Goal: Task Accomplishment & Management: Manage account settings

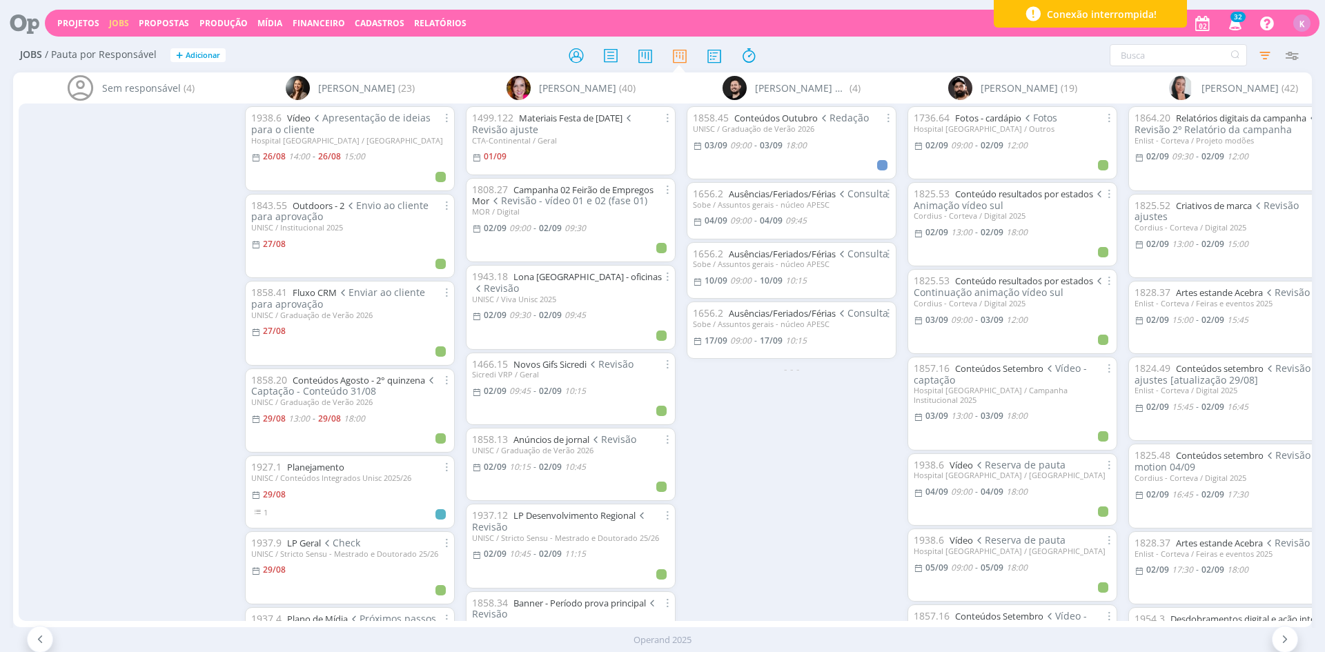
scroll to position [846, 0]
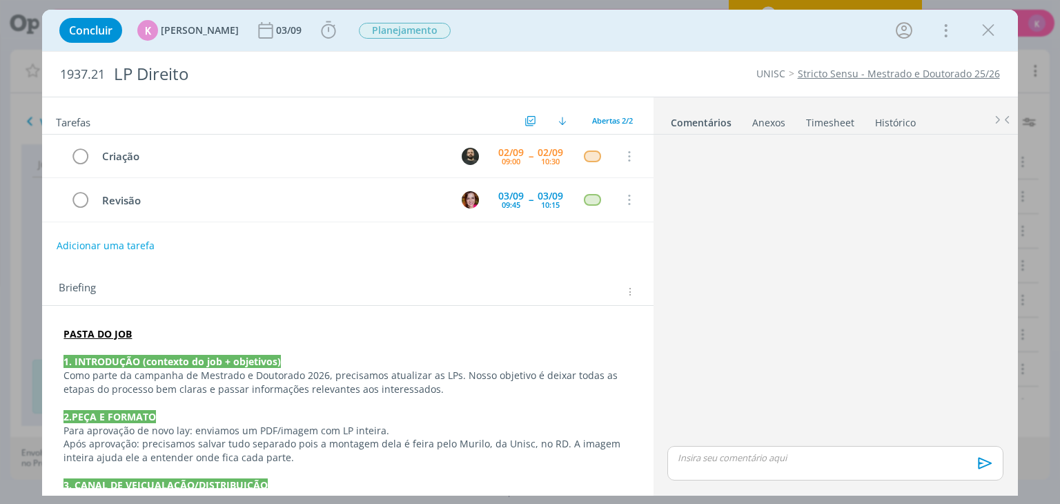
scroll to position [298, 0]
drag, startPoint x: 988, startPoint y: 33, endPoint x: 498, endPoint y: 112, distance: 496.4
click at [988, 33] on icon "dialog" at bounding box center [988, 30] width 21 height 21
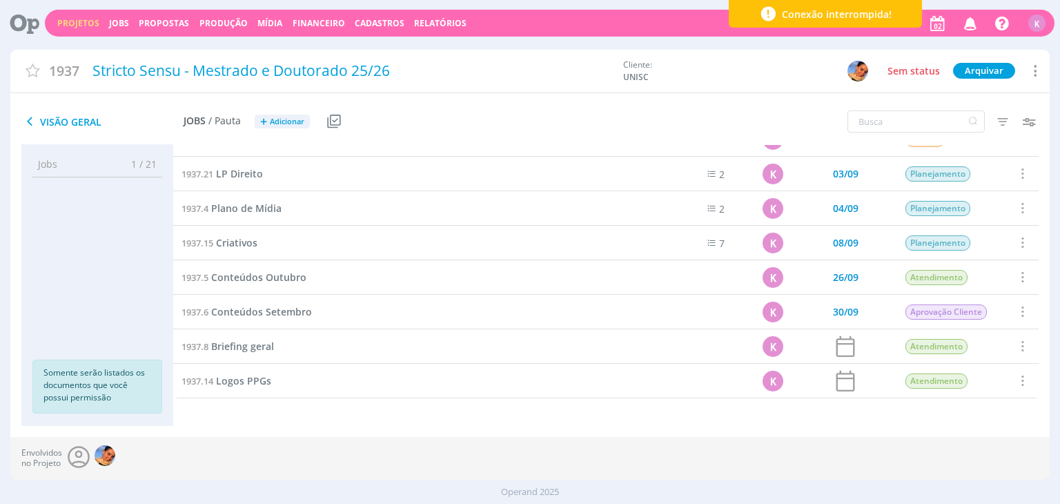
scroll to position [436, 0]
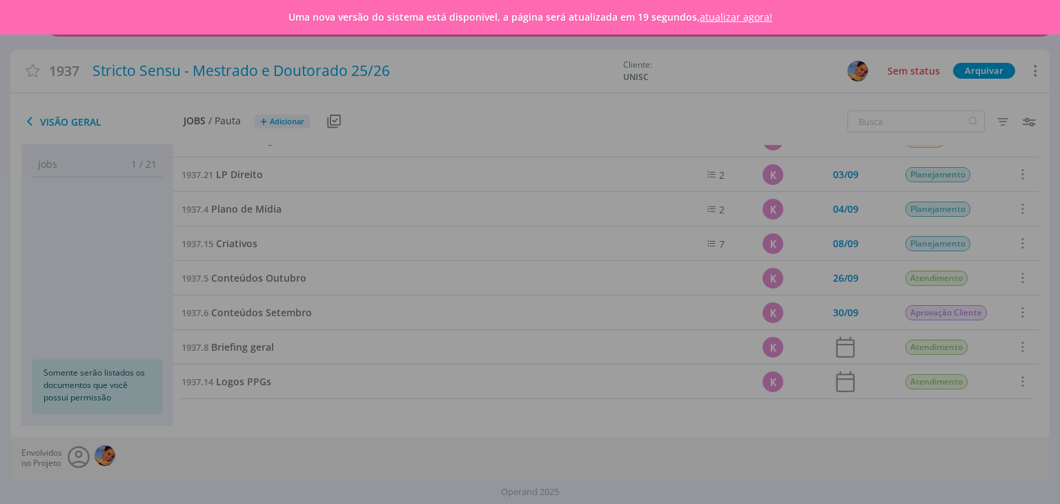
click at [715, 15] on link "atualizar agora!" at bounding box center [736, 16] width 72 height 13
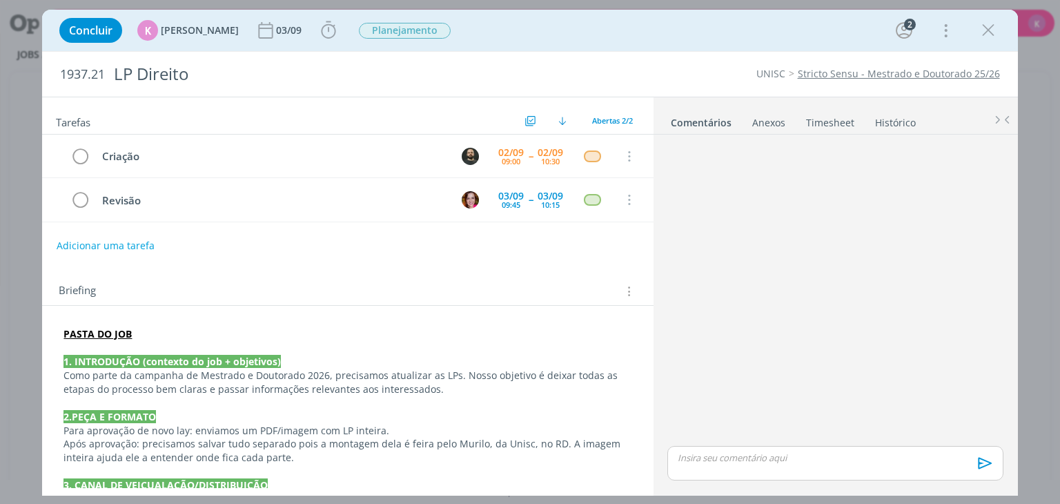
click at [636, 19] on div "Concluir K Karoline Arend 03/09 Apontar Data * 02/09/2025 Horas * 00:00 Tarefa …" at bounding box center [529, 30] width 954 height 33
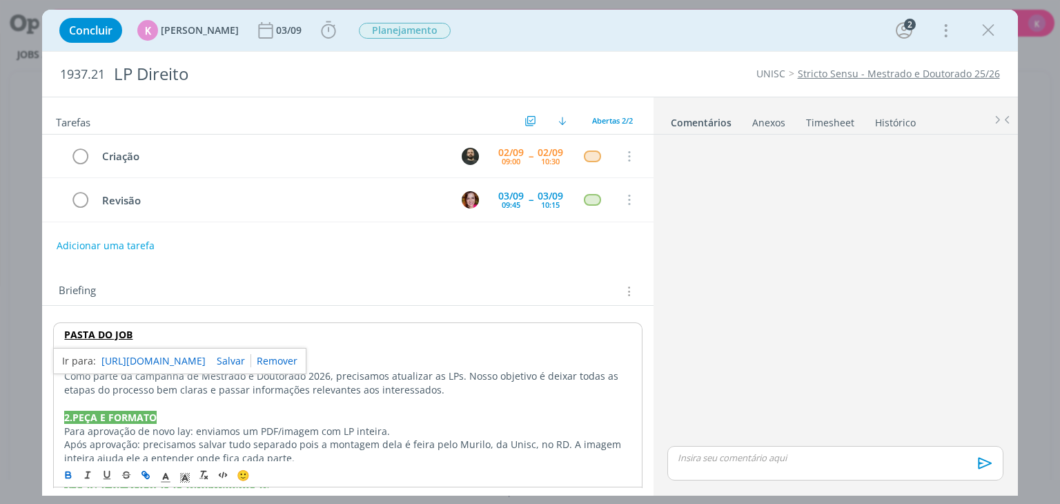
click at [139, 360] on link "https://sobeae.sharepoint.com/:f:/s/SOBEAE/EjDhLXWgOWdFqOWSGYgc6BsBxaJ2Jx9rH4ZF…" at bounding box center [153, 361] width 104 height 18
click at [155, 353] on link "https://sobeae.sharepoint.com/:f:/s/SOBEAE/EjDhLXWgOWdFqOWSGYgc6BsBxaJ2Jx9rH4ZF…" at bounding box center [153, 361] width 104 height 18
click at [320, 35] on icon "dialog" at bounding box center [328, 30] width 21 height 21
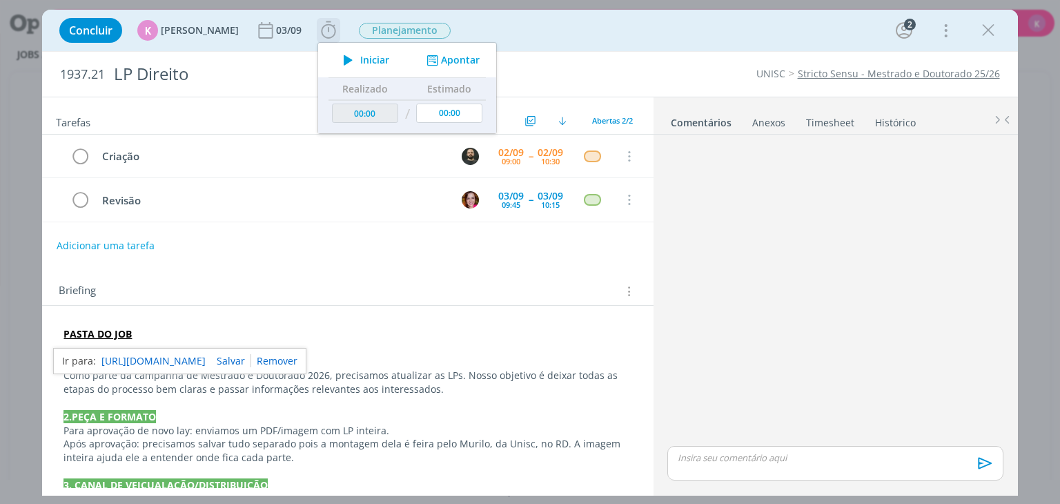
click at [435, 59] on button "Apontar" at bounding box center [451, 60] width 57 height 14
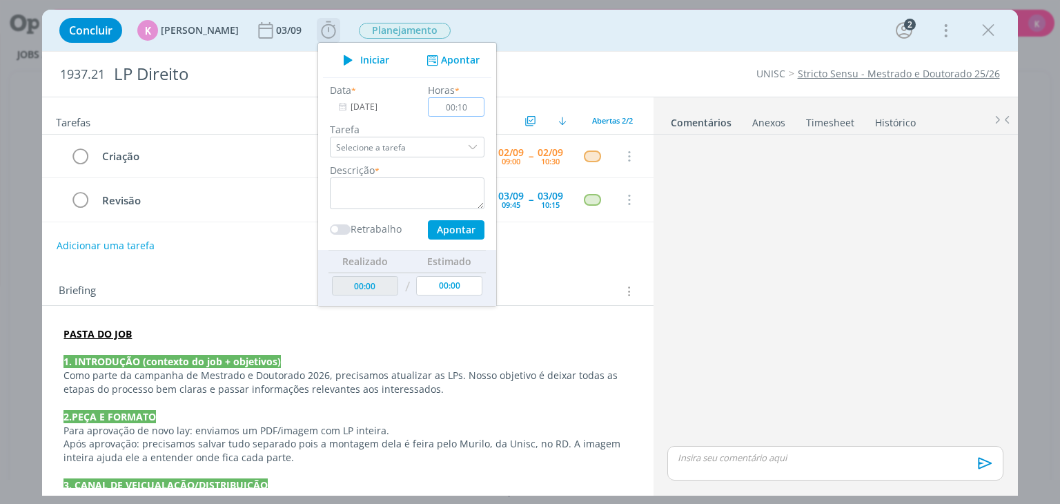
type input "00:10"
click at [440, 180] on textarea "dialog" at bounding box center [407, 193] width 155 height 32
type textarea "Briefing + pauta"
click at [431, 222] on button "Apontar" at bounding box center [456, 229] width 57 height 19
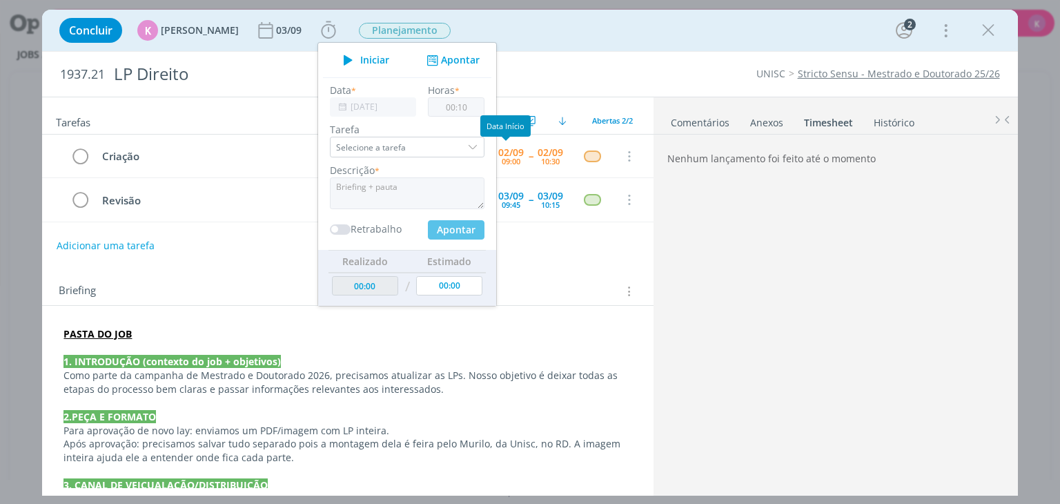
type input "00:10"
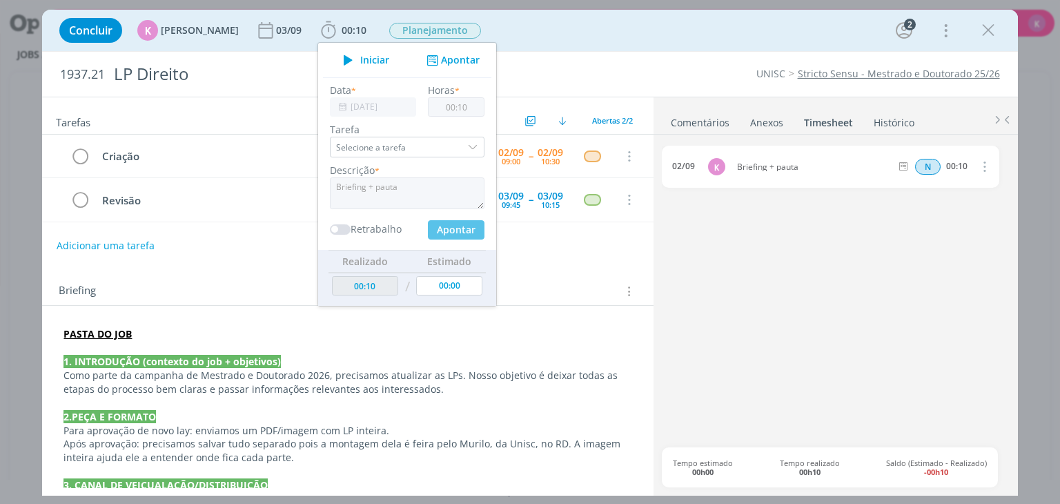
type input "00:00"
click at [563, 45] on div "Concluir K Karoline Arend 03/09 00:10 Iniciar Apontar Data * 02/09/2025 Horas *…" at bounding box center [529, 30] width 954 height 33
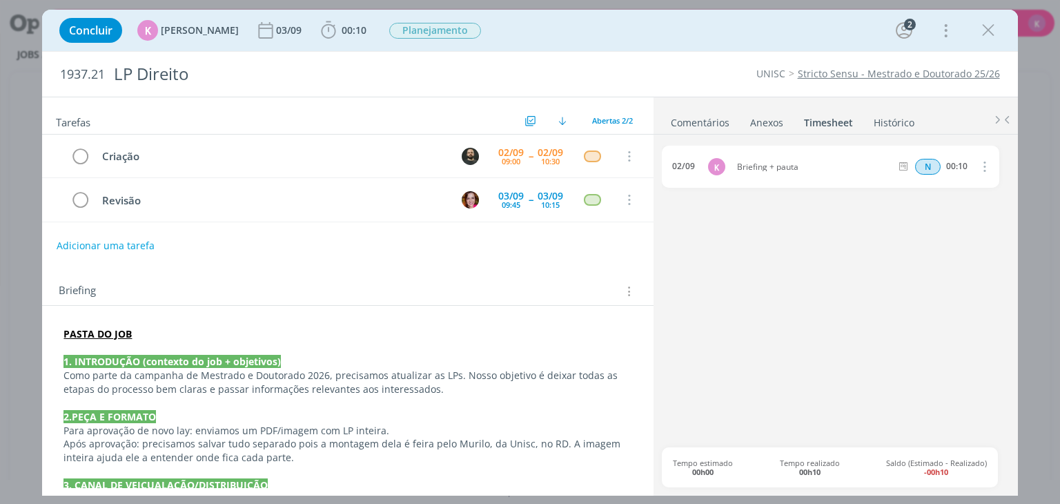
click at [963, 70] on link "Stricto Sensu - Mestrado e Doutorado 25/26" at bounding box center [899, 73] width 202 height 13
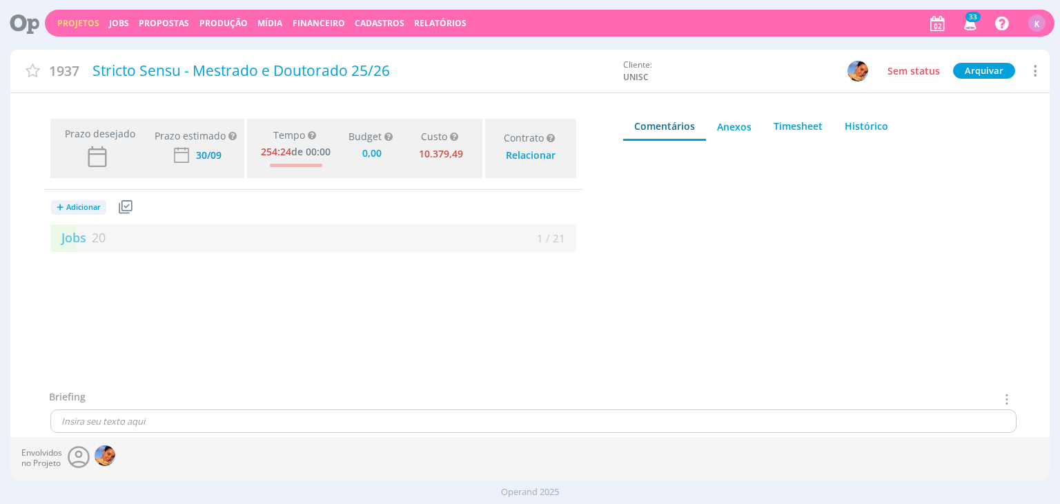
type input "0,00"
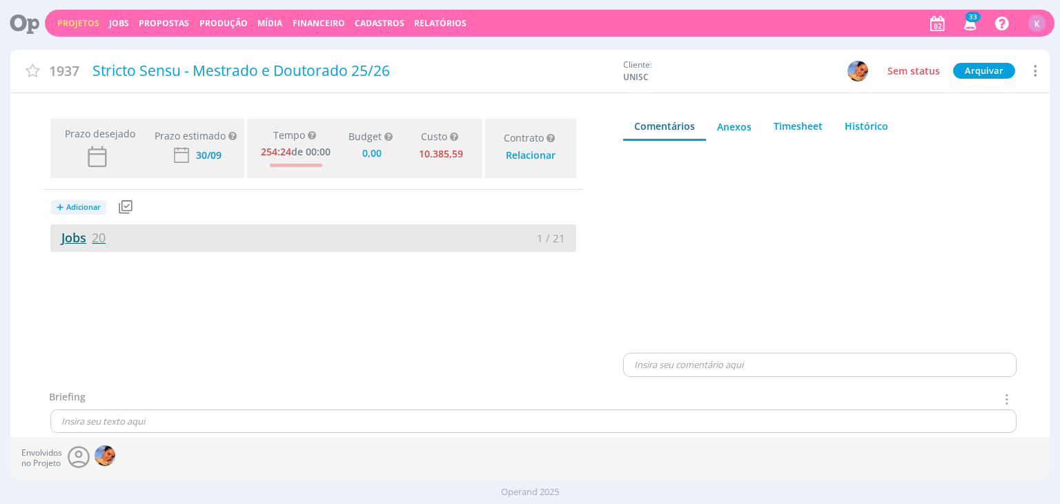
click at [95, 235] on span "20" at bounding box center [99, 237] width 14 height 17
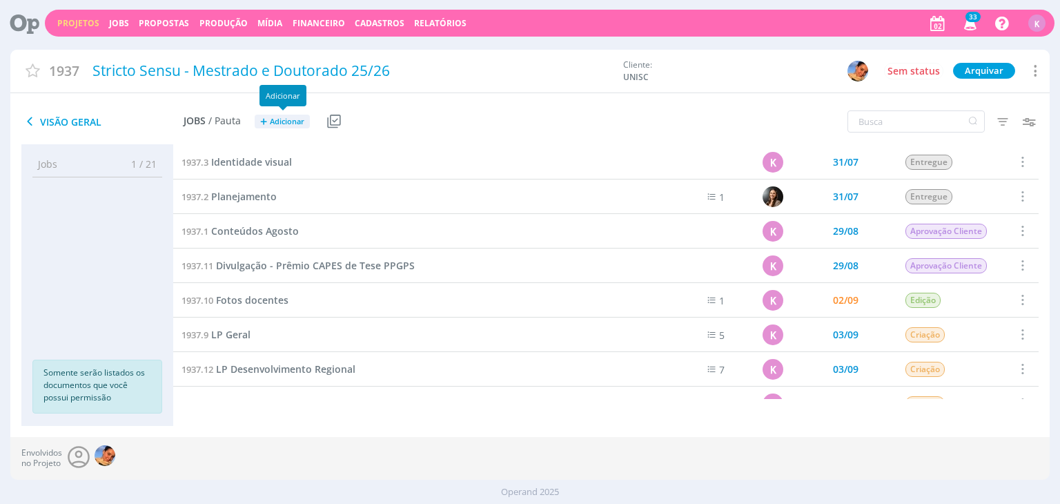
click at [294, 117] on span "Adicionar" at bounding box center [287, 121] width 35 height 9
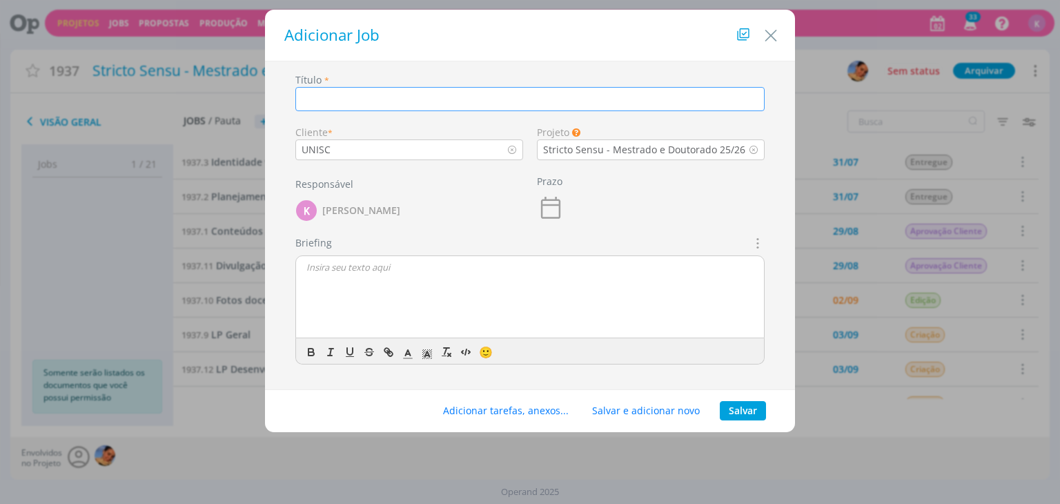
click at [380, 95] on input "dialog" at bounding box center [529, 99] width 469 height 24
paste input "LP Sistema e Processos Industriais"
type input "LP Sistema e Processos Industriais"
click at [558, 204] on icon "dialog" at bounding box center [550, 208] width 19 height 22
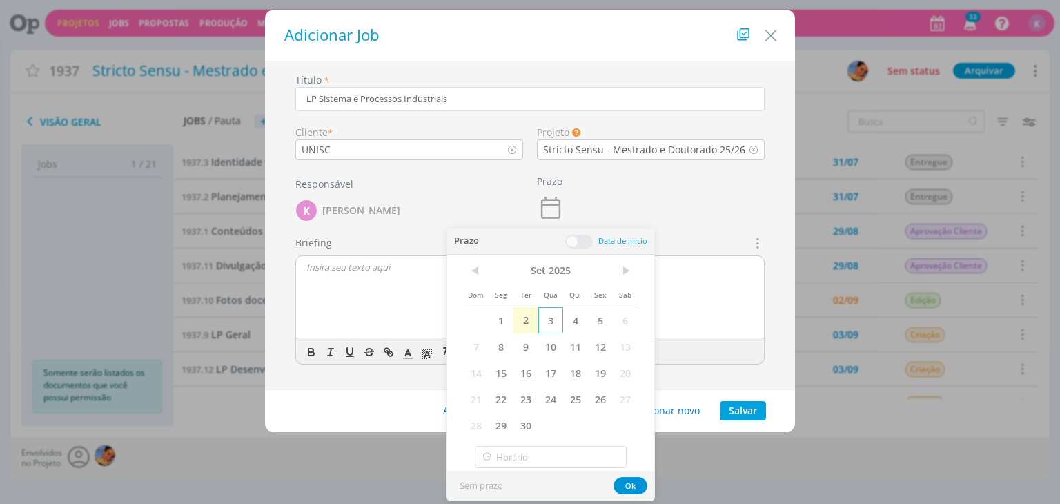
click at [544, 327] on span "3" at bounding box center [550, 320] width 25 height 26
click at [668, 210] on div "Prazo 03/09" at bounding box center [651, 203] width 242 height 64
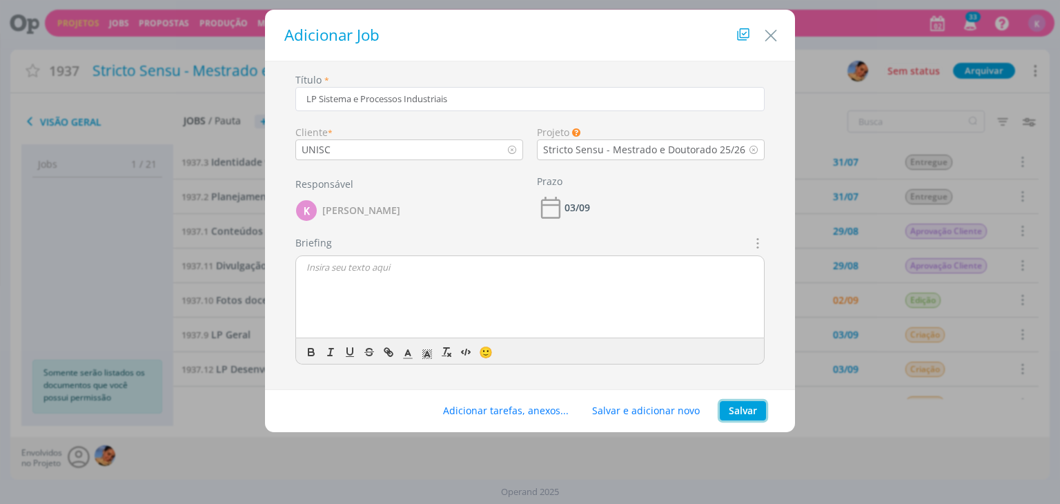
click at [744, 410] on button "Salvar" at bounding box center [743, 410] width 46 height 19
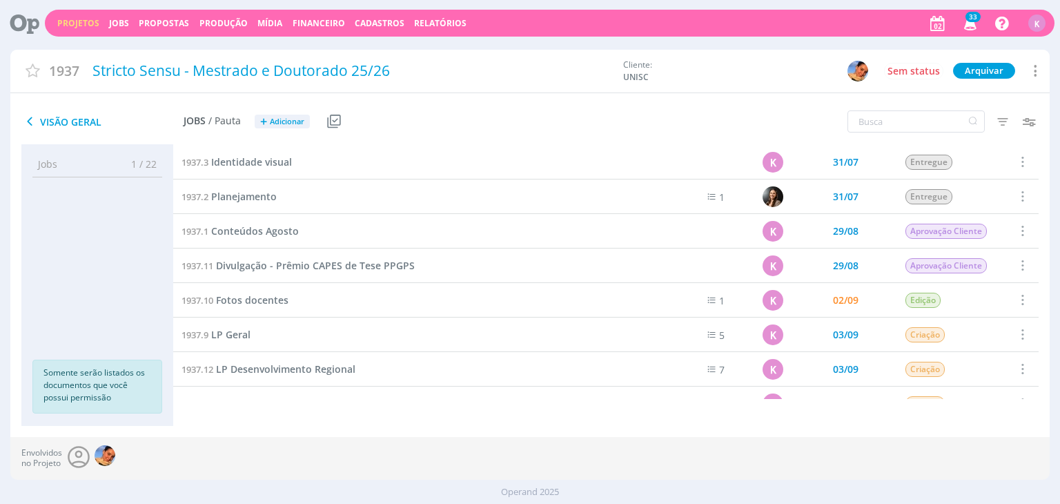
click at [704, 445] on div "Envolvidos no Projeto" at bounding box center [529, 458] width 1039 height 43
click at [643, 435] on div "Jobs 1 / 22 Propostas 0 / 0 Produção 0 / 0 Mídia 0 / 0 Financeiro 0 / 0 Somente…" at bounding box center [529, 290] width 1039 height 292
click at [272, 371] on span "LP Desenvolvimento Regional" at bounding box center [285, 368] width 139 height 13
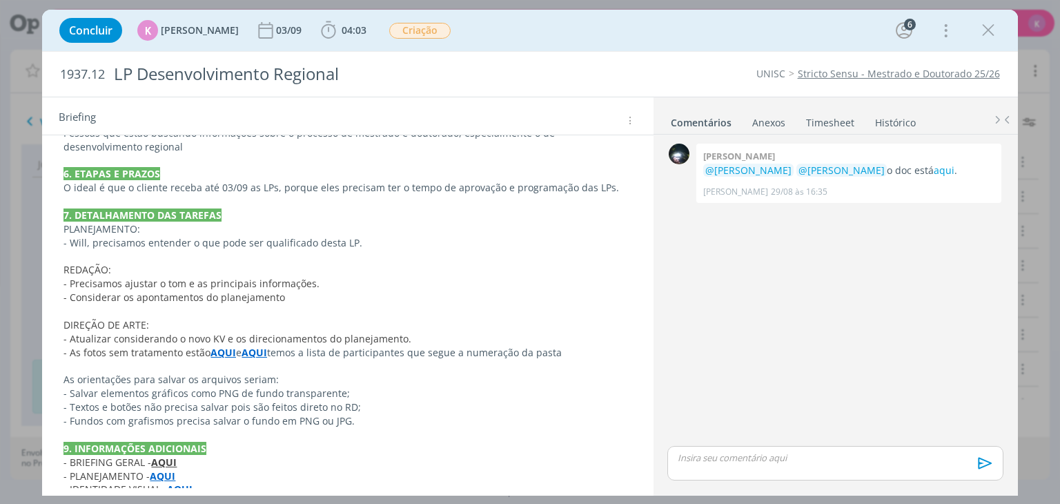
scroll to position [523, 0]
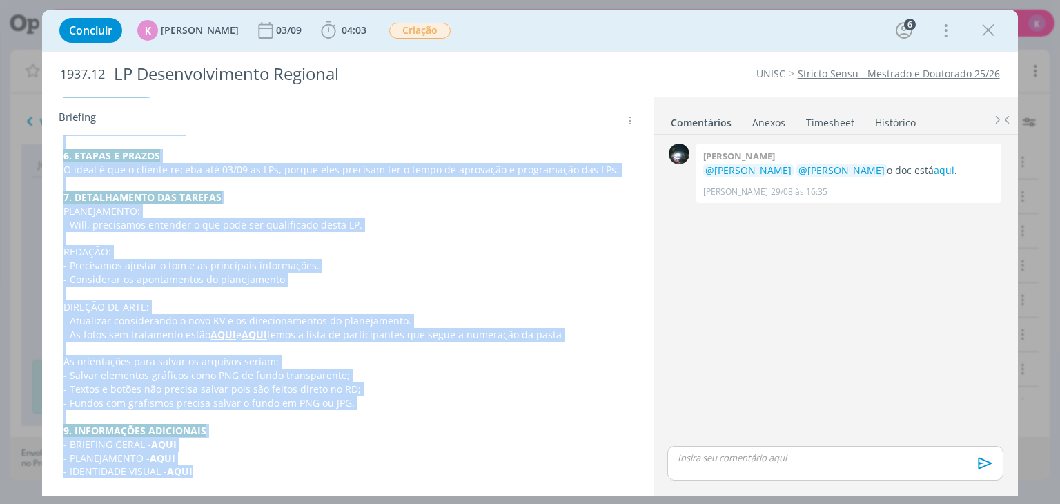
drag, startPoint x: 61, startPoint y: 147, endPoint x: 310, endPoint y: 517, distance: 445.6
click at [310, 503] on html "Projetos Jobs Propostas Produção Mídia Financeiro Cadastros Relatórios Notifica…" at bounding box center [530, 252] width 1060 height 504
copy div "PASTA DO JOB 1. INTRODUÇÃO (contexto do job + objetivos) Como parte da campanha…"
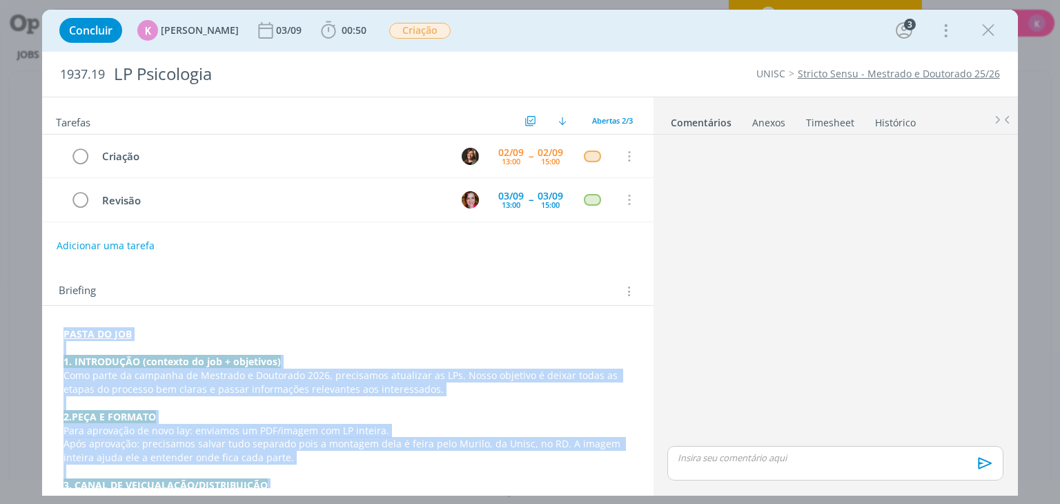
scroll to position [422, 0]
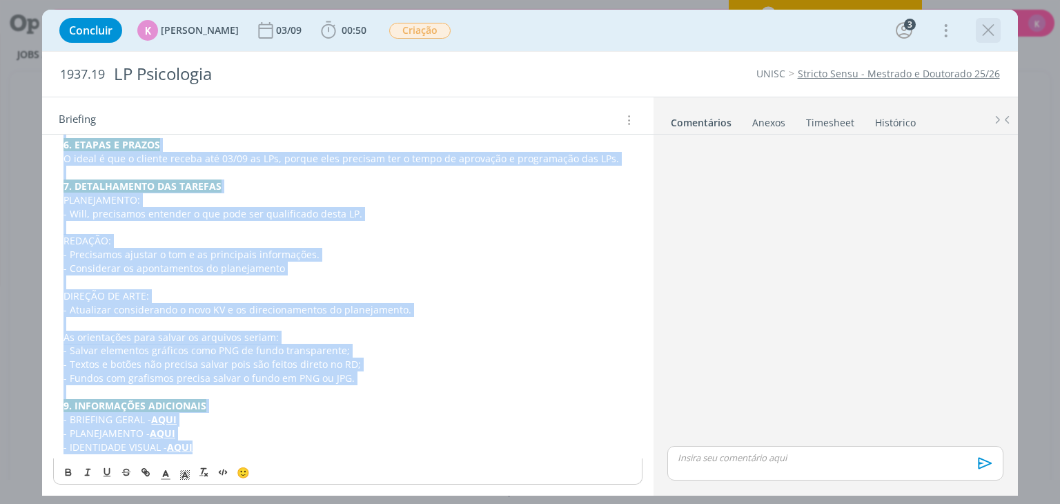
click at [985, 36] on icon "dialog" at bounding box center [988, 30] width 21 height 21
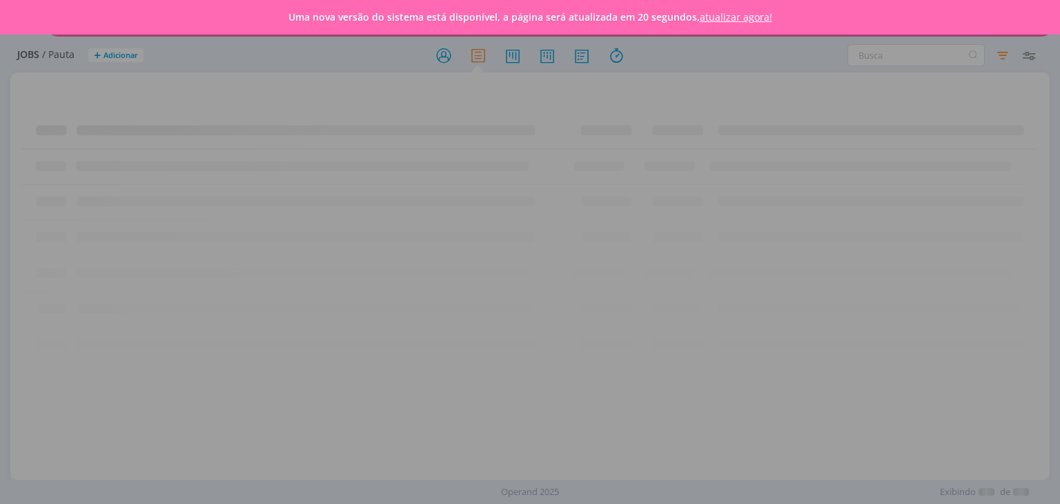
click at [718, 11] on link "atualizar agora!" at bounding box center [736, 16] width 72 height 13
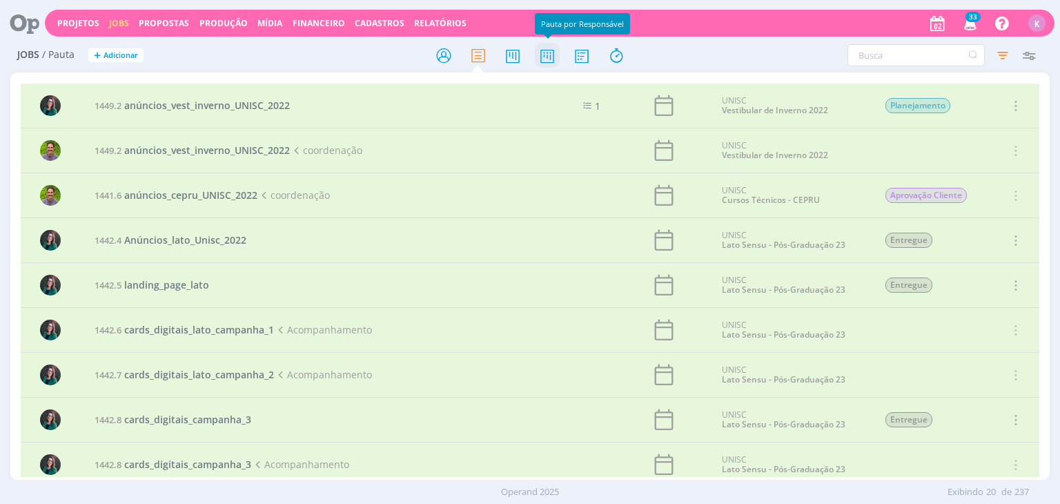
click at [550, 59] on icon at bounding box center [547, 55] width 25 height 27
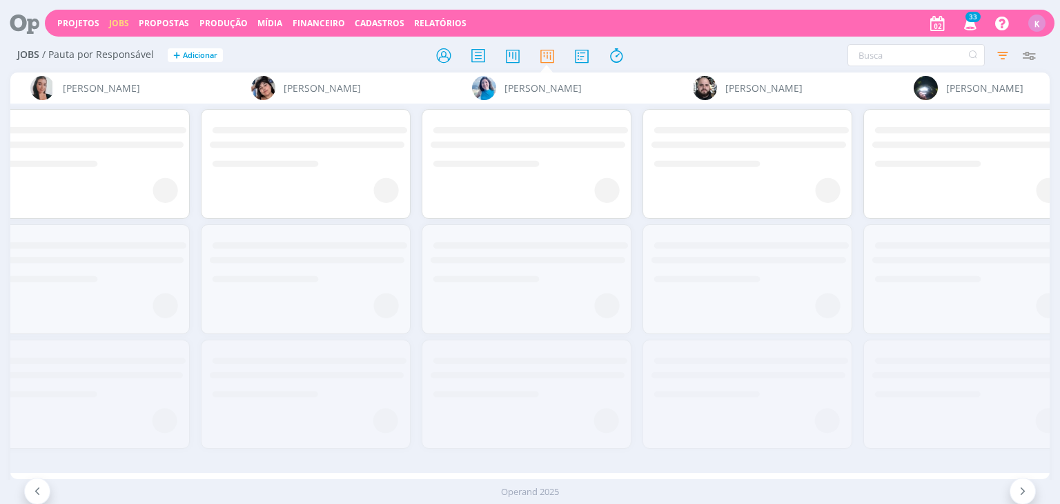
scroll to position [0, 1165]
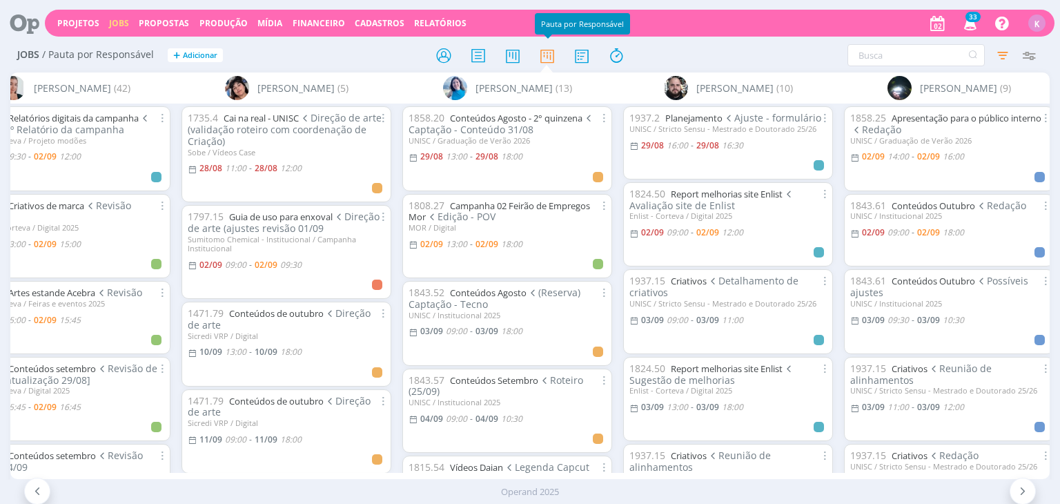
click at [968, 24] on icon "button" at bounding box center [971, 22] width 24 height 23
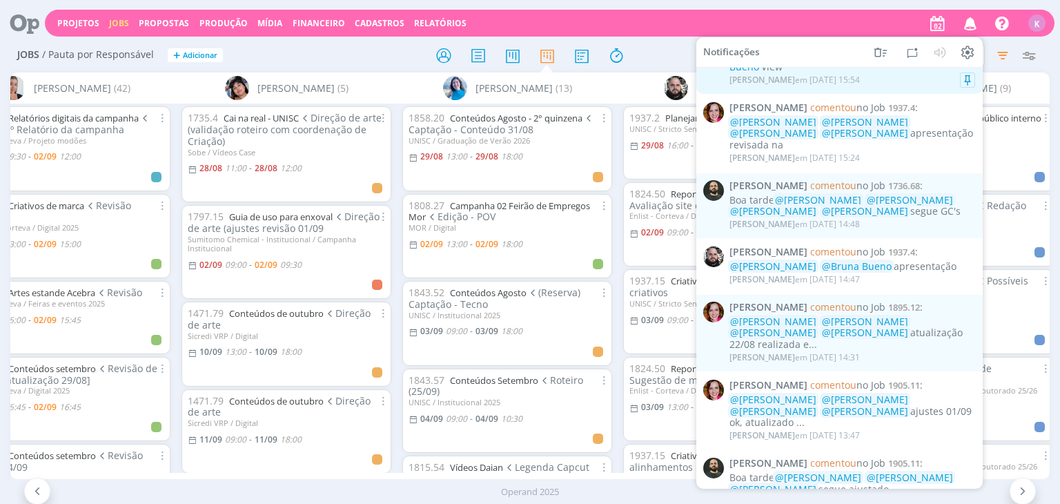
scroll to position [621, 0]
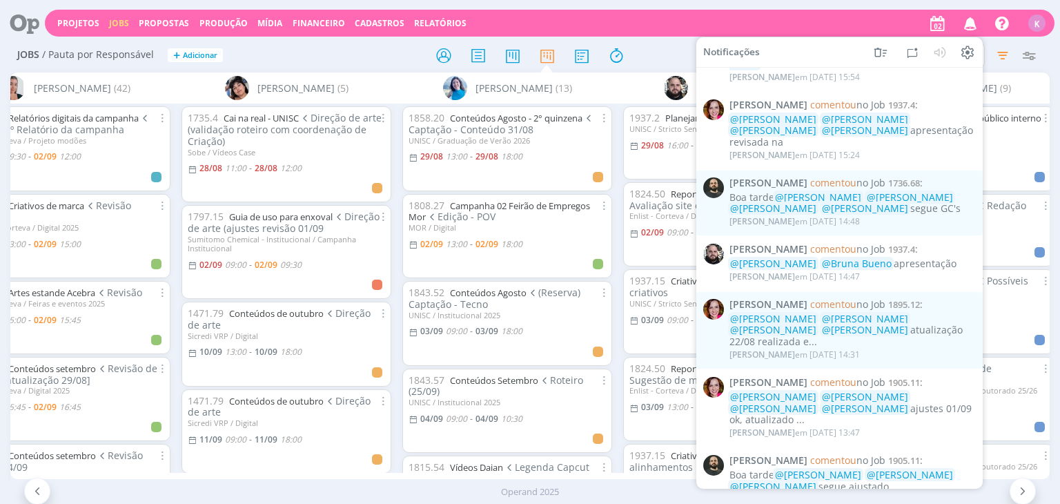
click at [607, 97] on div "Elisa Simon (13)" at bounding box center [507, 87] width 221 height 31
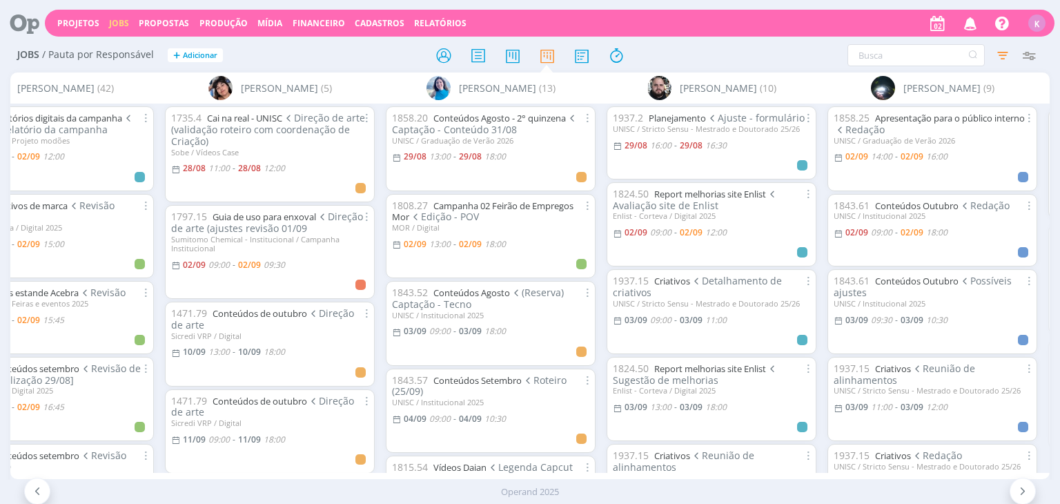
scroll to position [0, 1182]
click at [905, 120] on link "Apresentação para o público interno" at bounding box center [949, 118] width 150 height 12
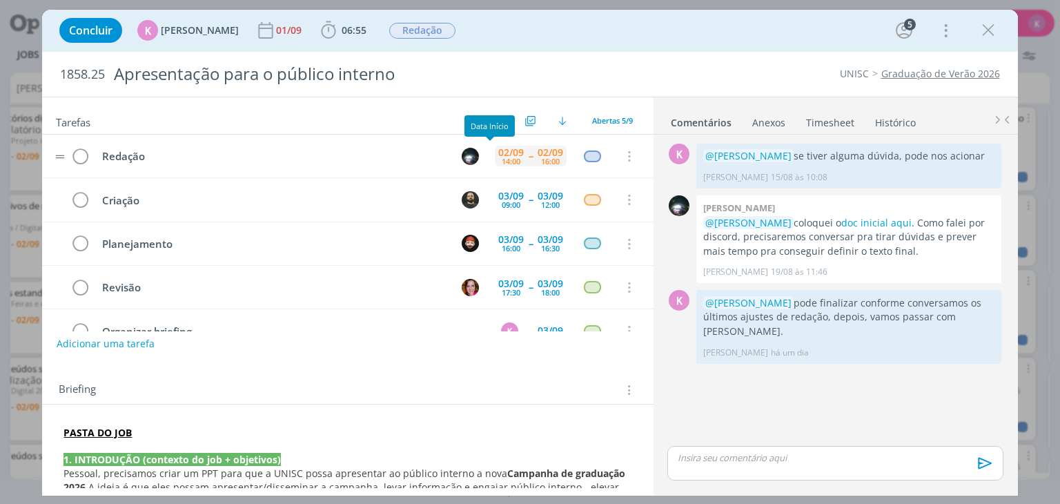
click at [511, 157] on div "14:00" at bounding box center [511, 161] width 19 height 8
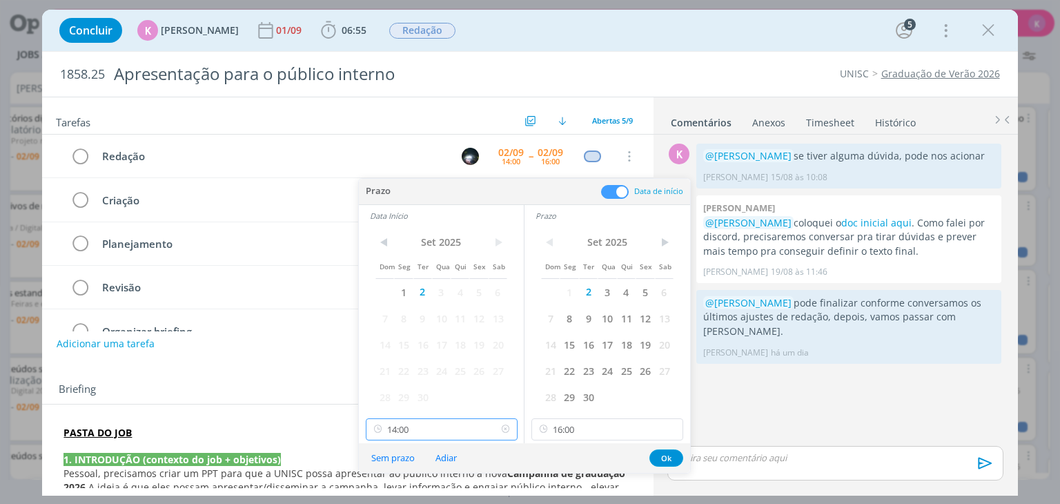
click at [418, 429] on input "14:00" at bounding box center [442, 429] width 152 height 22
click at [400, 373] on div "09:00" at bounding box center [443, 378] width 155 height 25
type input "09:00"
click at [565, 429] on input "16:00" at bounding box center [607, 429] width 152 height 22
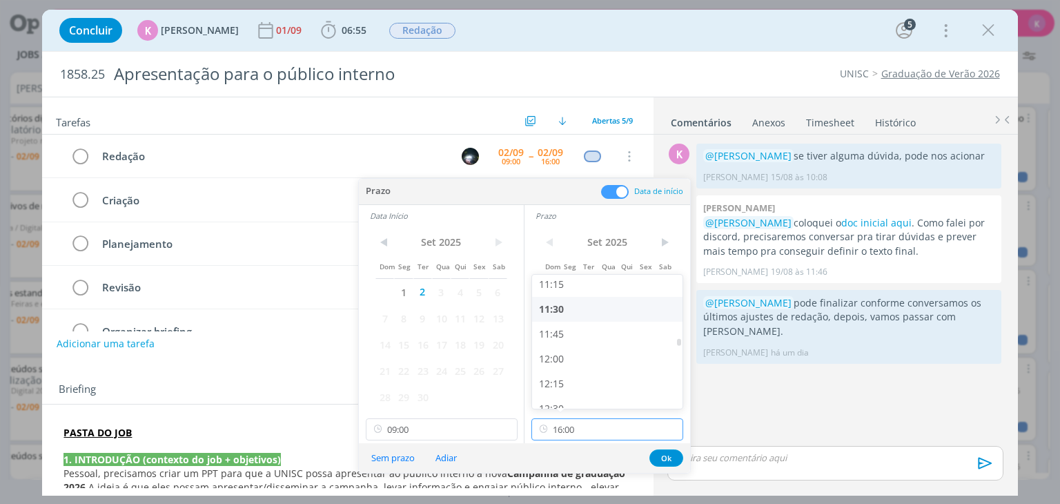
scroll to position [1140, 0]
click at [571, 348] on div "12:00" at bounding box center [609, 339] width 155 height 25
type input "12:00"
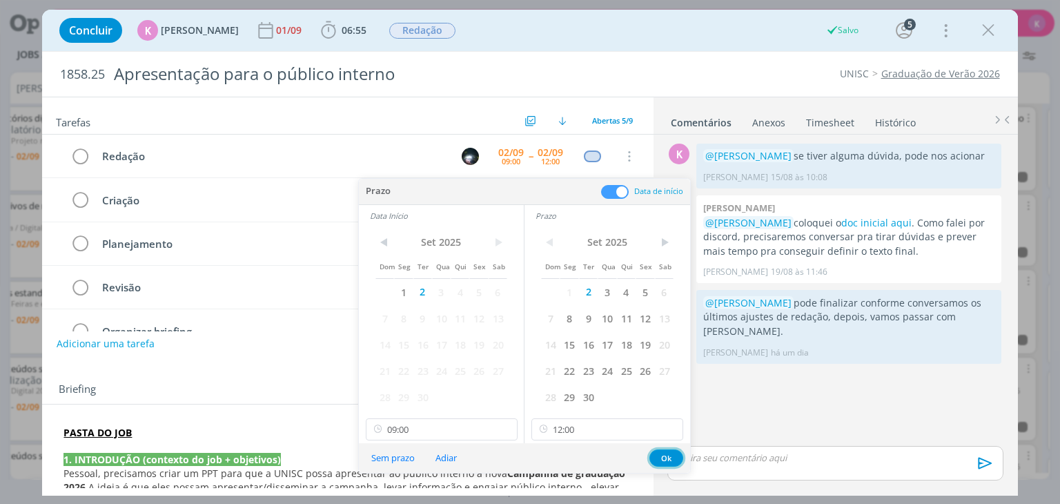
click at [674, 457] on button "Ok" at bounding box center [666, 457] width 34 height 17
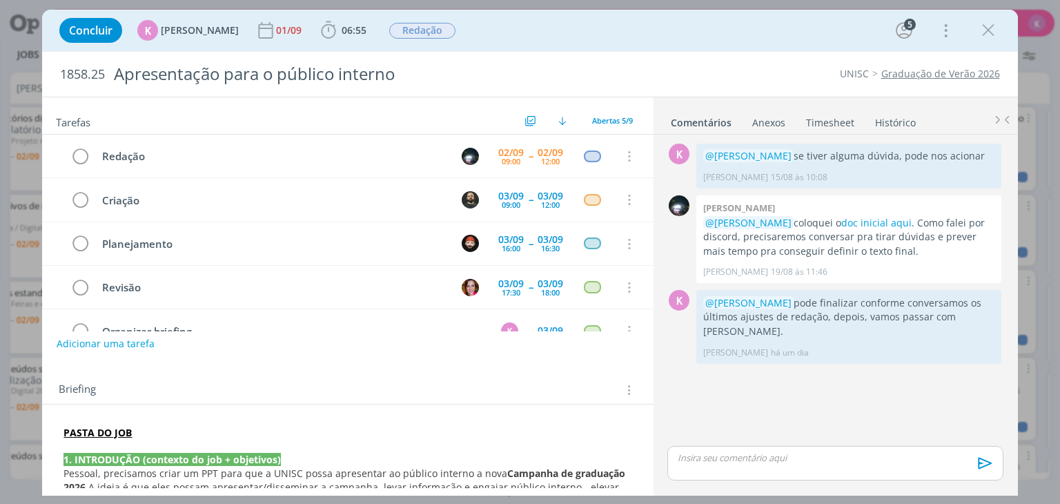
drag, startPoint x: 997, startPoint y: 34, endPoint x: 640, endPoint y: 79, distance: 359.0
click at [997, 34] on icon "dialog" at bounding box center [988, 30] width 21 height 21
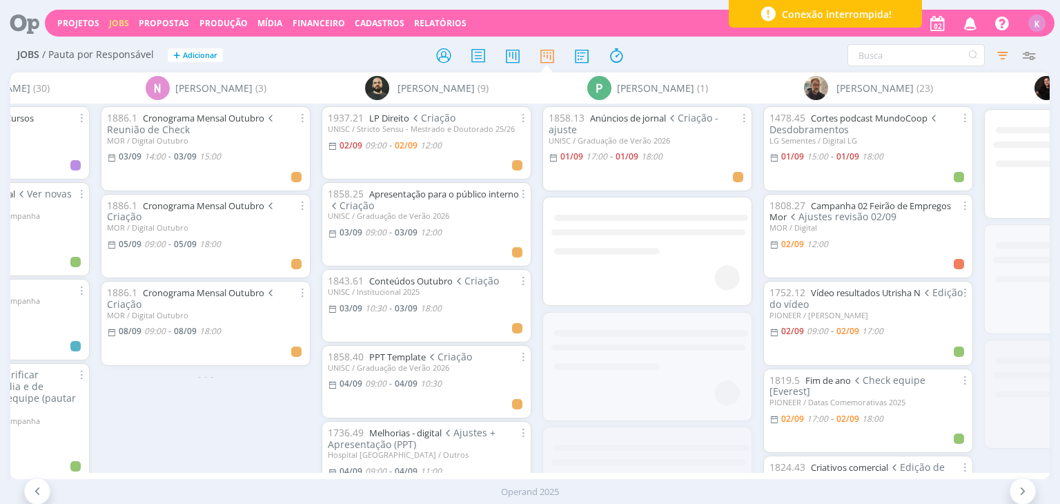
scroll to position [0, 3236]
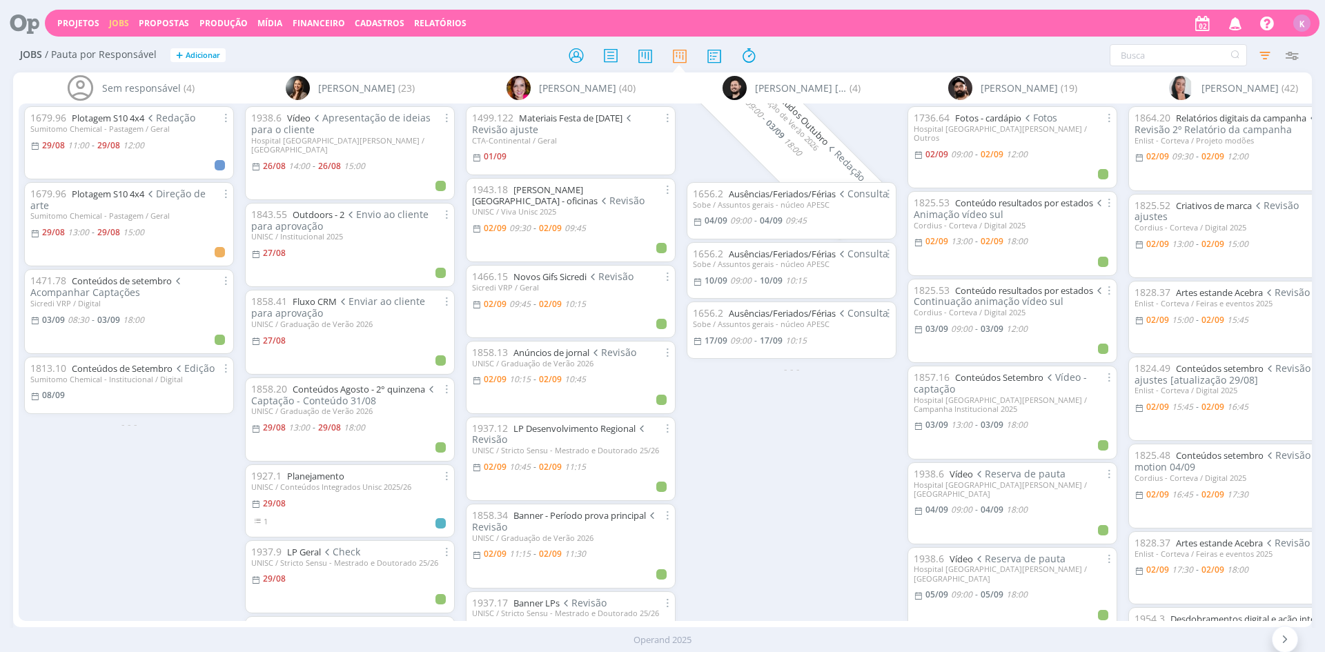
click at [749, 477] on div "1858.45 Conteúdos Outubro Redação UNISC / Graduação de Verão 2026 03/09 09:00 -…" at bounding box center [791, 362] width 221 height 517
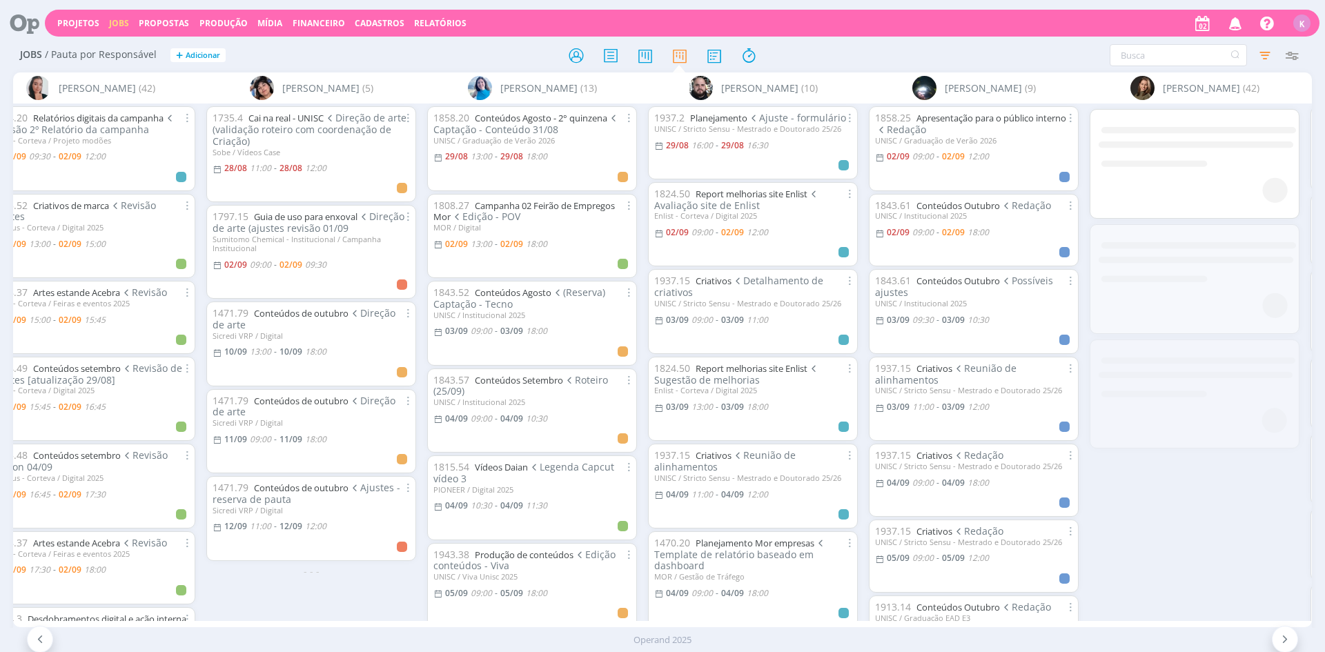
scroll to position [0, 1295]
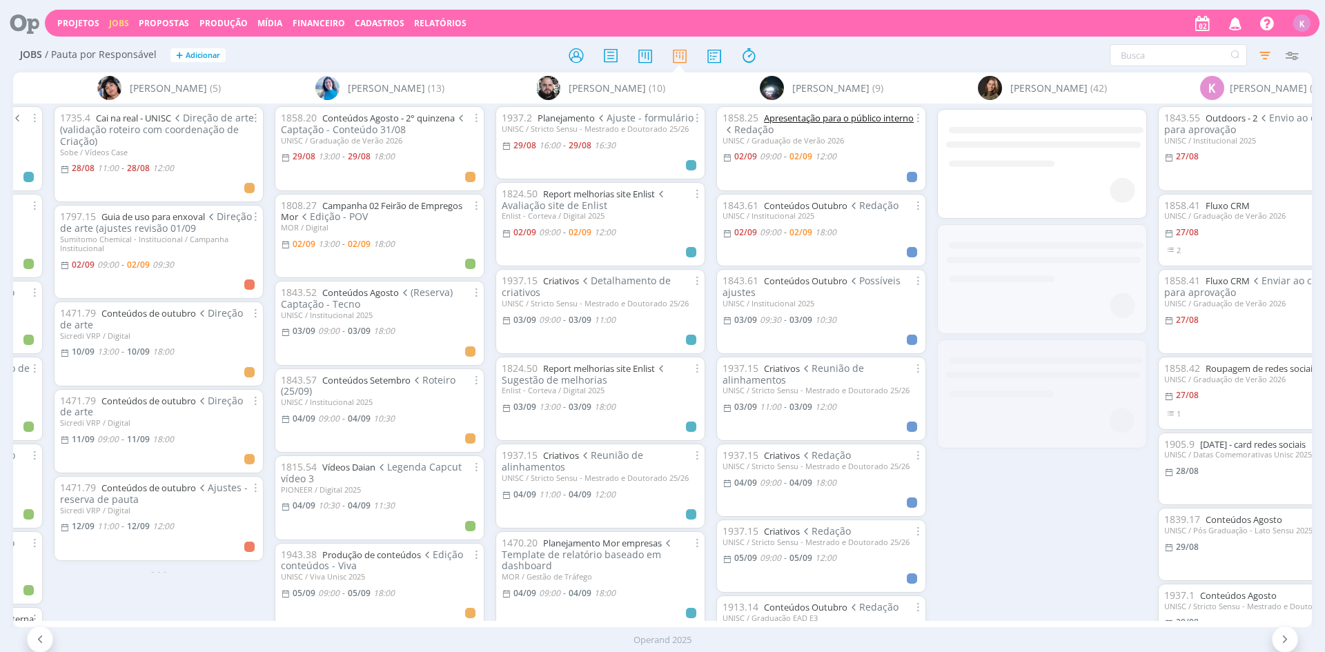
drag, startPoint x: 816, startPoint y: 137, endPoint x: 827, endPoint y: 121, distance: 19.7
click at [827, 121] on link "Apresentação para o público interno" at bounding box center [839, 118] width 150 height 12
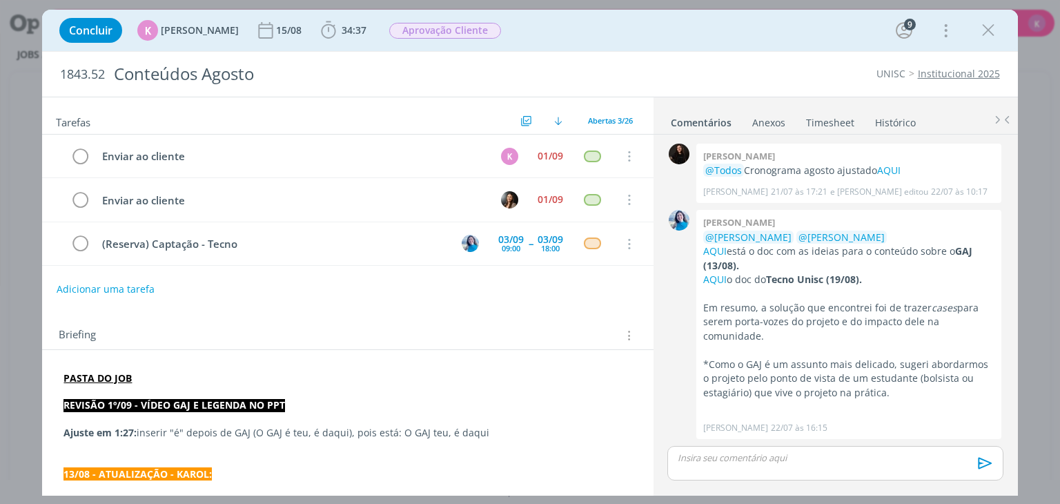
scroll to position [1658, 0]
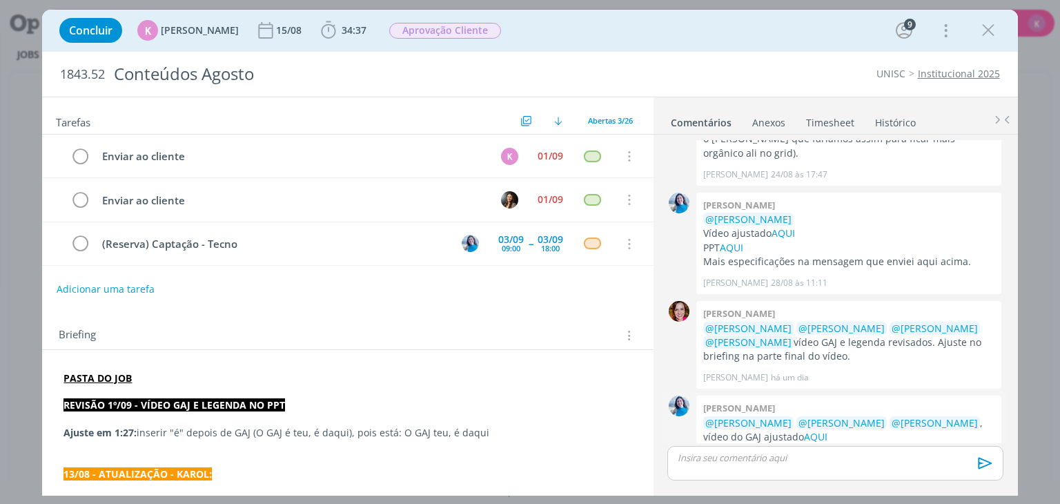
click at [736, 444] on link "AQUI" at bounding box center [731, 450] width 23 height 13
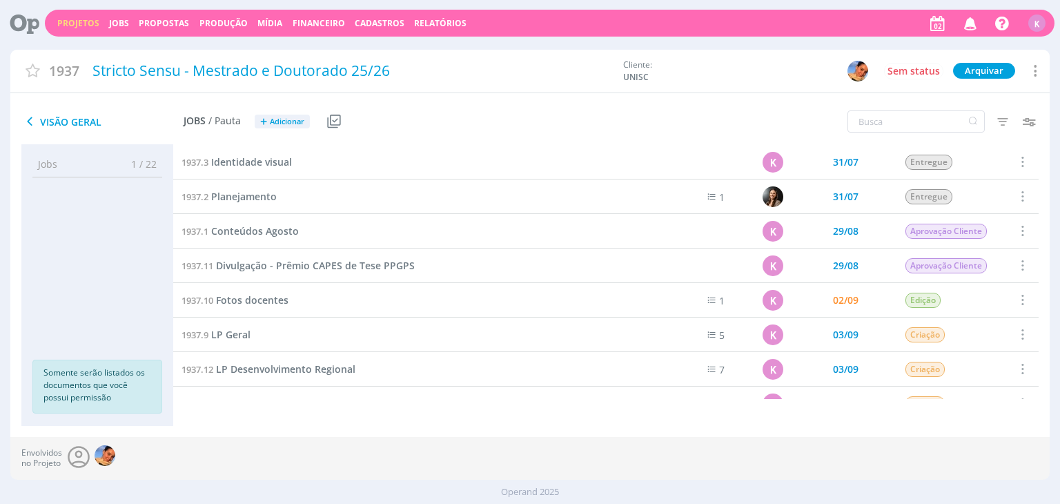
click at [429, 460] on div "Envolvidos no Projeto" at bounding box center [529, 458] width 1039 height 43
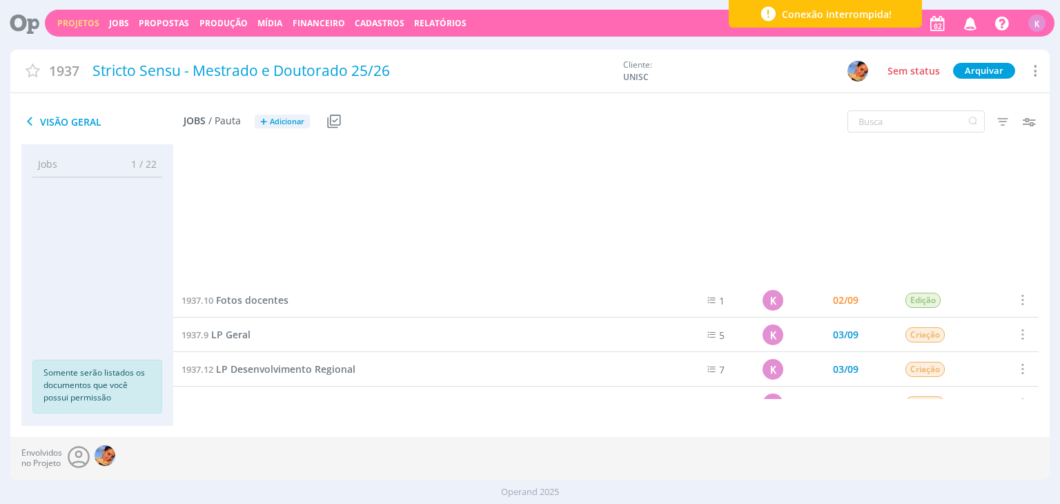
scroll to position [471, 0]
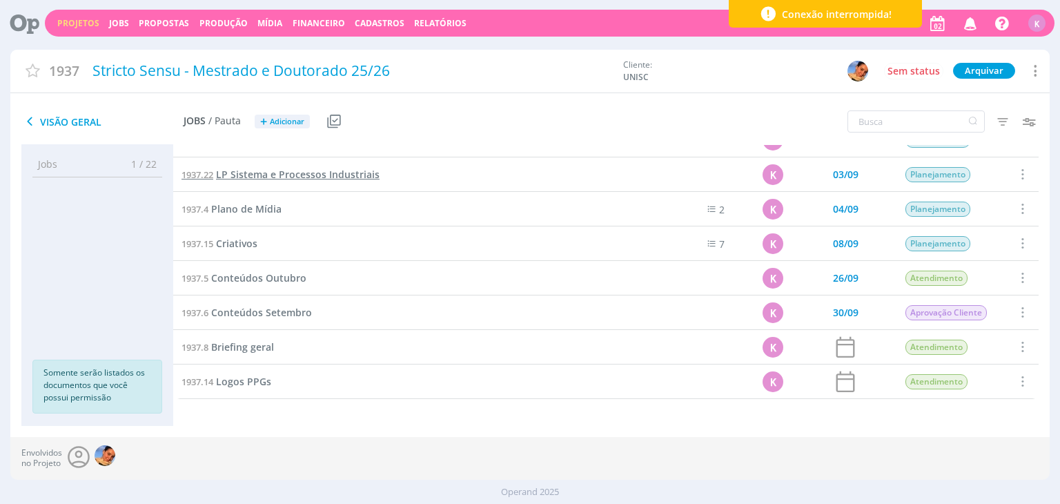
click at [337, 173] on span "LP Sistema e Processos Industriais" at bounding box center [298, 174] width 164 height 13
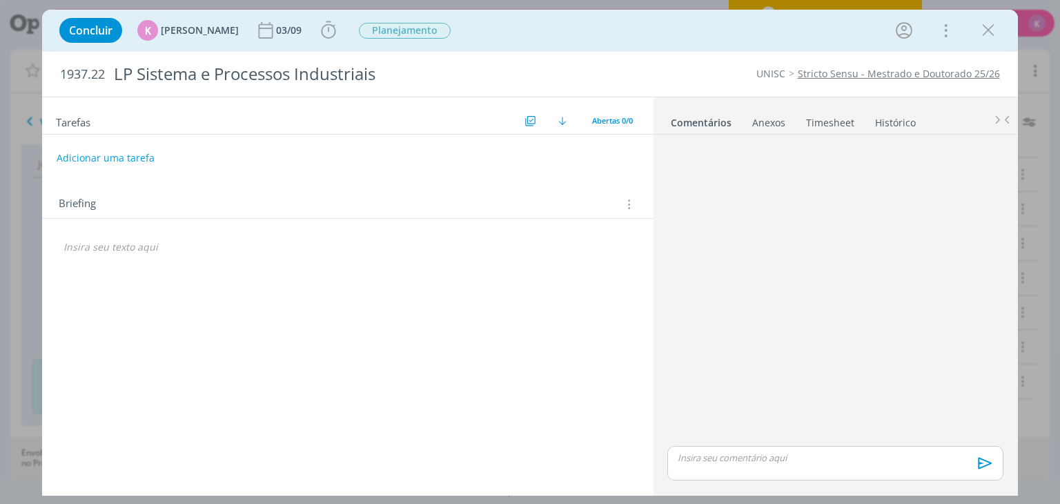
click at [207, 251] on p "dialog" at bounding box center [347, 247] width 568 height 14
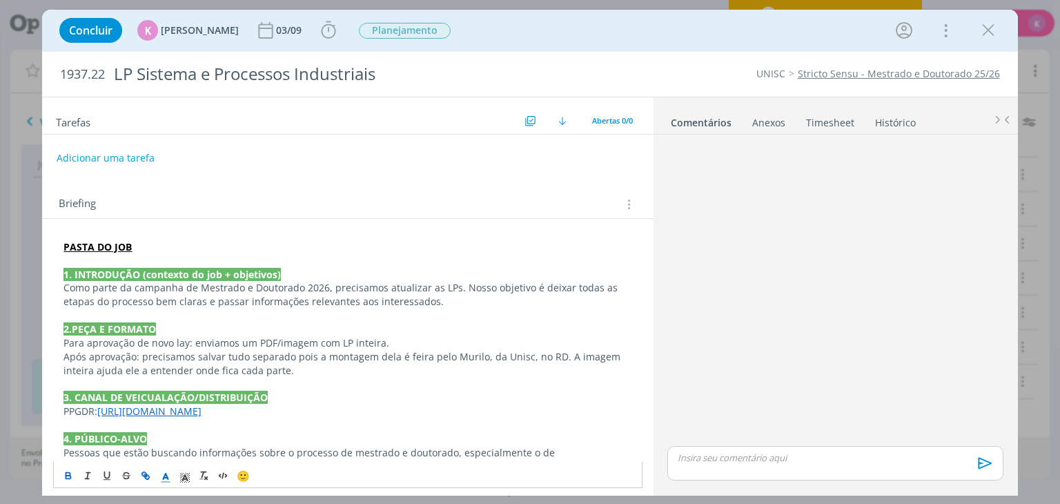
click at [254, 293] on span "Como parte da campanha de Mestrado e Doutorado 2026, precisamos atualizar as LP…" at bounding box center [341, 294] width 557 height 27
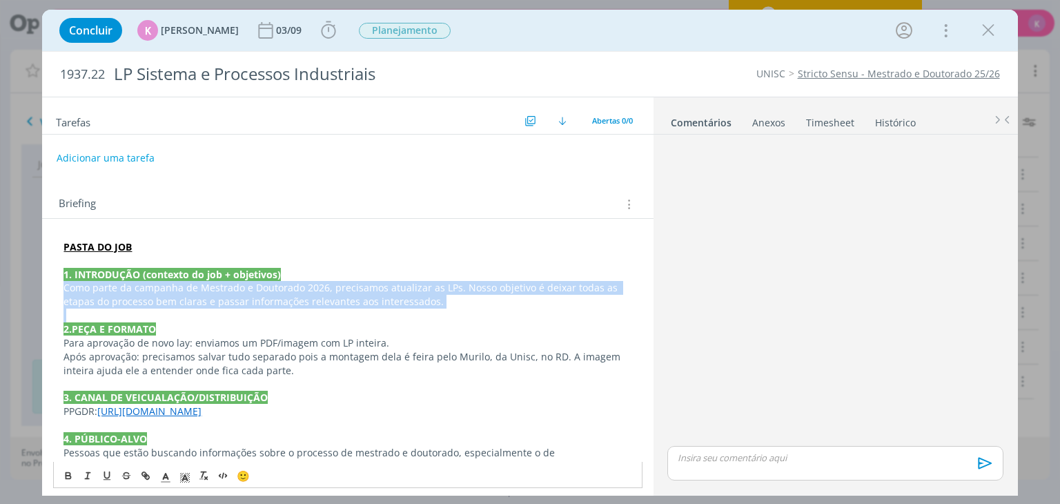
click at [254, 293] on span "Como parte da campanha de Mestrado e Doutorado 2026, precisamos atualizar as LP…" at bounding box center [341, 294] width 557 height 27
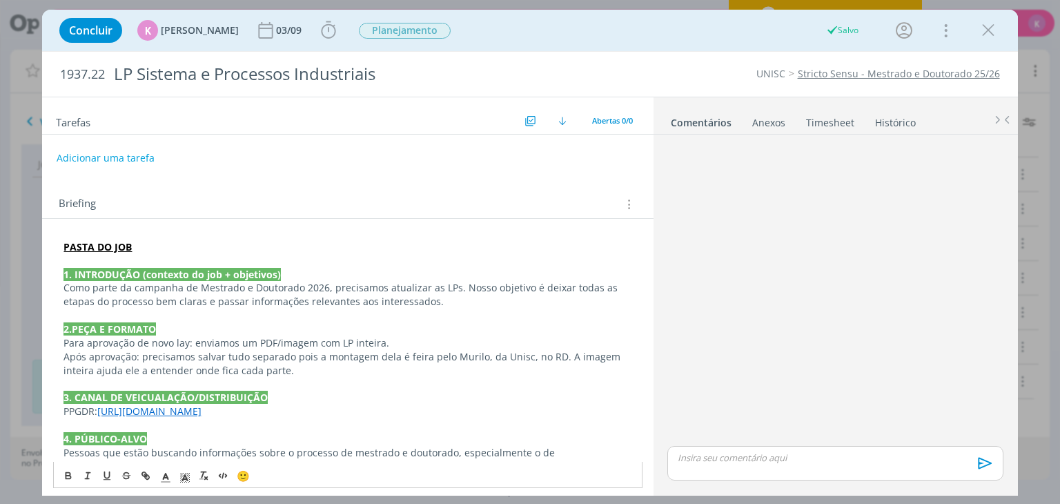
click at [121, 415] on link "https://pg.unisc.br/ppg_desenvolvimento_regional" at bounding box center [149, 410] width 104 height 13
click at [121, 413] on link "https://pg.unisc.br/ppg_desenvolvimento_regional" at bounding box center [149, 410] width 104 height 13
click at [202, 410] on link "https://pg.unisc.br/ppg_desenvolvimento_regional" at bounding box center [149, 410] width 104 height 13
drag, startPoint x: 351, startPoint y: 405, endPoint x: 34, endPoint y: 409, distance: 316.8
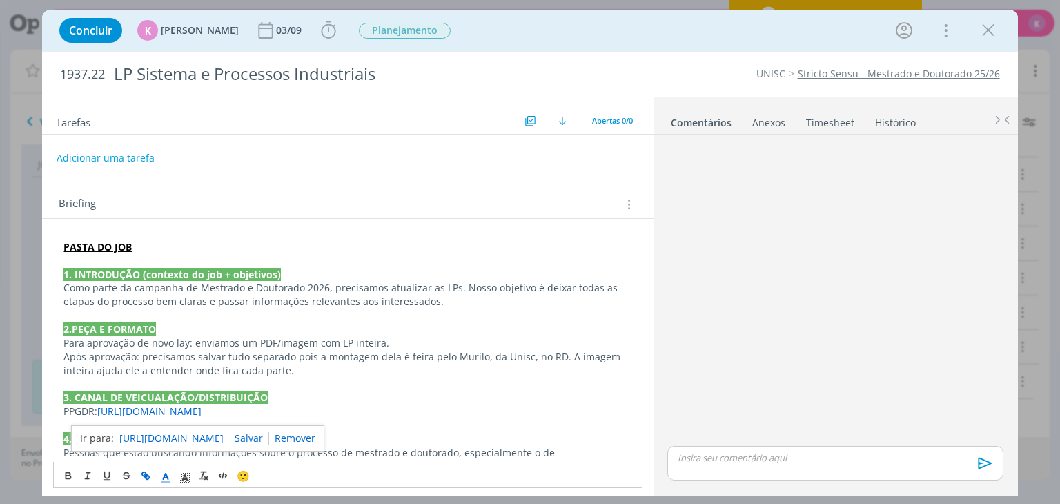
click at [34, 409] on div "Concluir K Karoline Arend 03/09 Iniciar Apontar Data * 02/09/2025 Horas * 00:00…" at bounding box center [530, 252] width 1060 height 504
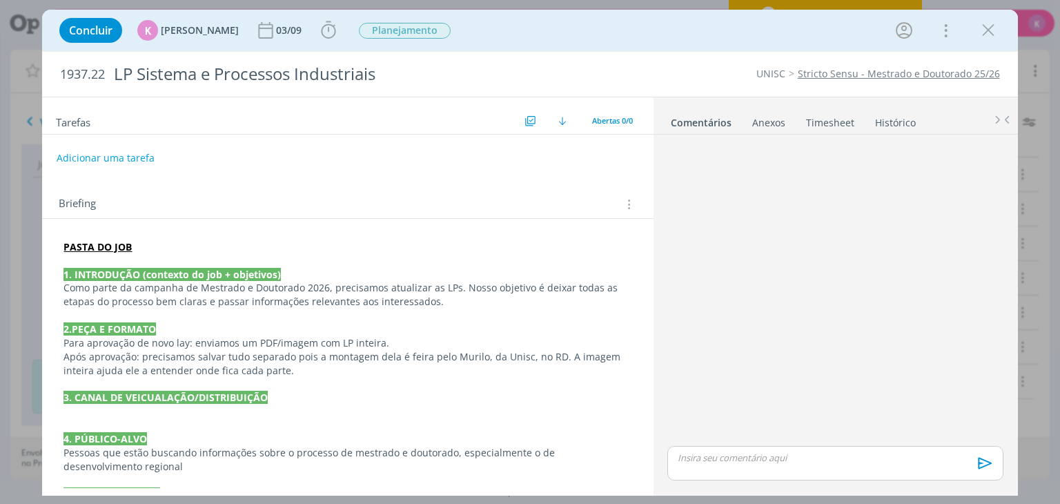
click at [81, 423] on p "dialog" at bounding box center [347, 425] width 568 height 14
click at [84, 413] on p "dialog" at bounding box center [347, 411] width 568 height 14
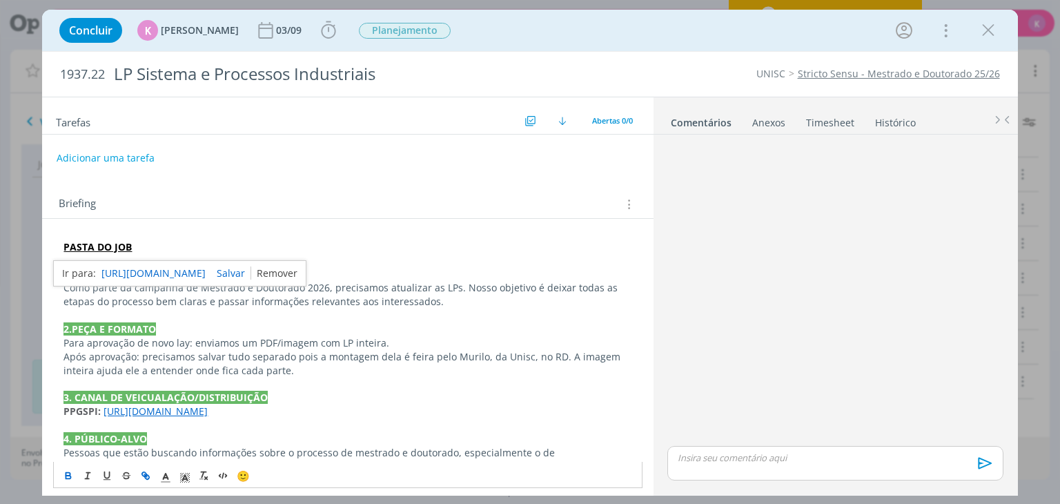
click at [297, 277] on link "dialog" at bounding box center [274, 272] width 46 height 13
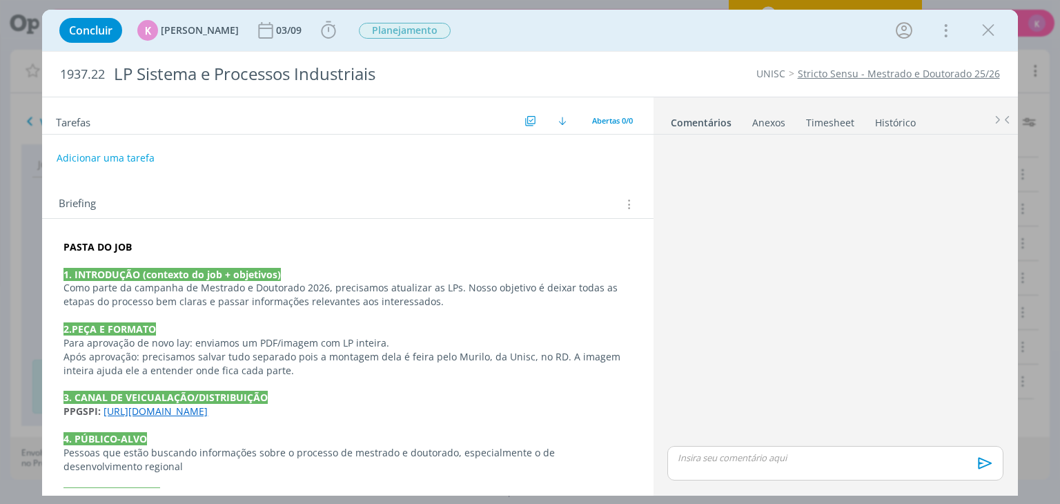
click at [72, 68] on span "1937.22" at bounding box center [82, 74] width 45 height 15
copy span "1937.22"
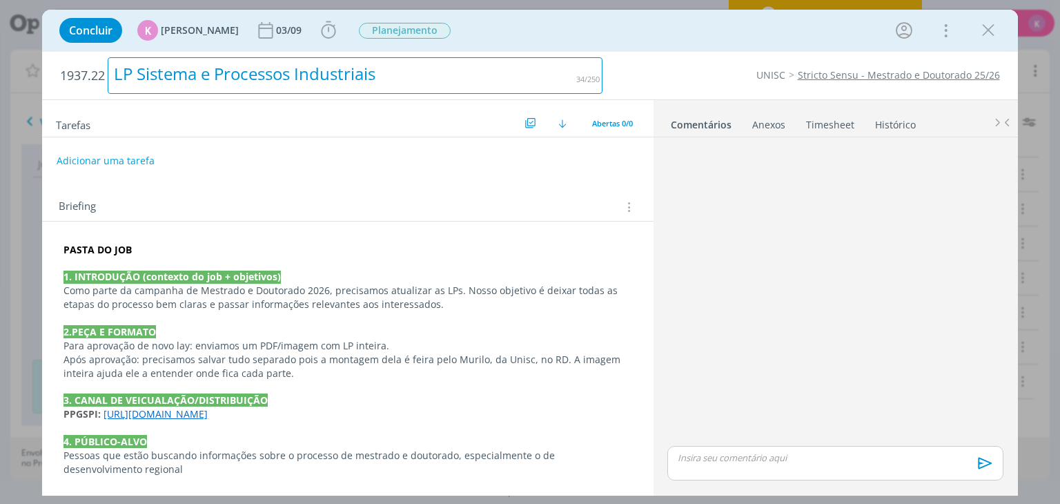
click at [182, 81] on div "LP Sistema e Processos Industriais" at bounding box center [355, 75] width 495 height 37
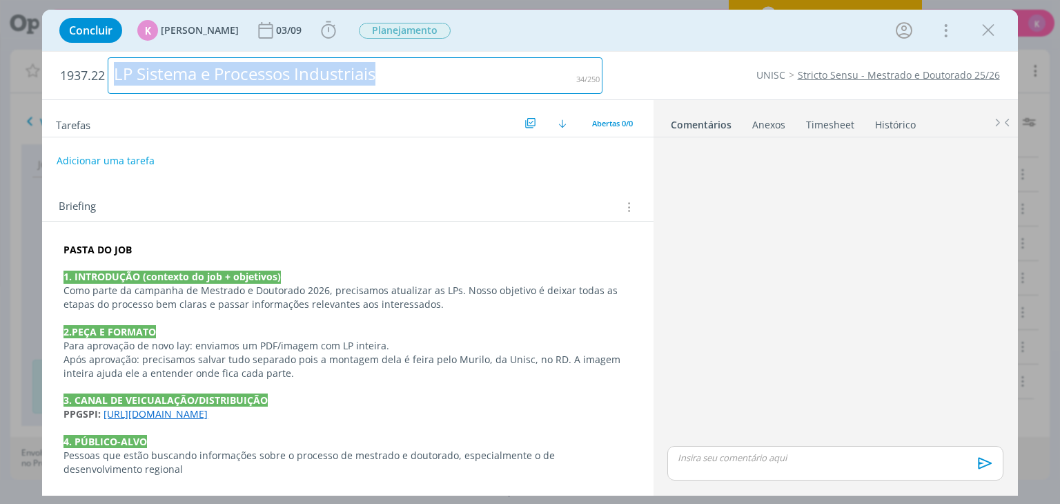
click at [182, 81] on div "LP Sistema e Processos Industriais" at bounding box center [355, 75] width 495 height 37
copy div "LP Sistema e Processos Industriais"
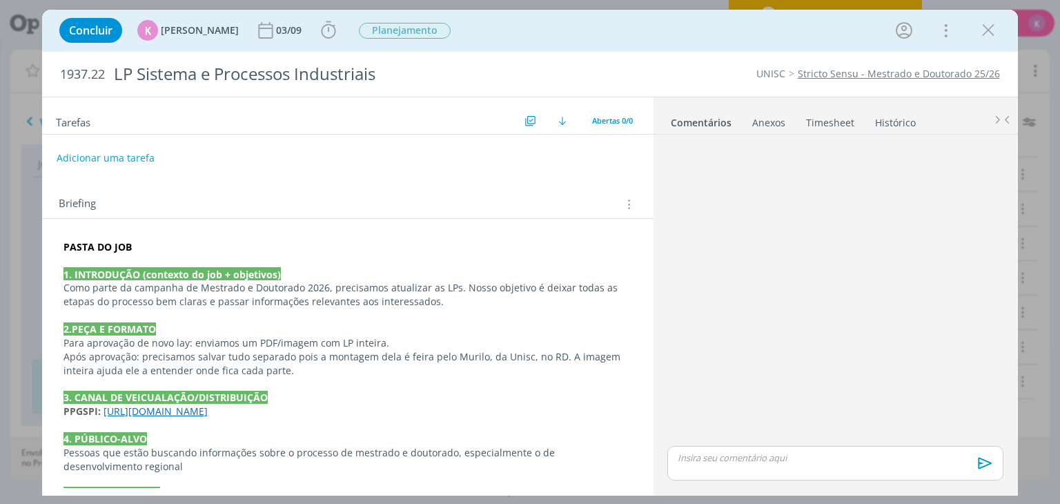
click at [107, 249] on strong "PASTA DO JOB" at bounding box center [97, 246] width 68 height 13
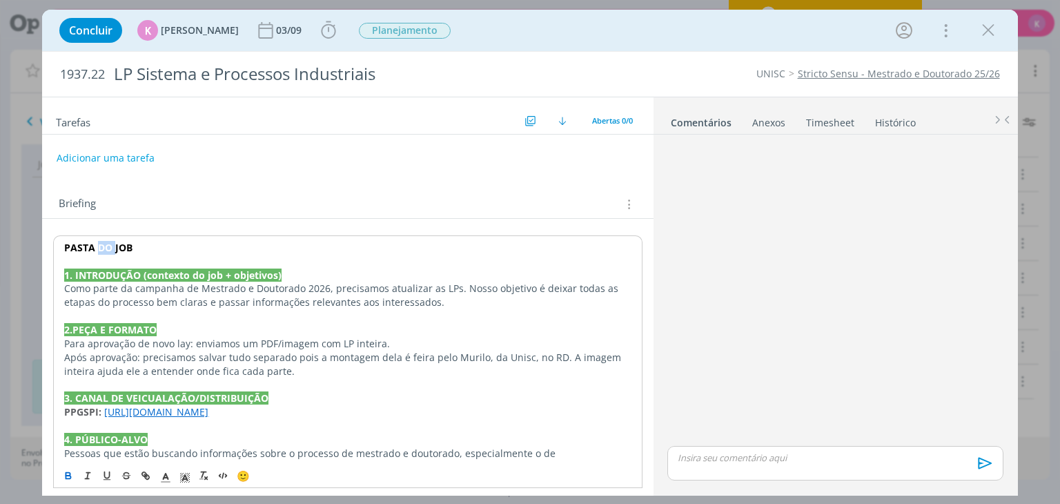
click at [107, 249] on strong "PASTA DO JOB" at bounding box center [98, 247] width 68 height 13
click at [144, 472] on icon "dialog" at bounding box center [144, 474] width 4 height 4
paste input "https://sobeae.sharepoint.com/:f:/s/SOBEAE/Eni6Wxmz2dRNv0i8sU3iYA8BlvdewY5owGTh…"
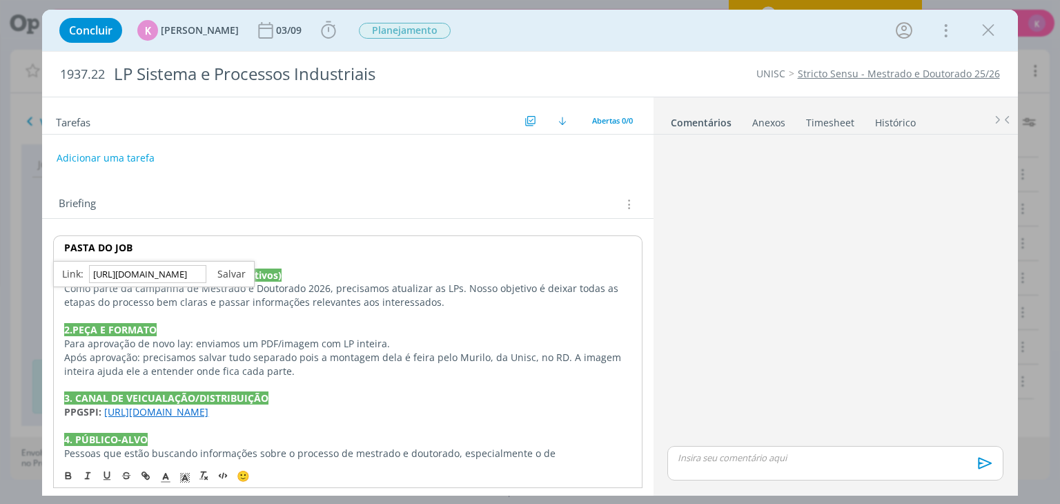
type input "https://sobeae.sharepoint.com/:f:/s/SOBEAE/Eni6Wxmz2dRNv0i8sU3iYA8BlvdewY5owGTh…"
click at [226, 269] on link "dialog" at bounding box center [225, 273] width 39 height 13
click at [174, 300] on span "Como parte da campanha de Mestrado e Doutorado 2026, precisamos atualizar as LP…" at bounding box center [342, 295] width 557 height 27
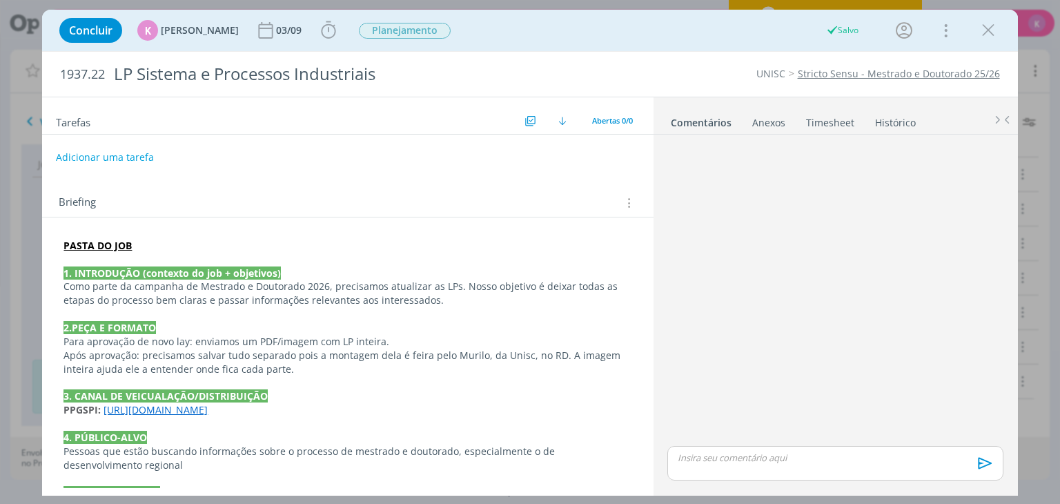
click at [124, 155] on button "Adicionar uma tarefa" at bounding box center [105, 157] width 98 height 23
type input "Criação"
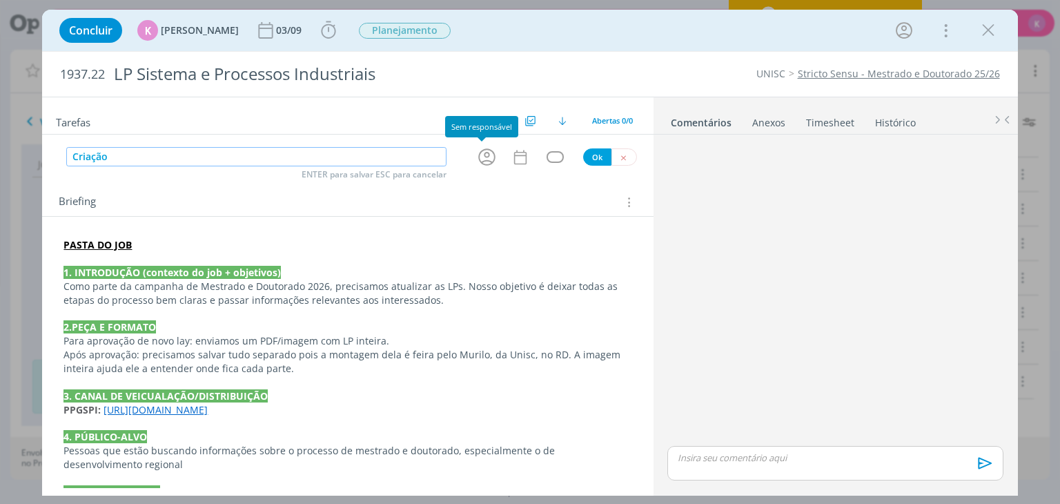
click at [480, 159] on icon "dialog" at bounding box center [486, 156] width 17 height 17
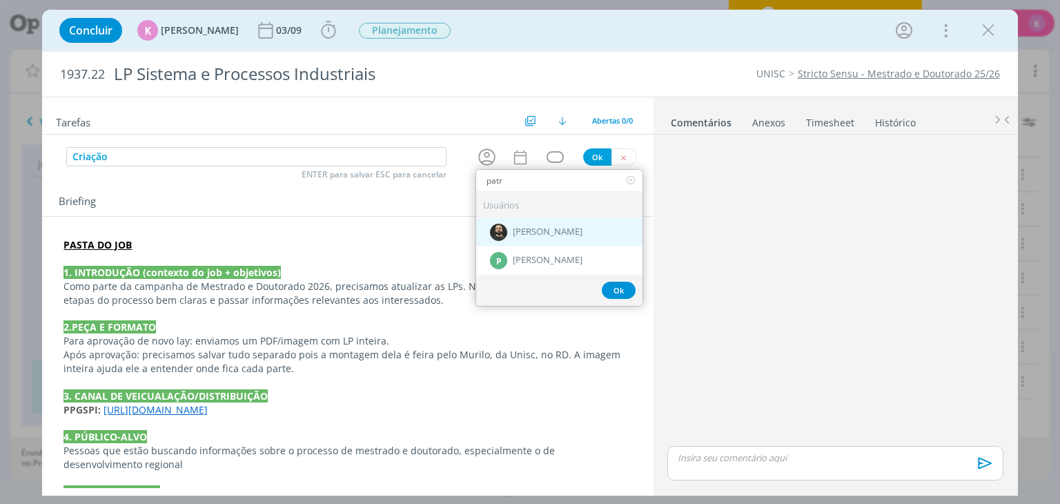
type input "patr"
click at [558, 229] on span "[PERSON_NAME]" at bounding box center [548, 232] width 70 height 11
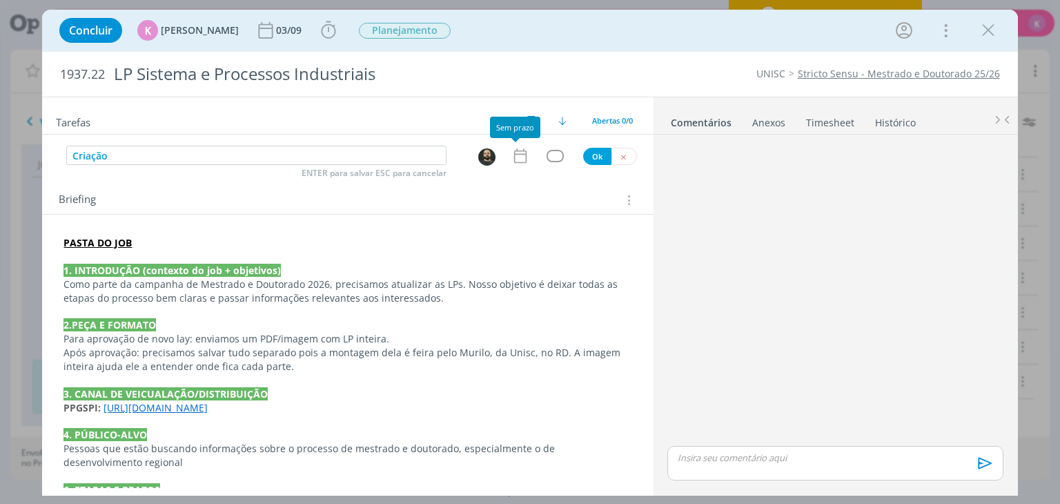
click at [520, 161] on icon "dialog" at bounding box center [519, 156] width 12 height 14
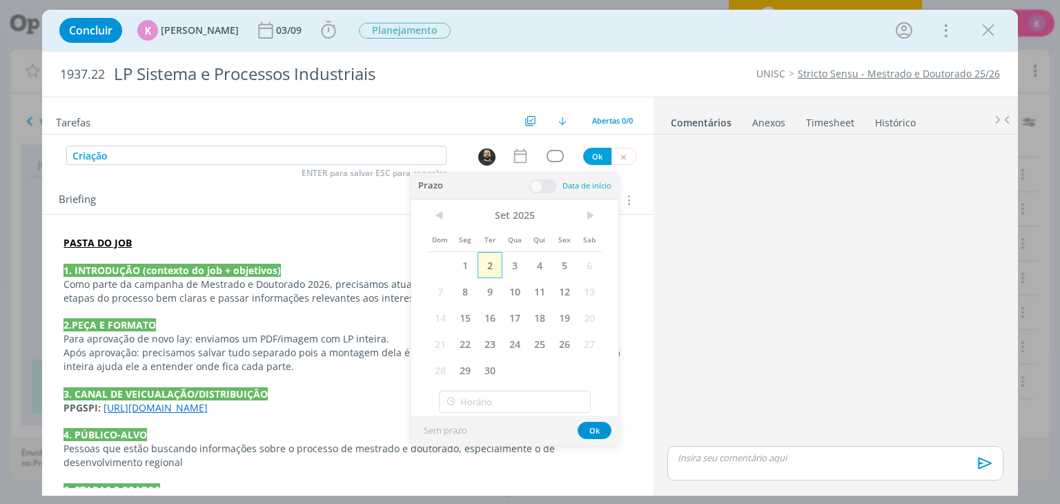
click at [491, 267] on span "2" at bounding box center [490, 265] width 25 height 26
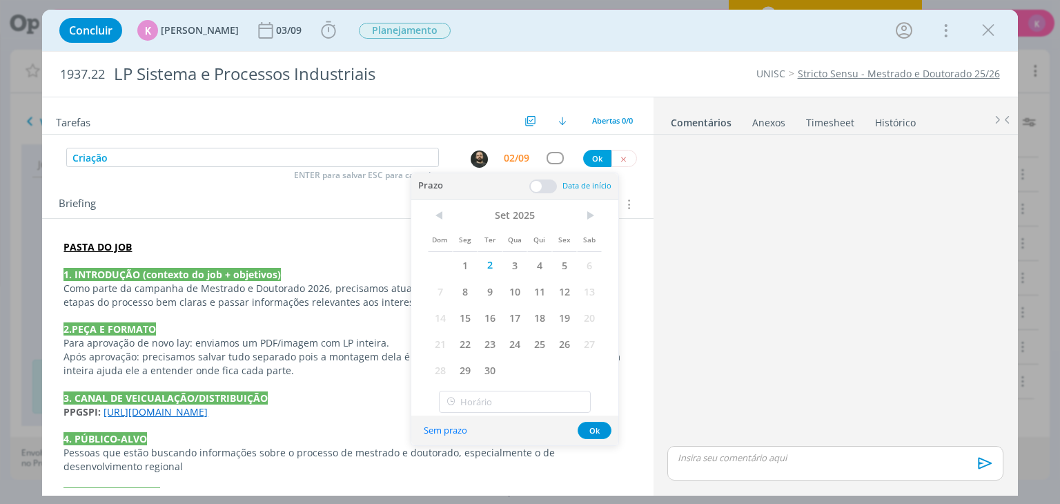
click at [538, 186] on span at bounding box center [543, 186] width 28 height 14
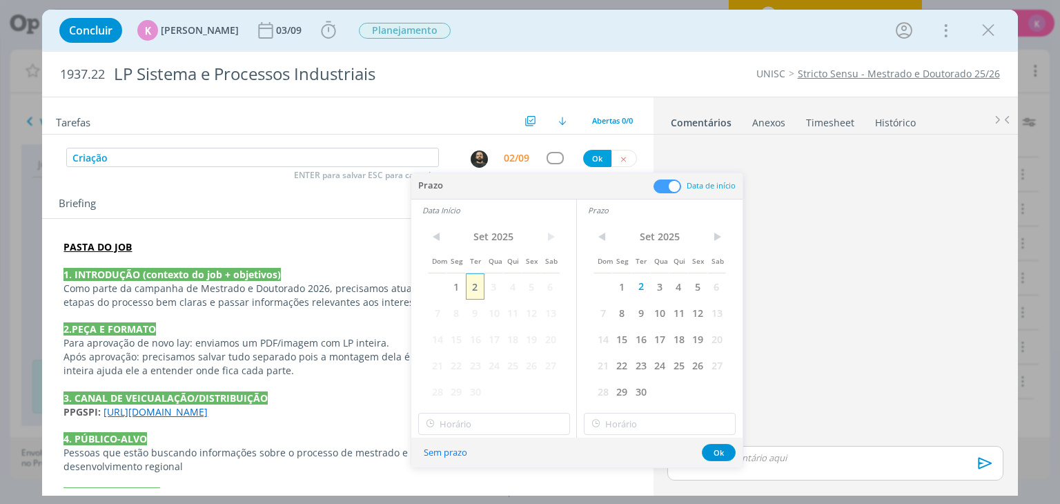
click at [480, 290] on span "2" at bounding box center [475, 286] width 19 height 26
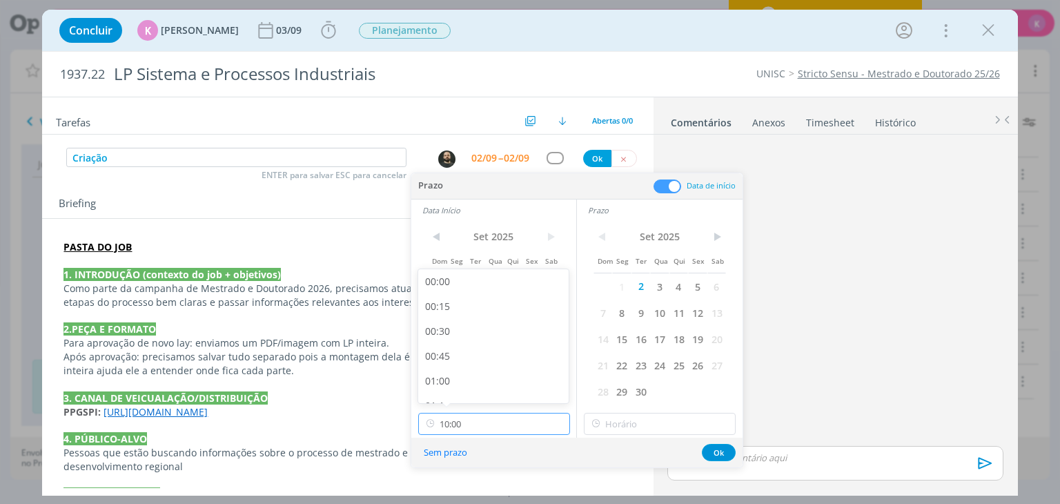
drag, startPoint x: 480, startPoint y: 425, endPoint x: 469, endPoint y: 423, distance: 10.6
click at [478, 425] on input "10:00" at bounding box center [494, 424] width 152 height 22
click at [467, 340] on div "13:00" at bounding box center [495, 339] width 155 height 25
type input "13:00"
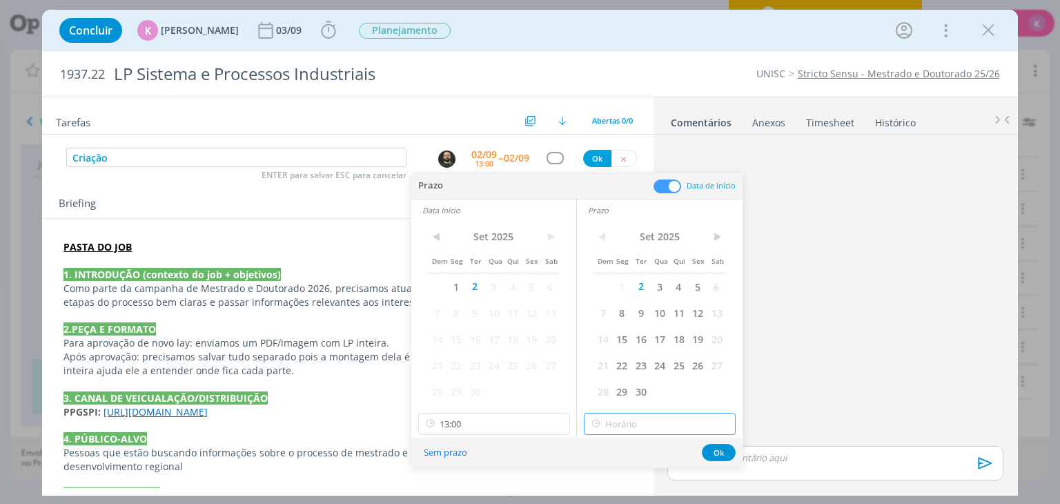
type input "13:00"
click at [624, 422] on input "13:00" at bounding box center [660, 424] width 152 height 22
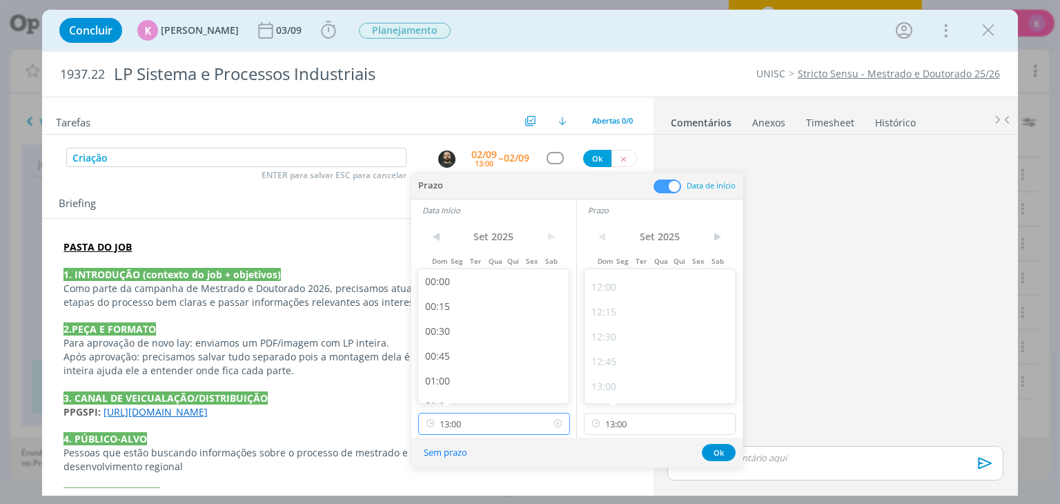
click at [482, 418] on input "13:00" at bounding box center [494, 424] width 152 height 22
click at [458, 324] on div "11:00" at bounding box center [495, 325] width 155 height 25
type input "11:00"
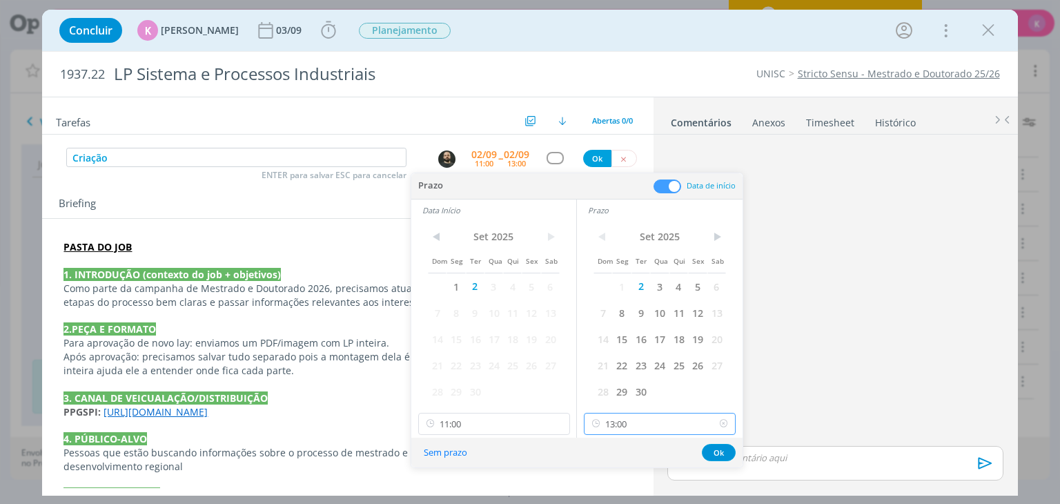
scroll to position [1187, 0]
click at [634, 426] on input "13:00" at bounding box center [660, 424] width 152 height 22
click at [392, 124] on h2 "Tarefas" at bounding box center [288, 121] width 465 height 18
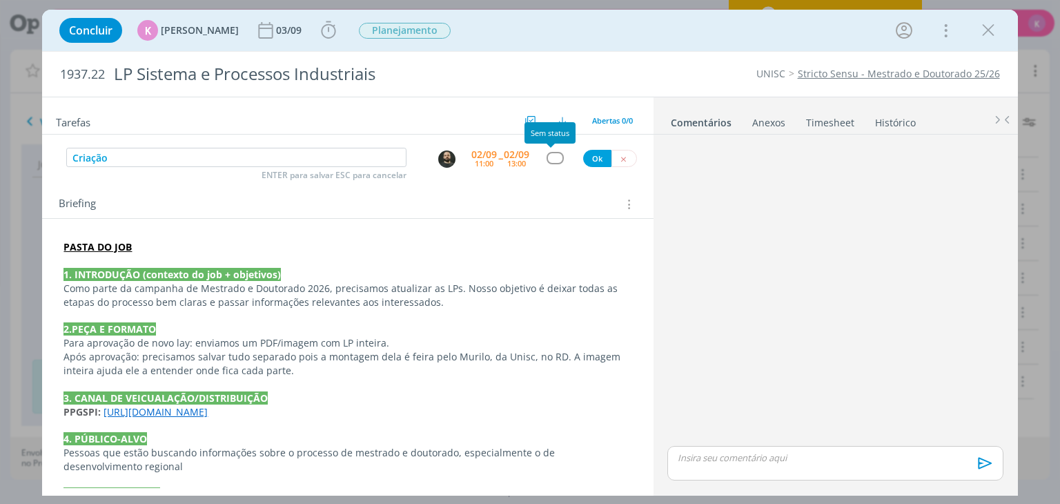
click at [557, 155] on div "dialog" at bounding box center [555, 158] width 17 height 12
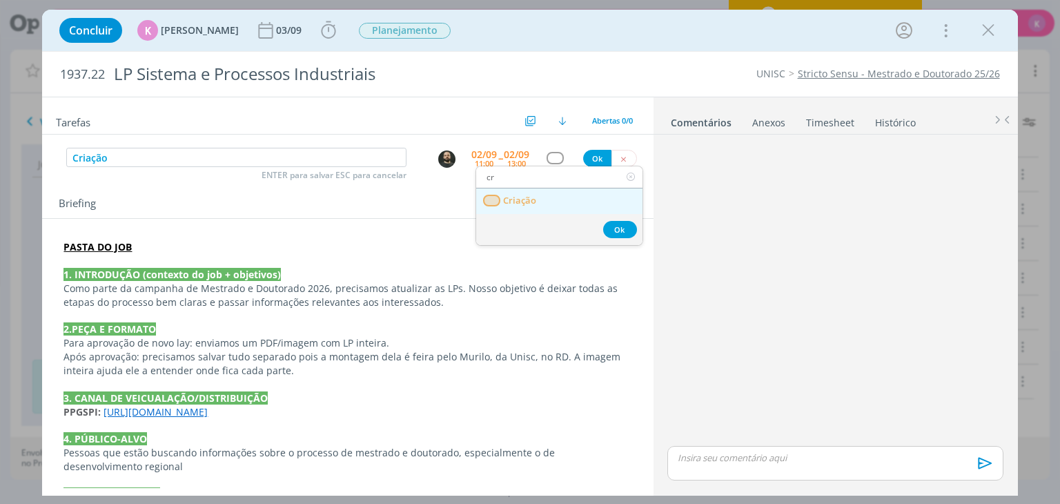
type input "cr"
click at [538, 195] on link "Criação" at bounding box center [559, 201] width 166 height 26
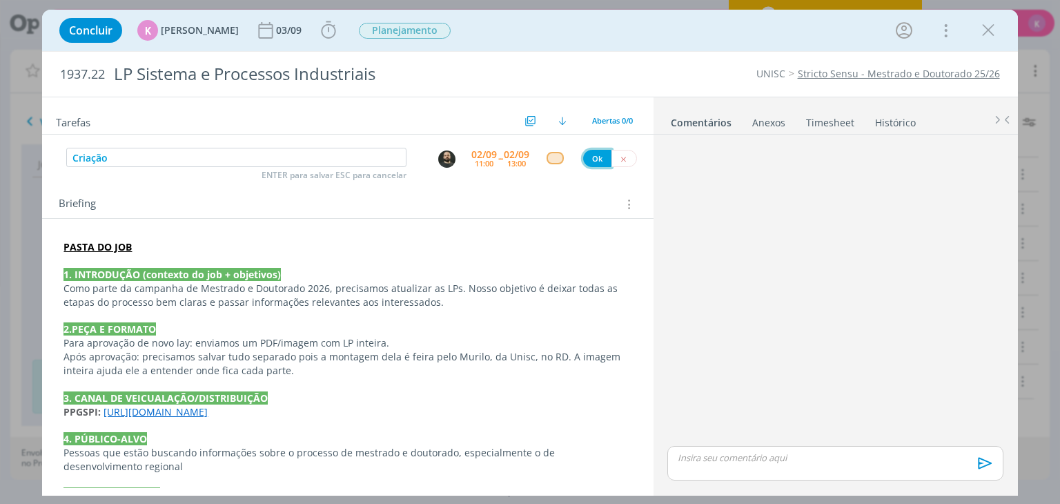
click at [592, 163] on button "Ok" at bounding box center [597, 158] width 28 height 17
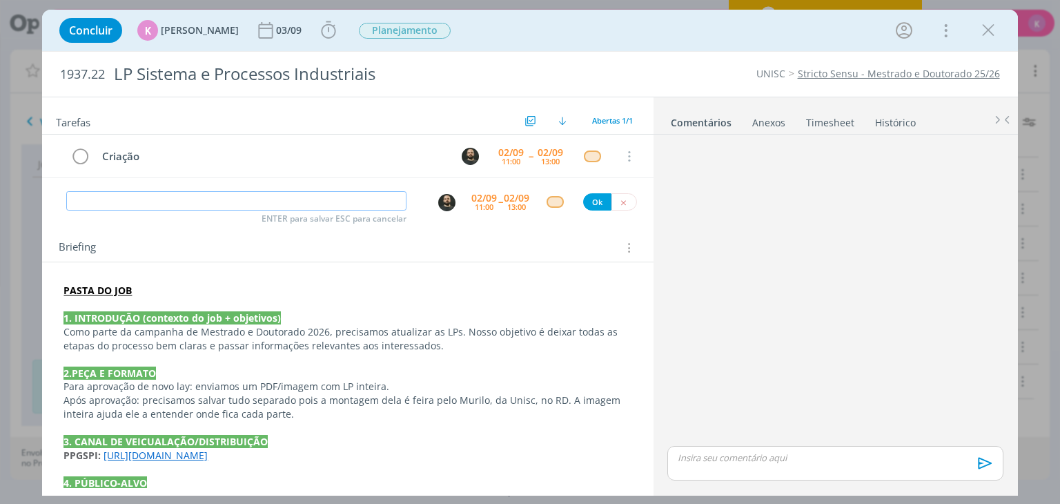
click at [442, 202] on img "dialog" at bounding box center [446, 202] width 17 height 17
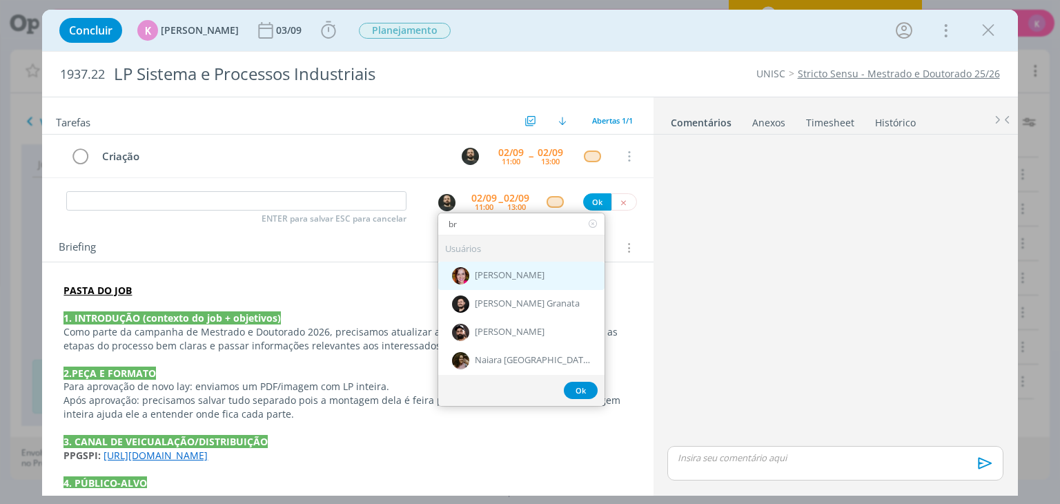
type input "br"
click at [511, 271] on span "[PERSON_NAME]" at bounding box center [510, 276] width 70 height 11
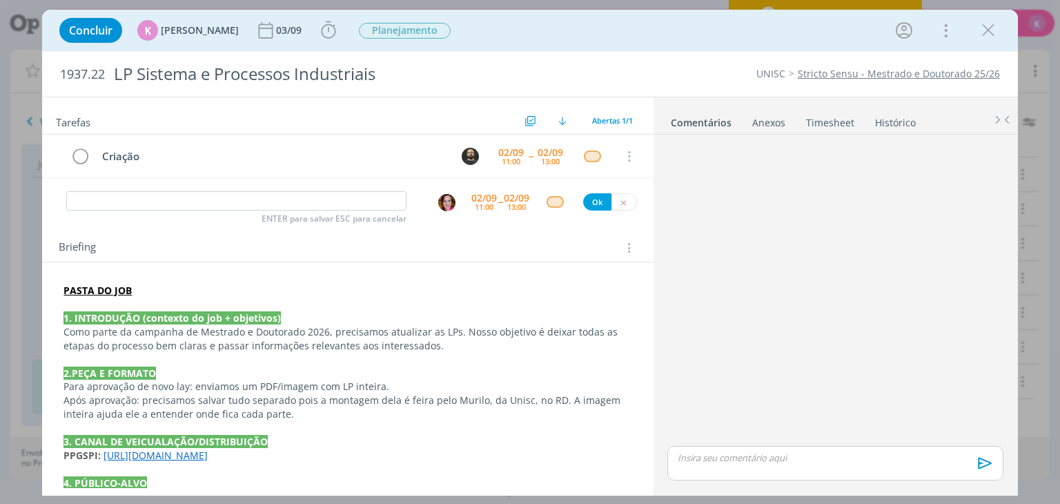
click at [489, 203] on div "[DATE] 11:00" at bounding box center [484, 201] width 26 height 25
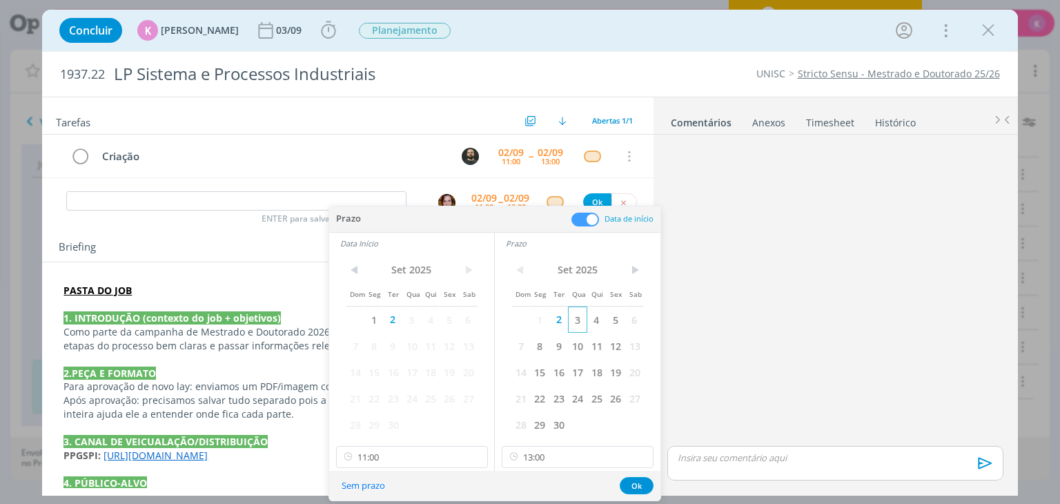
click at [576, 324] on span "3" at bounding box center [577, 319] width 19 height 26
click at [406, 314] on span "3" at bounding box center [411, 319] width 19 height 26
click at [377, 456] on input "11:00" at bounding box center [412, 457] width 152 height 22
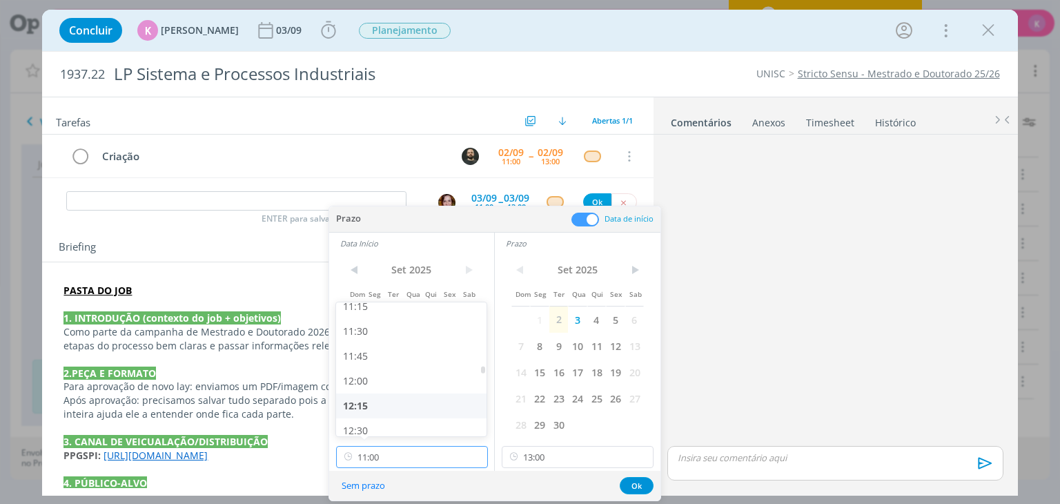
scroll to position [1195, 0]
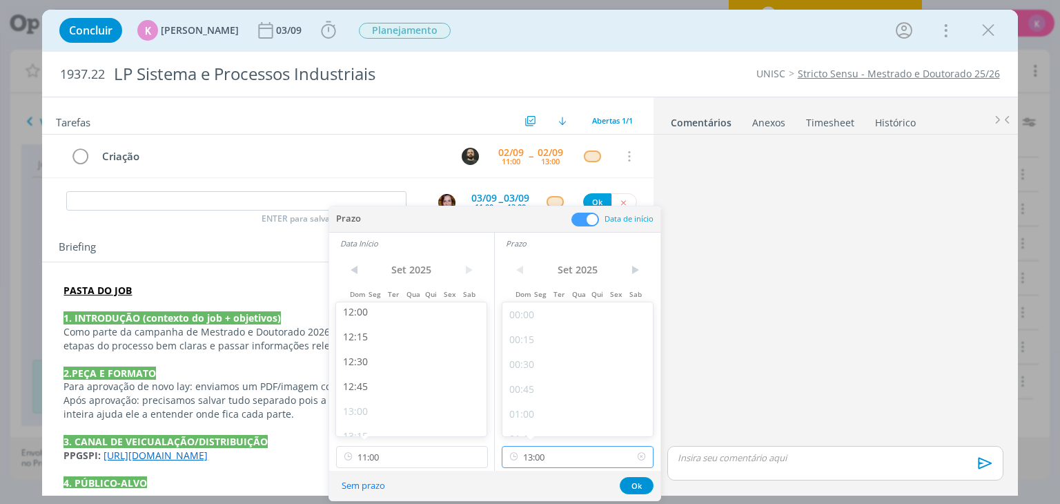
click at [584, 448] on input "13:00" at bounding box center [578, 457] width 152 height 22
click at [547, 406] on div "13:30" at bounding box center [579, 400] width 155 height 25
type input "13:30"
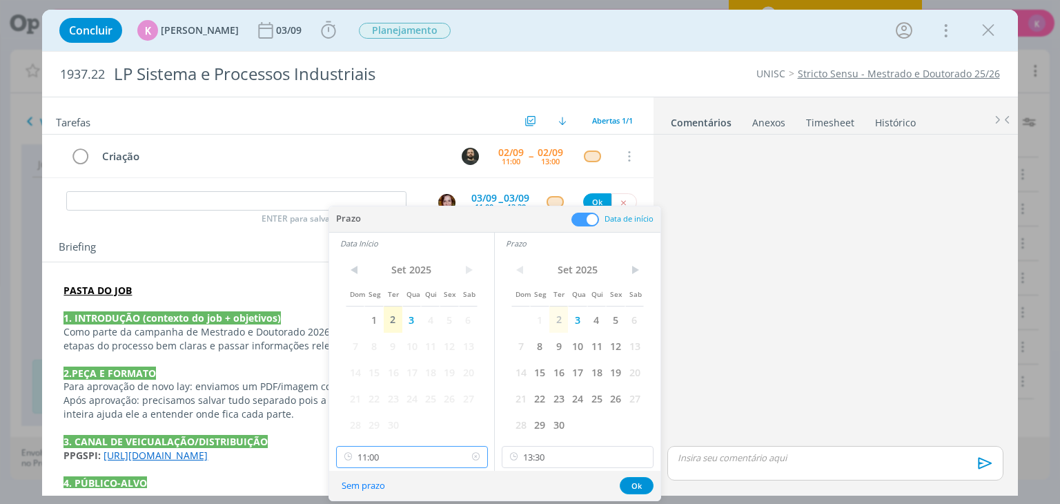
scroll to position [988, 0]
click at [376, 460] on input "11:00" at bounding box center [412, 457] width 152 height 22
click at [384, 408] on div "13:00" at bounding box center [413, 411] width 155 height 25
type input "13:00"
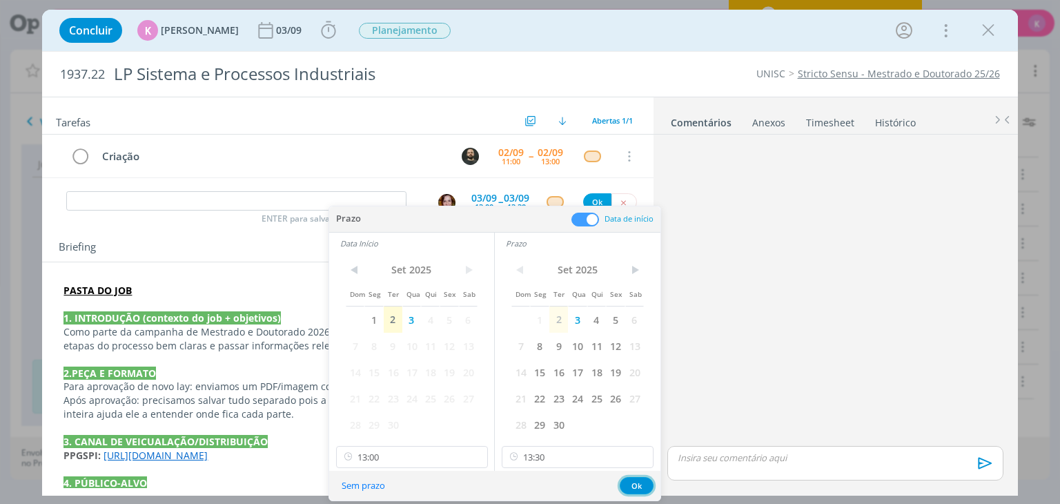
click at [627, 481] on button "Ok" at bounding box center [637, 485] width 34 height 17
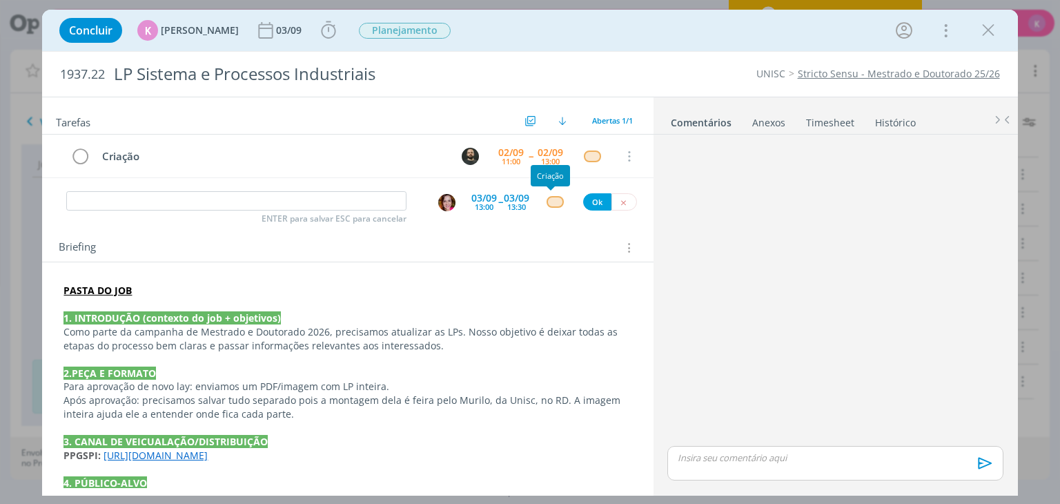
click at [547, 204] on div "dialog" at bounding box center [555, 202] width 17 height 12
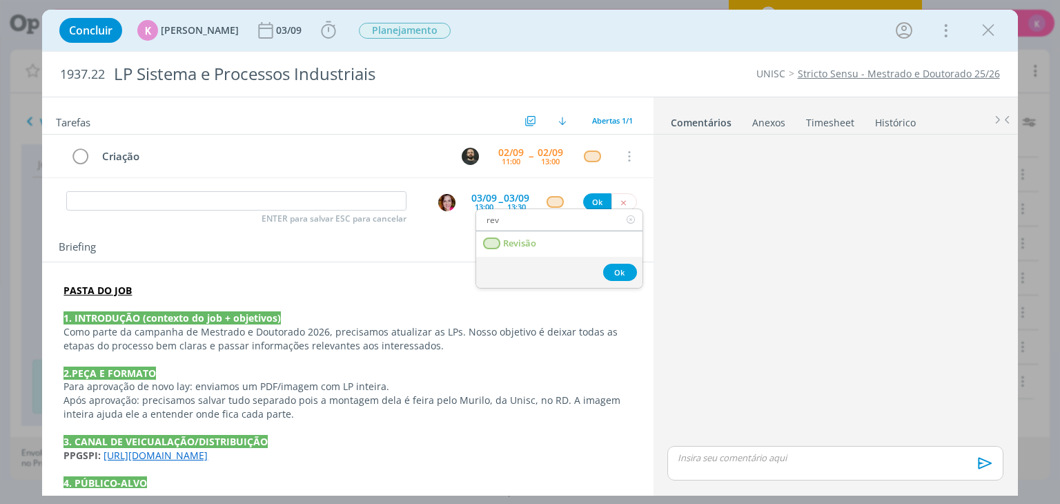
type input "rev"
click at [547, 237] on link "Revisão" at bounding box center [559, 244] width 166 height 26
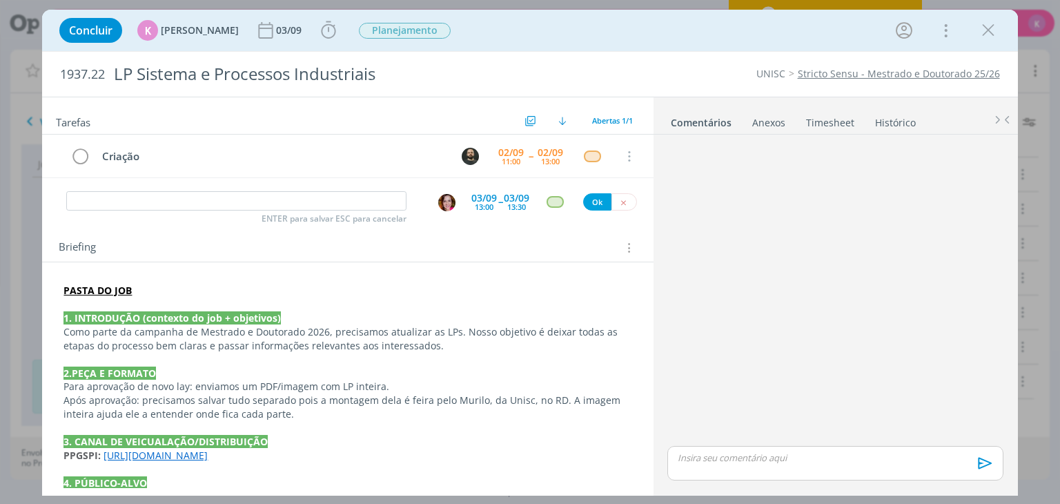
click at [255, 210] on div "ENTER para salvar ESC para cancelar 03/09 13:00 -- 03/09 13:30 Ok" at bounding box center [347, 201] width 611 height 25
click at [243, 201] on input "dialog" at bounding box center [236, 200] width 340 height 19
type input "Revisão"
click at [584, 202] on button "Ok" at bounding box center [597, 201] width 28 height 17
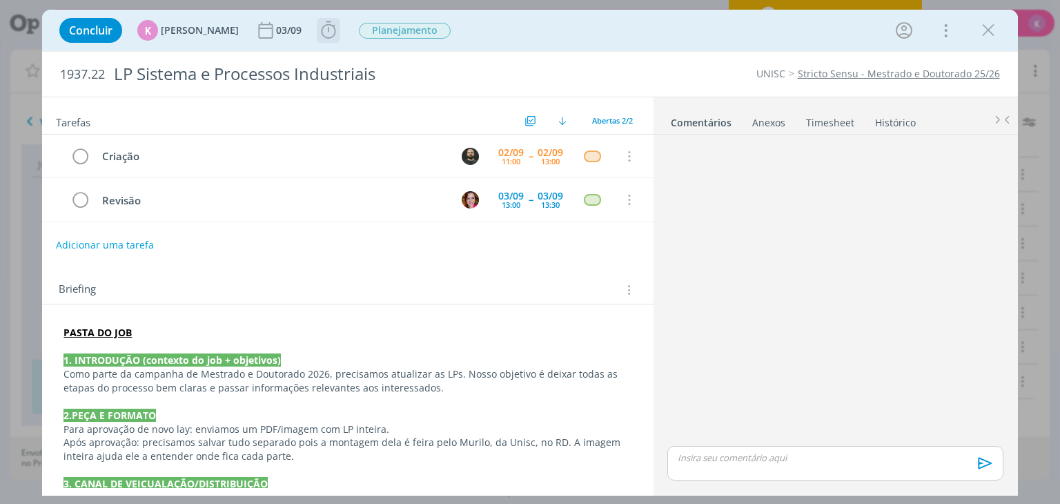
click at [318, 32] on icon "dialog" at bounding box center [328, 30] width 21 height 21
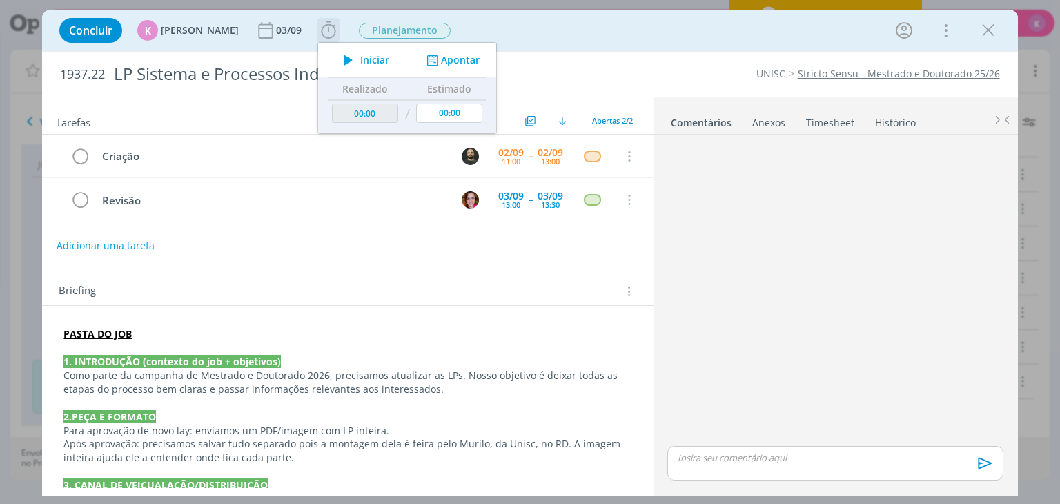
click at [462, 59] on button "Apontar" at bounding box center [451, 60] width 57 height 14
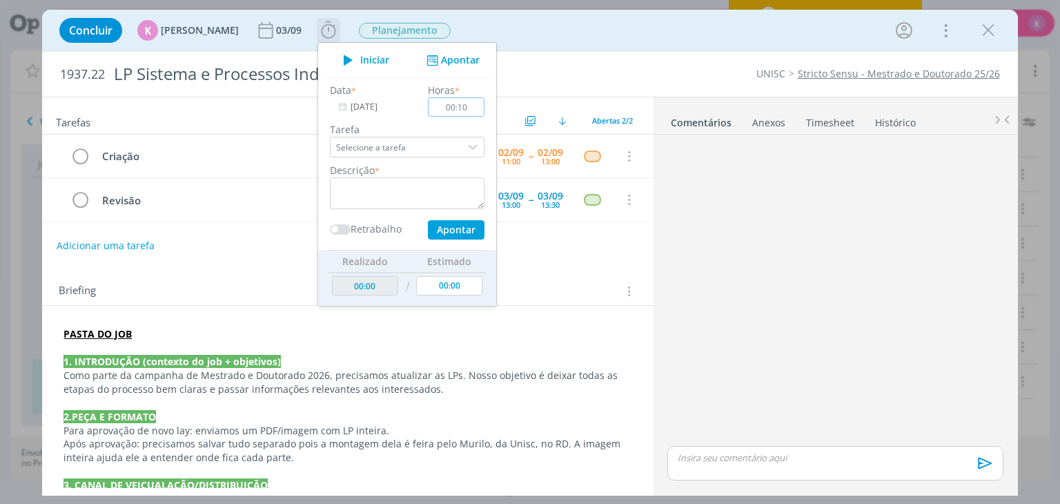
type input "00:10"
click at [444, 197] on textarea "dialog" at bounding box center [407, 193] width 155 height 32
type textarea "Briefing + pauta"
click at [461, 224] on button "Apontar" at bounding box center [456, 229] width 57 height 19
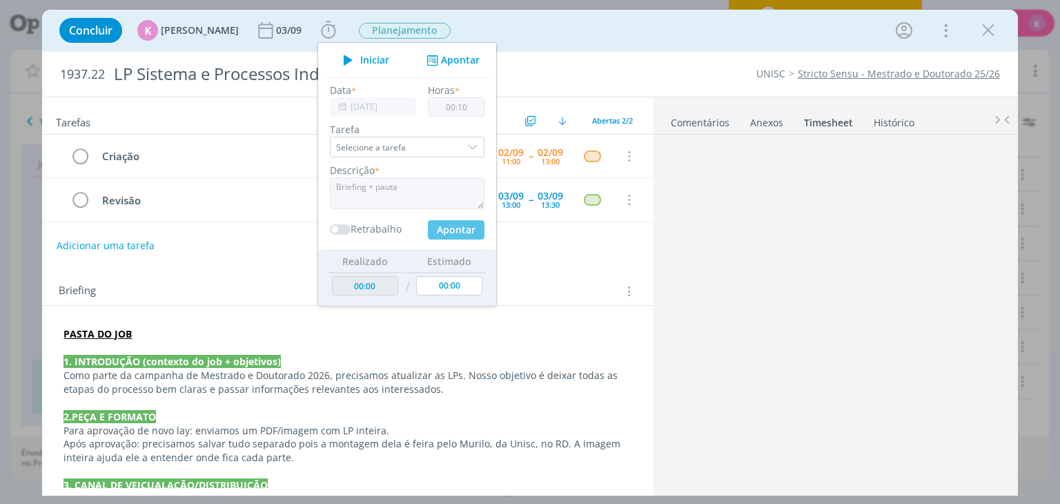
type input "00:10"
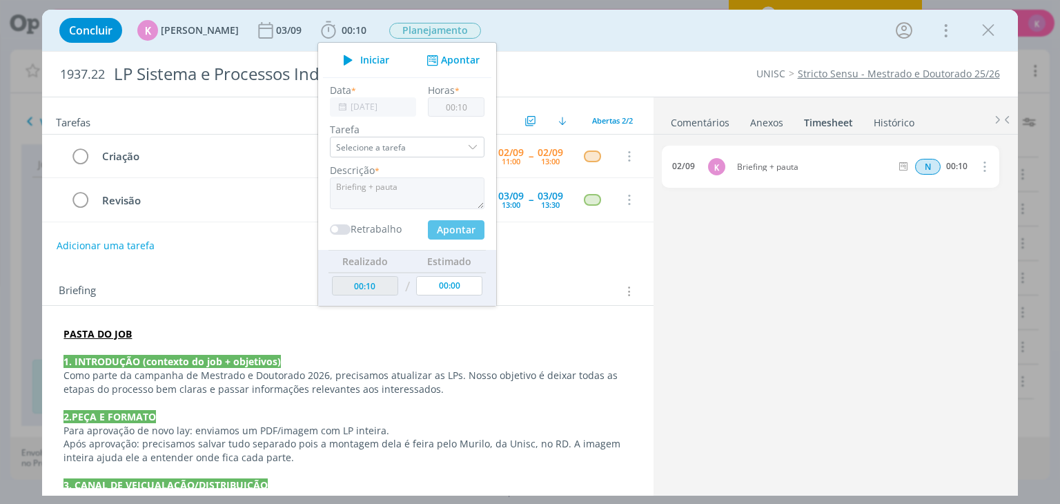
type input "00:00"
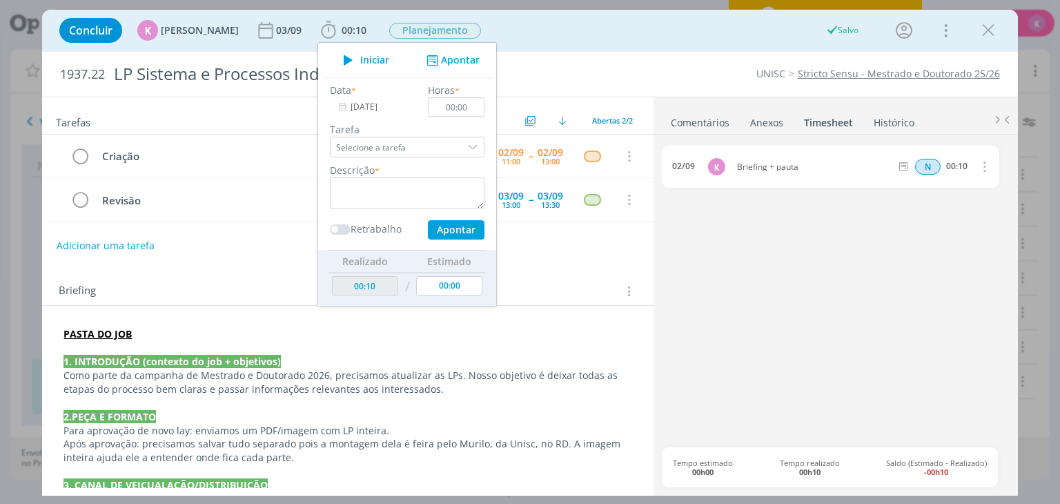
click at [524, 268] on div "Briefing Briefings Predefinidos Versões do Briefing Ver Briefing do Projeto" at bounding box center [347, 286] width 611 height 37
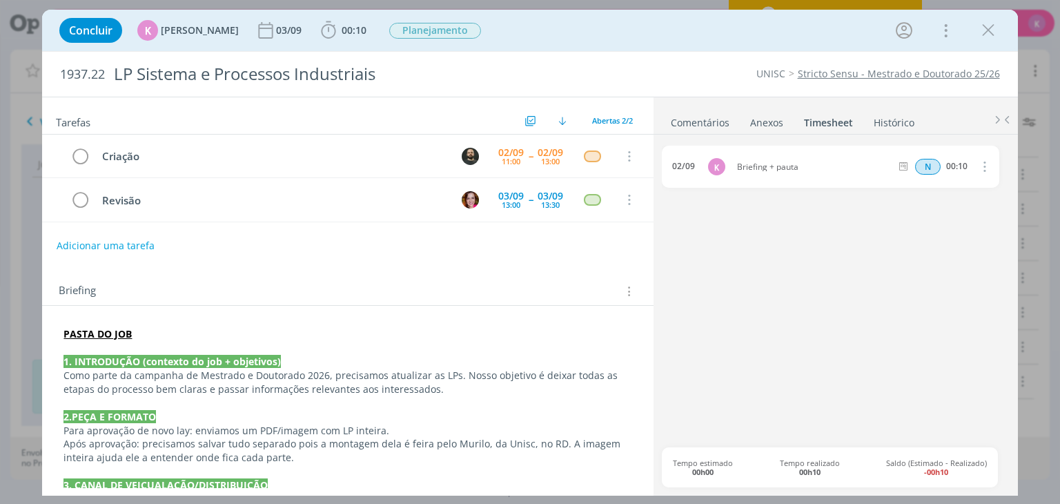
scroll to position [69, 0]
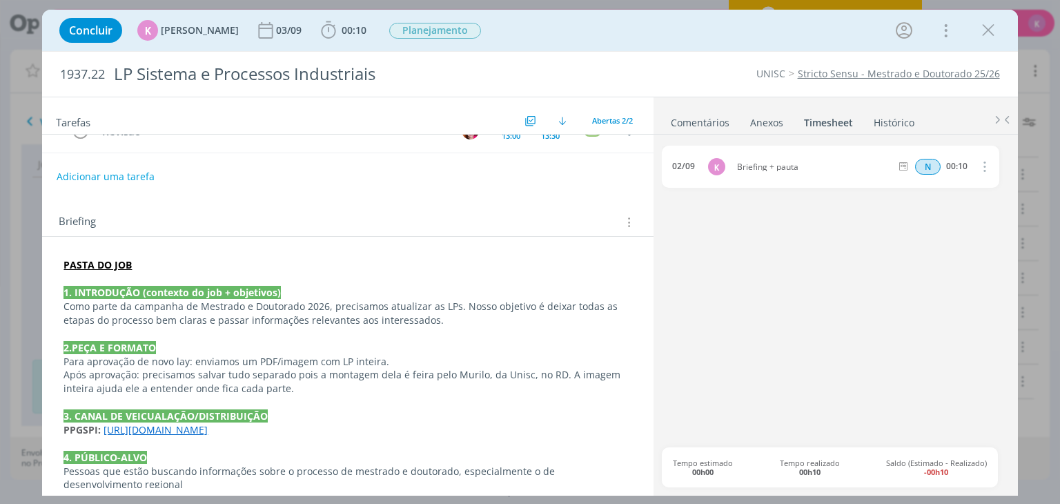
click at [112, 260] on strong "PASTA DO JOB" at bounding box center [97, 264] width 68 height 13
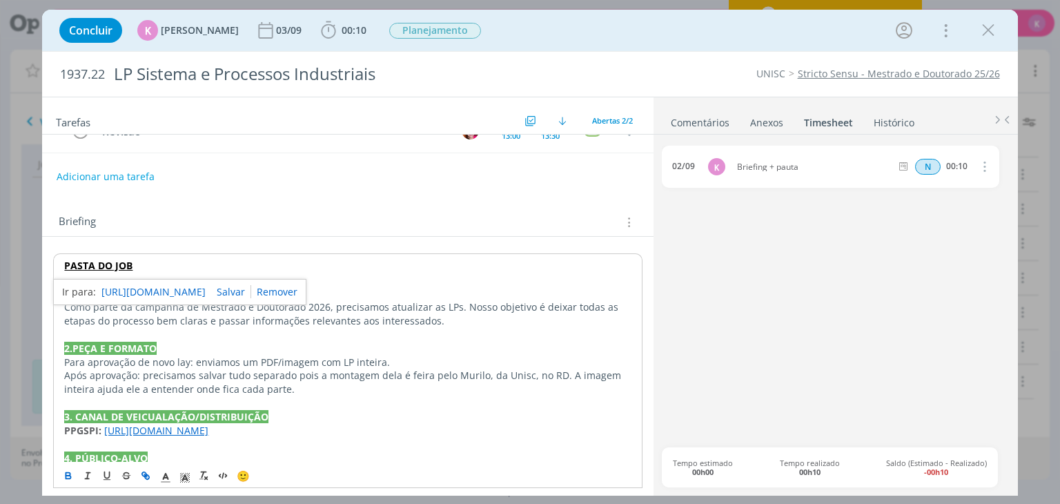
click at [200, 288] on link "https://sobeae.sharepoint.com/:f:/s/SOBEAE/Eni6Wxmz2dRNv0i8sU3iYA8BlvdewY5owGTh…" at bounding box center [153, 292] width 104 height 18
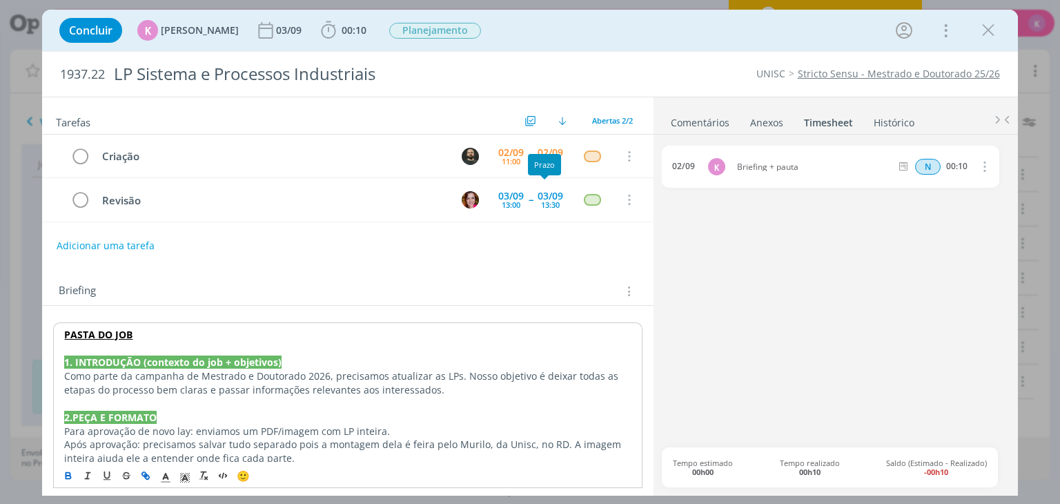
click at [551, 289] on div "Briefing Briefings Predefinidos Versões do Briefing Ver Briefing do Projeto" at bounding box center [349, 291] width 581 height 18
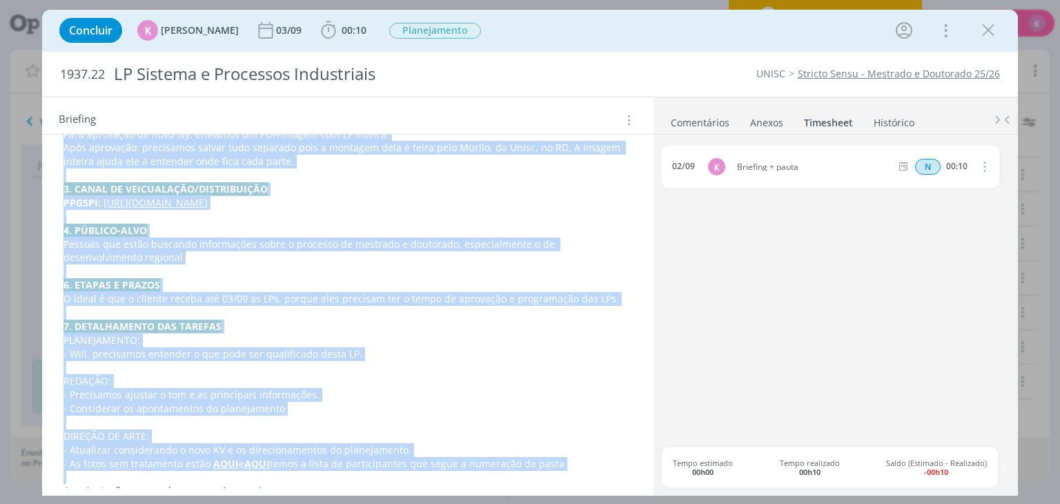
scroll to position [424, 0]
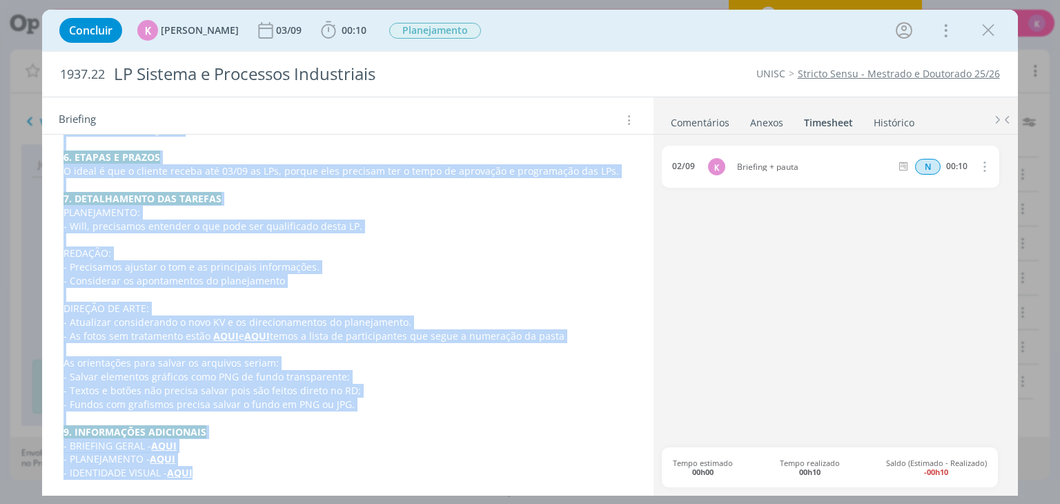
drag, startPoint x: 107, startPoint y: 404, endPoint x: 279, endPoint y: 509, distance: 201.9
click at [279, 503] on html "Projetos Jobs Propostas Produção Mídia Financeiro Cadastros Relatórios Notifica…" at bounding box center [530, 252] width 1060 height 504
copy div "PASTA DO JOB 1. INTRODUÇÃO (contexto do job + objetivos) Como parte da campanha…"
click at [177, 236] on p "dialog" at bounding box center [347, 240] width 568 height 14
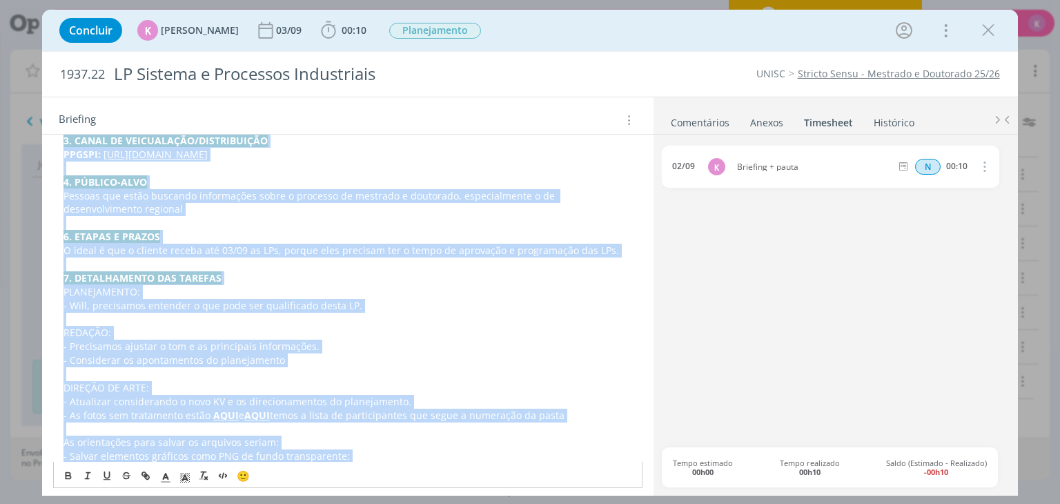
scroll to position [450, 0]
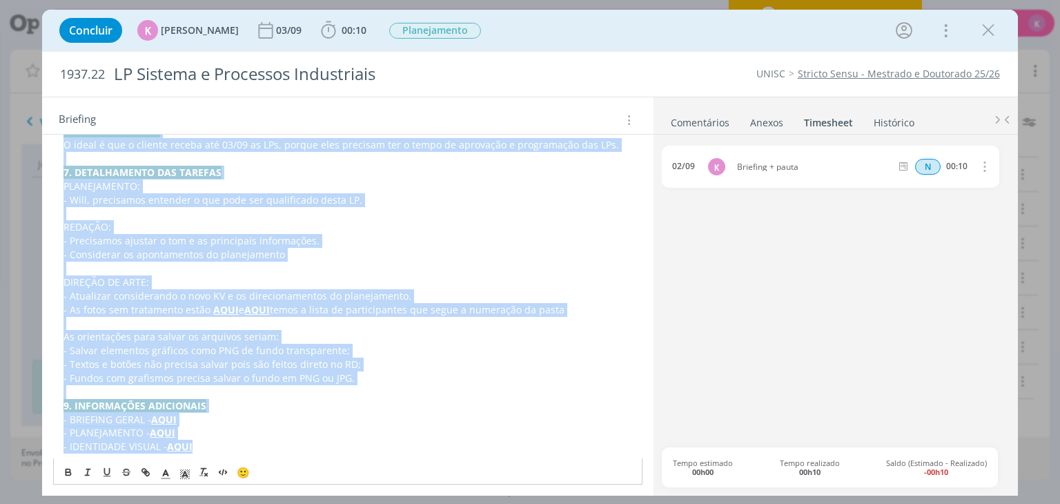
drag, startPoint x: 66, startPoint y: 231, endPoint x: 226, endPoint y: 522, distance: 331.7
click at [226, 503] on html "Projetos Jobs Propostas Produção Mídia Financeiro Cadastros Relatórios 1 Notifi…" at bounding box center [530, 252] width 1060 height 504
copy div "PASTA DO JOB 1. INTRODUÇÃO (contexto do job + objetivos) Como parte da campanha…"
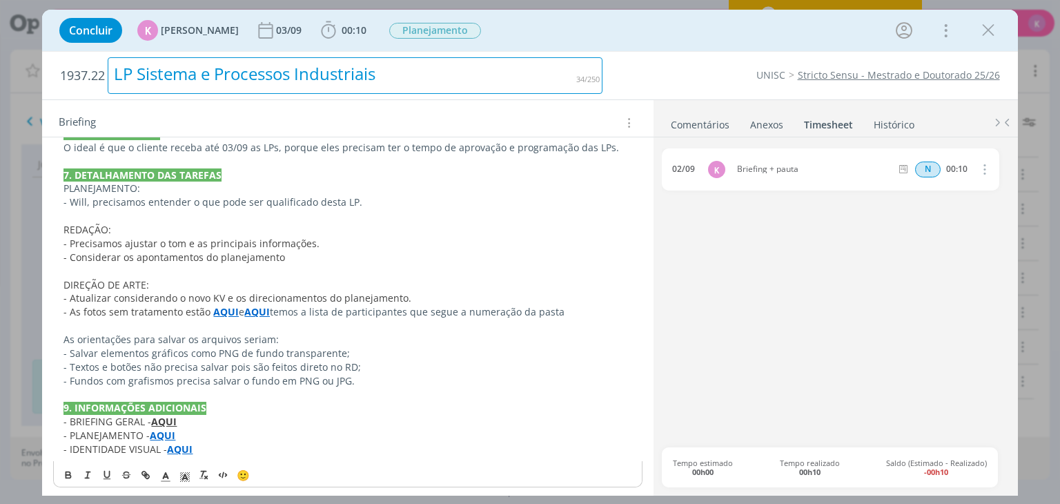
click at [404, 95] on h2 "1937.22 LP Sistema e Processos Industriais" at bounding box center [331, 76] width 542 height 48
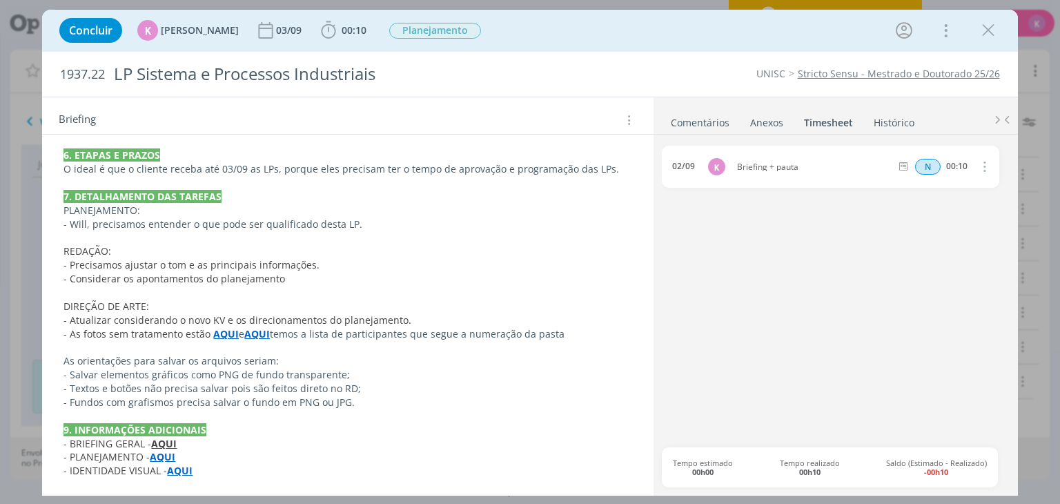
scroll to position [424, 0]
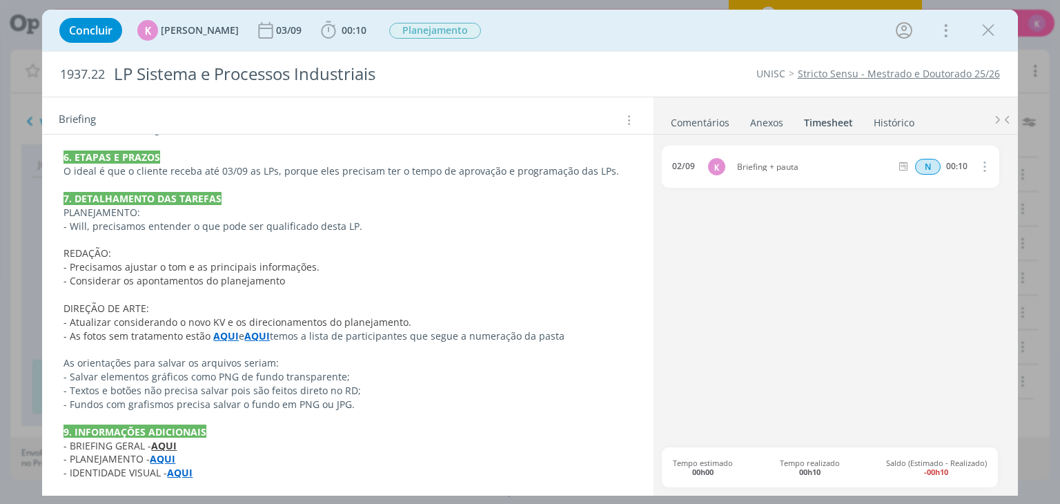
click at [351, 155] on p "6. ETAPAS E PRAZOS" at bounding box center [347, 157] width 568 height 14
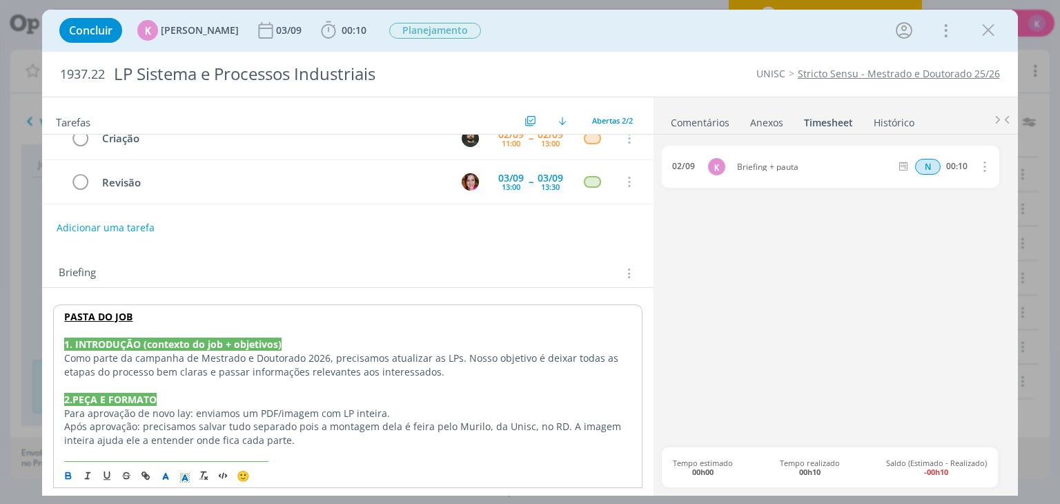
scroll to position [0, 0]
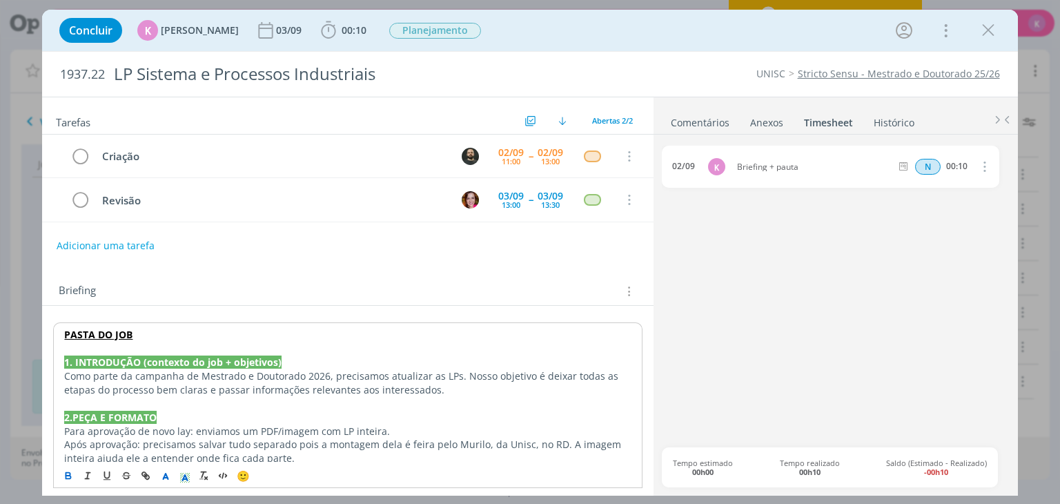
click at [109, 329] on strong "PASTA DO JOB" at bounding box center [98, 334] width 68 height 13
click at [178, 362] on link "https://sobeae.sharepoint.com/:f:/s/SOBEAE/Eni6Wxmz2dRNv0i8sU3iYA8BlvdewY5owGTh…" at bounding box center [153, 361] width 104 height 18
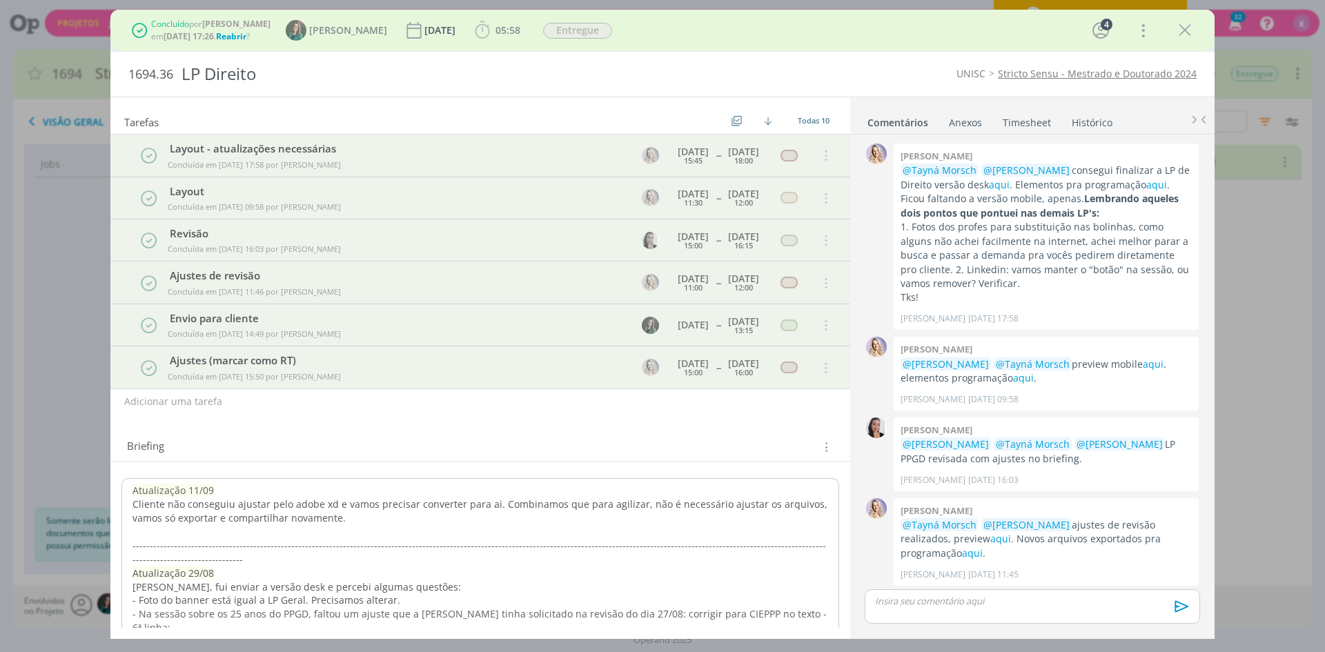
scroll to position [470, 0]
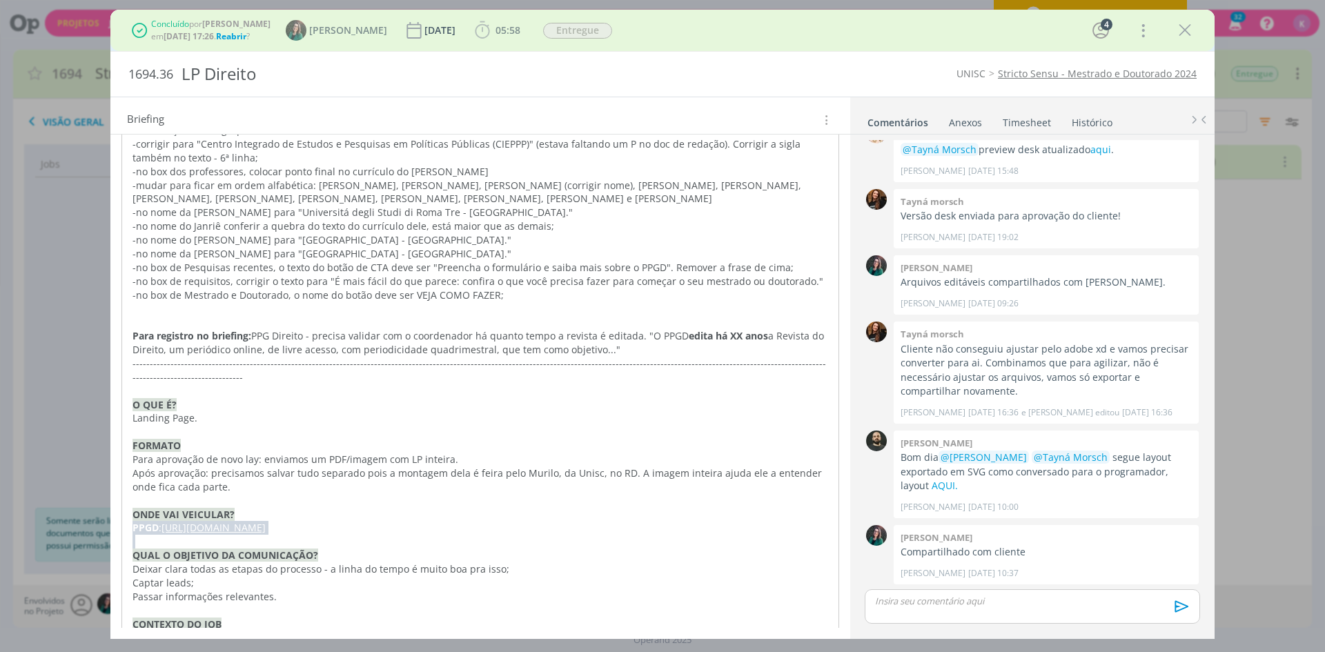
drag, startPoint x: 1177, startPoint y: 32, endPoint x: 144, endPoint y: 130, distance: 1037.7
click at [1177, 32] on icon "dialog" at bounding box center [1185, 30] width 21 height 21
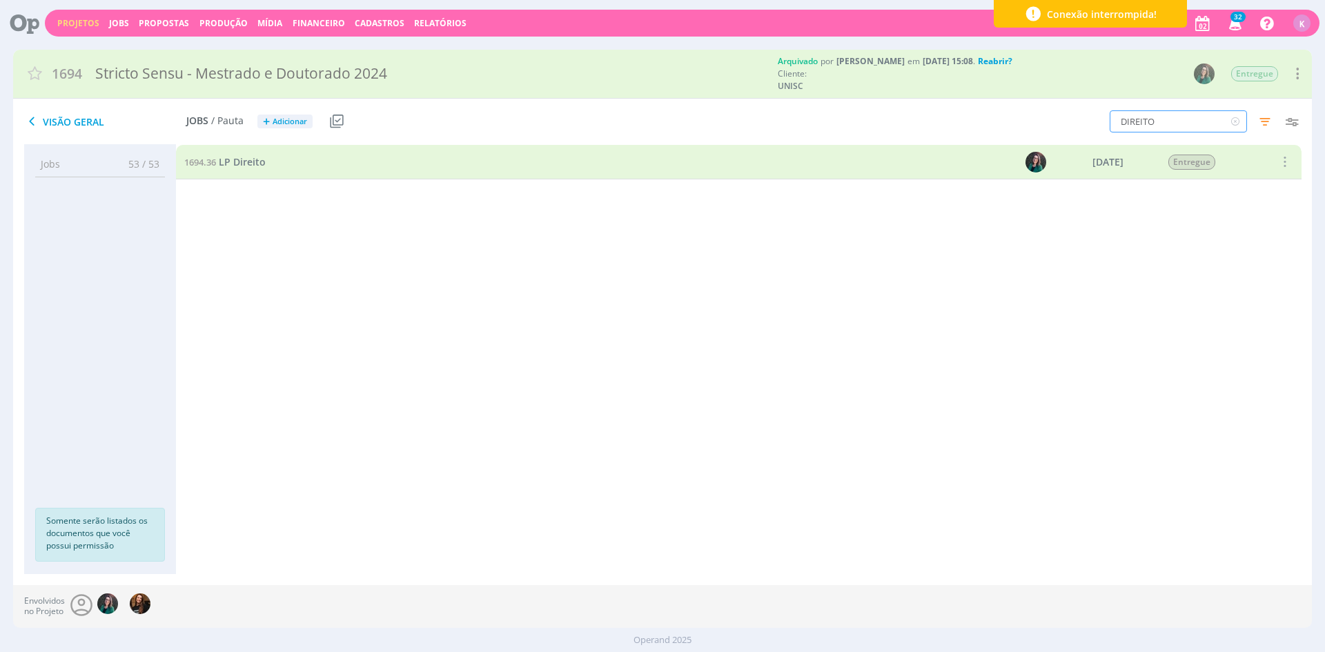
click at [1159, 124] on input "DIREITO" at bounding box center [1178, 121] width 137 height 22
type input "sistemas"
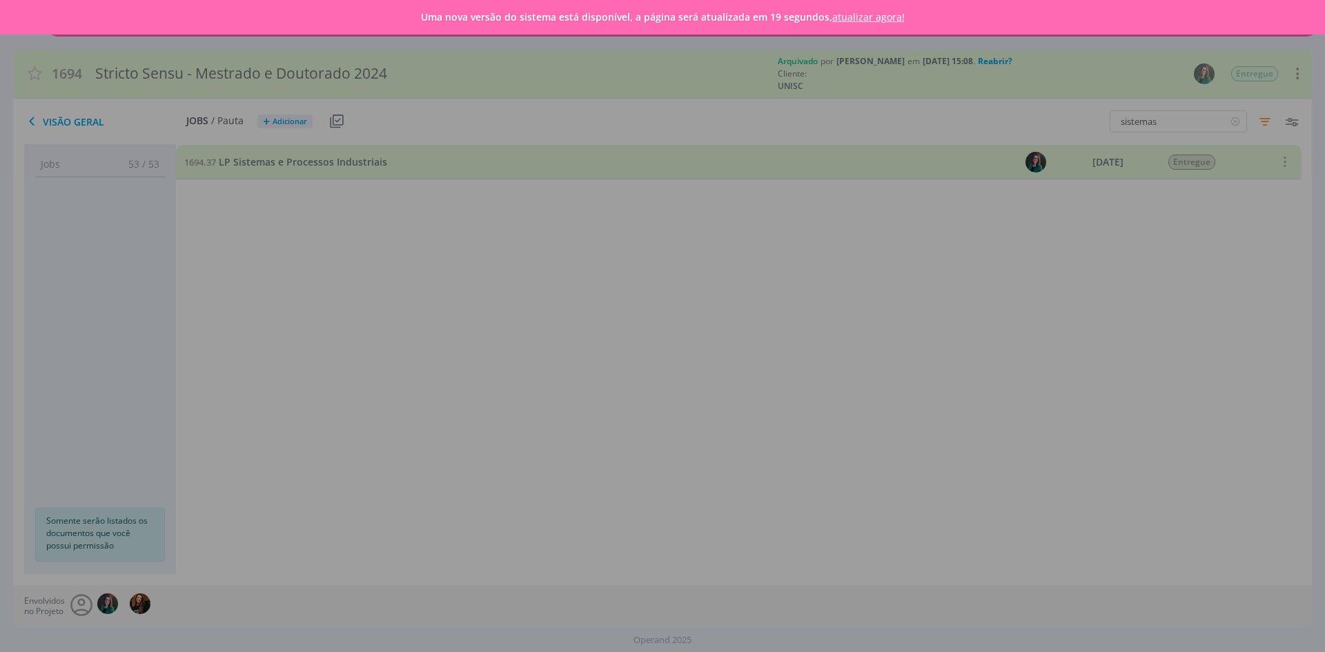
click at [854, 19] on link "atualizar agora!" at bounding box center [868, 16] width 72 height 13
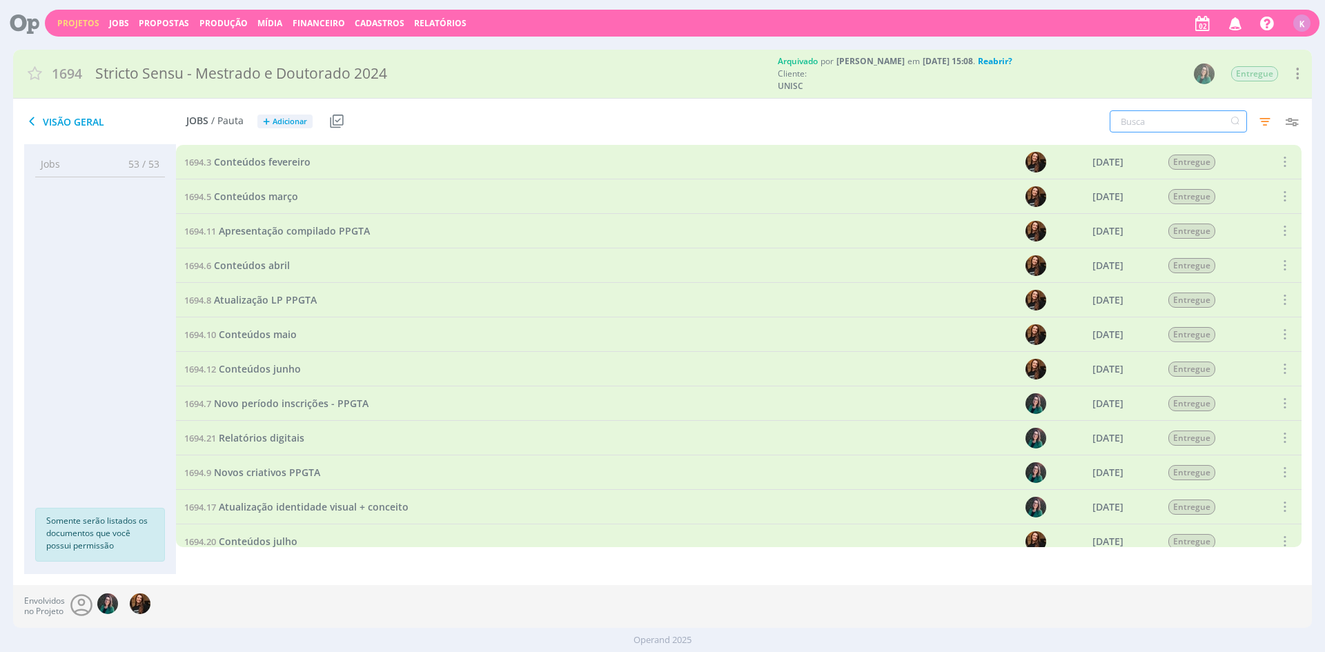
click at [1143, 112] on input "text" at bounding box center [1178, 121] width 137 height 22
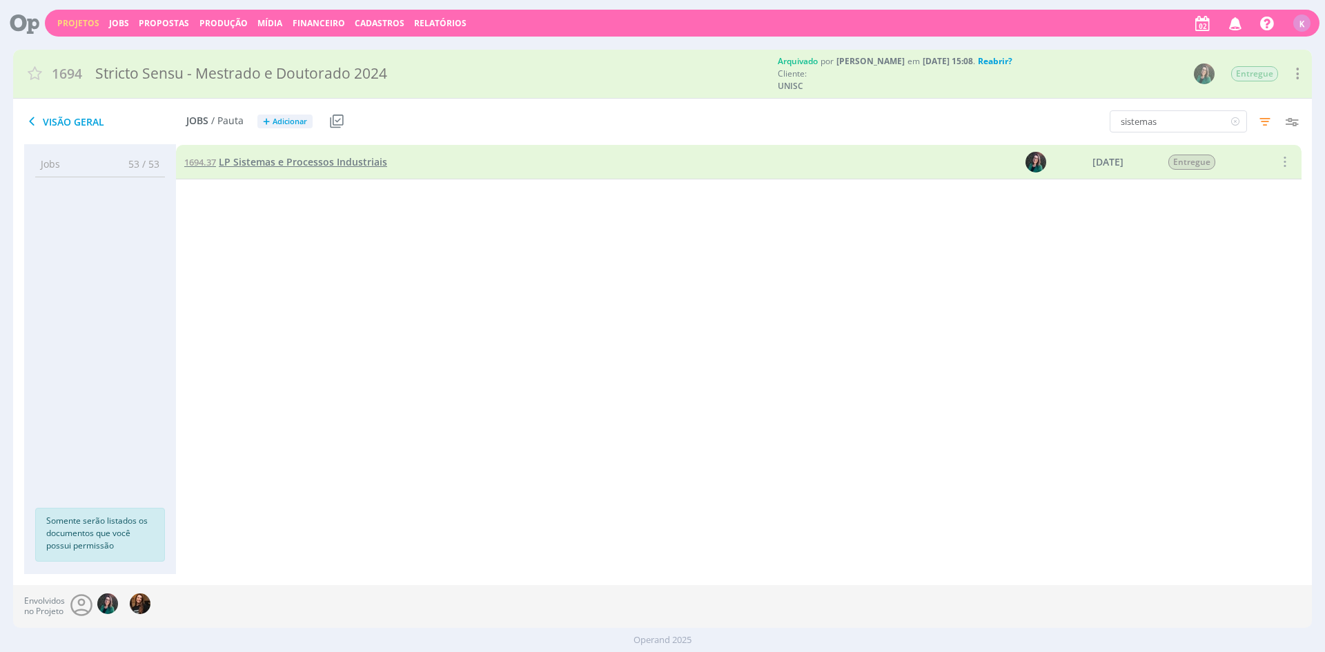
click at [324, 159] on span "LP Sistemas e Processos Industriais" at bounding box center [303, 161] width 168 height 13
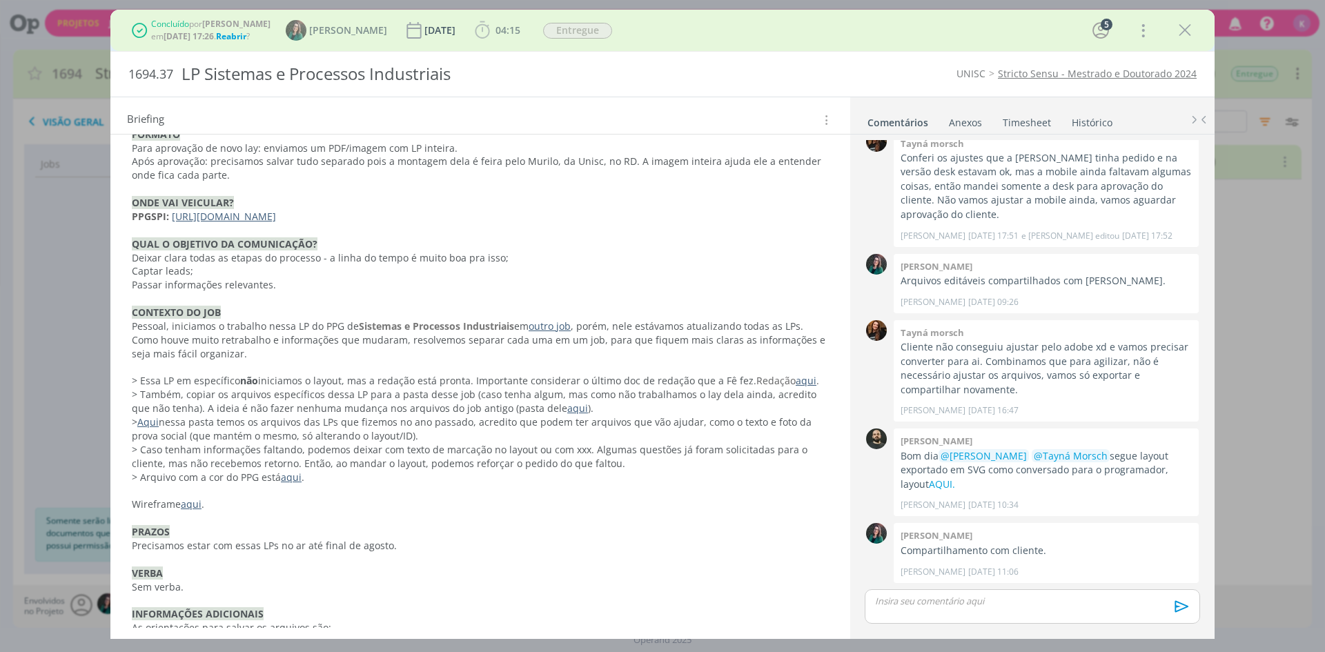
scroll to position [1195, 0]
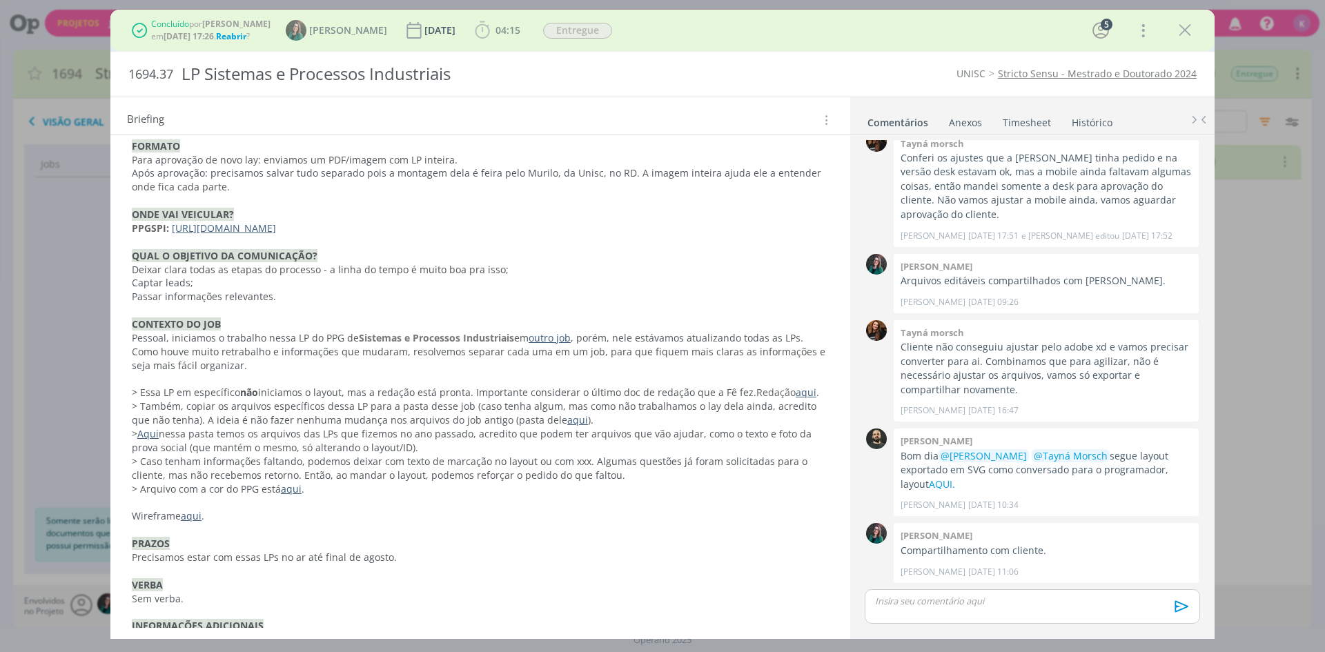
click at [136, 222] on strong "PPGSPI:" at bounding box center [150, 228] width 37 height 13
copy p "PPGSPI: https://pg.unisc.br/ppg_sistemas_e_processos_industriais"
click at [760, 37] on div "Concluído por Renata Piccinin em 07/10/24 às 17:26 . Reabrir ? Renata Piccinin …" at bounding box center [662, 30] width 1083 height 33
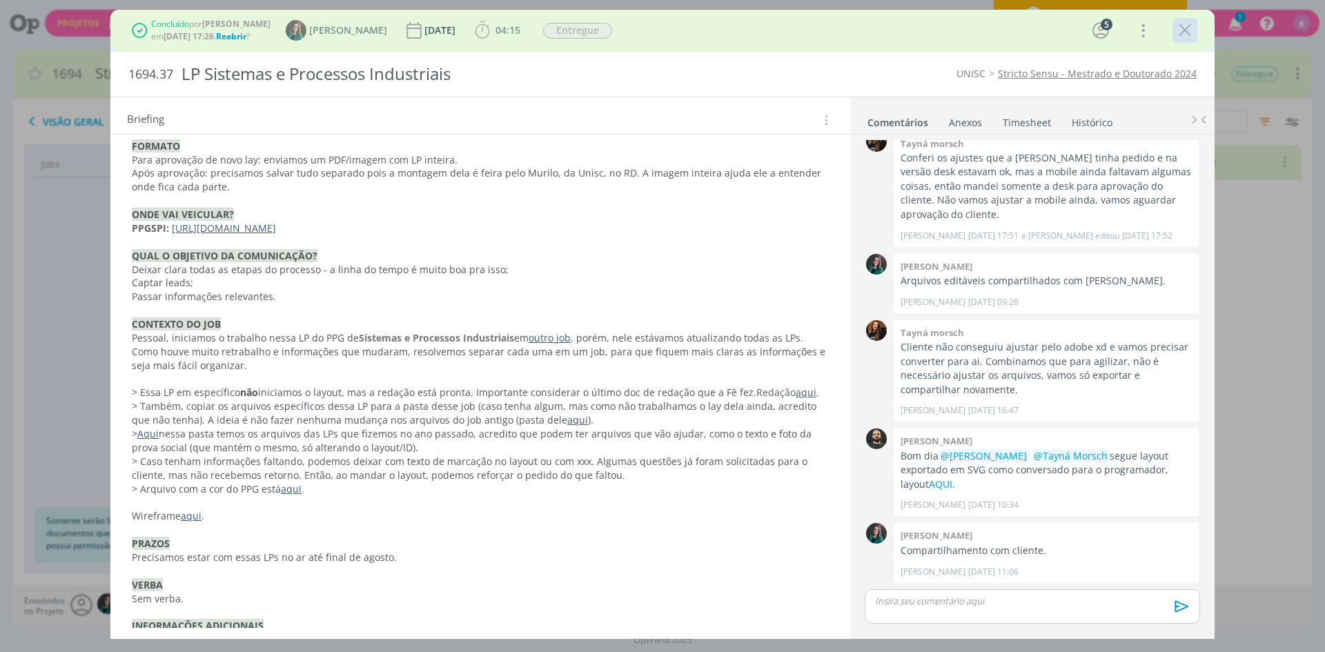
click at [1187, 33] on icon "dialog" at bounding box center [1185, 30] width 21 height 21
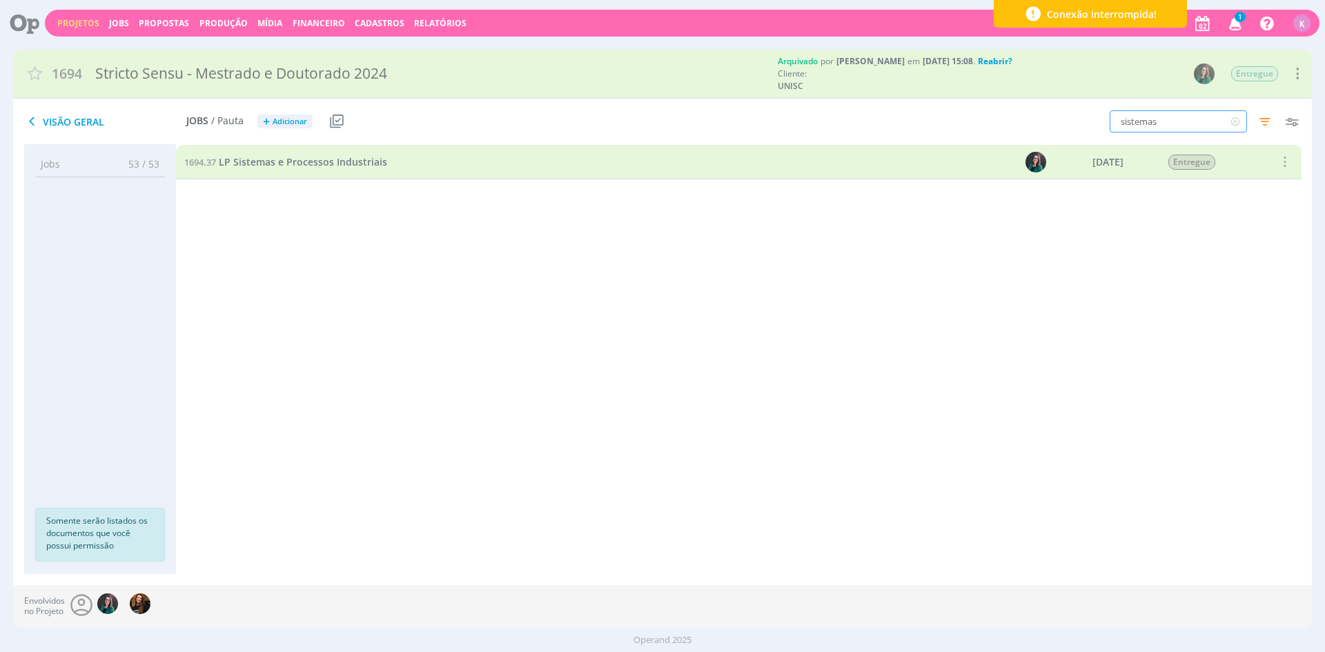
click at [1156, 124] on input "sistemas" at bounding box center [1178, 121] width 137 height 22
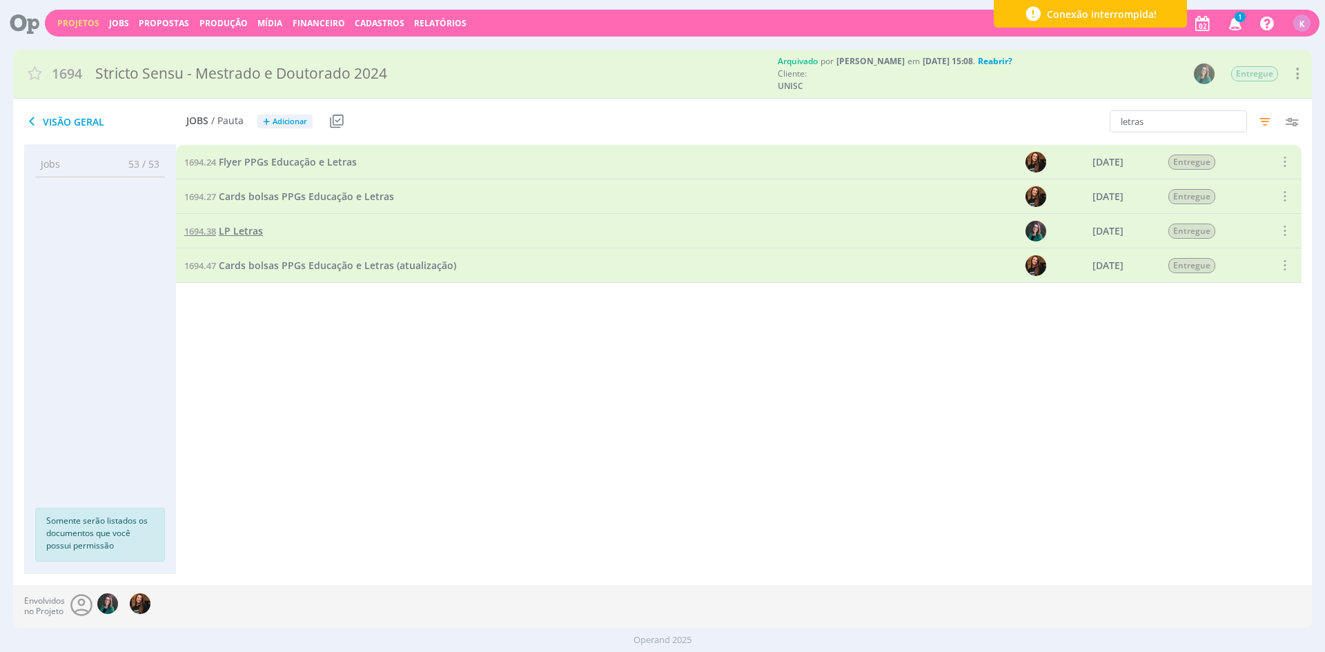
click at [257, 230] on span "LP Letras" at bounding box center [241, 230] width 44 height 13
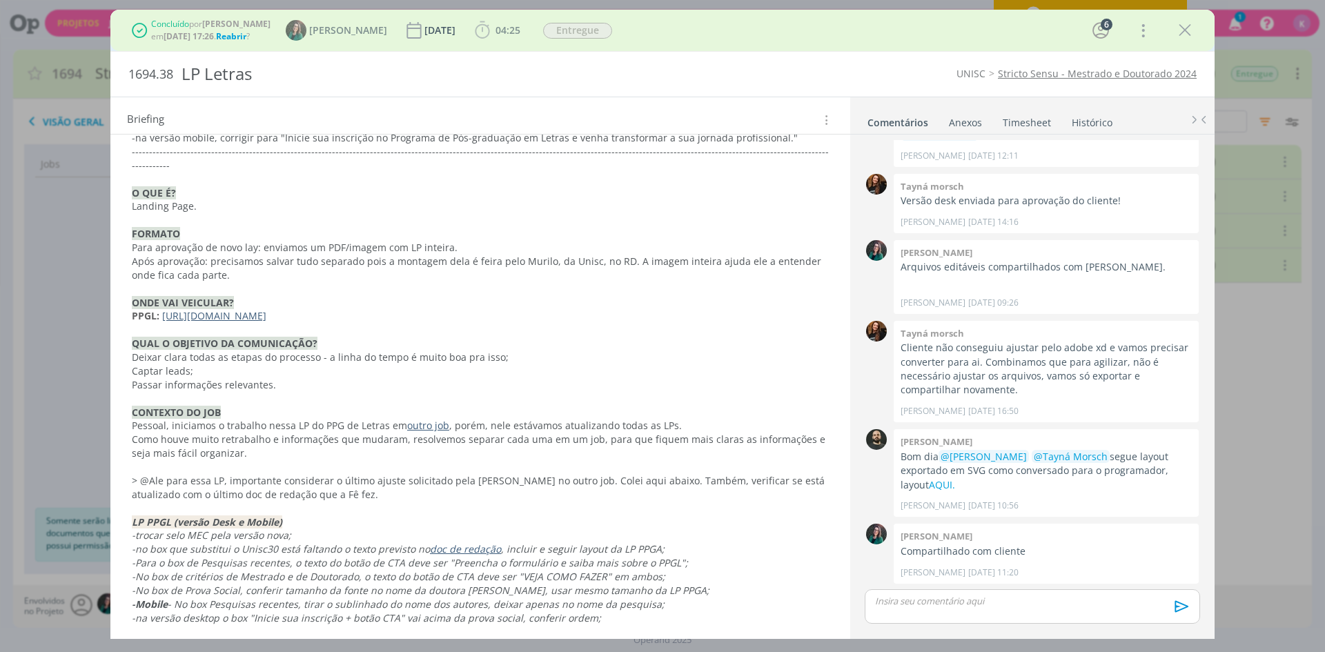
scroll to position [700, 0]
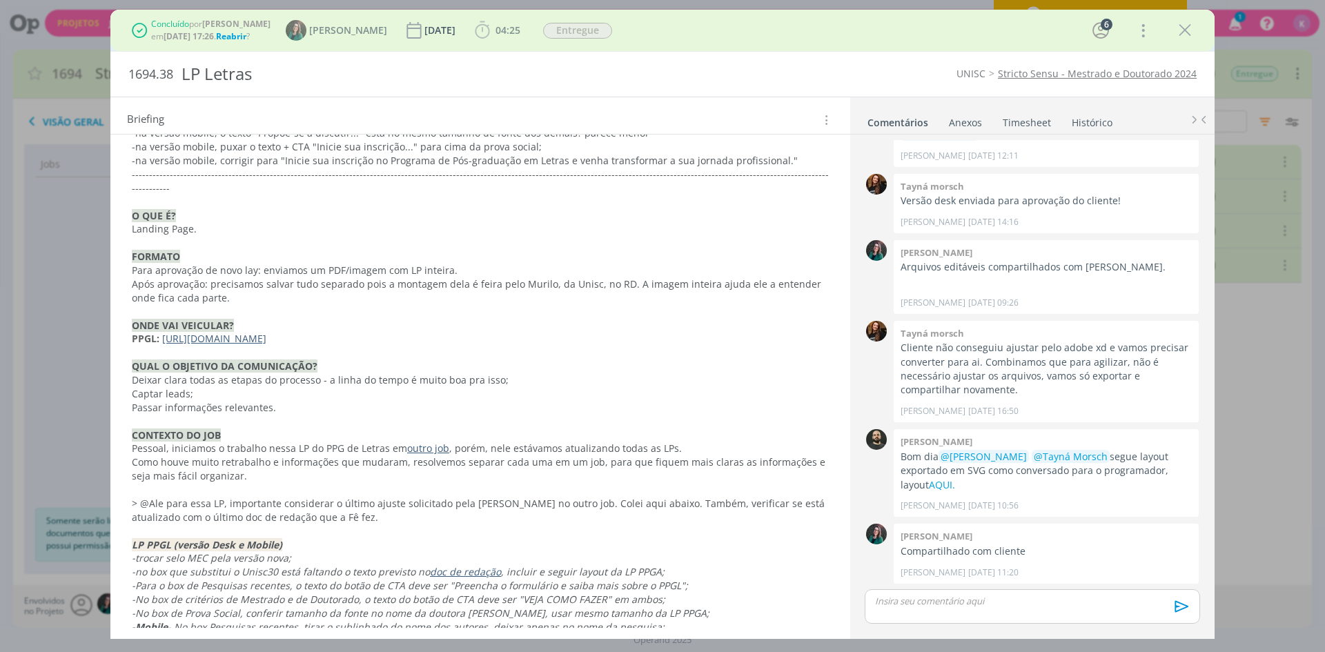
click at [137, 332] on strong "PPGL:" at bounding box center [146, 338] width 28 height 13
click at [137, 333] on strong "PPGL:" at bounding box center [146, 339] width 28 height 13
copy p "PPGL: https://pg.unisc.br/ppg_letras"
drag, startPoint x: 983, startPoint y: 632, endPoint x: 985, endPoint y: 620, distance: 11.9
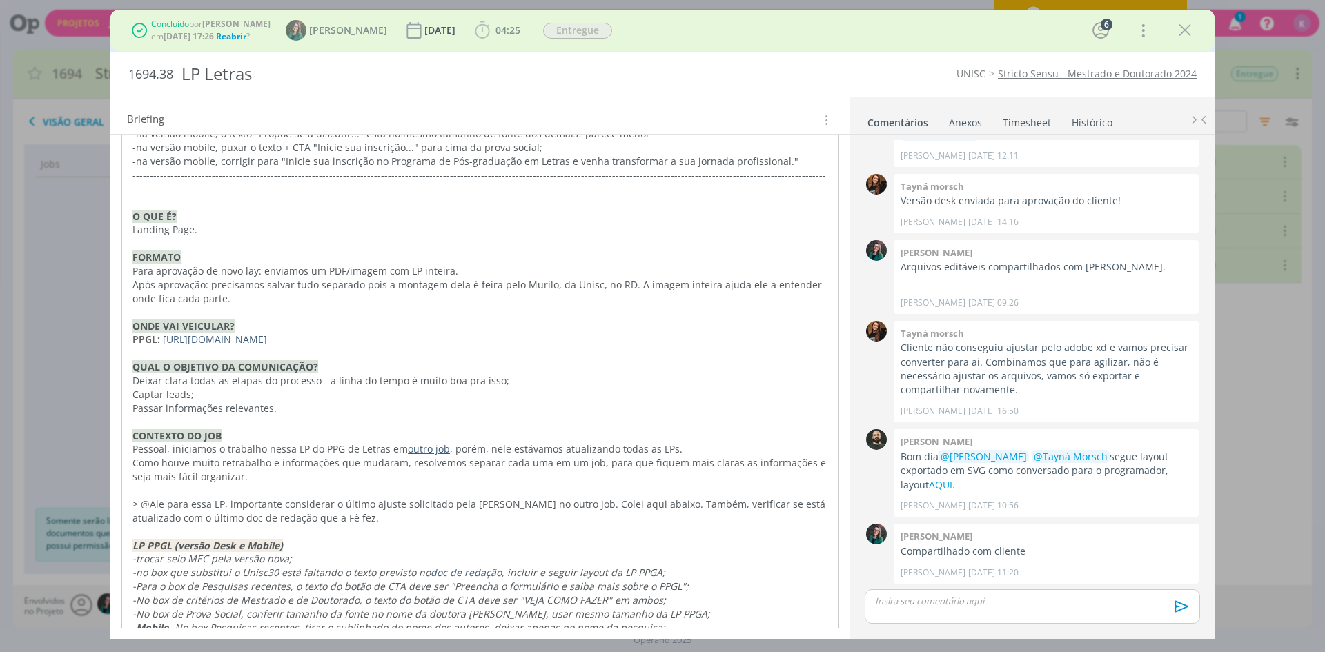
click at [983, 631] on div "dialog" at bounding box center [1032, 630] width 335 height 12
click at [1181, 26] on icon "dialog" at bounding box center [1185, 30] width 21 height 21
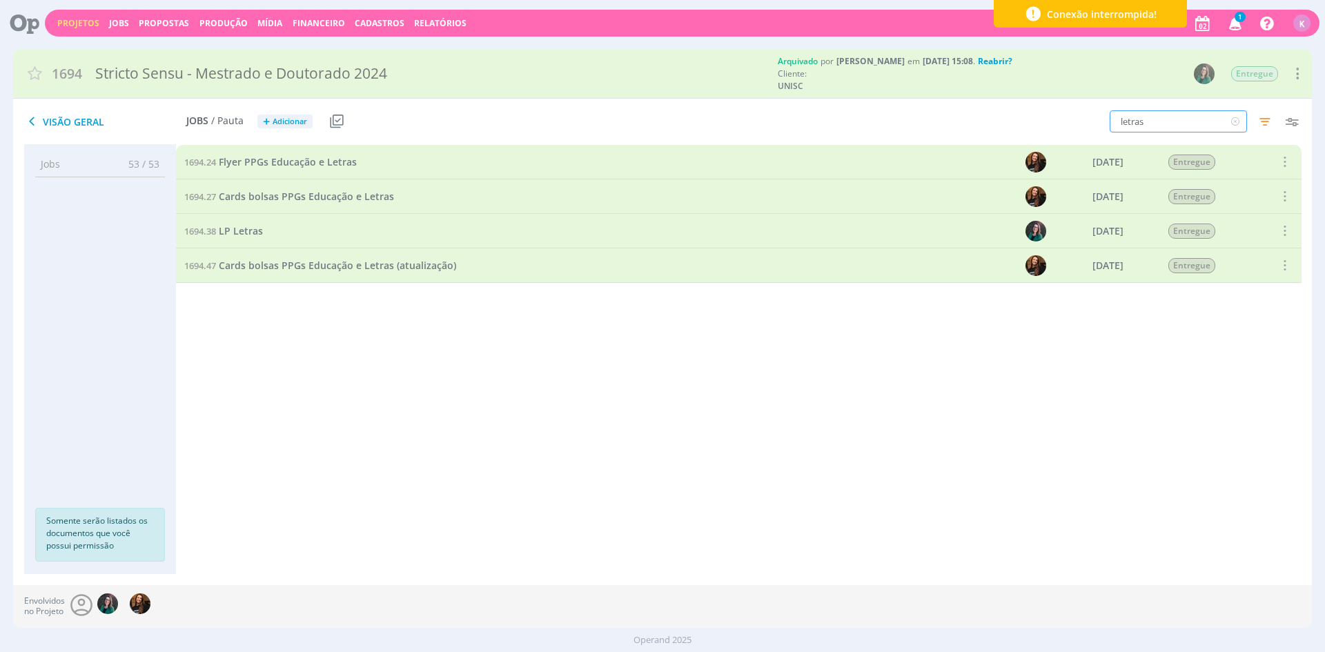
click at [1141, 118] on input "letras" at bounding box center [1178, 121] width 137 height 22
type input "saúde"
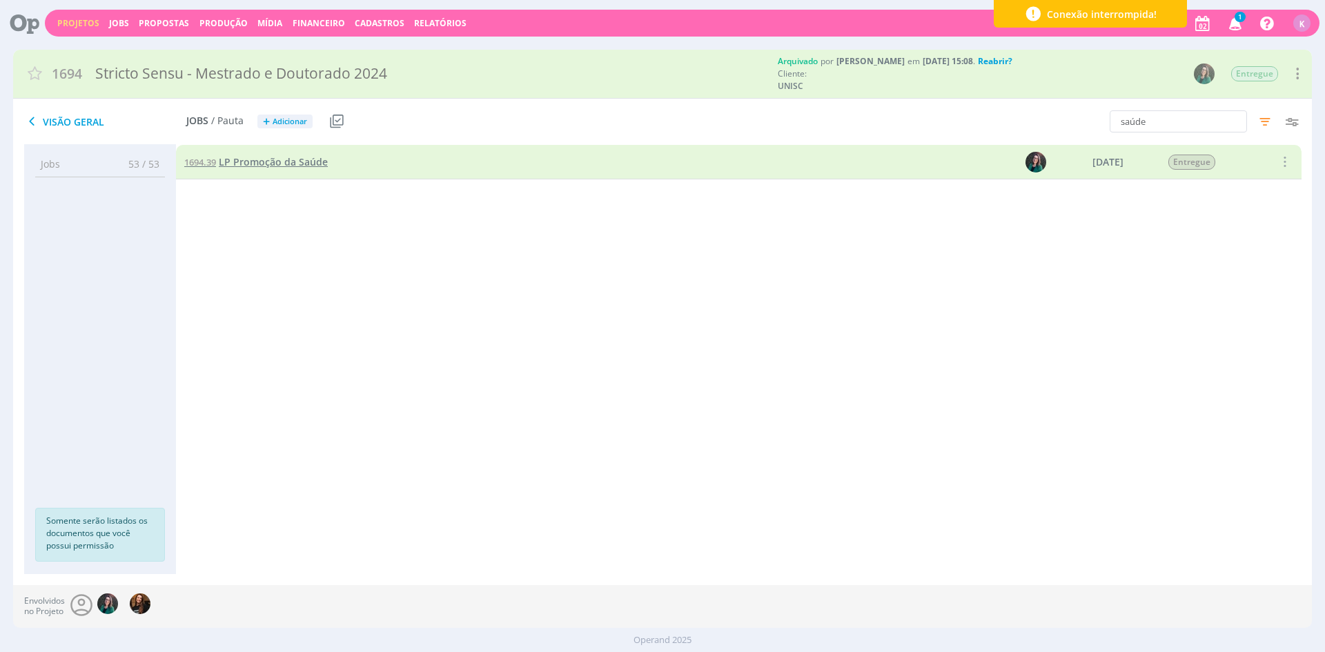
click at [295, 158] on span "LP Promoção da Saúde" at bounding box center [273, 161] width 109 height 13
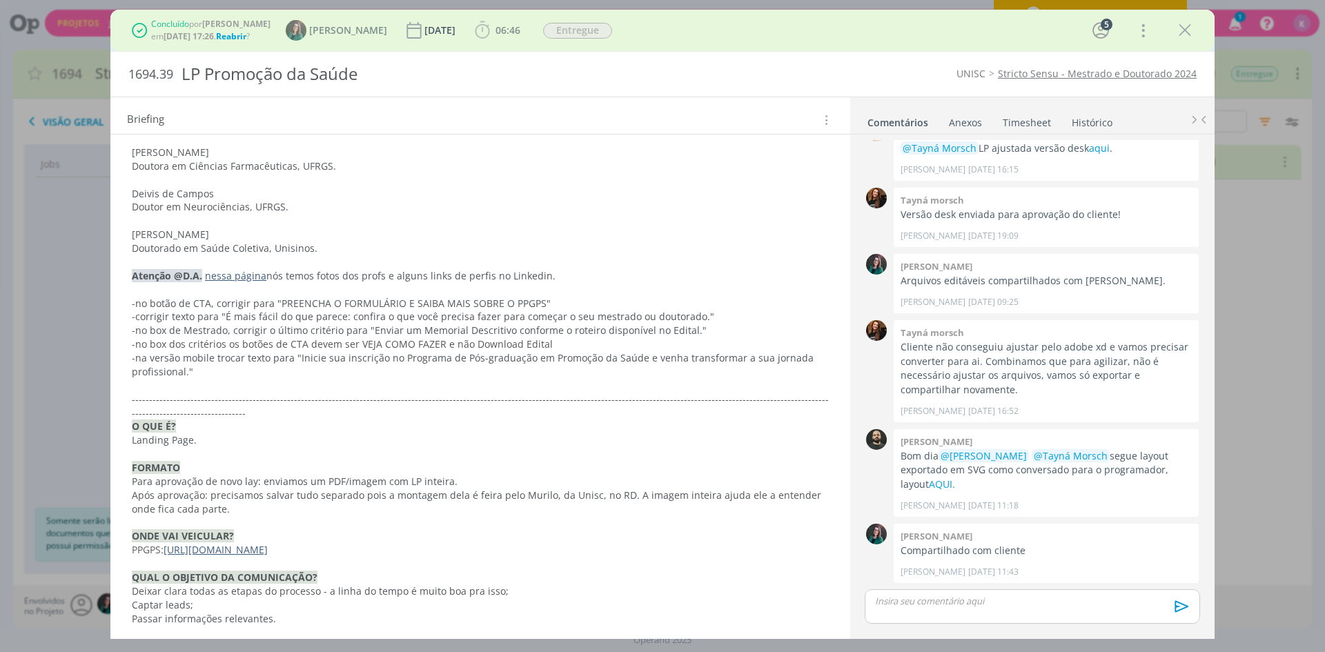
scroll to position [1587, 0]
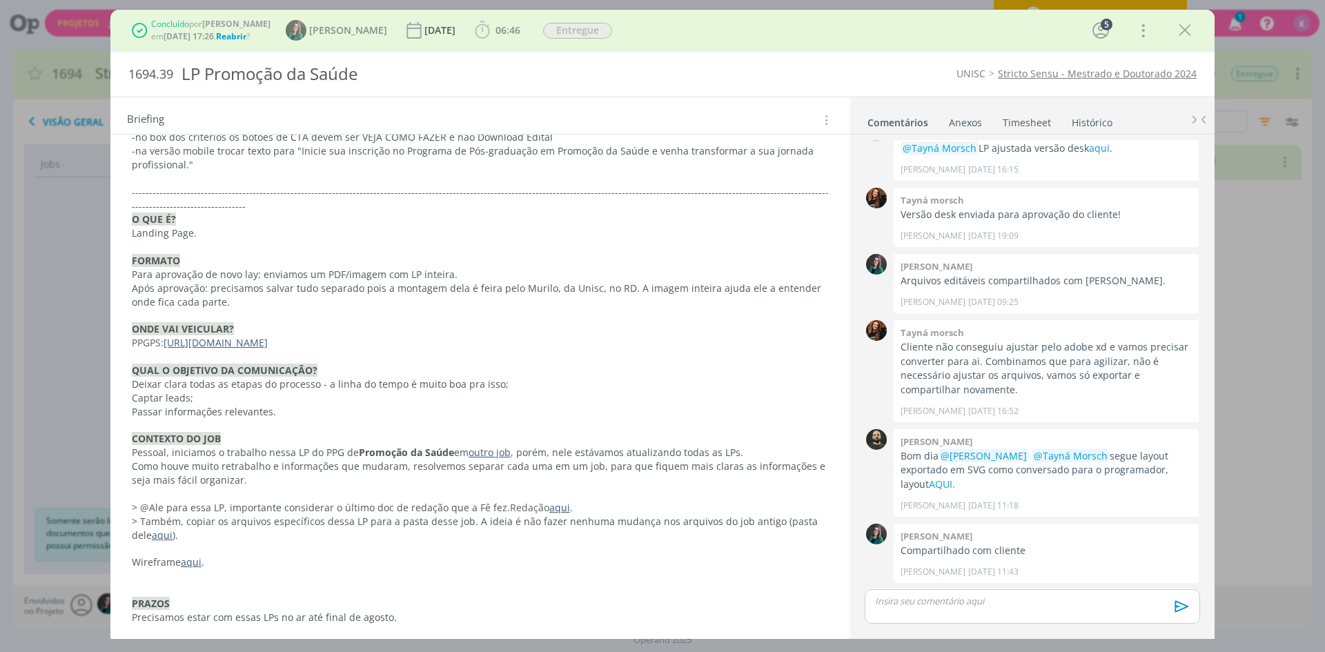
drag, startPoint x: 381, startPoint y: 328, endPoint x: 117, endPoint y: 329, distance: 263.6
copy p "PPGPS: https://pg.unisc.br/ppg_promocao_da_saude"
click at [1190, 18] on div "dialog" at bounding box center [1184, 30] width 25 height 25
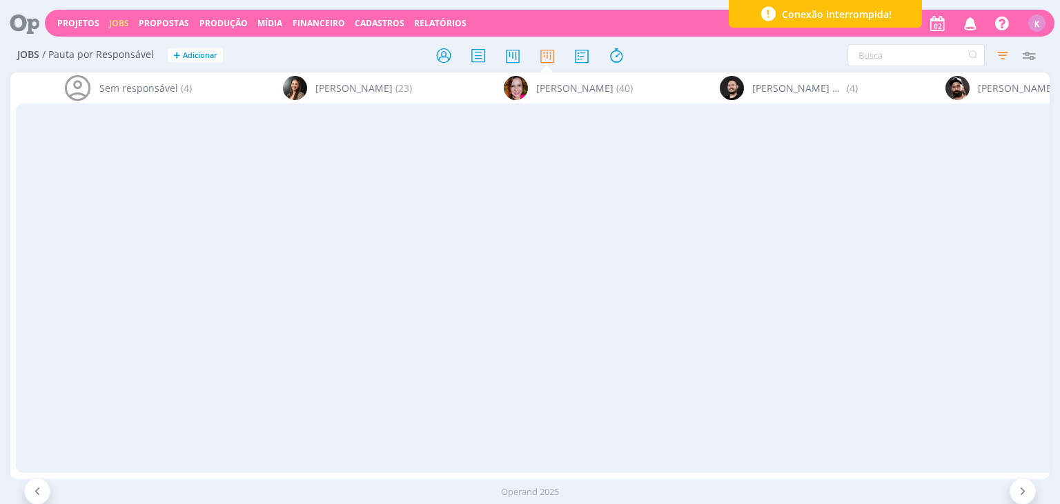
scroll to position [0, 3236]
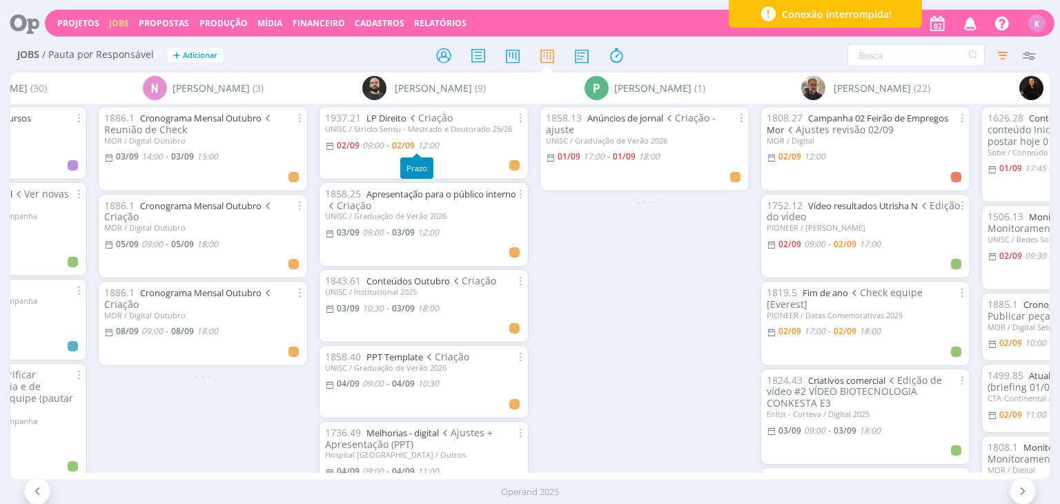
click at [435, 147] on span "12:00" at bounding box center [428, 145] width 21 height 12
type input "12:00"
type input "09:00"
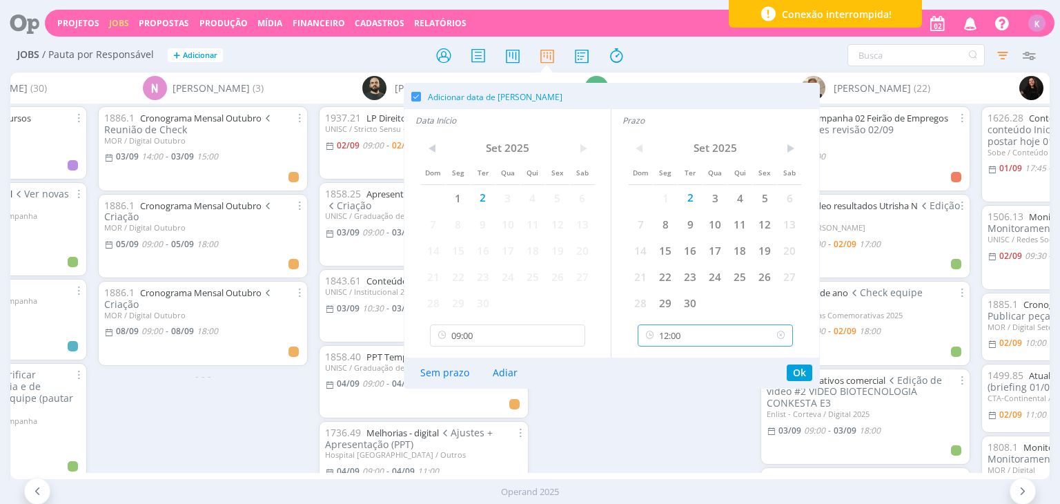
click at [690, 335] on input "12:00" at bounding box center [715, 335] width 155 height 22
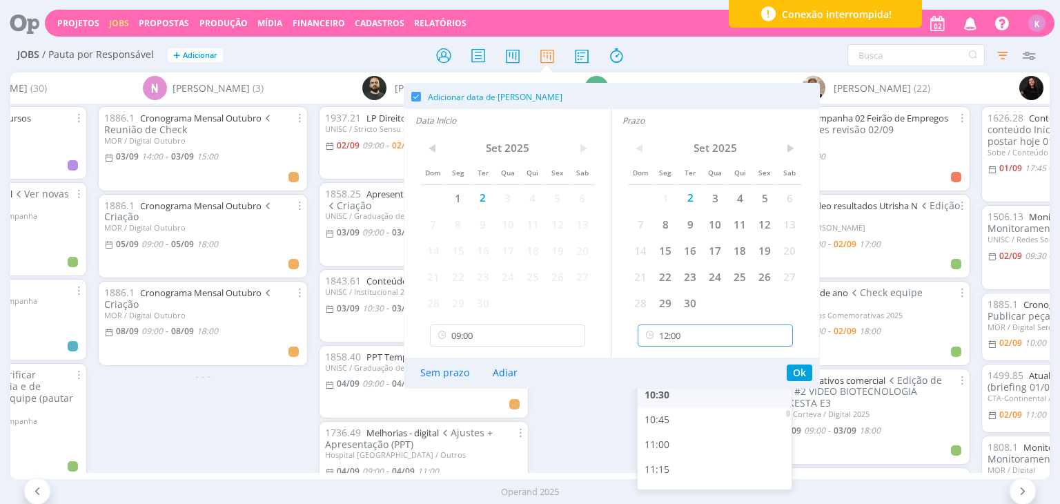
scroll to position [1019, 0]
click at [685, 441] on div "11:00" at bounding box center [717, 442] width 158 height 25
type input "11:00"
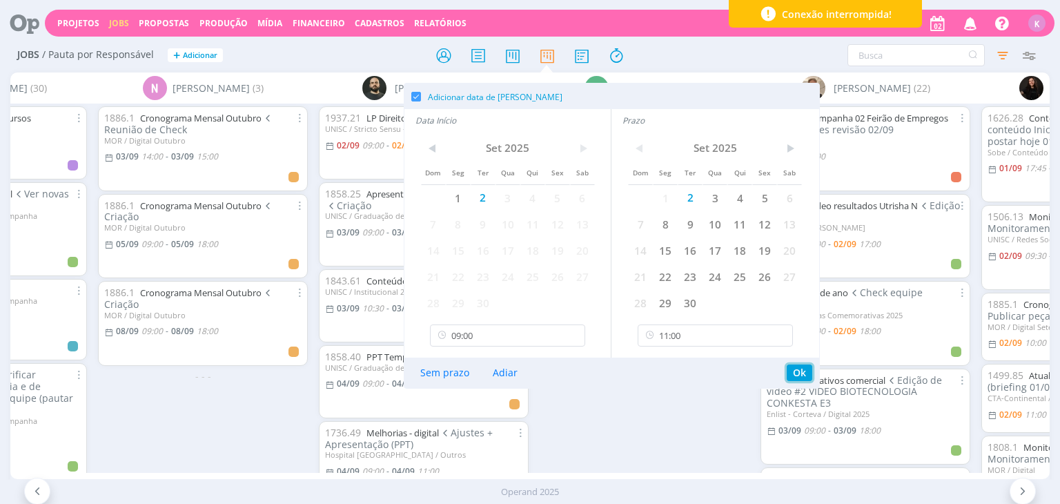
click at [791, 375] on button "Ok" at bounding box center [800, 372] width 26 height 17
click at [798, 363] on div "Sem prazo Adiar Ok" at bounding box center [611, 372] width 415 height 30
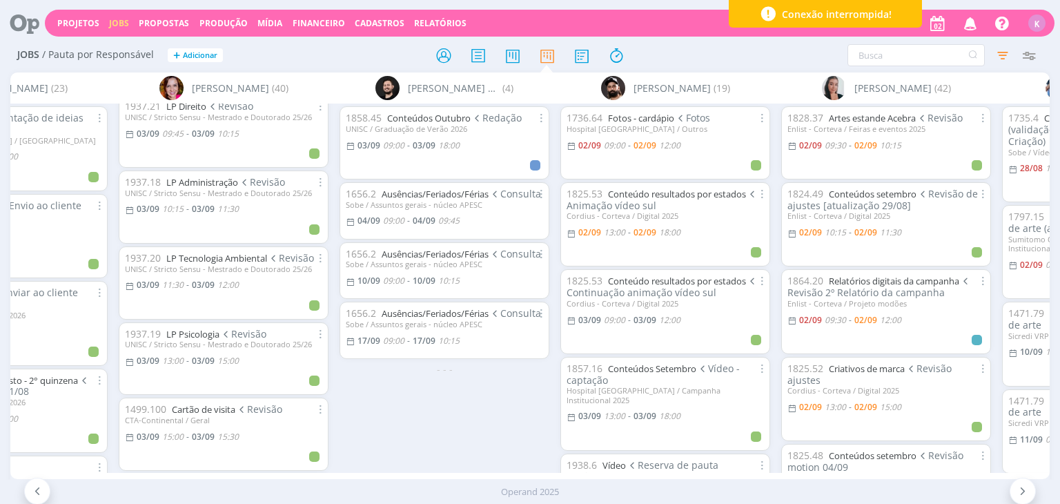
scroll to position [966, 0]
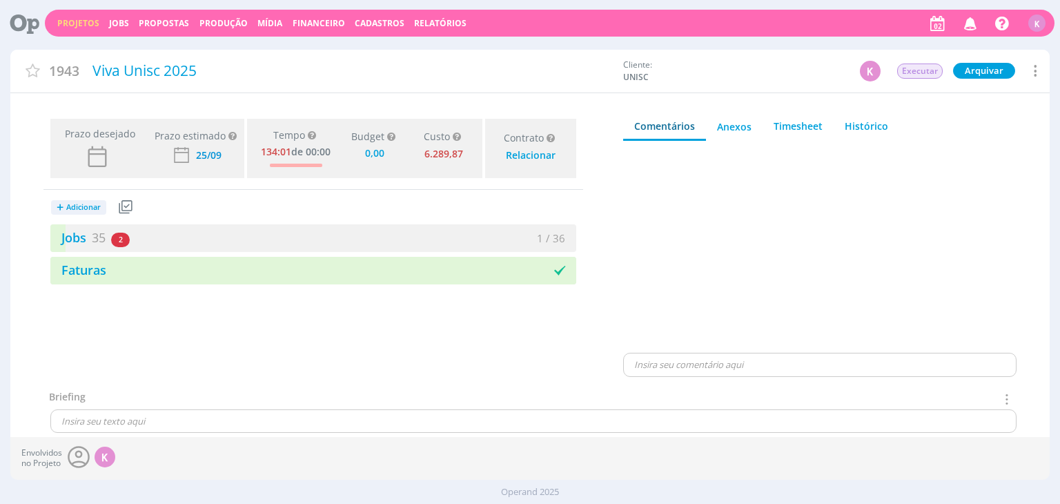
type input "0,00"
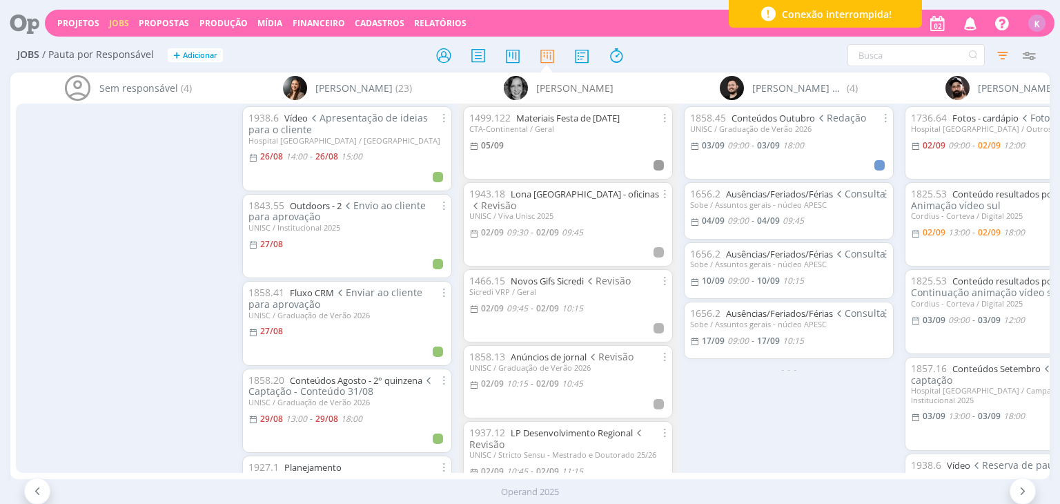
scroll to position [966, 0]
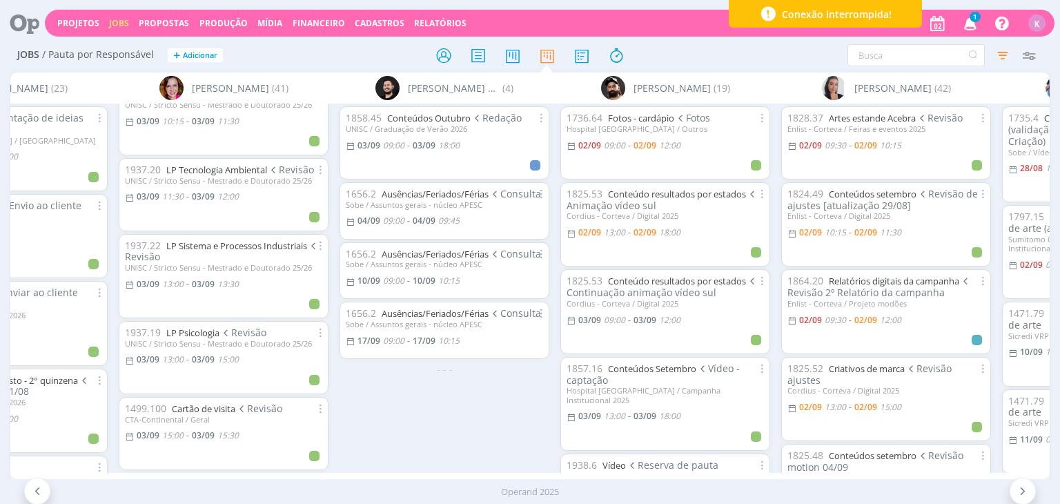
drag, startPoint x: 261, startPoint y: 470, endPoint x: 313, endPoint y: 472, distance: 52.5
click at [313, 472] on div "Sem responsável (4) Beatriz Luchese (23) 1938.6 Vídeo Apresentação de ideias pa…" at bounding box center [529, 275] width 1039 height 406
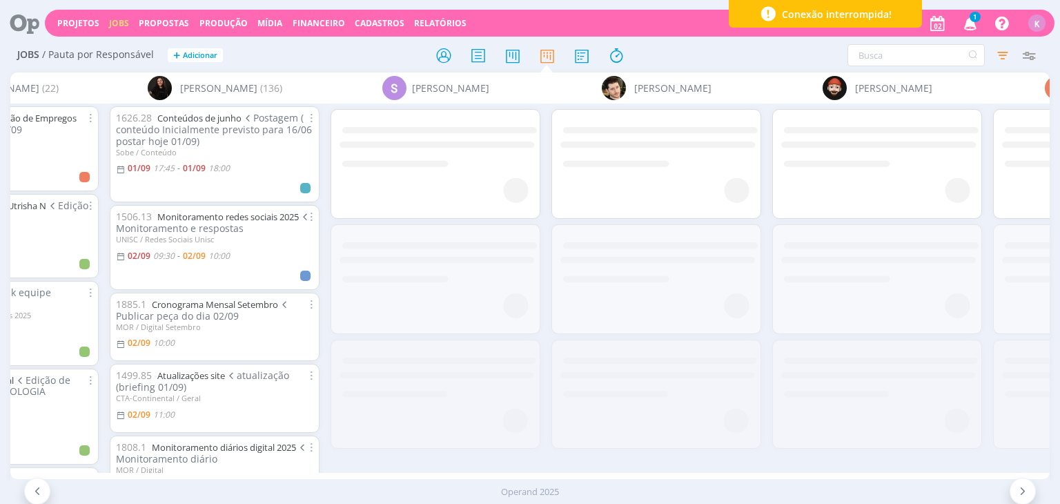
scroll to position [0, 4269]
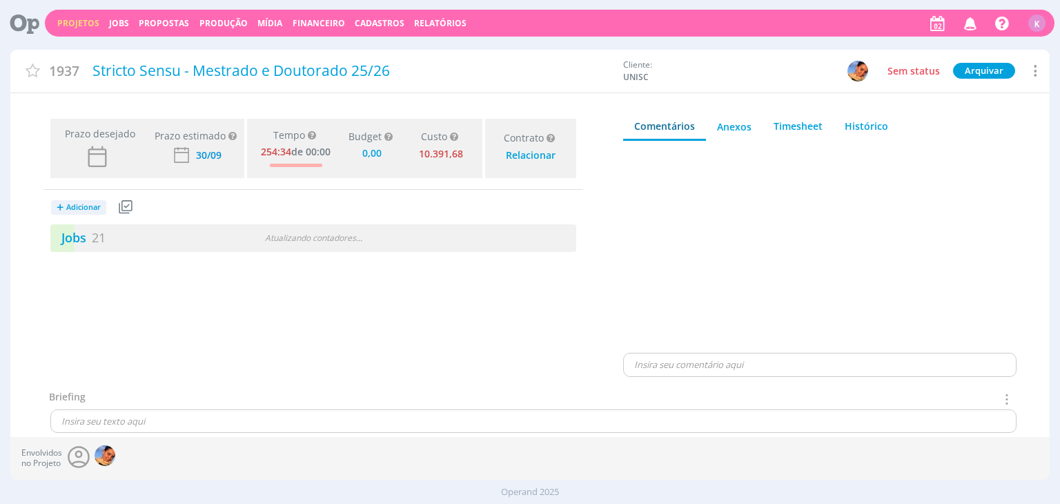
type input "0,00"
click at [91, 229] on link "Jobs 21" at bounding box center [77, 237] width 55 height 17
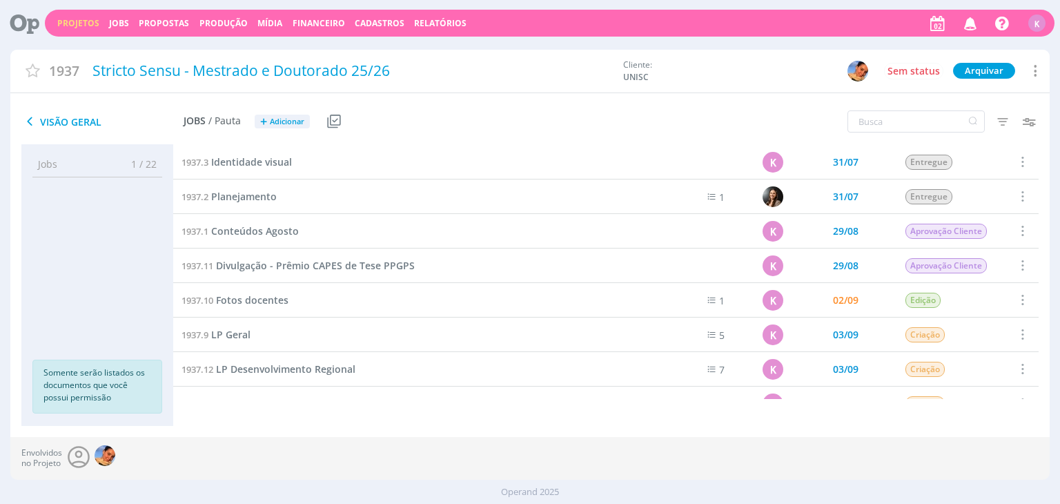
scroll to position [138, 0]
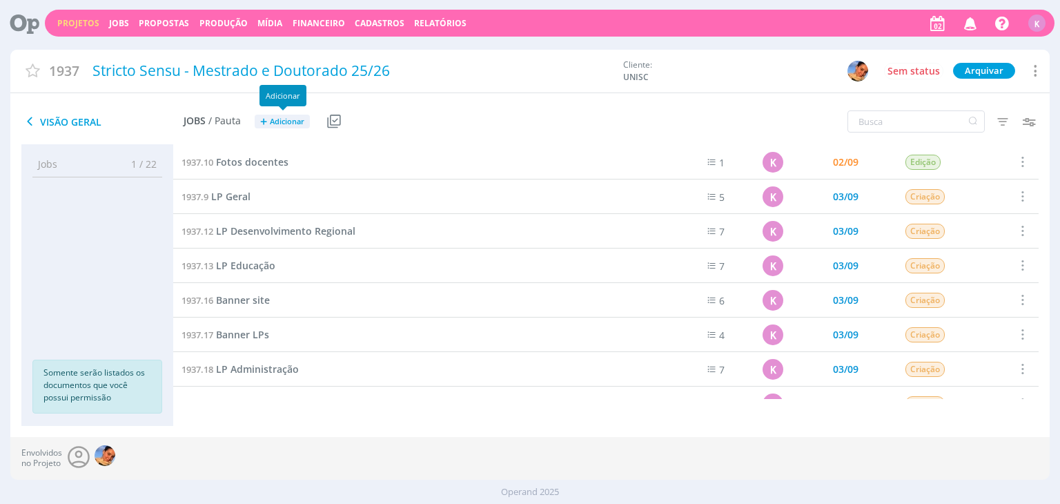
click at [287, 125] on span "Adicionar" at bounding box center [287, 121] width 35 height 9
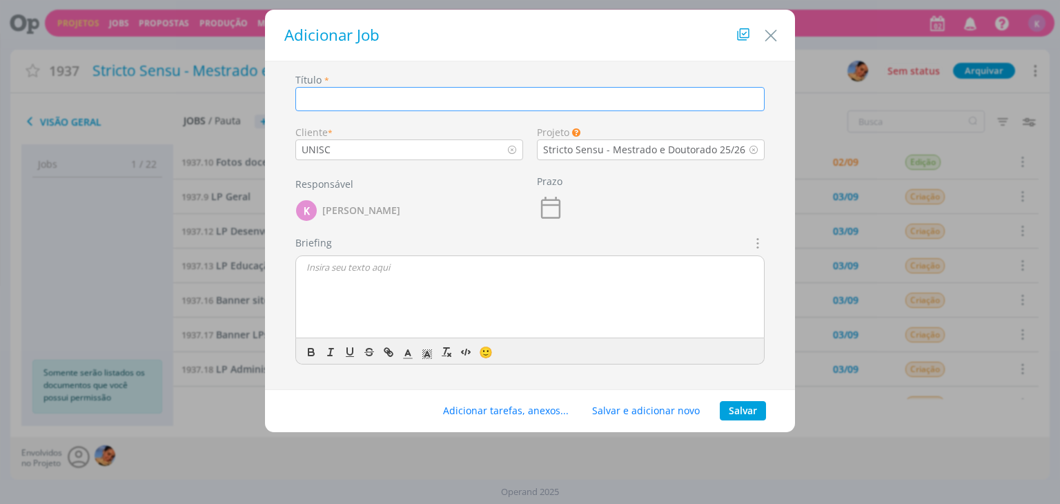
click at [371, 106] on input "dialog" at bounding box center [529, 99] width 469 height 24
paste input "LP Letras"
type input "LP Letras"
click at [546, 210] on icon "dialog" at bounding box center [551, 208] width 28 height 28
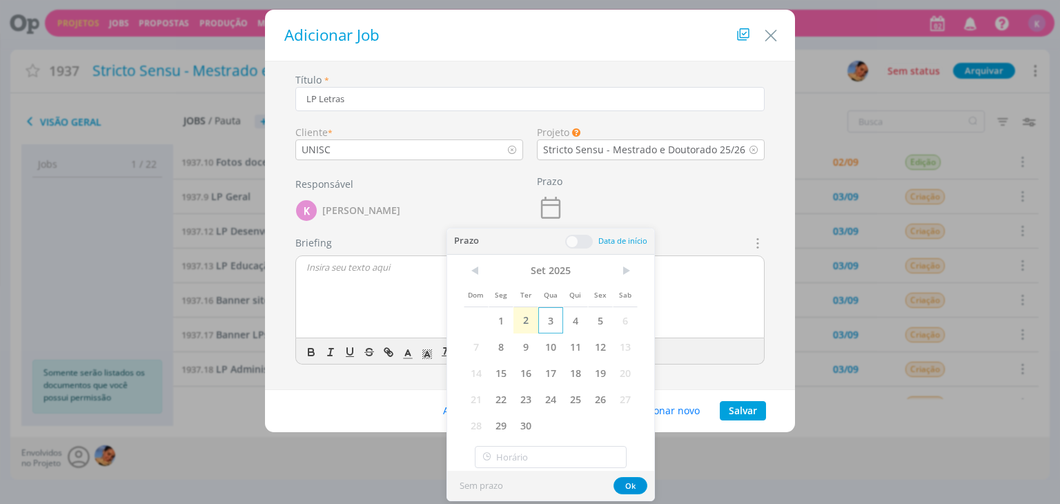
click at [555, 314] on span "3" at bounding box center [550, 320] width 25 height 26
click at [681, 233] on div "Prazo 03/09" at bounding box center [651, 203] width 242 height 64
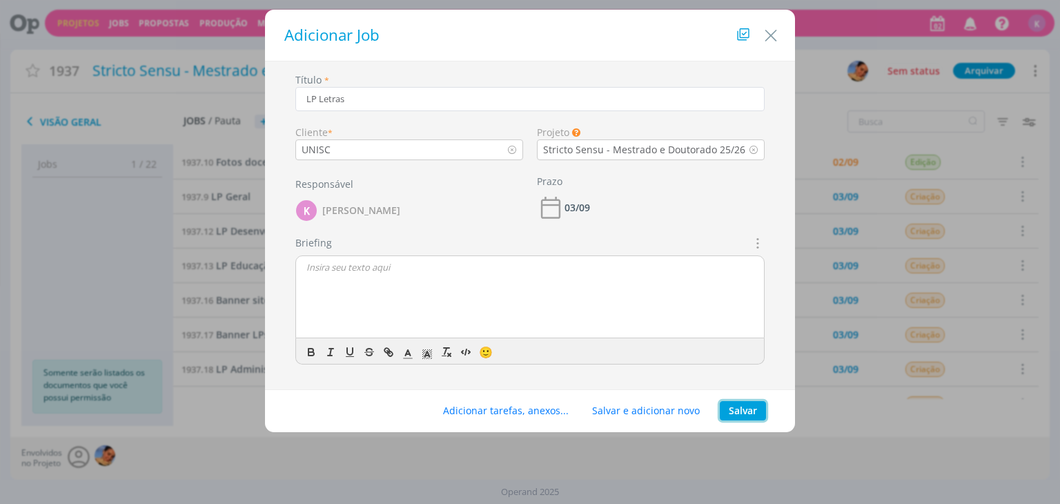
click at [744, 402] on button "Salvar" at bounding box center [743, 410] width 46 height 19
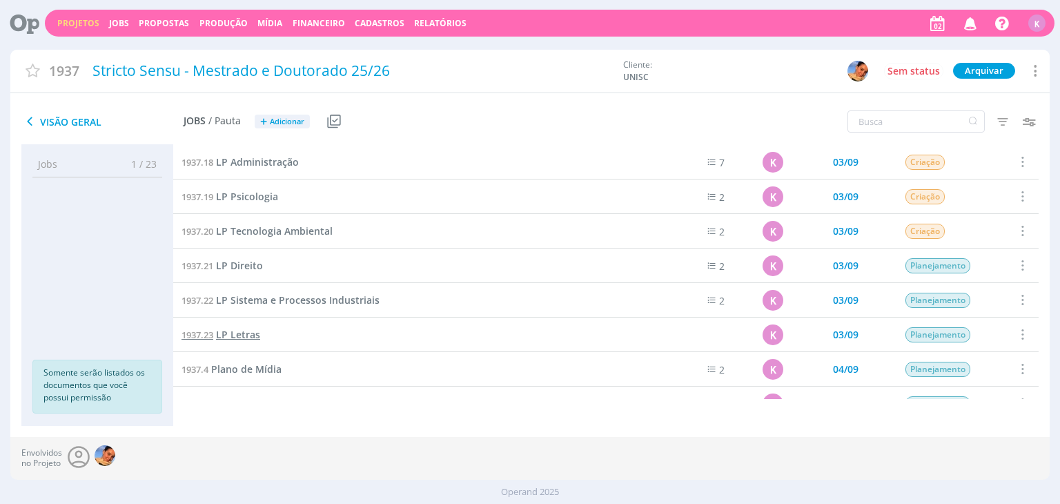
scroll to position [414, 0]
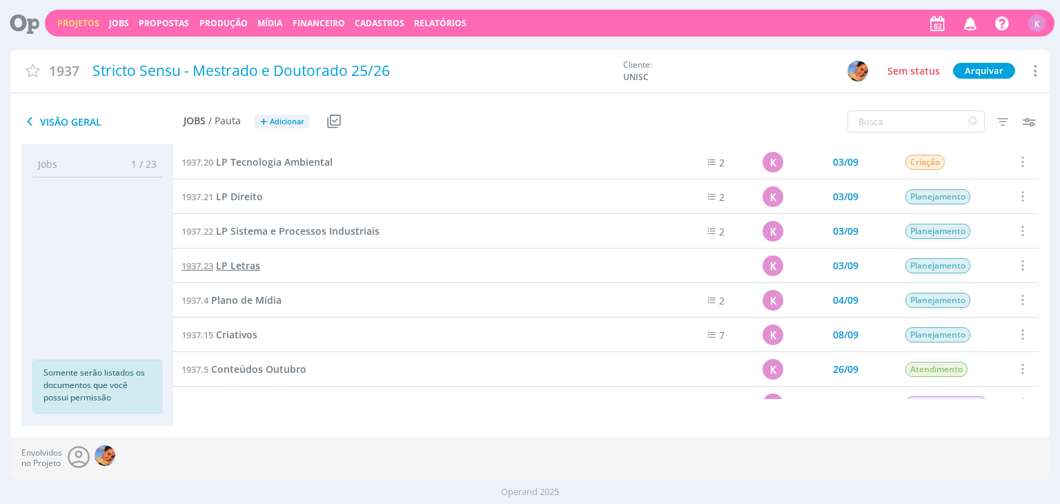
click at [244, 261] on span "LP Letras" at bounding box center [238, 265] width 44 height 13
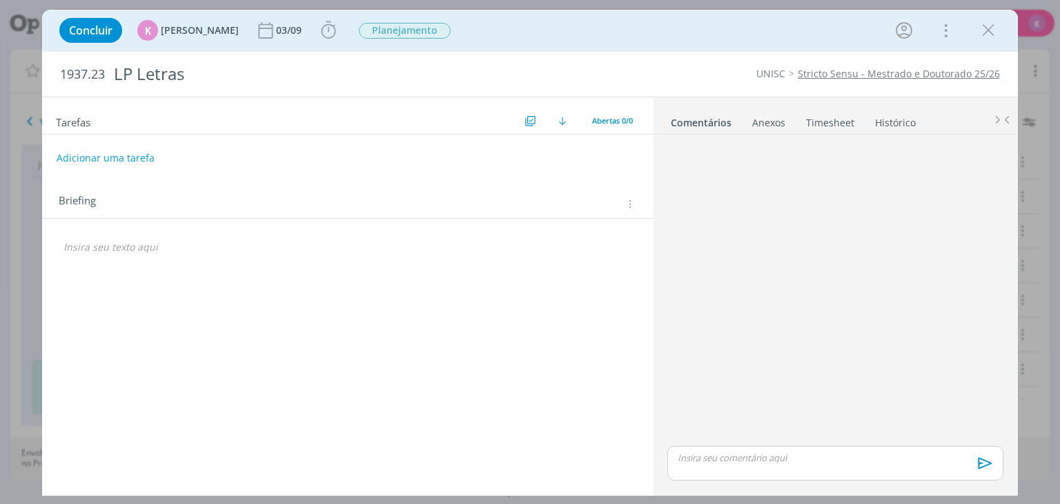
click at [148, 248] on p "dialog" at bounding box center [347, 247] width 568 height 14
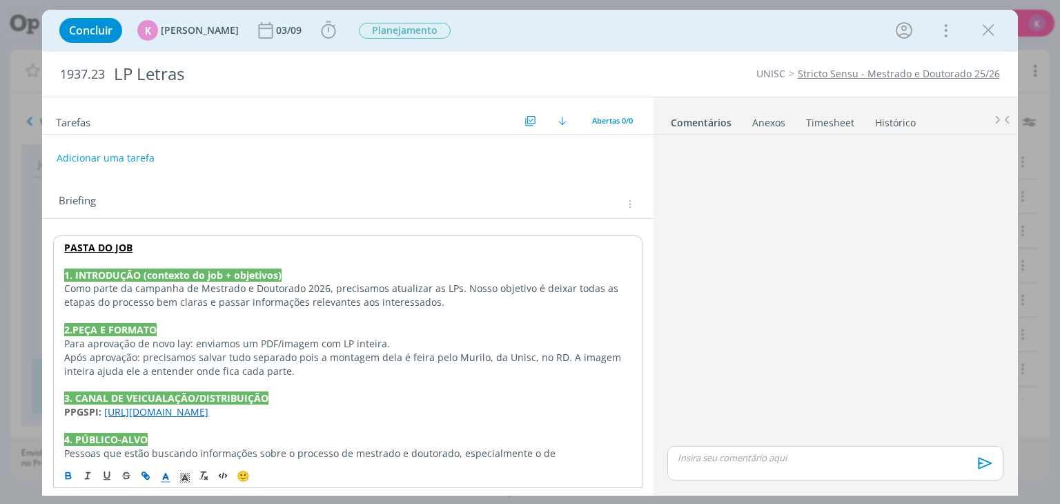
click at [121, 243] on strong "PASTA DO JOB" at bounding box center [98, 247] width 68 height 13
click at [297, 273] on link "dialog" at bounding box center [274, 273] width 46 height 13
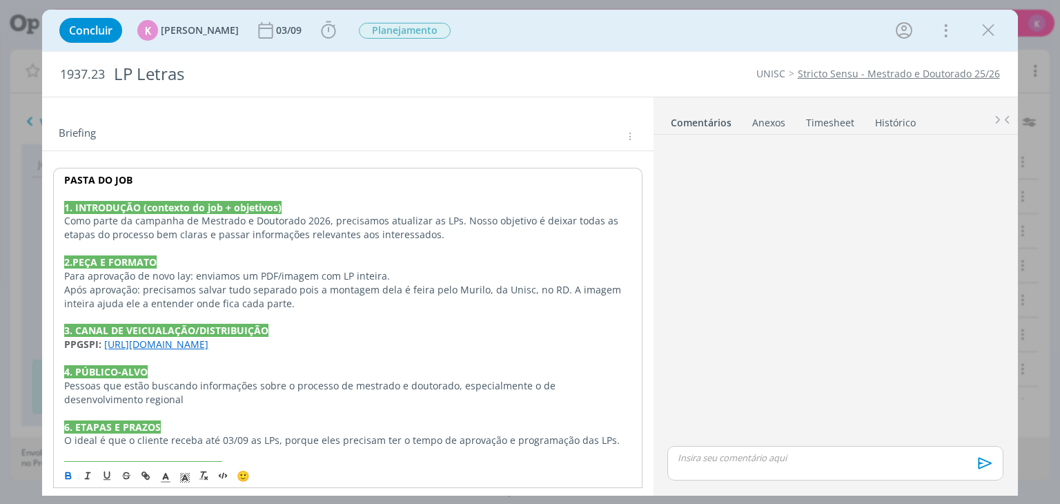
scroll to position [69, 0]
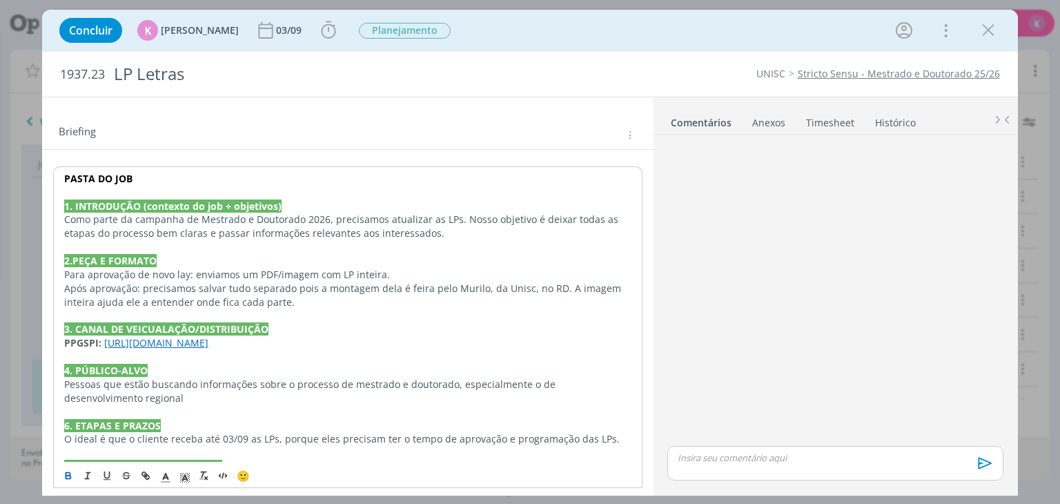
click at [146, 344] on link "[URL][DOMAIN_NAME]" at bounding box center [156, 342] width 104 height 13
click at [92, 345] on p "dialog" at bounding box center [347, 342] width 568 height 14
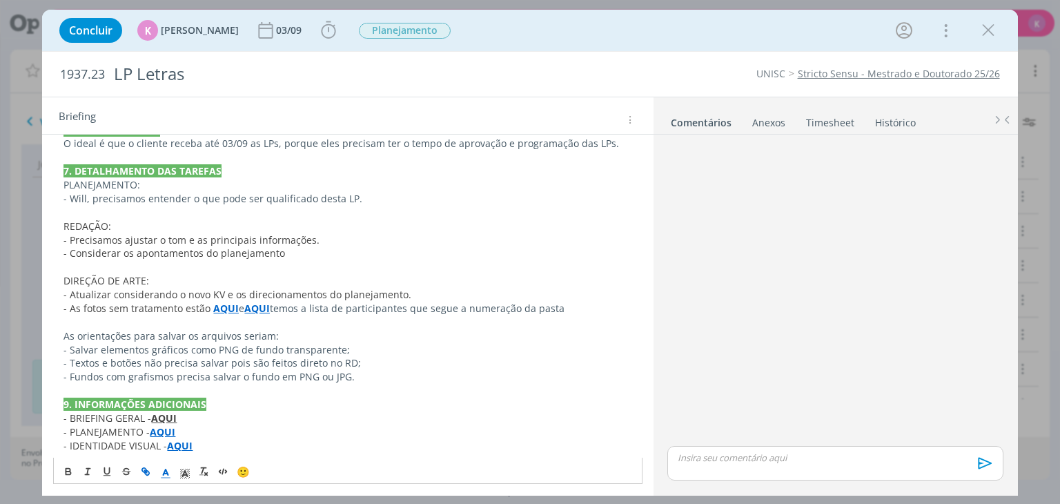
scroll to position [0, 0]
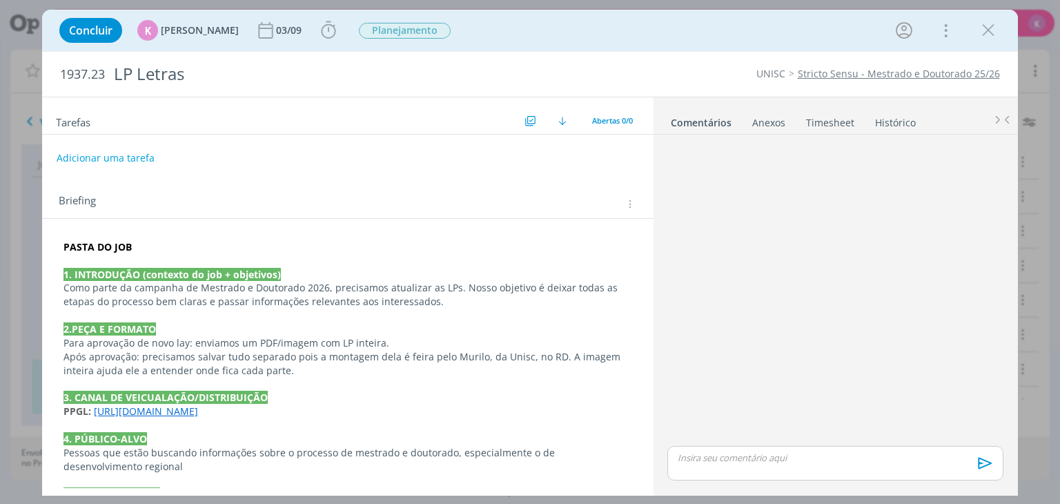
click at [101, 61] on h2 "1937.23 LP Letras" at bounding box center [331, 74] width 542 height 45
copy span "1937.23"
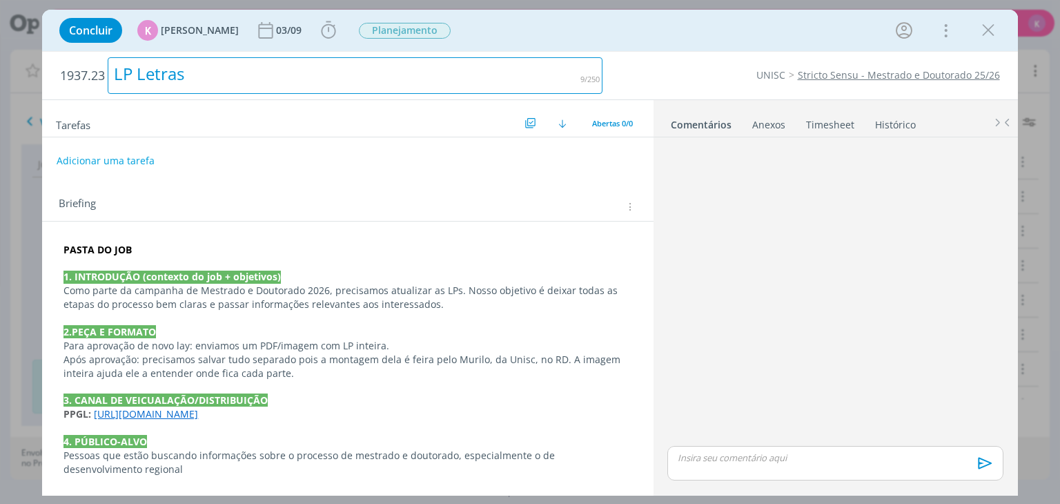
click at [141, 68] on div "LP Letras" at bounding box center [355, 75] width 495 height 37
copy div "LP Letras"
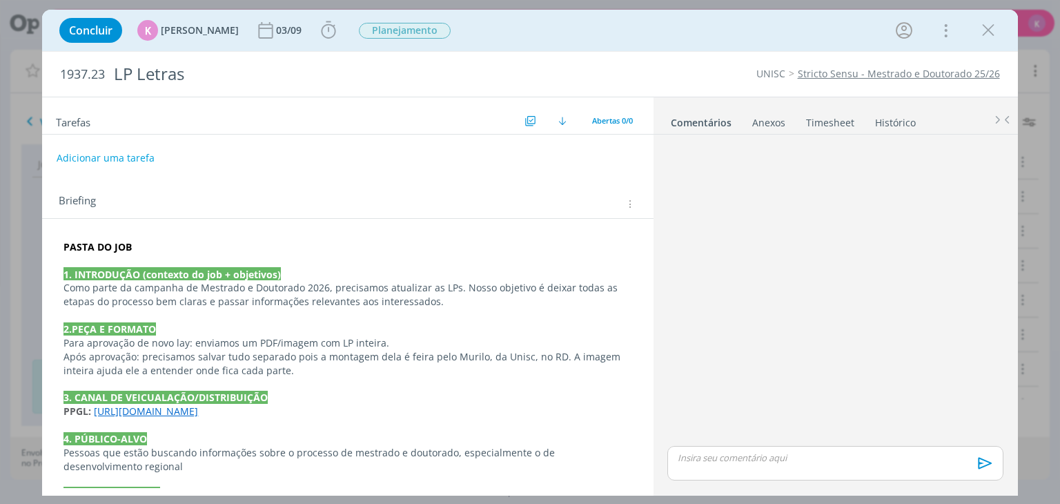
click at [257, 153] on div "Adicionar uma tarefa" at bounding box center [347, 158] width 611 height 25
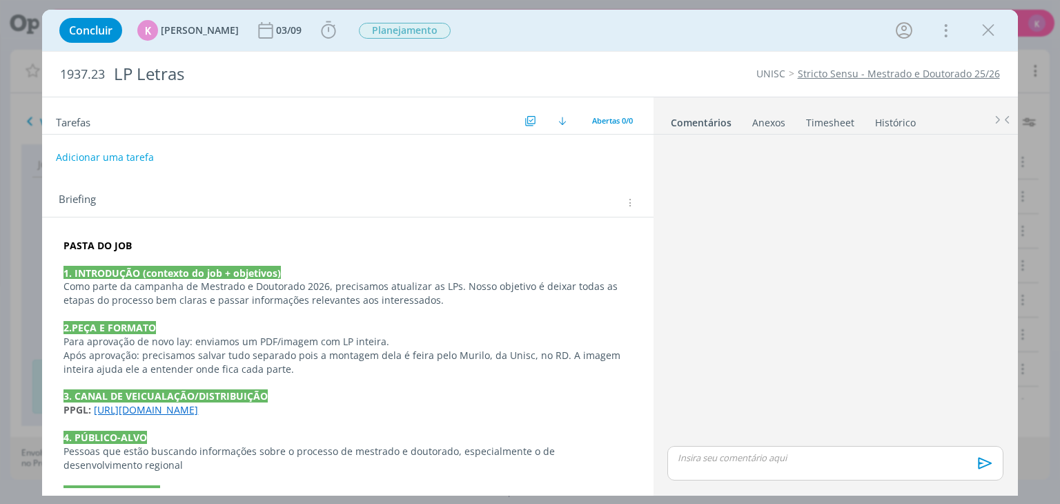
click at [140, 153] on button "Adicionar uma tarefa" at bounding box center [105, 157] width 98 height 23
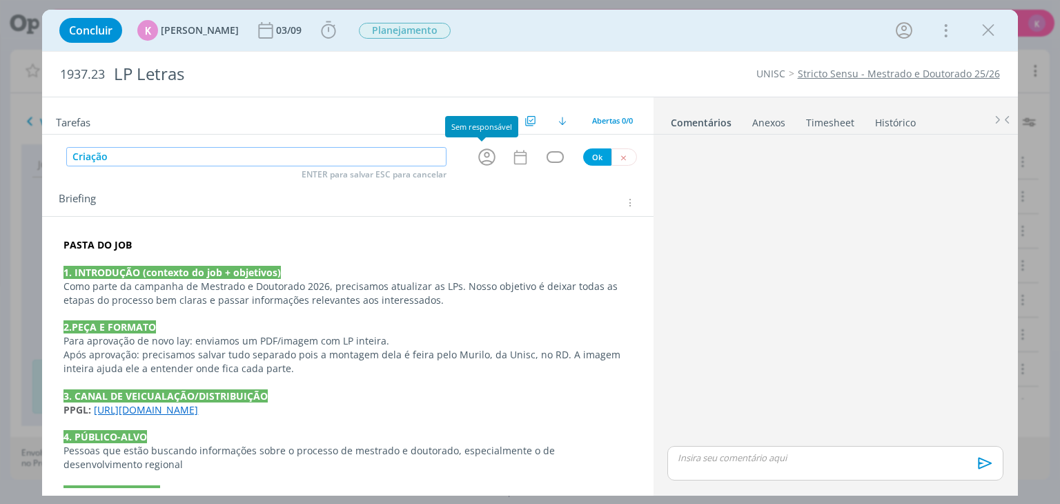
click at [478, 159] on icon "dialog" at bounding box center [486, 156] width 17 height 17
type input "Criação"
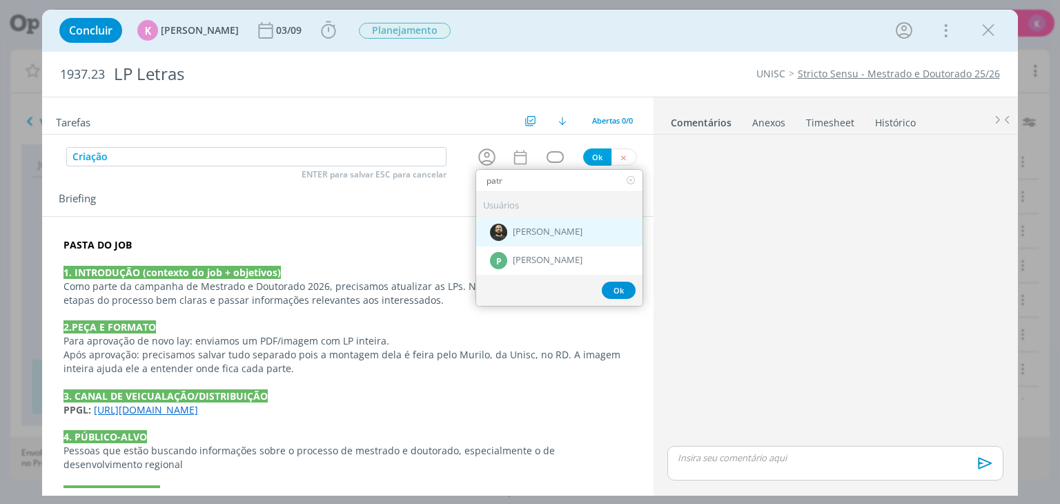
type input "patr"
click at [516, 222] on div "[PERSON_NAME]" at bounding box center [559, 232] width 166 height 28
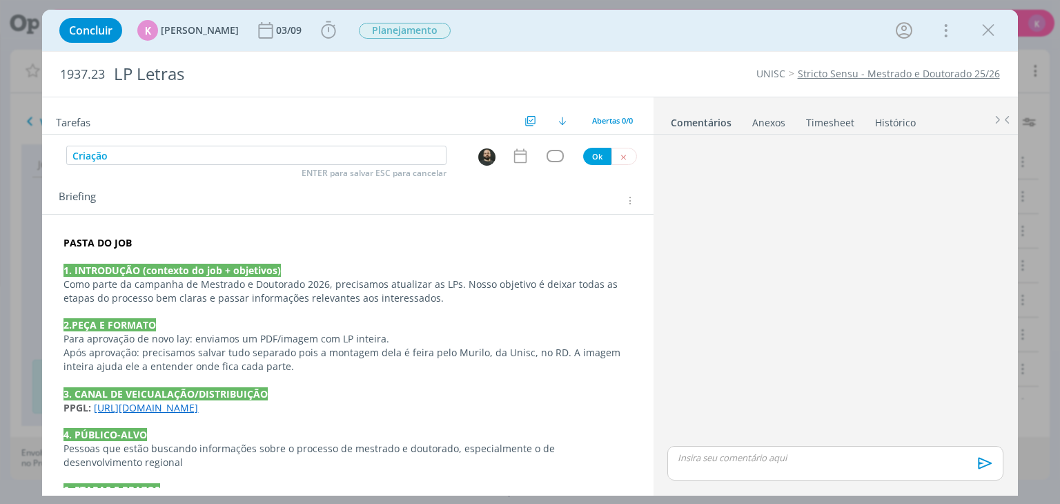
click at [516, 166] on div "Tarefas Usar Job de template Criar template a partir deste job Visualizar Templ…" at bounding box center [347, 292] width 611 height 391
click at [518, 161] on icon "dialog" at bounding box center [520, 156] width 18 height 18
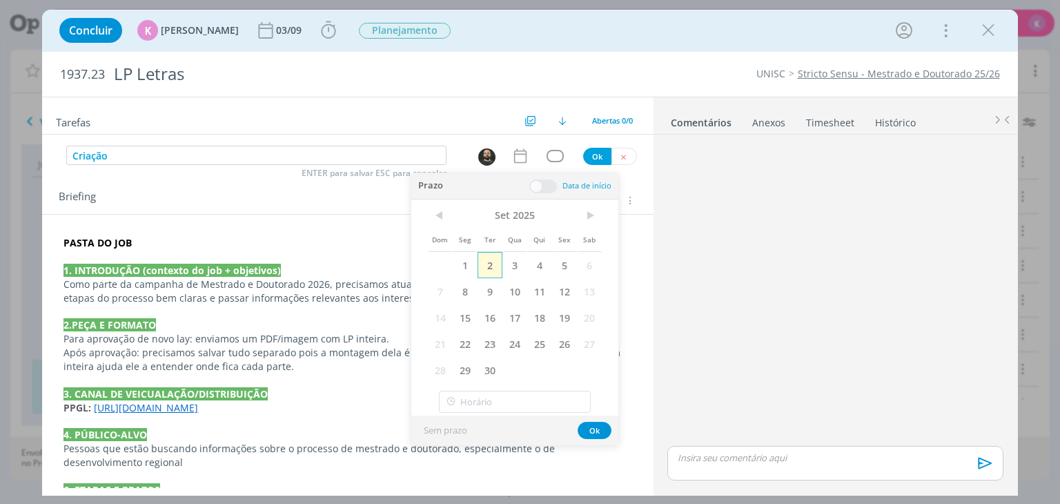
click at [483, 259] on span "2" at bounding box center [490, 265] width 25 height 26
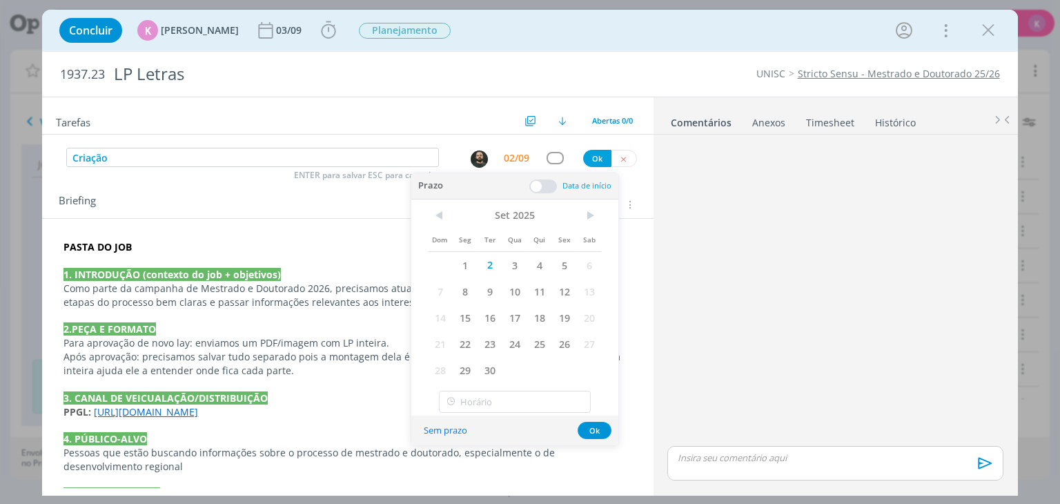
click at [540, 184] on span at bounding box center [543, 186] width 28 height 14
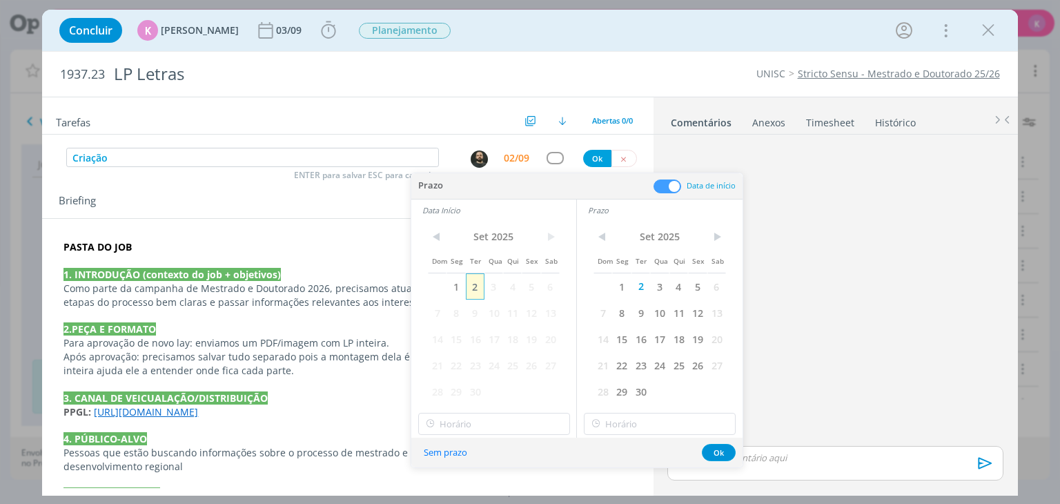
click at [475, 284] on span "2" at bounding box center [475, 286] width 19 height 26
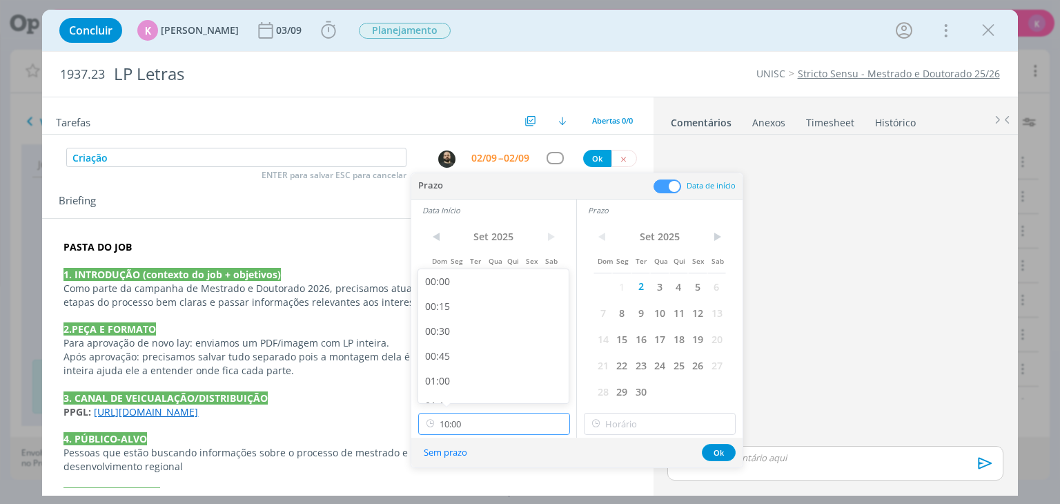
click at [471, 425] on input "10:00" at bounding box center [494, 424] width 152 height 22
click at [467, 342] on div "11:00" at bounding box center [495, 347] width 155 height 25
type input "11:00"
click at [624, 431] on input "11:00" at bounding box center [660, 424] width 152 height 22
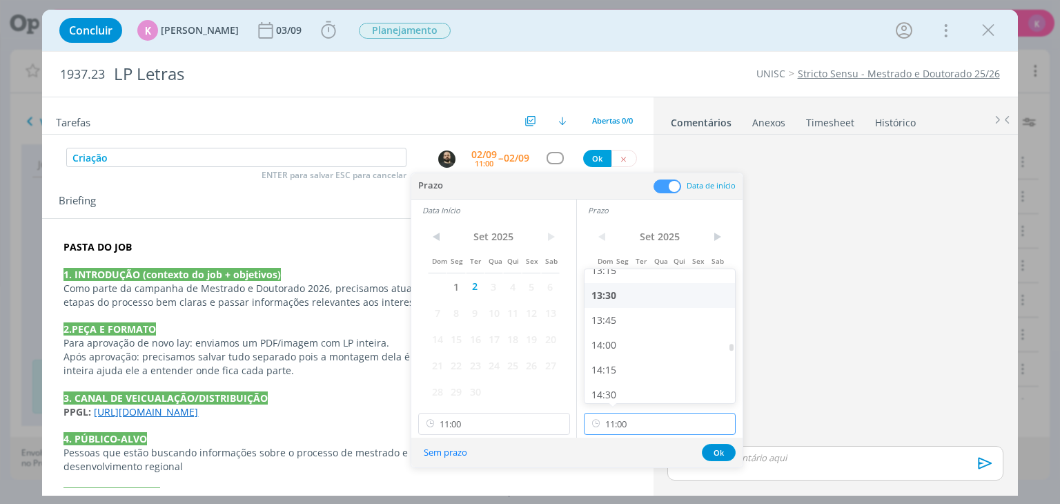
scroll to position [1333, 0]
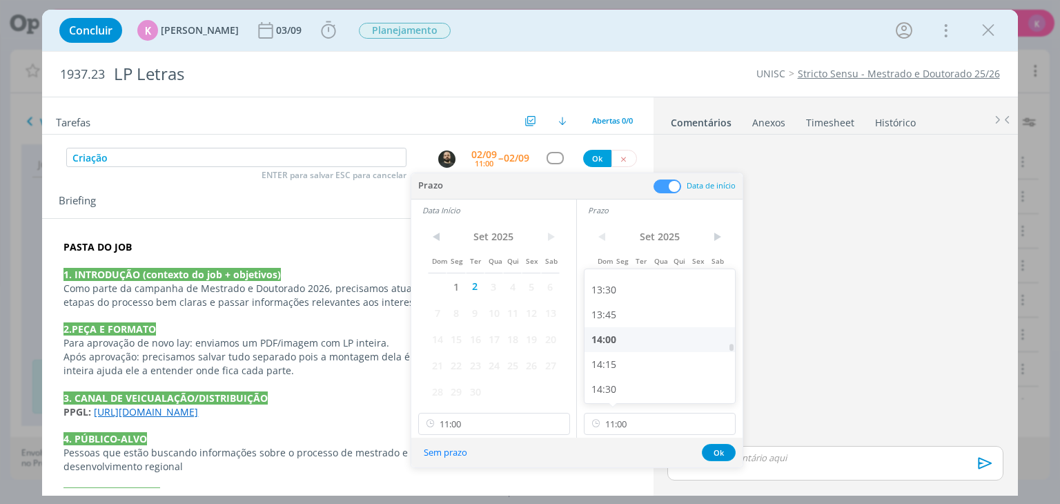
click at [622, 338] on div "14:00" at bounding box center [662, 339] width 155 height 25
type input "14:00"
click at [720, 451] on button "Ok" at bounding box center [719, 452] width 34 height 17
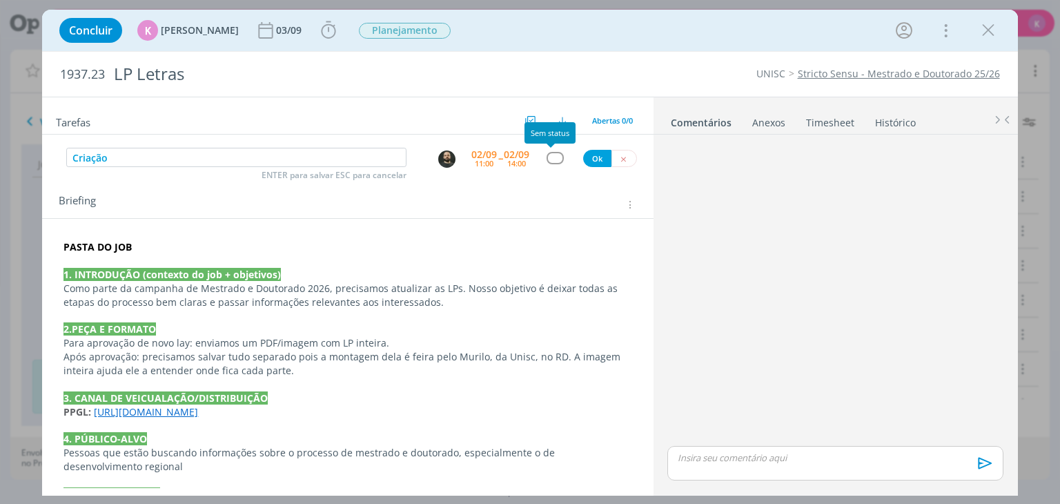
click at [547, 158] on div "dialog" at bounding box center [555, 158] width 17 height 12
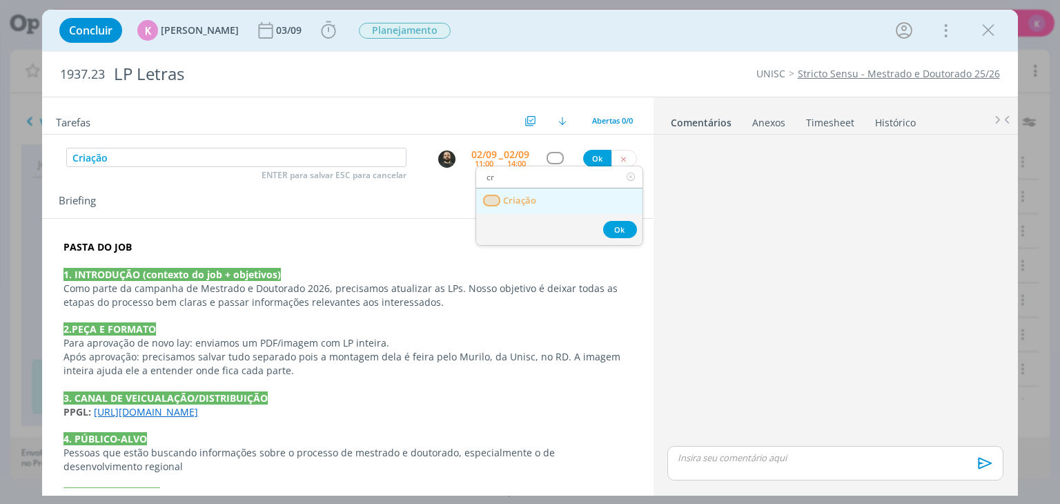
type input "cr"
click at [547, 197] on link "Criação" at bounding box center [559, 201] width 166 height 26
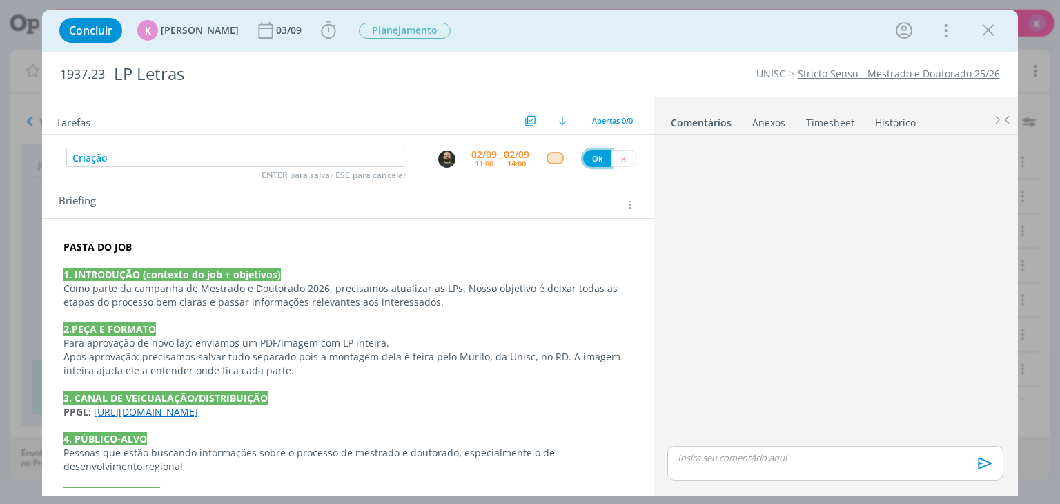
click at [583, 159] on button "Ok" at bounding box center [597, 158] width 28 height 17
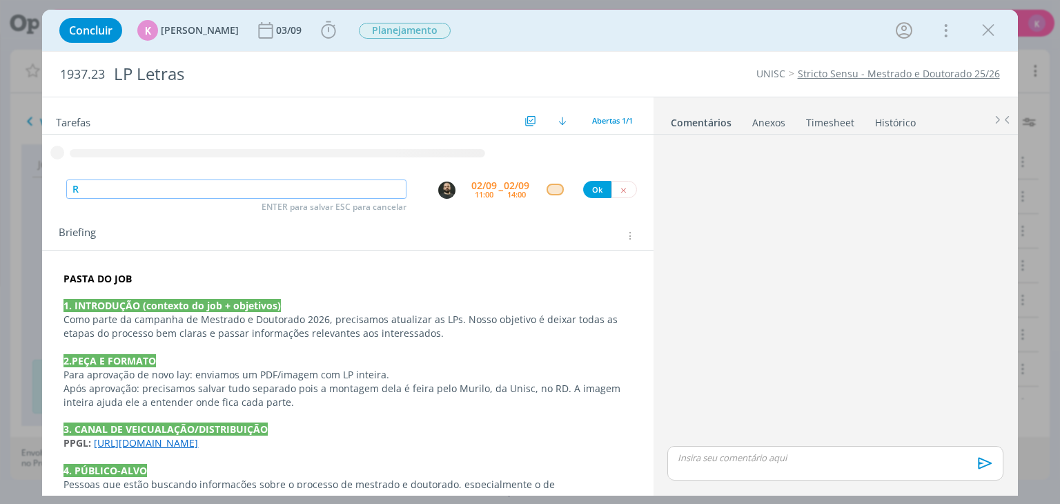
type input "R"
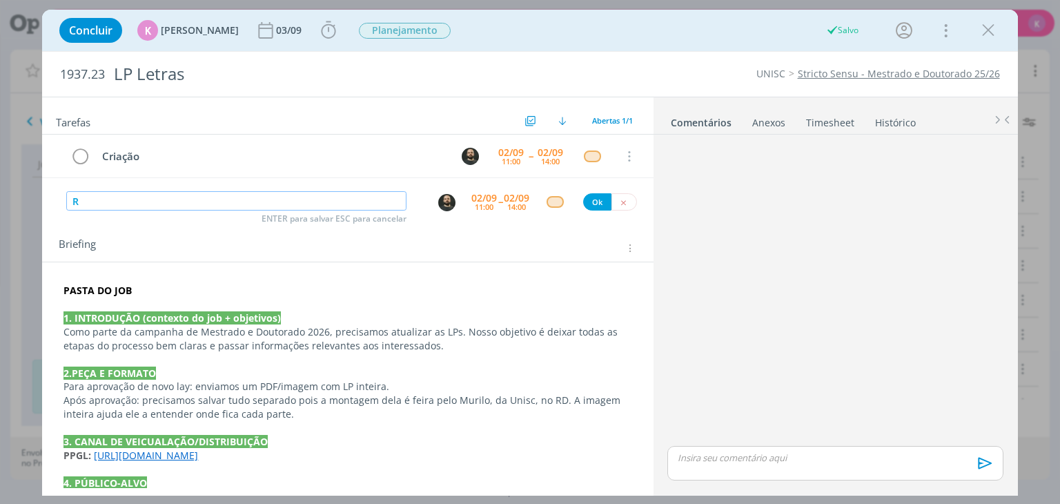
click at [210, 197] on input "R" at bounding box center [236, 200] width 340 height 19
type input "Revisão"
click at [444, 205] on img "dialog" at bounding box center [446, 202] width 17 height 17
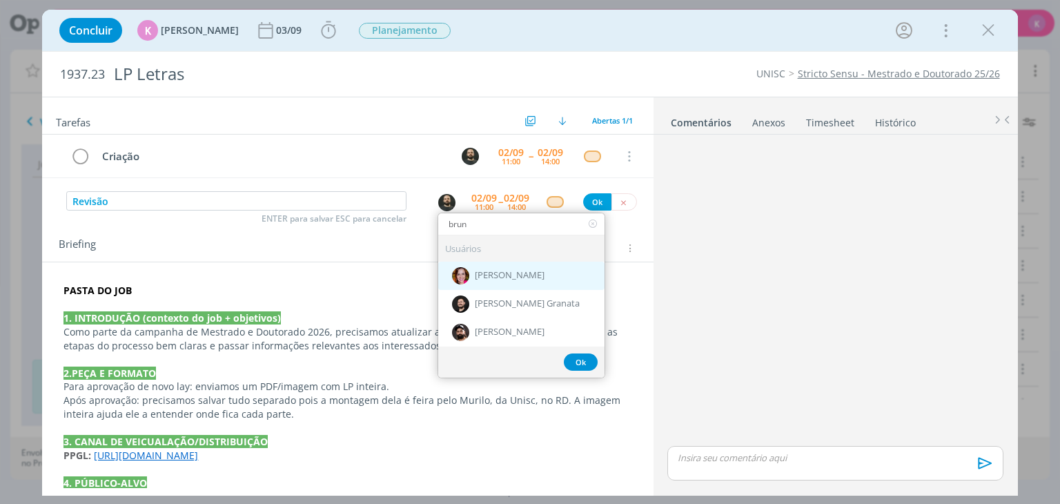
type input "brun"
click at [516, 273] on span "[PERSON_NAME]" at bounding box center [510, 276] width 70 height 11
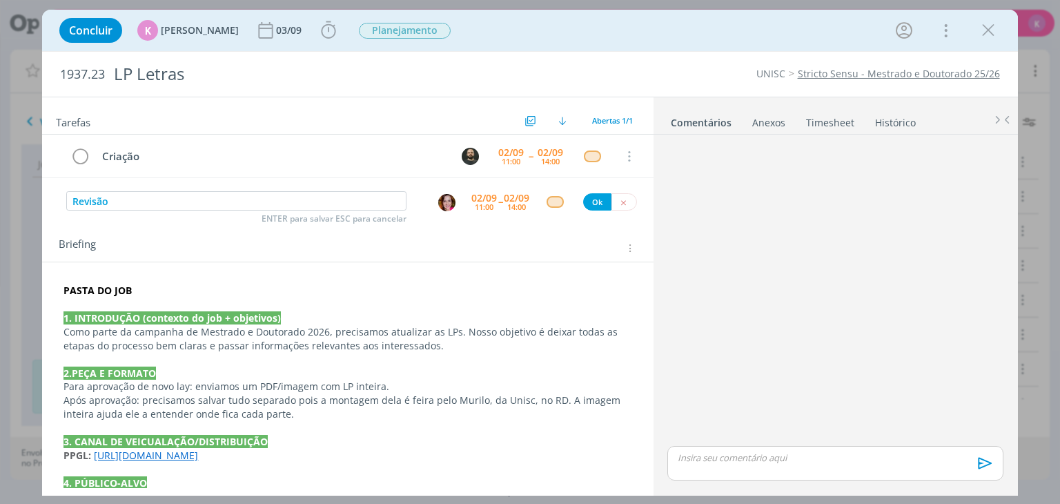
click at [477, 193] on div "02/09" at bounding box center [484, 198] width 26 height 10
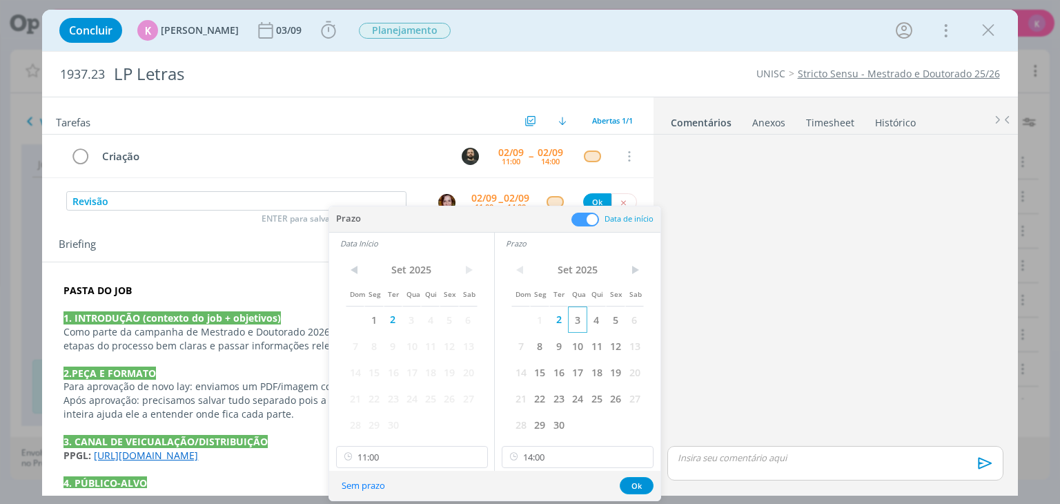
click at [580, 313] on span "3" at bounding box center [577, 319] width 19 height 26
click at [411, 321] on span "3" at bounding box center [411, 319] width 19 height 26
click at [404, 457] on input "11:00" at bounding box center [412, 457] width 152 height 22
click at [381, 390] on div "13:30" at bounding box center [413, 392] width 155 height 25
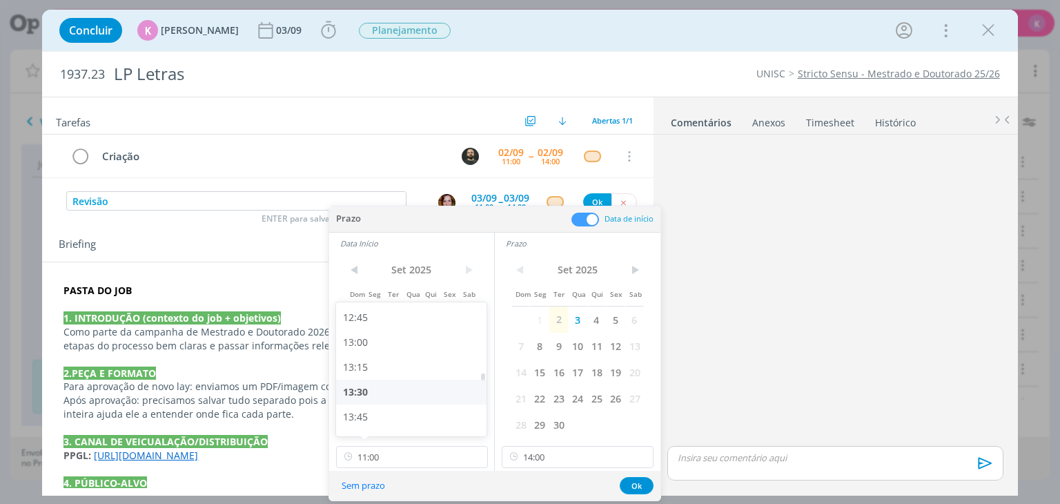
type input "13:30"
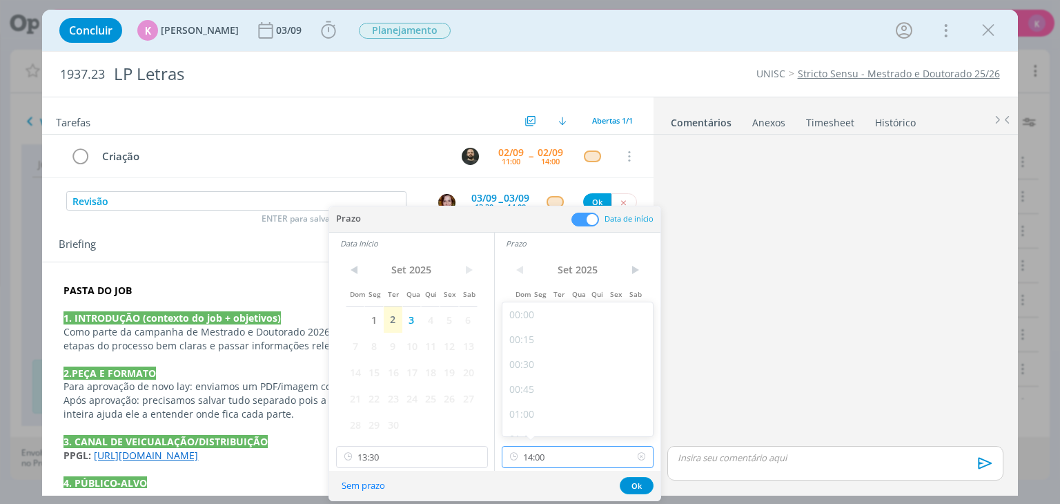
click at [544, 462] on input "14:00" at bounding box center [578, 457] width 152 height 22
click at [638, 481] on button "Ok" at bounding box center [637, 485] width 34 height 17
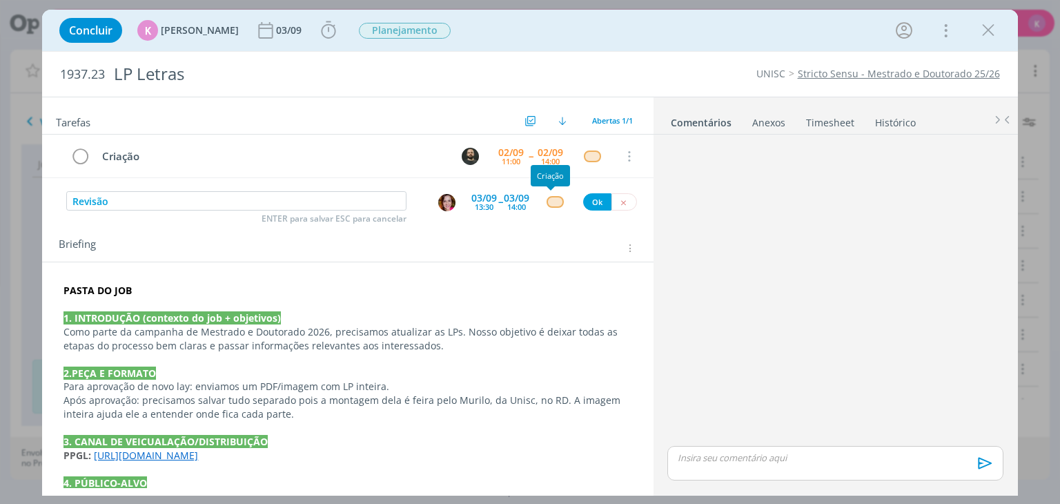
click at [547, 202] on div "dialog" at bounding box center [555, 202] width 17 height 12
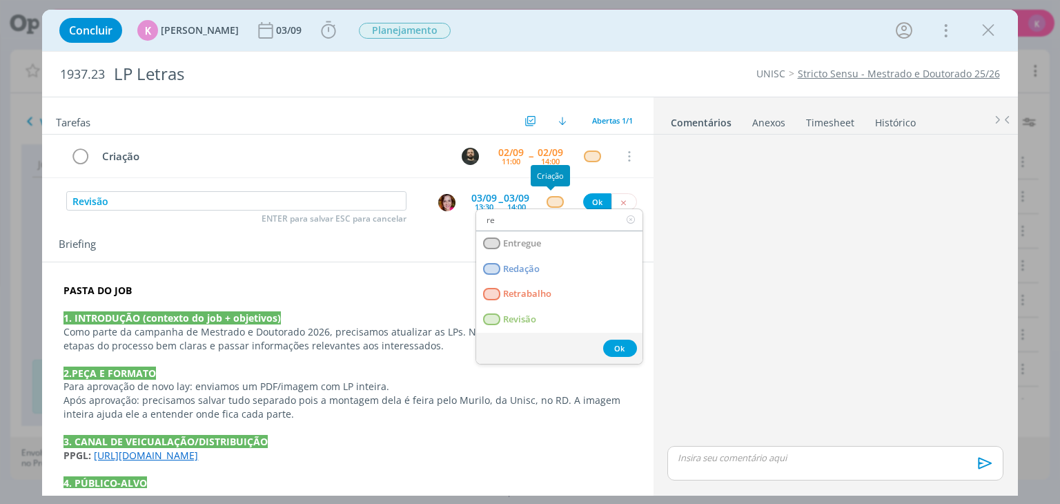
type input "rev"
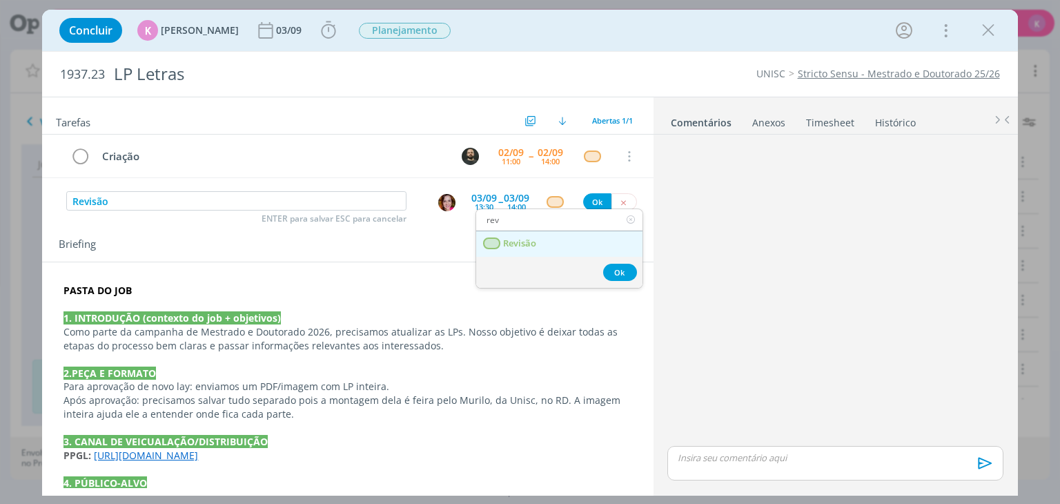
click at [549, 237] on link "Revisão" at bounding box center [559, 244] width 166 height 26
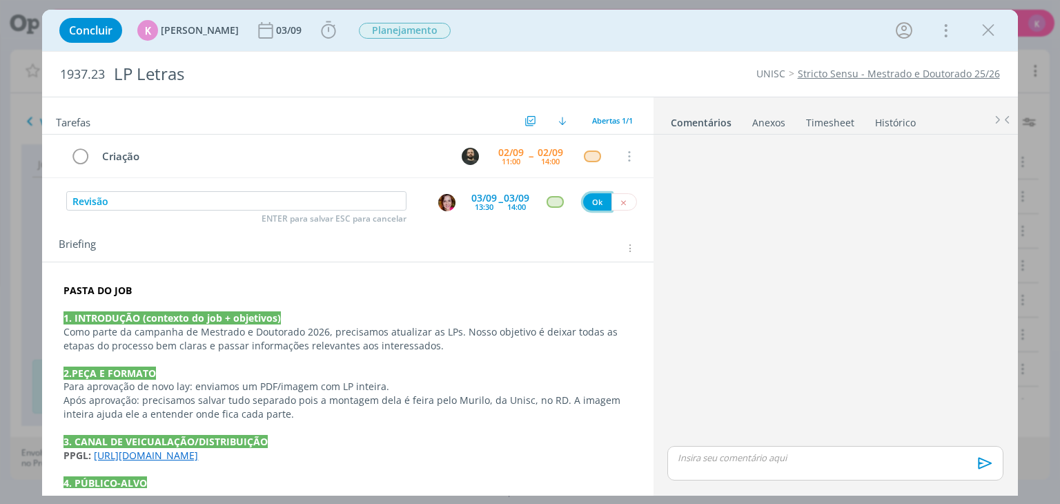
click at [588, 202] on button "Ok" at bounding box center [597, 201] width 28 height 17
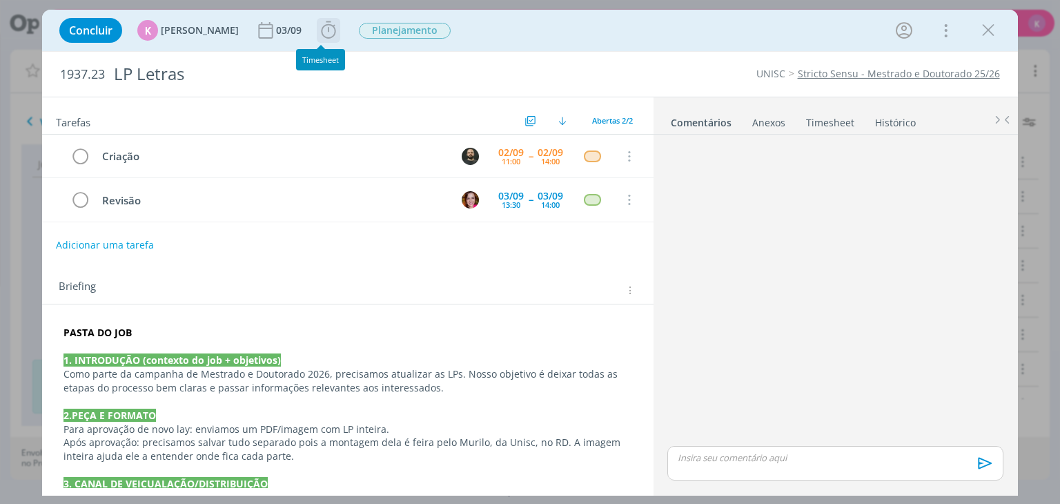
click at [318, 34] on icon "dialog" at bounding box center [328, 30] width 21 height 21
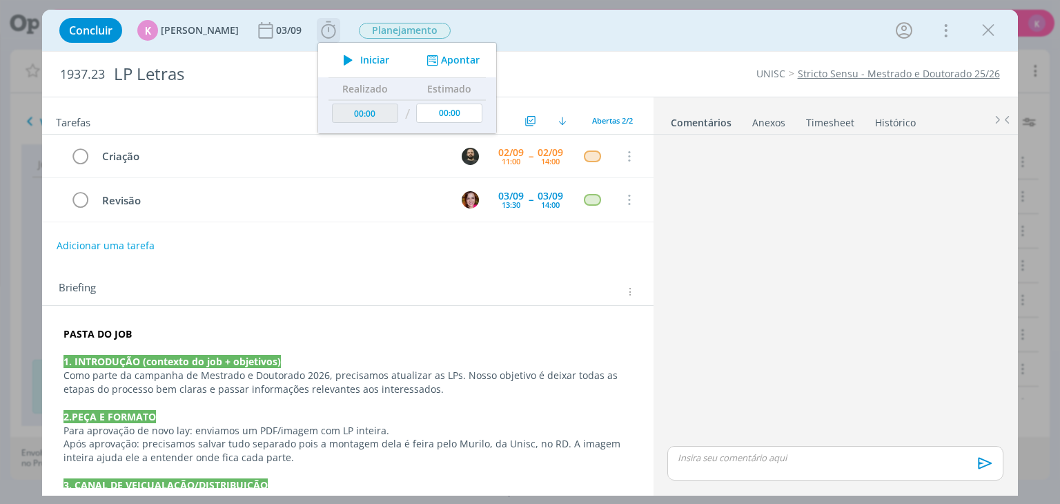
click at [433, 63] on button "Apontar" at bounding box center [451, 60] width 57 height 14
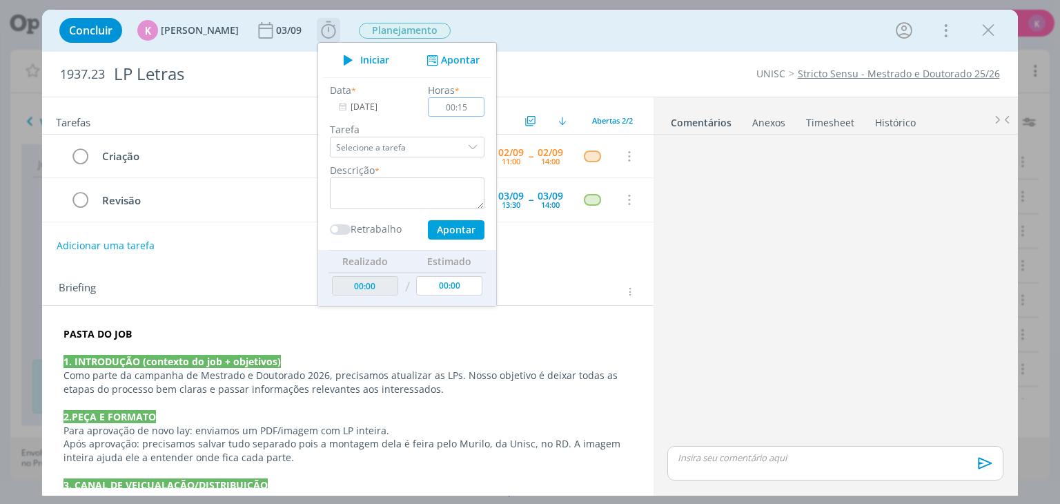
type input "00:15"
click at [411, 176] on div "Descrição *" at bounding box center [407, 186] width 168 height 46
click at [411, 190] on textarea "dialog" at bounding box center [407, 193] width 155 height 32
type textarea "B"
type textarea "Briefing + pauta"
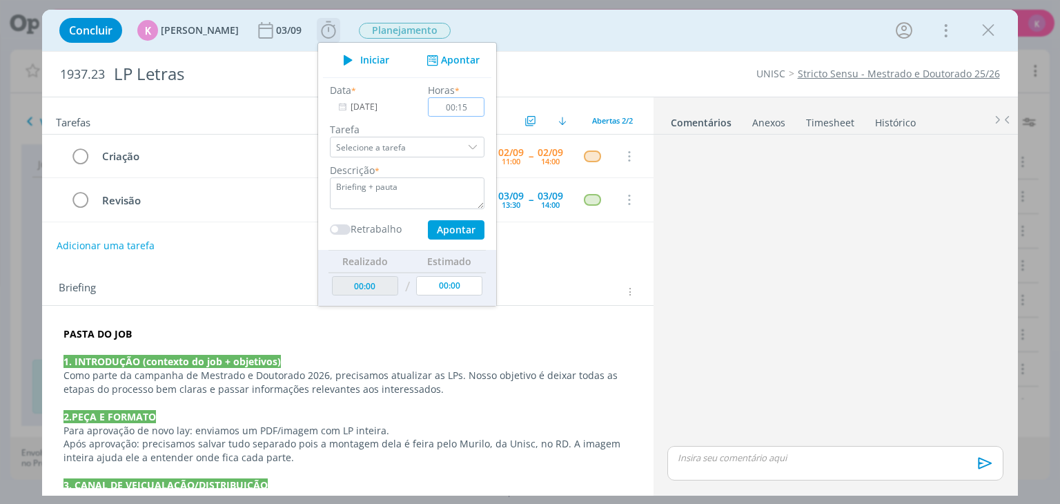
click at [474, 111] on input "00:15" at bounding box center [457, 106] width 57 height 19
click at [464, 164] on div "Descrição * Briefing + pauta" at bounding box center [407, 186] width 168 height 46
click at [464, 106] on input "00:10" at bounding box center [457, 106] width 57 height 19
type input "00:15"
click at [469, 233] on button "Apontar" at bounding box center [456, 229] width 57 height 19
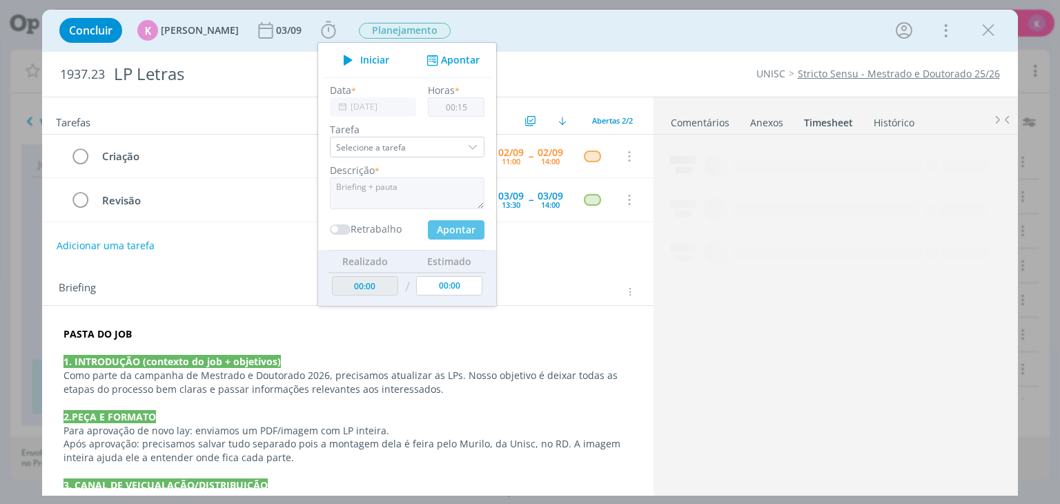
type input "00:15"
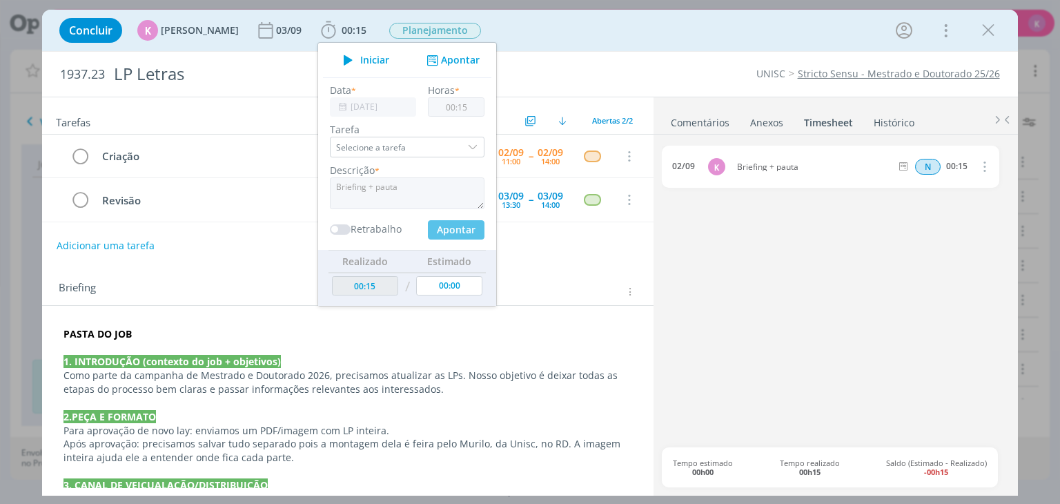
type input "00:00"
click at [552, 263] on div "Tarefas Usar Job de template Criar template a partir deste job Visualizar Templ…" at bounding box center [347, 292] width 611 height 391
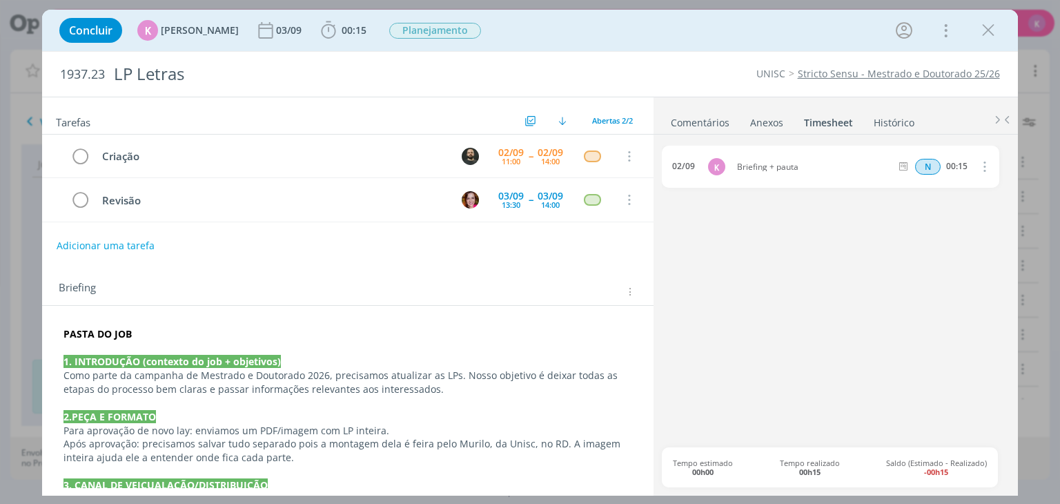
click at [700, 126] on link "Comentários" at bounding box center [700, 120] width 60 height 20
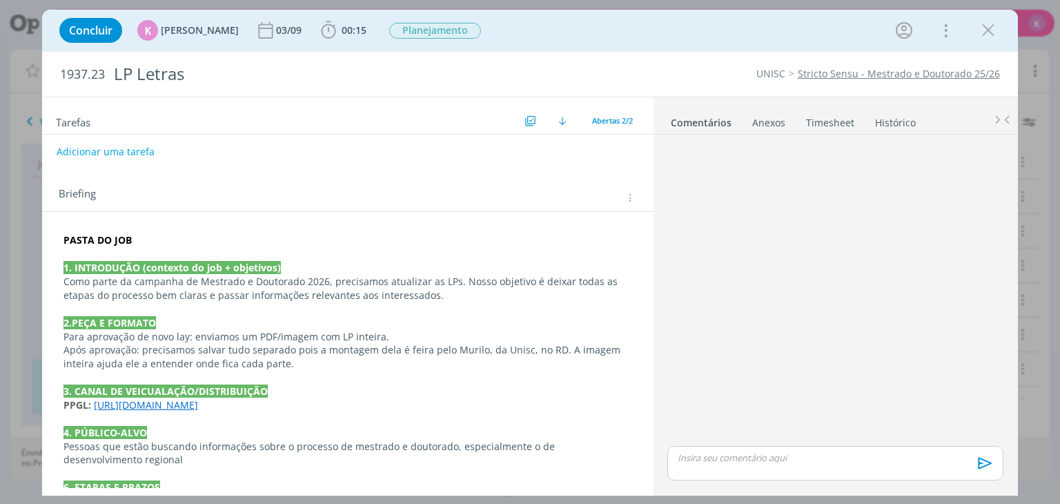
scroll to position [138, 0]
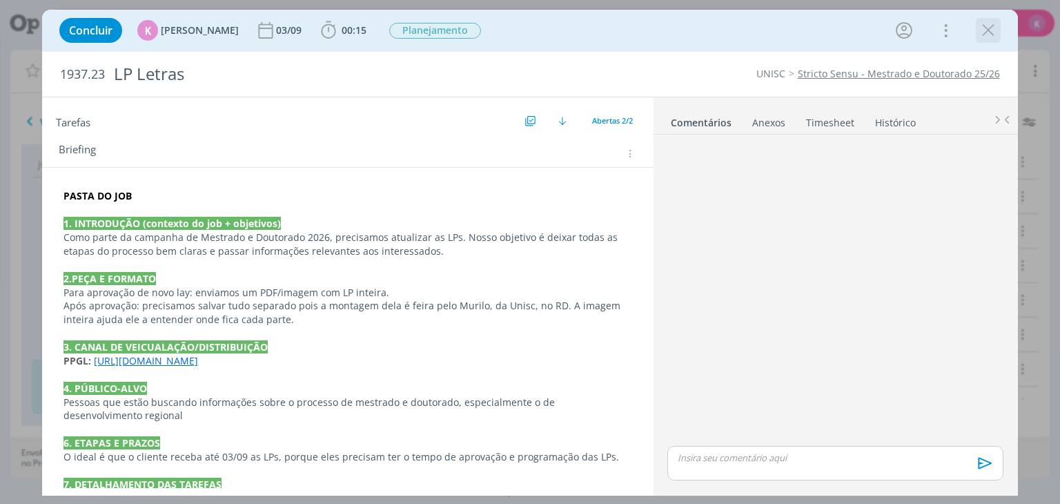
click at [989, 24] on icon "dialog" at bounding box center [988, 30] width 21 height 21
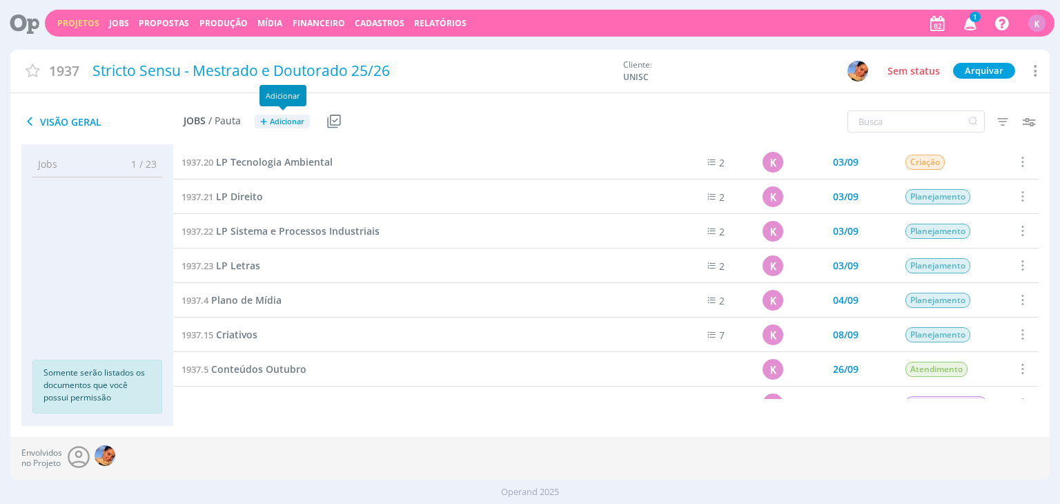
click at [290, 120] on span "Adicionar" at bounding box center [287, 121] width 35 height 9
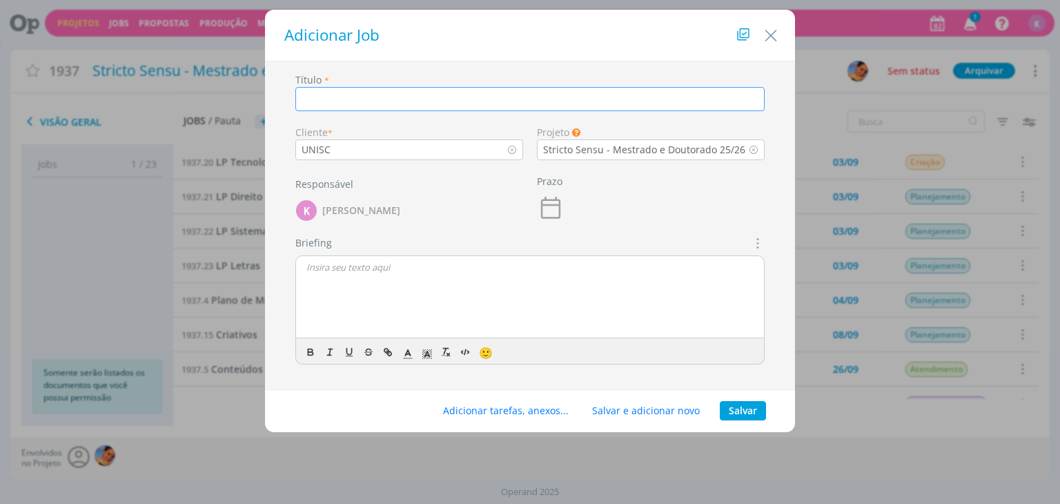
click at [395, 92] on input "dialog" at bounding box center [529, 99] width 469 height 24
paste input "LP Promoção da Saúde"
type input "LP Promoção da Saúde"
click at [547, 204] on icon "dialog" at bounding box center [550, 208] width 19 height 22
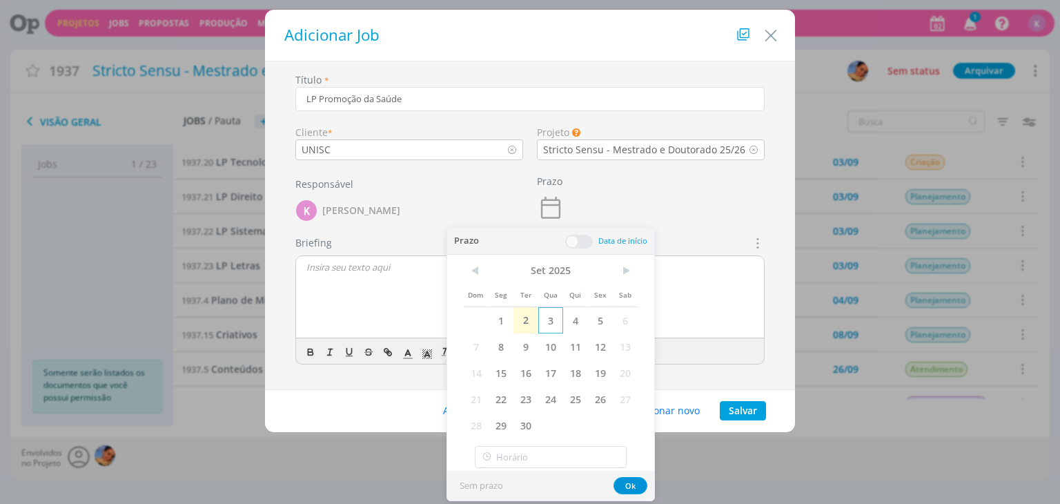
click at [547, 326] on span "3" at bounding box center [550, 320] width 25 height 26
click at [759, 414] on button "Salvar" at bounding box center [743, 410] width 46 height 19
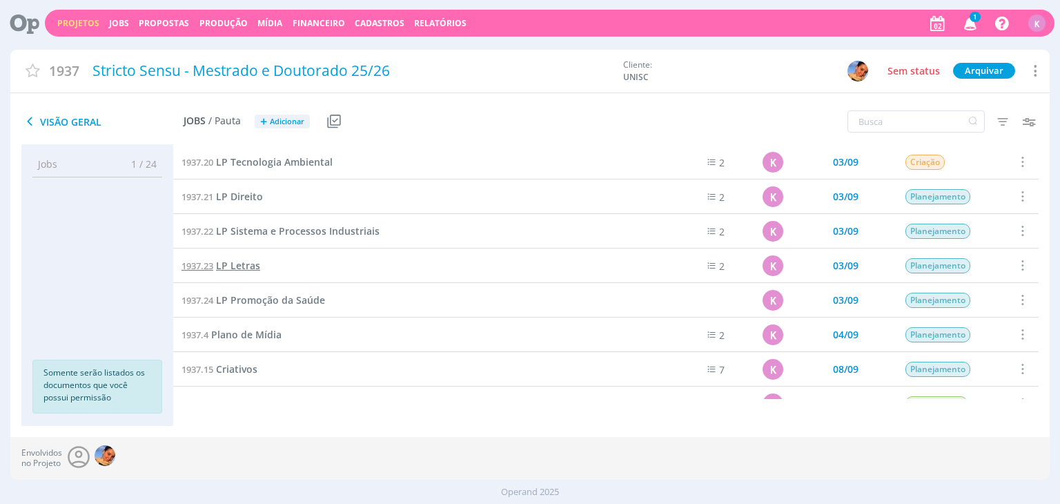
click at [248, 266] on span "LP Letras" at bounding box center [238, 265] width 44 height 13
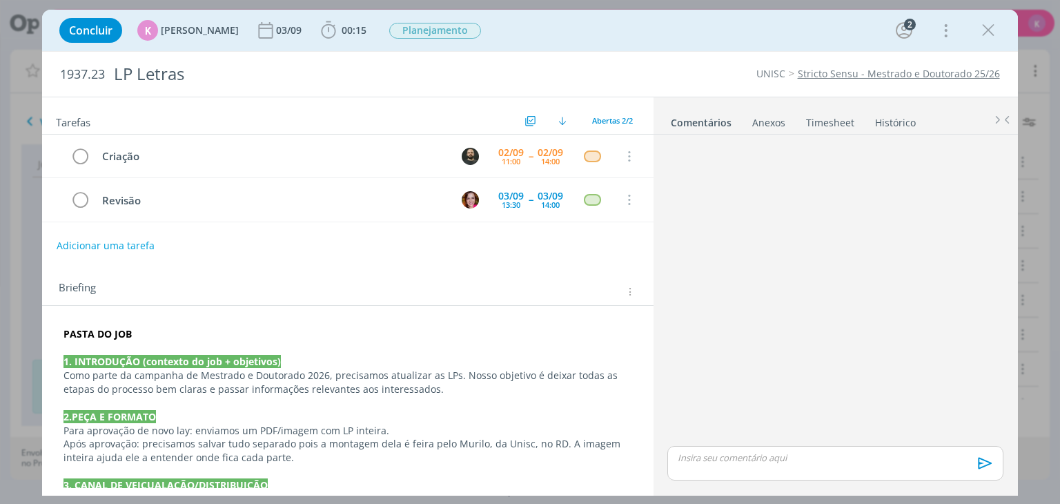
click at [101, 332] on strong "PASTA DO JOB" at bounding box center [97, 333] width 68 height 13
click at [111, 338] on strong "PASTA DO JOB" at bounding box center [97, 333] width 68 height 13
click at [146, 476] on icon "dialog" at bounding box center [145, 475] width 11 height 11
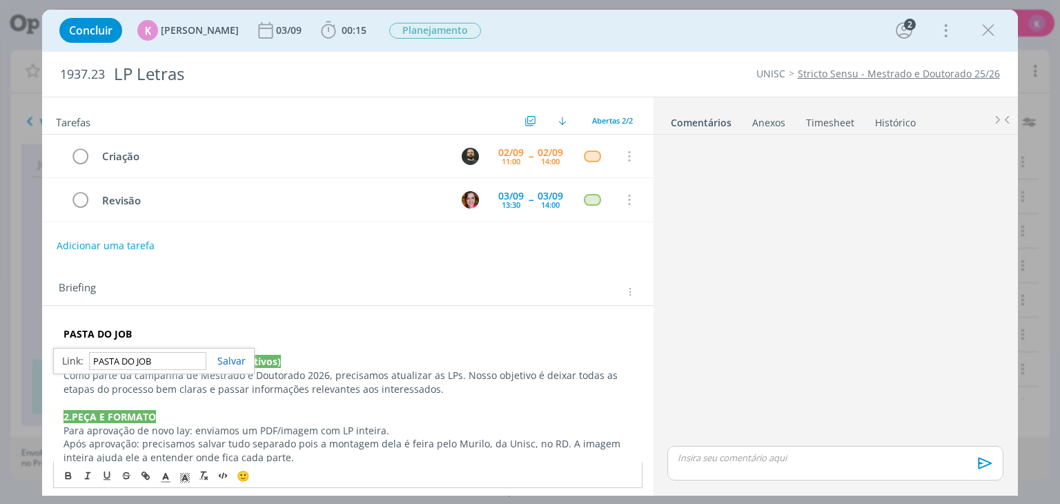
paste input "https://sobeae.sharepoint.com/:f:/s/SOBEAE/Ehc-Nlu6FSJNtxDCcwCDQV0BcDpujBccriEQ…"
type input "https://sobeae.sharepoint.com/:f:/s/SOBEAE/Ehc-Nlu6FSJNtxDCcwCDQV0BcDpujBccriEQ…"
click at [219, 357] on link "dialog" at bounding box center [225, 360] width 39 height 13
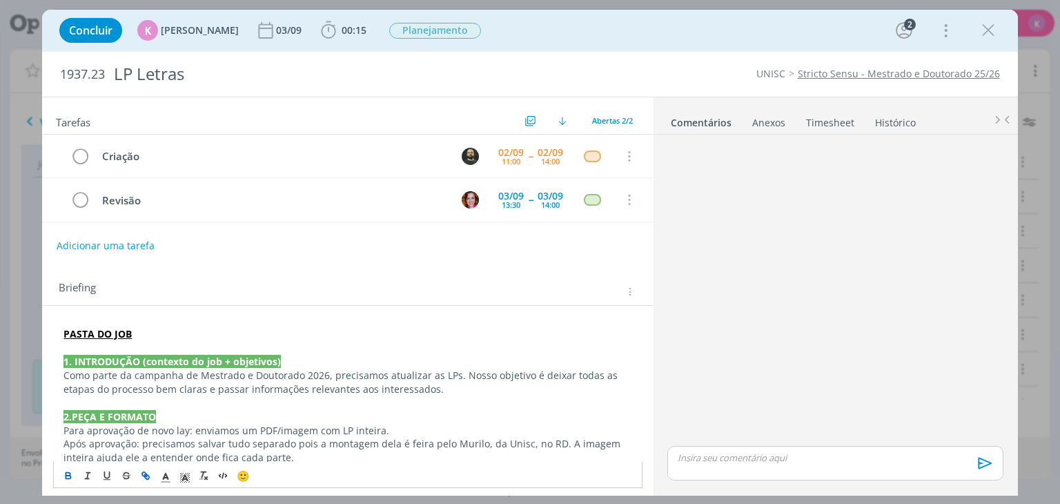
click at [157, 302] on div "Briefing Briefings Predefinidos Versões do Briefing Ver Briefing do Projeto" at bounding box center [347, 286] width 611 height 37
click at [102, 333] on strong "PASTA DO JOB" at bounding box center [97, 333] width 68 height 13
click at [132, 353] on link "https://sobeae.sharepoint.com/:f:/s/SOBEAE/Ehc-Nlu6FSJNtxDCcwCDQV0BcDpujBccriEQ…" at bounding box center [153, 361] width 104 height 18
click at [115, 300] on div "Briefing Briefings Predefinidos Versões do Briefing Ver Briefing do Projeto" at bounding box center [347, 286] width 611 height 37
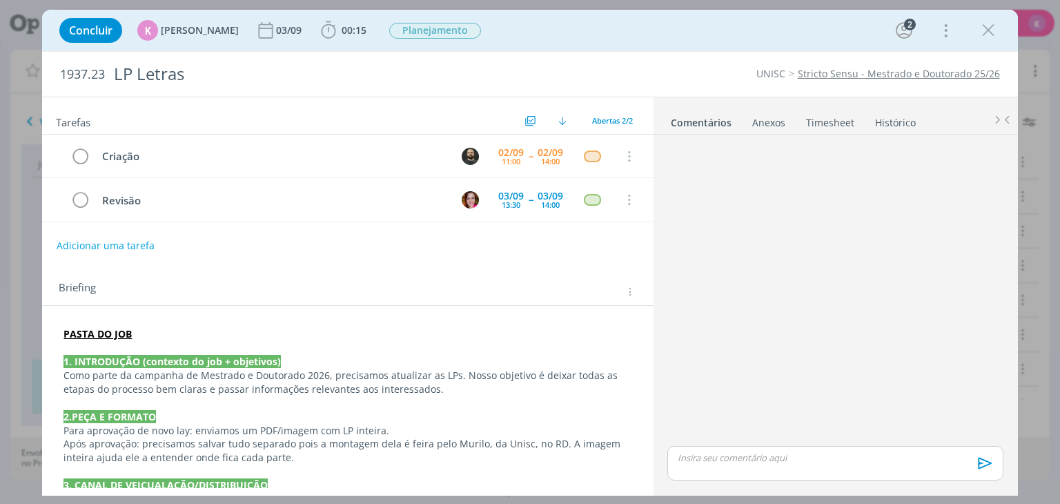
click at [881, 75] on link "Stricto Sensu - Mestrado e Doutorado 25/26" at bounding box center [899, 73] width 202 height 13
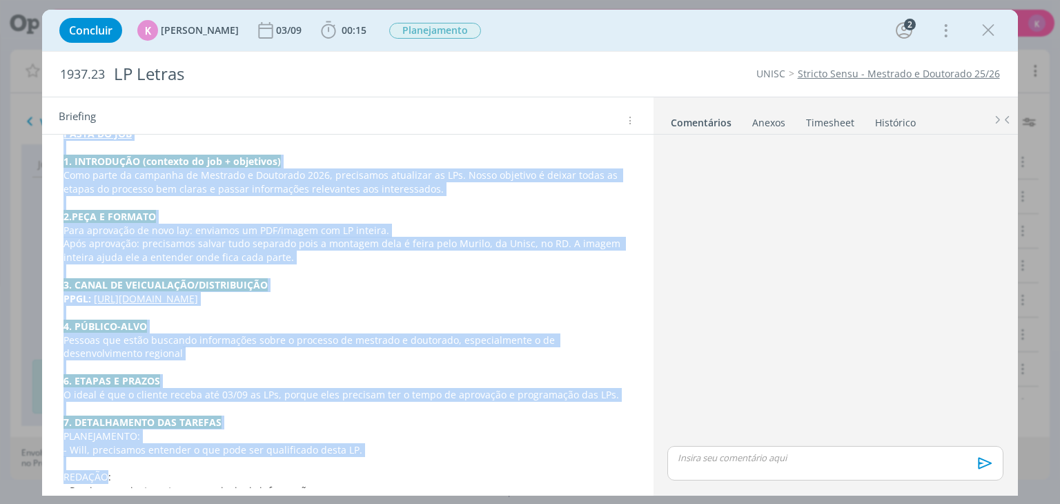
scroll to position [424, 0]
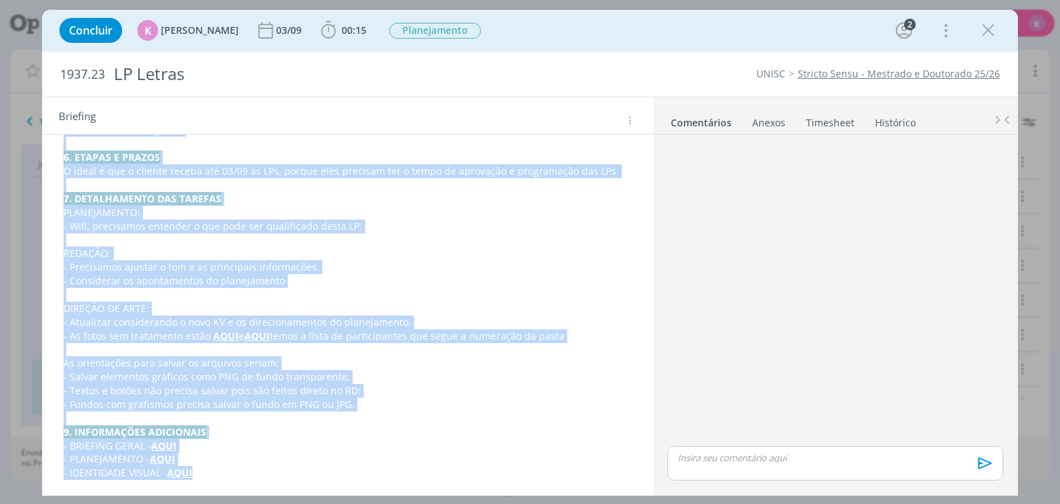
drag, startPoint x: 63, startPoint y: 328, endPoint x: 233, endPoint y: 536, distance: 268.3
click at [233, 503] on html "Projetos Jobs Propostas Produção Mídia Financeiro Cadastros Relatórios 1 Notifi…" at bounding box center [530, 252] width 1060 height 504
copy div "PASTA DO JOB 1. INTRODUÇÃO (contexto do job + objetivos) Como parte da campanha…"
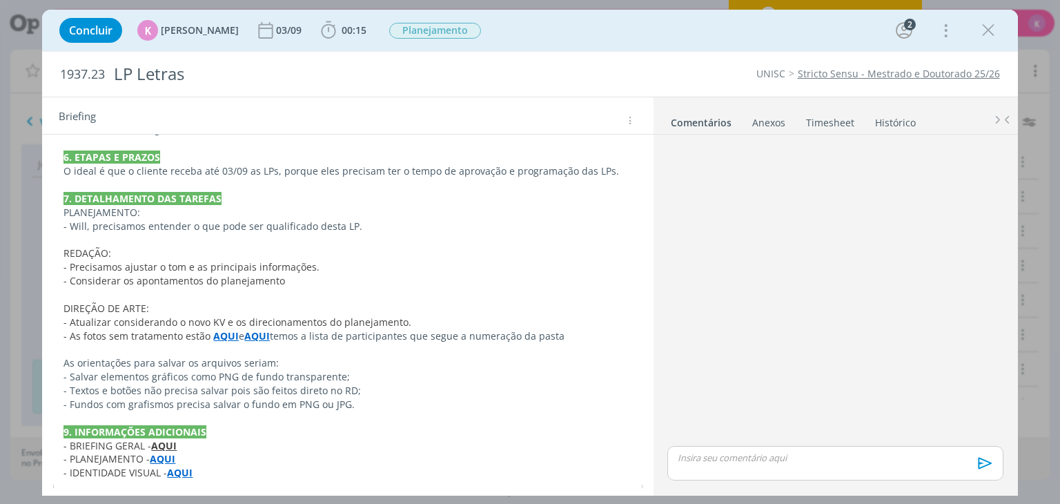
click at [328, 124] on div "Briefing Briefings Predefinidos Versões do Briefing Ver Briefing do Projeto" at bounding box center [349, 120] width 581 height 18
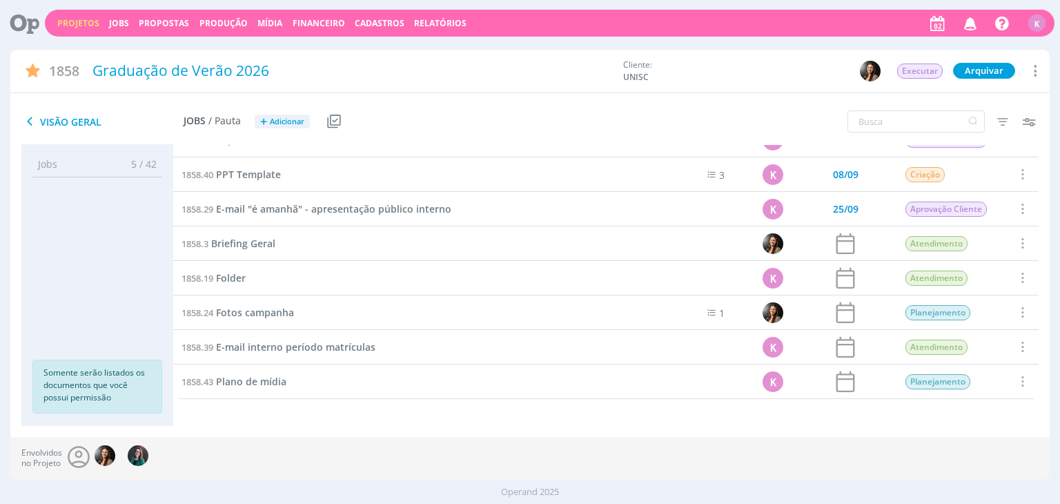
scroll to position [885, 0]
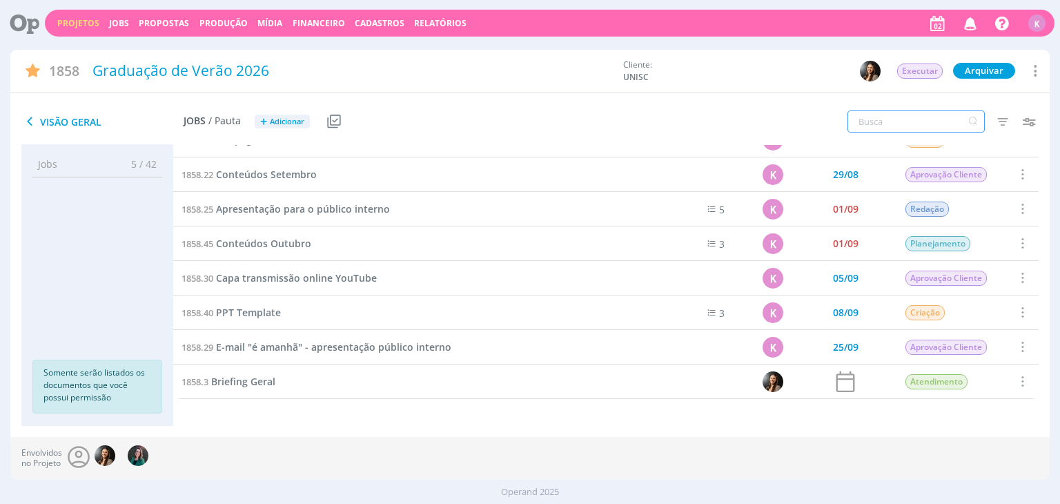
click at [948, 123] on input "text" at bounding box center [915, 121] width 137 height 22
type input "setembro"
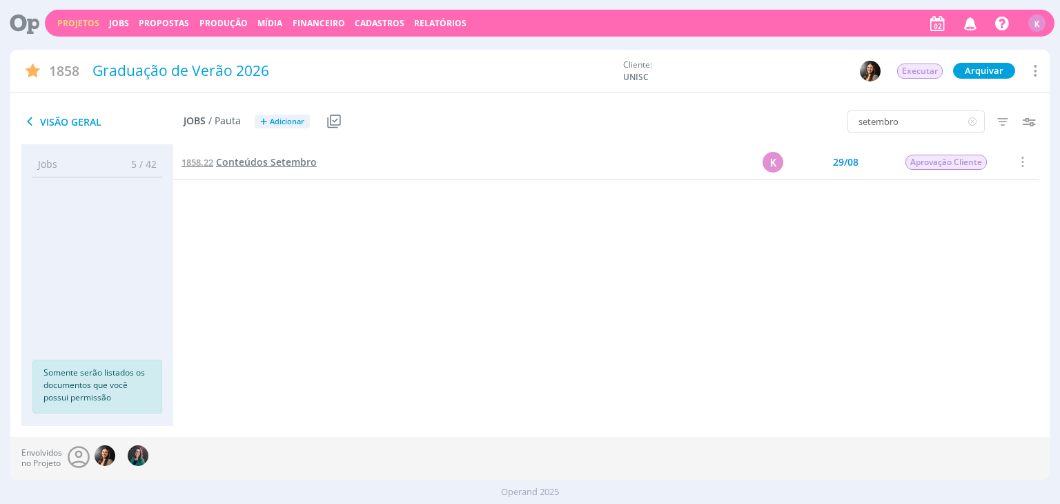
click at [273, 161] on span "Conteúdos Setembro" at bounding box center [266, 161] width 101 height 13
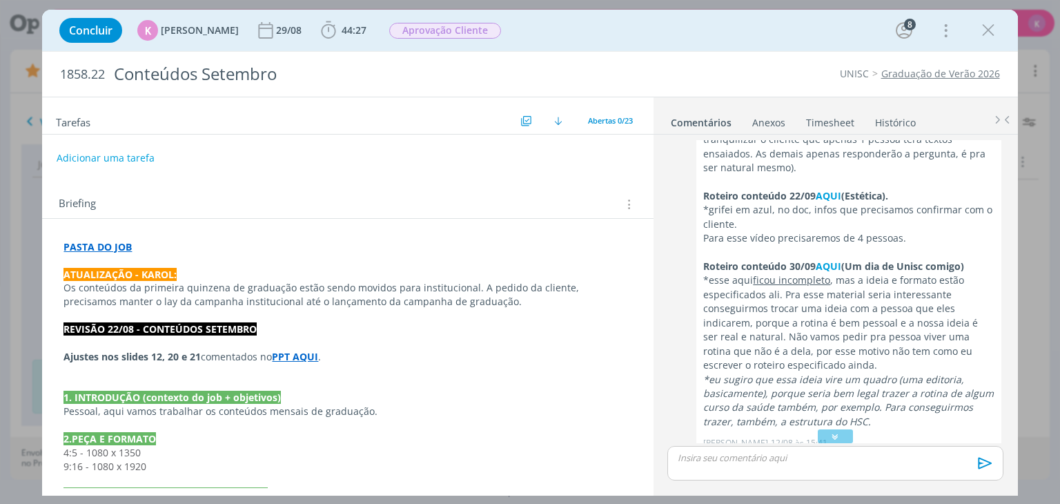
scroll to position [813, 0]
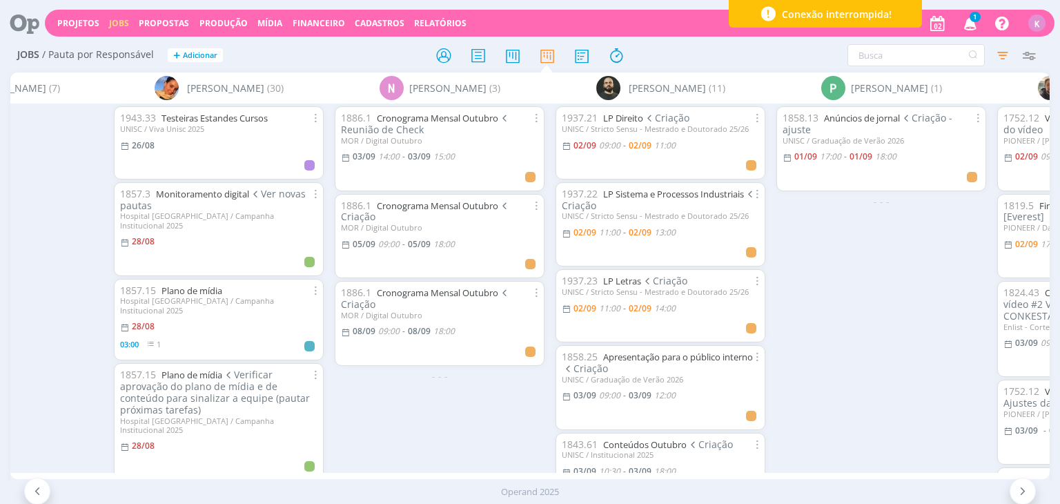
scroll to position [0, 3242]
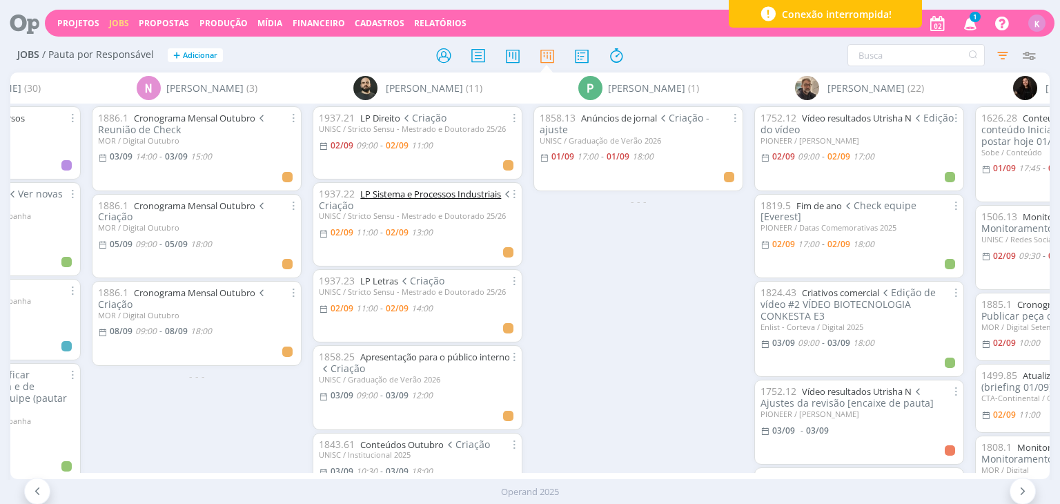
click at [448, 196] on link "LP Sistema e Processos Industriais" at bounding box center [430, 194] width 141 height 12
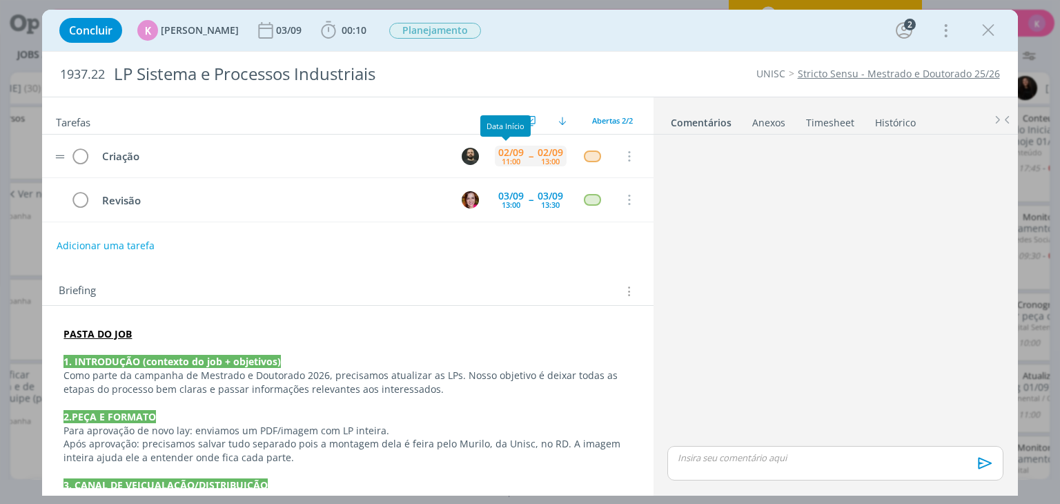
click at [505, 153] on div "02/09" at bounding box center [511, 153] width 26 height 10
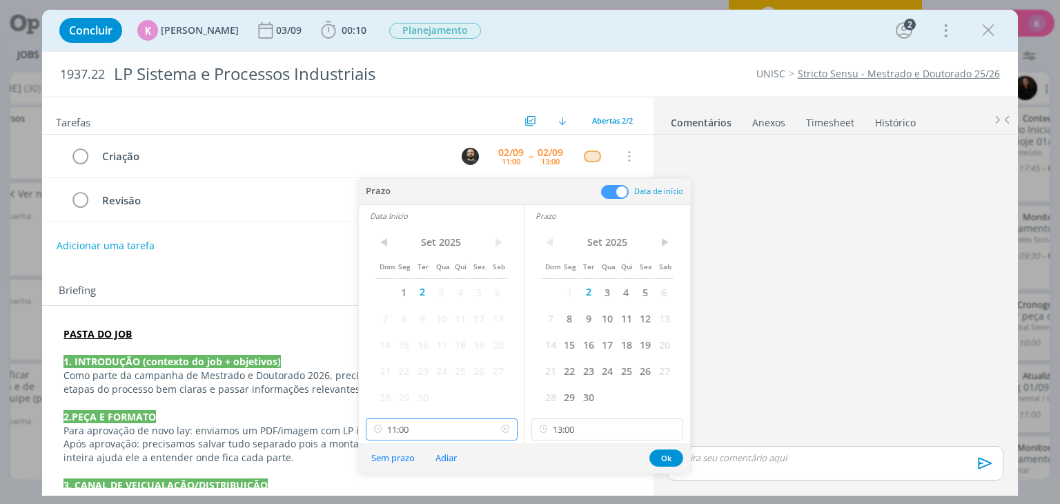
click at [442, 424] on input "11:00" at bounding box center [442, 429] width 152 height 22
click at [596, 426] on input "13:00" at bounding box center [607, 429] width 152 height 22
click at [563, 320] on div "15:00" at bounding box center [609, 314] width 155 height 25
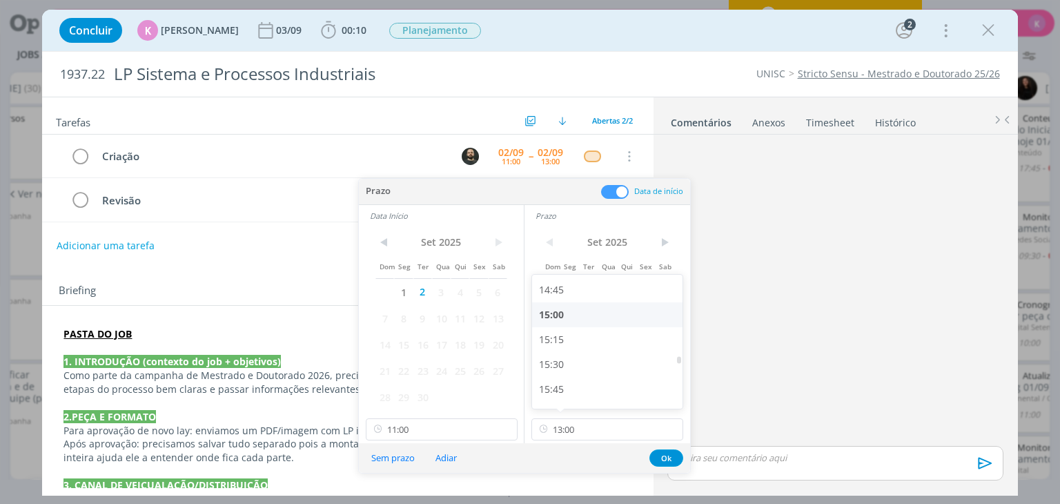
type input "15:00"
click at [429, 428] on input "11:00" at bounding box center [442, 429] width 152 height 22
click at [435, 344] on div "14:00" at bounding box center [443, 345] width 155 height 25
type input "14:00"
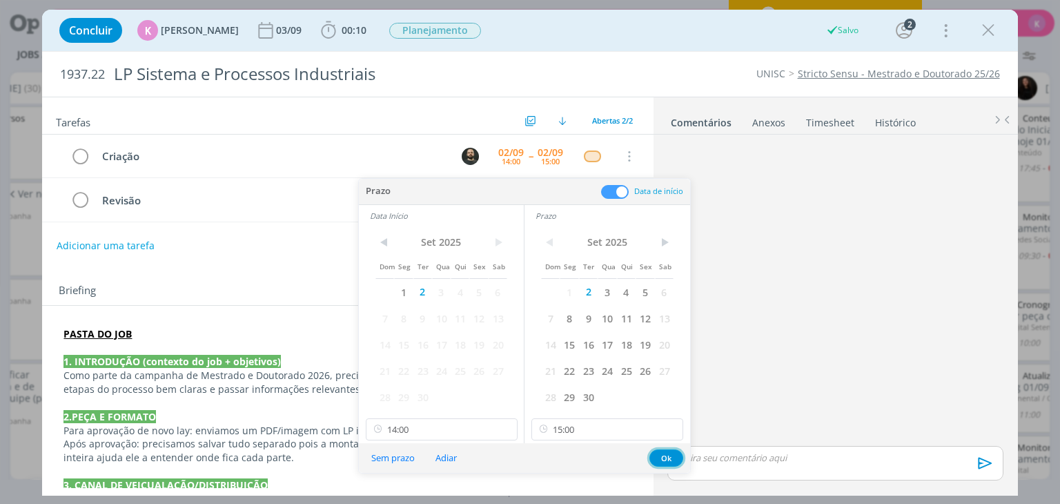
click at [669, 454] on button "Ok" at bounding box center [666, 457] width 34 height 17
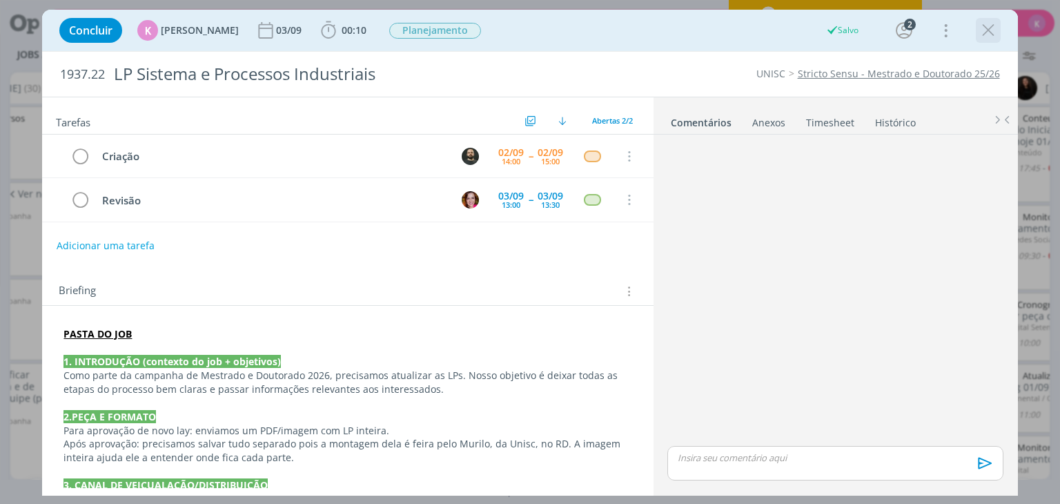
click at [982, 33] on icon "dialog" at bounding box center [988, 30] width 21 height 21
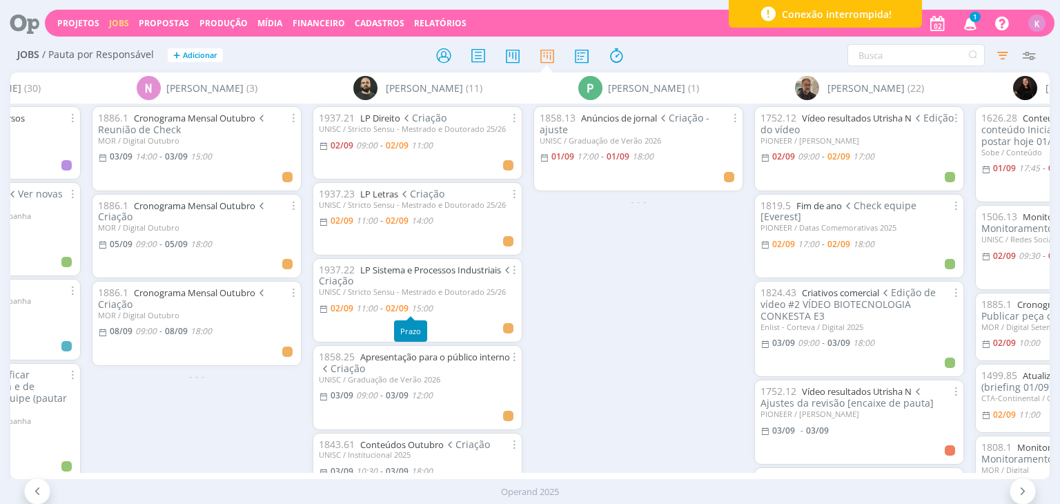
click at [429, 308] on span "15:00" at bounding box center [421, 308] width 21 height 12
type input "15:00"
type input "11:00"
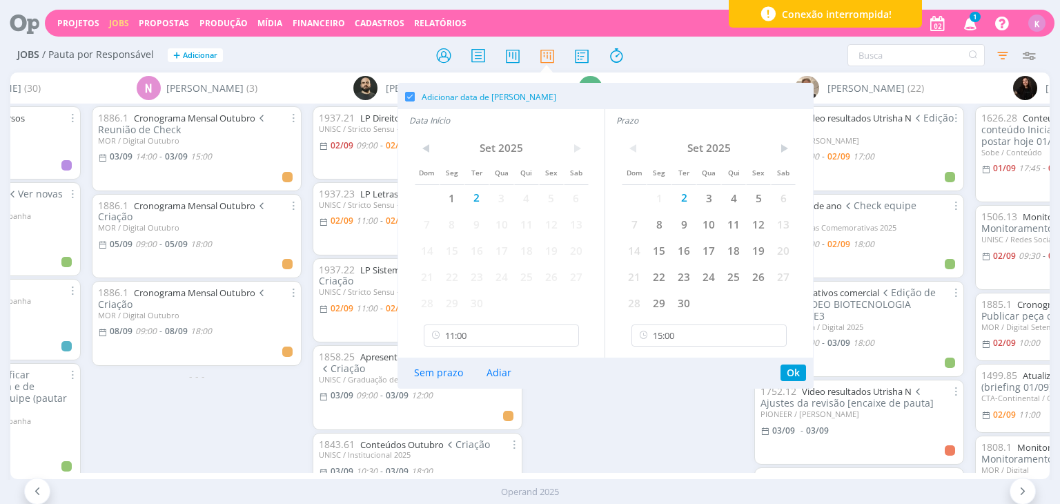
click at [552, 401] on div "1858.13 Anúncios de jornal Criação - ajuste UNISC / Graduação de Verão 2026 [DA…" at bounding box center [638, 288] width 221 height 369
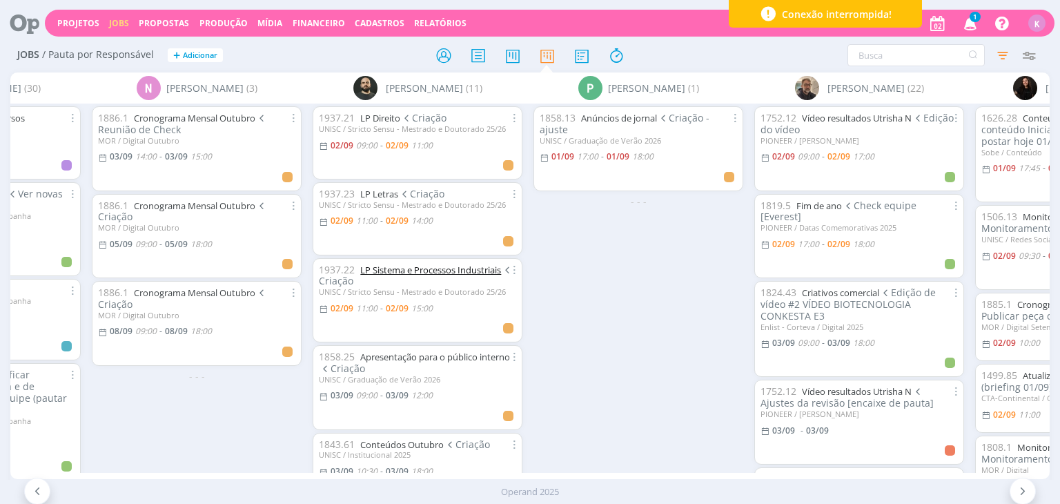
click at [431, 274] on link "LP Sistema e Processos Industriais" at bounding box center [430, 270] width 141 height 12
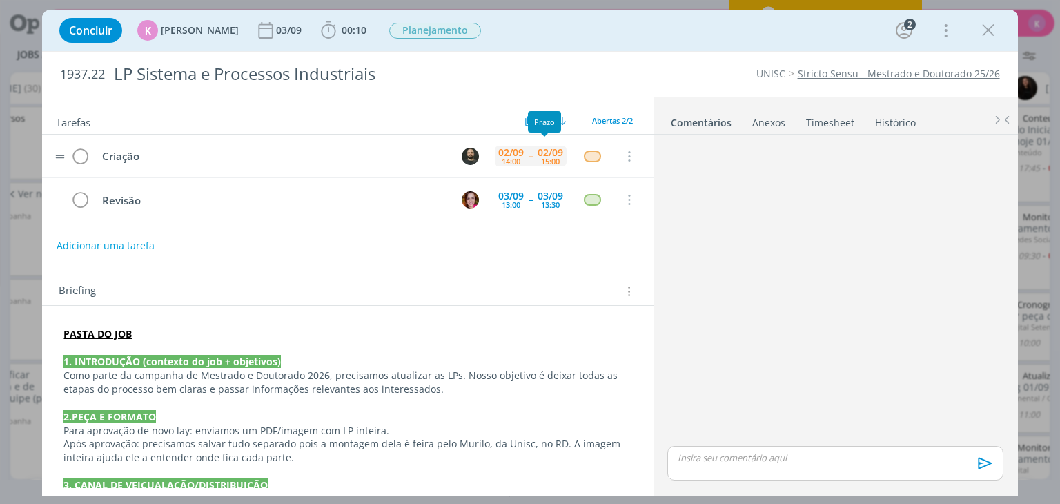
click at [541, 157] on div "15:00" at bounding box center [550, 161] width 19 height 8
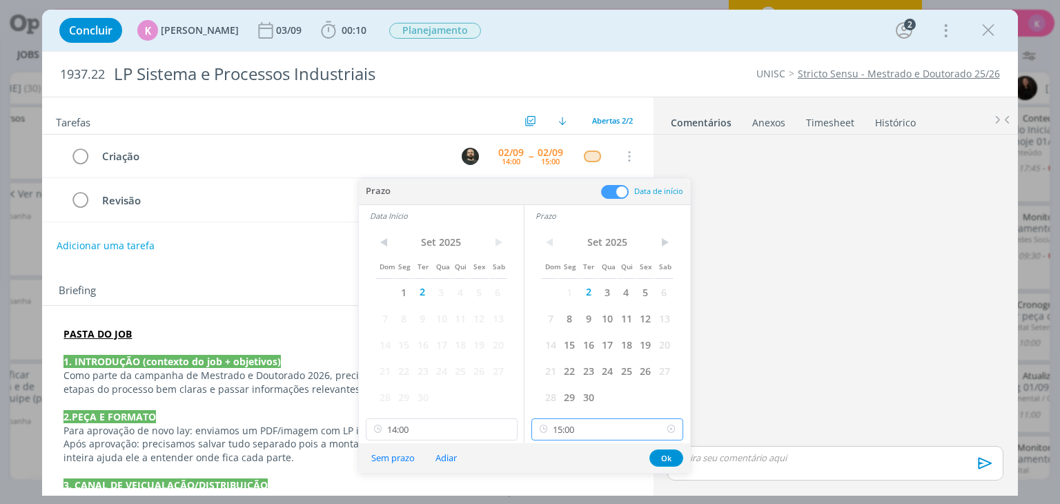
click at [587, 423] on input "15:00" at bounding box center [607, 429] width 152 height 22
click at [576, 361] on div "16:00" at bounding box center [609, 353] width 155 height 25
type input "16:00"
click at [662, 455] on button "Ok" at bounding box center [666, 457] width 34 height 17
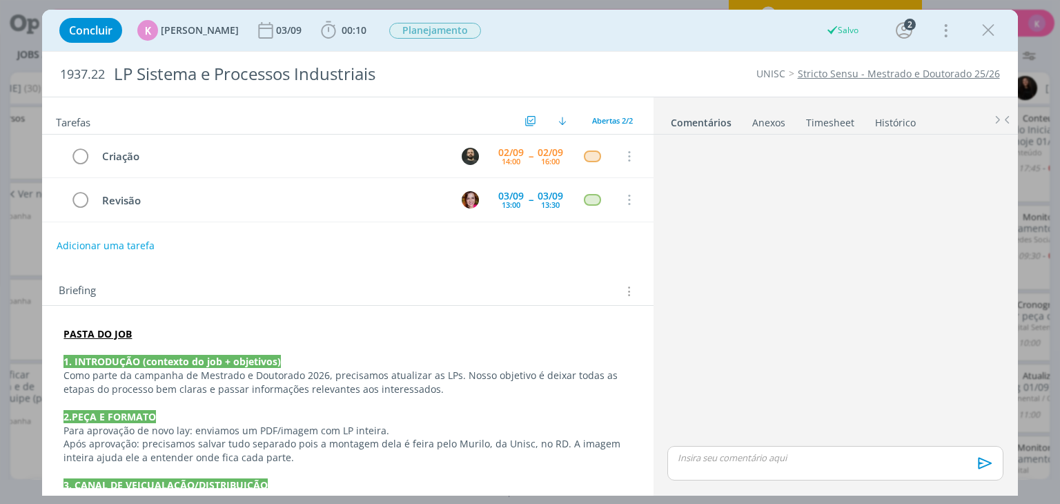
click at [994, 32] on icon "dialog" at bounding box center [988, 30] width 21 height 21
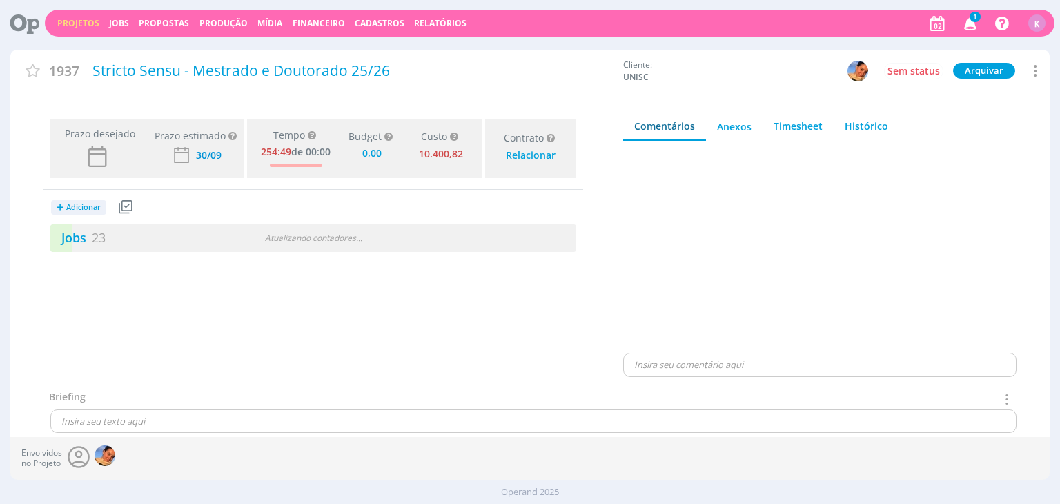
type input "0,00"
click at [100, 243] on span "23" at bounding box center [99, 237] width 14 height 17
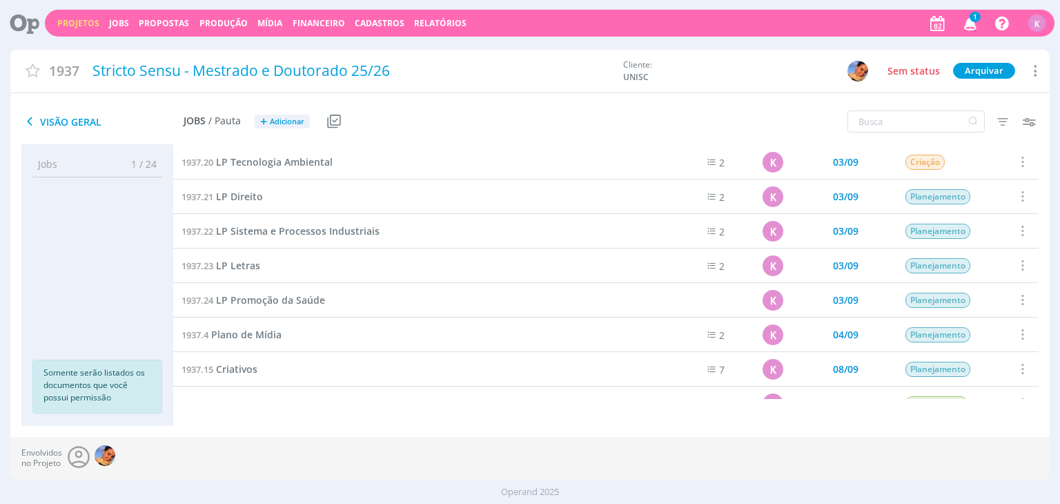
scroll to position [540, 0]
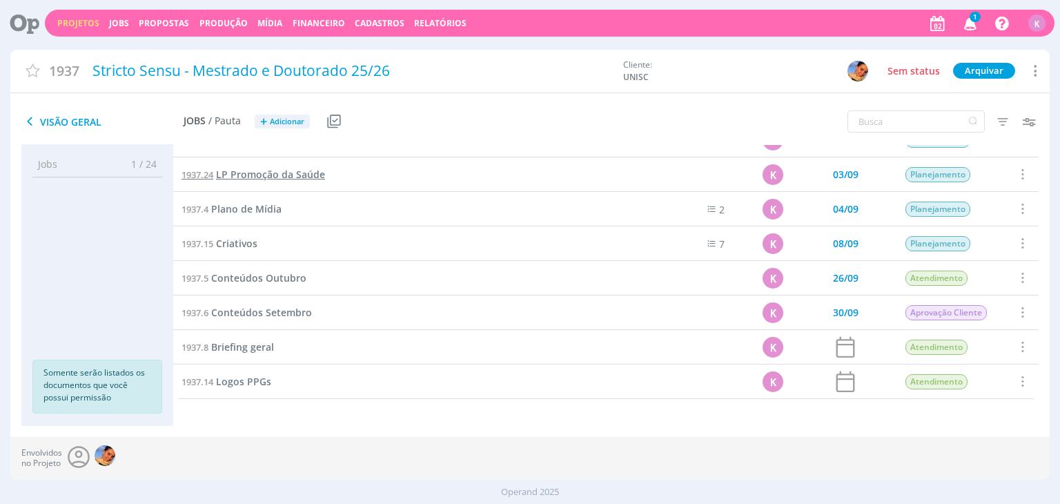
click at [308, 168] on span "LP Promoção da Saúde" at bounding box center [270, 174] width 109 height 13
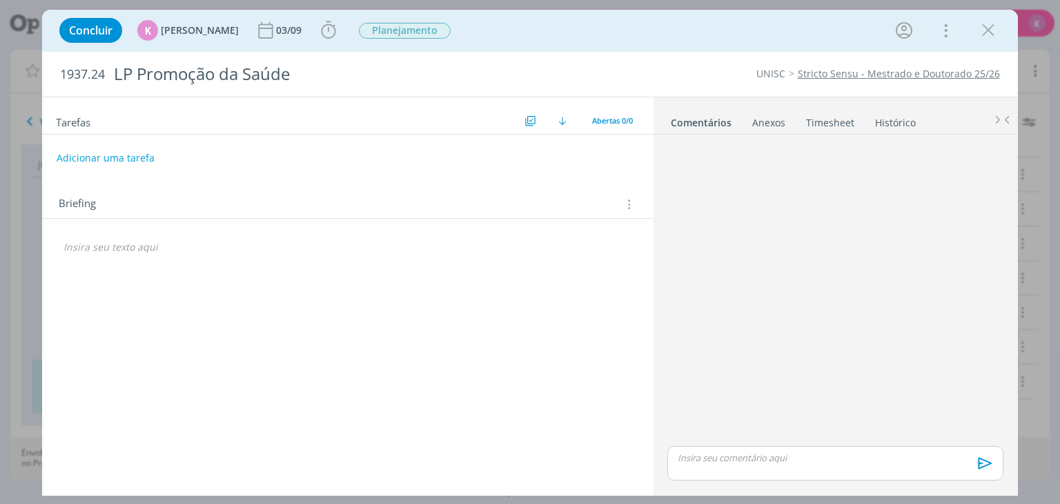
click at [144, 241] on p "dialog" at bounding box center [347, 247] width 568 height 14
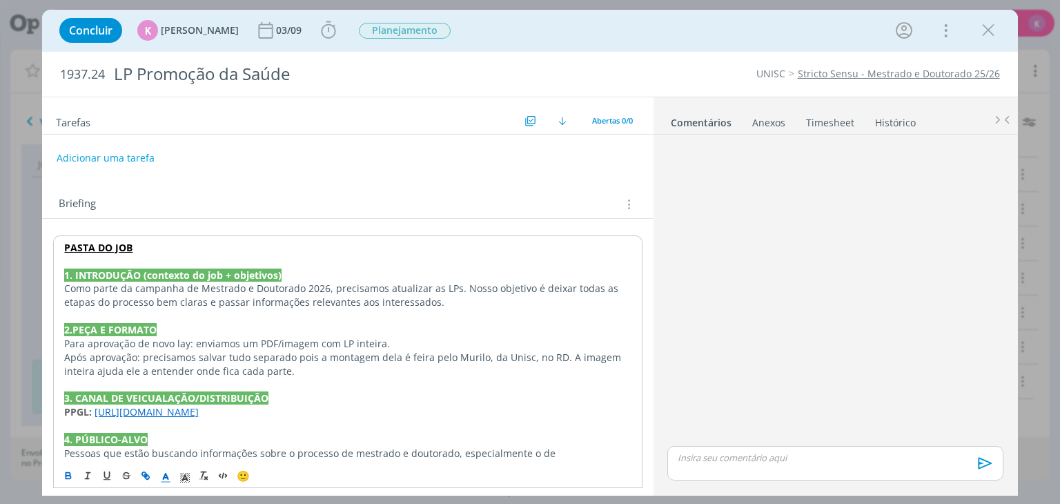
click at [98, 244] on strong "PASTA DO JOB" at bounding box center [98, 247] width 68 height 13
click at [297, 277] on link "dialog" at bounding box center [274, 273] width 46 height 13
click at [199, 411] on link "https://pg.unisc.br/ppg_letras" at bounding box center [147, 411] width 104 height 13
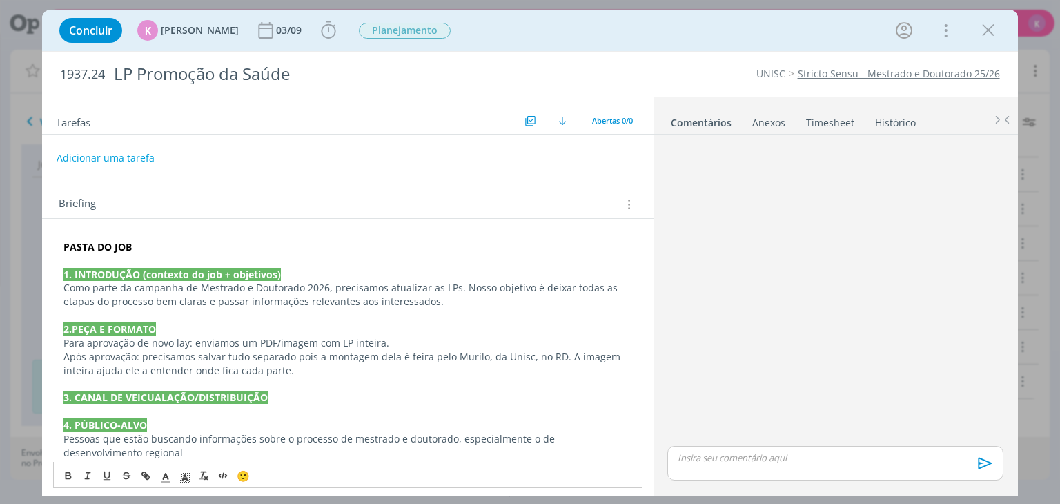
click at [104, 402] on strong "3. CANAL DE VEICUALAÇÃO/DISTRIBUIÇÃO" at bounding box center [165, 397] width 204 height 13
click at [99, 411] on p "dialog" at bounding box center [347, 411] width 568 height 14
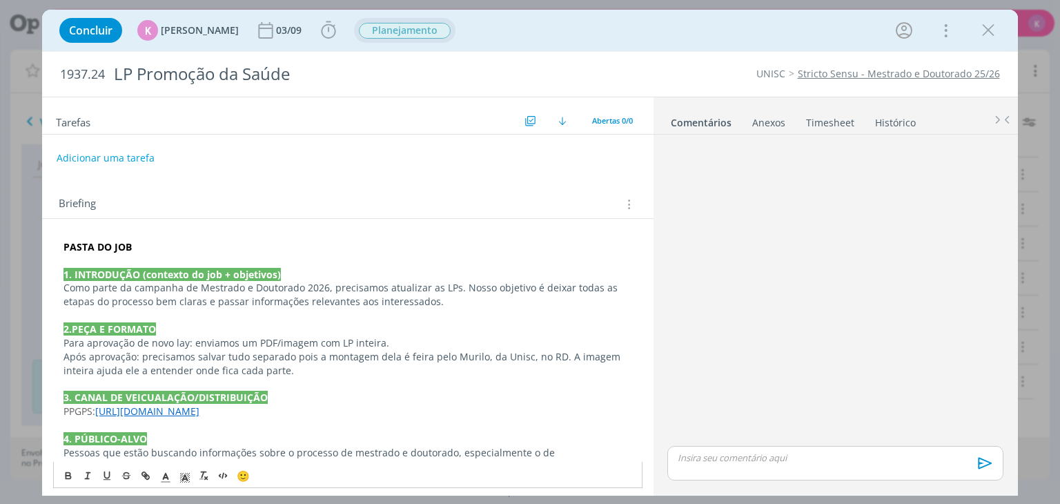
click at [402, 28] on span "Planejamento" at bounding box center [405, 31] width 92 height 16
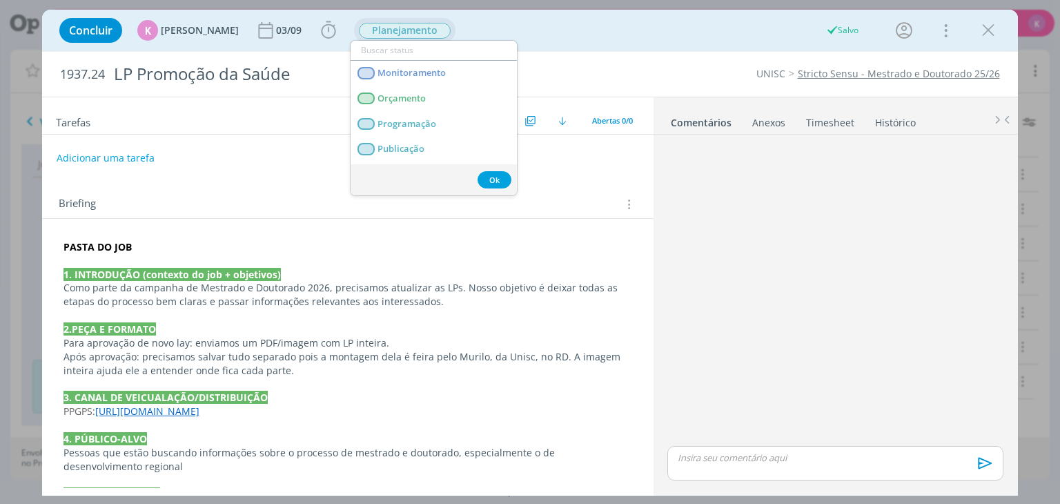
scroll to position [207, 0]
click at [667, 70] on div "UNISC Stricto Sensu - Mestrado e Doutorado 25/26" at bounding box center [807, 74] width 397 height 14
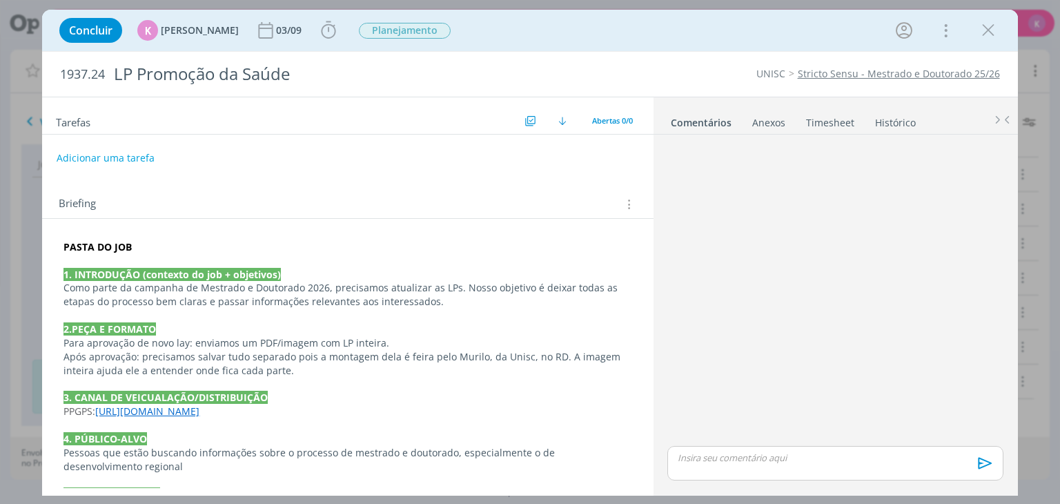
click at [97, 72] on span "1937.24" at bounding box center [82, 74] width 45 height 15
click at [96, 72] on span "1937.24" at bounding box center [82, 74] width 45 height 15
copy span "1937.24"
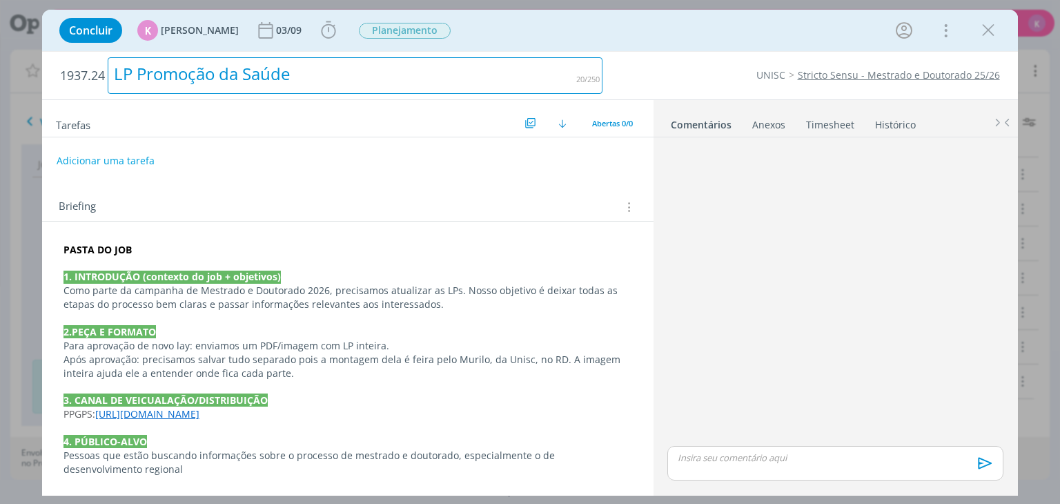
click at [238, 72] on div "LP Promoção da Saúde" at bounding box center [355, 75] width 495 height 37
copy div "LP Promoção da Saúde"
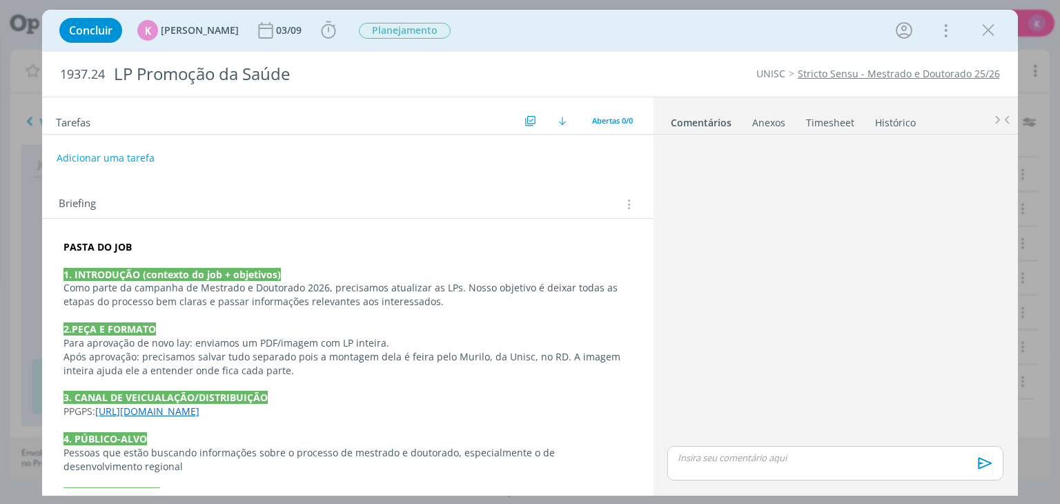
click at [88, 249] on strong "PASTA DO JOB" at bounding box center [97, 246] width 68 height 13
click at [88, 249] on strong "PASTA DO JOB" at bounding box center [98, 247] width 68 height 13
click at [147, 470] on icon "dialog" at bounding box center [145, 475] width 11 height 11
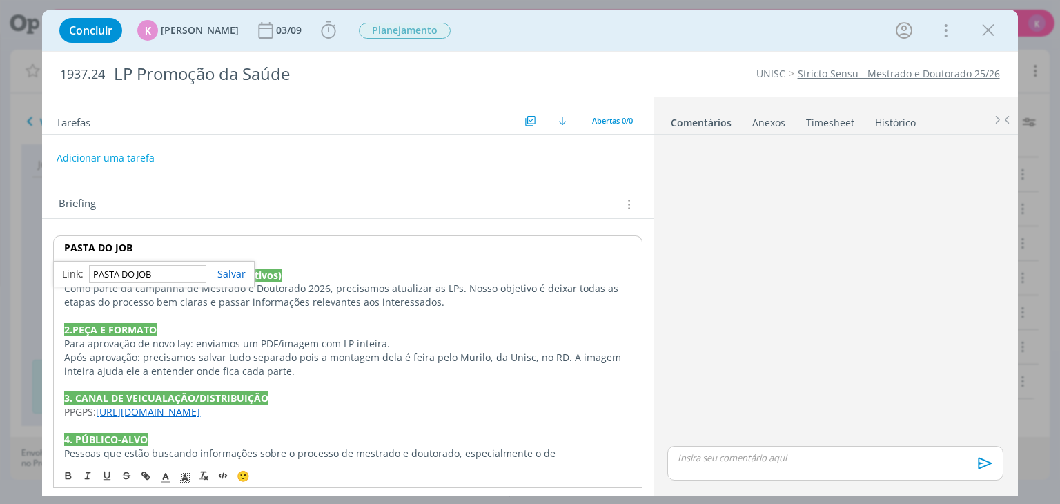
paste input "https://sobeae.sharepoint.com/:f:/s/SOBEAE/EjEjDUWXNRZGmYq1Ha0g7kYBJXYBIKBGug-s…"
type input "https://sobeae.sharepoint.com/:f:/s/SOBEAE/EjEjDUWXNRZGmYq1Ha0g7kYBJXYBIKBGug-s…"
click at [229, 273] on link "dialog" at bounding box center [225, 273] width 39 height 13
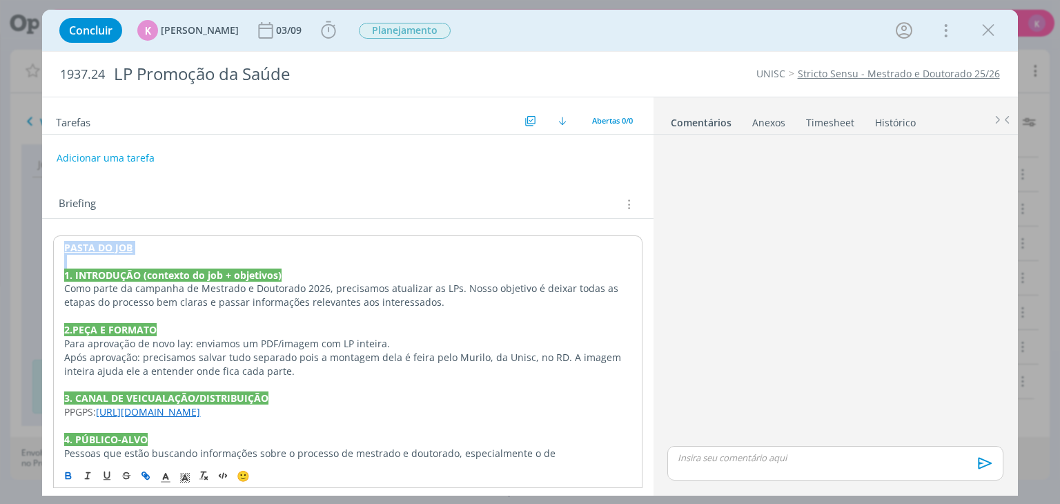
click at [196, 244] on p "PASTA DO JOB" at bounding box center [347, 248] width 567 height 14
click at [277, 337] on p "Para aprovação de novo lay: enviamos um PDF/imagem com LP inteira." at bounding box center [347, 343] width 568 height 14
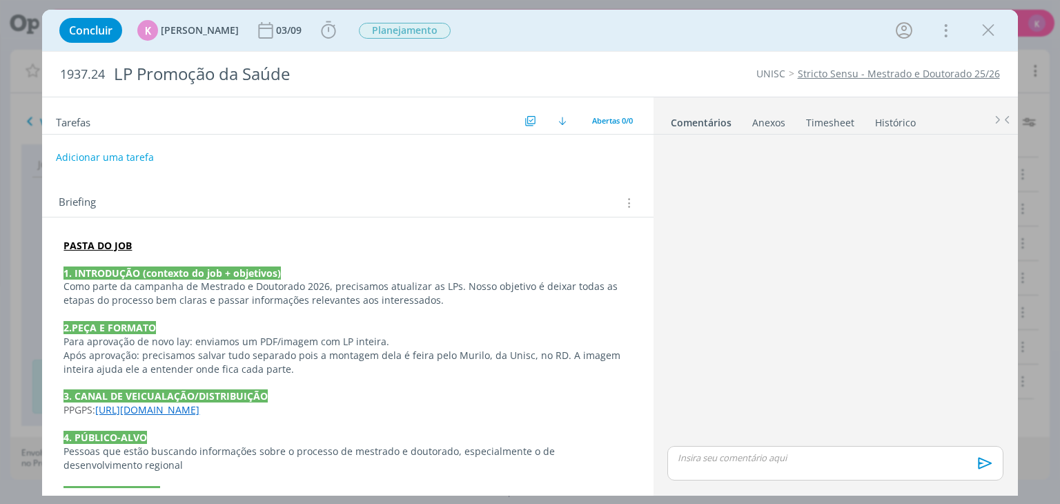
click at [121, 157] on button "Adicionar uma tarefa" at bounding box center [105, 157] width 98 height 23
type input "Criação"
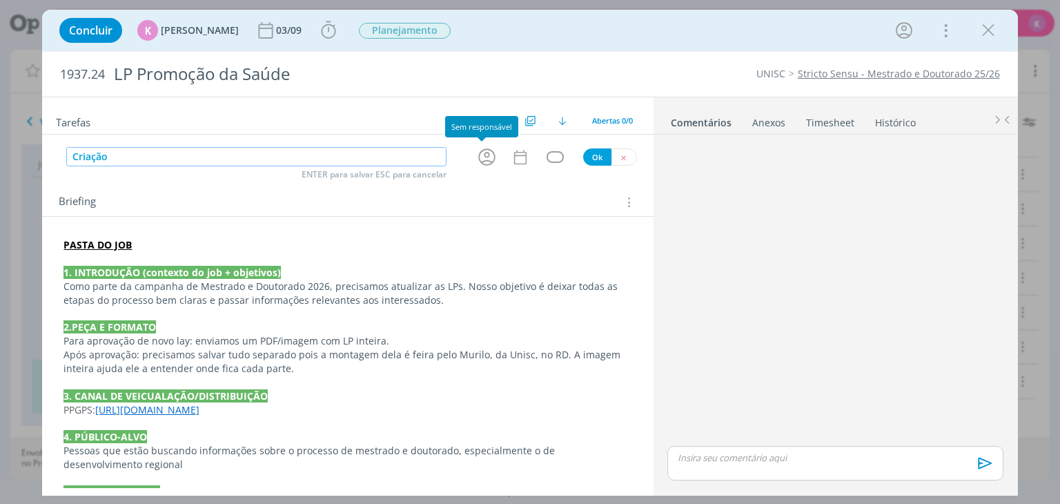
click at [479, 155] on icon "dialog" at bounding box center [486, 156] width 17 height 17
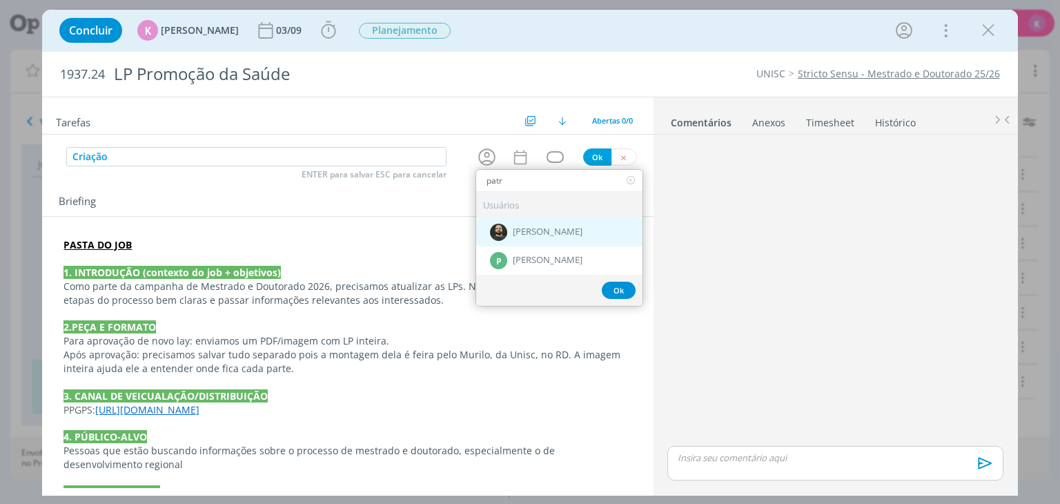
type input "patr"
click at [547, 229] on span "[PERSON_NAME]" at bounding box center [548, 232] width 70 height 11
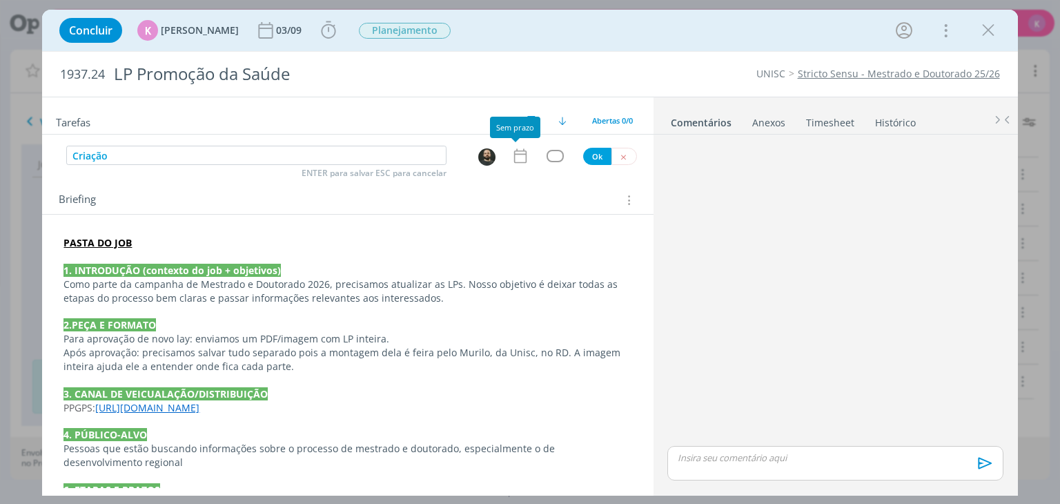
click at [503, 153] on div "dialog" at bounding box center [489, 156] width 44 height 21
click at [517, 164] on icon "dialog" at bounding box center [520, 156] width 18 height 18
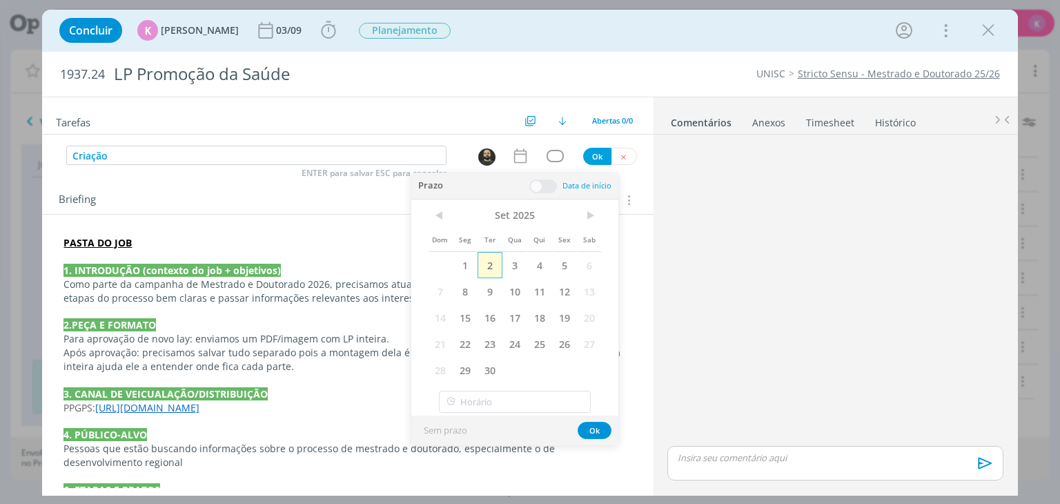
click at [484, 264] on span "2" at bounding box center [490, 265] width 25 height 26
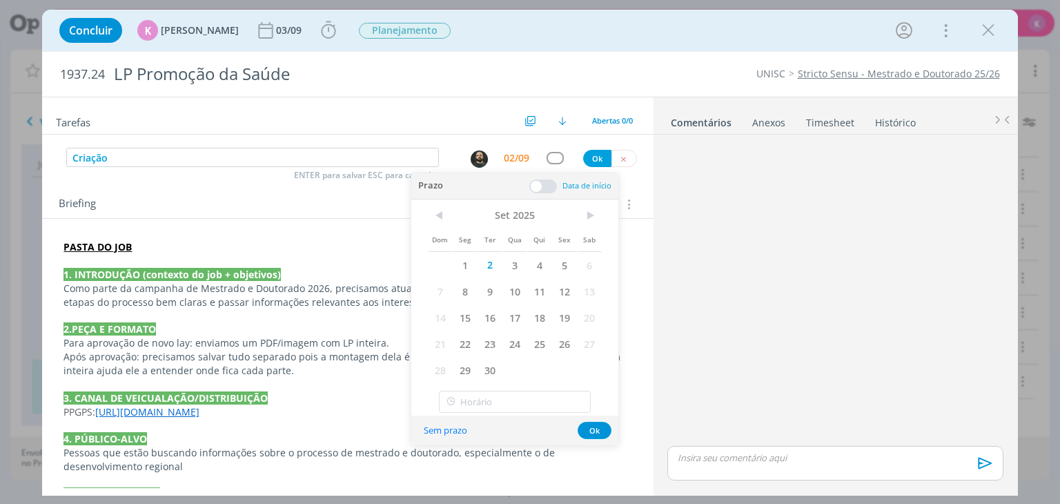
click at [538, 197] on div "Prazo Data de início" at bounding box center [514, 186] width 207 height 26
click at [548, 181] on span at bounding box center [543, 186] width 28 height 14
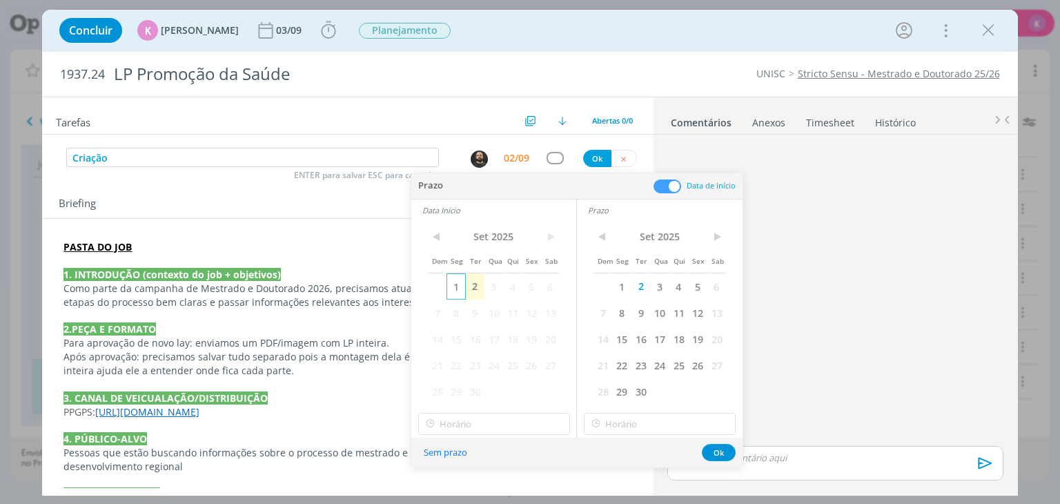
click at [464, 293] on span "1" at bounding box center [455, 286] width 19 height 26
click at [474, 285] on span "2" at bounding box center [475, 286] width 19 height 26
click at [477, 417] on input "11:00" at bounding box center [494, 424] width 152 height 22
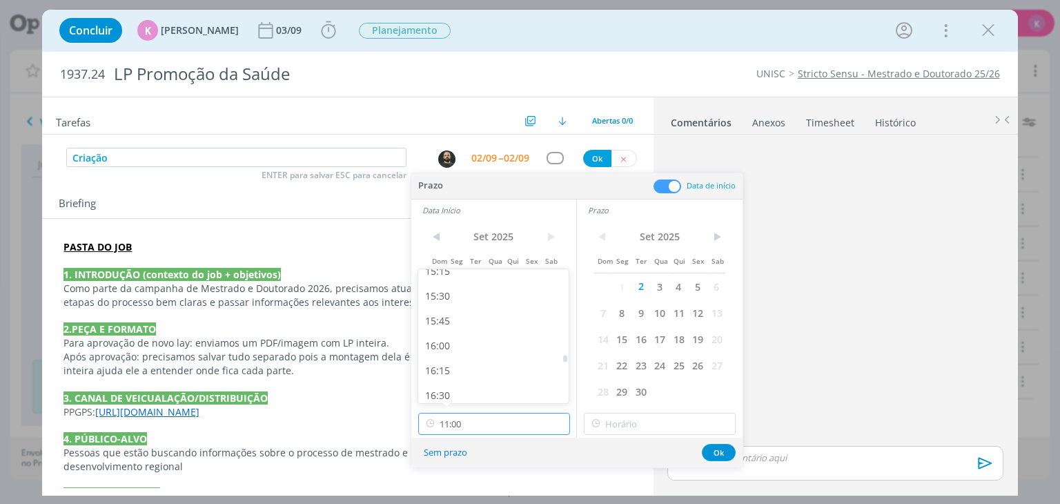
scroll to position [1540, 0]
drag, startPoint x: 482, startPoint y: 333, endPoint x: 489, endPoint y: 334, distance: 6.9
click at [483, 333] on div "16:00" at bounding box center [495, 331] width 155 height 25
type input "16:00"
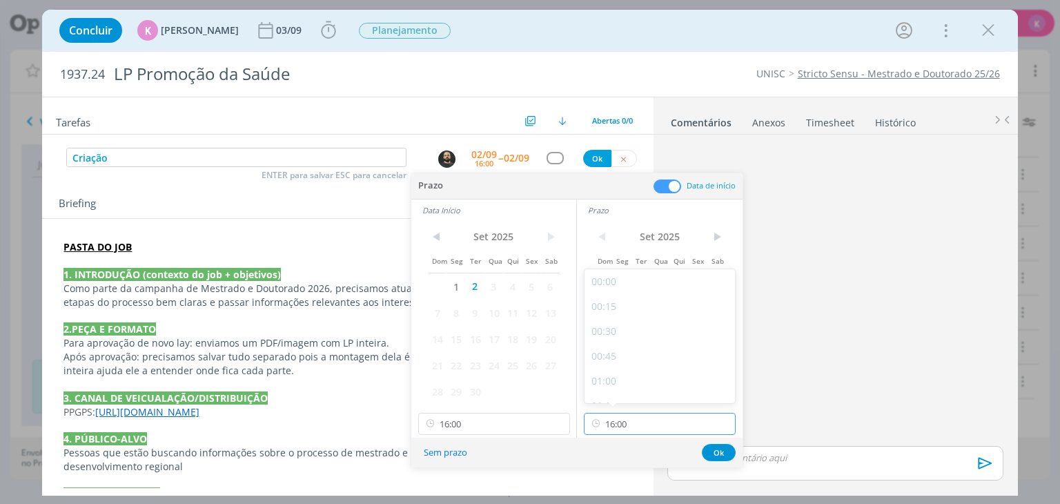
click at [640, 426] on input "16:00" at bounding box center [660, 424] width 152 height 22
click at [617, 387] on div "18:00" at bounding box center [662, 378] width 155 height 25
type input "18:00"
click at [723, 451] on button "Ok" at bounding box center [719, 452] width 34 height 17
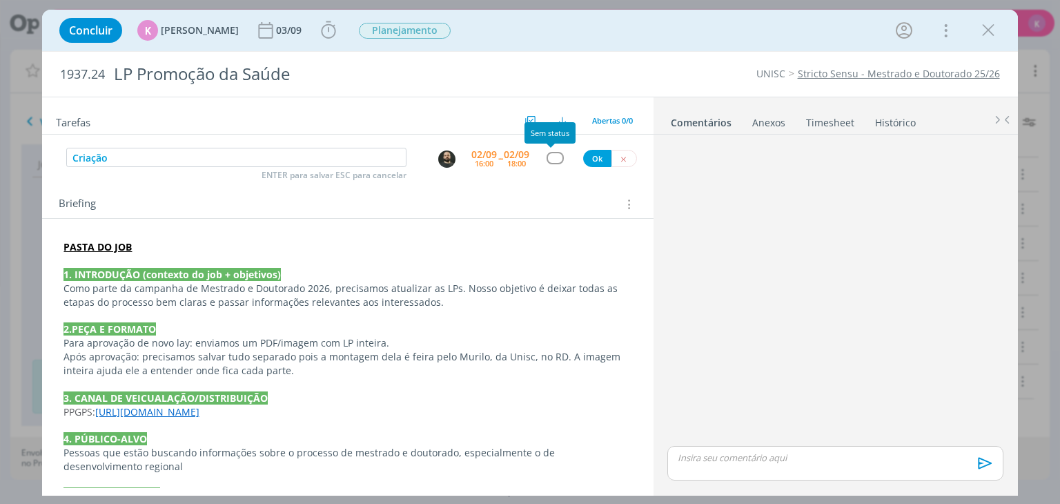
click at [551, 161] on div "dialog" at bounding box center [555, 158] width 17 height 12
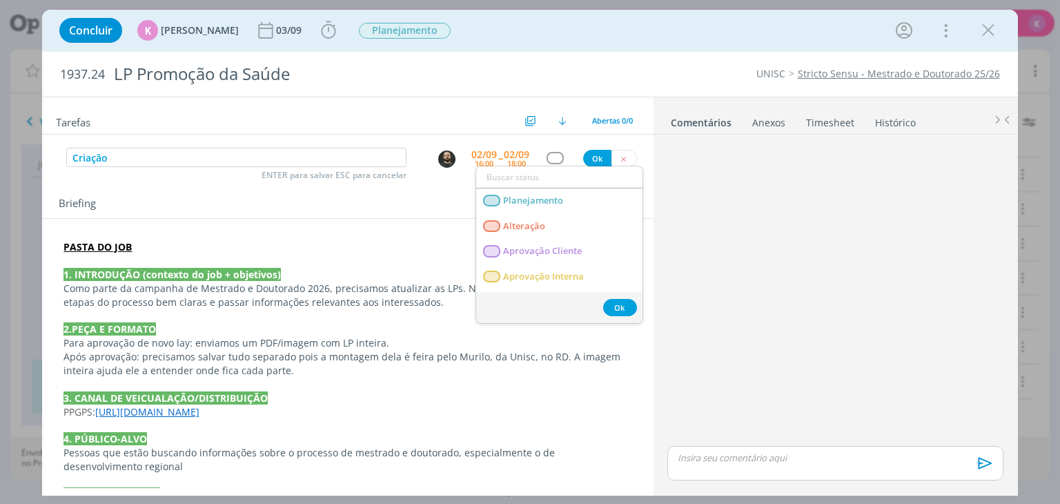
click at [612, 478] on p "dialog" at bounding box center [347, 480] width 568 height 14
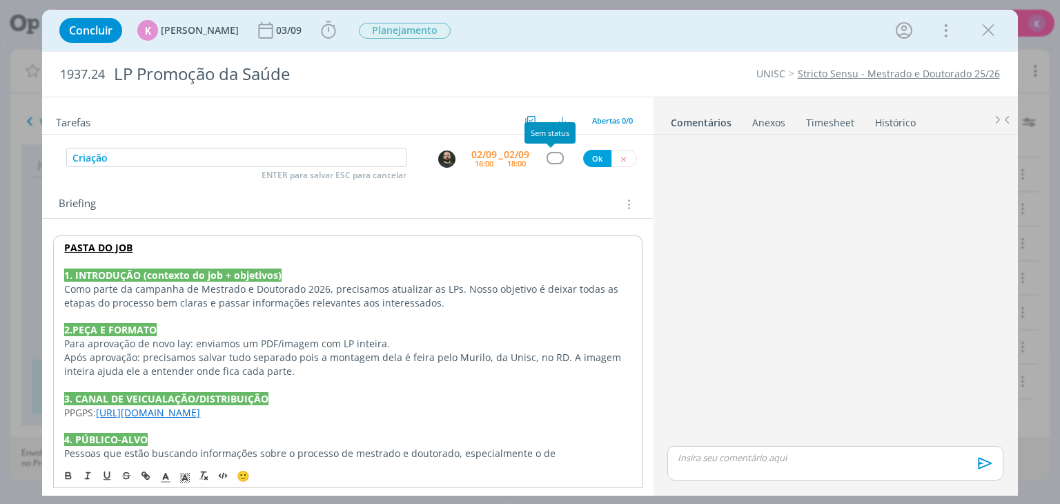
click at [556, 158] on div "dialog" at bounding box center [555, 158] width 17 height 12
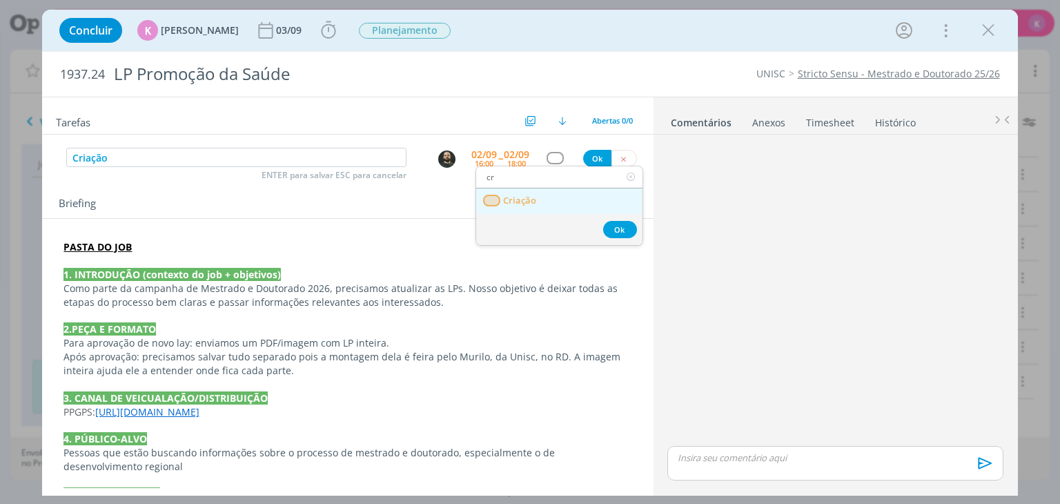
type input "cr"
click at [536, 207] on link "Criação" at bounding box center [559, 201] width 166 height 26
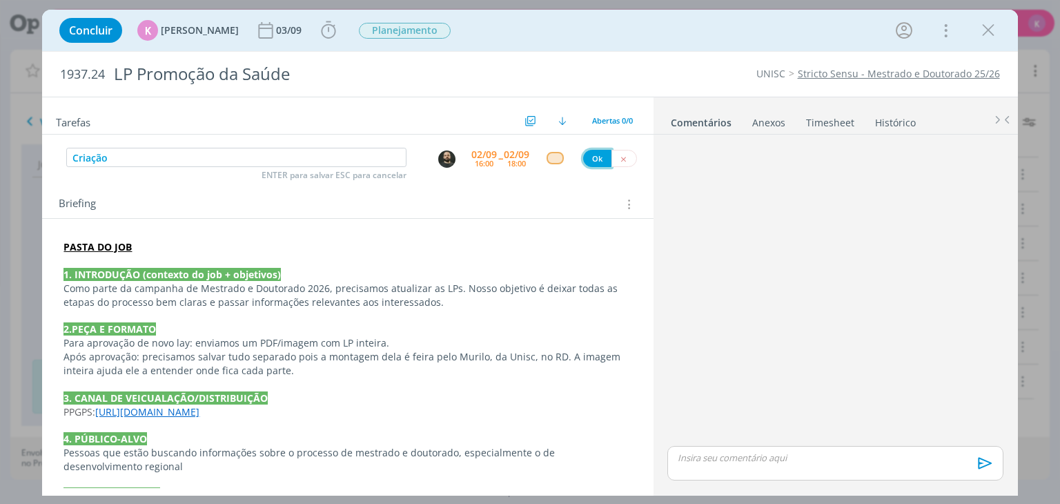
click at [602, 158] on button "Ok" at bounding box center [597, 158] width 28 height 17
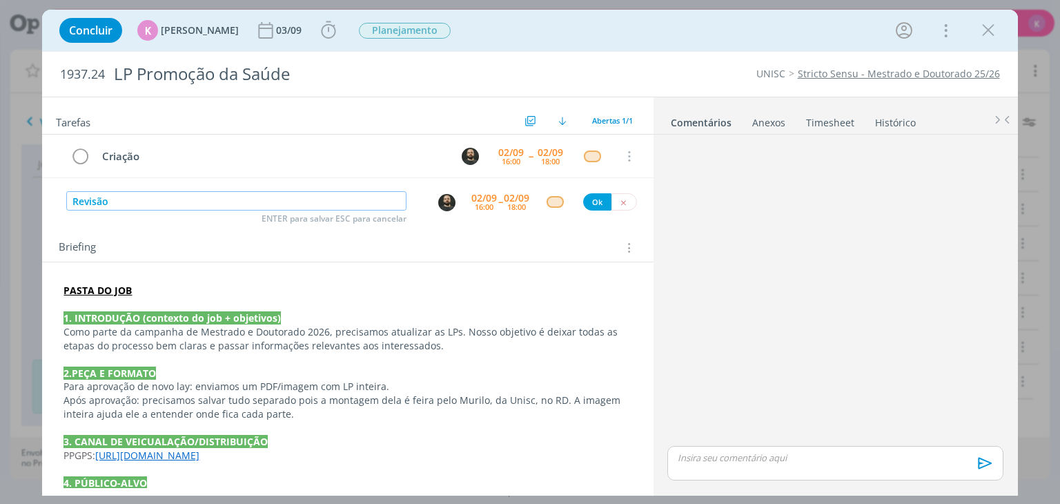
type input "Revisão"
drag, startPoint x: 446, startPoint y: 184, endPoint x: 445, endPoint y: 193, distance: 8.4
click at [445, 193] on div "Tarefas Usar Job de template Criar template a partir deste job Visualizar Templ…" at bounding box center [347, 292] width 611 height 391
click at [445, 194] on div "dialog" at bounding box center [446, 202] width 17 height 17
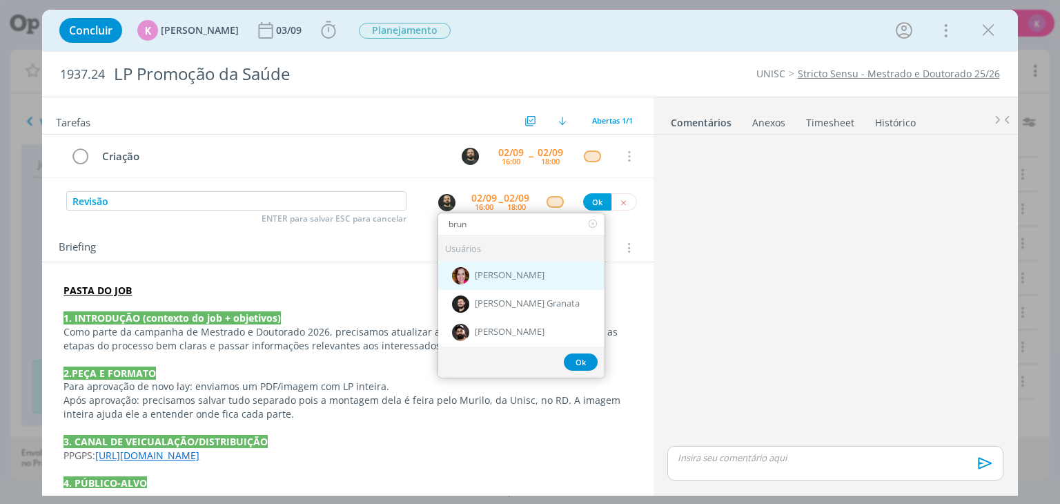
type input "brun"
click at [492, 274] on span "[PERSON_NAME]" at bounding box center [510, 276] width 70 height 11
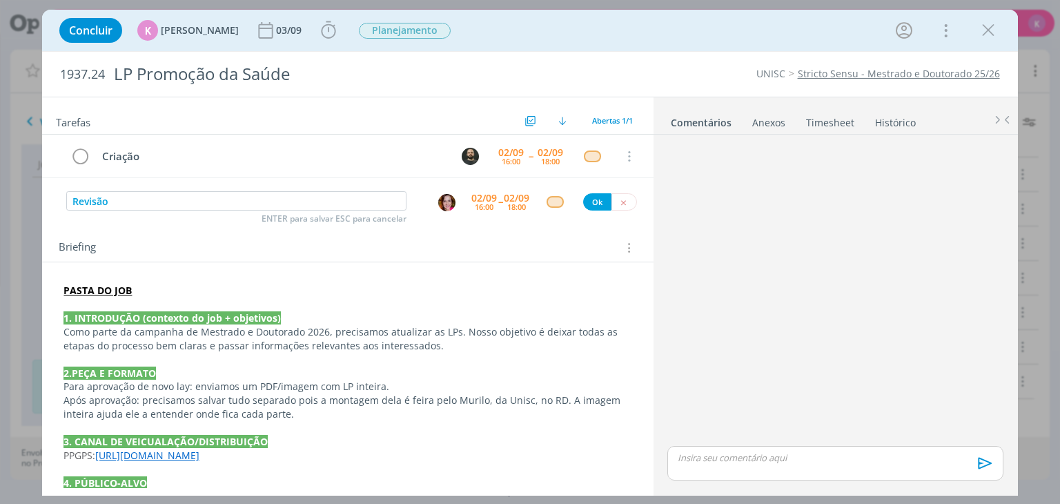
click at [487, 203] on div "16:00" at bounding box center [484, 207] width 19 height 8
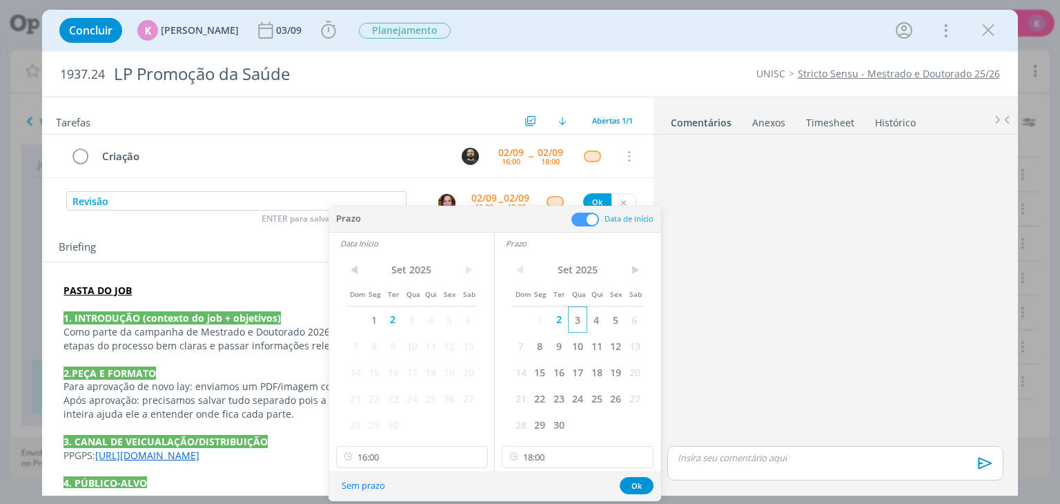
drag, startPoint x: 583, startPoint y: 310, endPoint x: 570, endPoint y: 315, distance: 14.2
click at [582, 310] on span "3" at bounding box center [577, 319] width 19 height 26
click at [415, 320] on span "3" at bounding box center [411, 319] width 19 height 26
click at [415, 462] on input "16:00" at bounding box center [412, 457] width 152 height 22
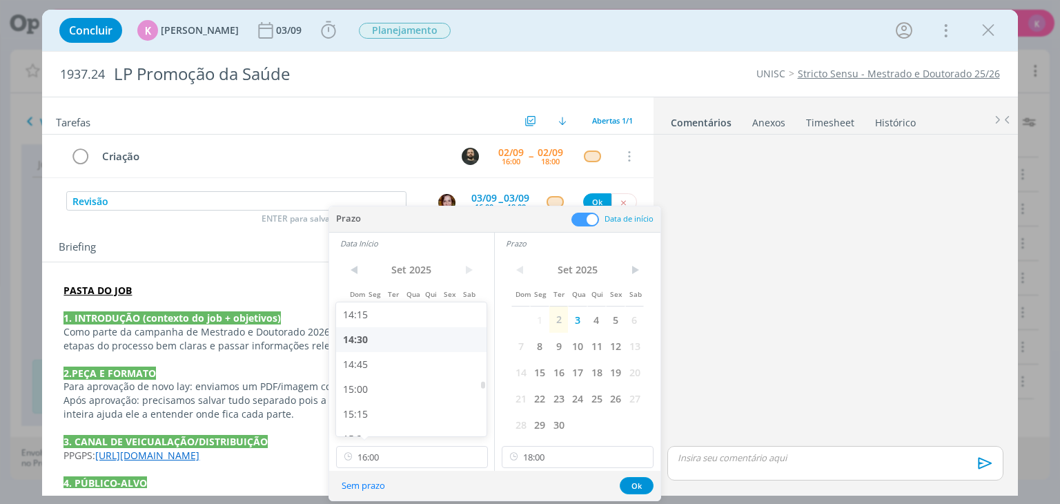
click at [391, 350] on div "14:30" at bounding box center [413, 339] width 155 height 25
type input "14:30"
click at [533, 459] on input "18:00" at bounding box center [578, 457] width 152 height 22
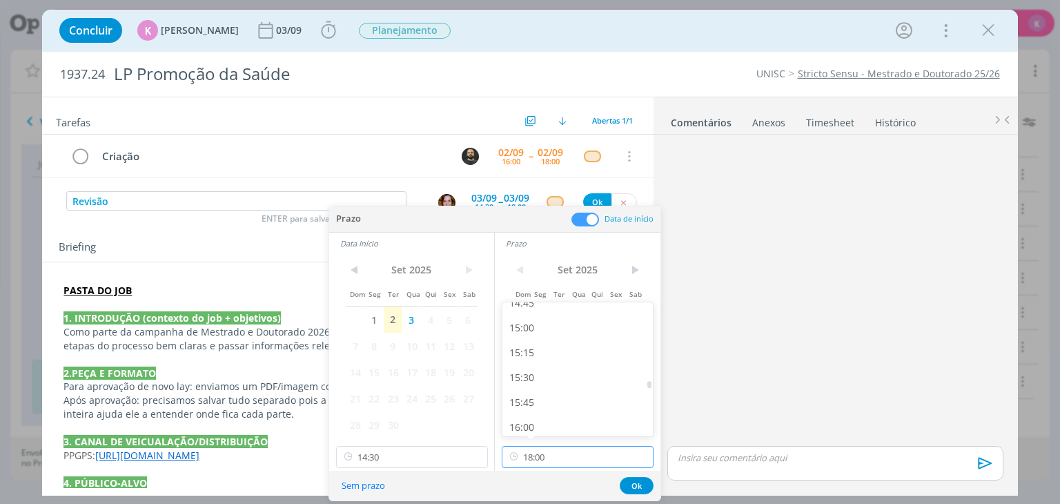
scroll to position [1408, 0]
click at [540, 395] on div "15:00" at bounding box center [579, 397] width 155 height 25
type input "15:00"
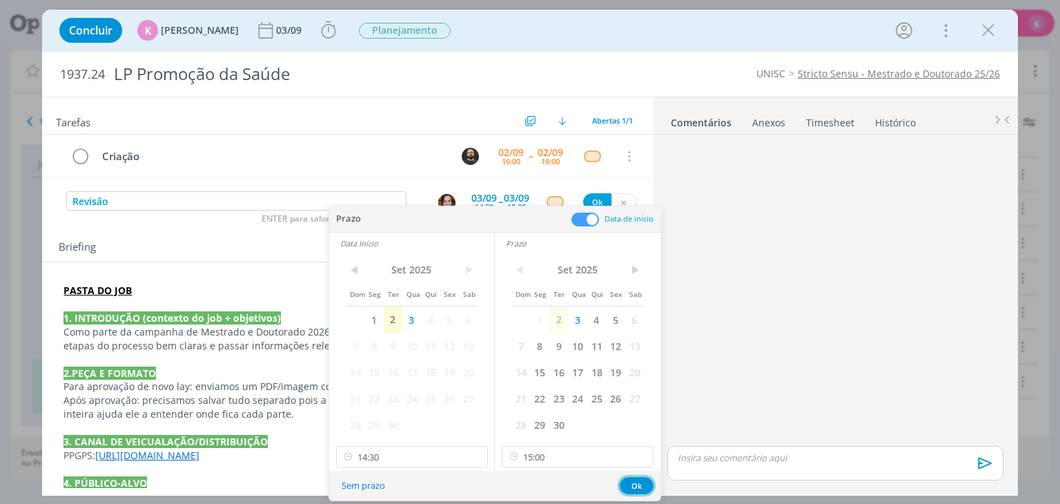
drag, startPoint x: 639, startPoint y: 483, endPoint x: 631, endPoint y: 375, distance: 108.0
click at [638, 482] on button "Ok" at bounding box center [637, 485] width 34 height 17
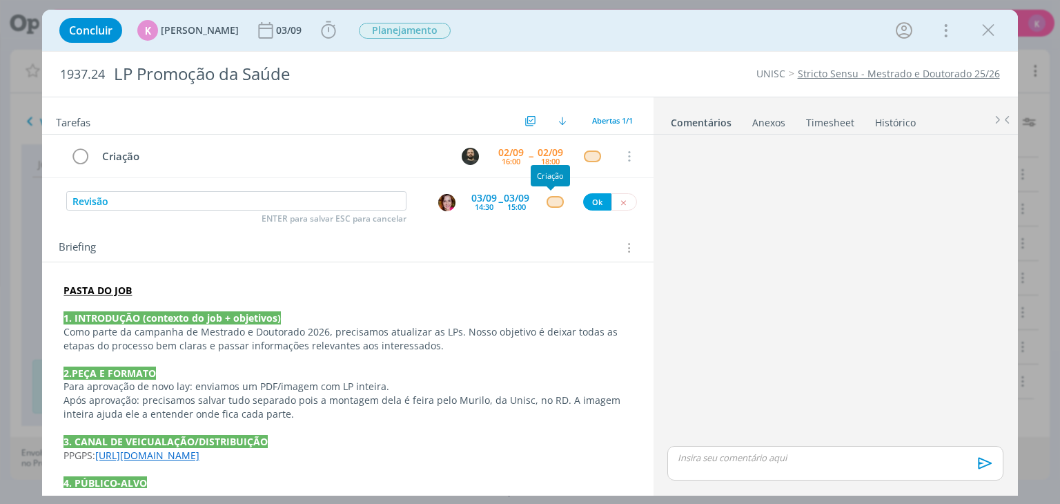
click at [554, 201] on div "dialog" at bounding box center [555, 202] width 17 height 12
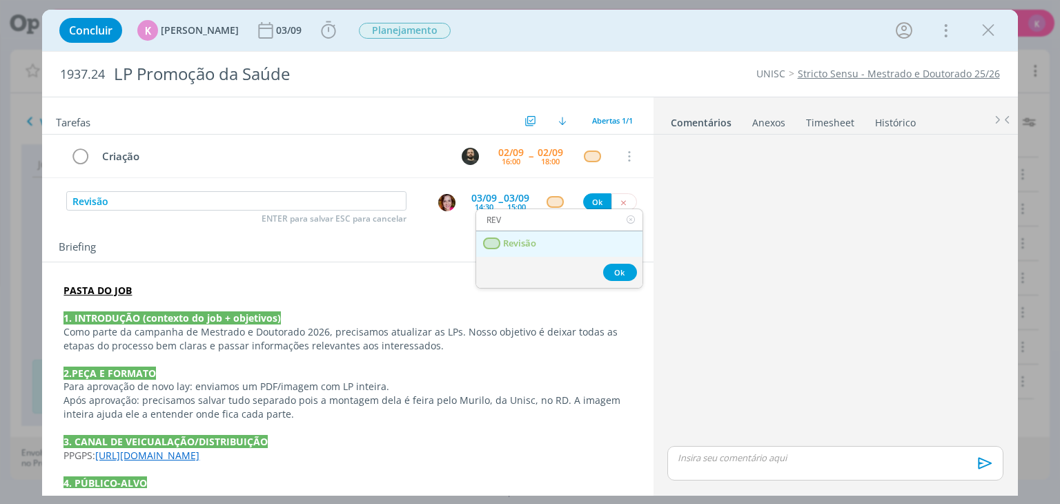
type input "REV"
click at [558, 233] on link "Revisão" at bounding box center [559, 244] width 166 height 26
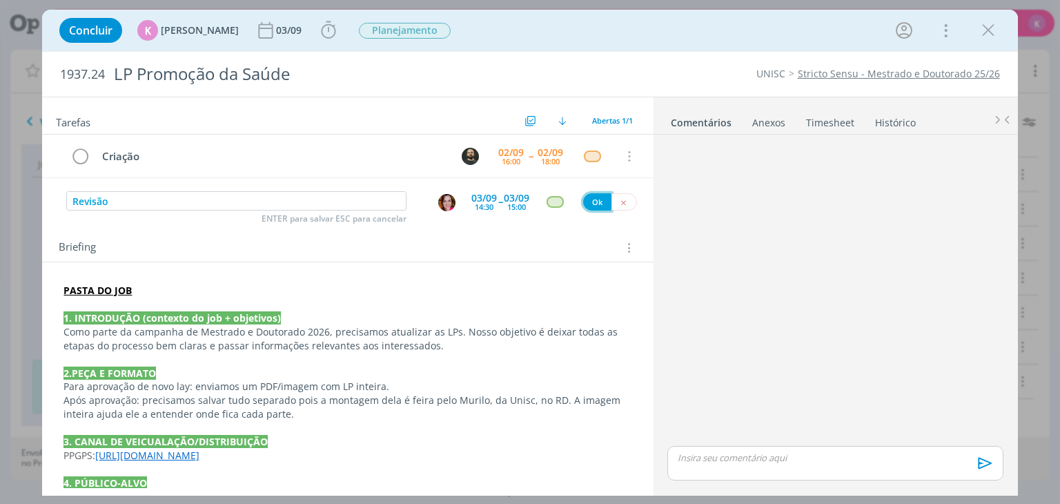
click at [585, 204] on button "Ok" at bounding box center [597, 201] width 28 height 17
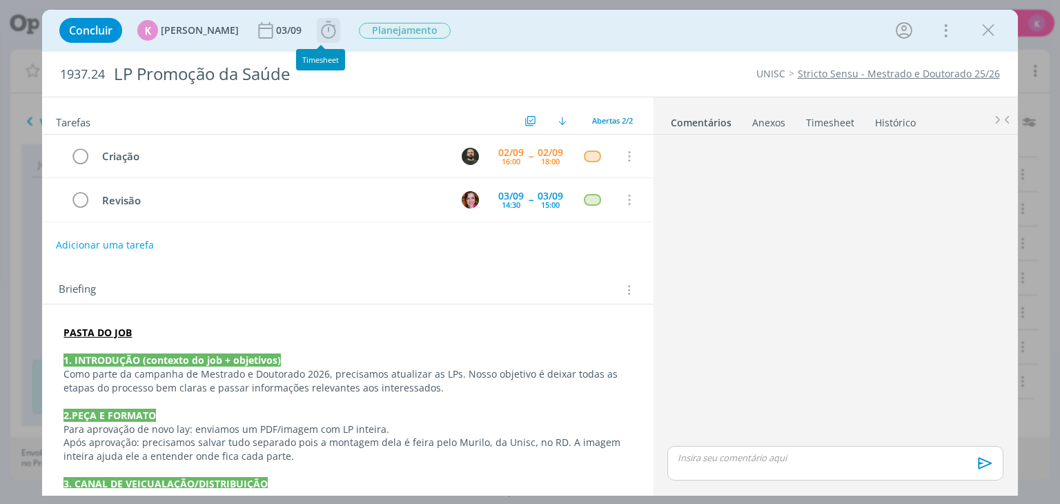
click at [318, 34] on icon "dialog" at bounding box center [328, 30] width 21 height 21
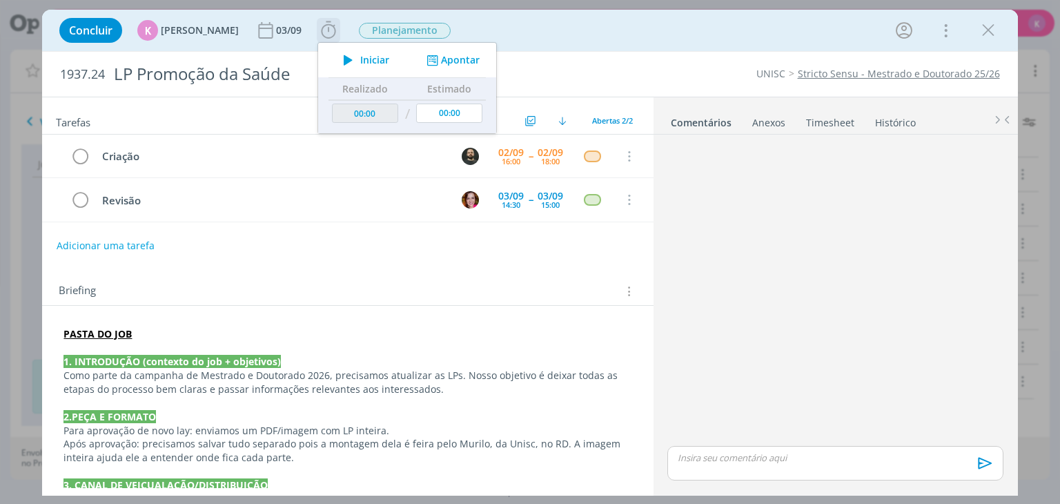
click at [443, 61] on button "Apontar" at bounding box center [451, 60] width 57 height 14
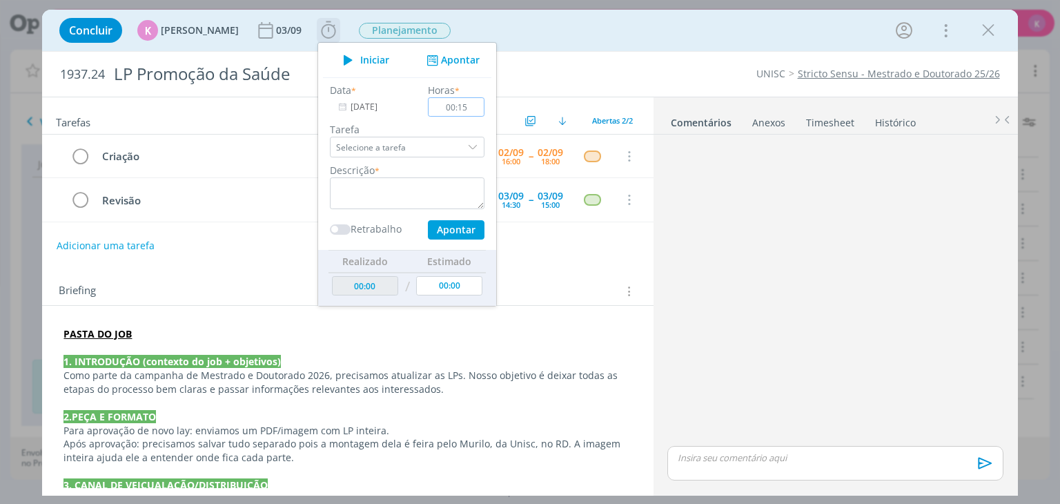
type input "00:15"
click at [443, 188] on textarea "dialog" at bounding box center [407, 193] width 155 height 32
type textarea "b"
type textarea "N"
type textarea "Briefing + pauta"
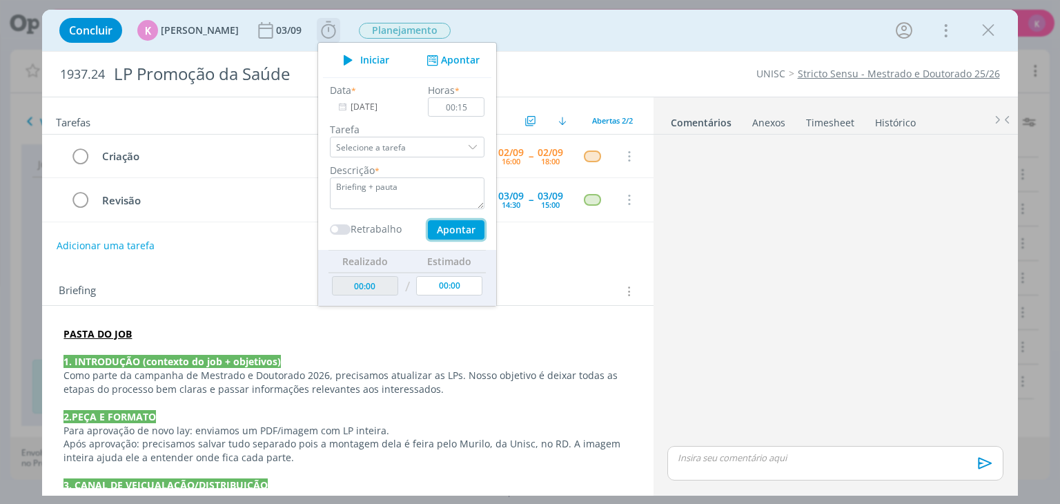
click at [448, 224] on button "Apontar" at bounding box center [456, 229] width 57 height 19
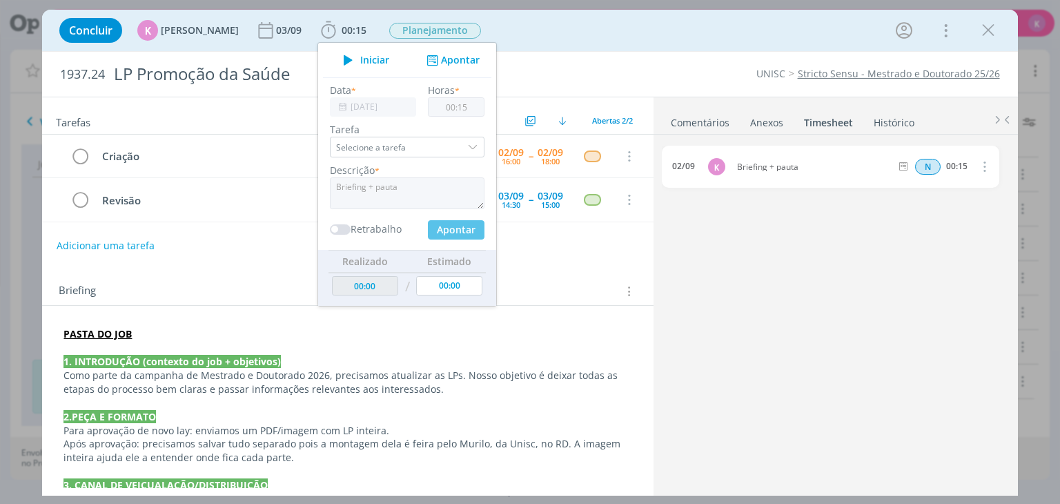
type input "00:15"
type input "00:00"
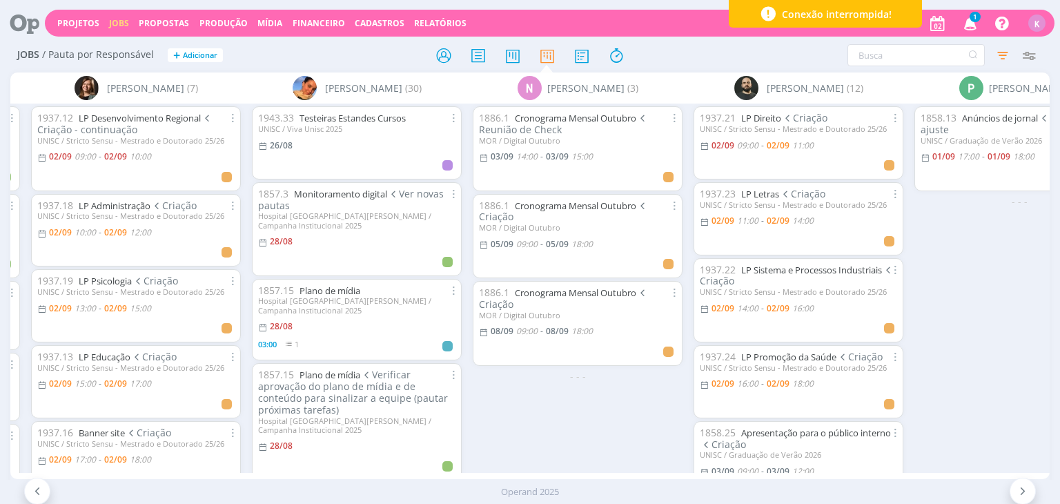
scroll to position [0, 2852]
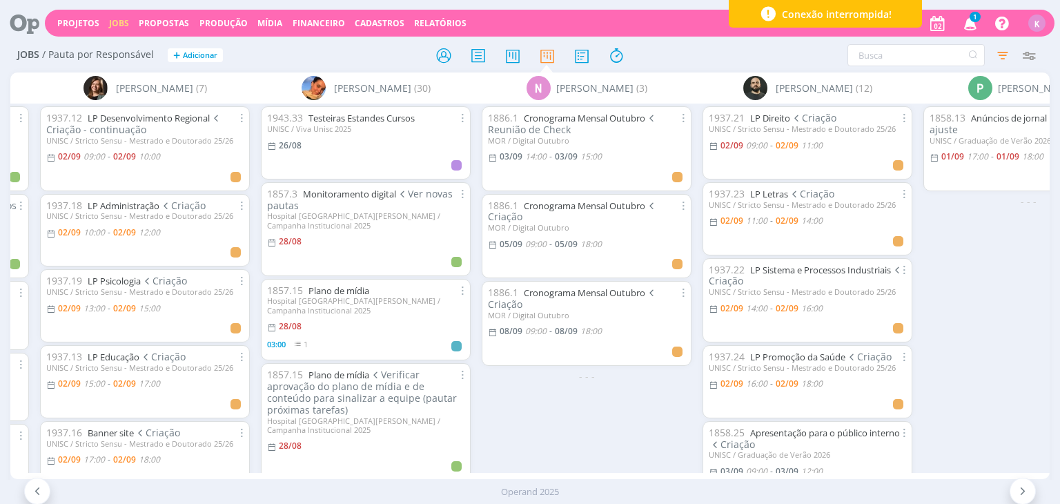
click at [636, 469] on div "Sem responsável (4) [PERSON_NAME] (23) [PERSON_NAME] (42) [PERSON_NAME] Corralo…" at bounding box center [529, 275] width 1039 height 406
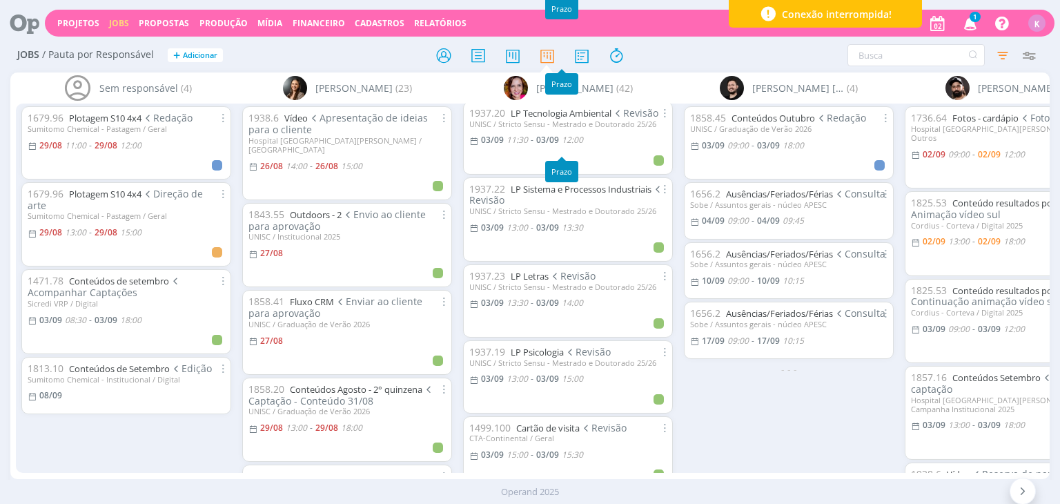
scroll to position [1104, 0]
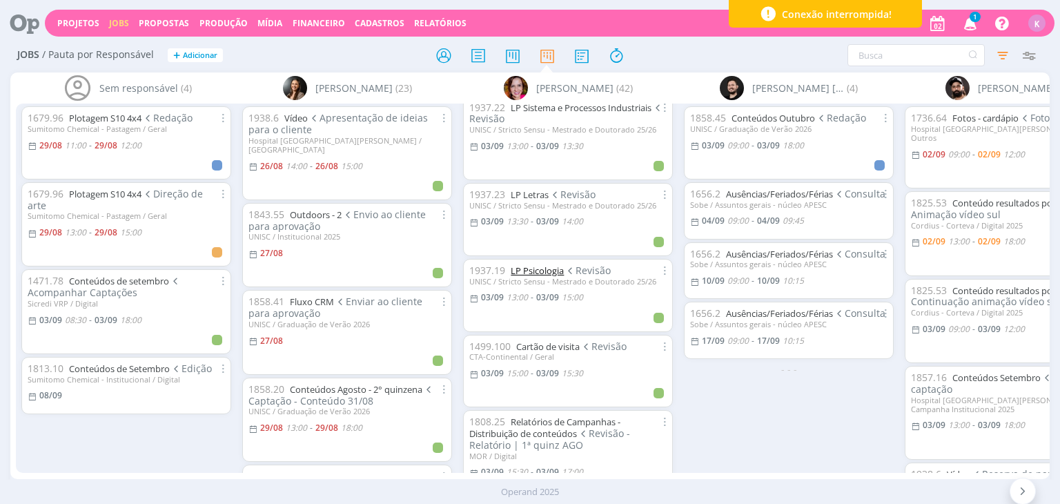
click at [551, 269] on link "LP Psicologia" at bounding box center [537, 270] width 53 height 12
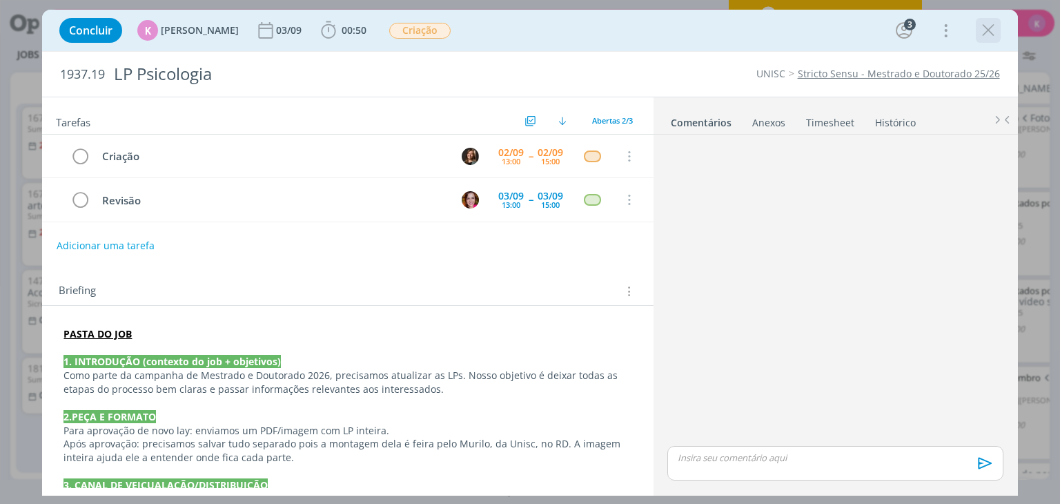
click at [983, 34] on icon "dialog" at bounding box center [988, 30] width 21 height 21
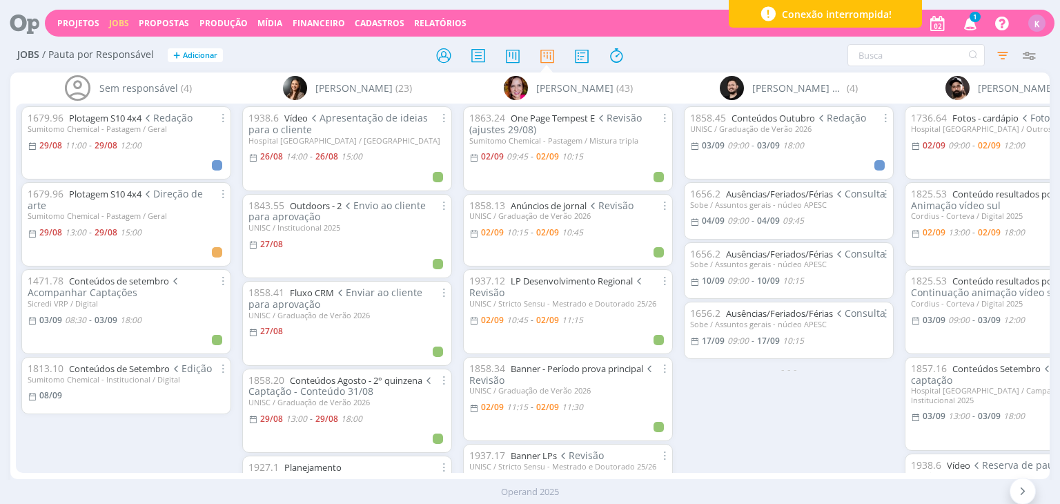
scroll to position [1104, 0]
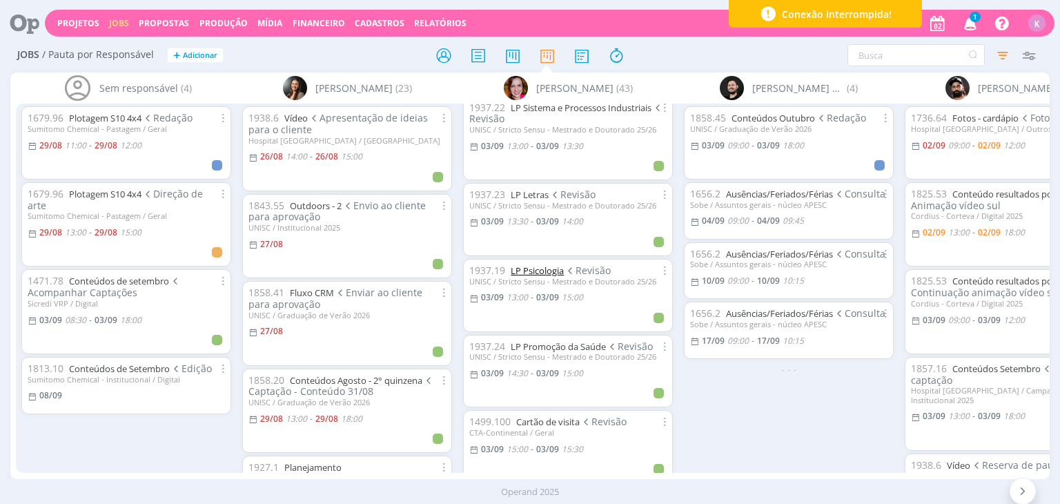
click at [527, 266] on link "LP Psicologia" at bounding box center [537, 270] width 53 height 12
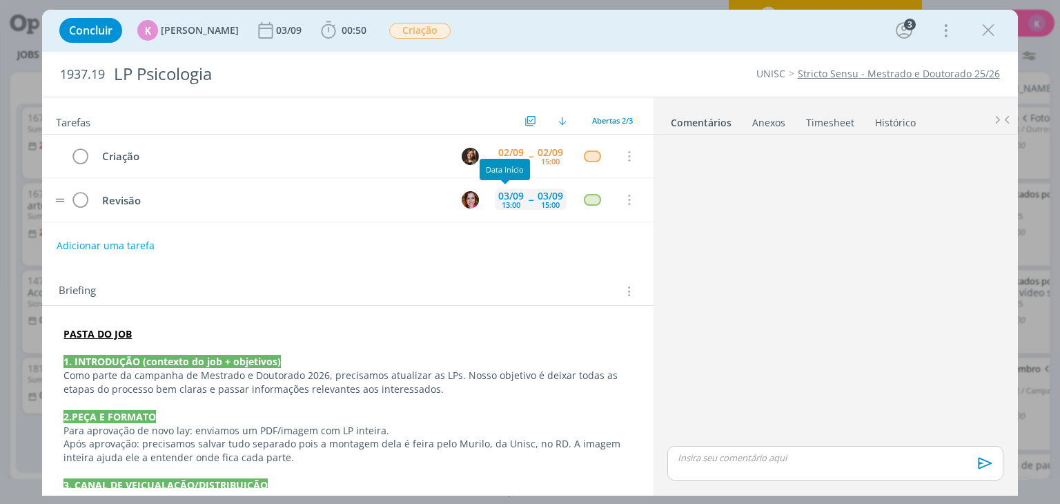
click at [505, 201] on div "13:00" at bounding box center [511, 205] width 19 height 8
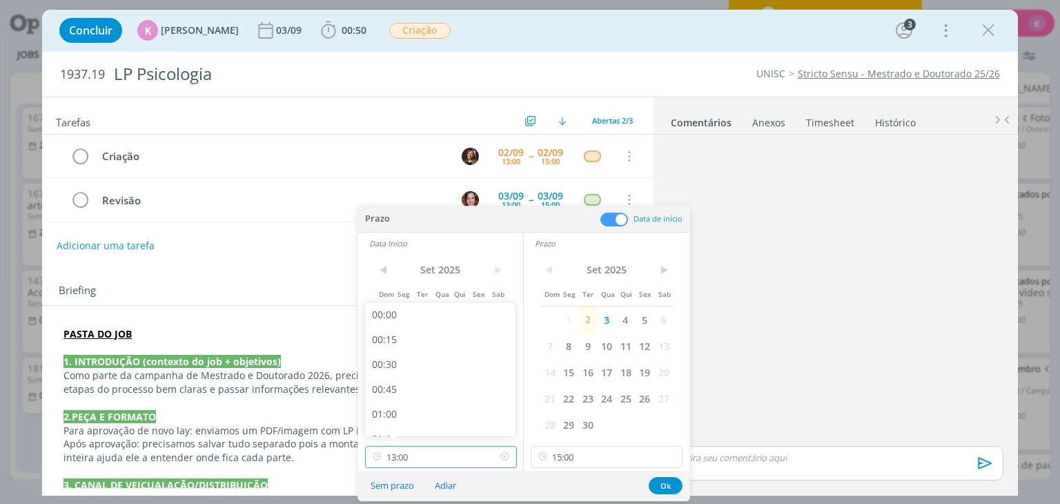
click at [425, 454] on input "13:00" at bounding box center [441, 457] width 152 height 22
click at [415, 371] on div "14:00" at bounding box center [442, 381] width 155 height 25
type input "14:00"
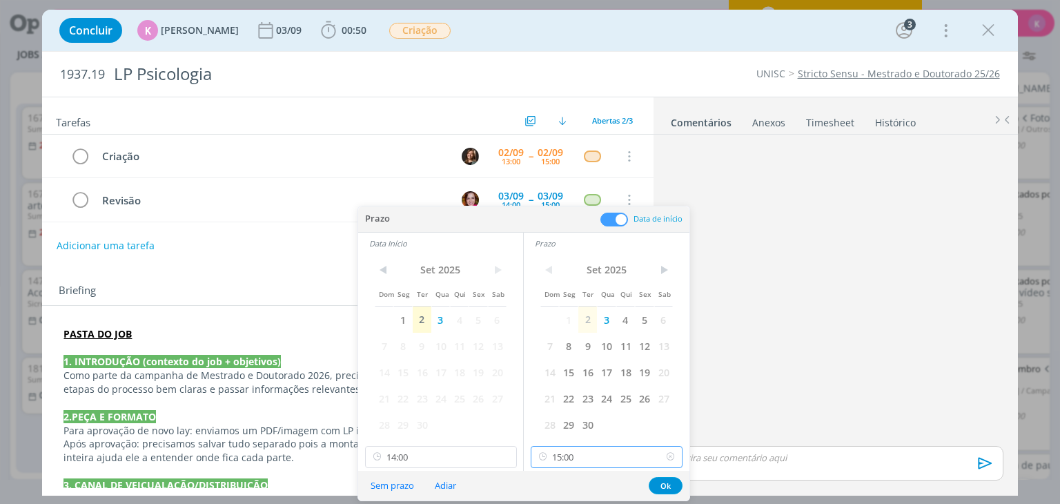
click at [566, 451] on input "15:00" at bounding box center [607, 457] width 152 height 22
click at [572, 375] on div "14:30" at bounding box center [608, 369] width 155 height 25
type input "14:30"
click at [670, 481] on button "Ok" at bounding box center [666, 485] width 34 height 17
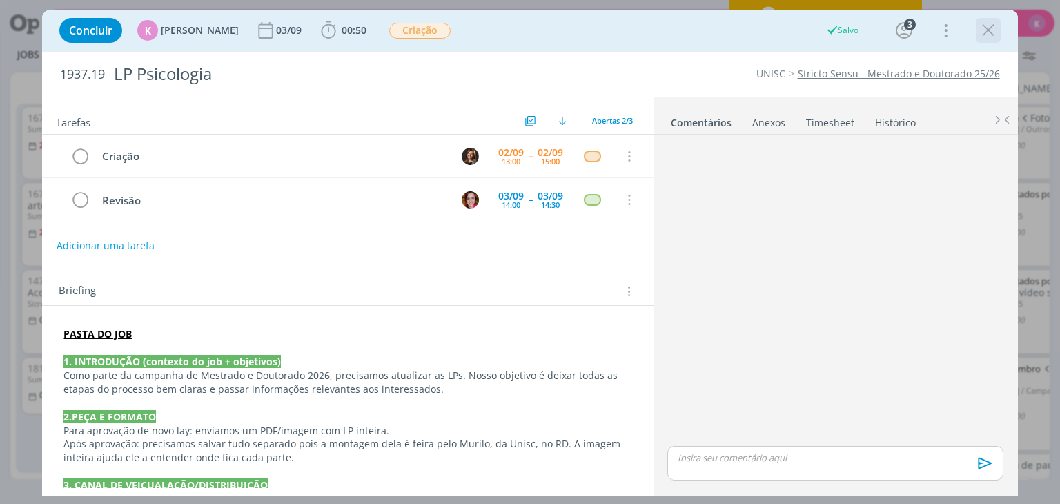
click at [990, 32] on icon "dialog" at bounding box center [988, 30] width 21 height 21
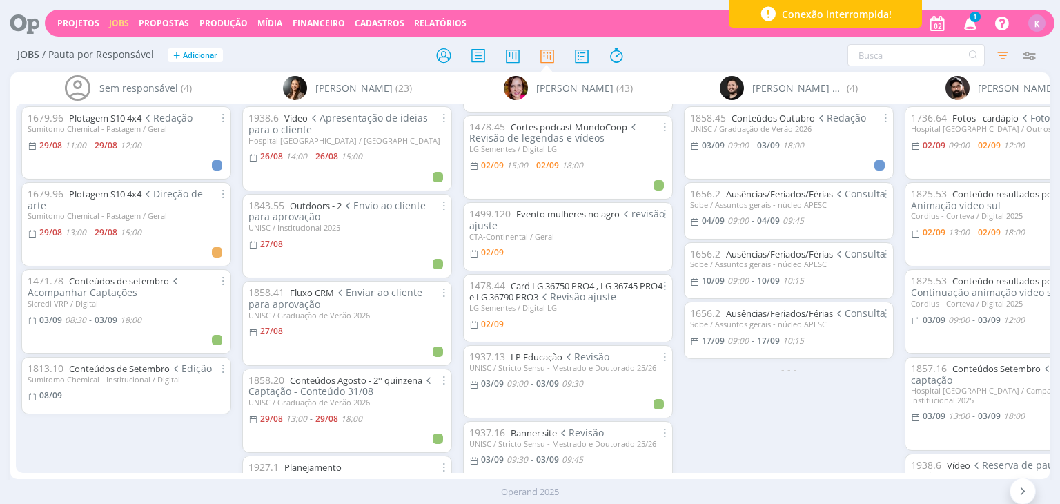
scroll to position [345, 0]
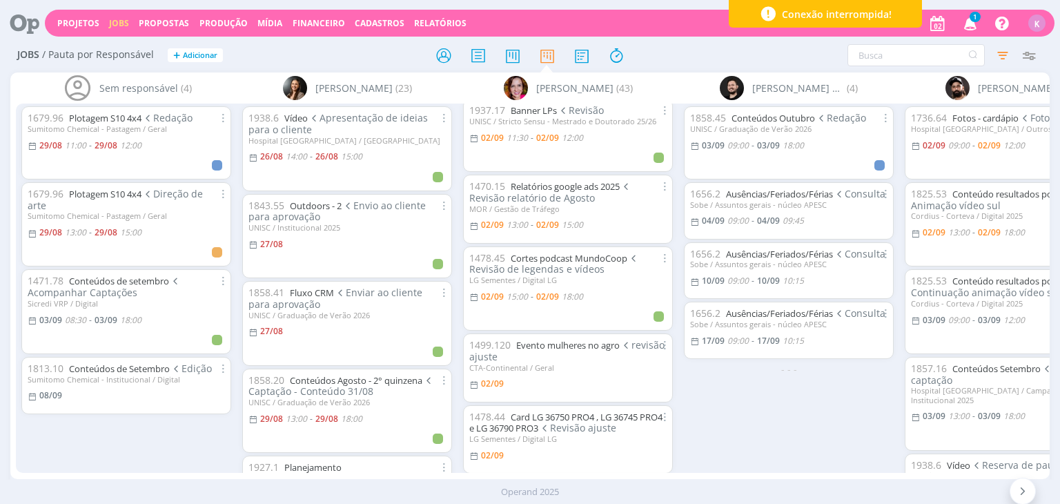
click at [30, 18] on icon at bounding box center [20, 23] width 28 height 27
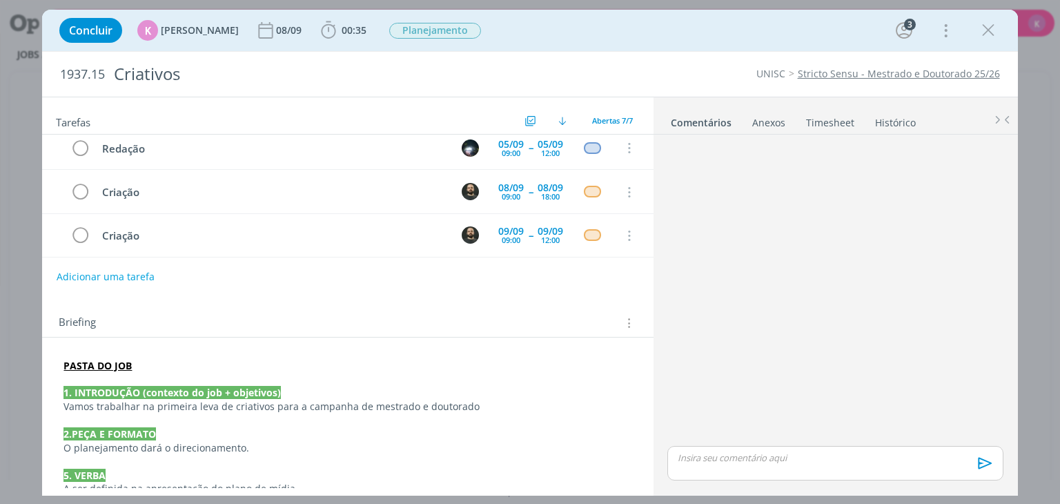
scroll to position [69, 0]
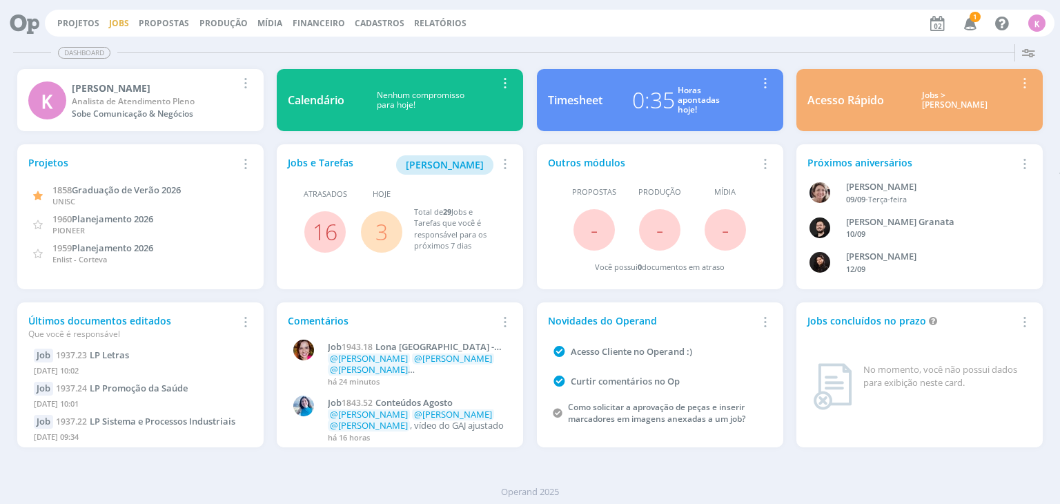
click at [119, 22] on link "Jobs" at bounding box center [119, 23] width 20 height 12
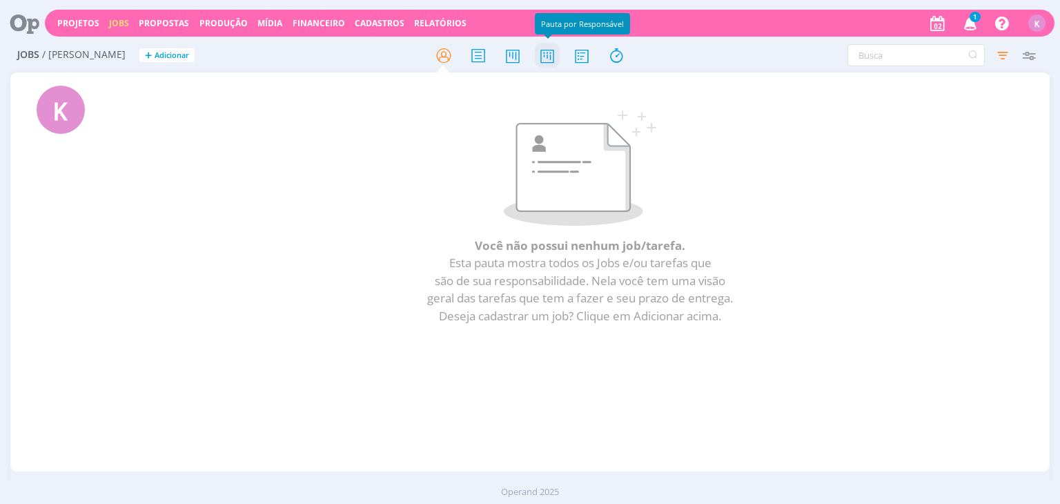
click at [544, 55] on icon at bounding box center [547, 55] width 25 height 27
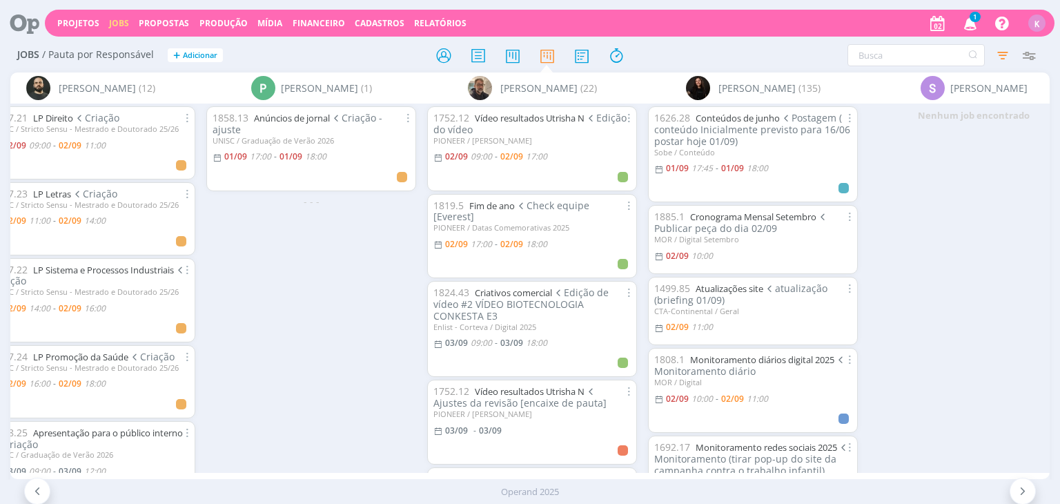
scroll to position [0, 3553]
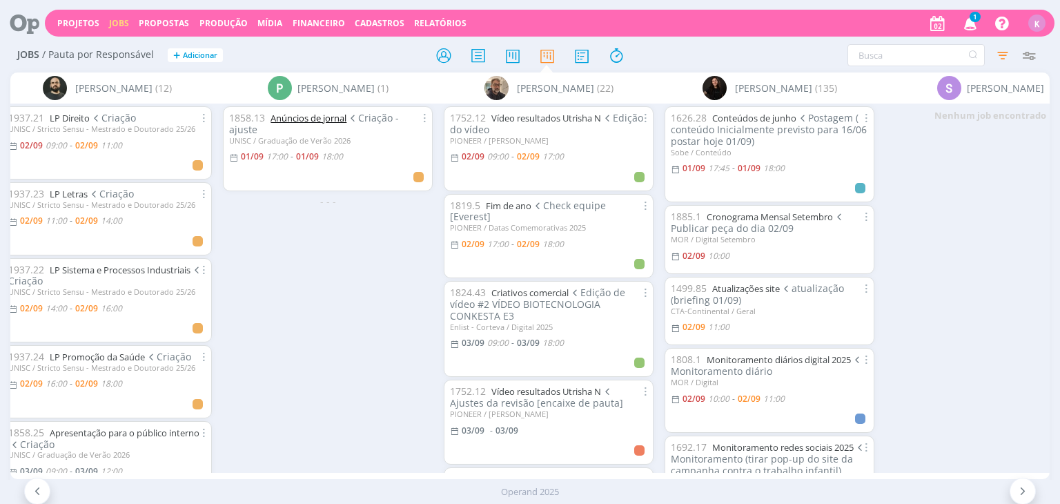
click at [295, 122] on link "Anúncios de jornal" at bounding box center [309, 118] width 76 height 12
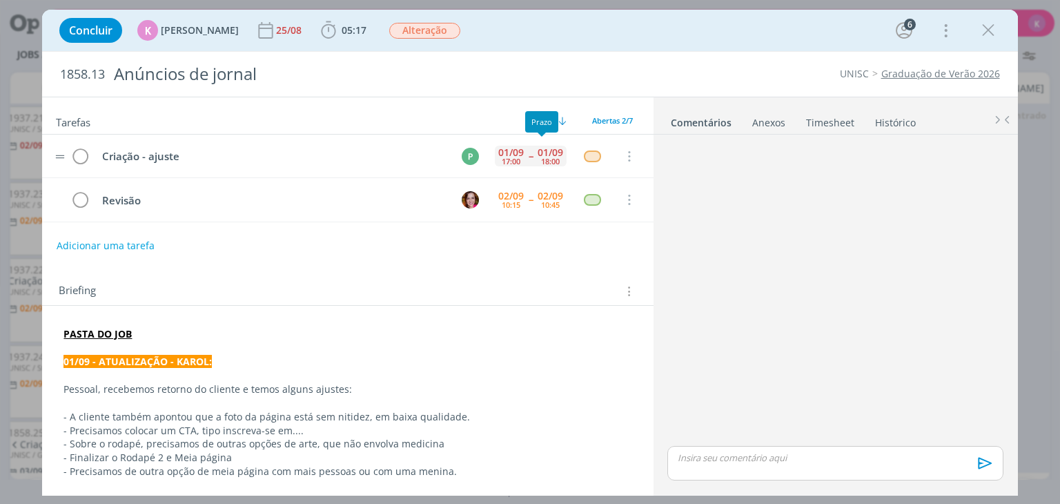
click at [542, 150] on div "01/09" at bounding box center [551, 153] width 26 height 10
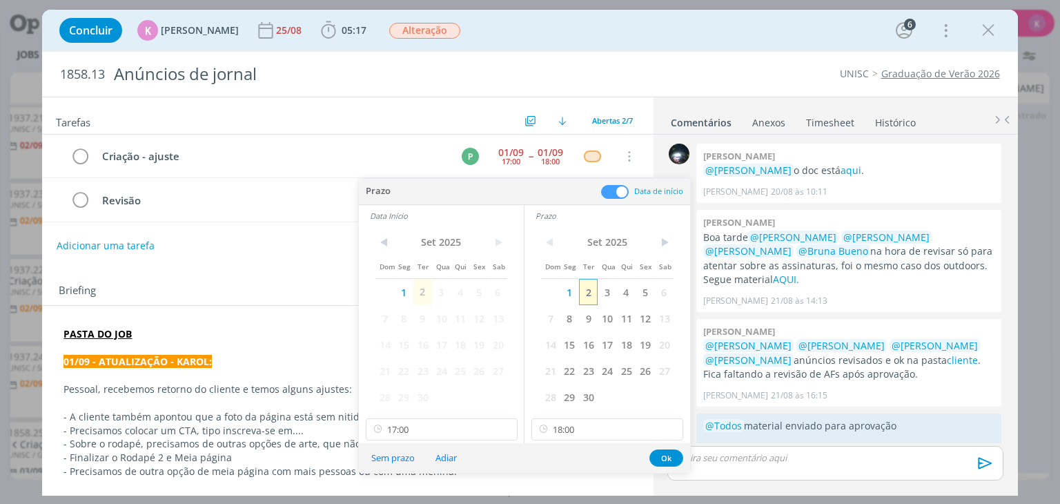
scroll to position [18, 0]
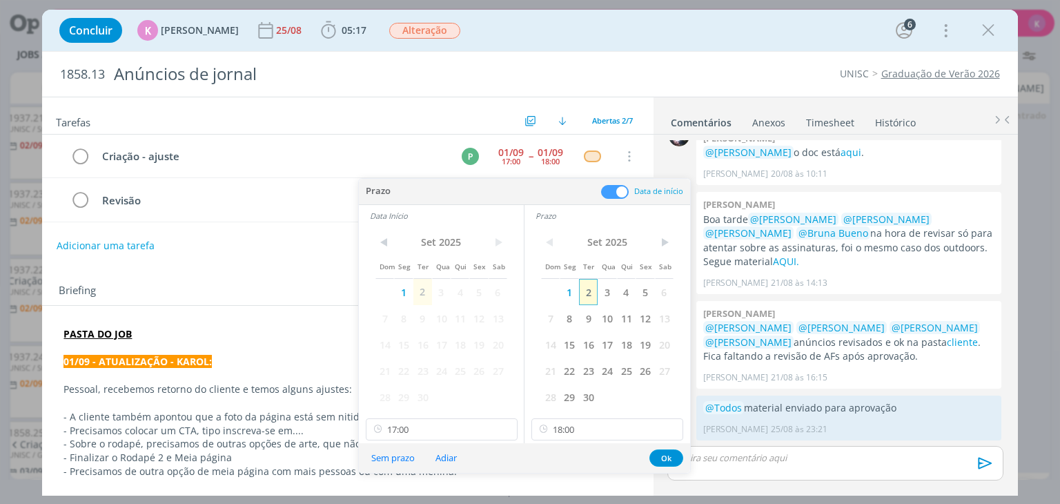
click at [588, 295] on span "2" at bounding box center [588, 292] width 19 height 26
click at [596, 481] on p "dialog" at bounding box center [347, 485] width 568 height 14
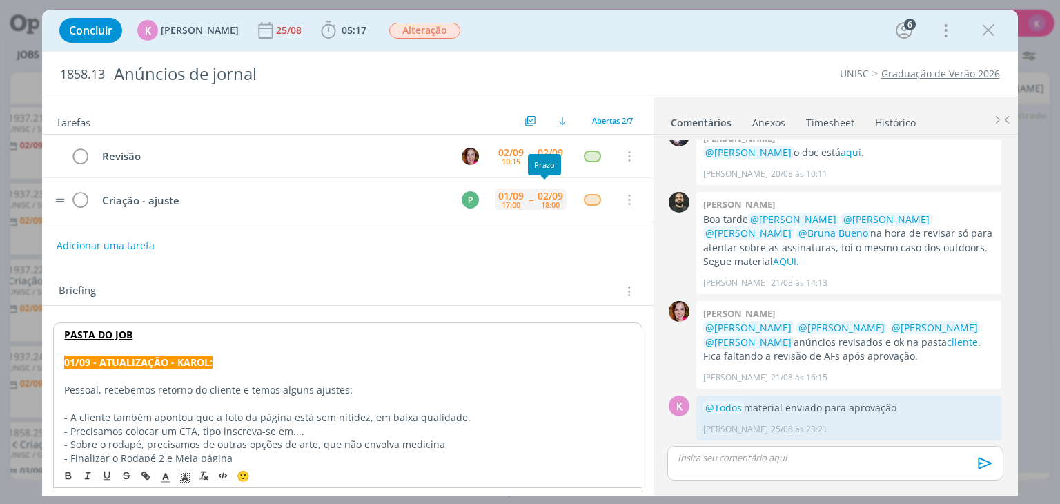
click at [550, 201] on div "18:00" at bounding box center [550, 205] width 19 height 8
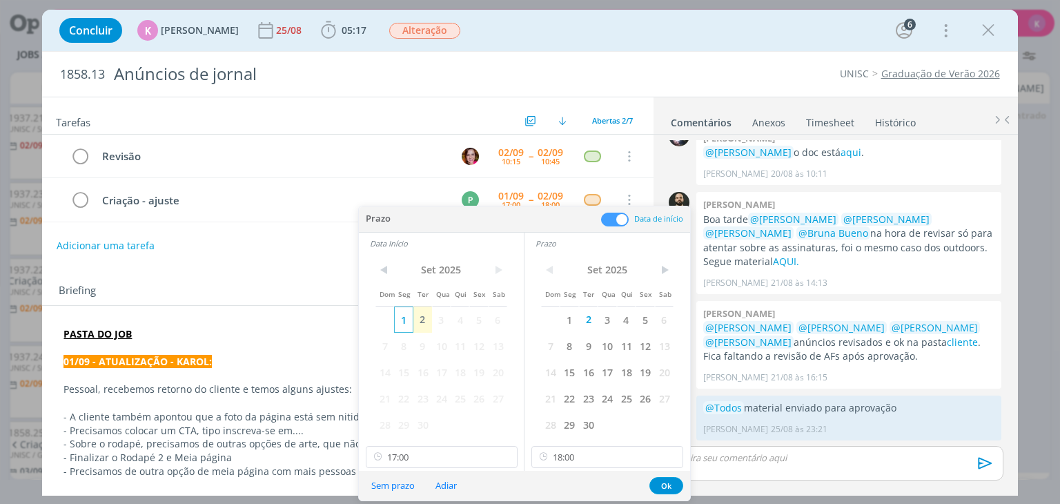
click at [411, 318] on span "1" at bounding box center [403, 319] width 19 height 26
click at [569, 317] on span "1" at bounding box center [569, 319] width 19 height 26
click at [665, 485] on button "Ok" at bounding box center [666, 485] width 34 height 17
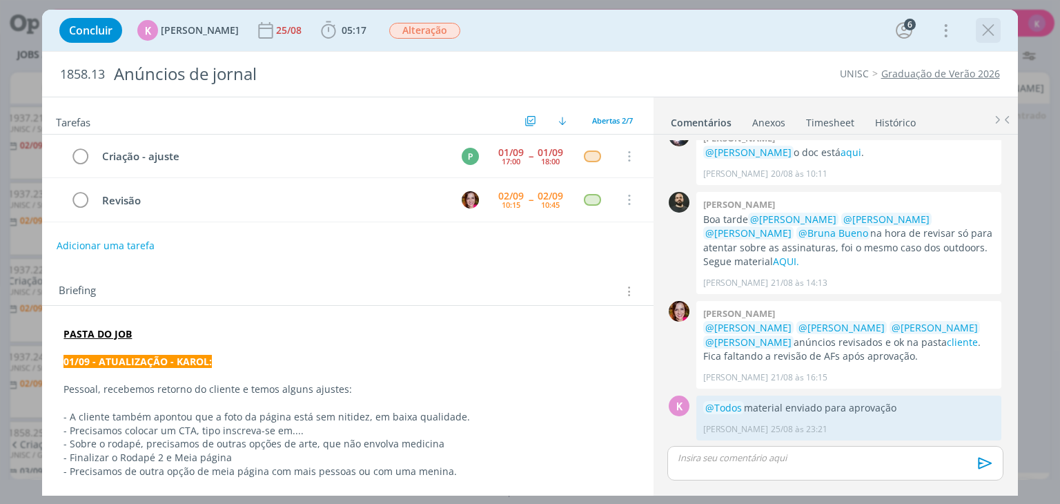
click at [990, 32] on icon "dialog" at bounding box center [988, 30] width 21 height 21
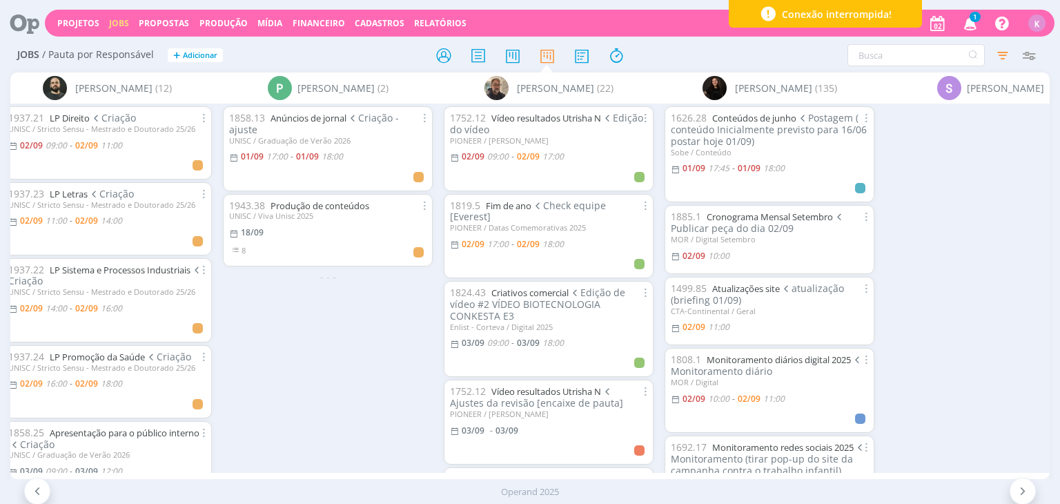
scroll to position [0, 2751]
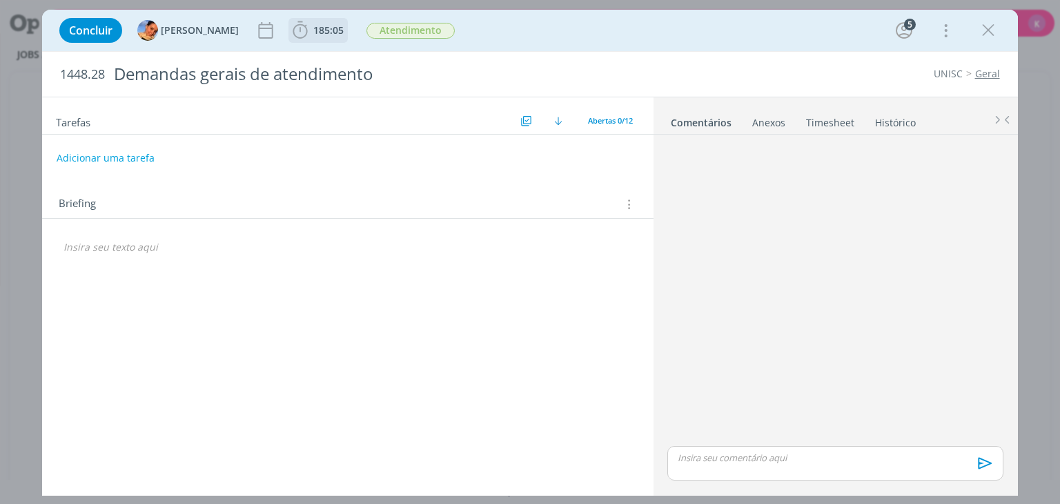
click at [326, 26] on span "185:05" at bounding box center [328, 29] width 30 height 13
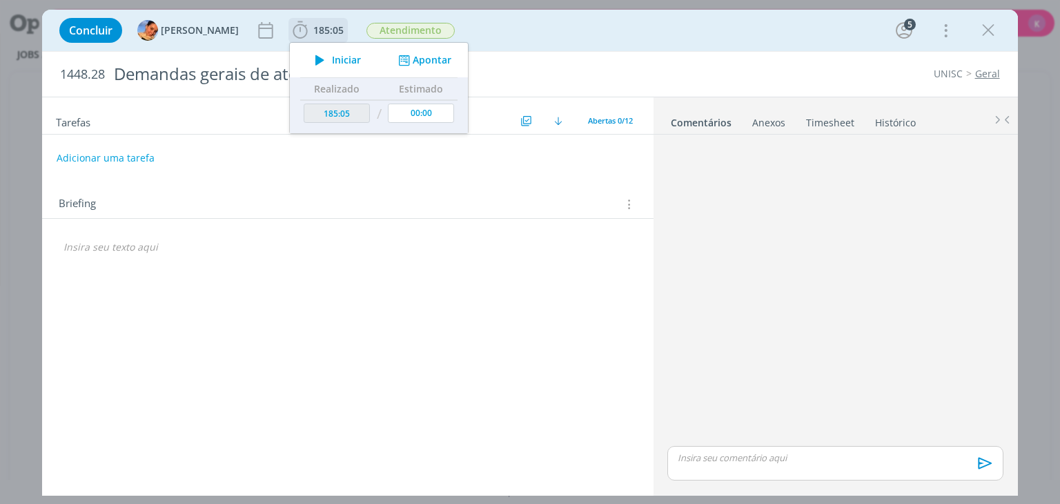
click at [405, 54] on button "Apontar" at bounding box center [423, 60] width 57 height 14
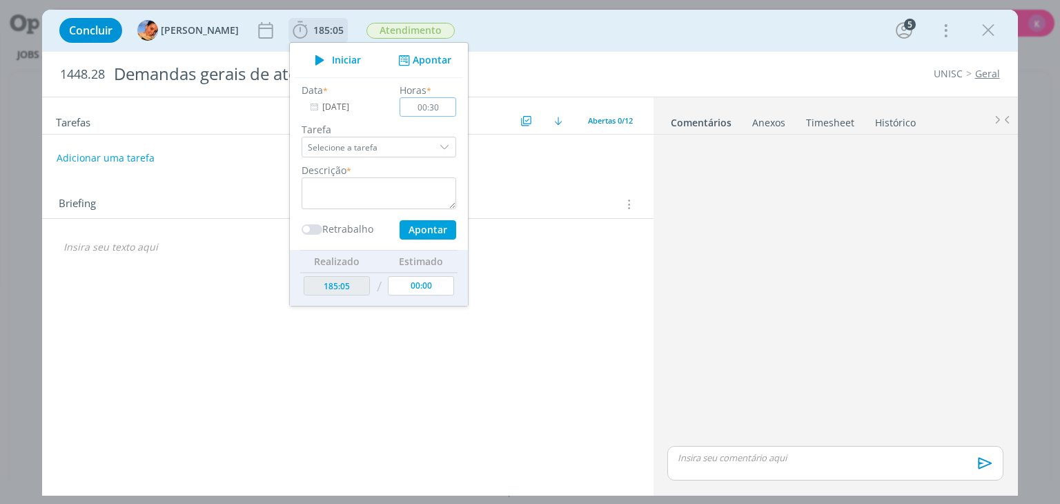
type input "00:30"
click at [385, 196] on textarea "dialog" at bounding box center [379, 193] width 155 height 32
type textarea "Whats e email"
drag, startPoint x: 429, startPoint y: 106, endPoint x: 417, endPoint y: 112, distance: 13.9
click at [417, 112] on input "00:30" at bounding box center [428, 106] width 57 height 19
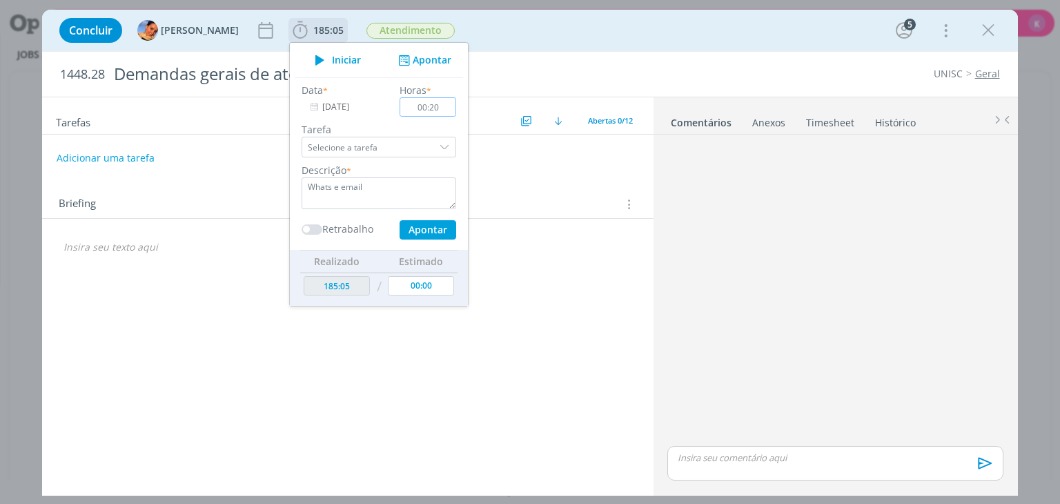
type input "00:20"
click at [431, 226] on button "Apontar" at bounding box center [428, 229] width 57 height 19
type input "185:25"
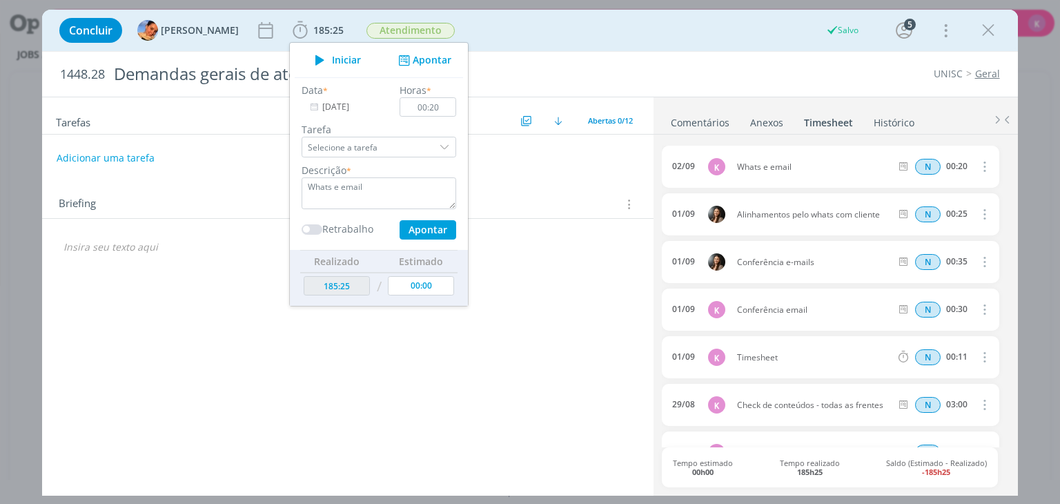
type input "00:00"
click at [420, 371] on div "Tarefas Usar Job de template Criar template a partir deste job Visualizar Templ…" at bounding box center [347, 292] width 611 height 391
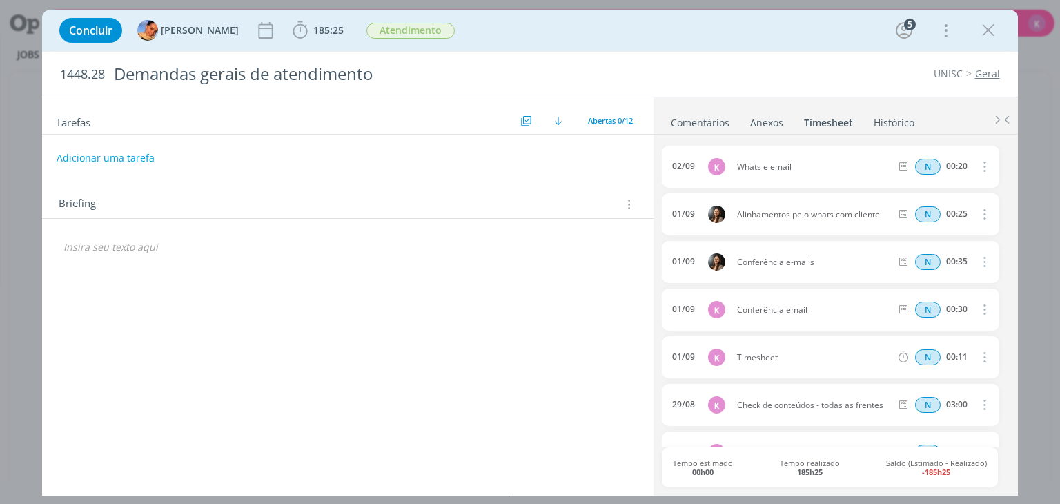
click at [978, 166] on icon "dialog" at bounding box center [983, 166] width 15 height 17
click at [958, 207] on link "Editar" at bounding box center [944, 212] width 109 height 22
click at [774, 166] on div "Whats e email" at bounding box center [774, 166] width 75 height 15
drag, startPoint x: 764, startPoint y: 166, endPoint x: 792, endPoint y: 170, distance: 28.7
click at [792, 170] on div "Whats e email" at bounding box center [774, 166] width 75 height 15
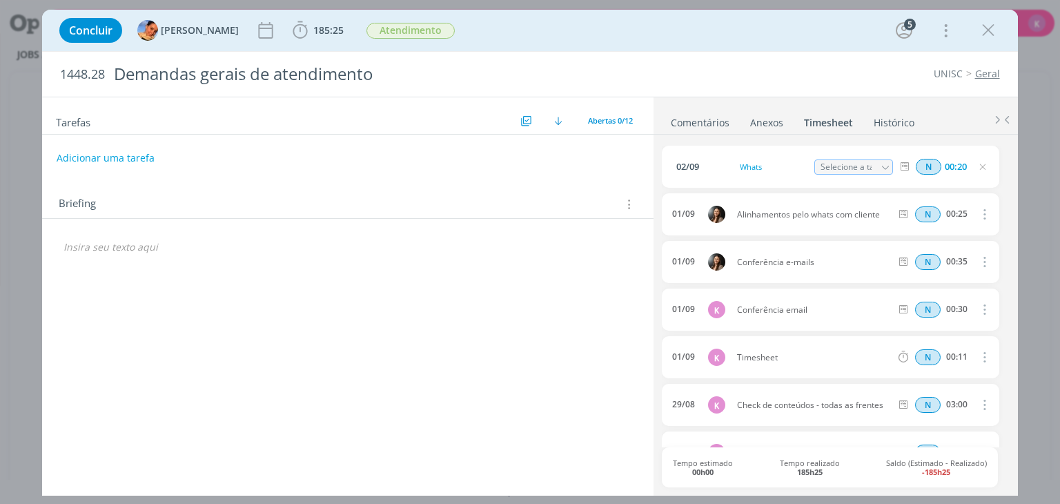
click at [809, 72] on div "UNISC Geral" at bounding box center [807, 74] width 397 height 14
click at [982, 164] on icon "dialog" at bounding box center [982, 166] width 11 height 11
click at [559, 456] on div "Tarefas Usar Job de template Criar template a partir deste job Visualizar Templ…" at bounding box center [347, 292] width 611 height 391
drag, startPoint x: 990, startPoint y: 39, endPoint x: 440, endPoint y: 1, distance: 551.3
click at [990, 39] on icon "dialog" at bounding box center [988, 30] width 21 height 21
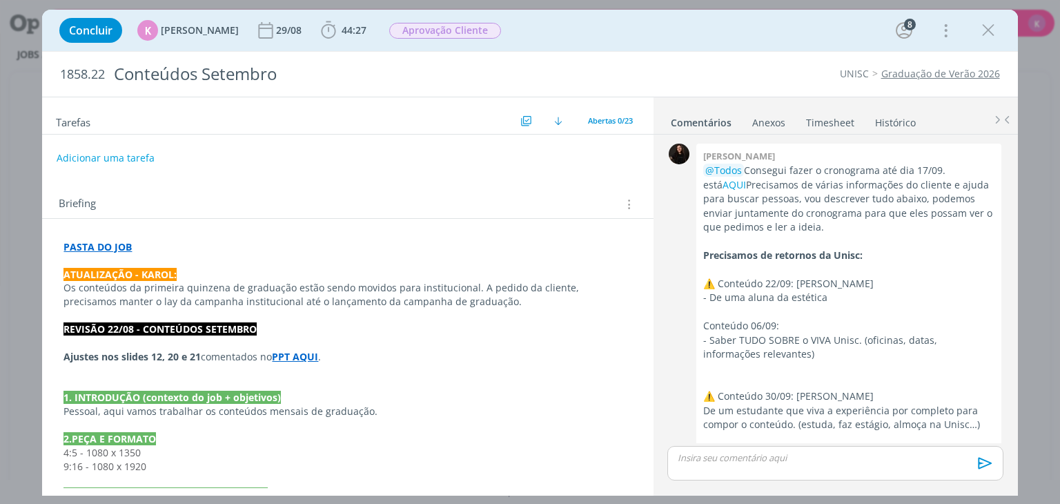
scroll to position [2193, 0]
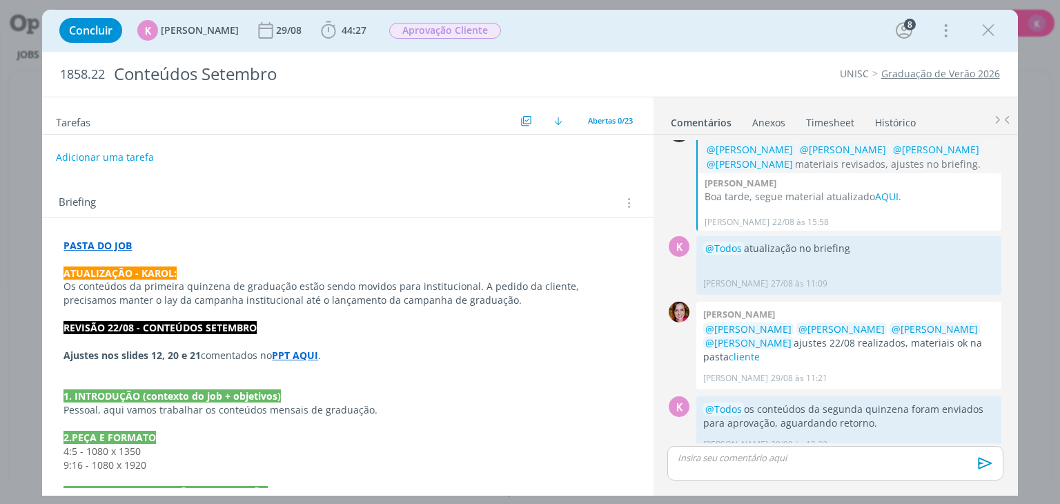
click at [135, 155] on button "Adicionar uma tarefa" at bounding box center [105, 157] width 98 height 23
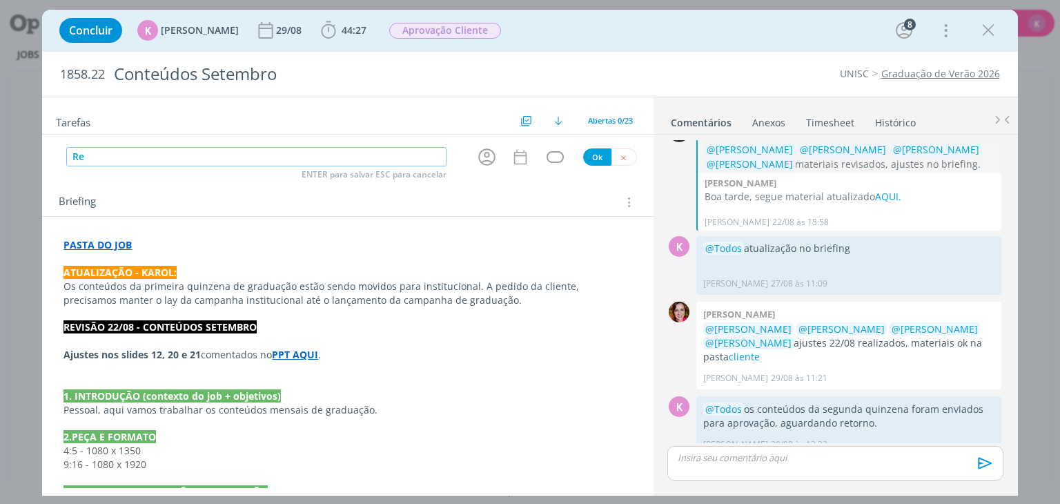
type input "R"
click at [484, 150] on icon "dialog" at bounding box center [486, 156] width 17 height 17
type input "Frase"
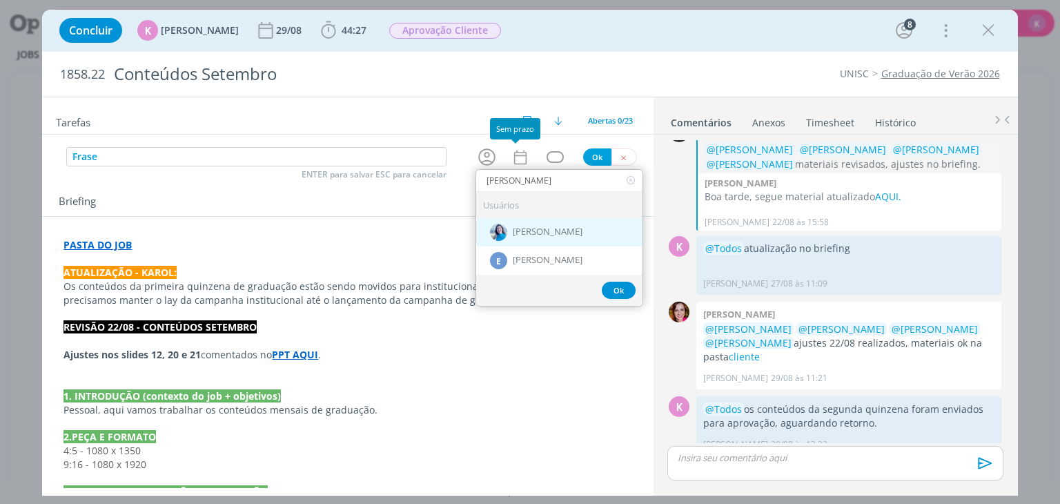
type input "[PERSON_NAME]"
click at [542, 228] on span "[PERSON_NAME]" at bounding box center [548, 232] width 70 height 11
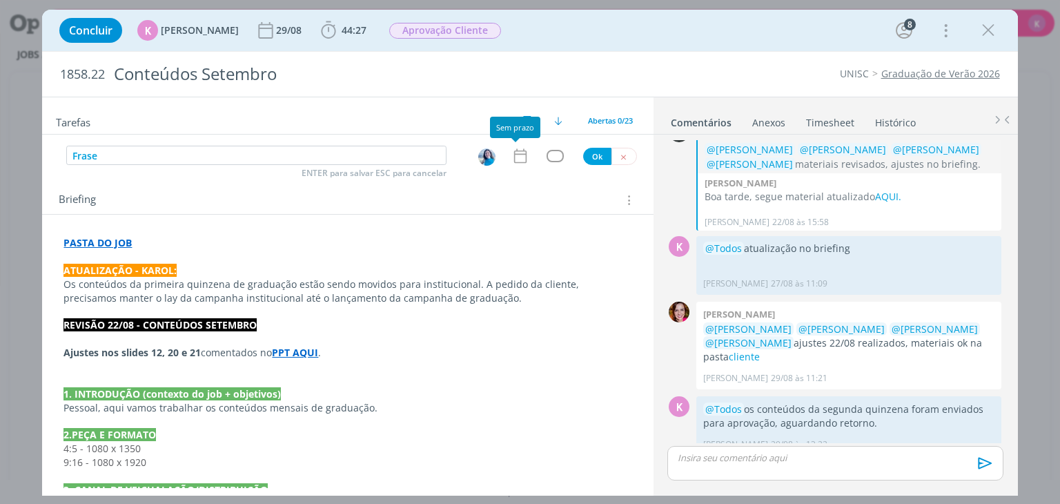
click at [516, 161] on icon "dialog" at bounding box center [519, 156] width 12 height 14
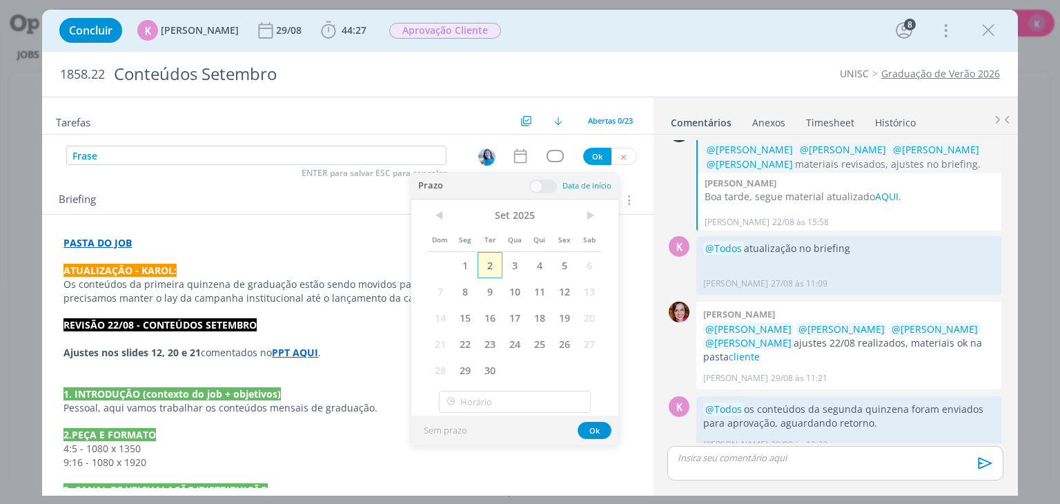
click at [489, 271] on span "2" at bounding box center [490, 265] width 25 height 26
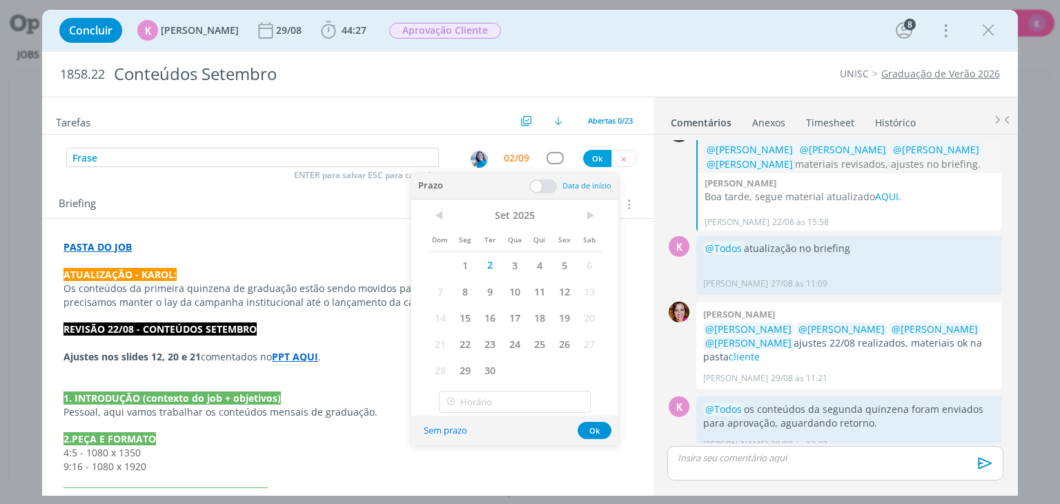
click at [541, 188] on span at bounding box center [543, 186] width 28 height 14
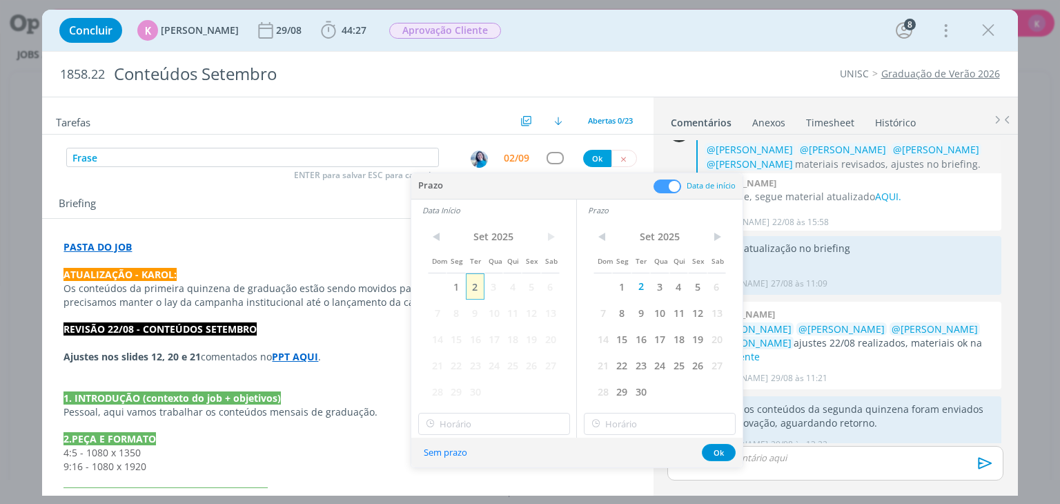
click at [478, 285] on span "2" at bounding box center [475, 286] width 19 height 26
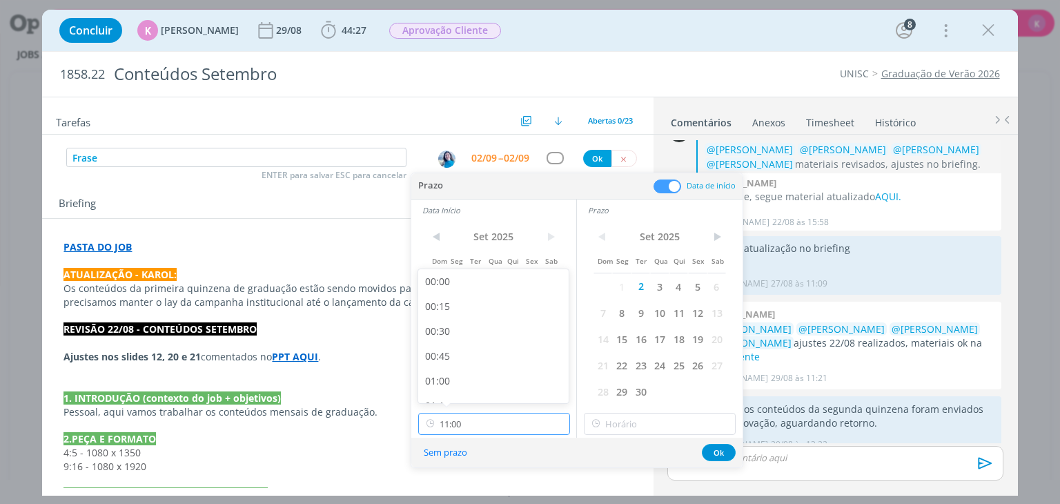
scroll to position [988, 0]
click at [463, 422] on input "11:00" at bounding box center [494, 424] width 152 height 22
click at [471, 315] on div "10:15" at bounding box center [495, 312] width 155 height 25
type input "10:15"
type input "11:00"
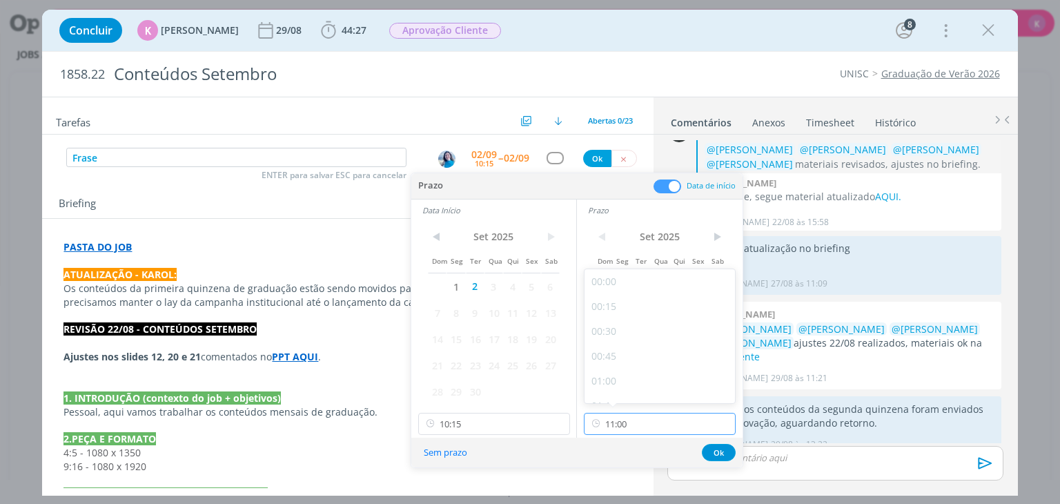
click at [620, 423] on input "11:00" at bounding box center [660, 424] width 152 height 22
click at [622, 391] on div "11:00" at bounding box center [662, 386] width 155 height 25
click at [717, 453] on button "Ok" at bounding box center [719, 452] width 34 height 17
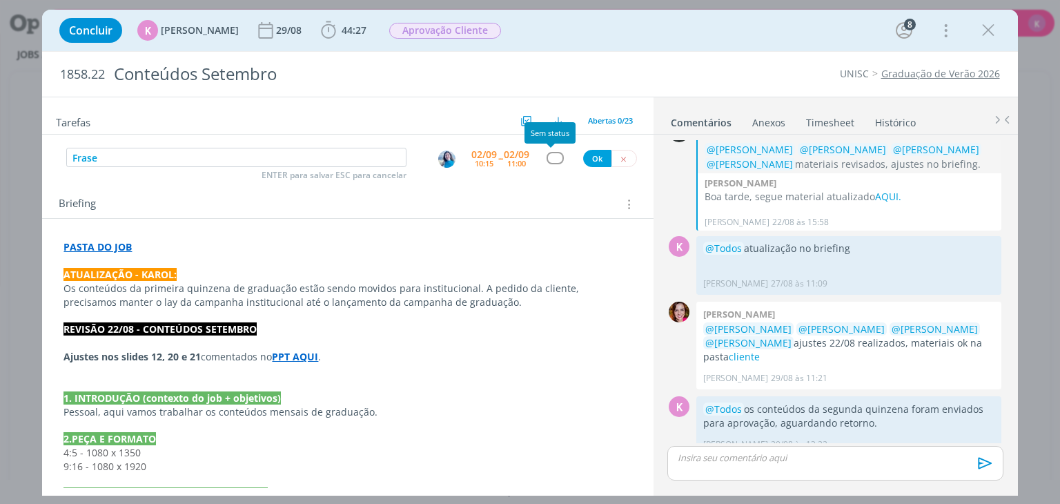
click at [544, 150] on div "Frase ENTER para salvar ESC para cancelar 02/09 10:15 -- 02/09 11:00 Ok" at bounding box center [347, 158] width 611 height 25
click at [547, 155] on div "dialog" at bounding box center [555, 158] width 17 height 12
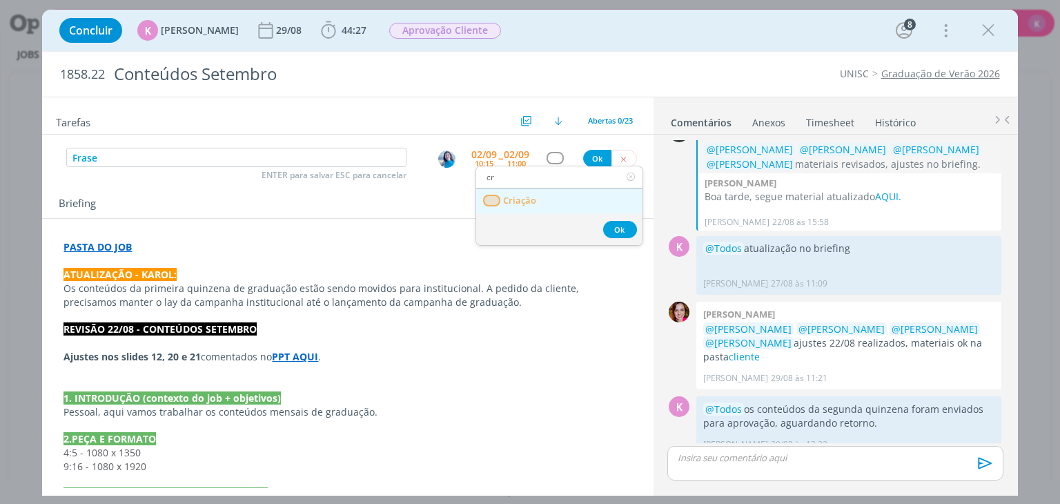
type input "cr"
click at [534, 214] on div "Ok" at bounding box center [559, 229] width 166 height 31
click at [542, 197] on link "Criação" at bounding box center [559, 201] width 166 height 26
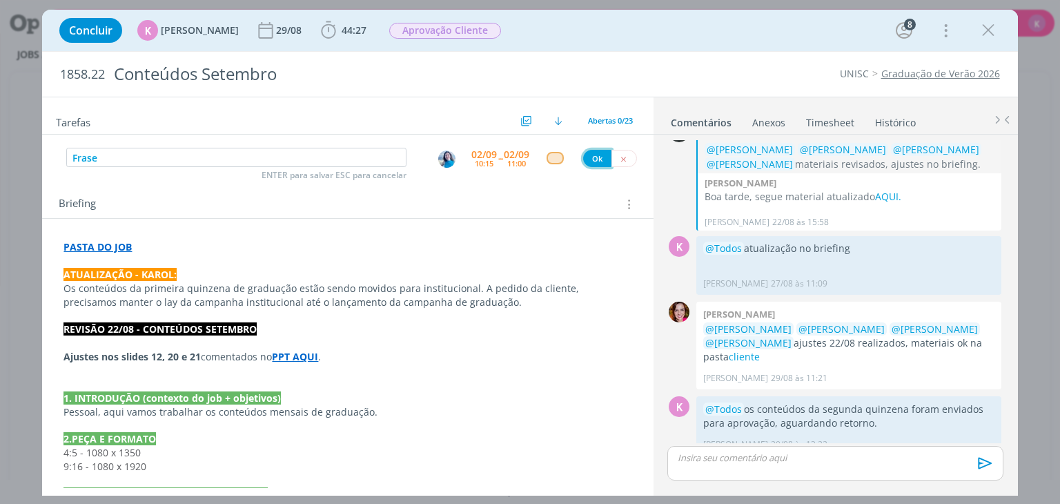
click at [596, 153] on button "Ok" at bounding box center [597, 158] width 28 height 17
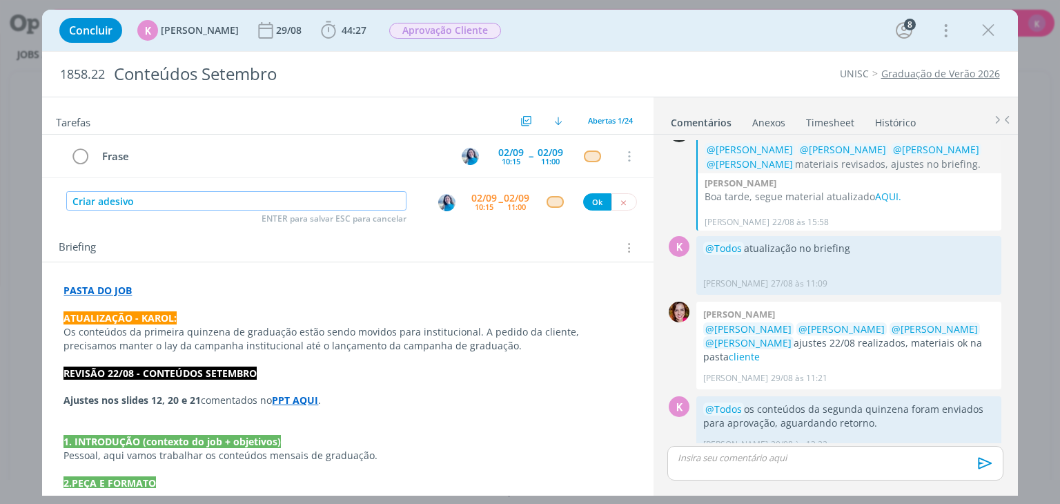
type input "Criar adesivo"
click at [442, 191] on div "dialog" at bounding box center [449, 201] width 44 height 21
click at [442, 199] on img "dialog" at bounding box center [446, 202] width 17 height 17
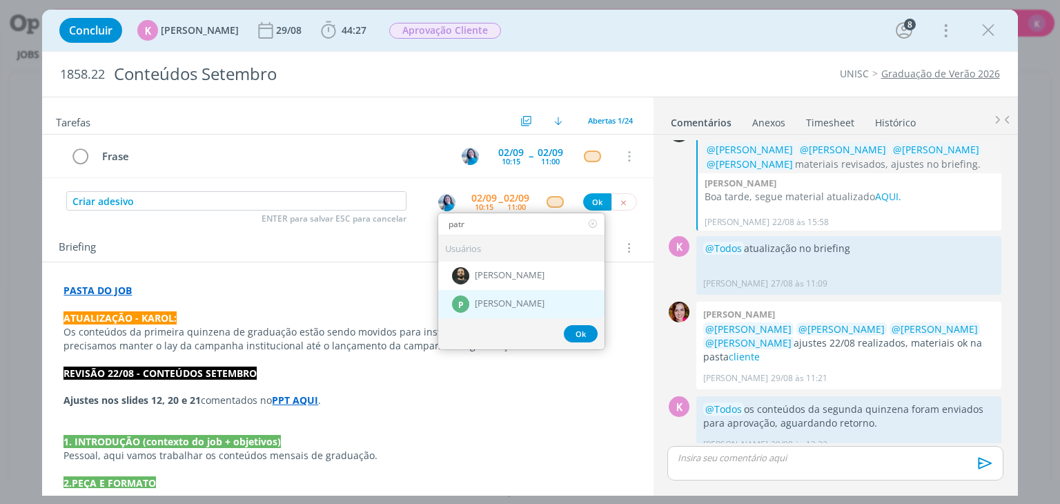
type input "patr"
click at [458, 306] on div "P" at bounding box center [460, 303] width 17 height 17
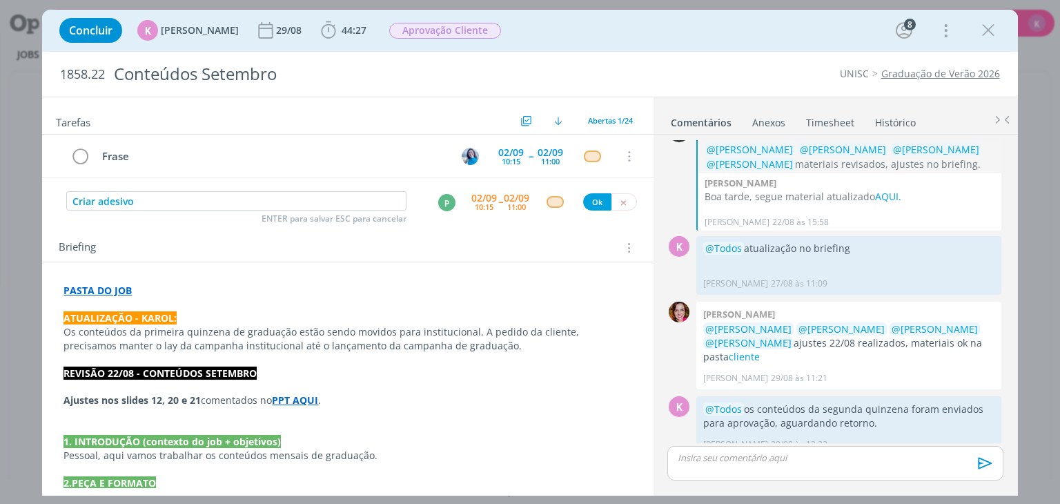
click at [484, 195] on div "02/09" at bounding box center [484, 198] width 26 height 10
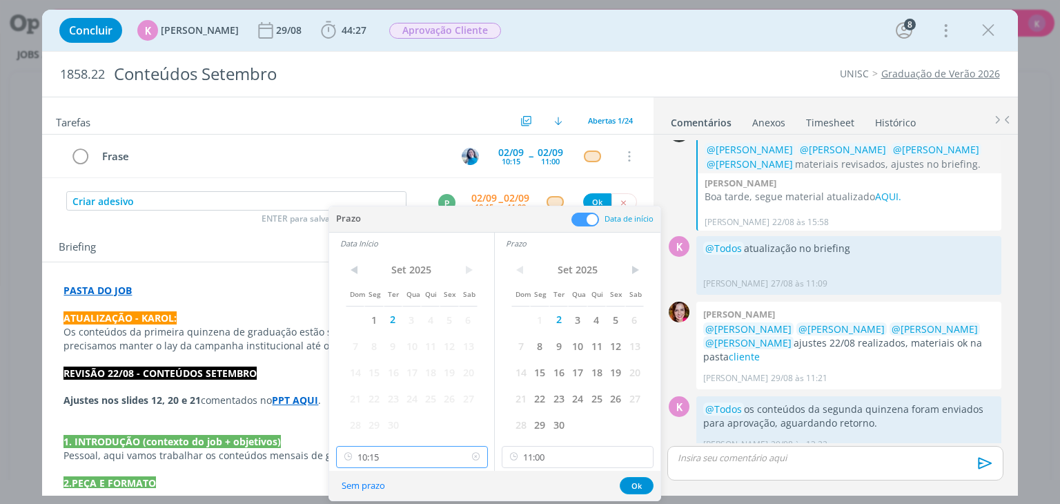
drag, startPoint x: 395, startPoint y: 464, endPoint x: 403, endPoint y: 453, distance: 14.4
click at [396, 462] on input "10:15" at bounding box center [412, 457] width 152 height 22
click at [538, 462] on input "11:00" at bounding box center [578, 457] width 152 height 22
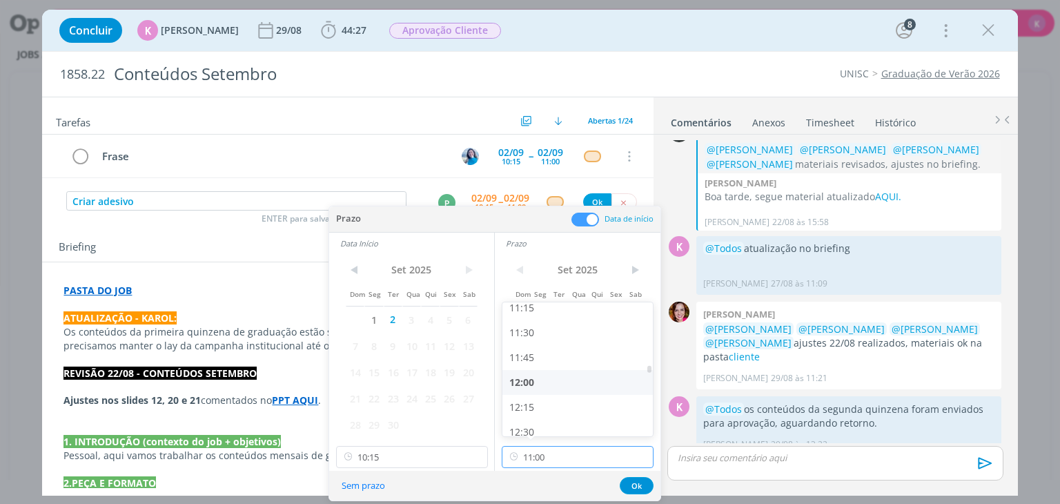
scroll to position [1126, 0]
click at [544, 382] on div "12:00" at bounding box center [579, 381] width 155 height 25
type input "12:00"
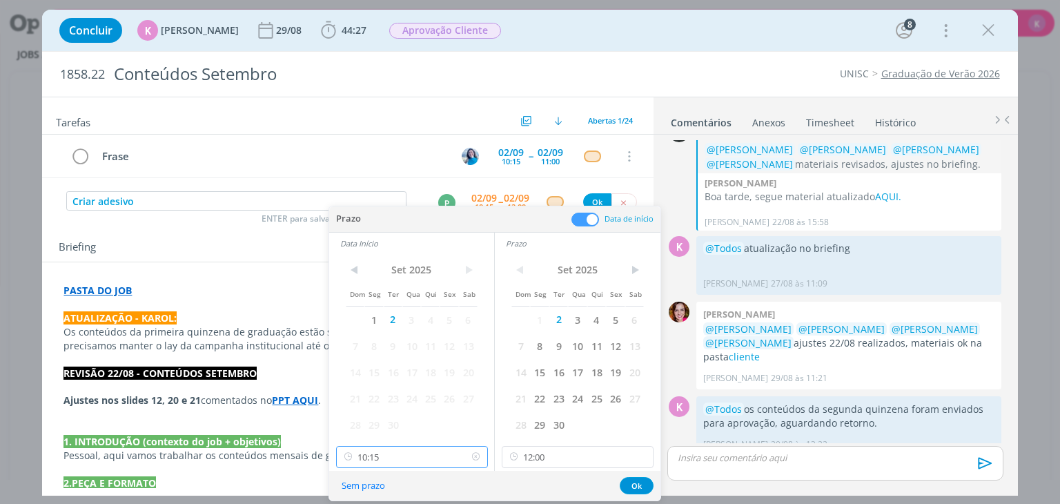
scroll to position [914, 0]
click at [386, 456] on input "10:15" at bounding box center [412, 457] width 152 height 22
click at [400, 420] on div "11:00" at bounding box center [413, 425] width 155 height 25
type input "11:00"
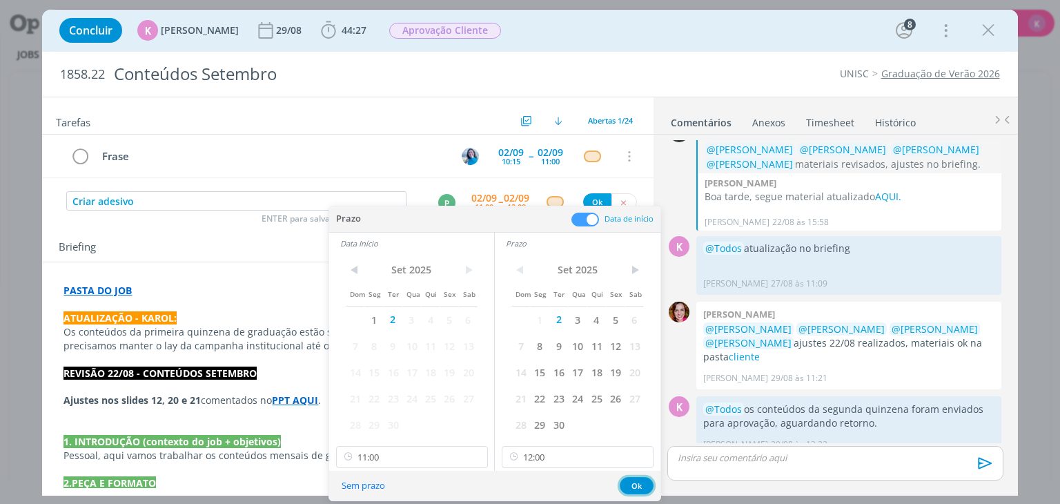
click at [631, 484] on button "Ok" at bounding box center [637, 485] width 34 height 17
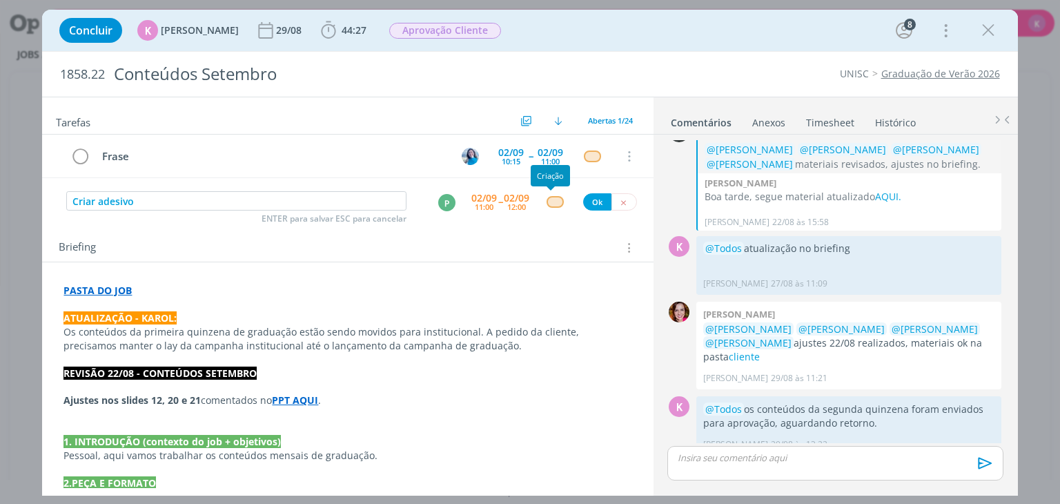
click at [547, 204] on div "dialog" at bounding box center [555, 202] width 17 height 12
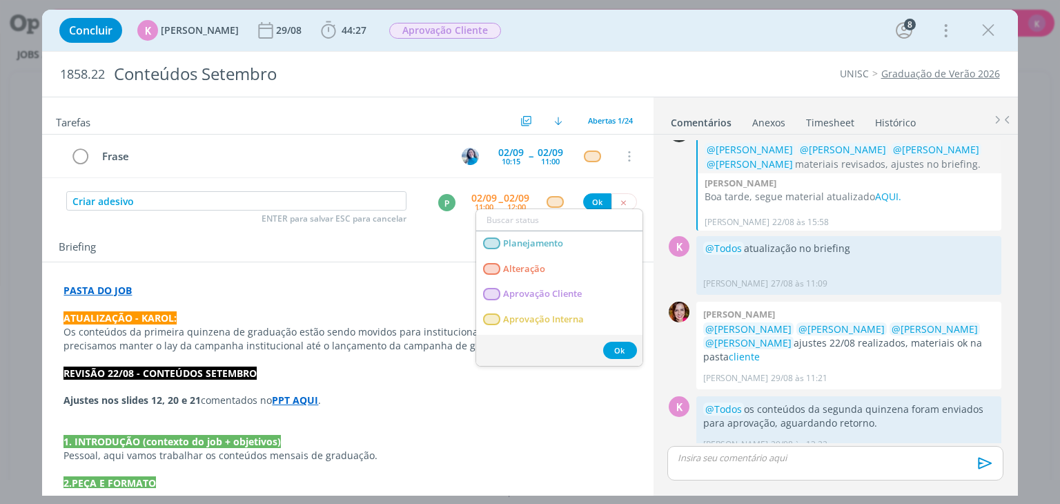
click at [414, 259] on div "Briefing Briefings Predefinidos Versões do Briefing Ver Briefing do Projeto" at bounding box center [347, 243] width 611 height 37
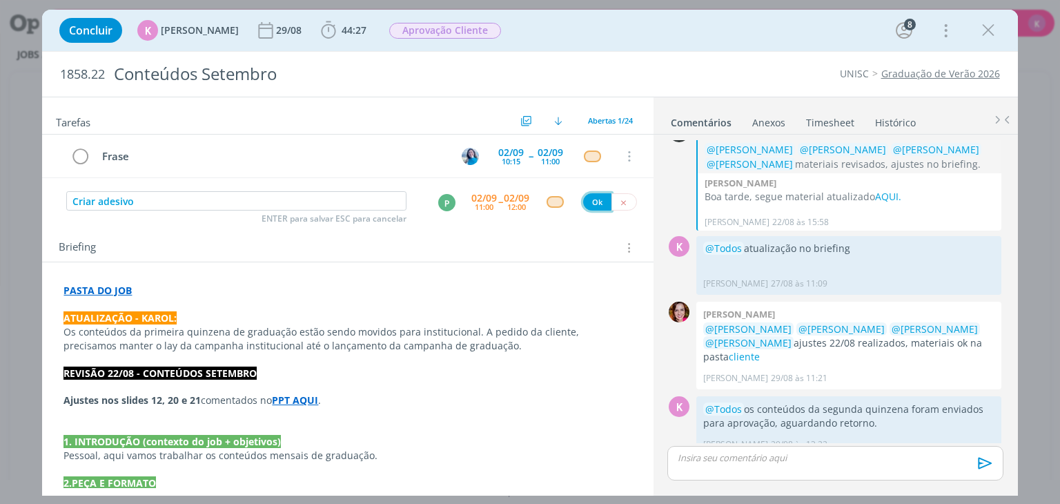
click at [593, 197] on button "Ok" at bounding box center [597, 201] width 28 height 17
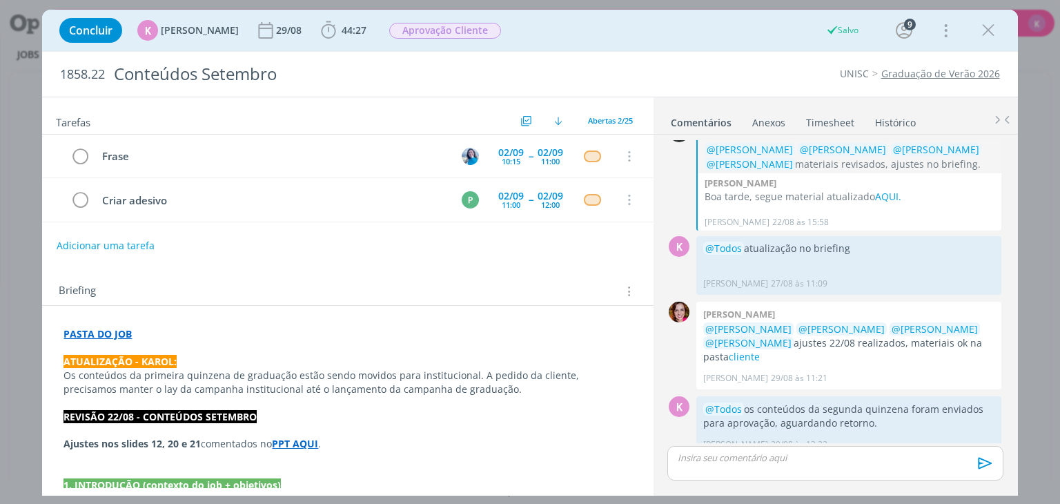
click at [124, 360] on strong "ATUALIZAÇÃO - KAROL:" at bounding box center [119, 361] width 113 height 13
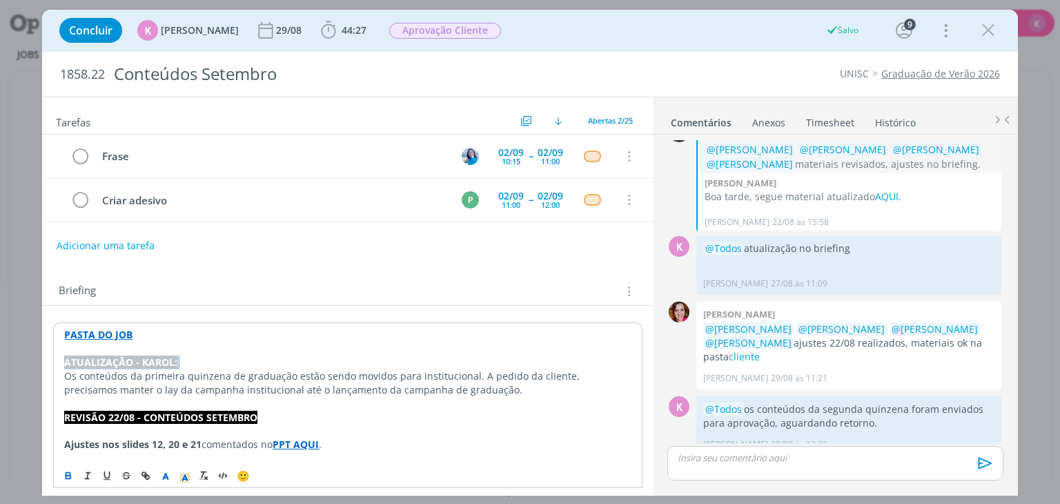
click at [124, 360] on strong "ATUALIZAÇÃO - KAROL:" at bounding box center [120, 361] width 113 height 13
copy strong "ATUALIZAÇÃO - KAROL:"
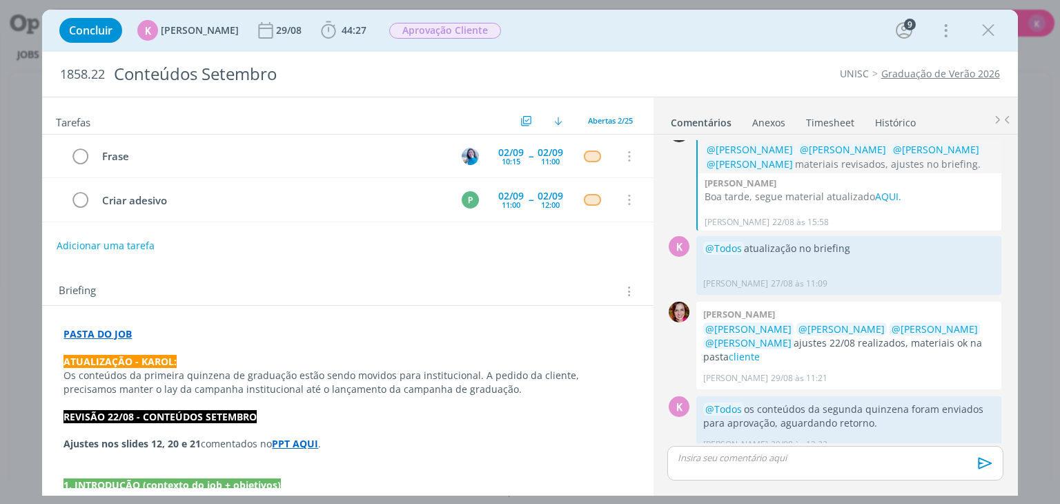
click at [158, 342] on p "dialog" at bounding box center [347, 348] width 568 height 14
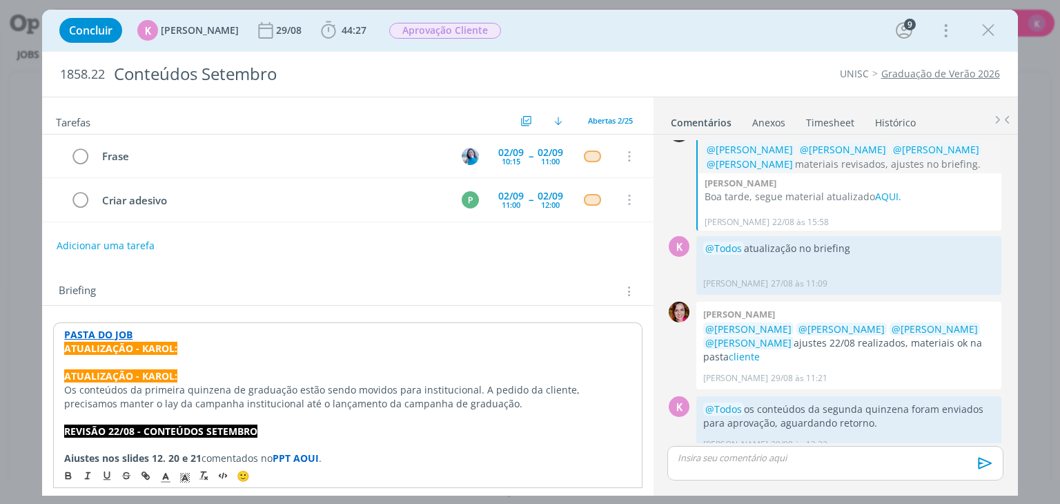
click at [69, 344] on strong "ATUALIZAÇÃO - KAROL:" at bounding box center [120, 348] width 113 height 13
click at [67, 344] on strong "ATUALIZAÇÃO - KAROL:" at bounding box center [120, 348] width 113 height 13
click at [64, 344] on strong "ATUALIZAÇÃO - KAROL:" at bounding box center [120, 348] width 113 height 13
click at [161, 328] on p "PASTA DO JOB" at bounding box center [347, 335] width 567 height 14
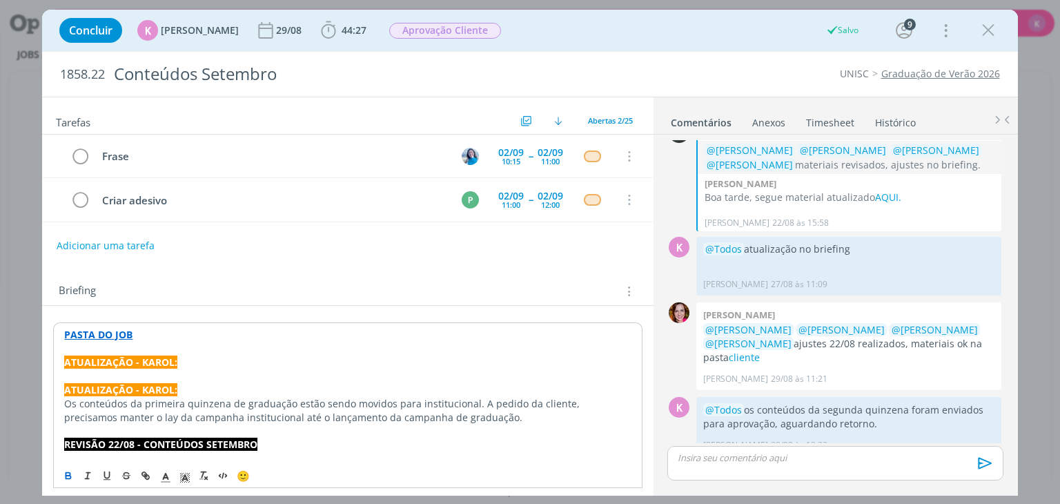
click at [66, 360] on strong "ATUALIZAÇÃO - KAROL:" at bounding box center [120, 361] width 113 height 13
click at [246, 355] on p "02/09 - ATUALIZAÇÃO - KAROL:" at bounding box center [347, 362] width 567 height 14
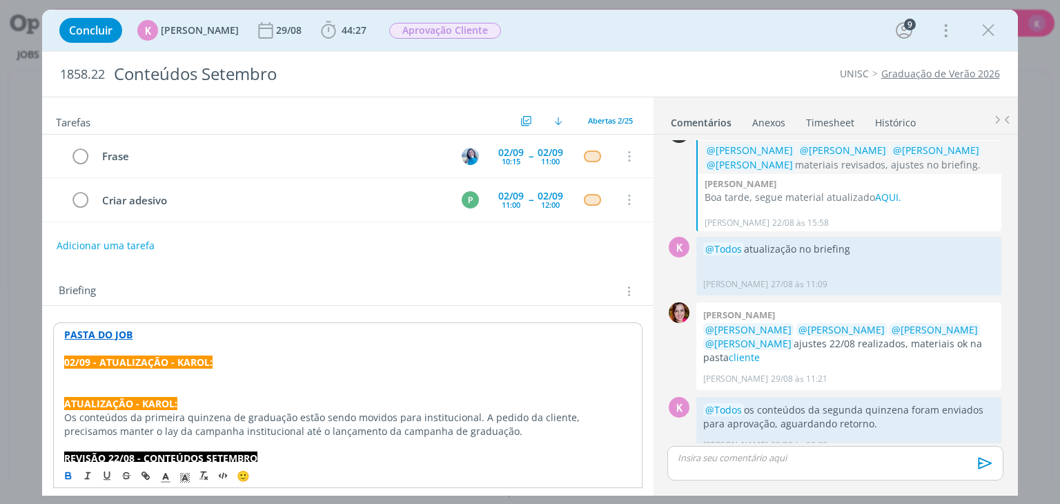
click at [165, 379] on p "﻿" at bounding box center [347, 376] width 567 height 14
drag, startPoint x: 86, startPoint y: 391, endPoint x: 55, endPoint y: 355, distance: 47.5
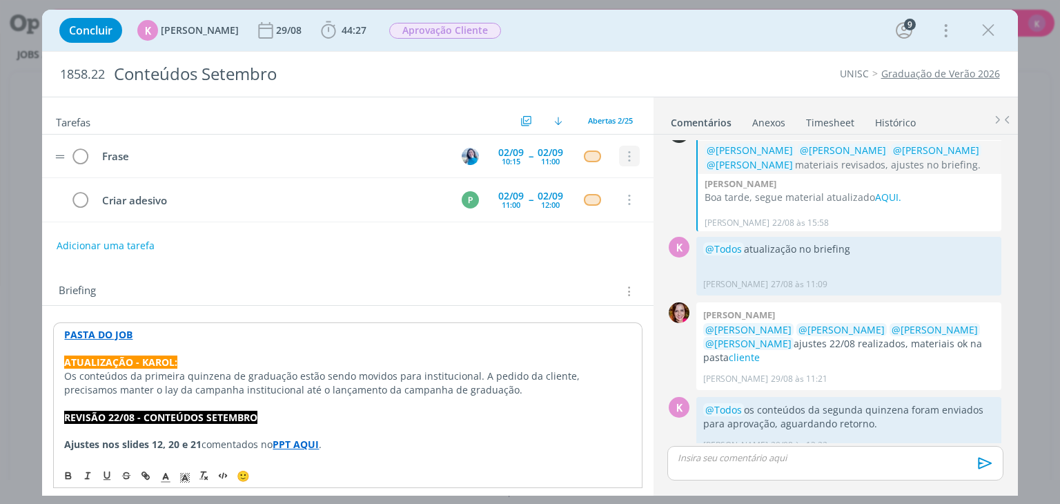
click at [625, 155] on icon "dialog" at bounding box center [628, 156] width 15 height 12
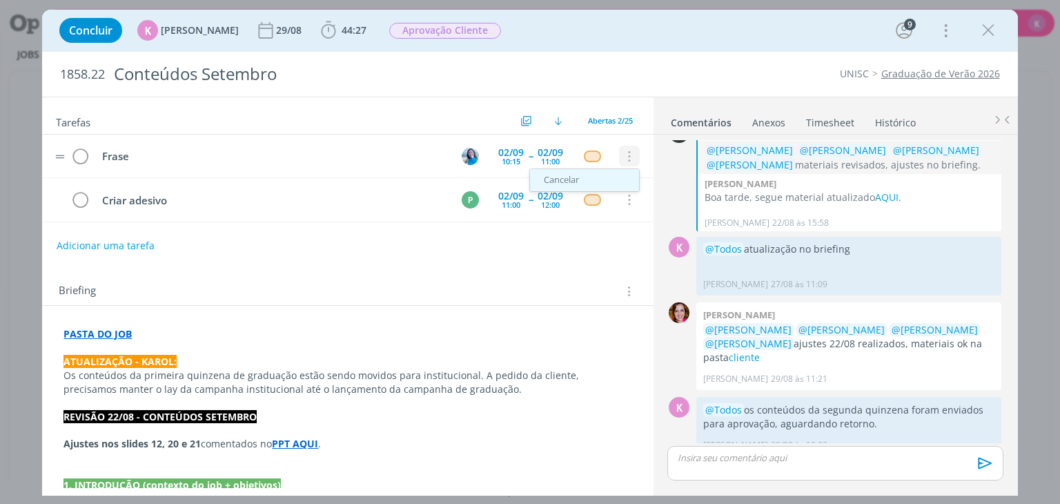
click at [596, 182] on link "Cancelar" at bounding box center [584, 180] width 109 height 22
click at [621, 199] on icon "dialog" at bounding box center [628, 200] width 15 height 12
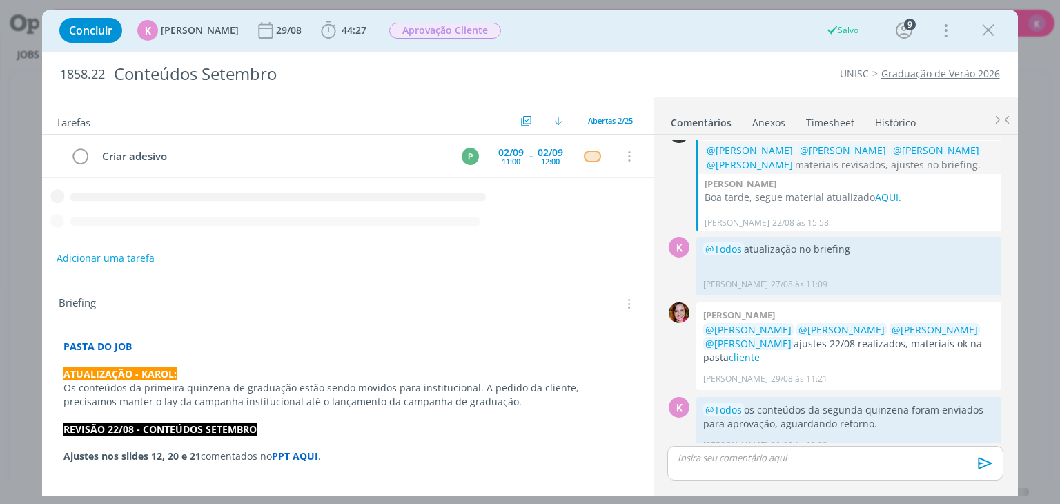
click at [622, 202] on icon "dialog" at bounding box center [347, 194] width 611 height 24
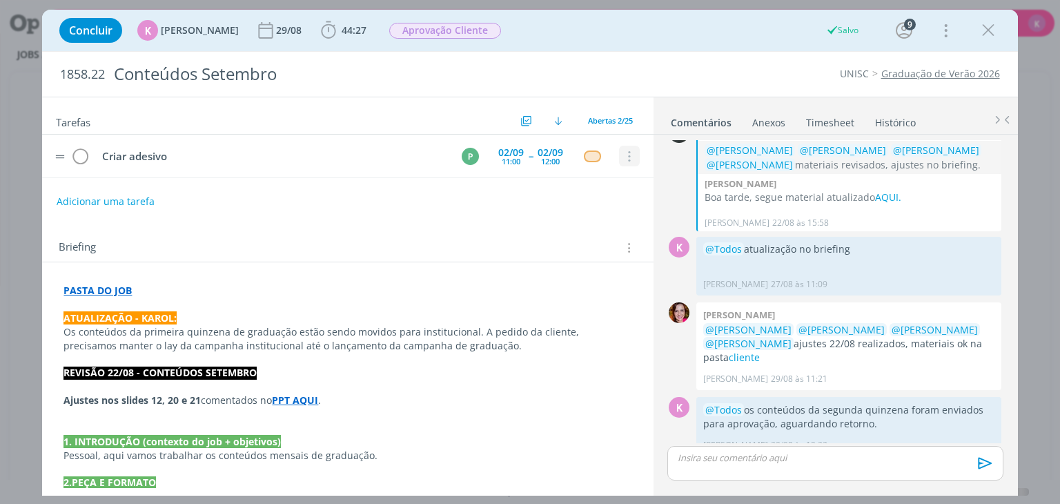
click at [624, 157] on icon "dialog" at bounding box center [628, 156] width 15 height 12
click at [576, 148] on link "Cancelar" at bounding box center [584, 151] width 109 height 22
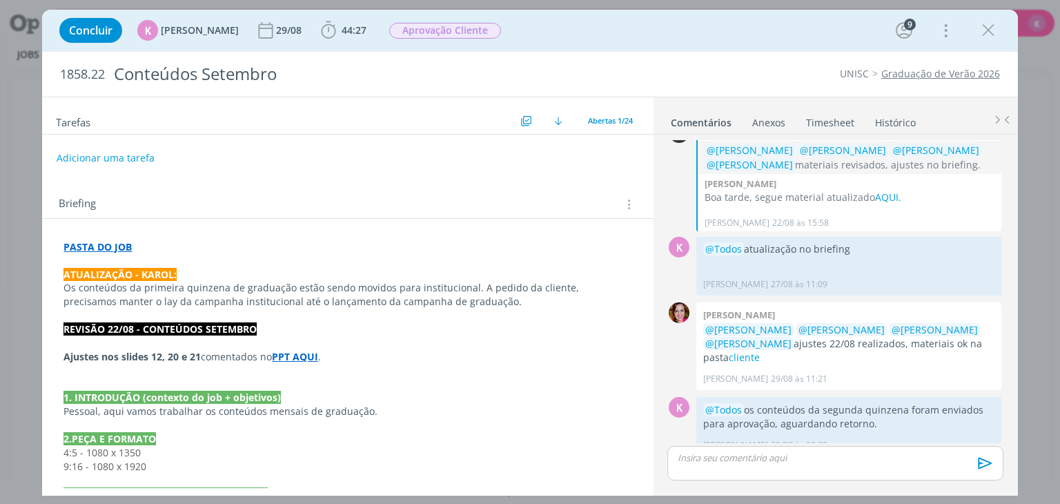
scroll to position [2193, 0]
click at [184, 206] on div "Briefing Briefings Predefinidos Versões do Briefing Ver Briefing do Projeto" at bounding box center [349, 204] width 581 height 18
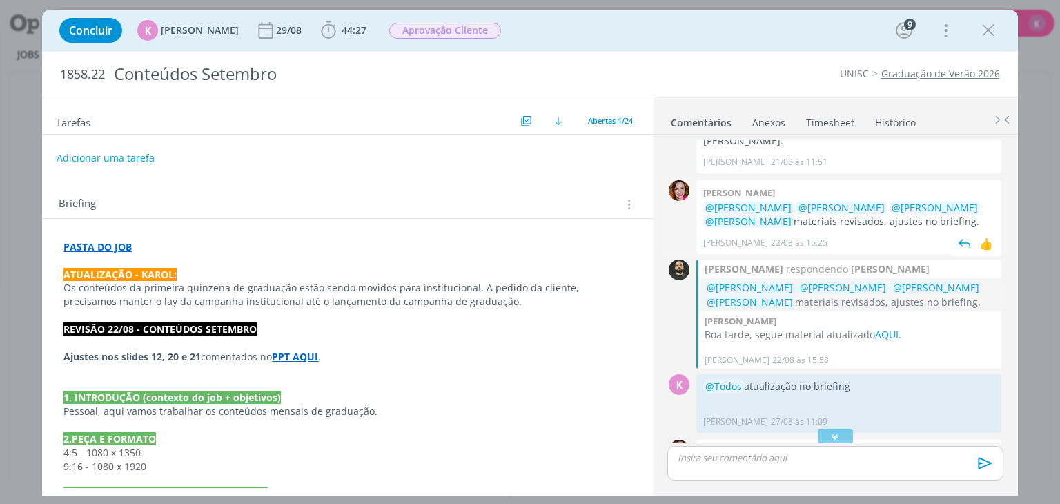
scroll to position [2192, 0]
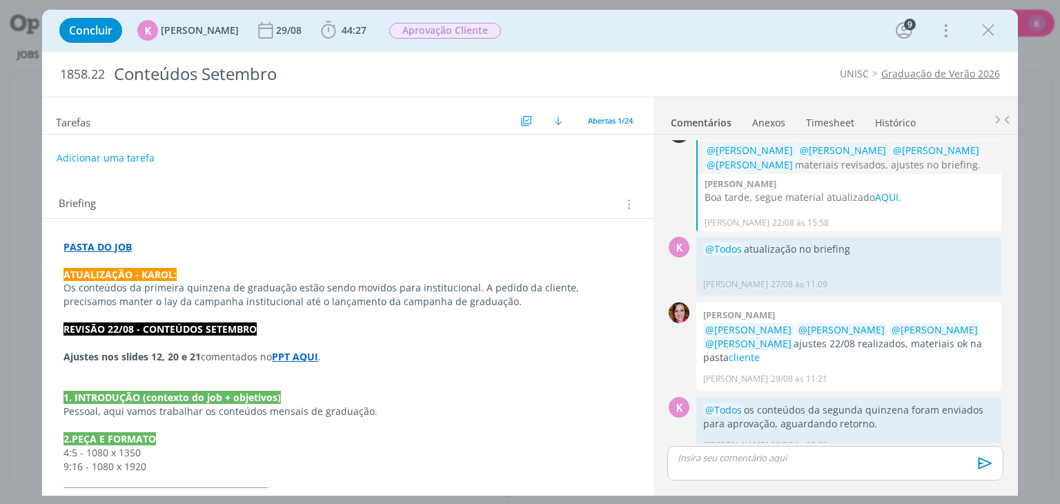
click at [927, 65] on div "1858.22 Conteúdos Setembro UNISC Graduação de Verão 2026" at bounding box center [529, 74] width 975 height 45
click at [927, 69] on link "Graduação de Verão 2026" at bounding box center [940, 73] width 119 height 13
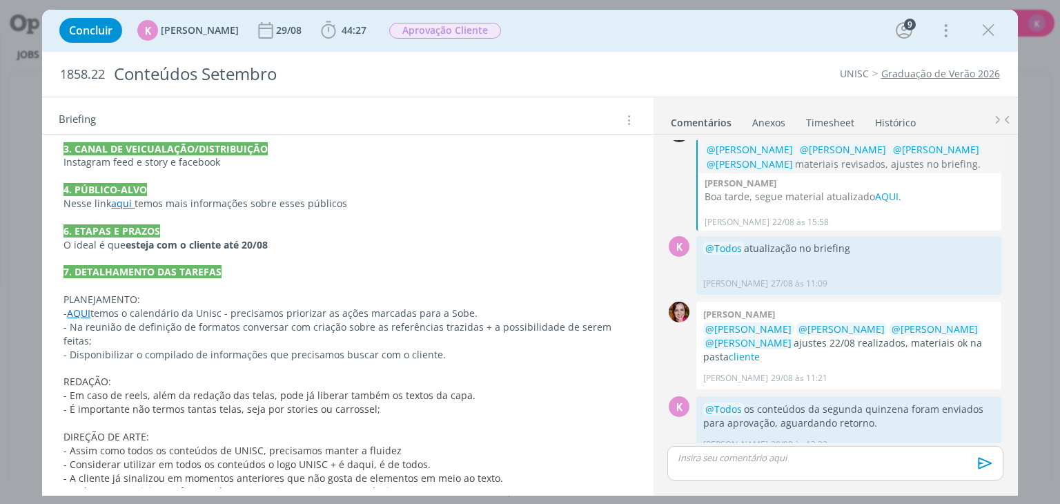
scroll to position [0, 0]
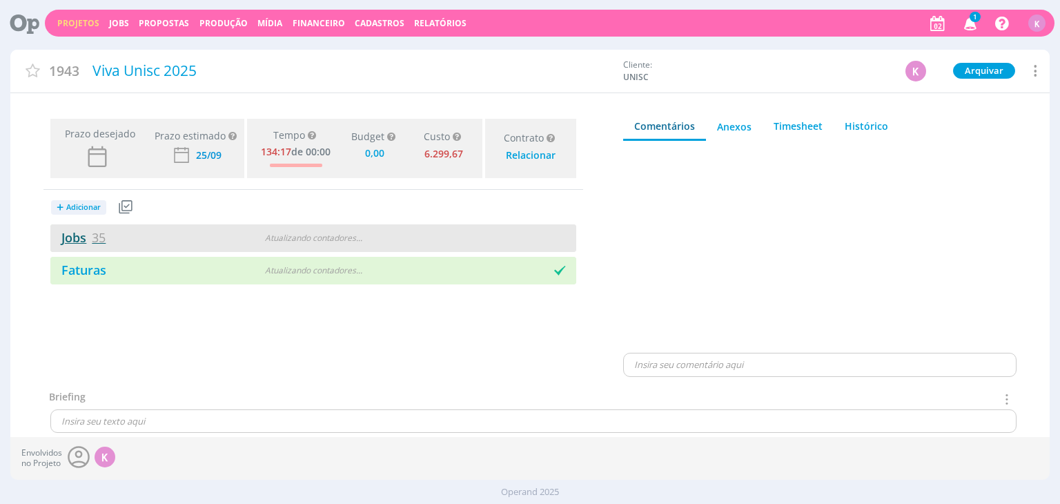
type input "0,00"
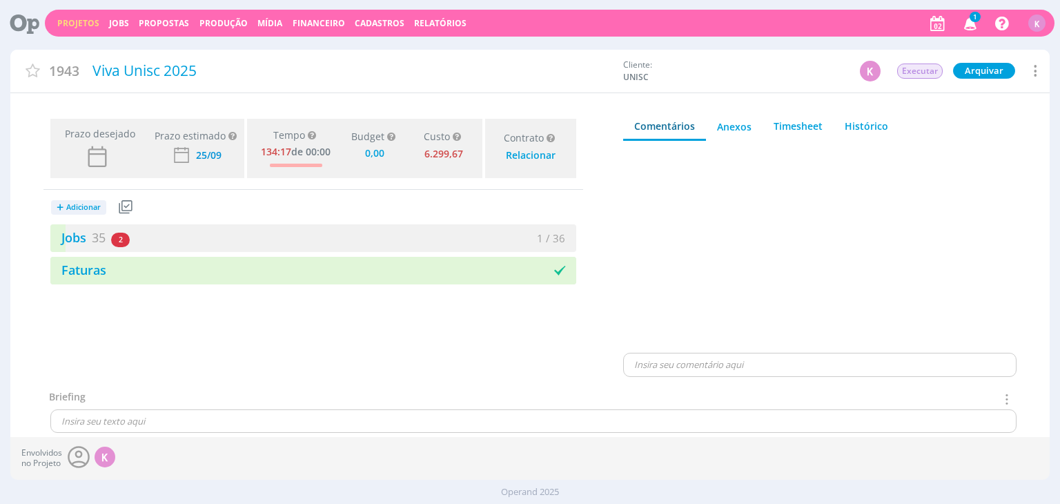
drag, startPoint x: 67, startPoint y: 236, endPoint x: 154, endPoint y: 215, distance: 89.4
click at [69, 235] on link "Jobs 35" at bounding box center [77, 237] width 55 height 17
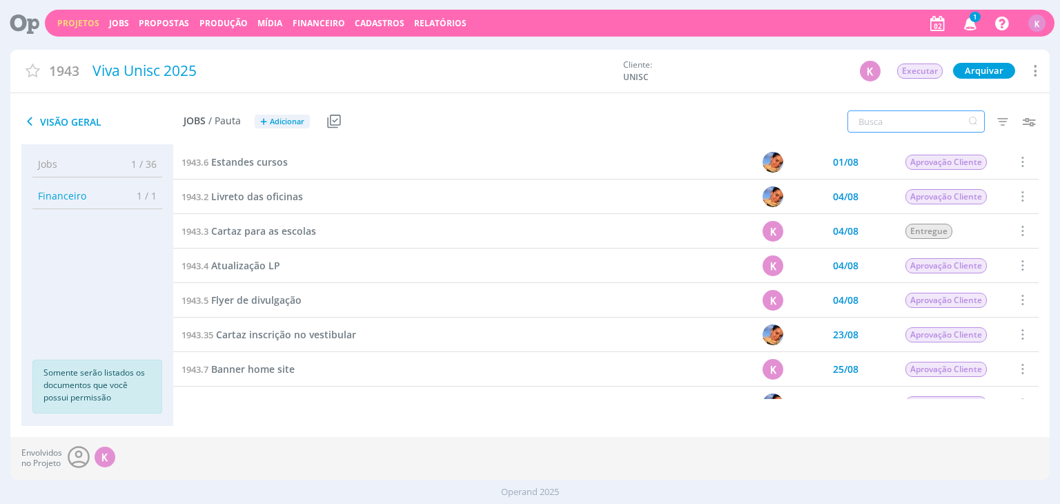
click at [881, 126] on input "text" at bounding box center [915, 121] width 137 height 22
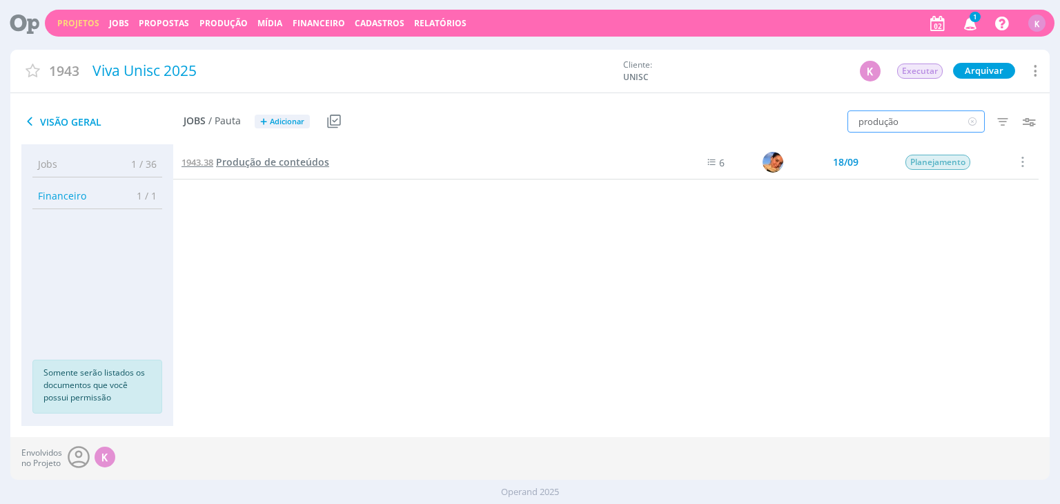
type input "produção"
click at [306, 164] on span "Produção de conteúdos" at bounding box center [272, 161] width 113 height 13
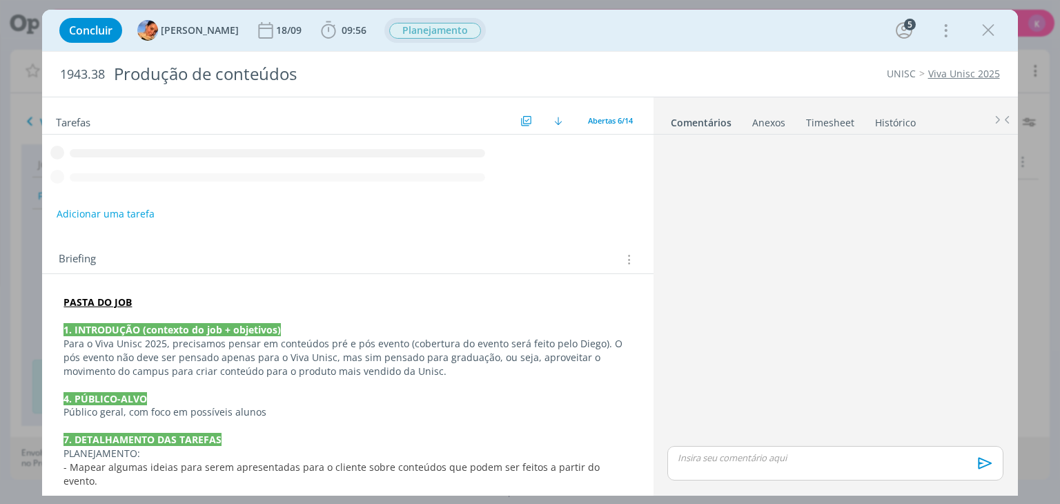
click at [413, 38] on div "Planejamento" at bounding box center [435, 31] width 92 height 16
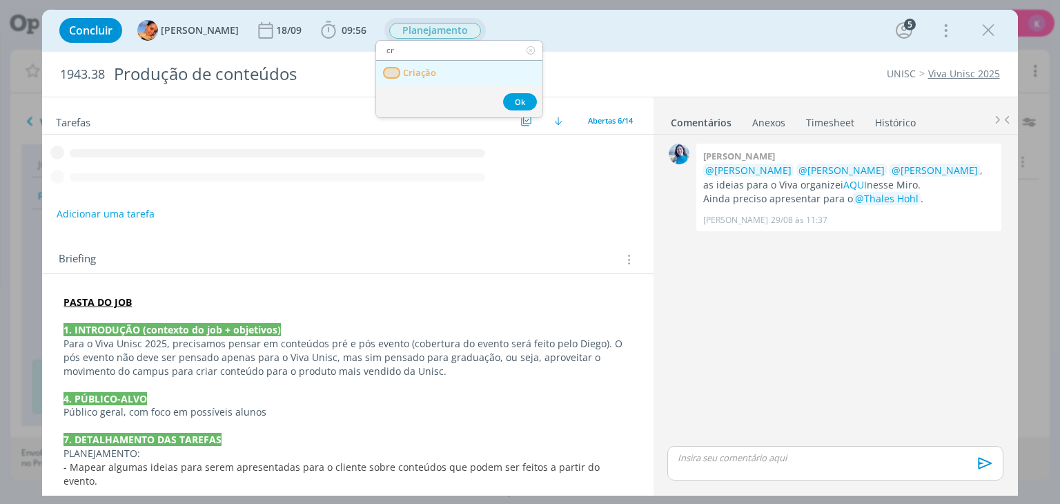
type input "cr"
click at [430, 77] on span "Criação" at bounding box center [420, 73] width 33 height 11
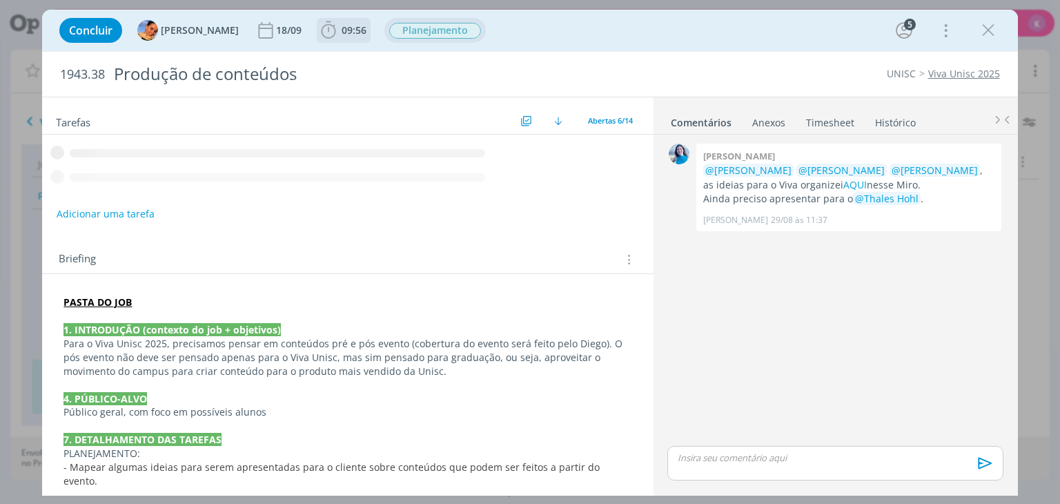
click at [344, 31] on span "09:56" at bounding box center [354, 29] width 25 height 13
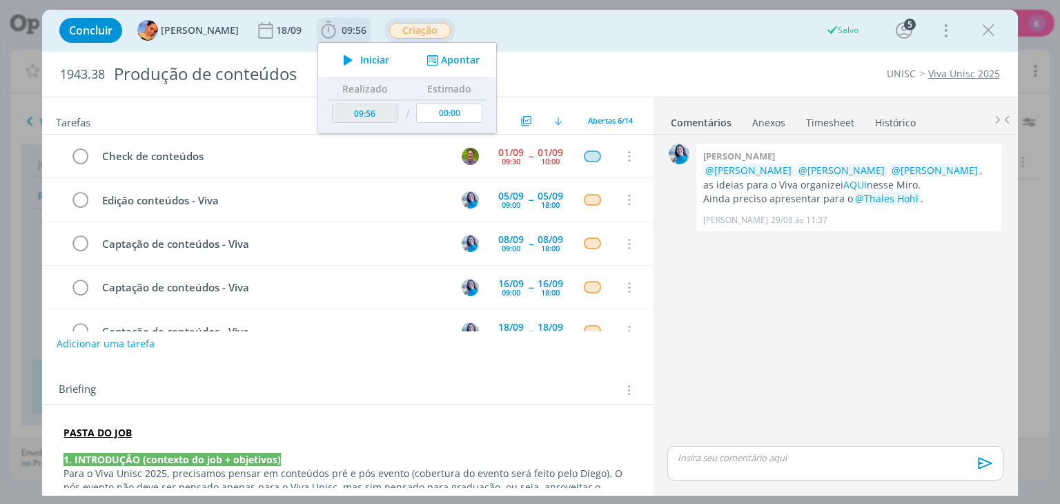
click at [456, 55] on button "Apontar" at bounding box center [451, 60] width 57 height 14
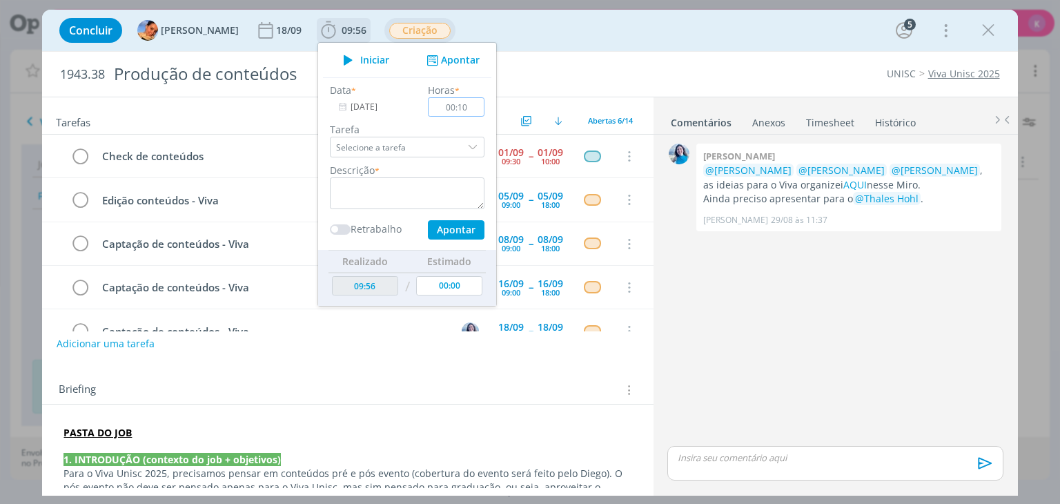
type input "00:10"
click at [416, 192] on textarea "dialog" at bounding box center [407, 193] width 155 height 32
drag, startPoint x: 411, startPoint y: 196, endPoint x: 397, endPoint y: 200, distance: 15.1
click at [397, 200] on textarea "Troca com a Elisa" at bounding box center [407, 193] width 155 height 32
type textarea "Troca com a Elisa"
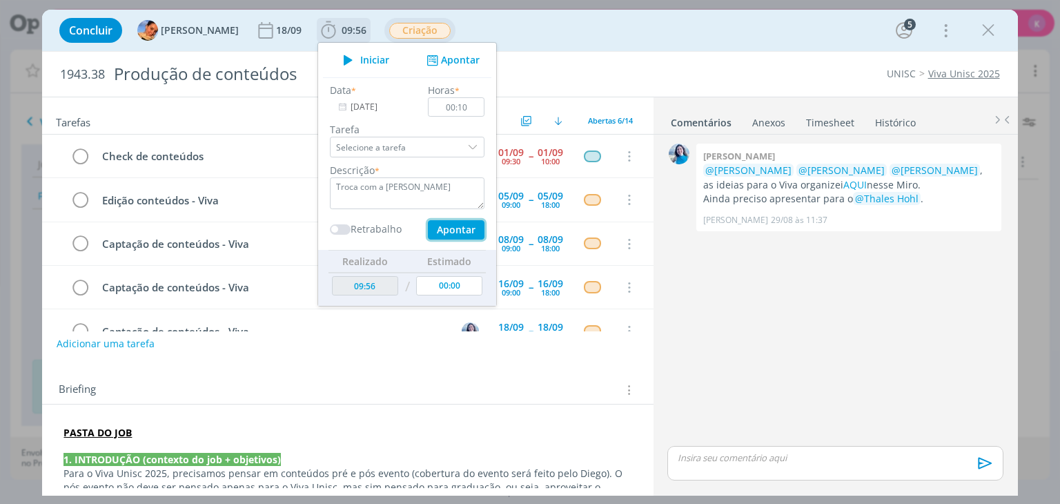
click at [453, 227] on button "Apontar" at bounding box center [456, 229] width 57 height 19
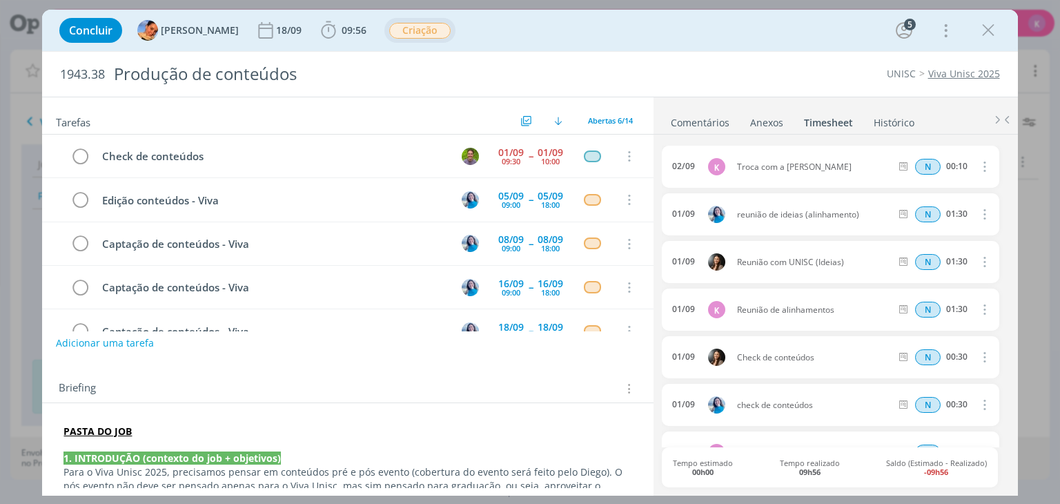
click at [95, 337] on button "Adicionar uma tarefa" at bounding box center [105, 342] width 98 height 23
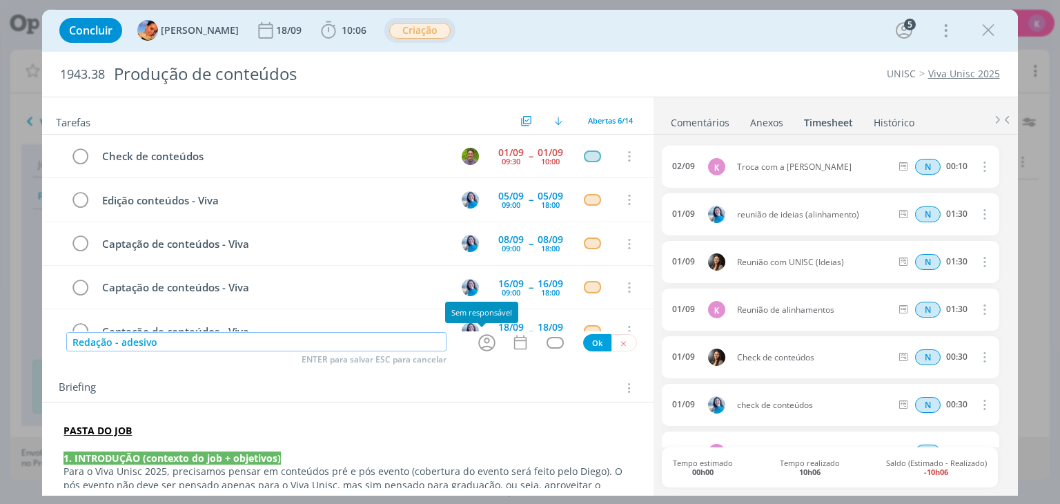
click at [486, 337] on icon "dialog" at bounding box center [486, 342] width 21 height 21
type input "Redação - adesivo"
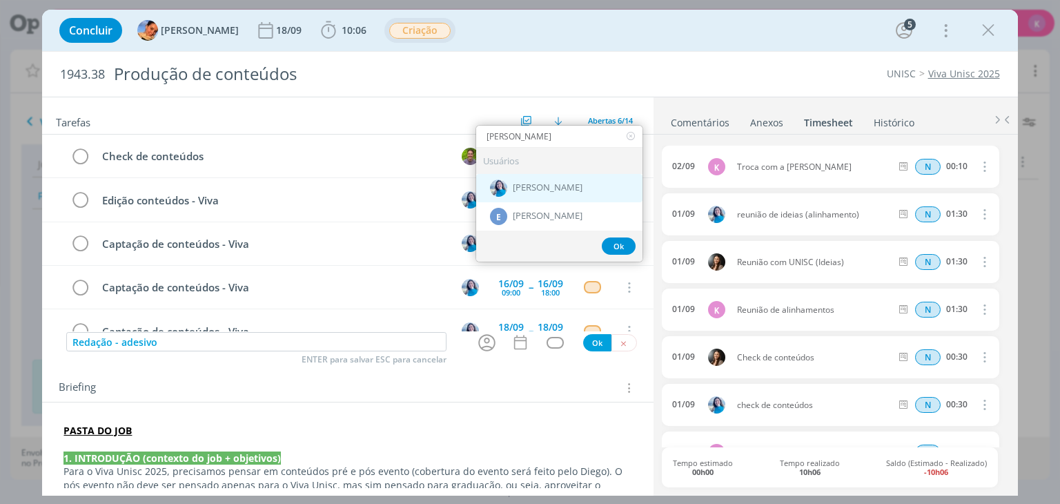
type input "elisa"
click at [574, 186] on div "[PERSON_NAME]" at bounding box center [559, 188] width 166 height 28
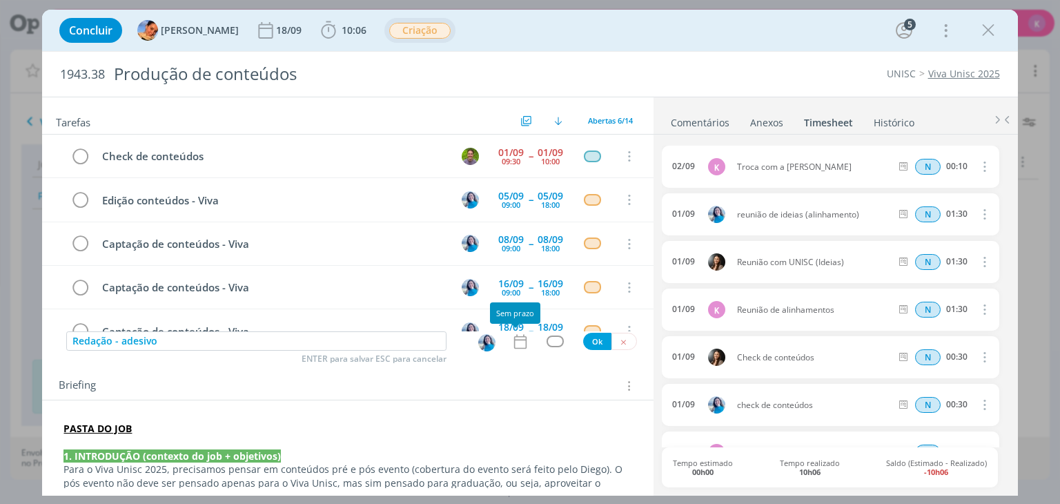
click at [513, 342] on icon "dialog" at bounding box center [520, 342] width 18 height 18
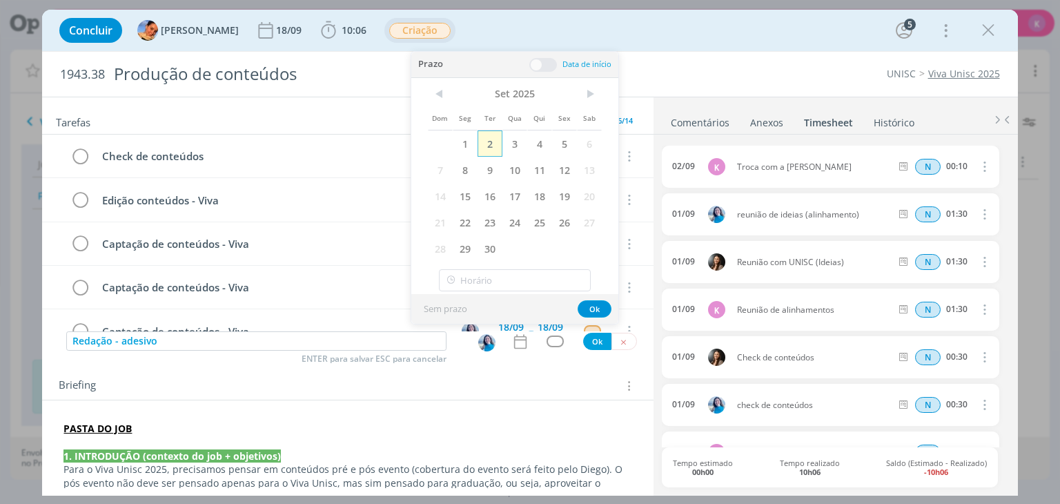
click at [491, 152] on span "2" at bounding box center [490, 143] width 25 height 26
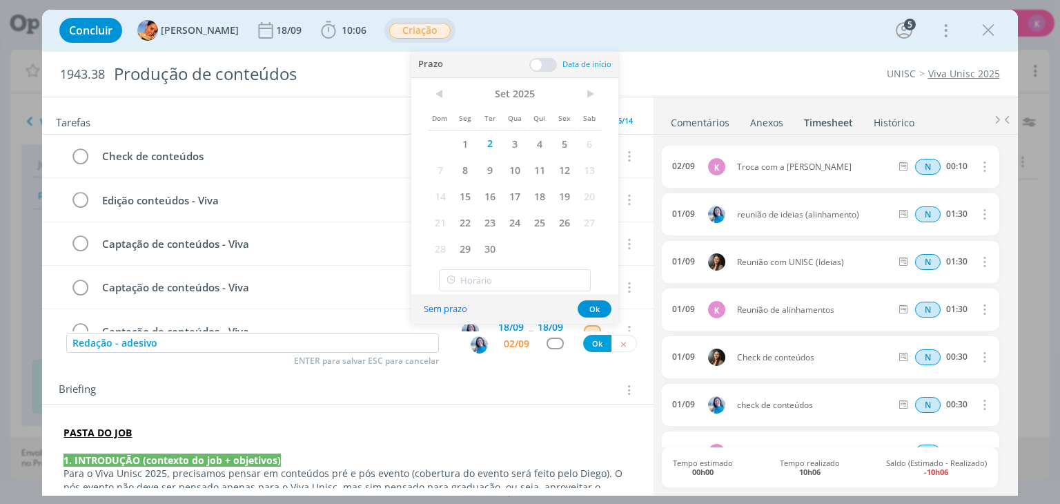
click at [534, 68] on span at bounding box center [543, 65] width 28 height 14
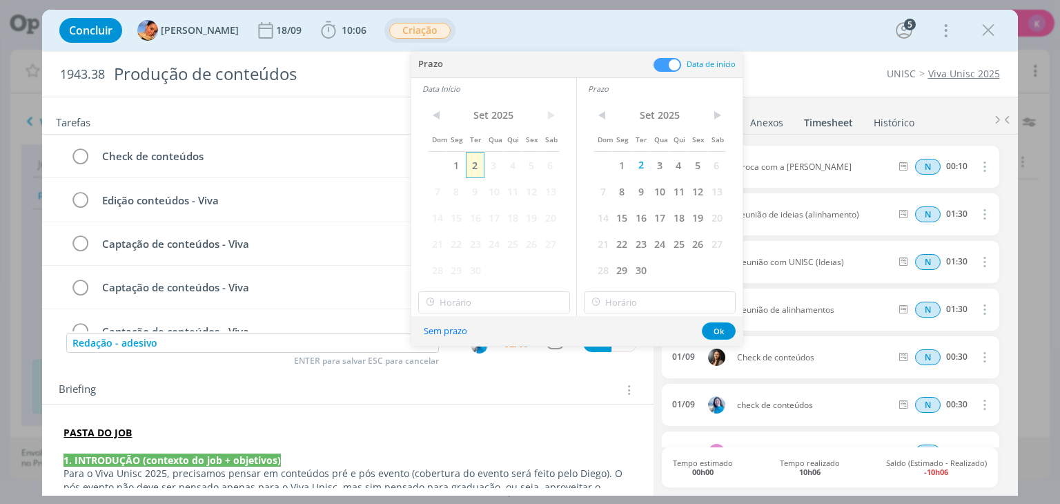
click at [474, 162] on span "2" at bounding box center [475, 165] width 19 height 26
click at [488, 301] on input "11:00" at bounding box center [494, 302] width 152 height 22
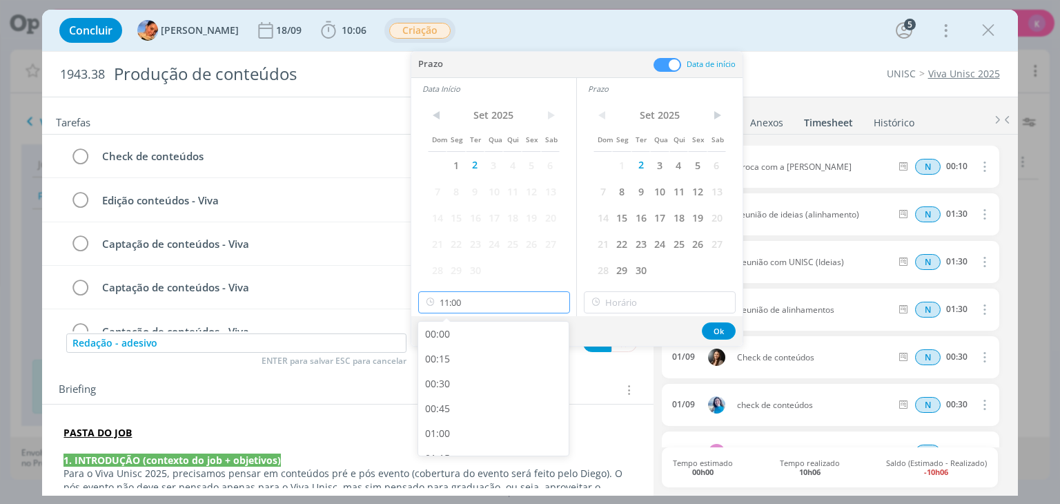
scroll to position [988, 0]
drag, startPoint x: 458, startPoint y: 389, endPoint x: 599, endPoint y: 318, distance: 157.4
click at [460, 387] on div "10:30" at bounding box center [495, 389] width 155 height 25
type input "10:30"
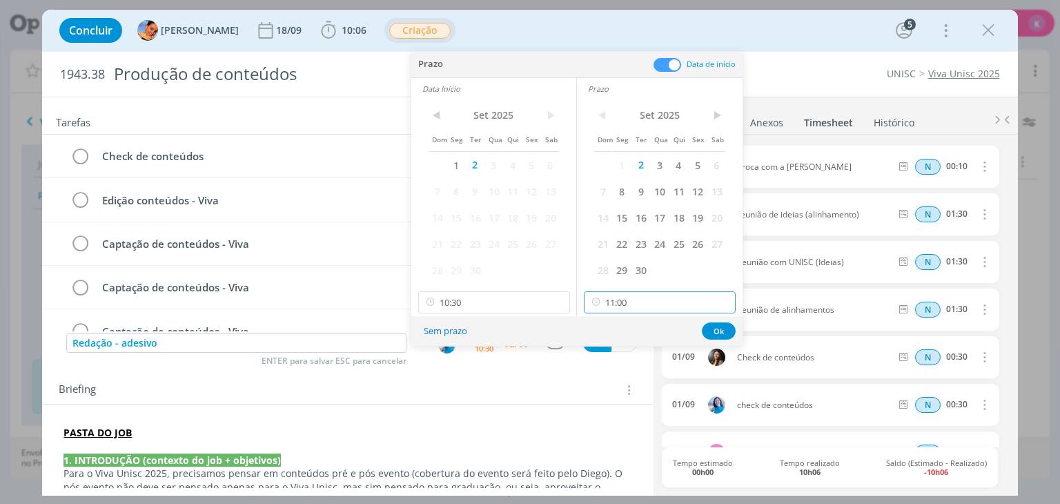
click at [618, 301] on input "11:00" at bounding box center [660, 302] width 152 height 22
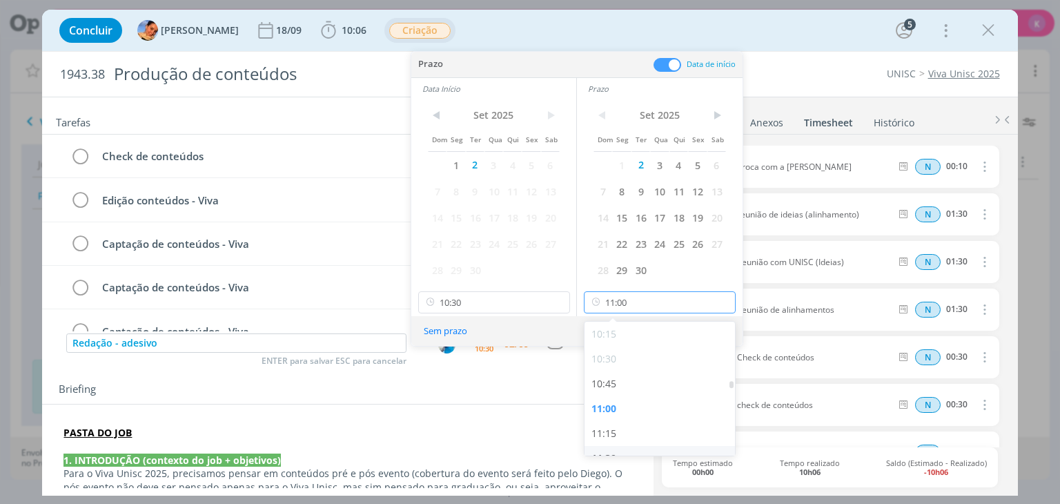
scroll to position [1057, 0]
click at [620, 391] on div "11:15" at bounding box center [662, 394] width 155 height 25
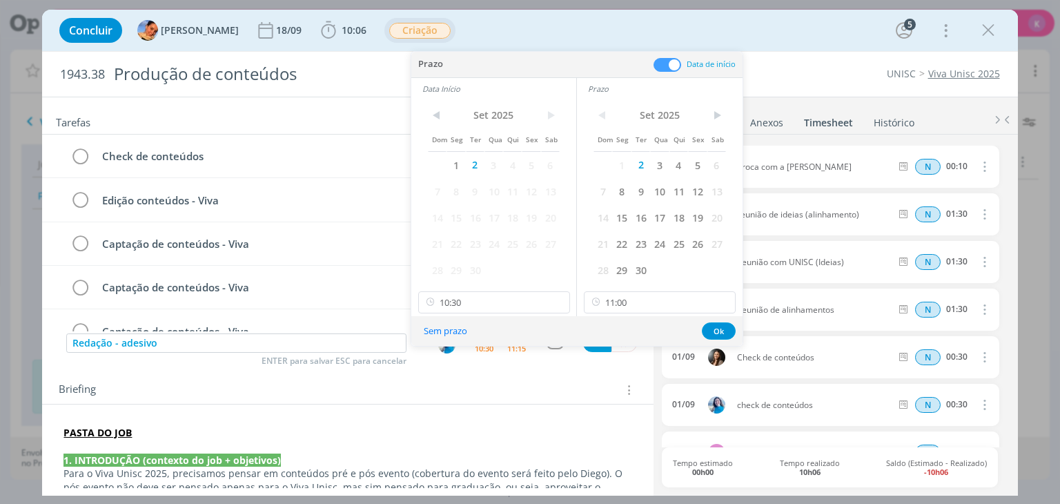
type input "11:15"
click at [720, 331] on button "Ok" at bounding box center [719, 330] width 34 height 17
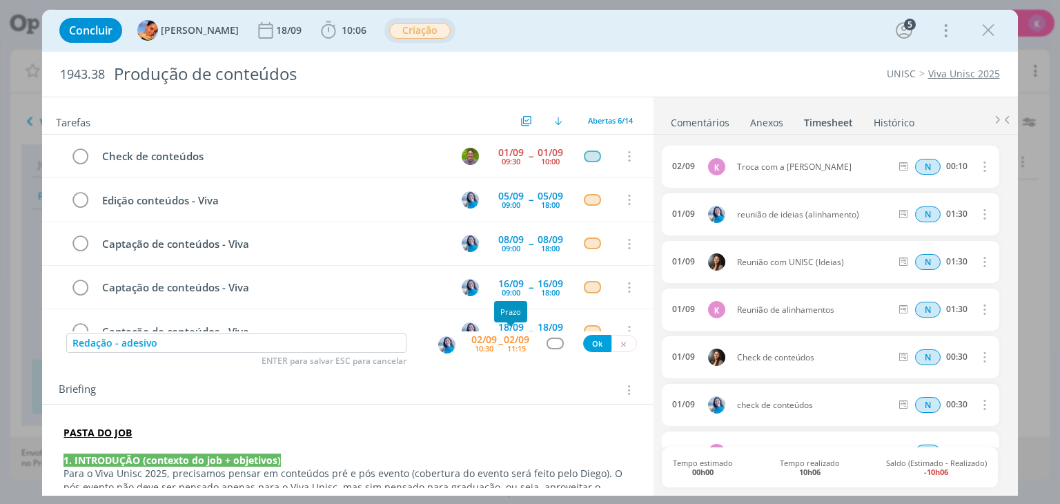
click at [511, 346] on div "11:15" at bounding box center [516, 348] width 19 height 8
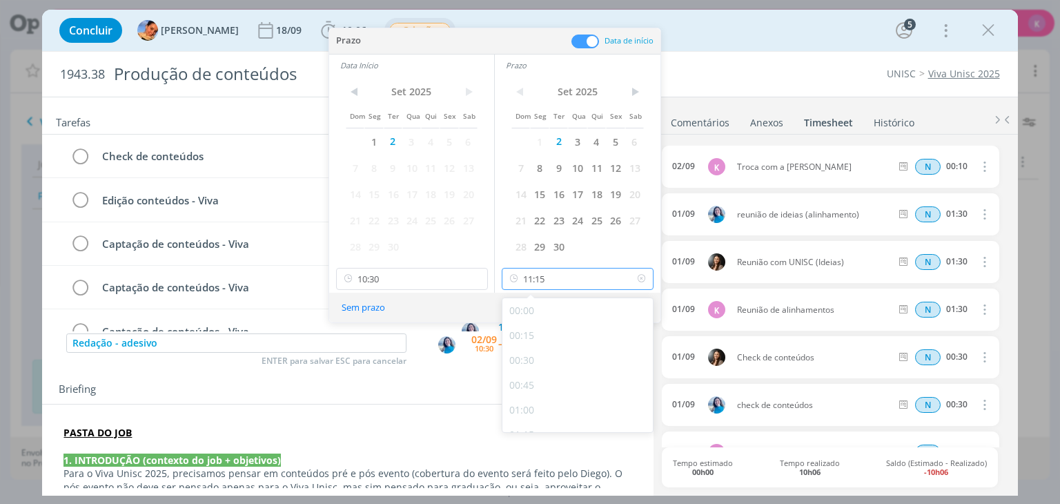
click at [554, 274] on input "11:15" at bounding box center [578, 279] width 152 height 22
click at [538, 382] on div "11:00" at bounding box center [579, 390] width 155 height 25
type input "11:00"
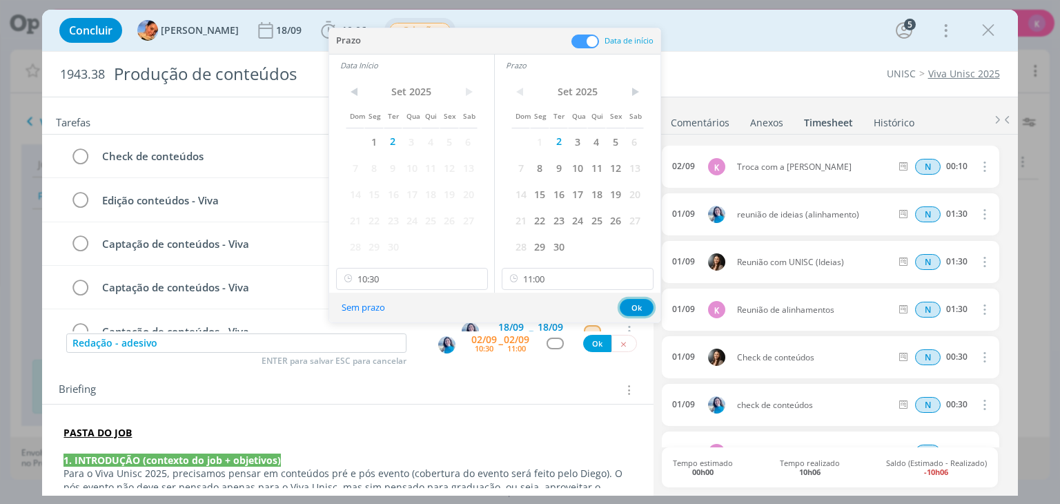
click at [642, 299] on button "Ok" at bounding box center [637, 307] width 34 height 17
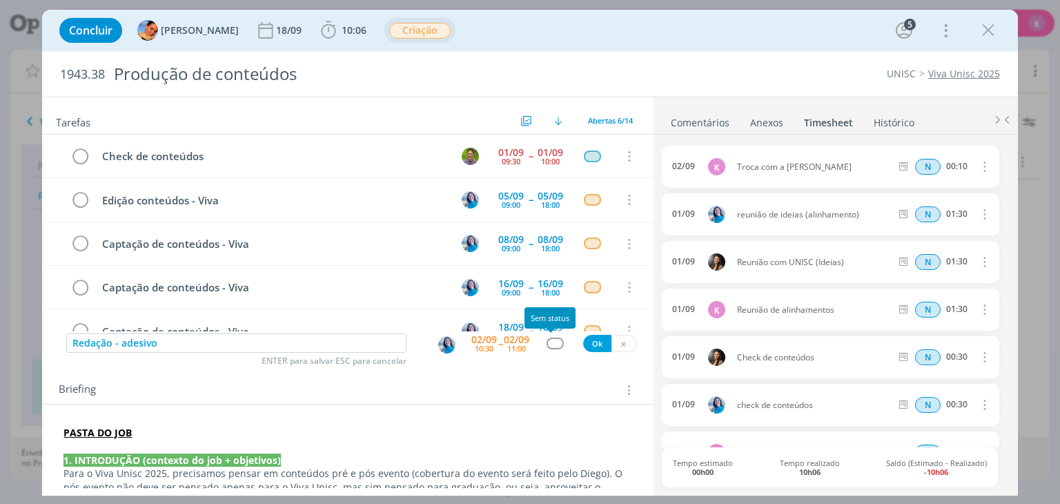
click at [547, 344] on div "dialog" at bounding box center [555, 343] width 17 height 12
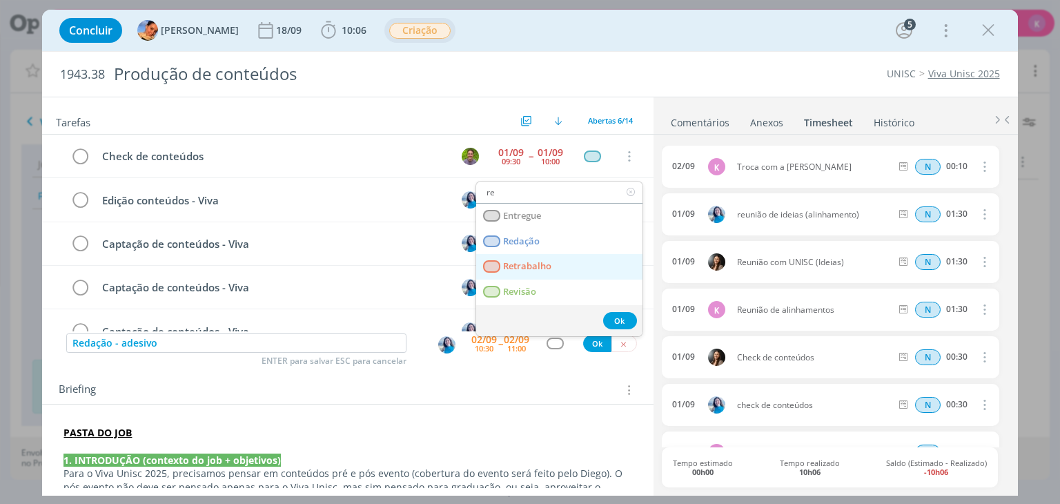
type input "r"
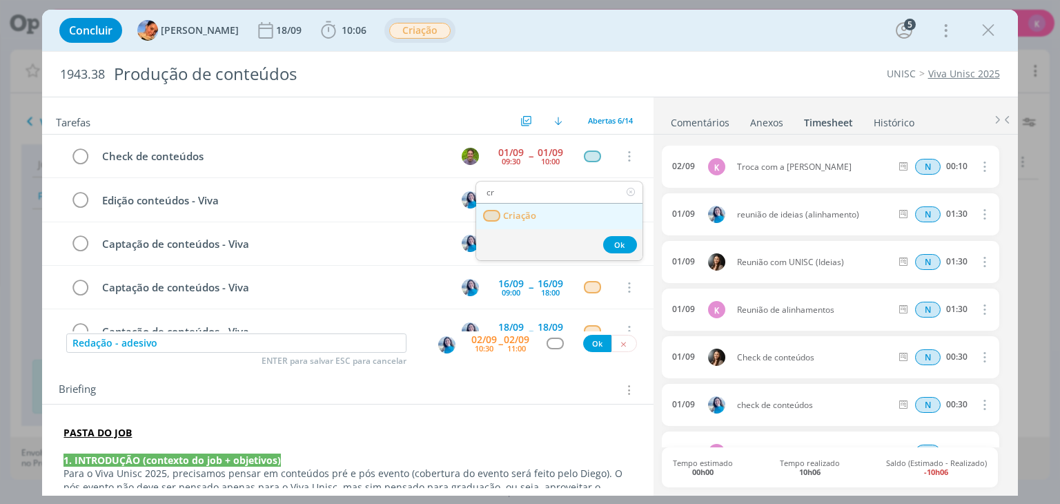
type input "cr"
click at [552, 224] on link "Criação" at bounding box center [559, 217] width 166 height 26
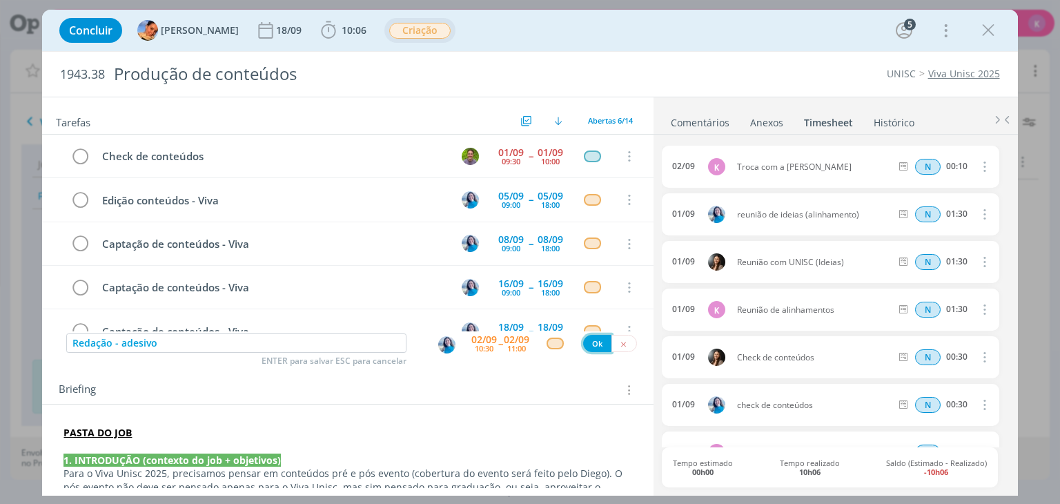
click at [588, 344] on button "Ok" at bounding box center [597, 343] width 28 height 17
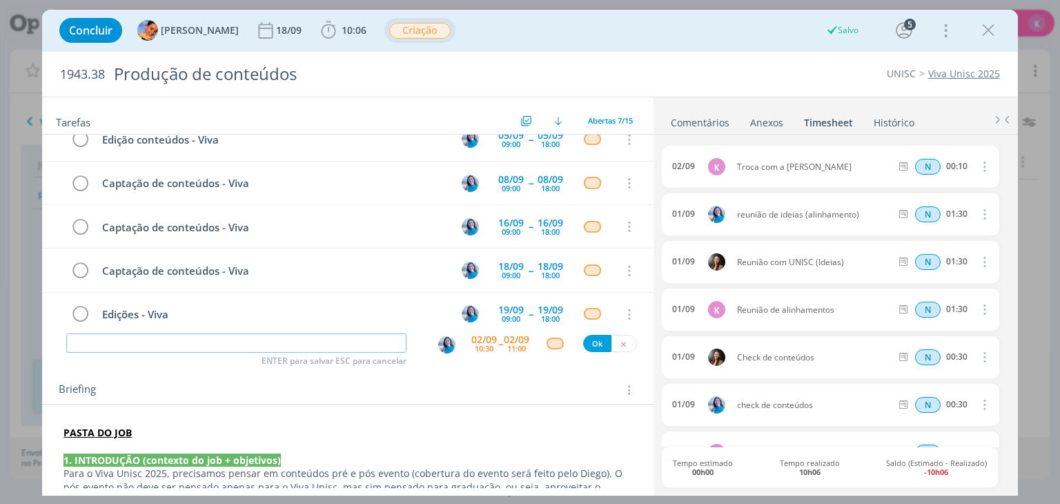
scroll to position [116, 0]
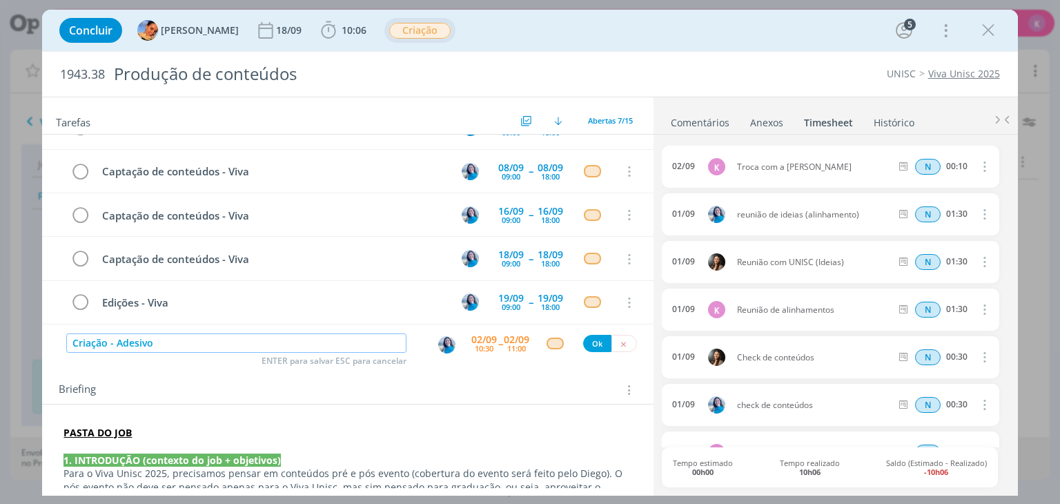
click at [442, 343] on img "dialog" at bounding box center [446, 344] width 17 height 17
type input "Criação - Adesivo"
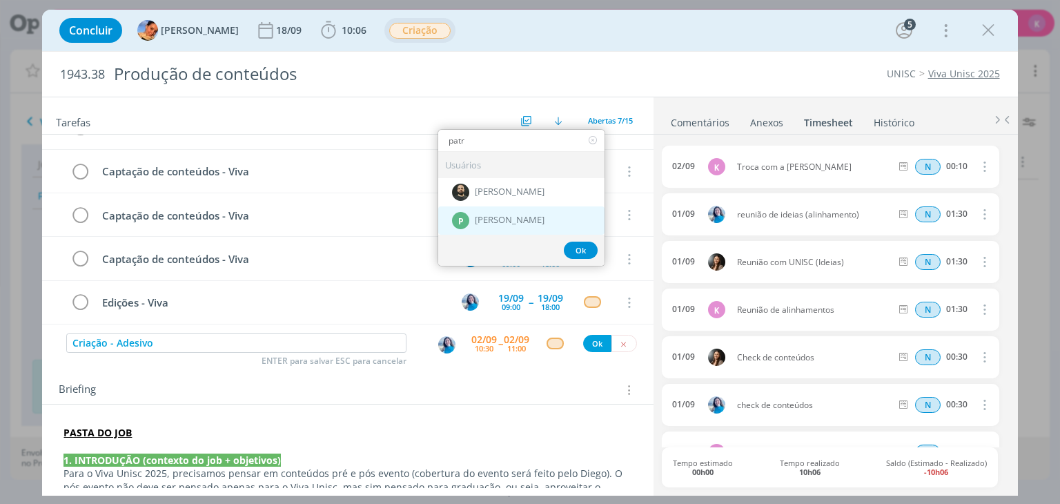
type input "patr"
click at [530, 210] on div "P Patrick Meireles" at bounding box center [521, 220] width 166 height 28
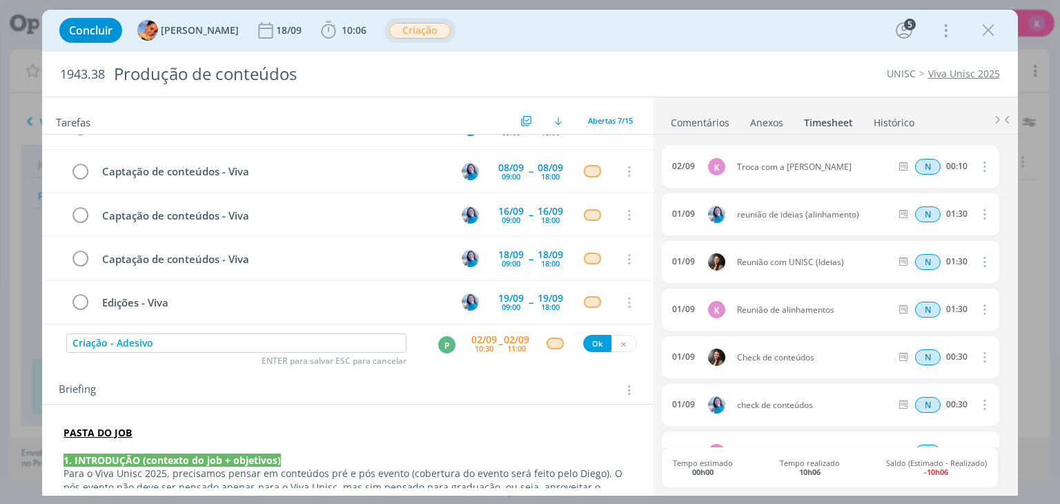
click at [477, 344] on div "10:30" at bounding box center [484, 348] width 19 height 8
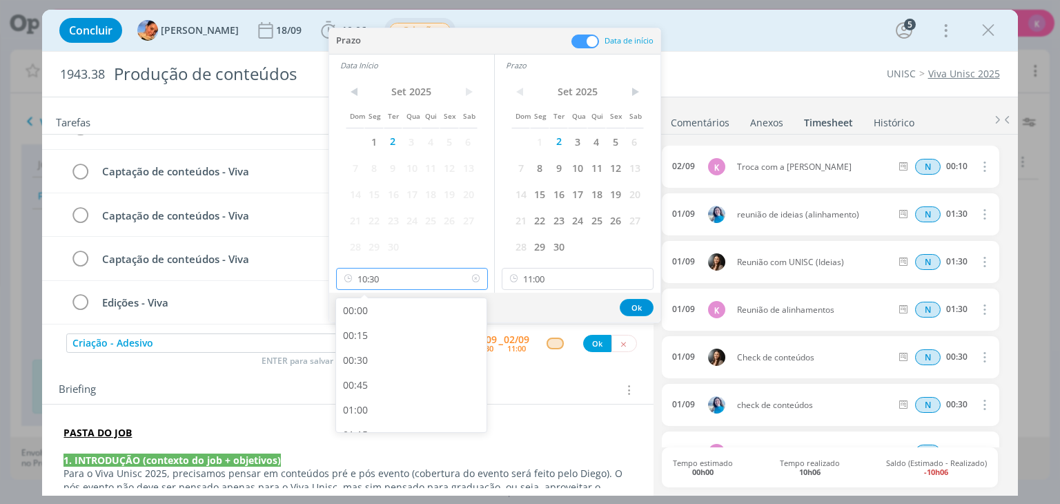
click at [439, 278] on input "10:30" at bounding box center [412, 279] width 152 height 22
click at [593, 271] on input "11:00" at bounding box center [578, 279] width 152 height 22
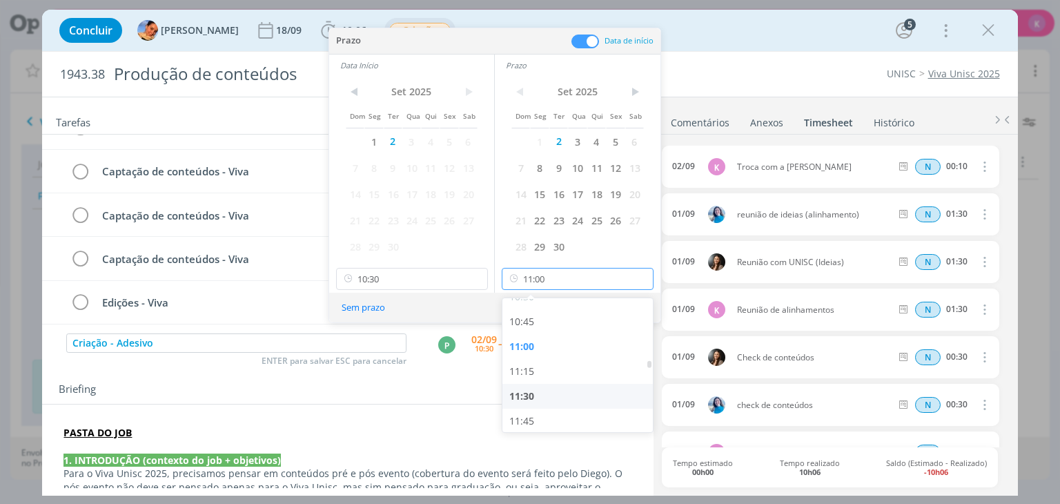
scroll to position [1126, 0]
click at [541, 373] on div "12:00" at bounding box center [579, 376] width 155 height 25
type input "12:00"
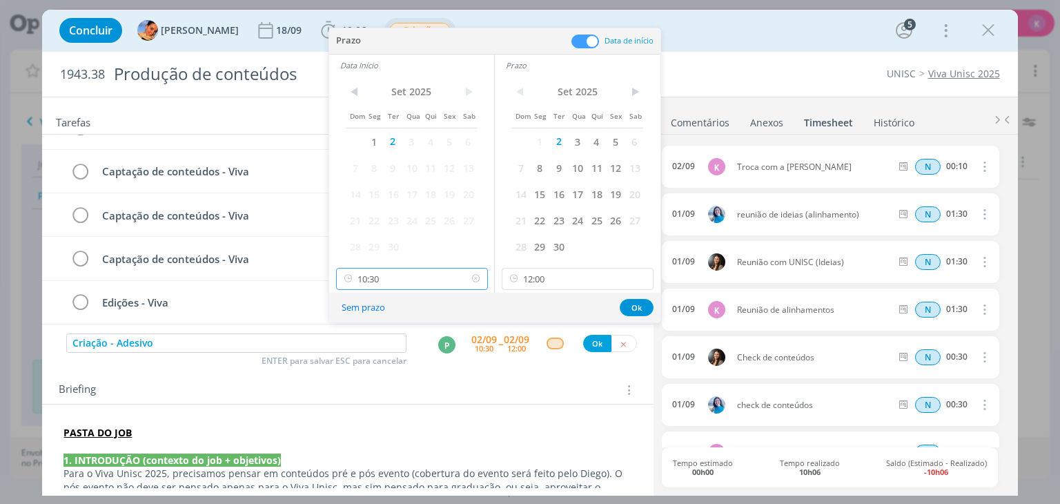
click at [428, 275] on input "10:30" at bounding box center [412, 279] width 152 height 22
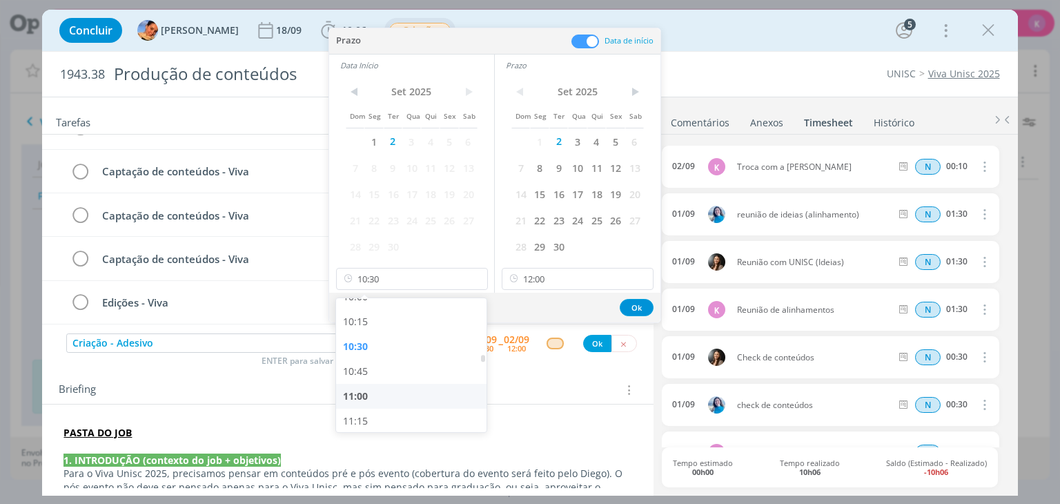
click at [372, 393] on div "11:00" at bounding box center [413, 396] width 155 height 25
type input "11:00"
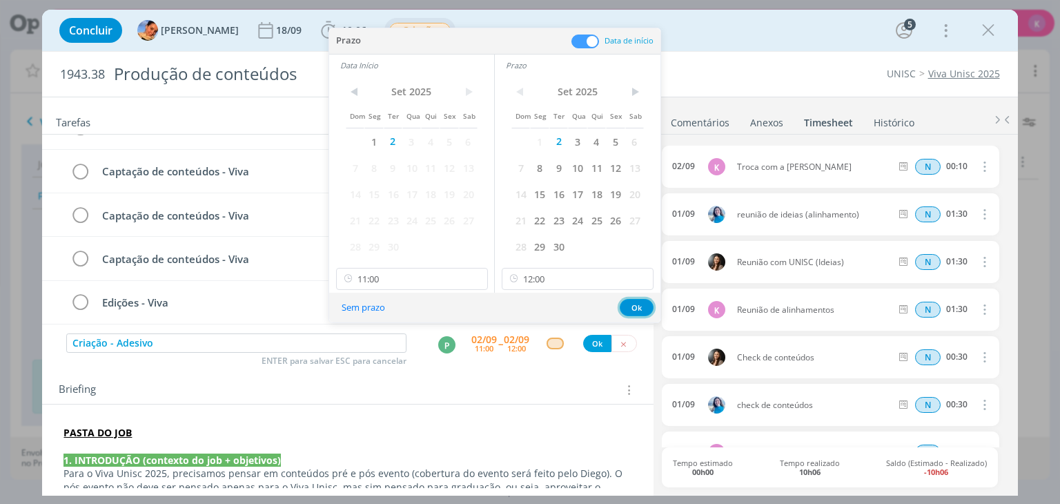
click at [629, 304] on button "Ok" at bounding box center [637, 307] width 34 height 17
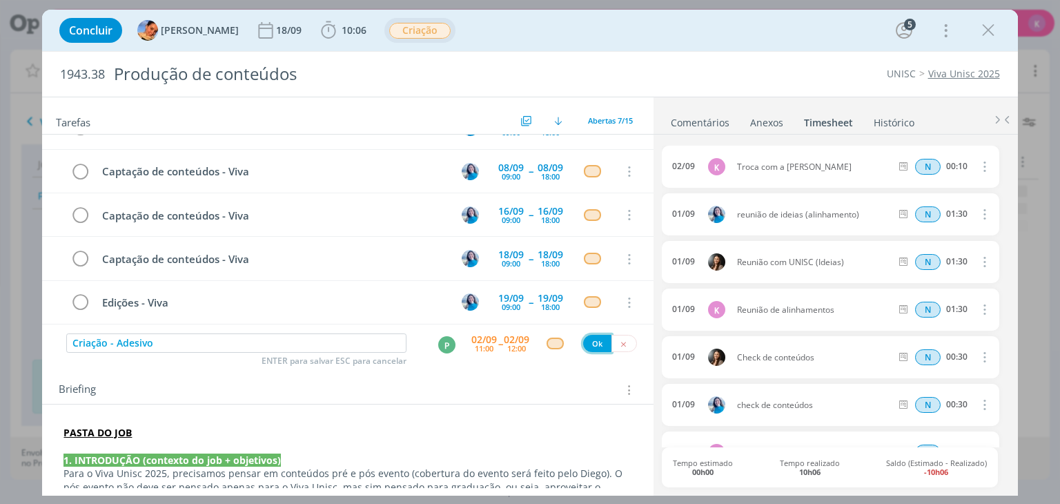
click at [584, 343] on button "Ok" at bounding box center [597, 343] width 28 height 17
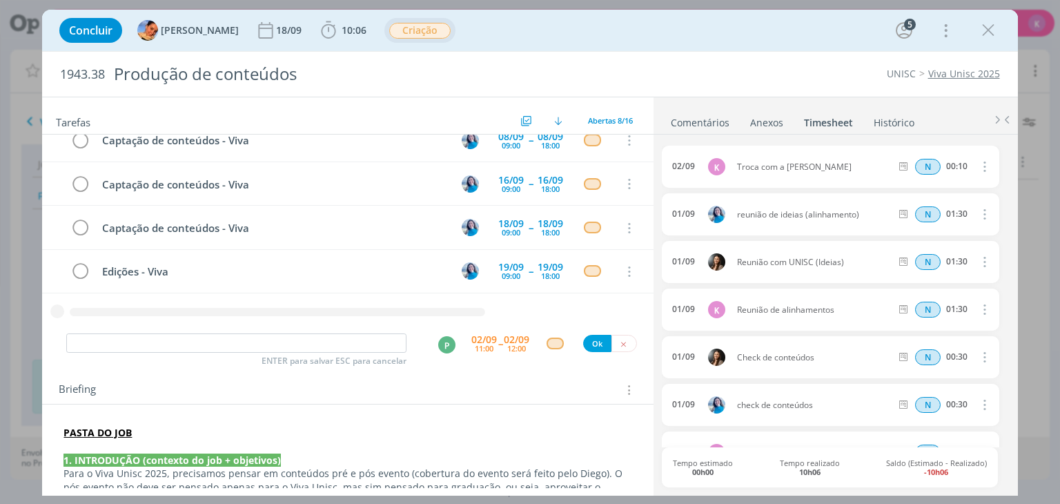
click at [197, 434] on p "PASTA DO JOB" at bounding box center [347, 433] width 568 height 14
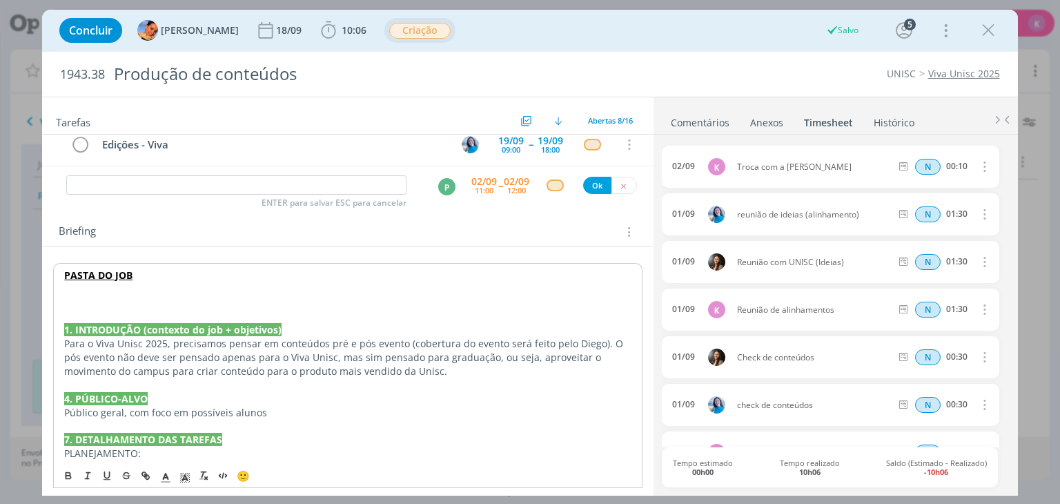
scroll to position [161, 0]
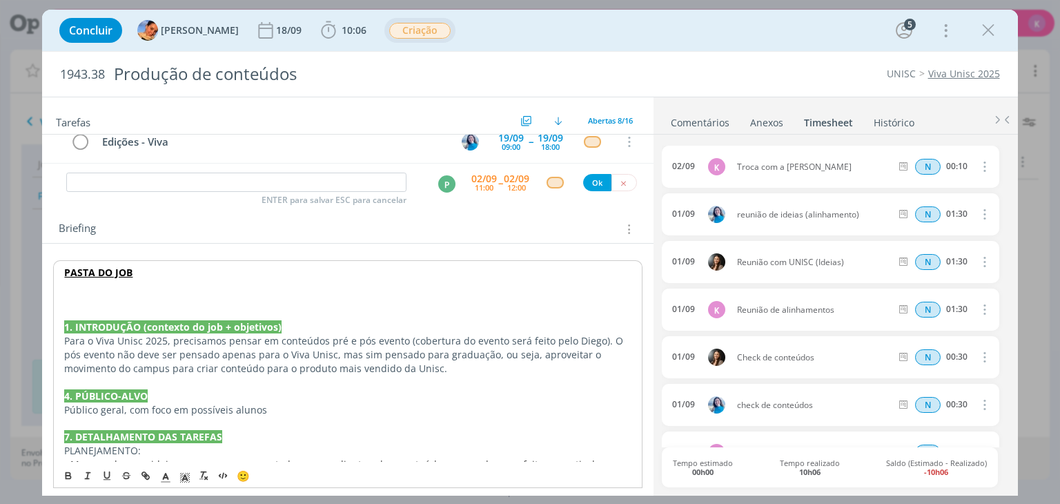
click at [83, 311] on p "dialog" at bounding box center [347, 313] width 567 height 14
drag, startPoint x: 114, startPoint y: 308, endPoint x: 119, endPoint y: 300, distance: 9.4
click at [114, 307] on p "dialog" at bounding box center [347, 313] width 567 height 14
click at [124, 296] on p "02/09 - ATUALIZAÇÃO - KAROL:" at bounding box center [347, 300] width 567 height 14
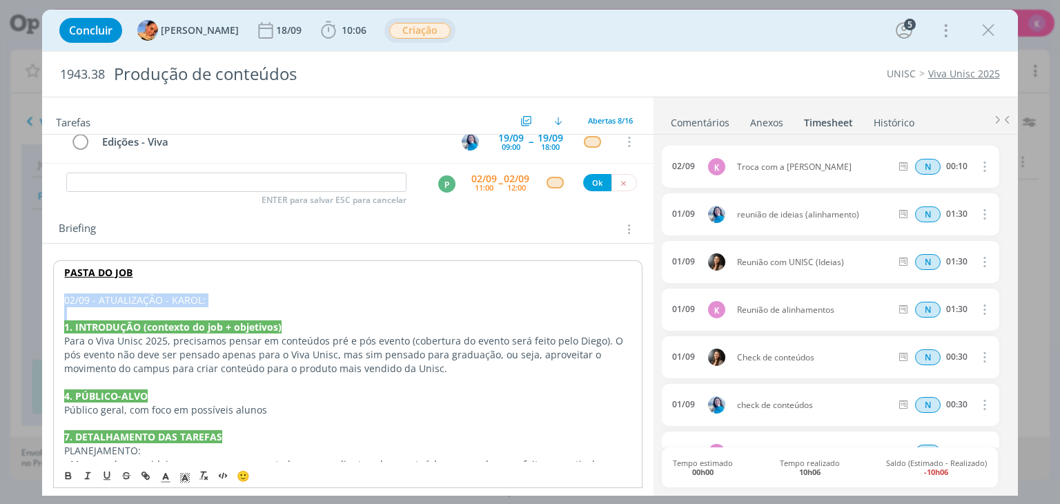
click at [124, 296] on p "02/09 - ATUALIZAÇÃO - KAROL:" at bounding box center [347, 300] width 567 height 14
click at [183, 480] on polyline "dialog" at bounding box center [185, 478] width 5 height 6
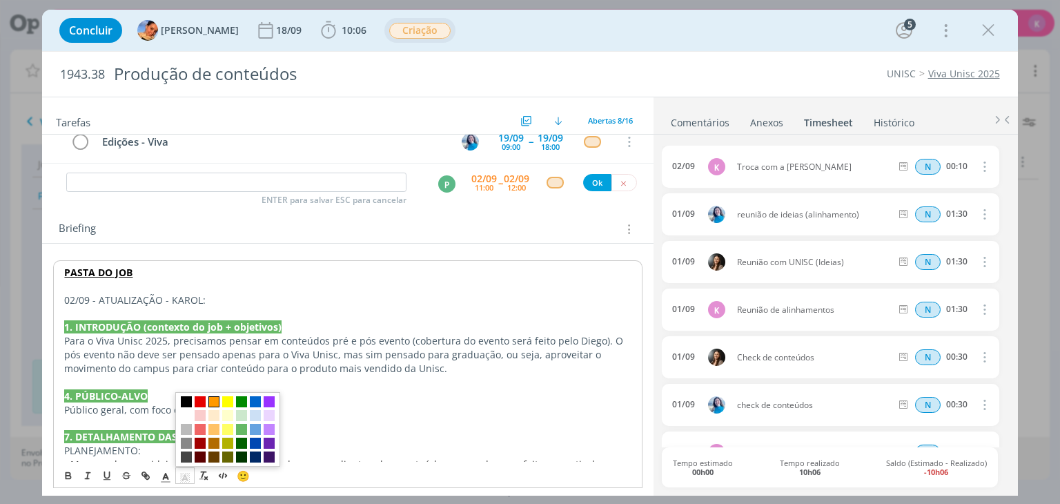
click at [212, 399] on span "dialog" at bounding box center [213, 401] width 11 height 11
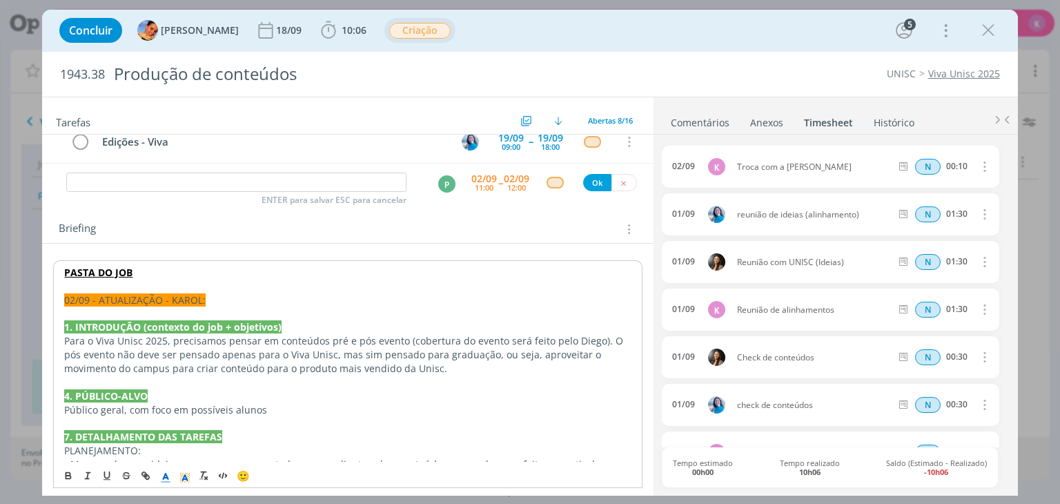
click at [164, 478] on line "dialog" at bounding box center [165, 478] width 3 height 0
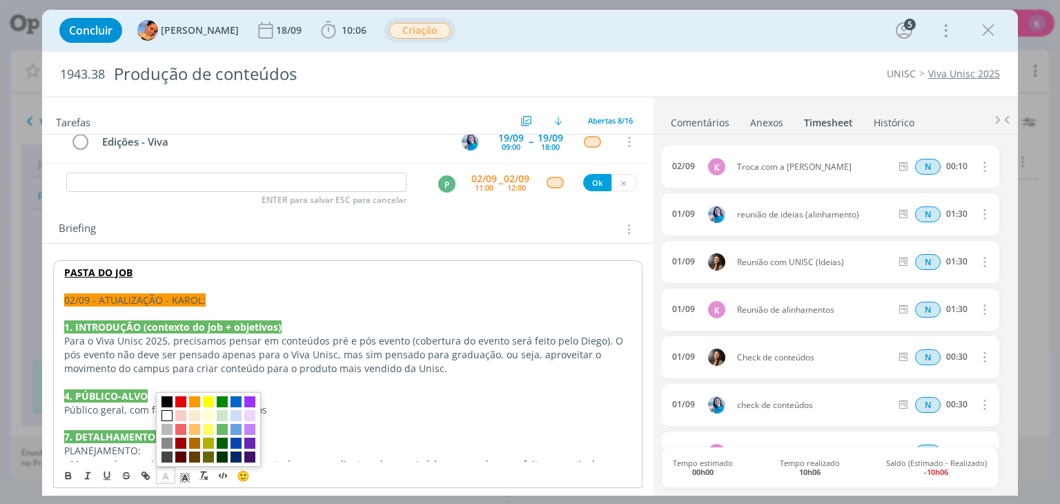
click at [165, 415] on span "dialog" at bounding box center [166, 415] width 11 height 11
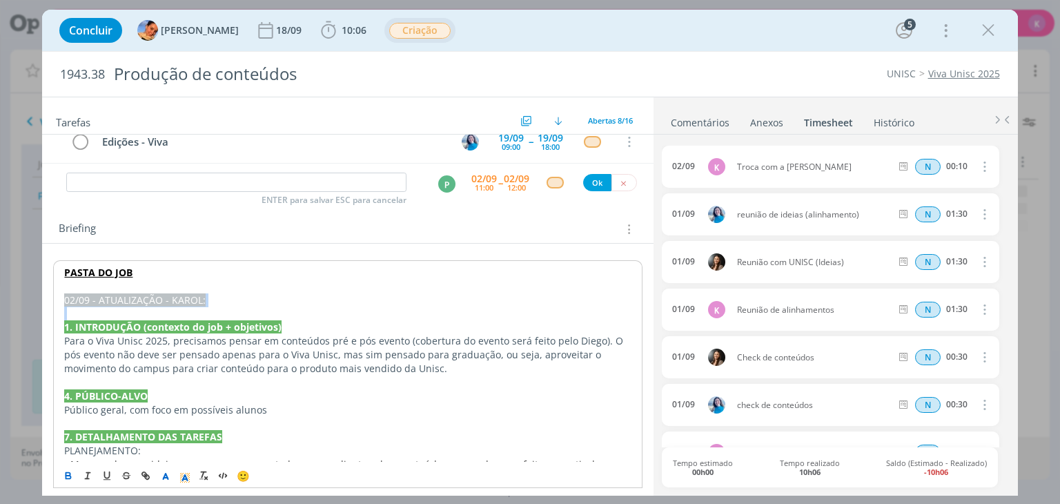
click at [68, 475] on icon "dialog" at bounding box center [68, 476] width 5 height 3
click at [236, 302] on p "02/09 - ATUALIZAÇÃO - KAROL:" at bounding box center [347, 300] width 567 height 14
click at [229, 296] on p "02/09 - ATUALIZAÇÃO - KAROL:" at bounding box center [347, 300] width 567 height 14
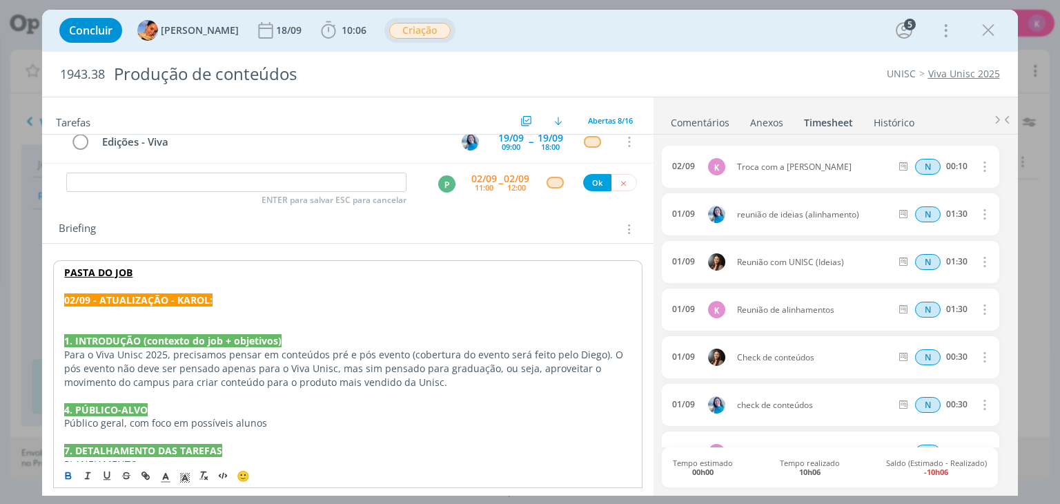
click at [176, 318] on p "﻿" at bounding box center [347, 313] width 567 height 14
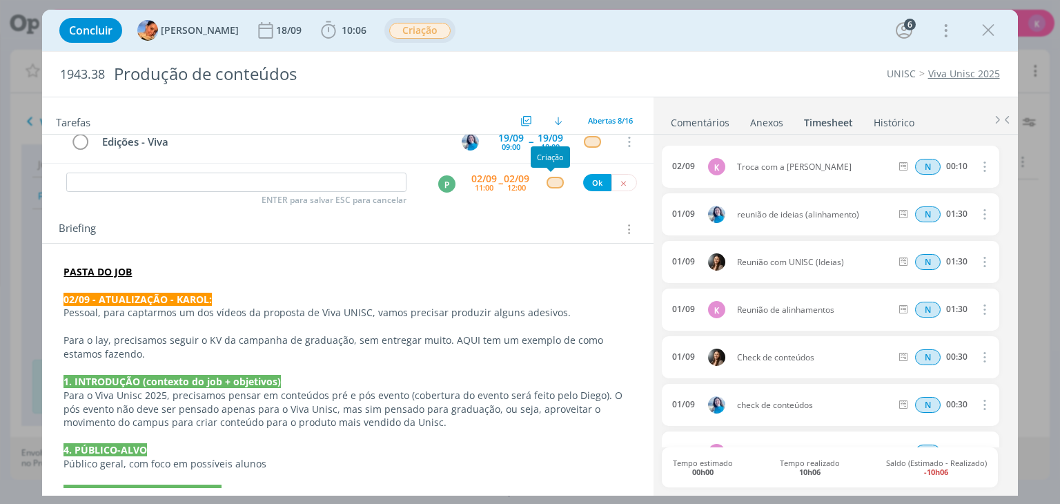
click at [549, 180] on div "dialog" at bounding box center [555, 183] width 17 height 12
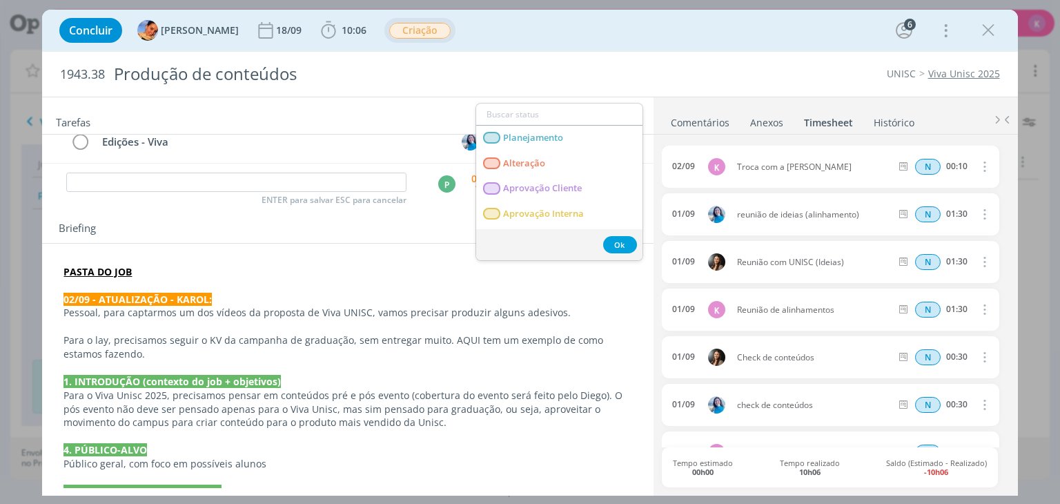
click at [423, 229] on div "Briefing Briefings Predefinidos Versões do Briefing Ver Briefing do Projeto" at bounding box center [349, 229] width 581 height 18
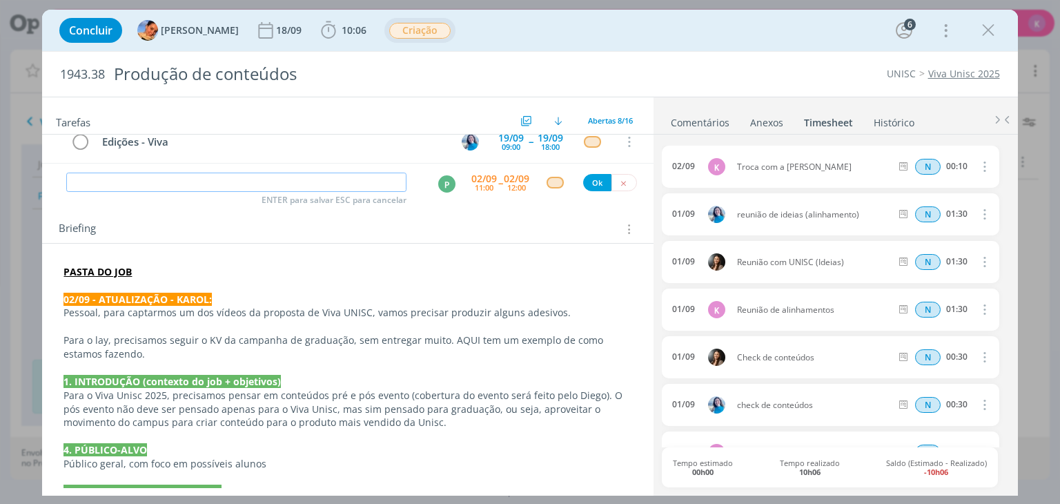
click at [387, 174] on input "dialog" at bounding box center [236, 182] width 340 height 19
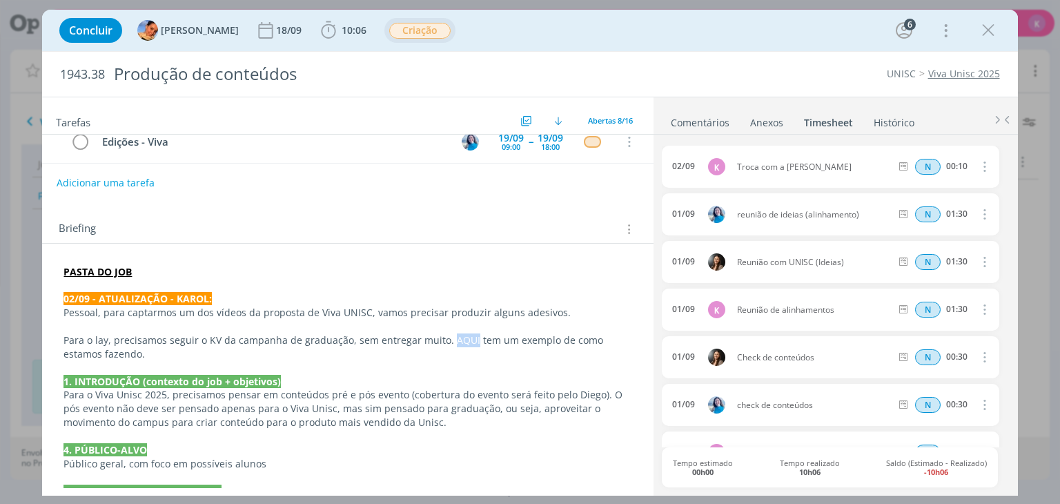
drag, startPoint x: 445, startPoint y: 336, endPoint x: 467, endPoint y: 341, distance: 21.9
click at [467, 341] on p "Para o lay, precisamos seguir o KV da campanha de graduação, sem entregar muito…" at bounding box center [347, 347] width 568 height 28
click at [148, 475] on icon "dialog" at bounding box center [148, 477] width 4 height 4
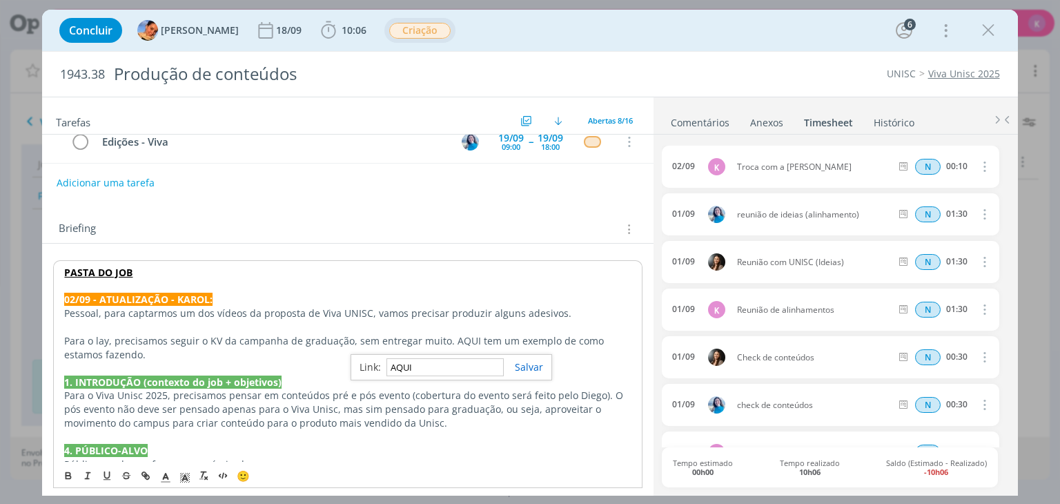
paste input "https://sobeae.sharepoint.com/:f:/s/SOBEAE/EnwiXl2fjTtEpIAq_66yOCQBR2GTYzgTZ0iC…"
type input "https://sobeae.sharepoint.com/:f:/s/SOBEAE/EnwiXl2fjTtEpIAq_66yOCQBR2GTYzgTZ0iC…"
click at [530, 364] on link "dialog" at bounding box center [523, 366] width 39 height 13
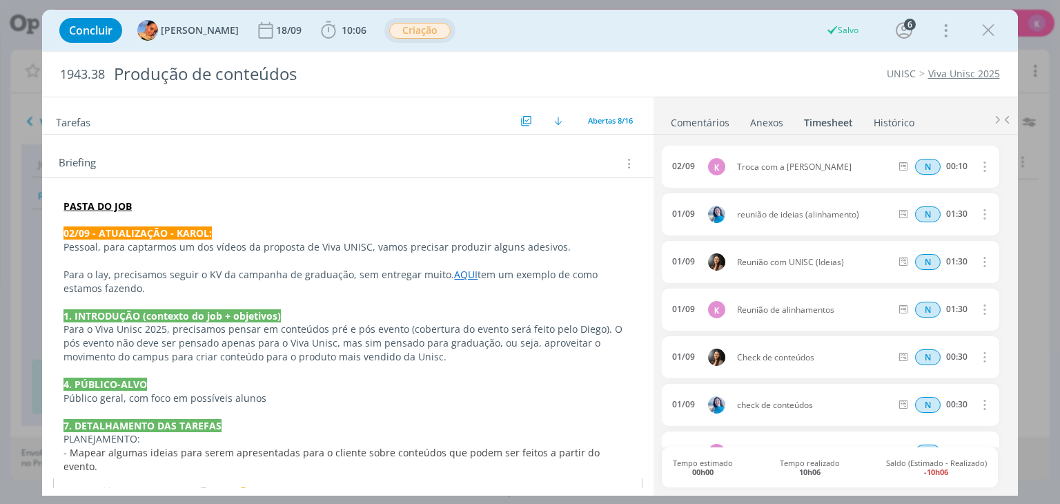
scroll to position [230, 0]
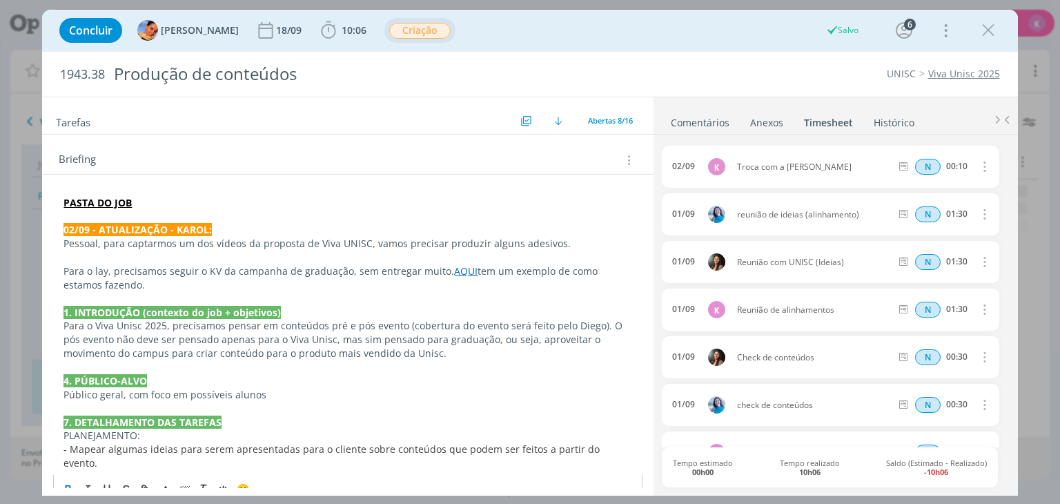
click at [73, 483] on icon "dialog" at bounding box center [68, 488] width 11 height 11
click at [662, 451] on div "Tempo estimado 00h00 Tempo realizado 10h06 Saldo (Estimado - Realizado) -10h06" at bounding box center [829, 467] width 335 height 40
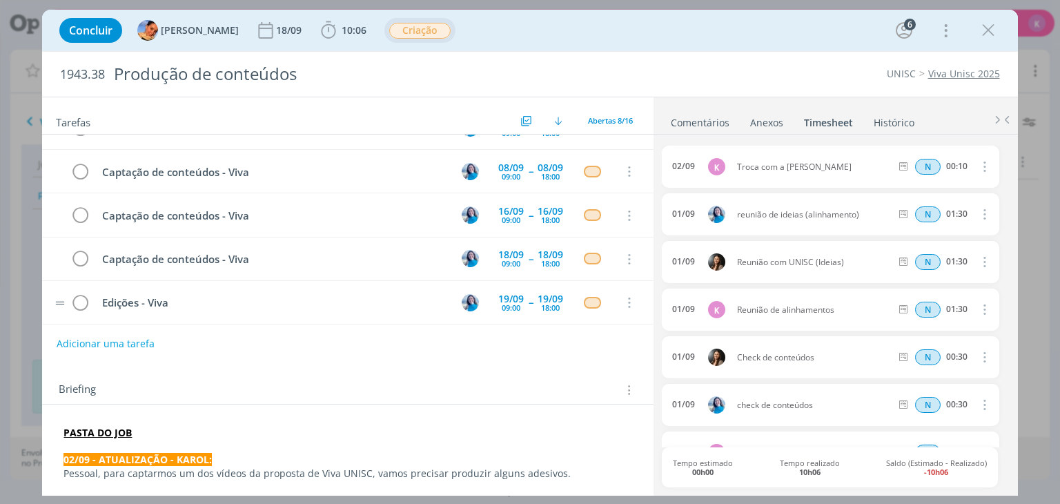
scroll to position [69, 0]
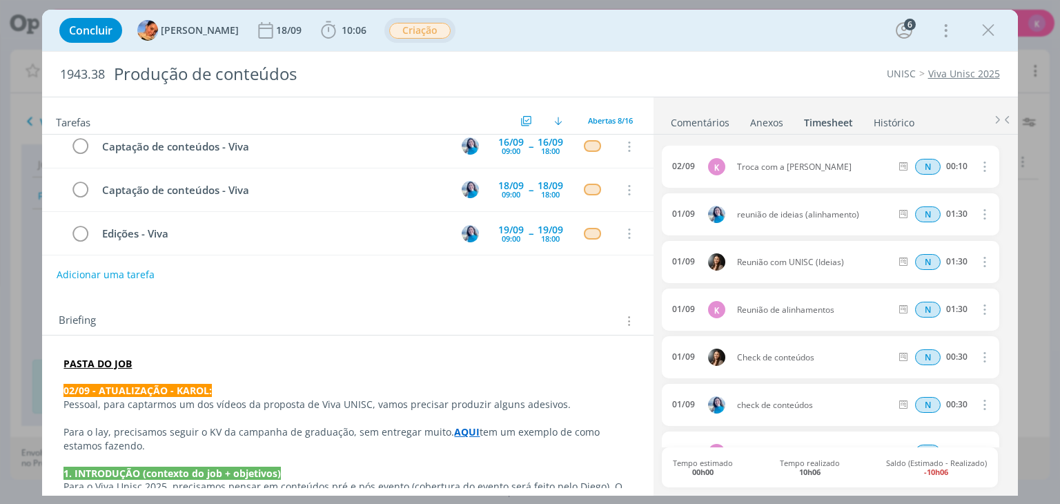
click at [701, 111] on link "Comentários" at bounding box center [700, 120] width 60 height 20
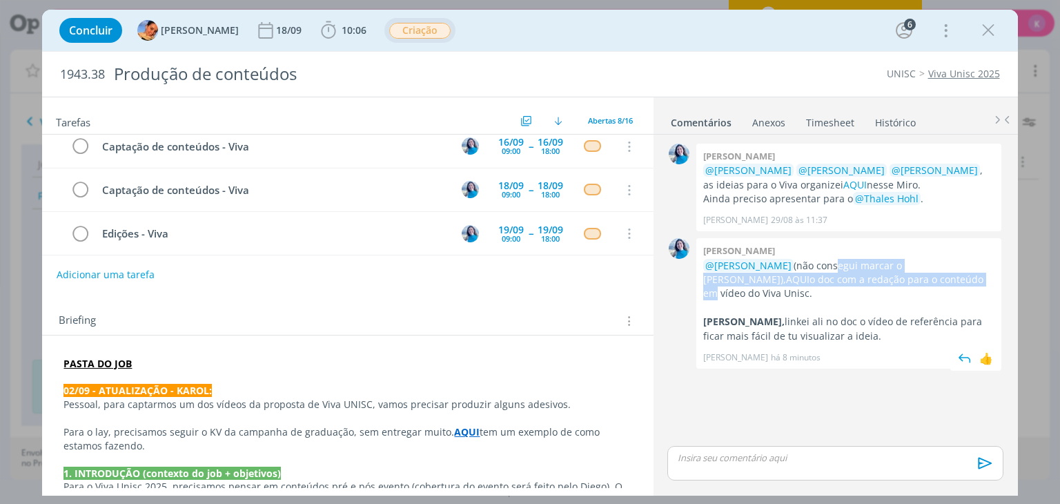
drag, startPoint x: 825, startPoint y: 264, endPoint x: 854, endPoint y: 279, distance: 32.4
click at [854, 279] on p "@Karoline Arend (não consegui marcar o Patrick), AQUI o doc com a redação para …" at bounding box center [848, 280] width 291 height 42
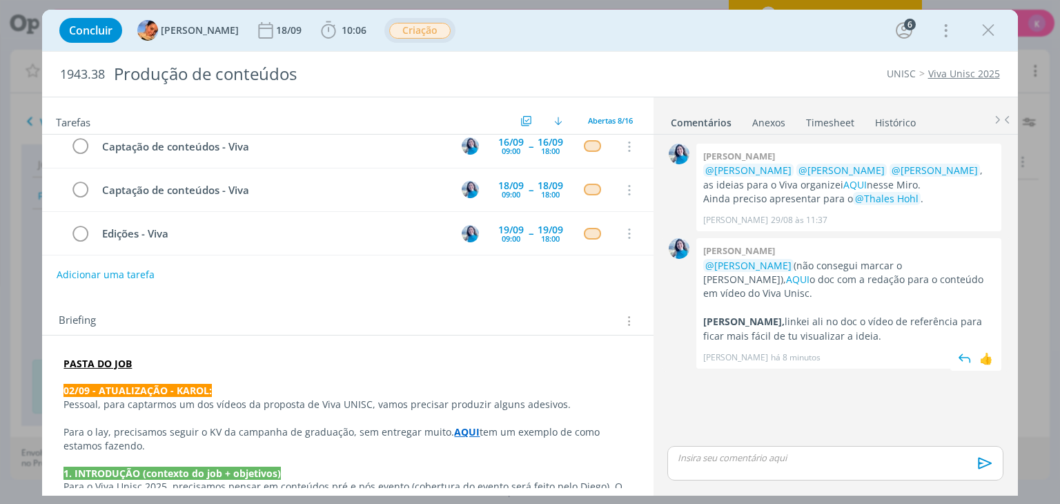
click at [874, 301] on p "dialog" at bounding box center [848, 308] width 291 height 14
click at [805, 448] on div "dialog" at bounding box center [834, 463] width 335 height 35
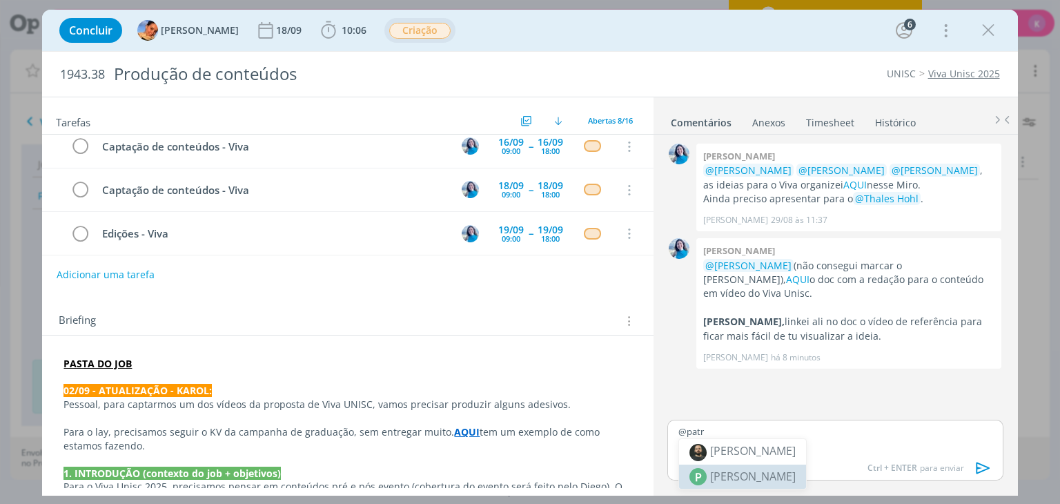
click at [759, 478] on span "[PERSON_NAME]" at bounding box center [753, 476] width 86 height 17
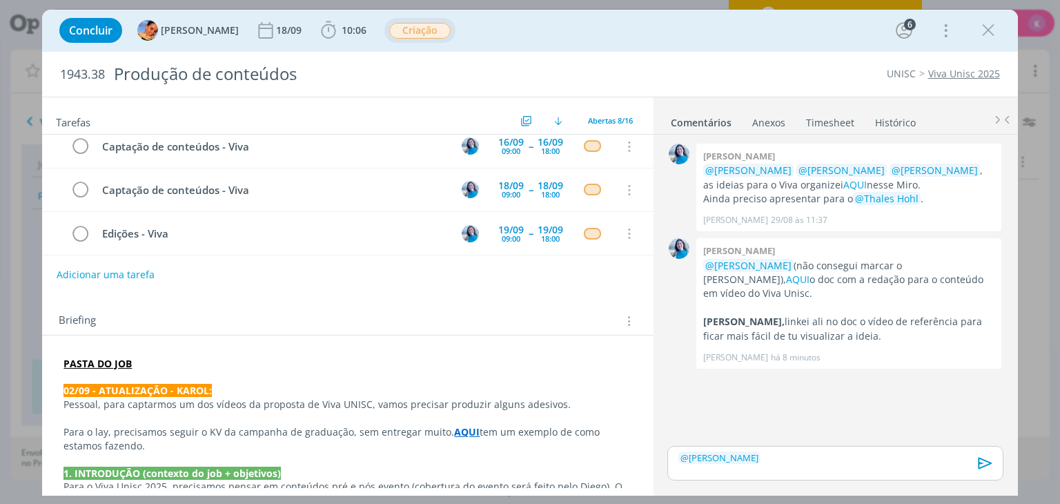
drag, startPoint x: 968, startPoint y: 326, endPoint x: 901, endPoint y: 376, distance: 82.8
click at [901, 376] on div "0 Elisa simon @Luíza Santana @Karoline Arend @Beatriz Luchese , as ideias para …" at bounding box center [835, 291] width 346 height 303
click at [963, 348] on img "dialog" at bounding box center [964, 358] width 21 height 21
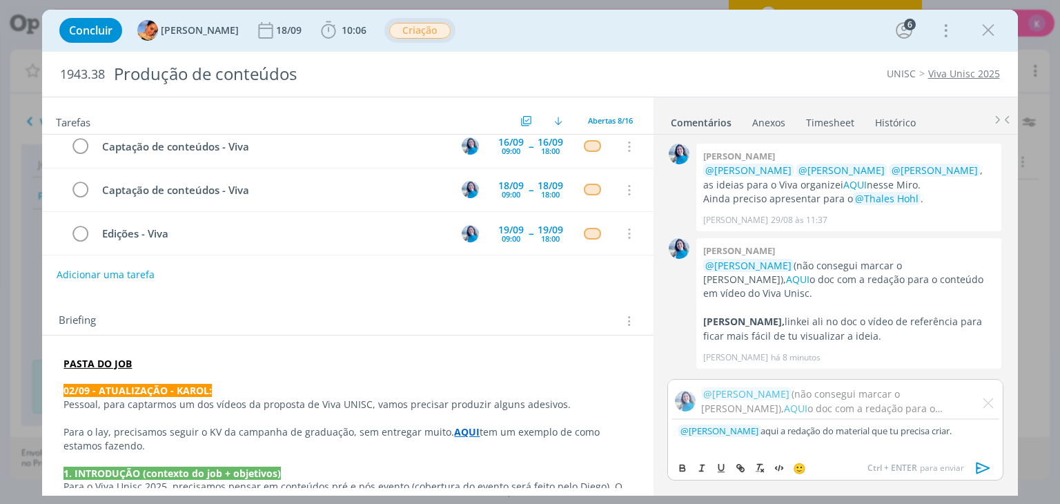
click at [986, 467] on icon "dialog" at bounding box center [983, 468] width 14 height 12
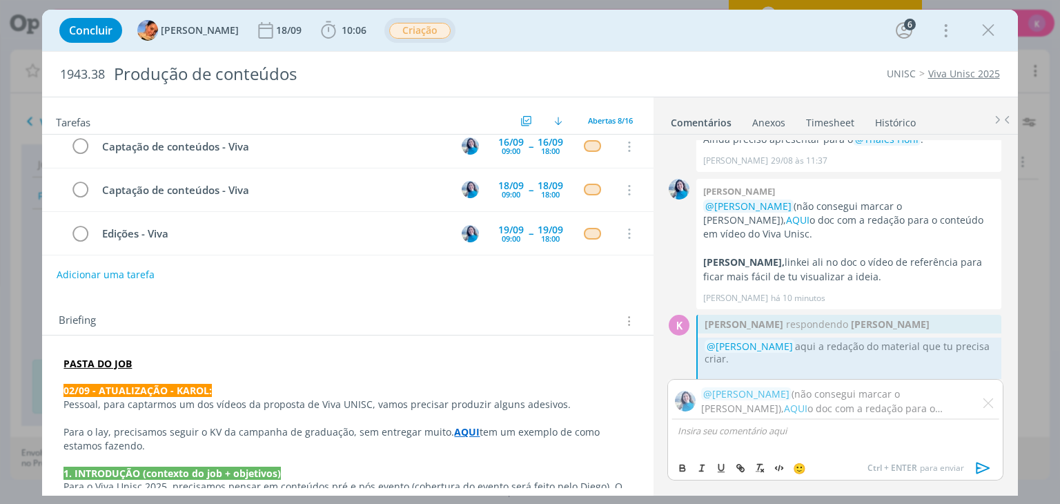
click at [994, 406] on div "@Karoline Arend (não consegui marcar o Patrick), AQUI o doc com a redação para …" at bounding box center [834, 402] width 335 height 46
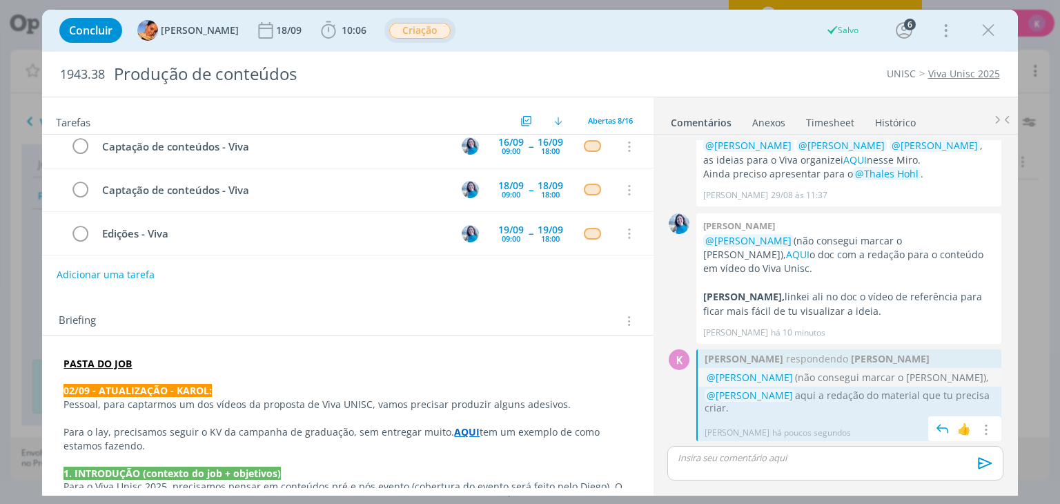
scroll to position [10, 0]
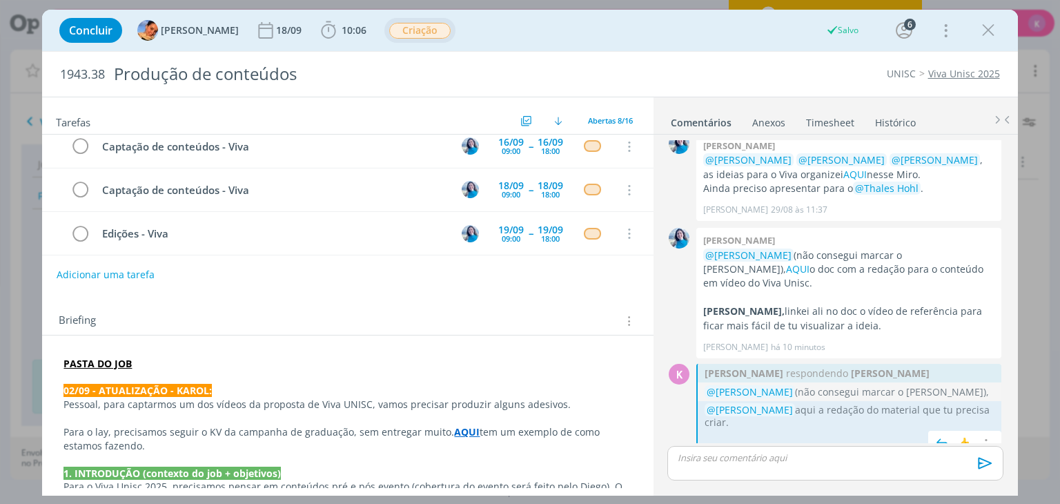
click at [996, 431] on span "👍 Editar Excluir" at bounding box center [964, 443] width 73 height 25
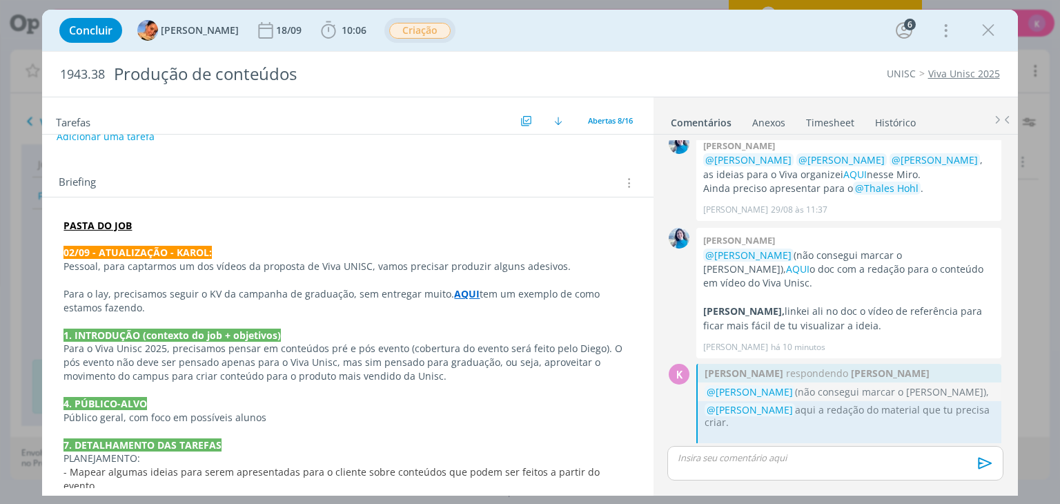
scroll to position [207, 0]
click at [809, 262] on link "AQUI" at bounding box center [797, 268] width 23 height 13
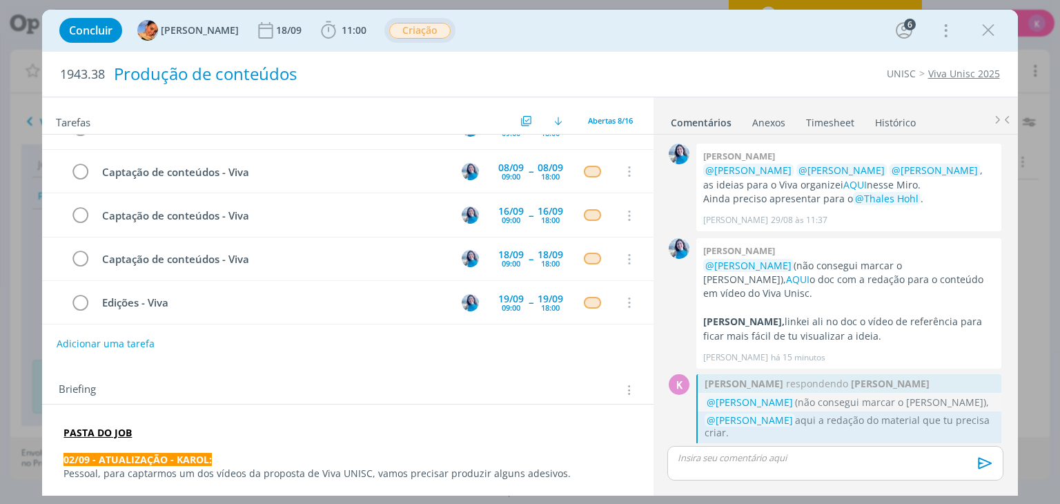
scroll to position [0, 0]
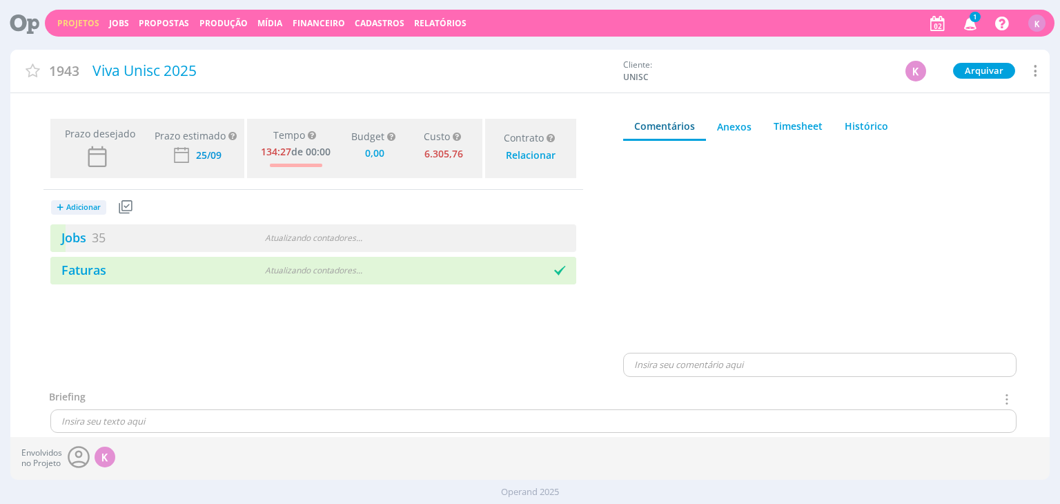
type input "0,00"
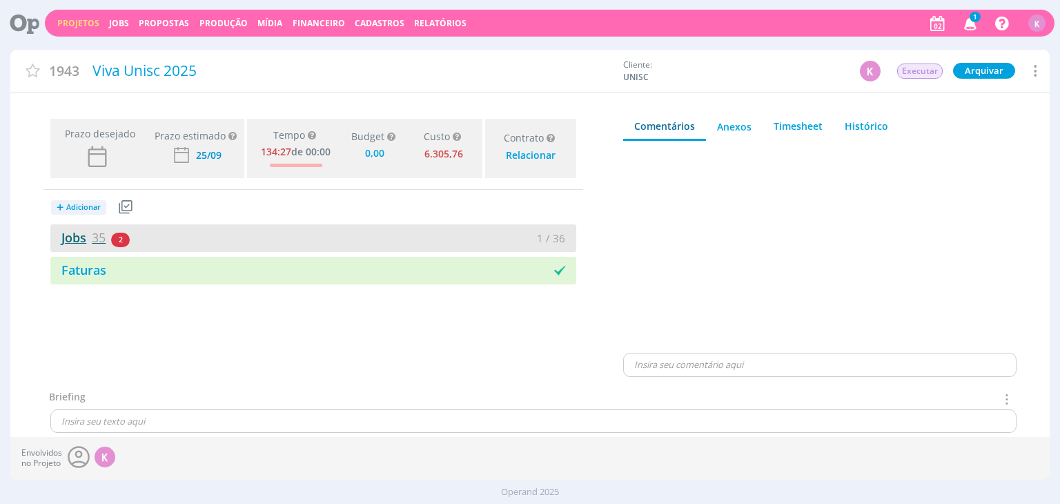
click at [83, 241] on link "Jobs 35" at bounding box center [77, 237] width 55 height 17
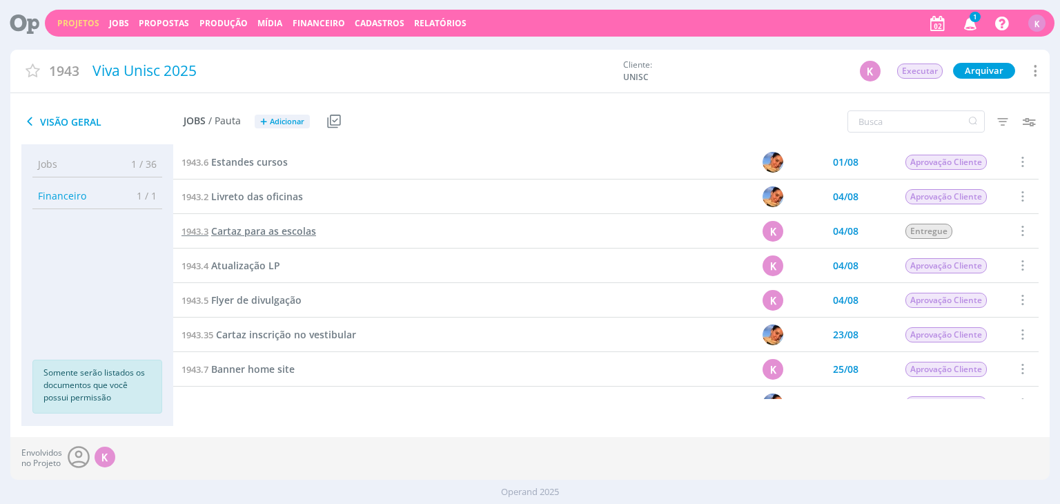
click at [284, 231] on span "Cartaz para as escolas" at bounding box center [263, 230] width 105 height 13
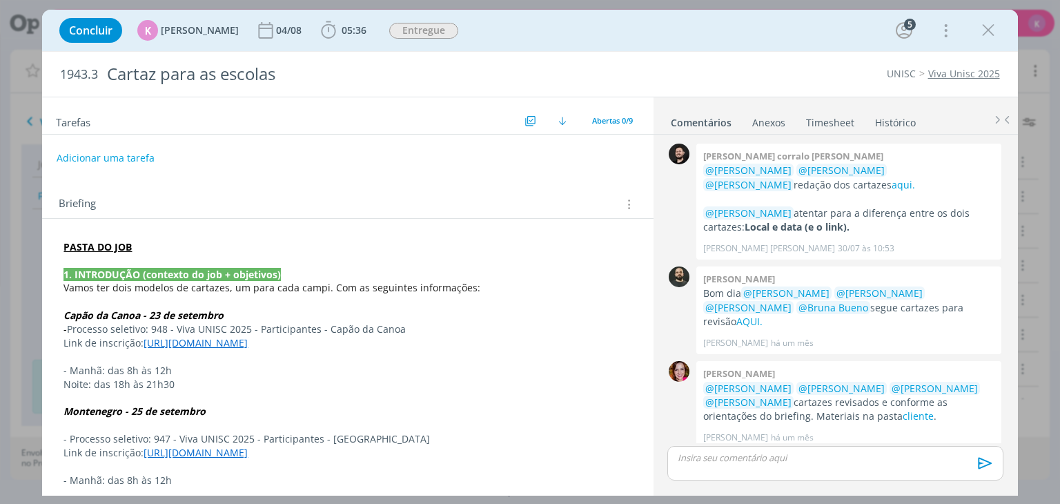
scroll to position [297, 0]
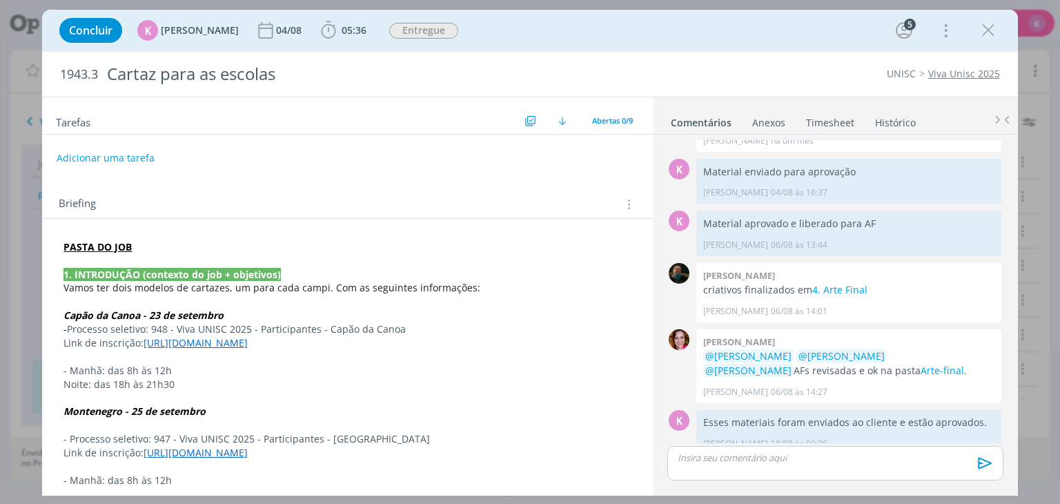
click at [96, 242] on strong "PASTA DO JOB" at bounding box center [97, 246] width 68 height 13
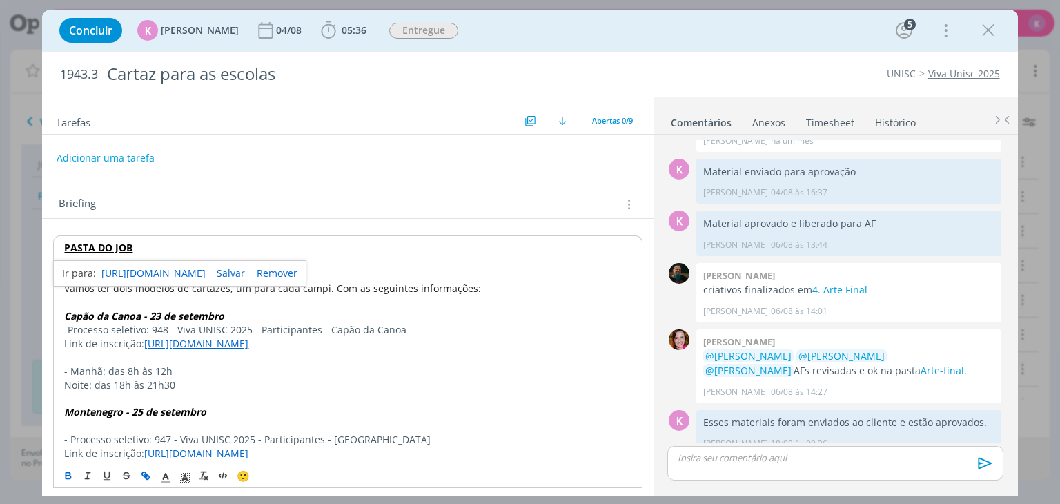
click at [132, 270] on link "[URL][DOMAIN_NAME]" at bounding box center [153, 273] width 104 height 18
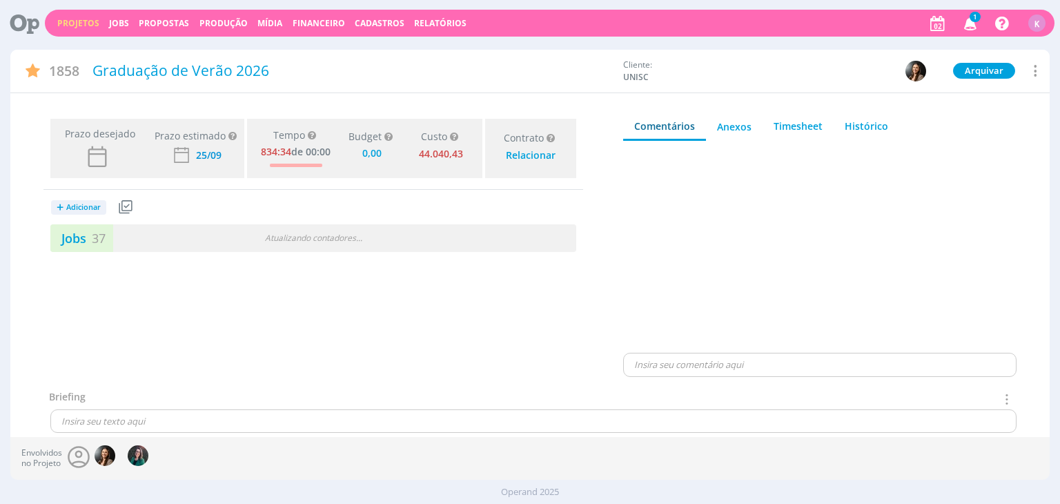
type input "0,00"
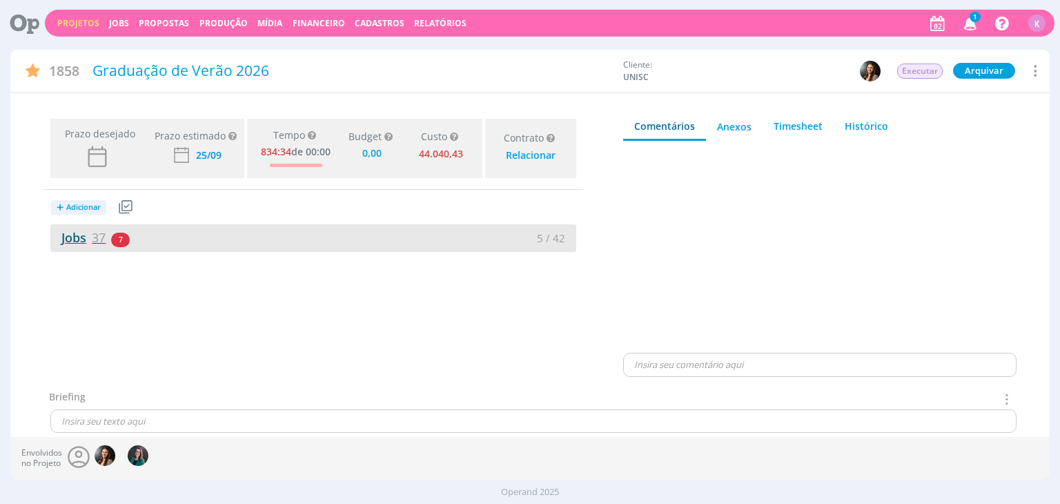
click at [72, 230] on link "Jobs 37" at bounding box center [77, 237] width 55 height 17
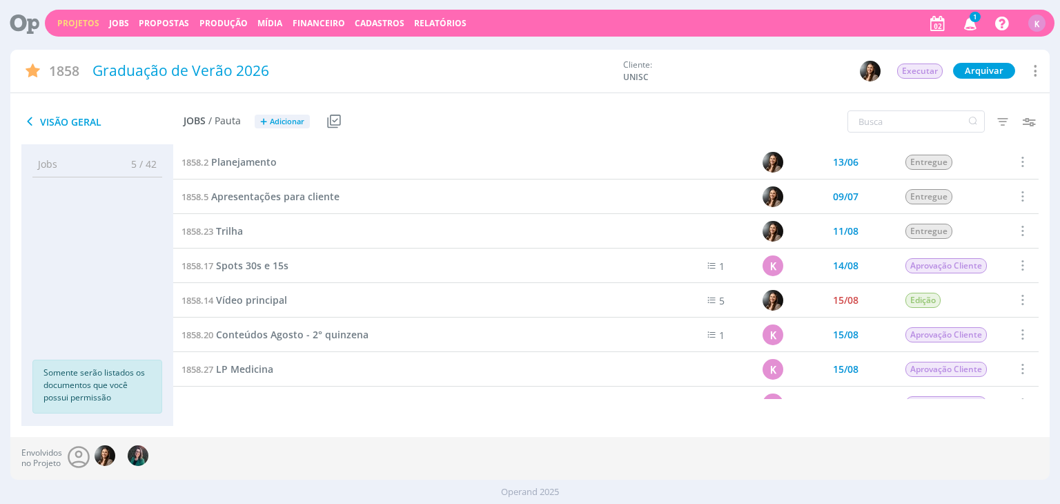
click at [75, 24] on link "Projetos" at bounding box center [78, 23] width 42 height 12
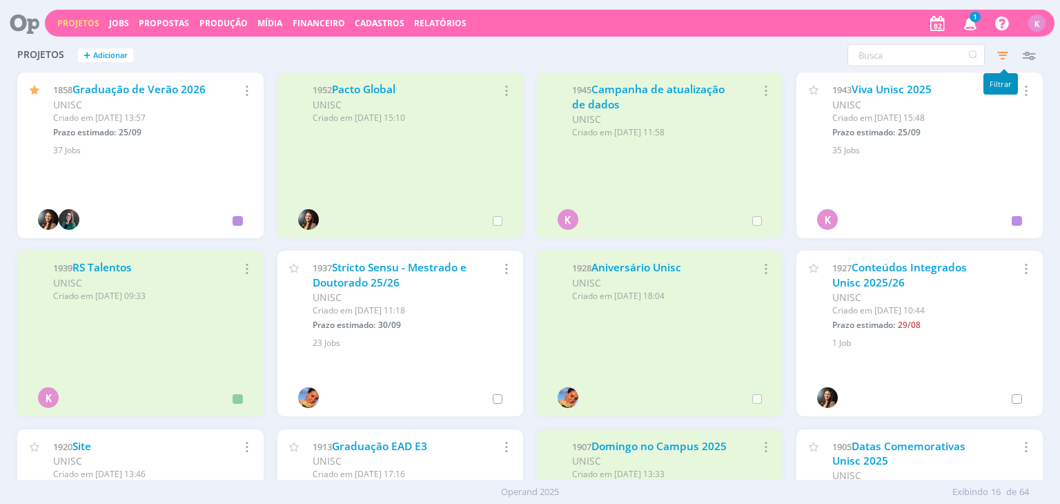
click at [1010, 53] on icon "button" at bounding box center [1002, 55] width 25 height 25
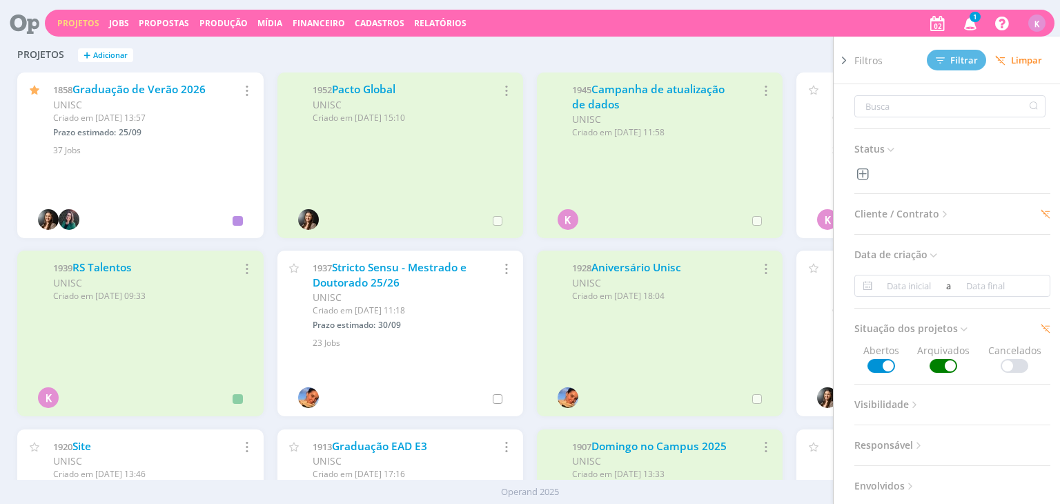
click at [942, 362] on span at bounding box center [944, 366] width 28 height 14
click at [954, 59] on span "Filtrar" at bounding box center [957, 60] width 42 height 9
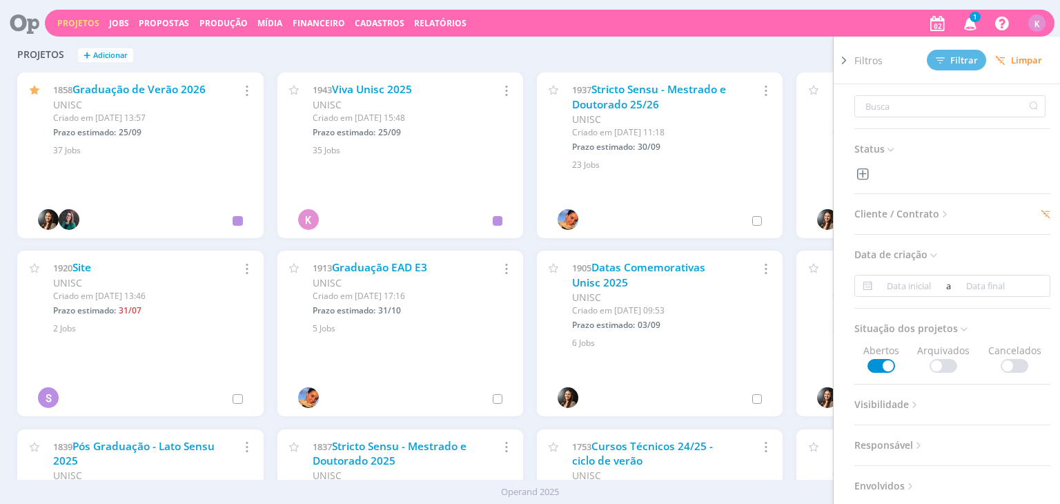
click at [458, 58] on div "Projetos + Adicionar Filtros Filtrar [GEOGRAPHIC_DATA] Status Cliente / Contrat…" at bounding box center [529, 56] width 1039 height 35
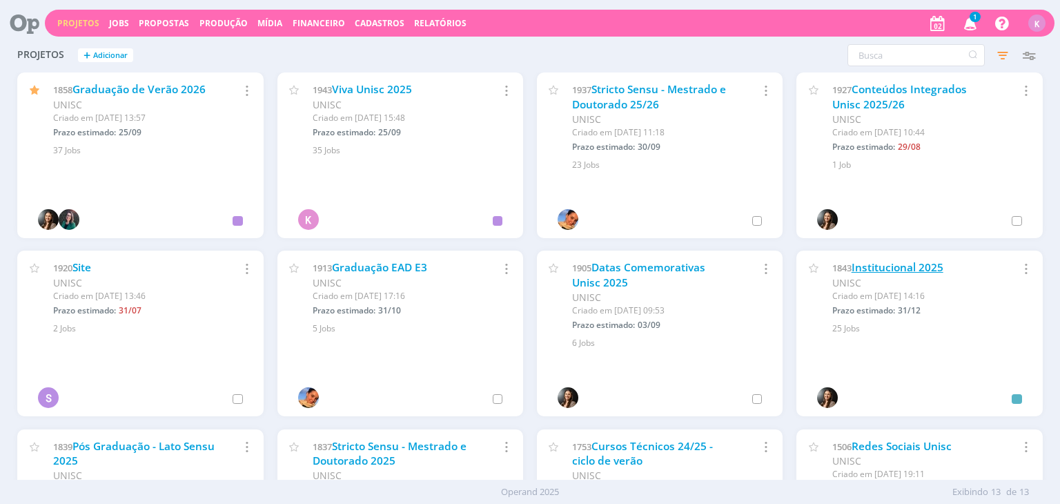
click at [930, 269] on link "Institucional 2025" at bounding box center [898, 267] width 92 height 14
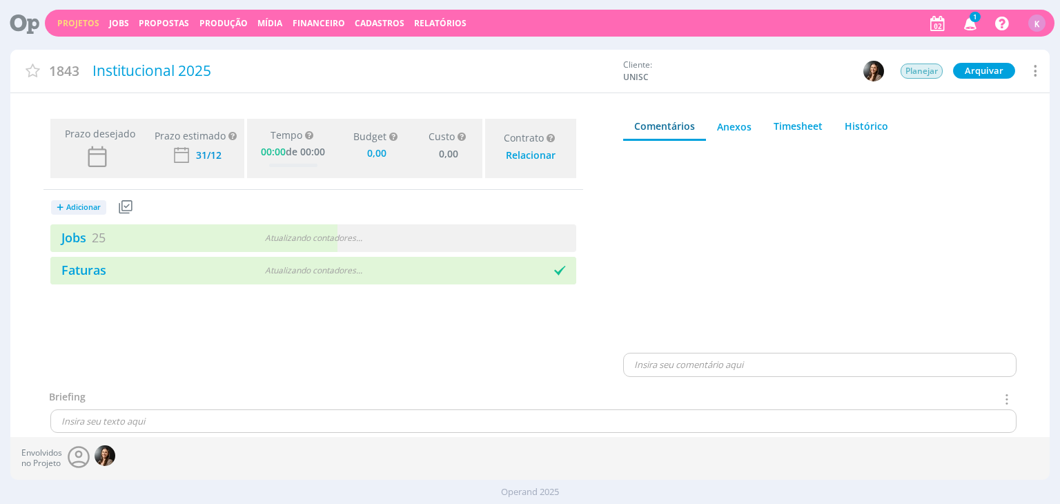
type input "0,00"
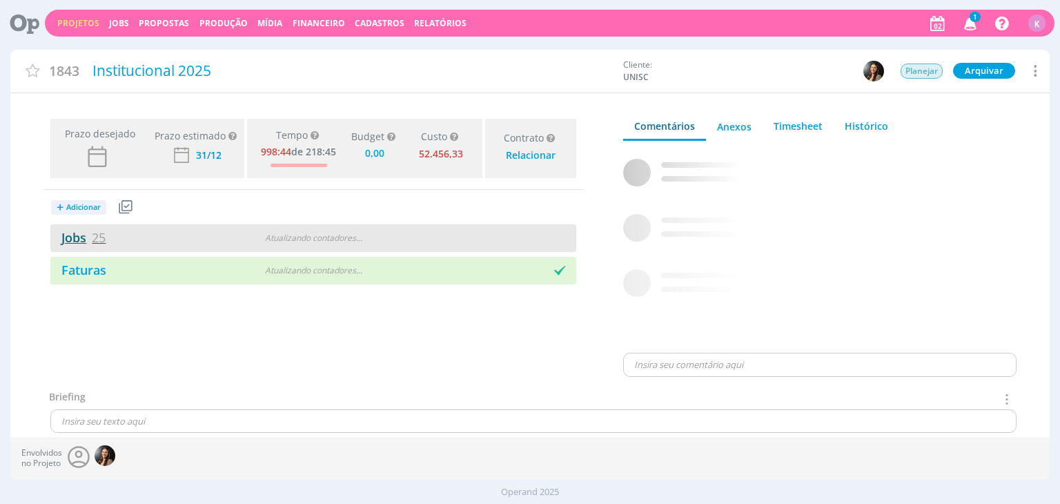
click at [83, 243] on link "Jobs 25" at bounding box center [77, 237] width 55 height 17
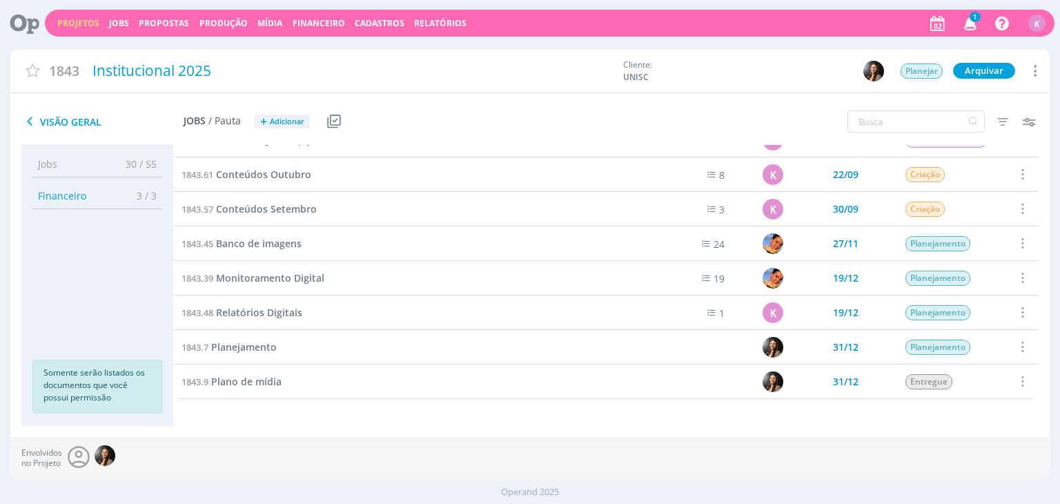
scroll to position [264, 0]
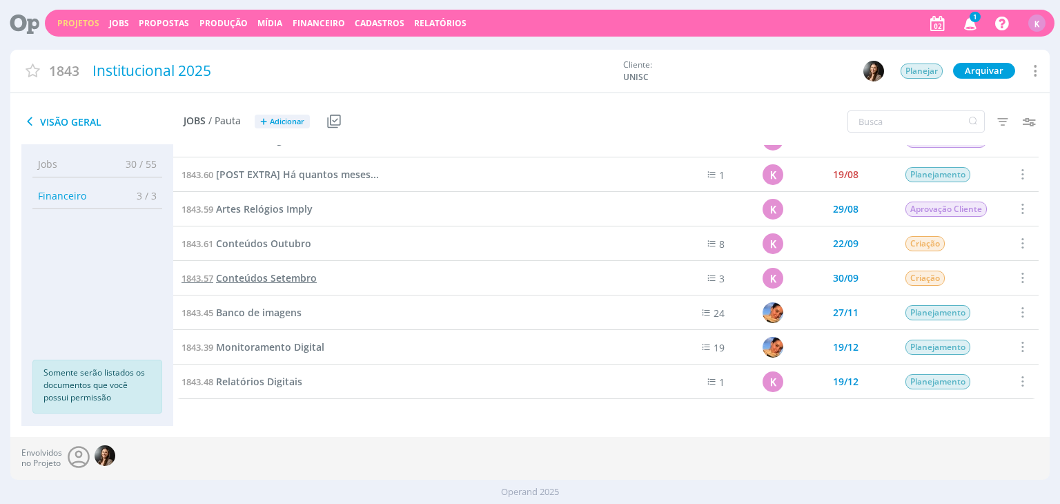
click at [271, 282] on span "Conteúdos Setembro" at bounding box center [266, 277] width 101 height 13
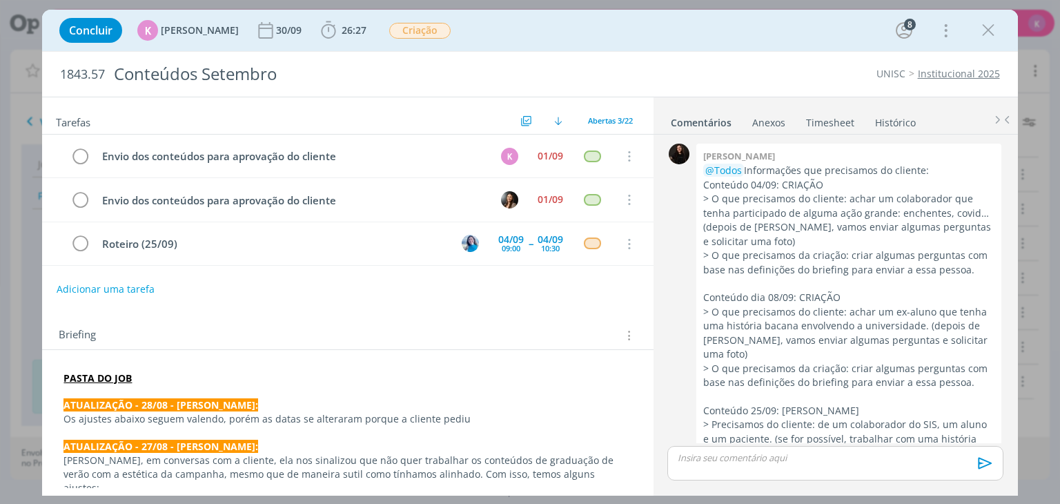
scroll to position [2232, 0]
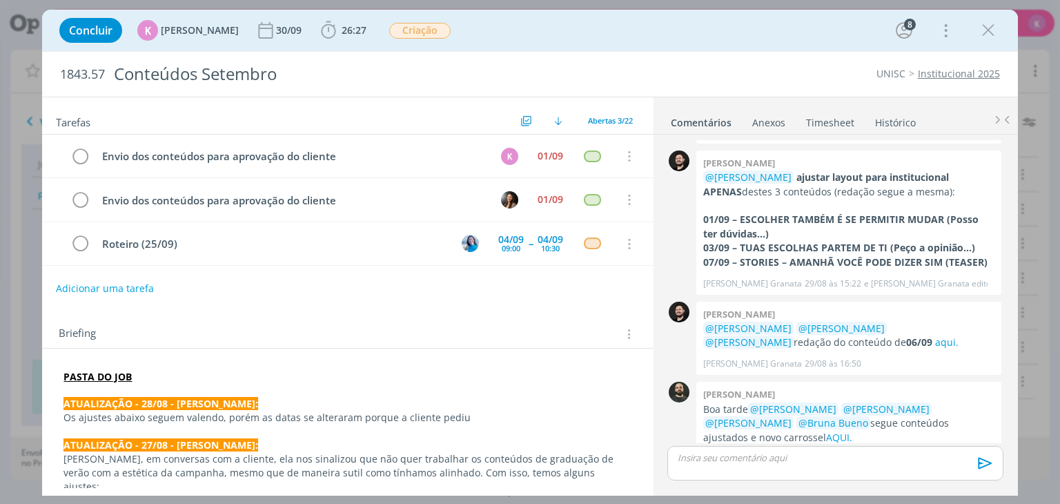
click at [94, 284] on button "Adicionar uma tarefa" at bounding box center [105, 288] width 98 height 23
type input "Revisão"
drag, startPoint x: 809, startPoint y: 483, endPoint x: 758, endPoint y: 493, distance: 52.0
click at [809, 483] on div "dialog" at bounding box center [834, 486] width 335 height 12
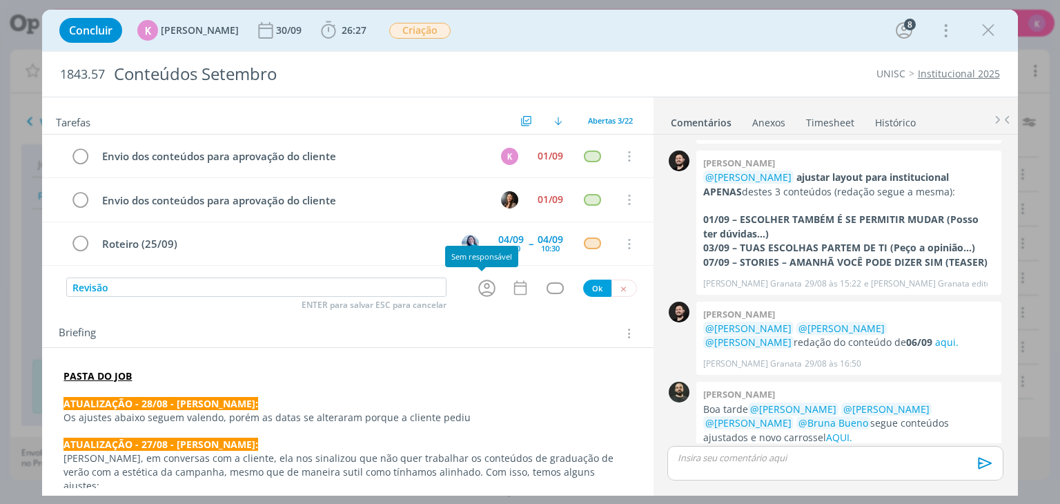
click at [476, 294] on icon "dialog" at bounding box center [486, 287] width 21 height 21
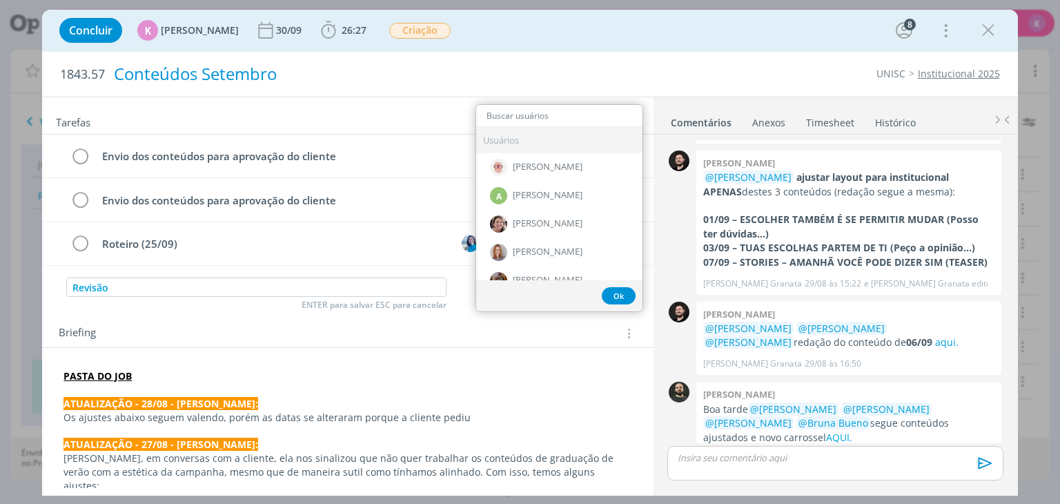
click at [449, 72] on div "Conteúdos Setembro" at bounding box center [355, 74] width 495 height 34
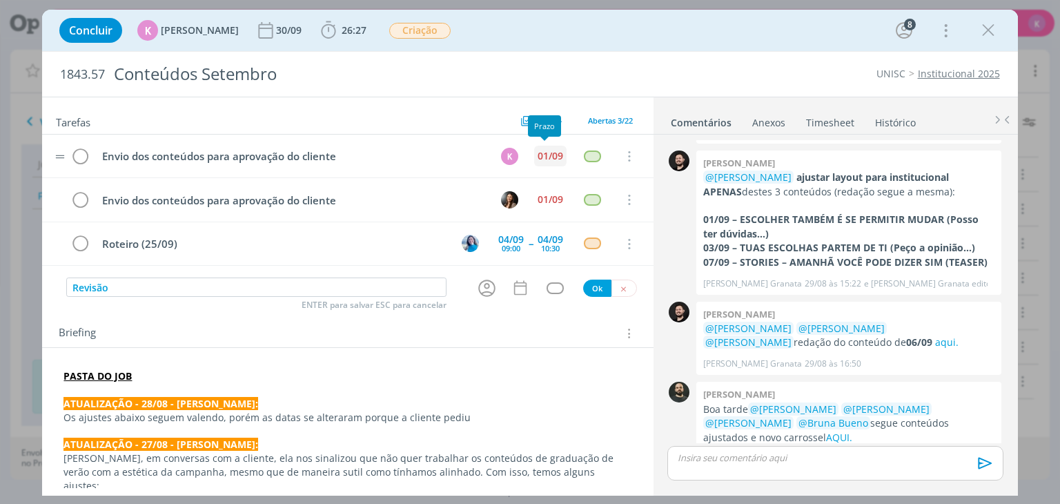
click at [544, 151] on div "01/09" at bounding box center [551, 156] width 26 height 10
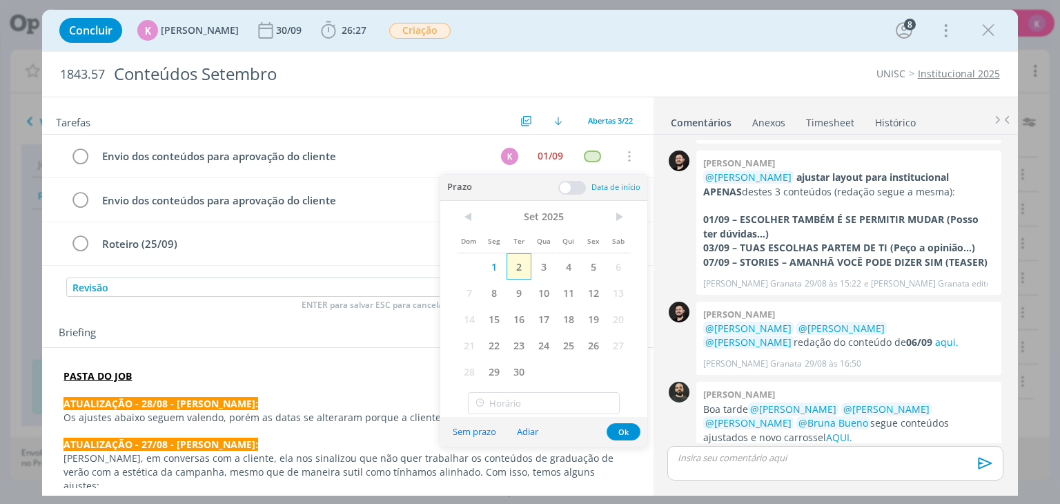
click at [522, 263] on span "2" at bounding box center [519, 266] width 25 height 26
drag, startPoint x: 624, startPoint y: 426, endPoint x: 571, endPoint y: 217, distance: 215.6
click at [624, 425] on button "Ok" at bounding box center [624, 431] width 34 height 17
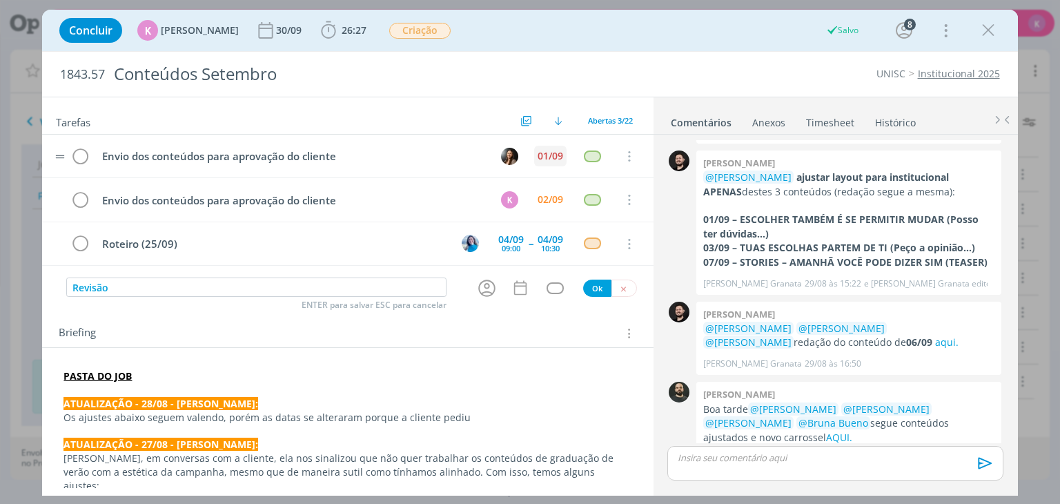
click at [549, 151] on div "01/09" at bounding box center [551, 156] width 26 height 10
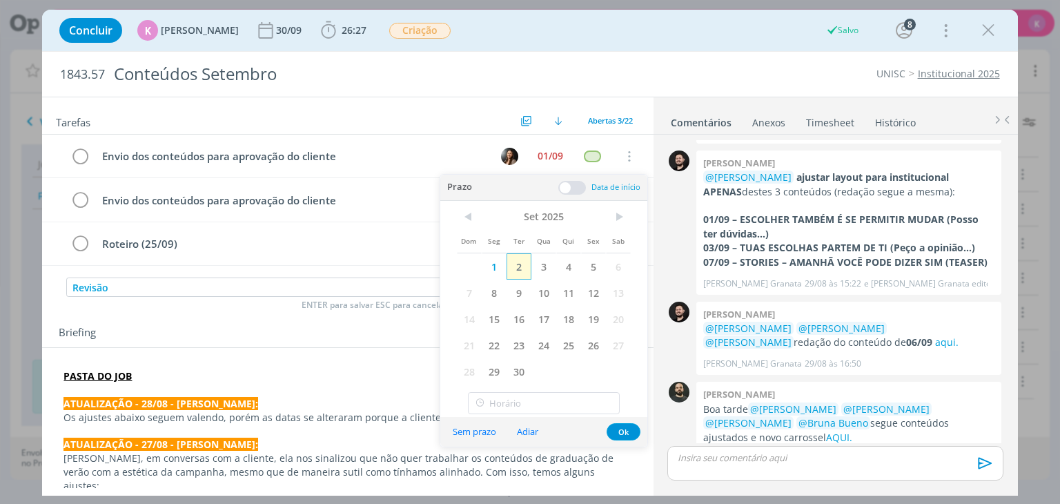
click at [518, 274] on span "2" at bounding box center [519, 266] width 25 height 26
drag, startPoint x: 618, startPoint y: 429, endPoint x: 473, endPoint y: 349, distance: 166.2
click at [616, 429] on button "Ok" at bounding box center [624, 431] width 34 height 17
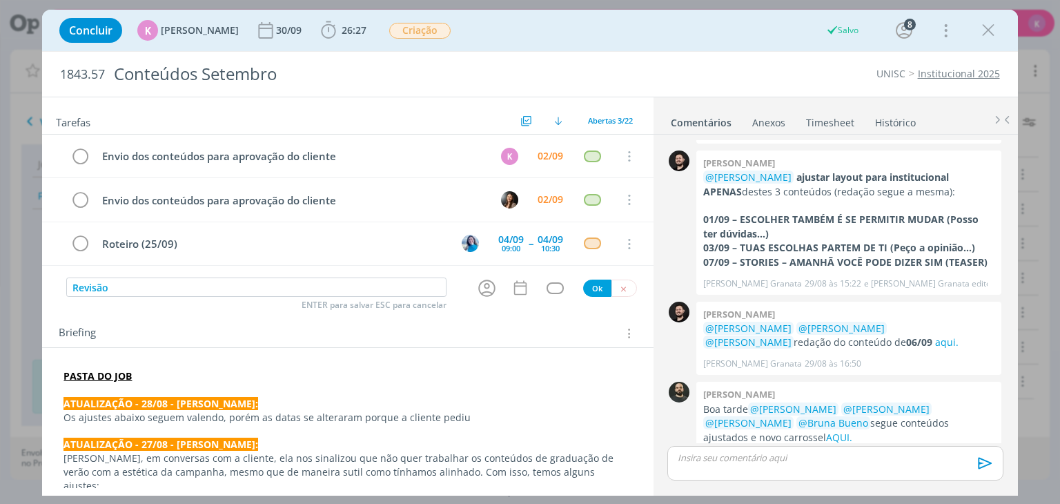
click at [481, 285] on icon "dialog" at bounding box center [486, 287] width 21 height 21
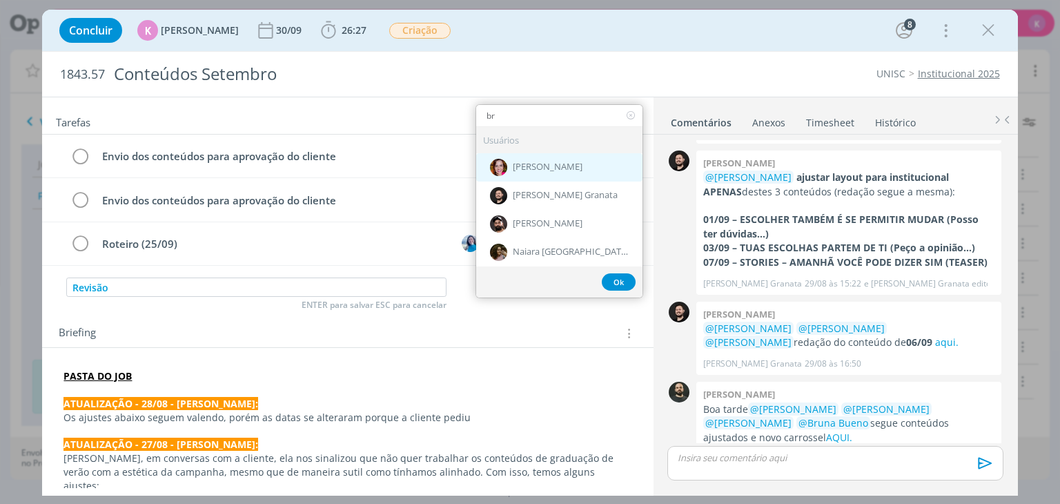
type input "br"
click at [531, 161] on span "[PERSON_NAME]" at bounding box center [548, 166] width 70 height 11
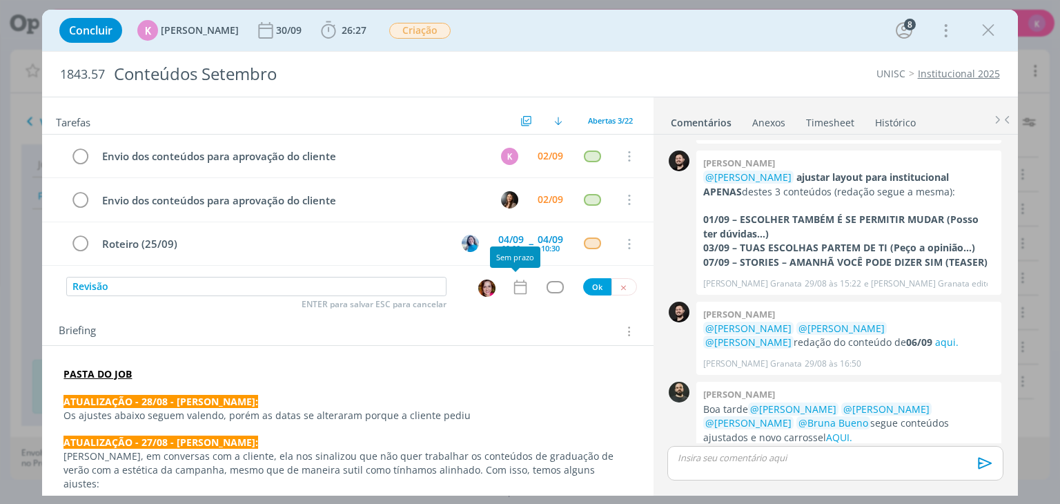
click at [524, 287] on div "dialog" at bounding box center [522, 287] width 23 height 18
click at [518, 284] on icon "dialog" at bounding box center [520, 287] width 18 height 18
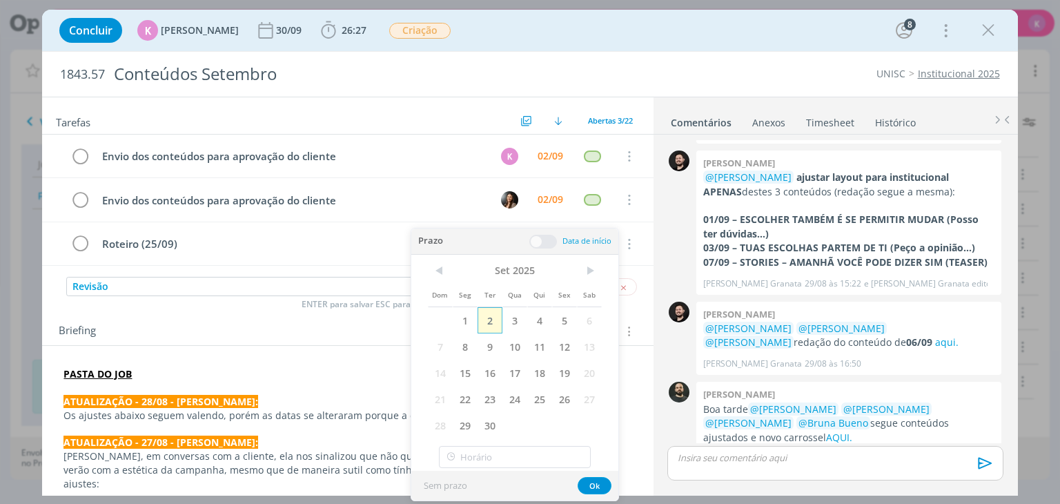
click at [486, 321] on span "2" at bounding box center [490, 320] width 25 height 26
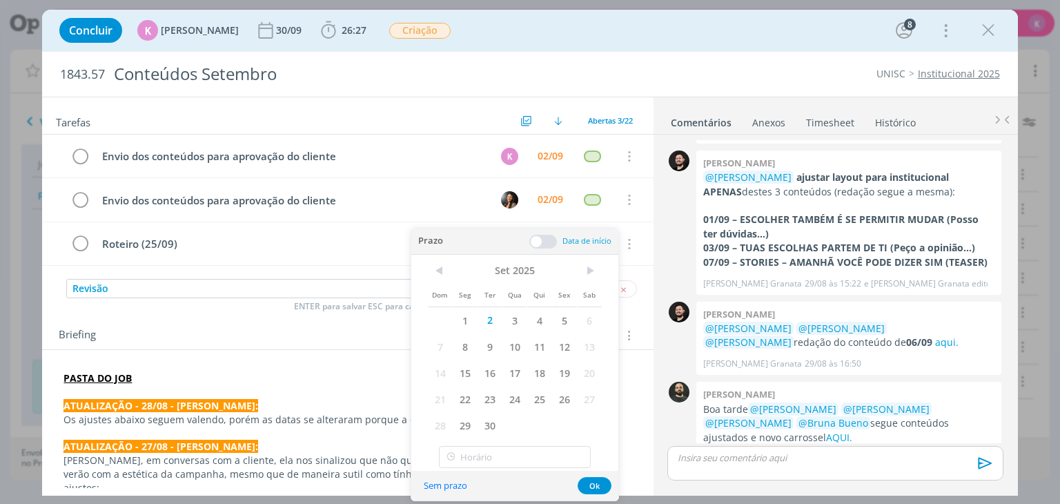
click at [551, 238] on span at bounding box center [543, 242] width 28 height 14
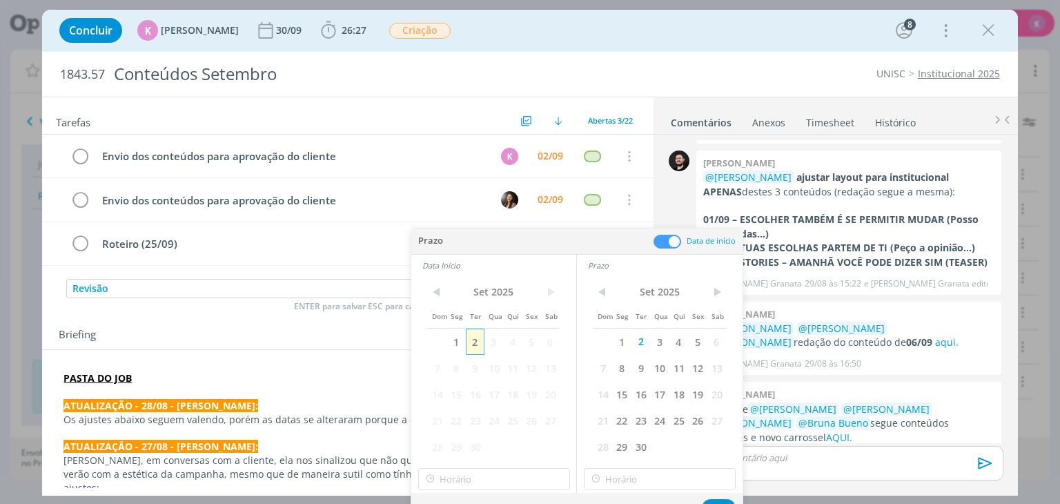
click at [480, 340] on span "2" at bounding box center [475, 341] width 19 height 26
click at [468, 481] on input "11:00" at bounding box center [494, 479] width 152 height 22
click at [460, 391] on div "10:30" at bounding box center [495, 392] width 155 height 25
type input "10:30"
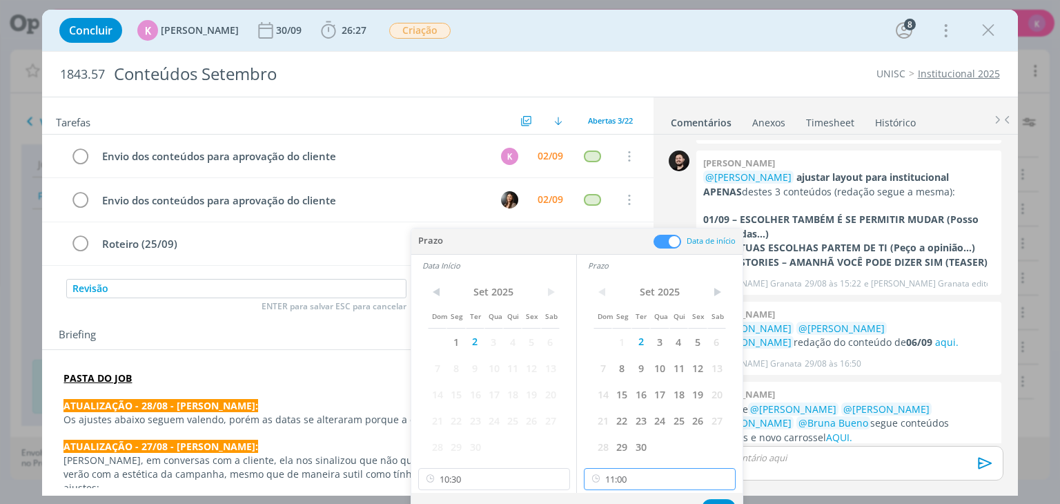
click at [636, 483] on input "11:00" at bounding box center [660, 479] width 152 height 22
click at [623, 411] on div "10:45" at bounding box center [662, 416] width 155 height 25
type input "10:45"
click at [719, 497] on div "Sem prazo Ok" at bounding box center [576, 508] width 331 height 30
click at [718, 499] on button "Ok" at bounding box center [719, 507] width 34 height 17
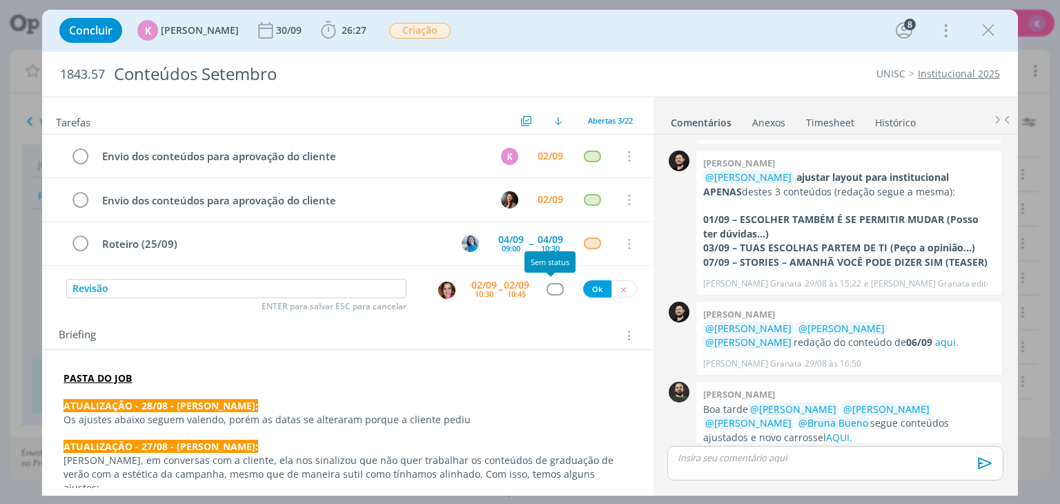
click at [548, 291] on div "dialog" at bounding box center [555, 289] width 17 height 12
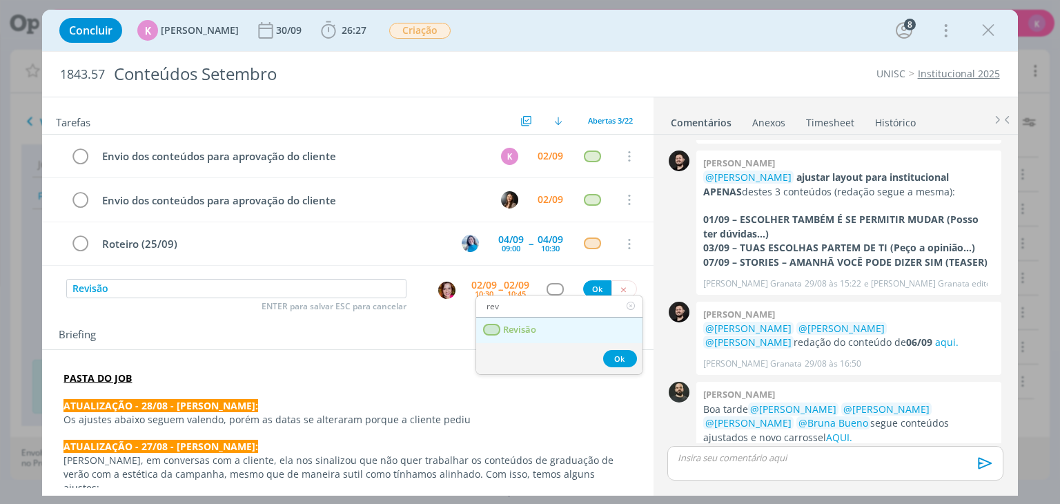
type input "rev"
click at [559, 335] on link "Revisão" at bounding box center [559, 330] width 166 height 26
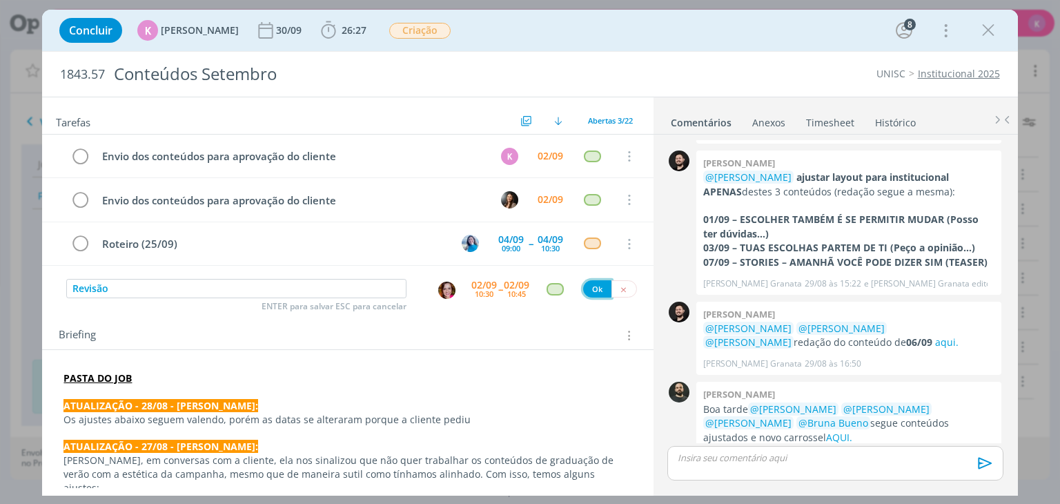
click at [585, 290] on button "Ok" at bounding box center [597, 288] width 28 height 17
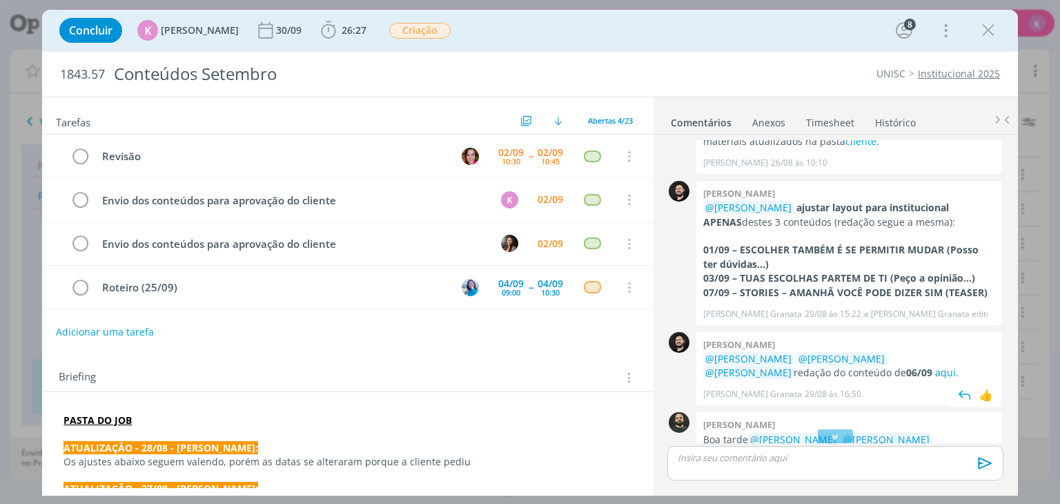
scroll to position [2094, 0]
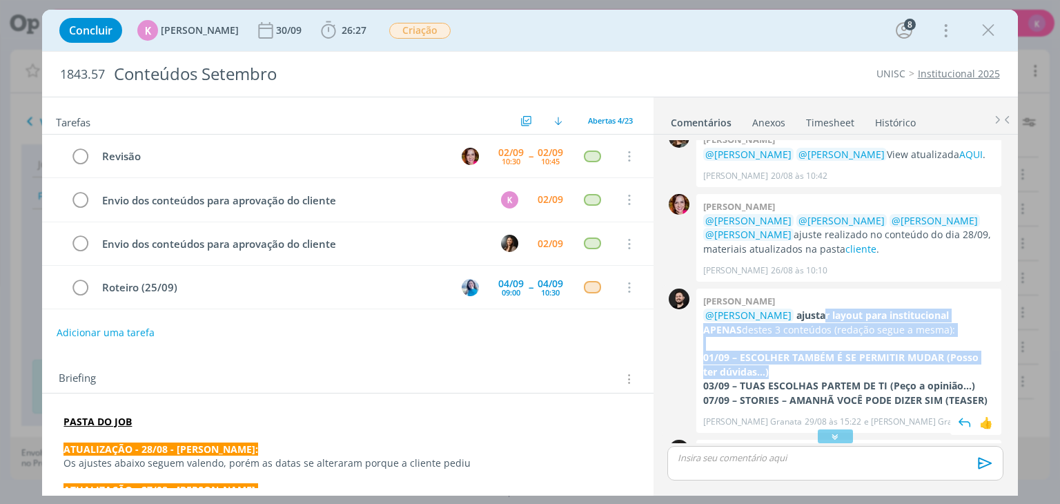
drag, startPoint x: 809, startPoint y: 281, endPoint x: 898, endPoint y: 346, distance: 109.6
click at [898, 346] on div "@Patrick Freitas ajustar layout para institucional APENAS destes 3 conteúdos (r…" at bounding box center [848, 357] width 291 height 99
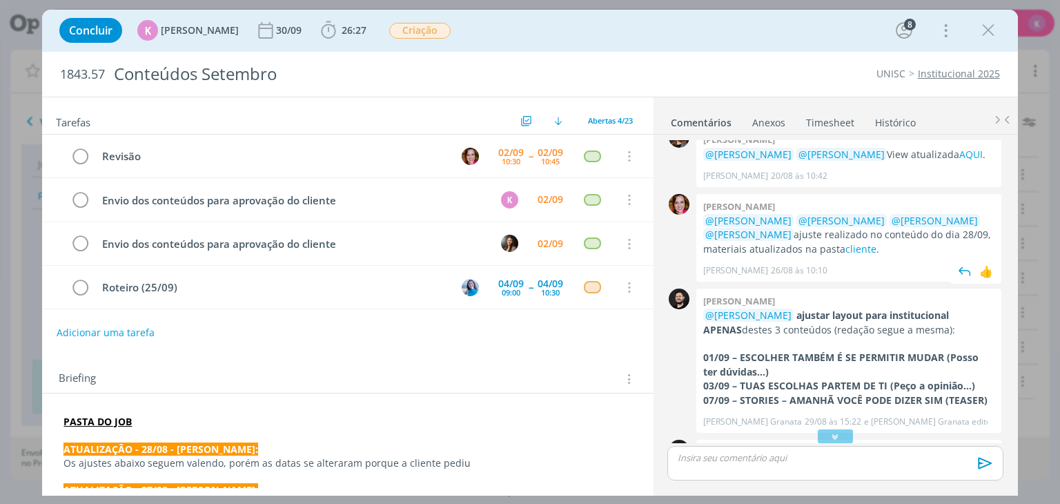
click at [908, 249] on div "Bruna bueno @Letícia Frantz @Luíza Santana @Beatriz Luchese @Karoline Arend aju…" at bounding box center [848, 238] width 305 height 88
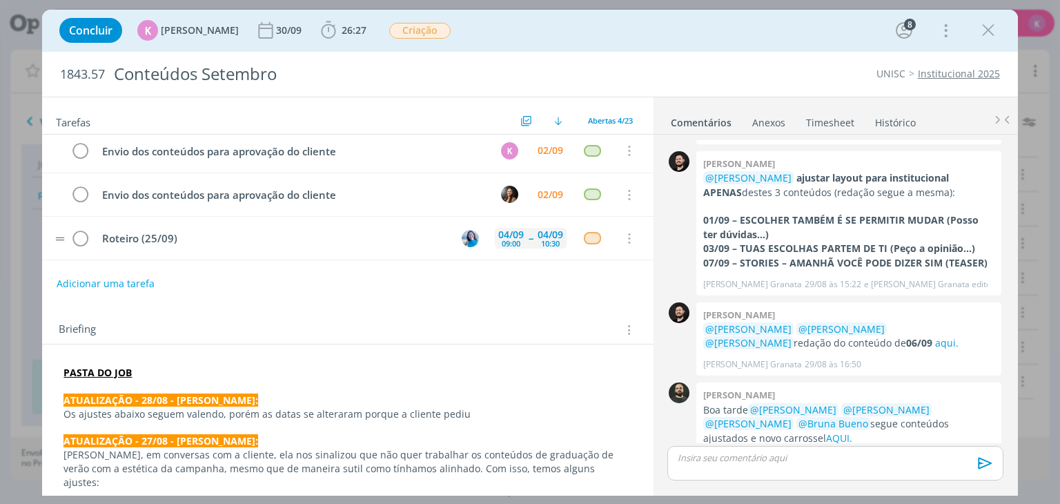
scroll to position [0, 0]
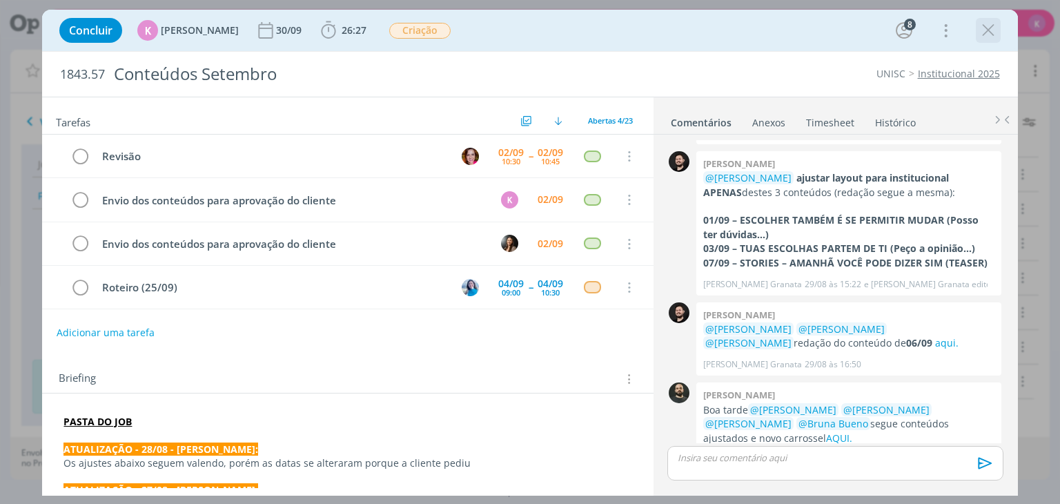
click at [983, 32] on icon "dialog" at bounding box center [988, 30] width 21 height 21
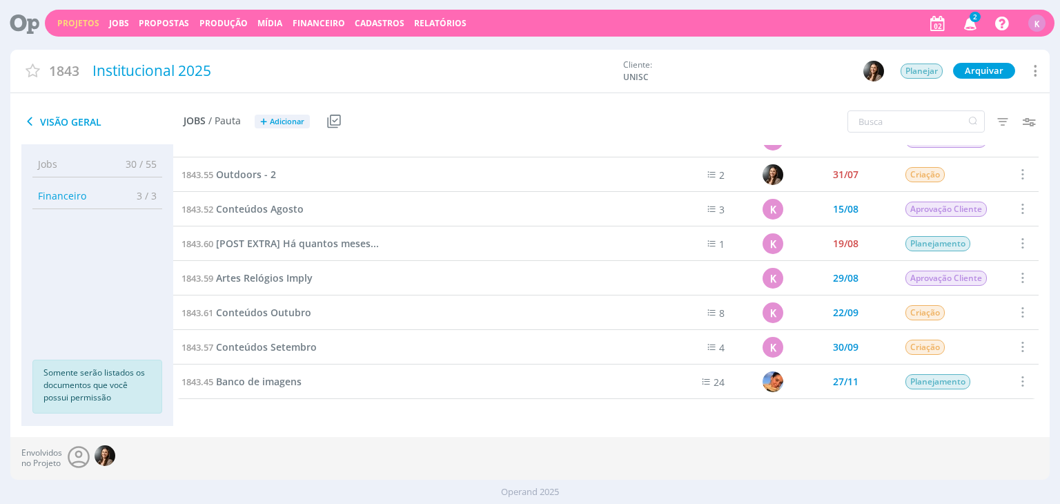
scroll to position [126, 0]
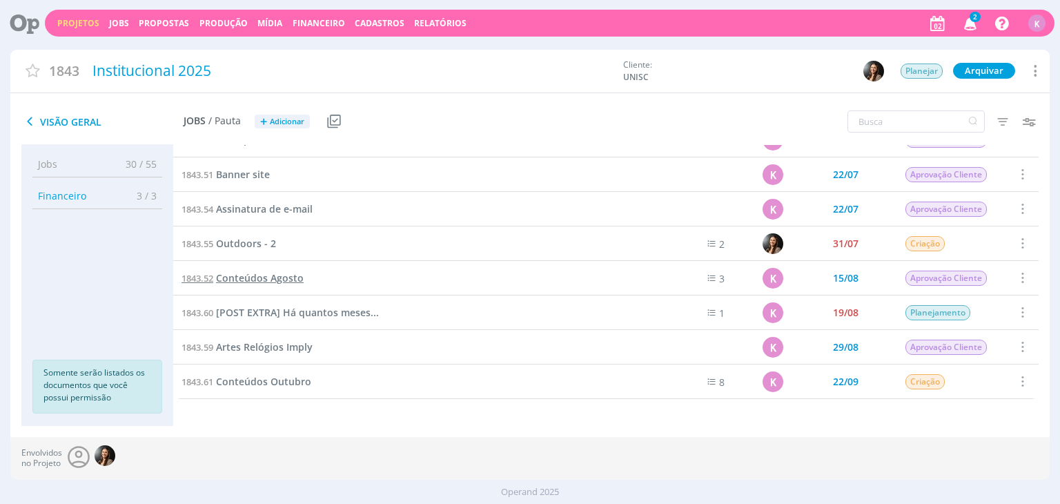
click at [282, 279] on span "Conteúdos Agosto" at bounding box center [260, 277] width 88 height 13
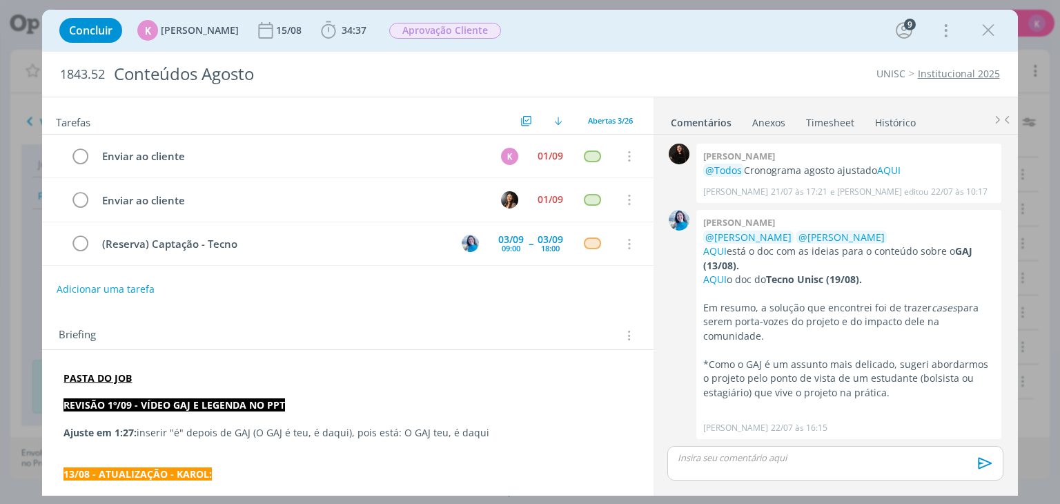
scroll to position [1658, 0]
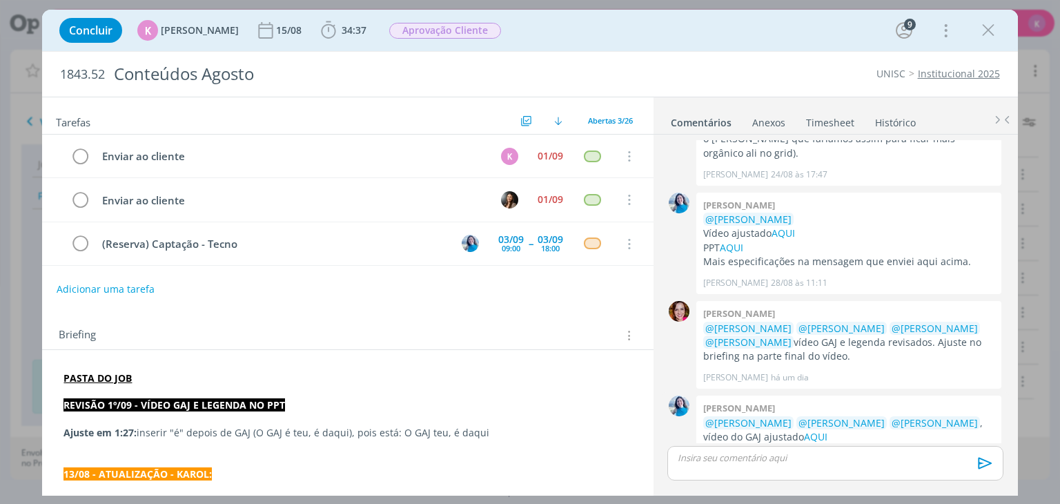
click at [742, 444] on link "AQUI" at bounding box center [731, 450] width 23 height 13
click at [110, 377] on strong "PASTA DO JOB" at bounding box center [97, 377] width 68 height 13
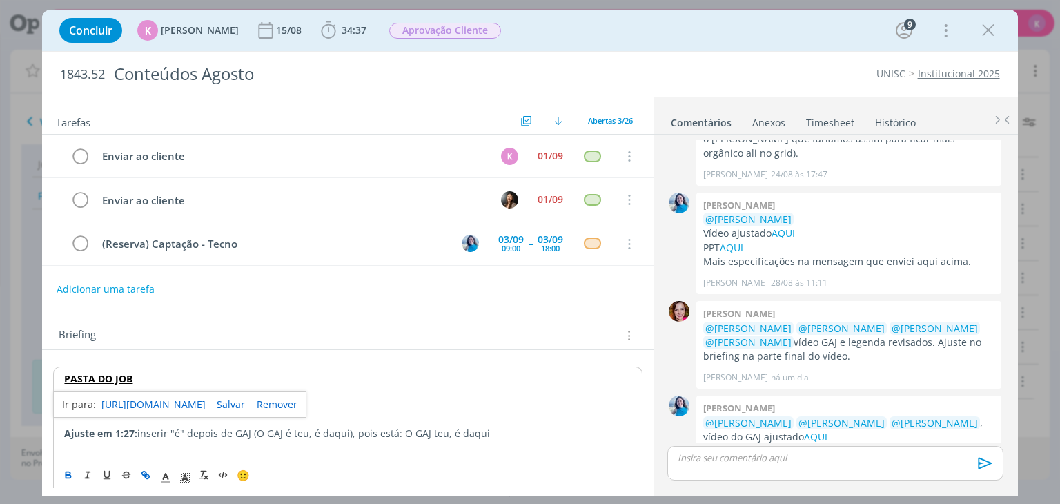
click at [137, 404] on link "https://sobeae.sharepoint.com/:f:/s/SOBEAE/ElLQy1-_oZdMuaGWr3EAhaABVbJjGXX4AuBw…" at bounding box center [153, 404] width 104 height 18
click at [734, 444] on link "AQUI" at bounding box center [731, 450] width 23 height 13
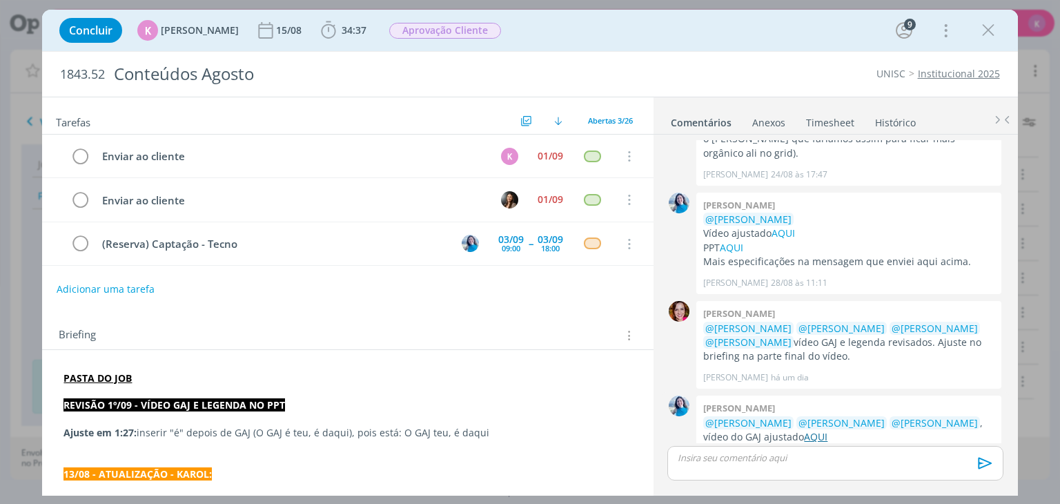
click at [804, 430] on link "AQUI" at bounding box center [815, 436] width 23 height 13
click at [535, 453] on p "dialog" at bounding box center [347, 460] width 568 height 14
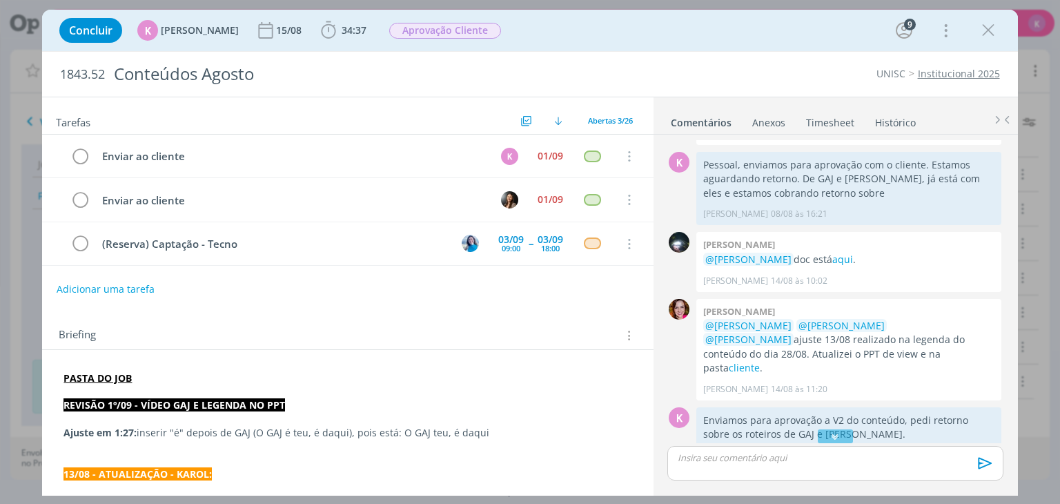
scroll to position [1106, 0]
click at [760, 362] on link "cliente" at bounding box center [744, 368] width 31 height 13
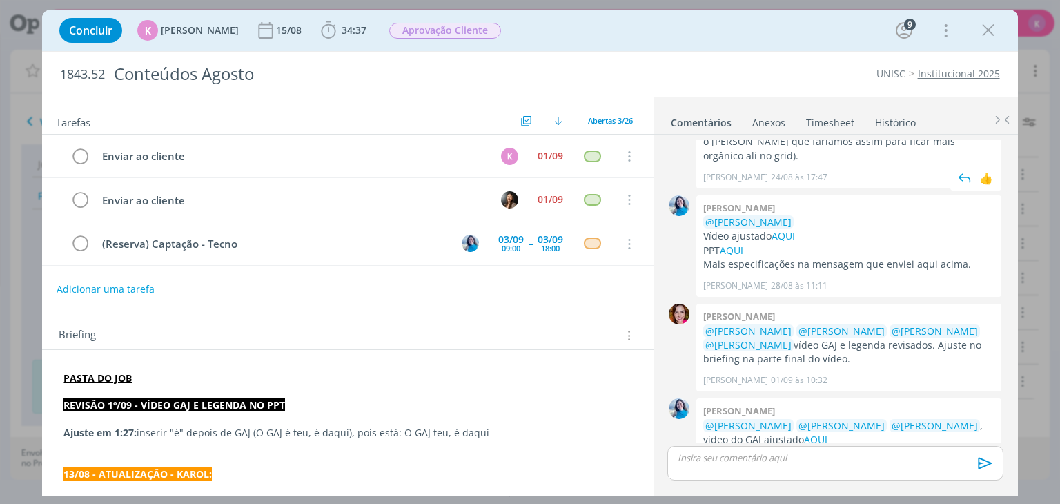
scroll to position [1658, 0]
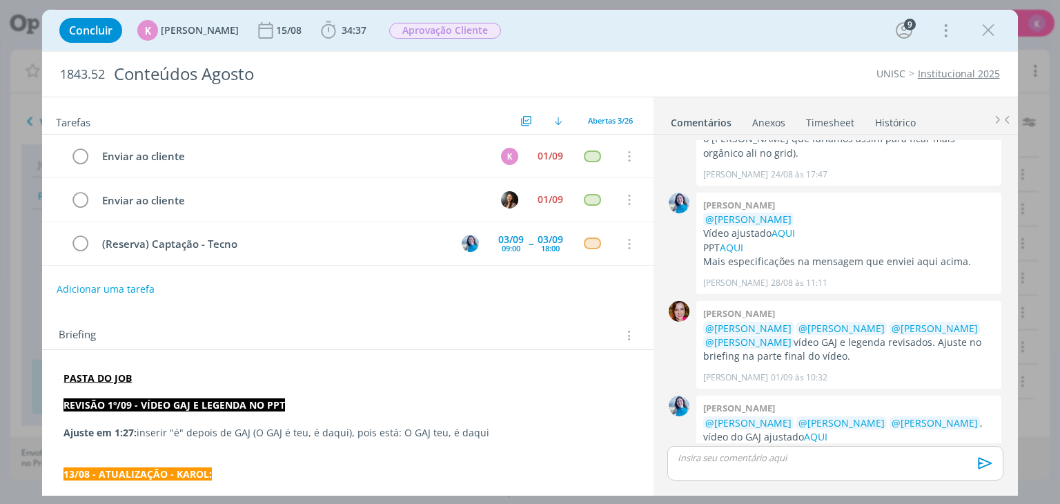
click at [861, 464] on div "dialog" at bounding box center [834, 463] width 335 height 35
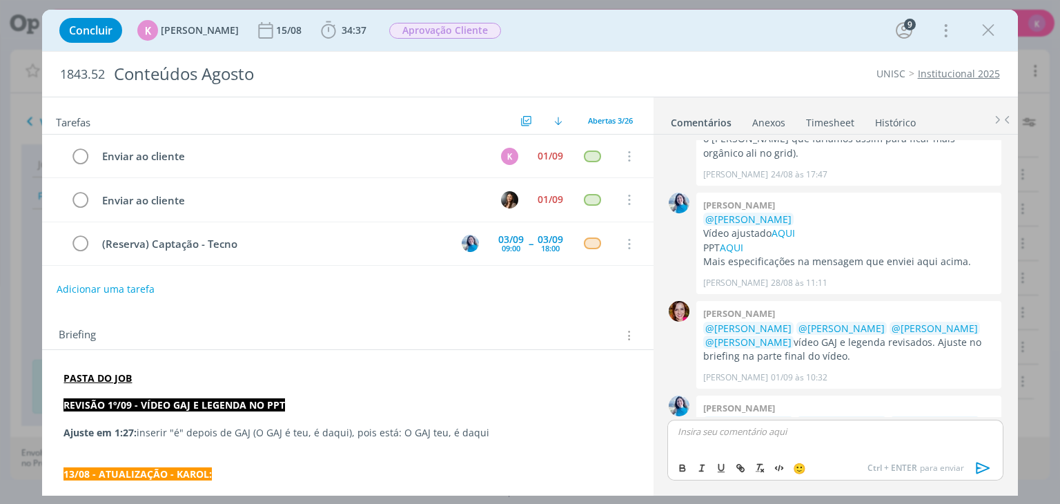
scroll to position [1684, 0]
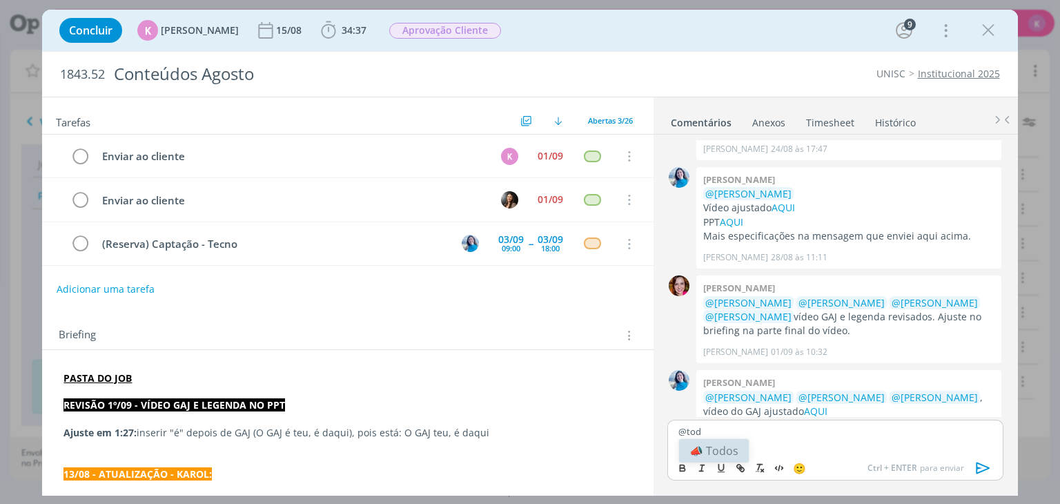
click at [728, 453] on li "📣 Todos" at bounding box center [714, 450] width 70 height 23
click at [984, 467] on icon "dialog" at bounding box center [983, 468] width 21 height 21
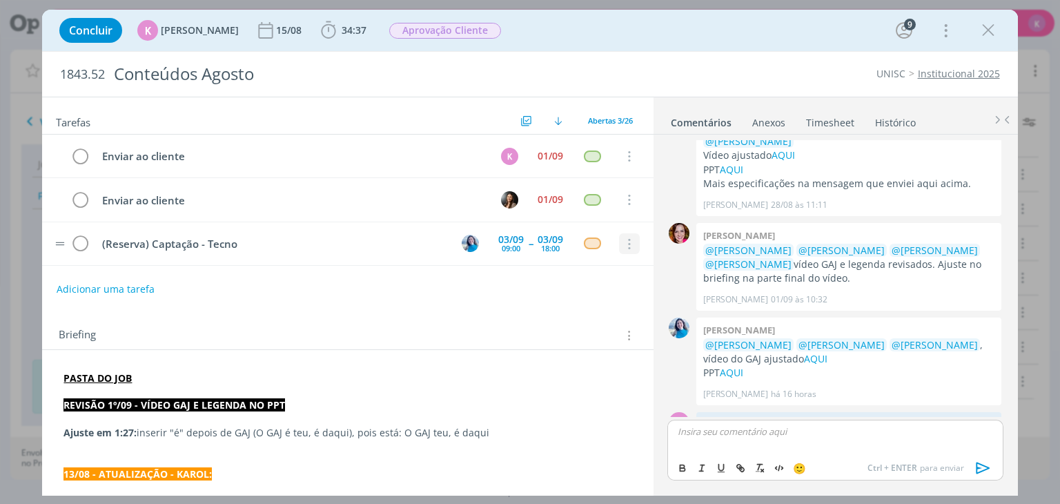
click at [625, 241] on icon "dialog" at bounding box center [628, 244] width 15 height 12
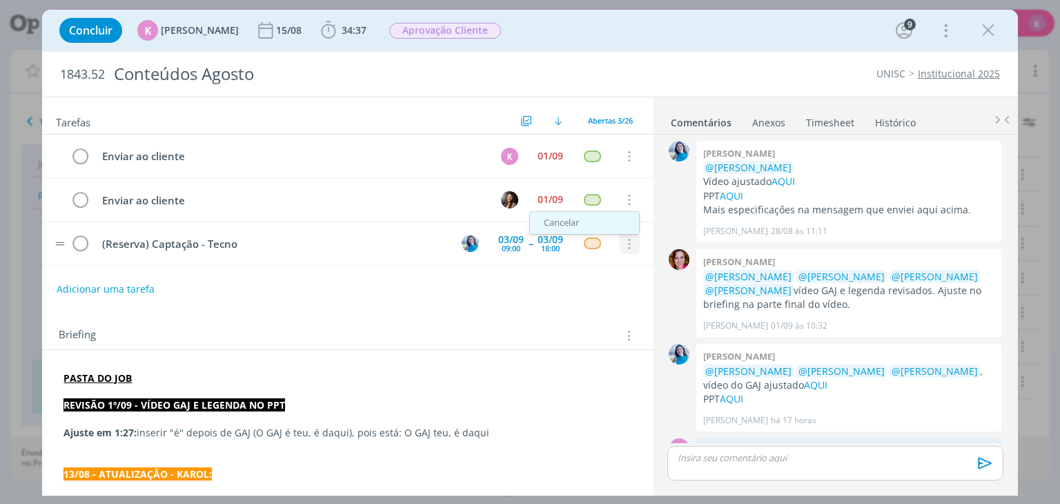
click at [591, 216] on link "Cancelar" at bounding box center [584, 223] width 109 height 22
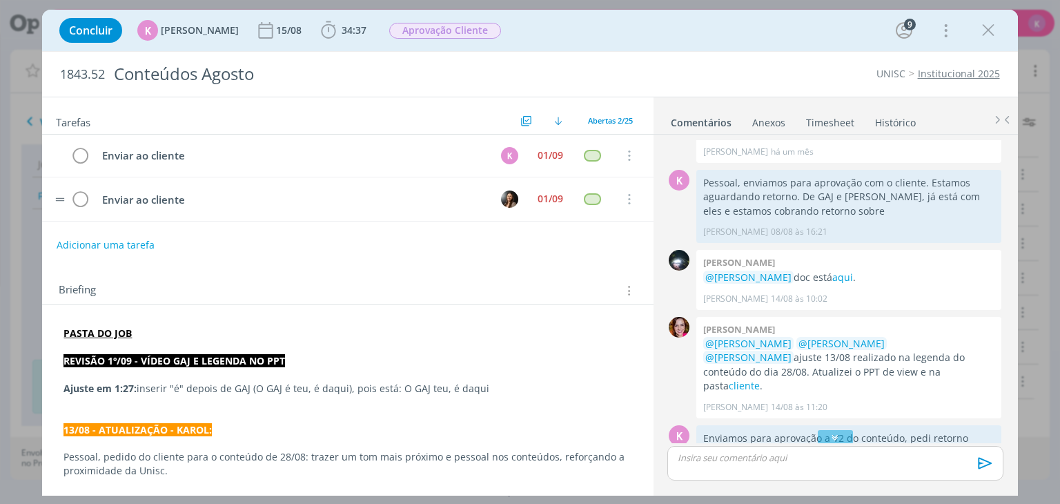
scroll to position [0, 0]
click at [75, 158] on icon "dialog" at bounding box center [79, 156] width 19 height 21
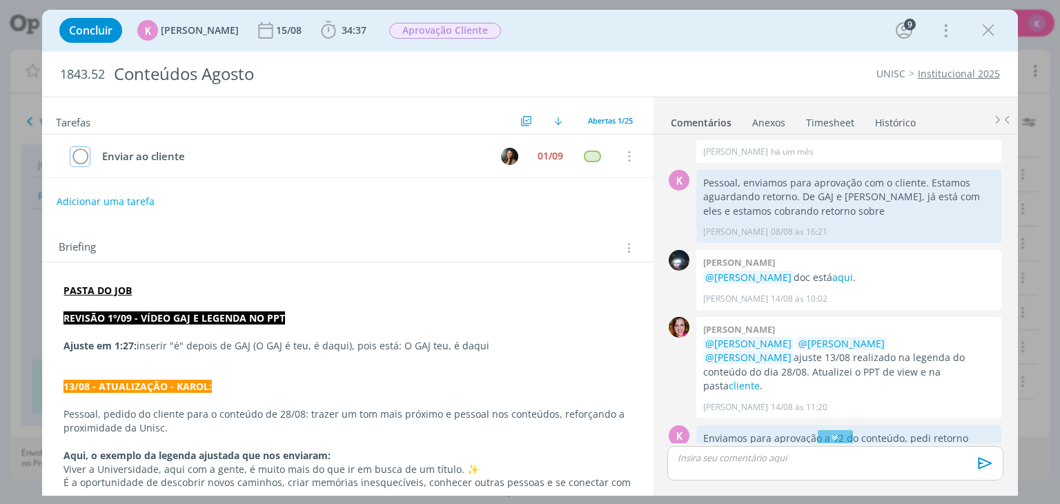
click at [75, 158] on icon "dialog" at bounding box center [79, 156] width 19 height 21
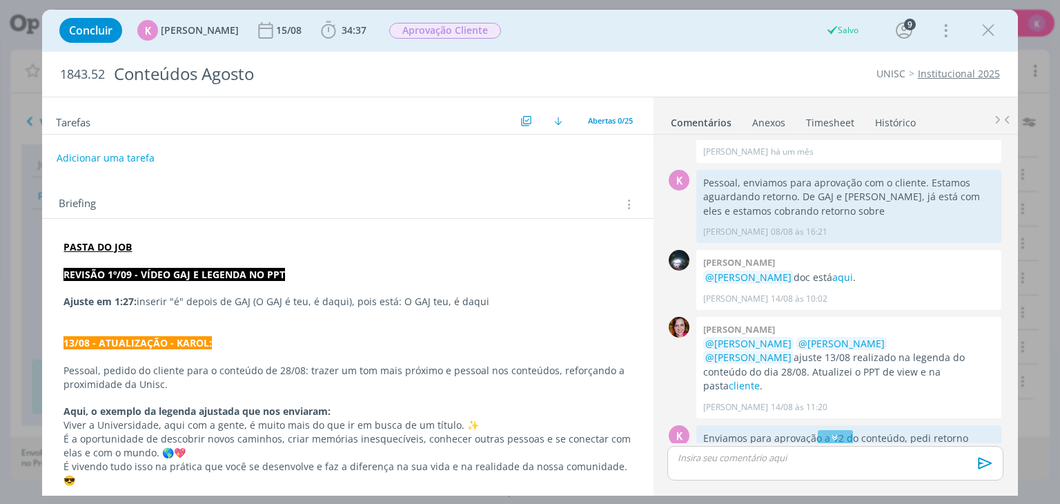
click at [849, 115] on link "Timesheet" at bounding box center [830, 120] width 50 height 20
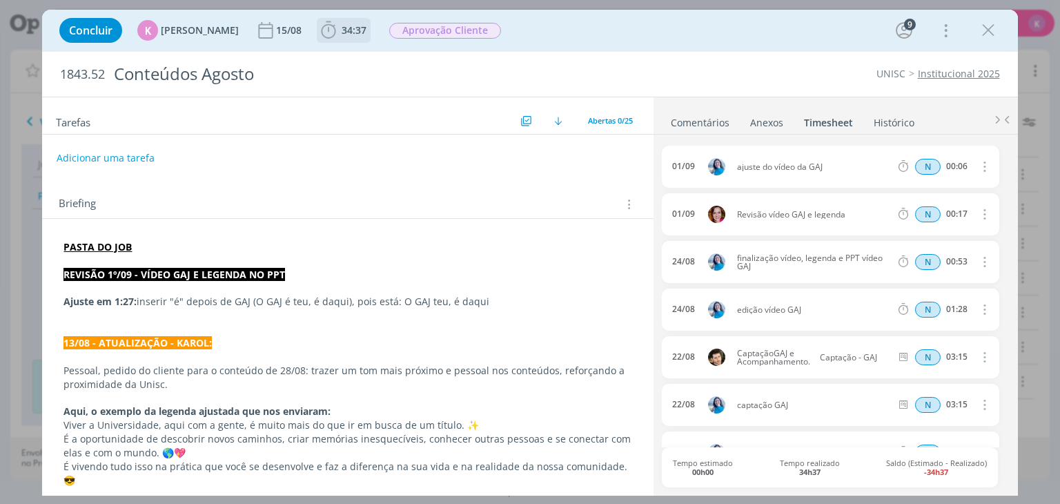
click at [329, 23] on icon "dialog" at bounding box center [328, 30] width 21 height 21
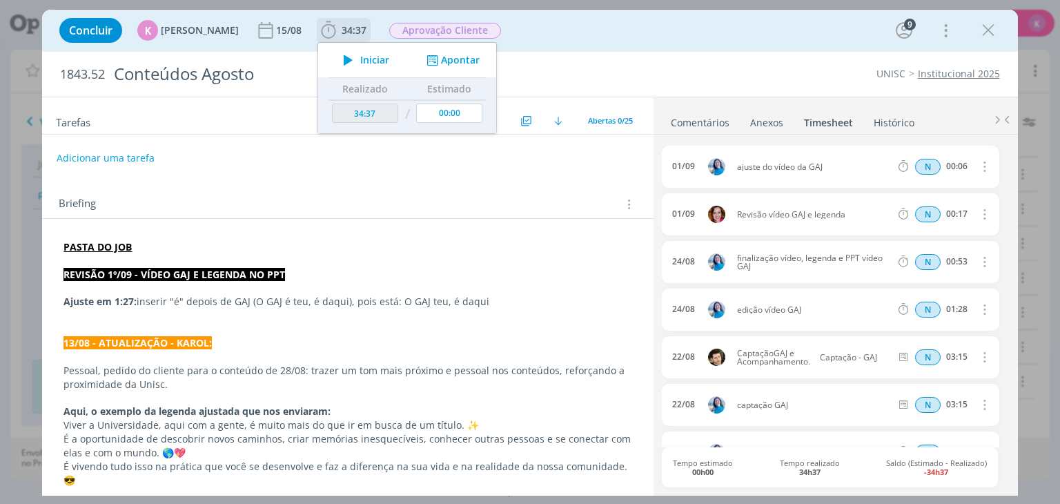
click at [449, 60] on button "Apontar" at bounding box center [451, 60] width 57 height 14
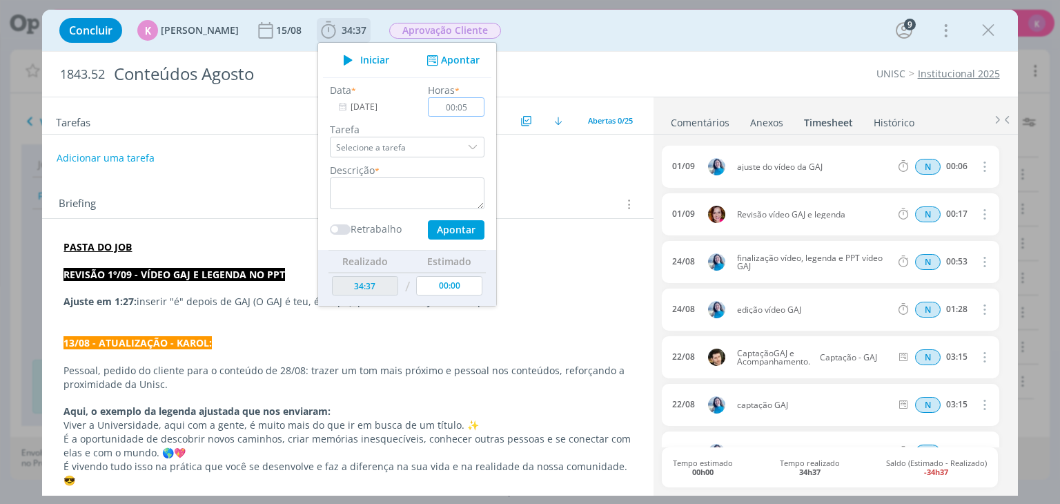
type input "00:05"
click at [392, 181] on textarea "dialog" at bounding box center [407, 193] width 155 height 32
type textarea "Envio para aprovação"
click at [449, 227] on button "Apontar" at bounding box center [456, 229] width 57 height 19
type input "00:00"
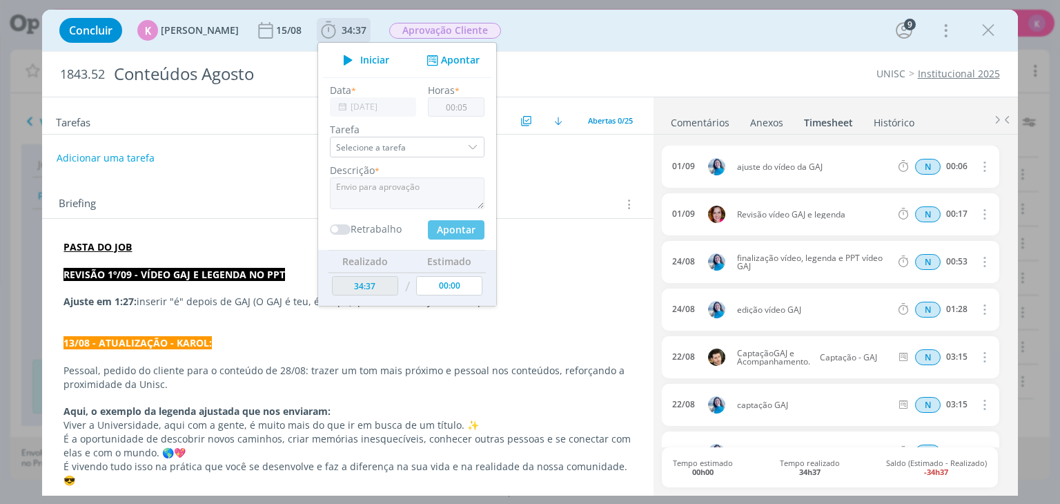
type input "34:42"
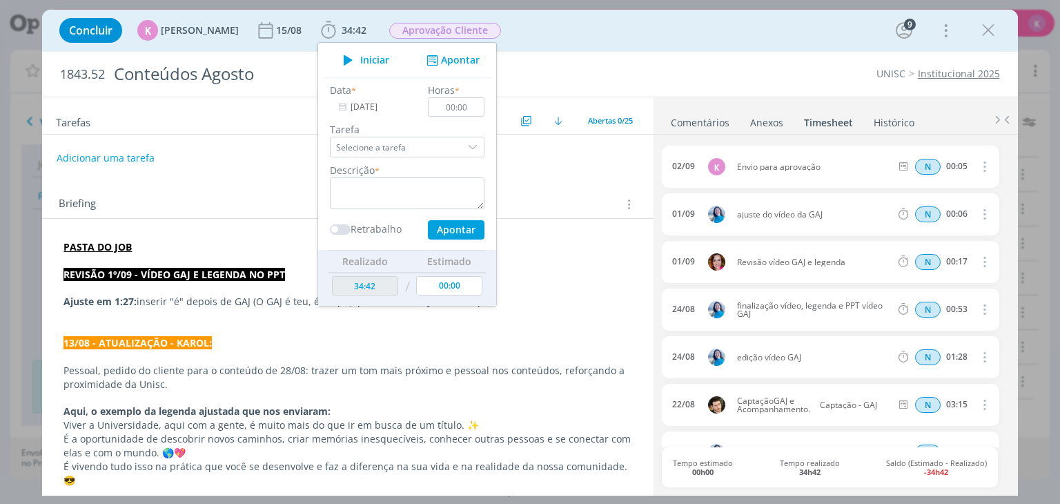
click at [527, 204] on div "Briefing Briefings Predefinidos Versões do Briefing Ver Briefing do Projeto" at bounding box center [349, 204] width 581 height 18
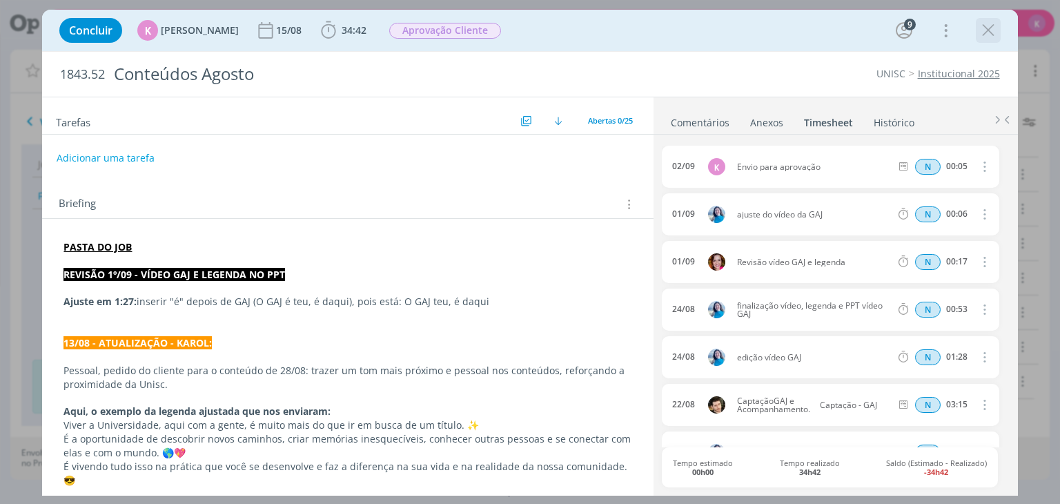
click at [981, 29] on icon "dialog" at bounding box center [988, 30] width 21 height 21
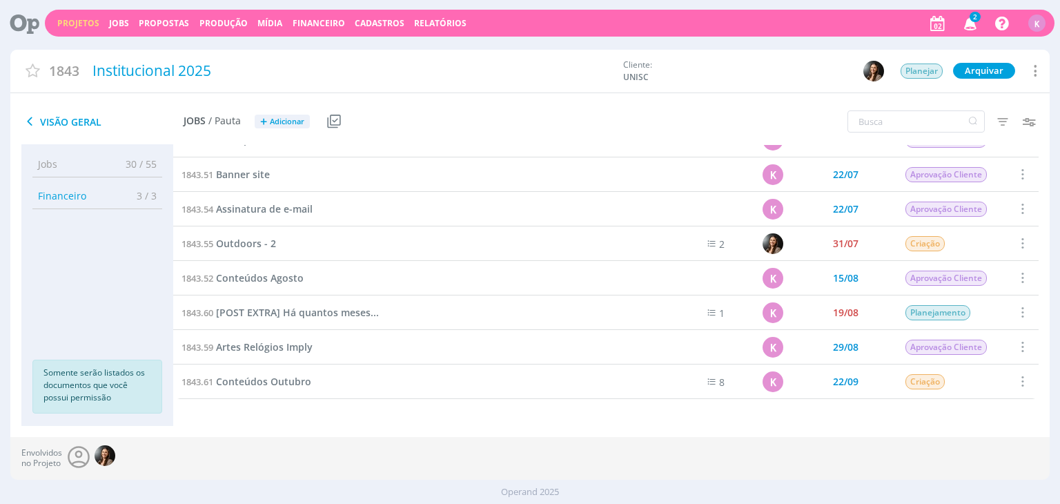
click at [75, 21] on link "Projetos" at bounding box center [78, 23] width 42 height 12
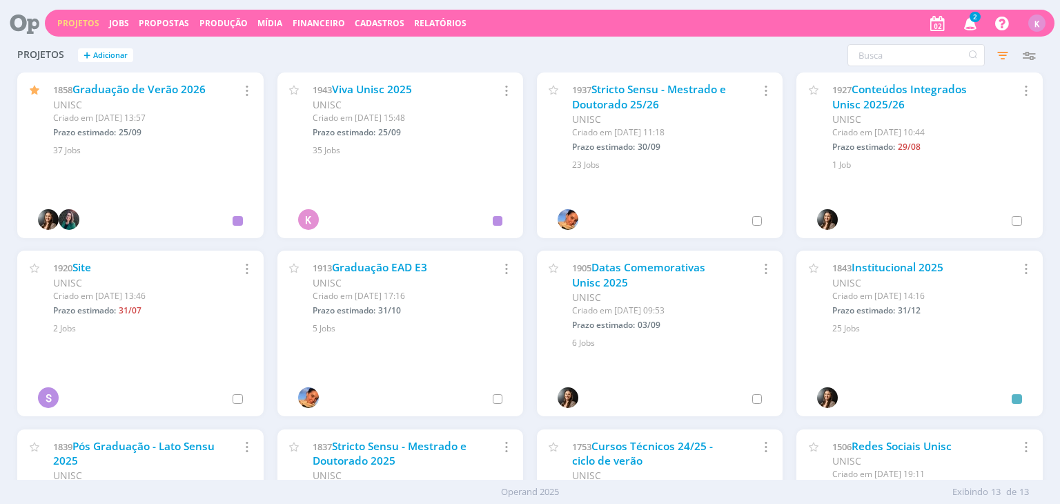
click at [19, 30] on icon at bounding box center [20, 23] width 28 height 27
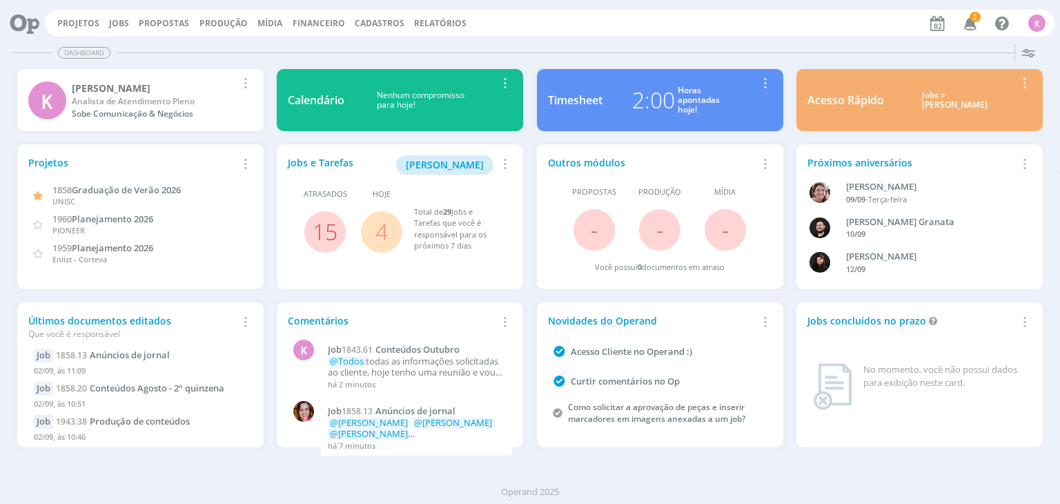
click at [19, 30] on icon at bounding box center [20, 23] width 28 height 27
click at [108, 28] on div "Projetos Jobs Propostas Produção Mídia Financeiro Cadastros Relatórios 2 Notifi…" at bounding box center [550, 23] width 1010 height 27
click at [116, 22] on link "Jobs" at bounding box center [119, 23] width 20 height 12
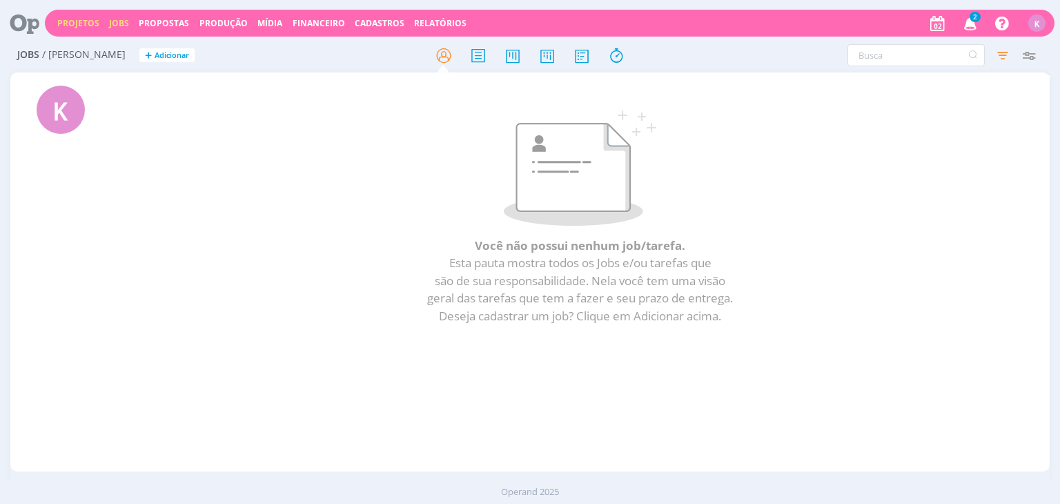
click at [75, 21] on link "Projetos" at bounding box center [78, 23] width 42 height 12
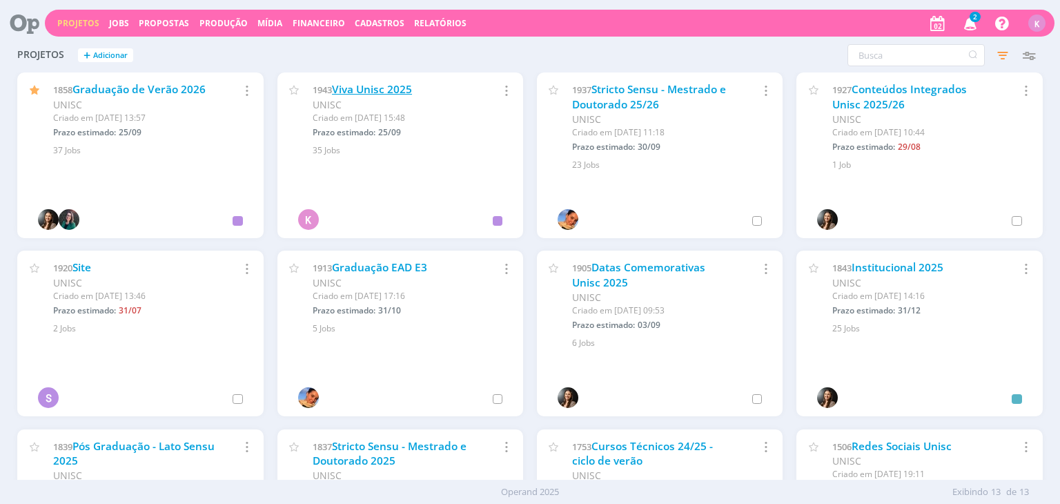
click at [411, 84] on link "Viva Unisc 2025" at bounding box center [372, 89] width 80 height 14
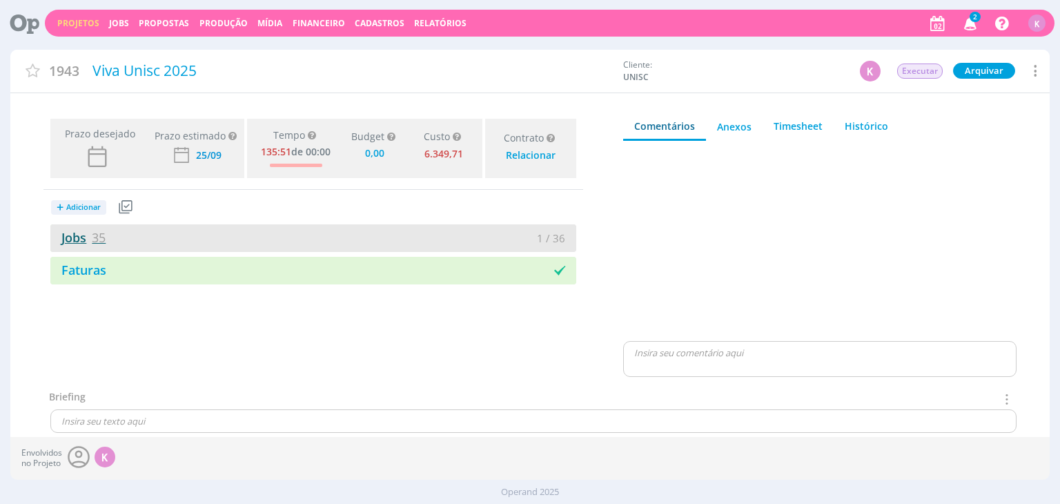
type input "0,00"
click at [85, 233] on link "Jobs 35" at bounding box center [77, 237] width 55 height 17
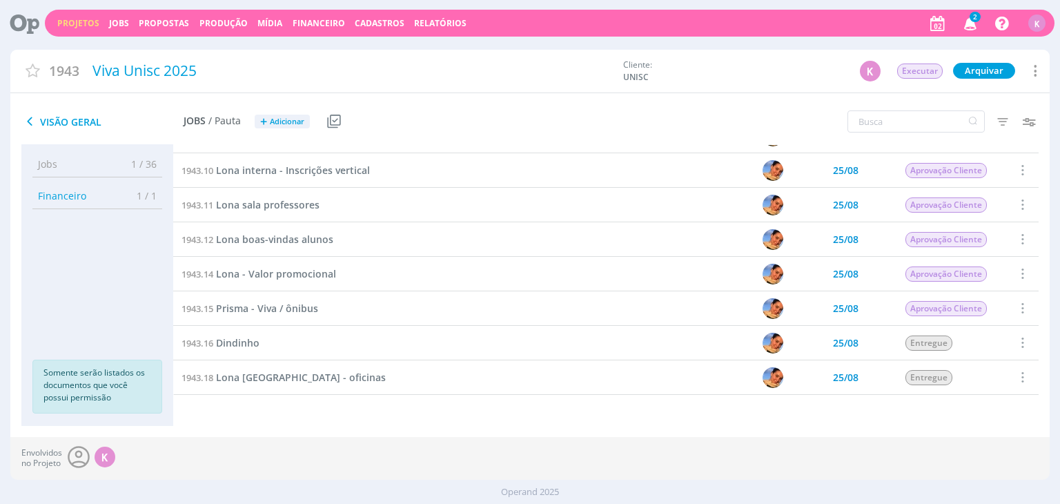
scroll to position [414, 0]
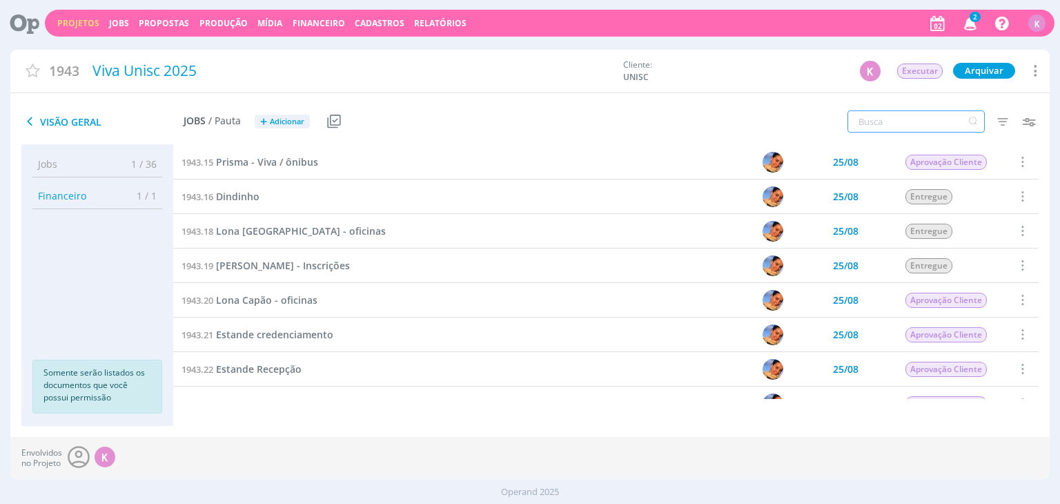
click at [935, 120] on input "text" at bounding box center [915, 121] width 137 height 22
type input "produção"
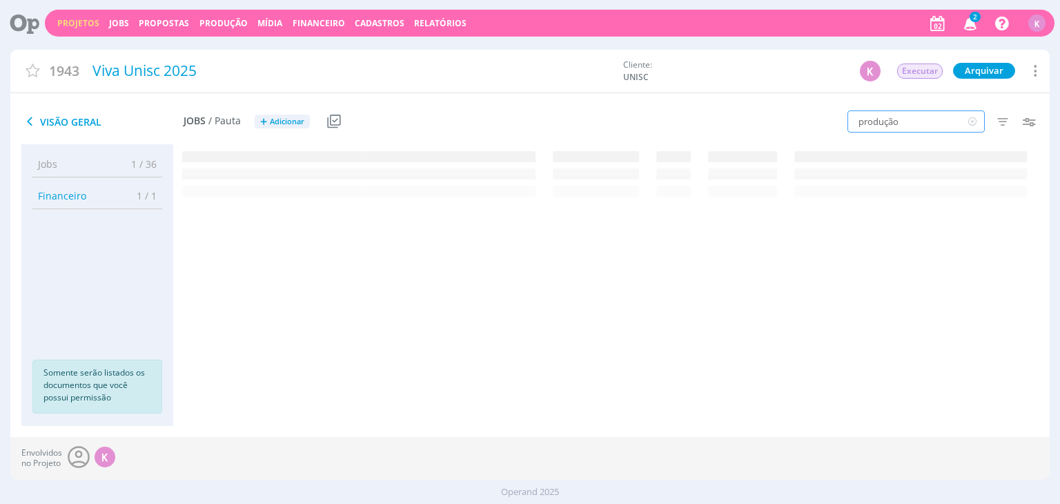
scroll to position [0, 0]
click at [251, 164] on span "Produção de conteúdos" at bounding box center [272, 161] width 113 height 13
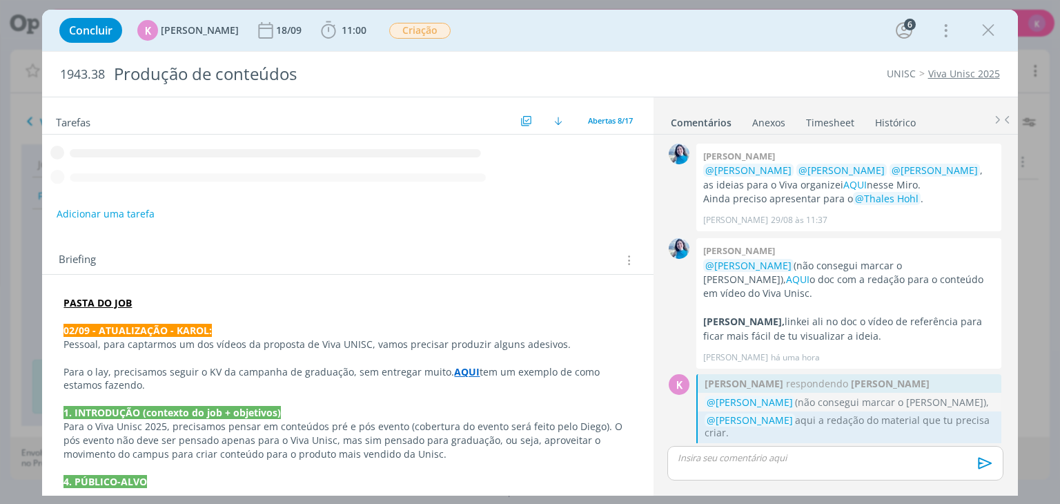
scroll to position [10, 0]
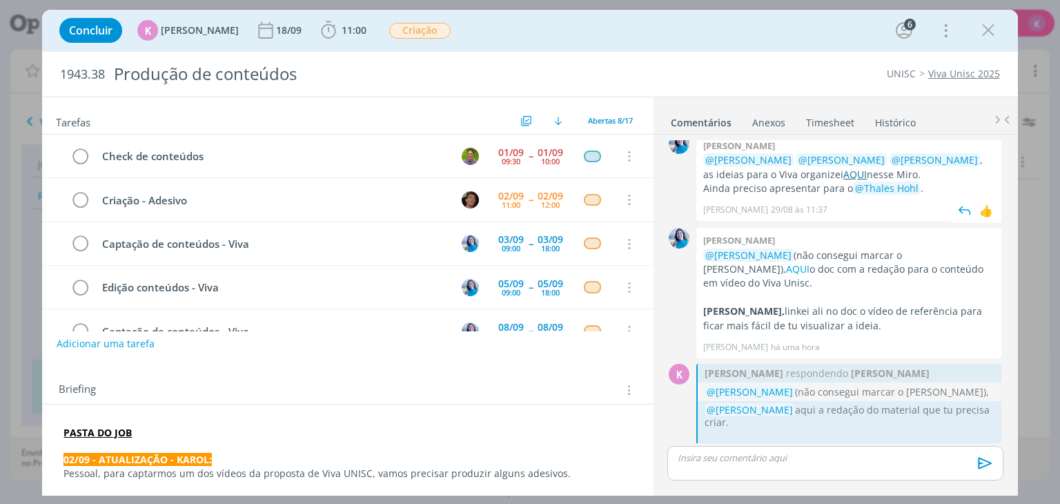
click at [843, 171] on link "AQUI" at bounding box center [854, 174] width 23 height 13
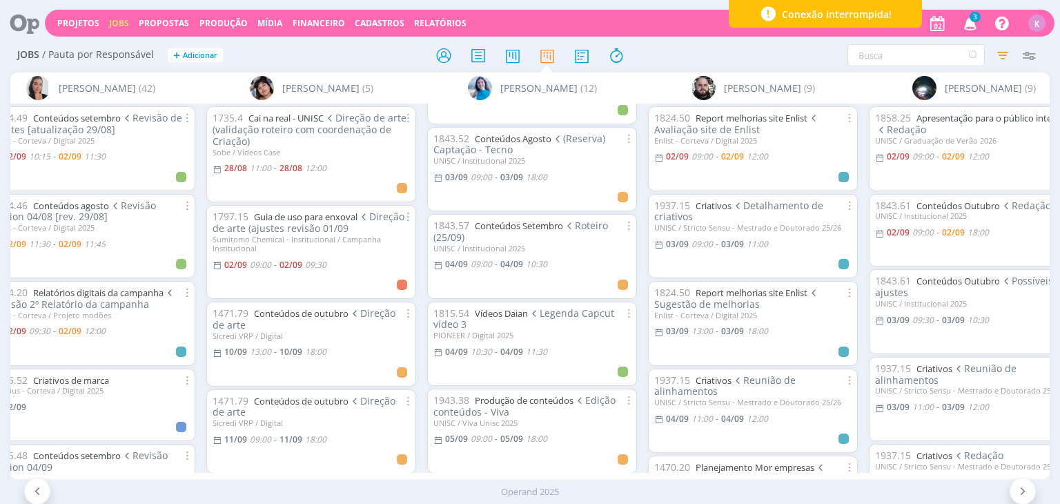
scroll to position [69, 0]
click at [488, 401] on link "Produção de conteúdos" at bounding box center [524, 398] width 99 height 12
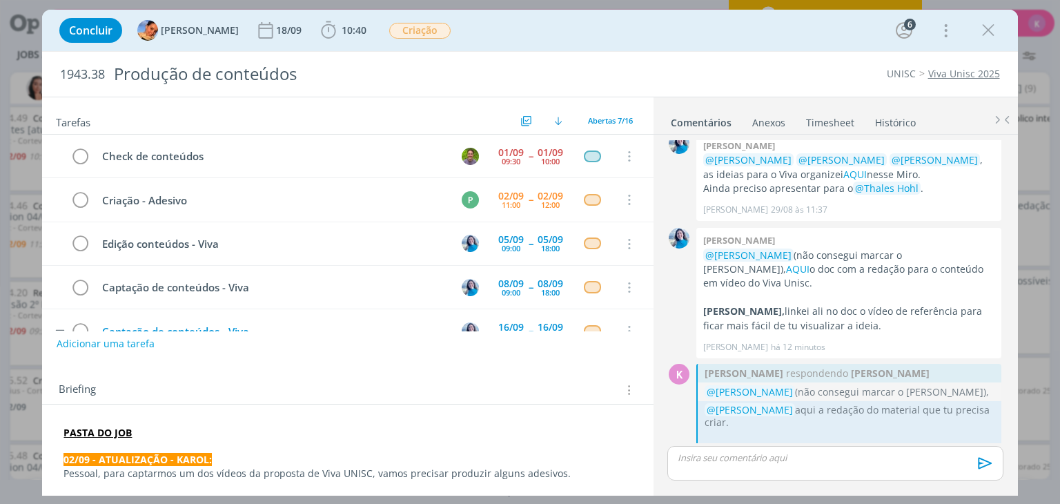
scroll to position [43, 0]
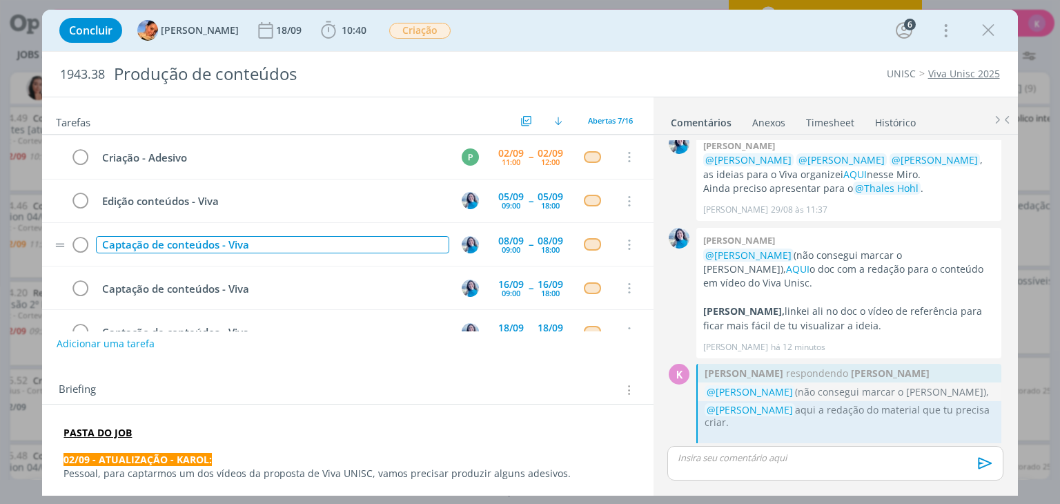
click at [142, 249] on div "Captação de conteúdos - Viva" at bounding box center [272, 244] width 353 height 17
copy div "Captação de conteúdos - Viva"
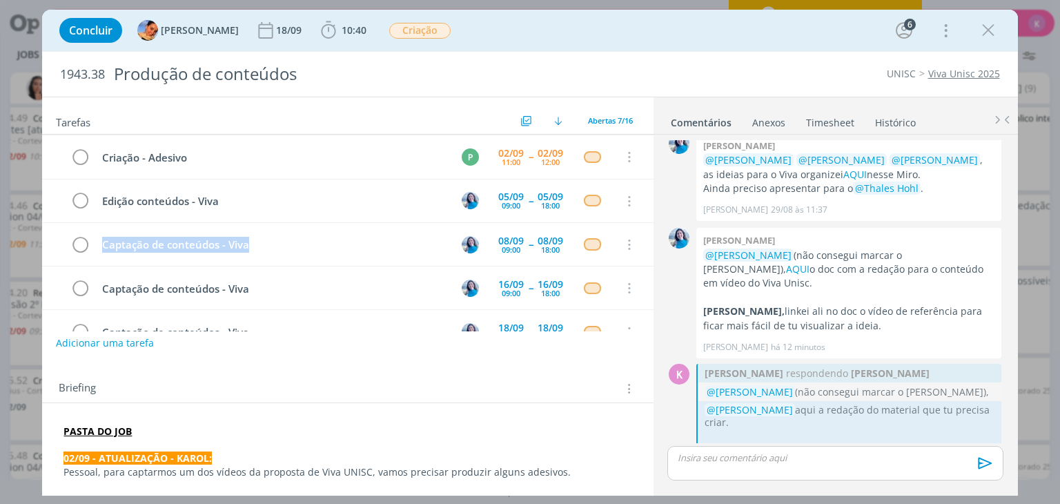
click at [112, 340] on button "Adicionar uma tarefa" at bounding box center [105, 342] width 98 height 23
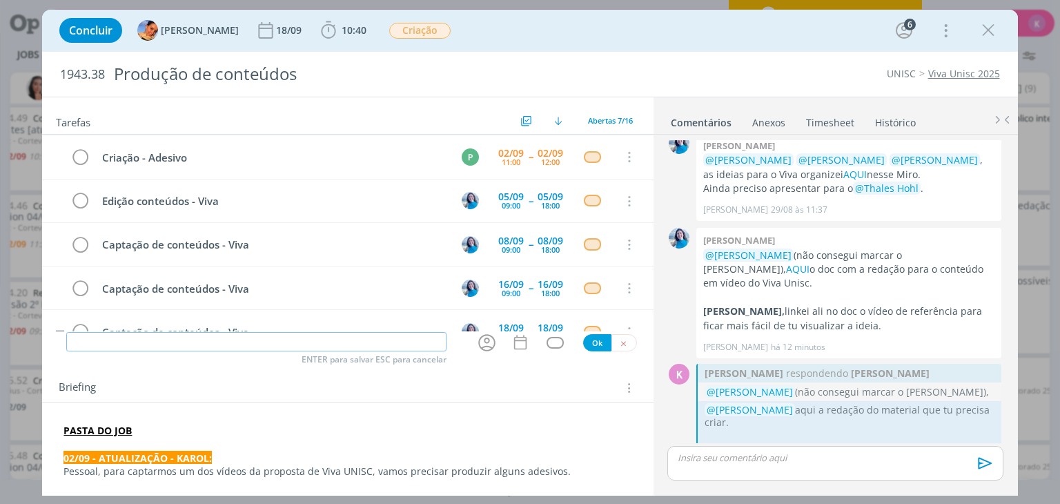
paste input "Captação de conteúdos - Viva"
click at [480, 343] on icon "dialog" at bounding box center [486, 342] width 21 height 21
type input "Captação de conteúdos - Viva"
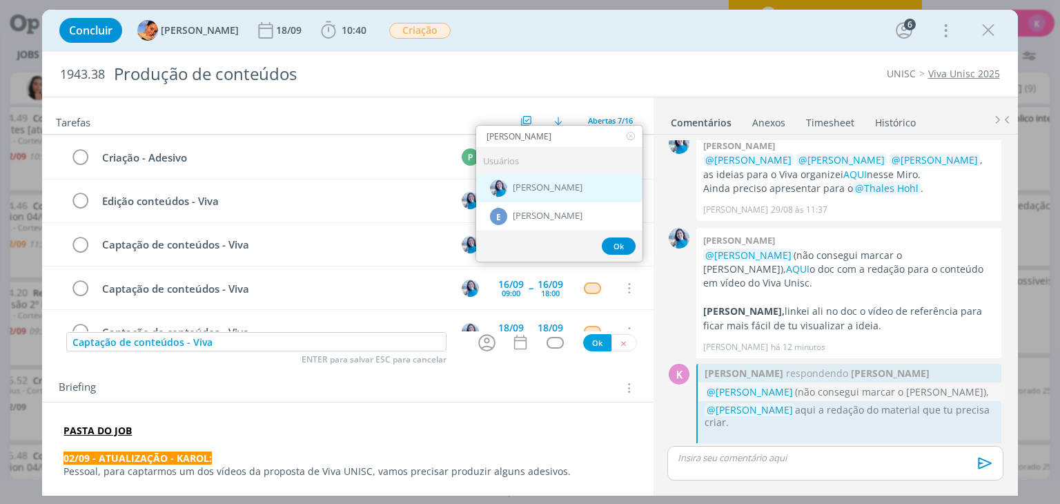
type input "elisa"
click at [517, 191] on span "[PERSON_NAME]" at bounding box center [548, 187] width 70 height 11
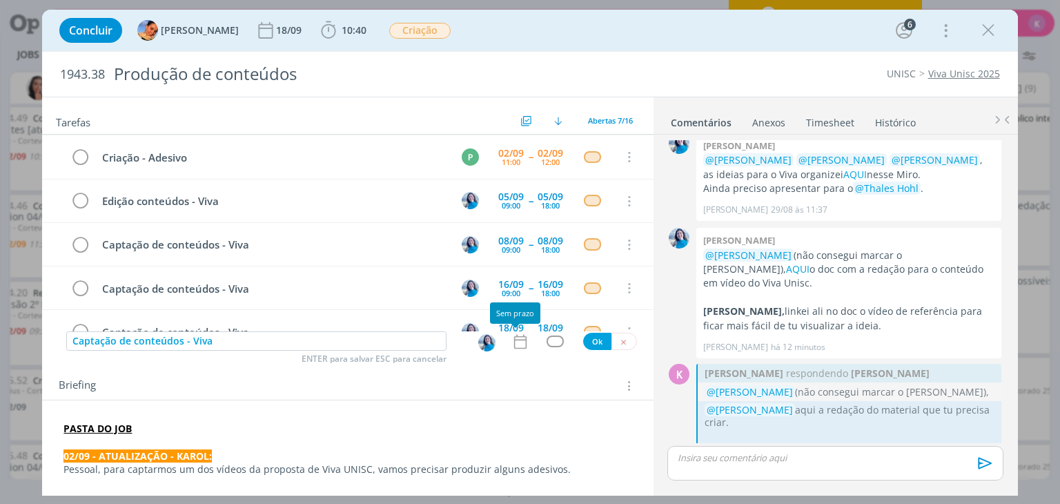
click at [516, 348] on icon "dialog" at bounding box center [520, 342] width 18 height 18
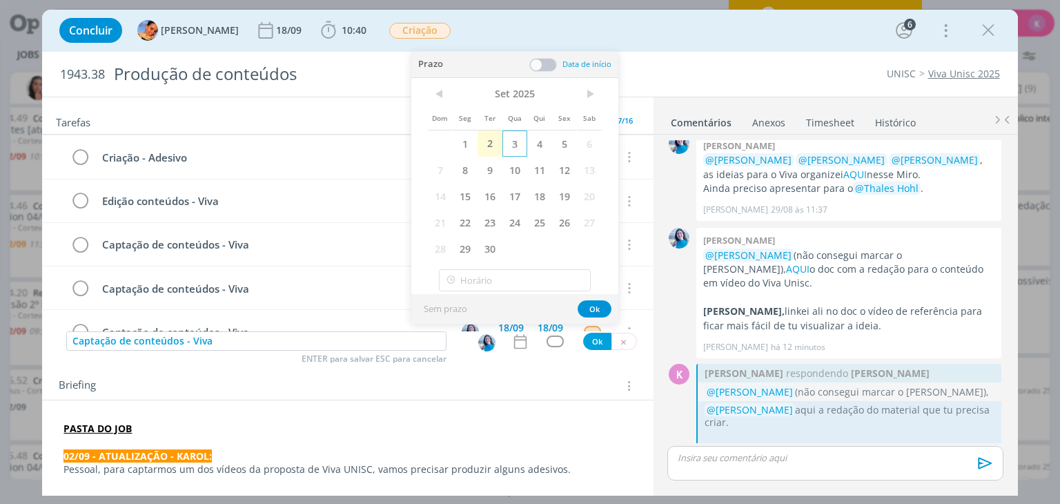
click at [512, 145] on span "3" at bounding box center [514, 143] width 25 height 26
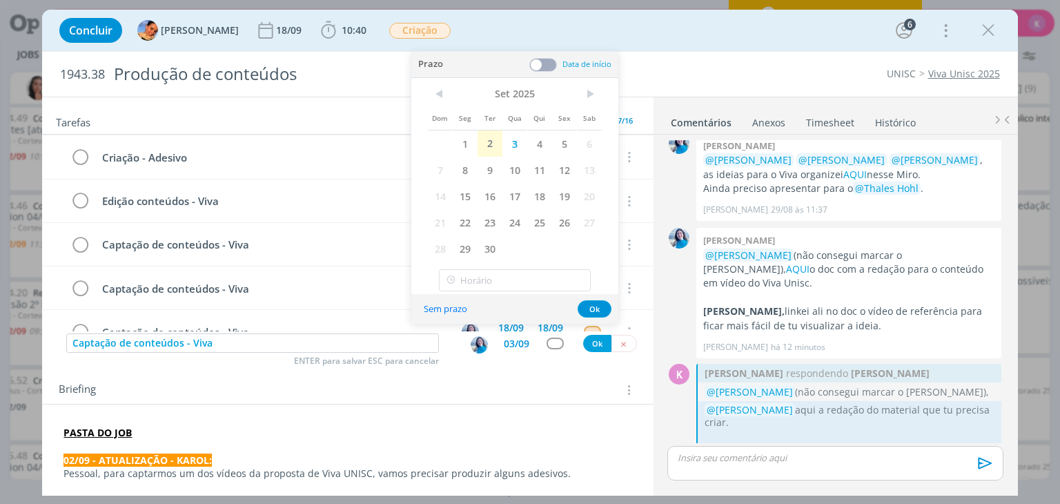
click at [543, 68] on span at bounding box center [543, 65] width 28 height 14
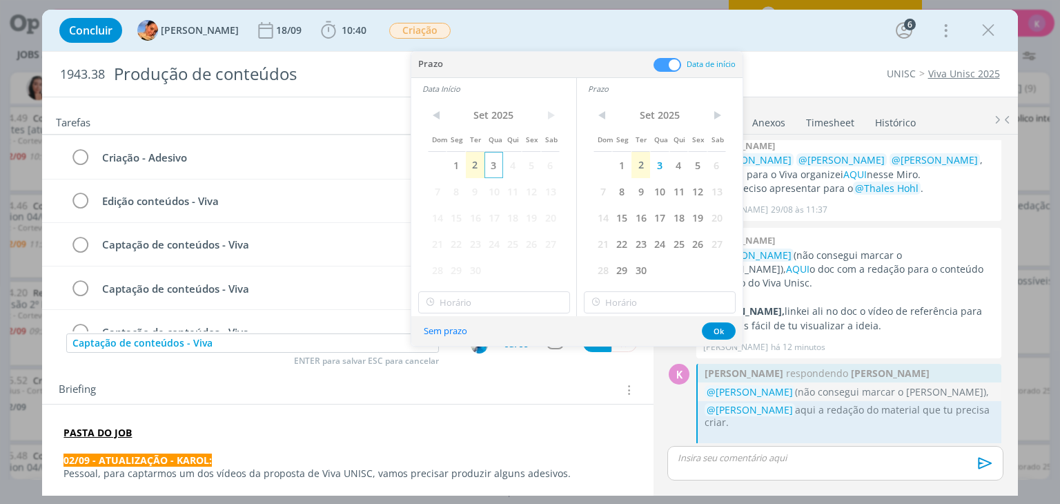
click at [491, 166] on span "3" at bounding box center [493, 165] width 19 height 26
click at [502, 298] on input "11:00" at bounding box center [494, 302] width 152 height 22
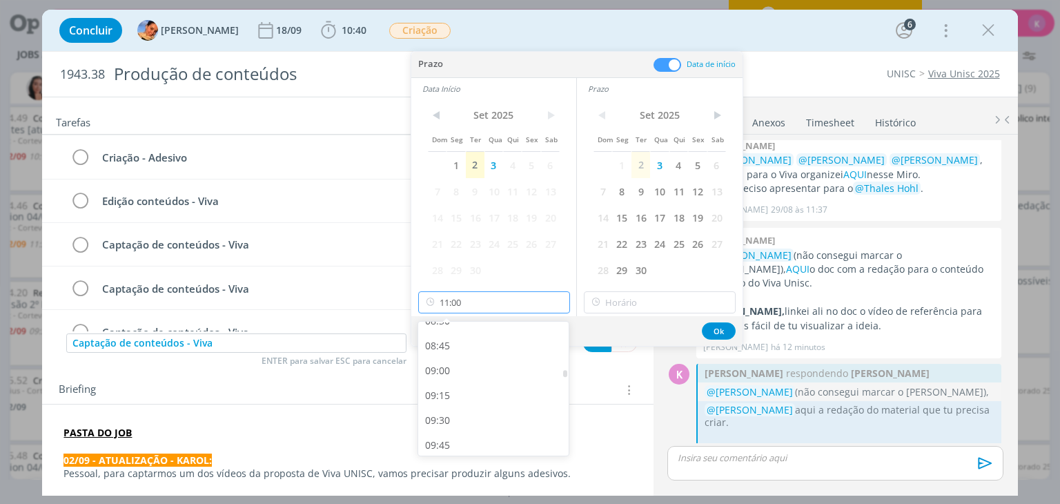
scroll to position [850, 0]
click at [472, 376] on div "09:00" at bounding box center [495, 378] width 155 height 25
type input "09:00"
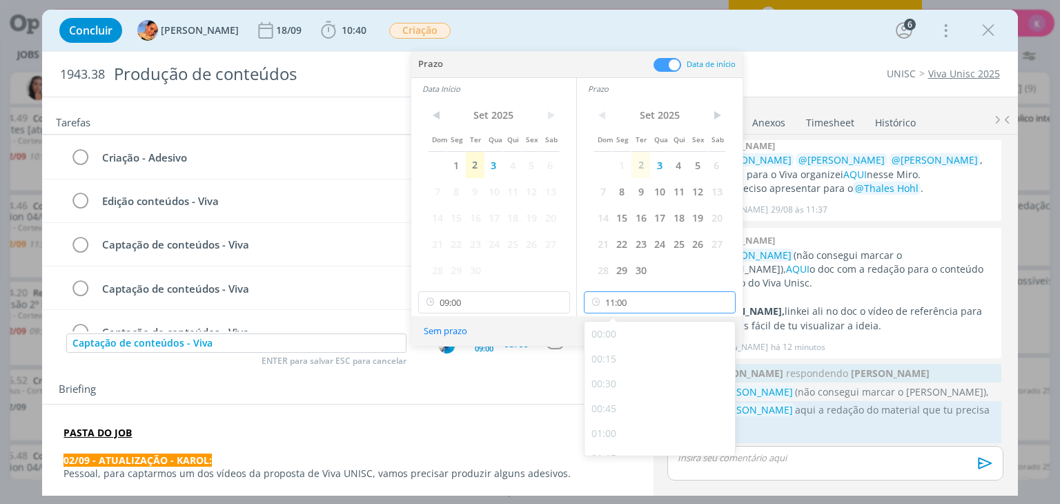
click at [635, 301] on input "11:00" at bounding box center [660, 302] width 152 height 22
click at [616, 434] on div "18:00" at bounding box center [662, 444] width 155 height 25
type input "18:00"
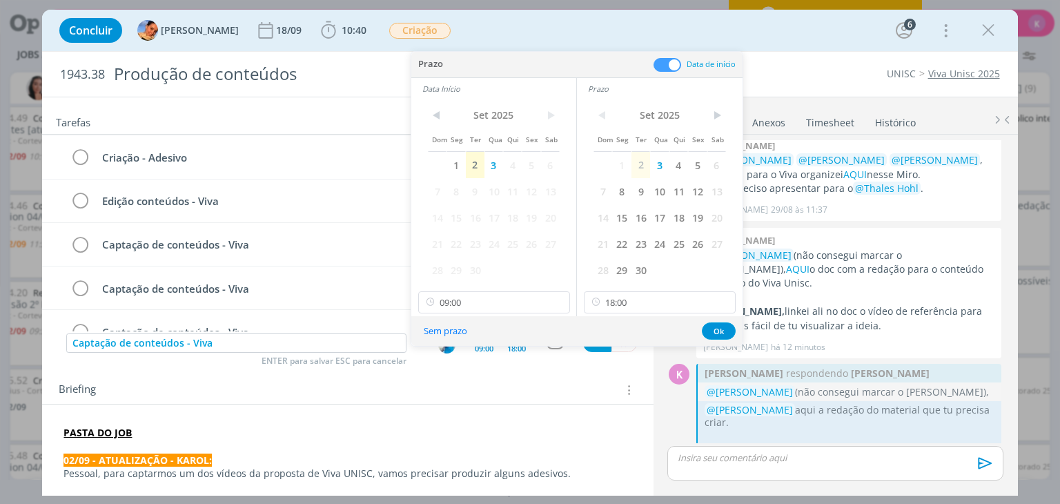
scroll to position [1684, 0]
click at [710, 329] on button "Ok" at bounding box center [719, 330] width 34 height 17
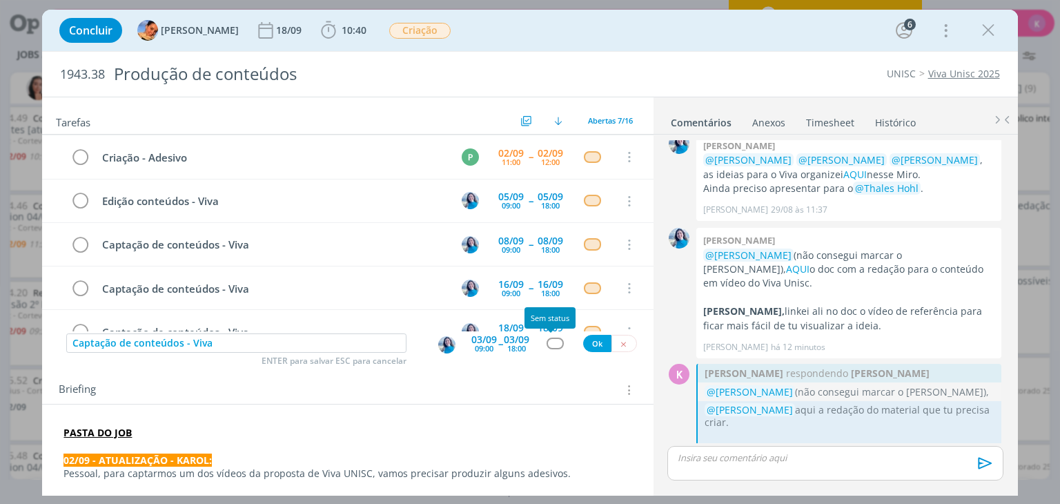
click at [553, 345] on div "dialog" at bounding box center [555, 343] width 17 height 12
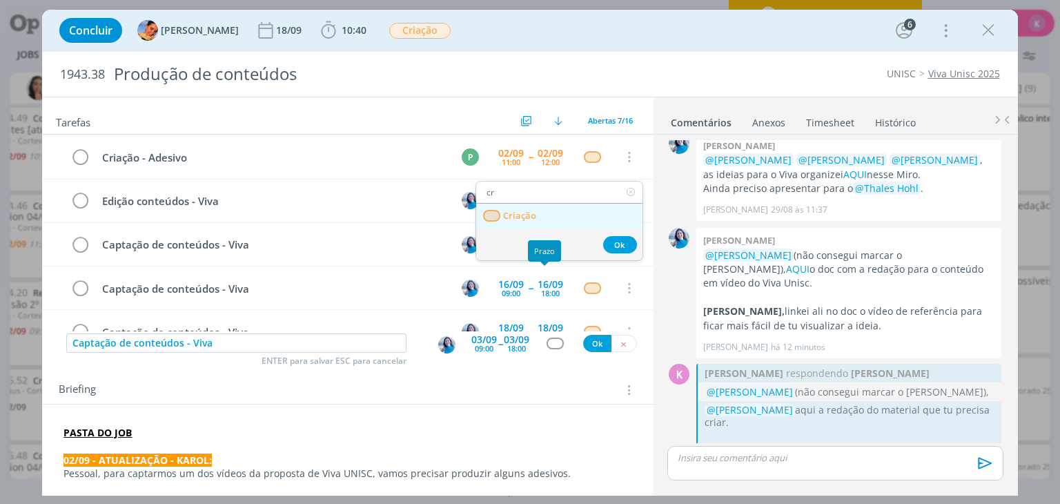
type input "cr"
click at [539, 215] on link "Criação" at bounding box center [559, 217] width 166 height 26
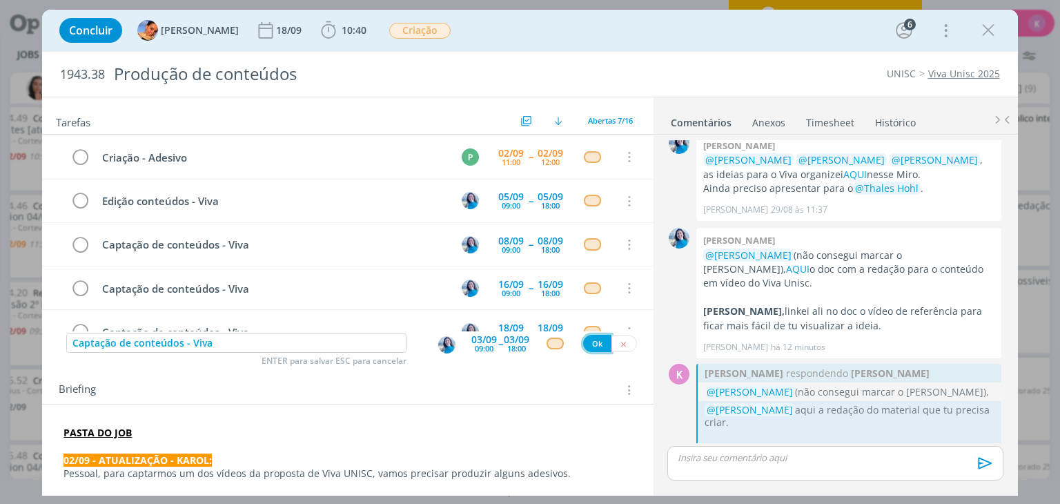
click at [588, 342] on button "Ok" at bounding box center [597, 343] width 28 height 17
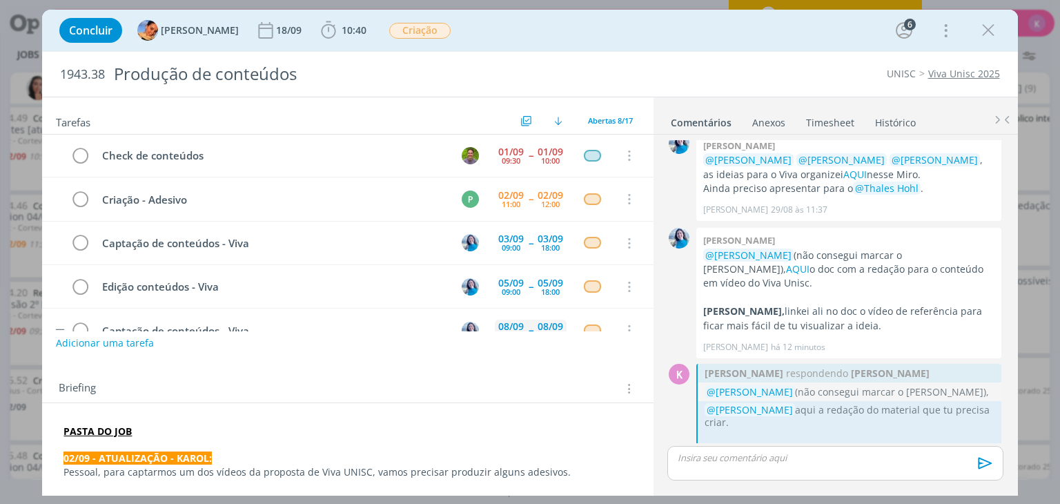
scroll to position [0, 0]
click at [651, 81] on div "UNISC Viva Unisc 2025" at bounding box center [807, 74] width 397 height 14
click at [322, 23] on icon "dialog" at bounding box center [328, 30] width 21 height 21
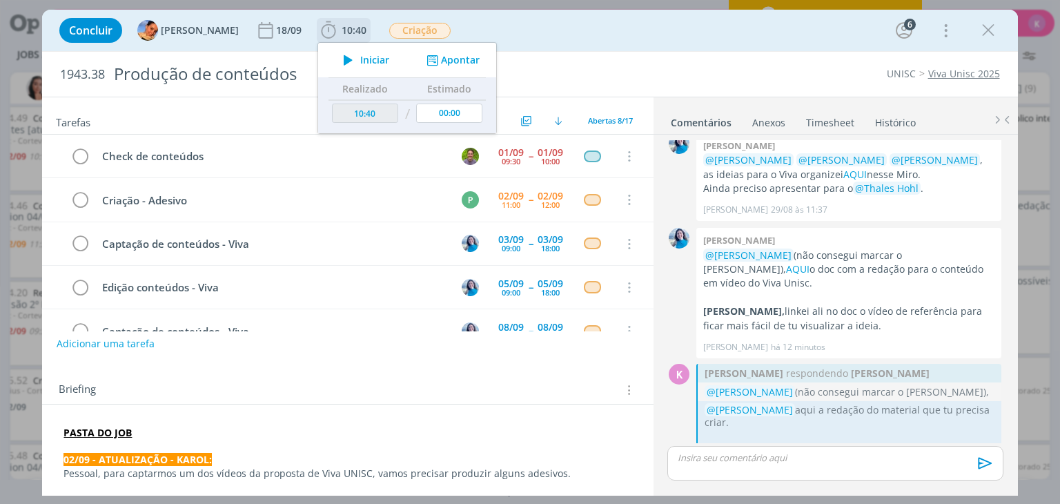
click at [436, 56] on button "Apontar" at bounding box center [451, 60] width 57 height 14
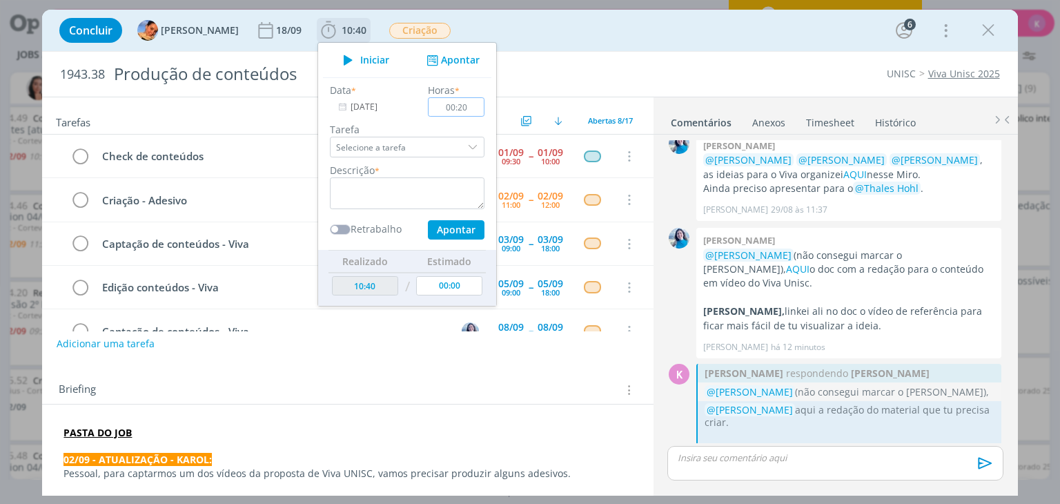
type input "00:20"
click at [446, 175] on div "Descrição *" at bounding box center [407, 186] width 168 height 46
click at [440, 194] on textarea "dialog" at bounding box center [407, 193] width 155 height 32
type textarea "Trocas com equipe e cliente sobre a captação"
click at [455, 229] on button "Apontar" at bounding box center [456, 229] width 57 height 19
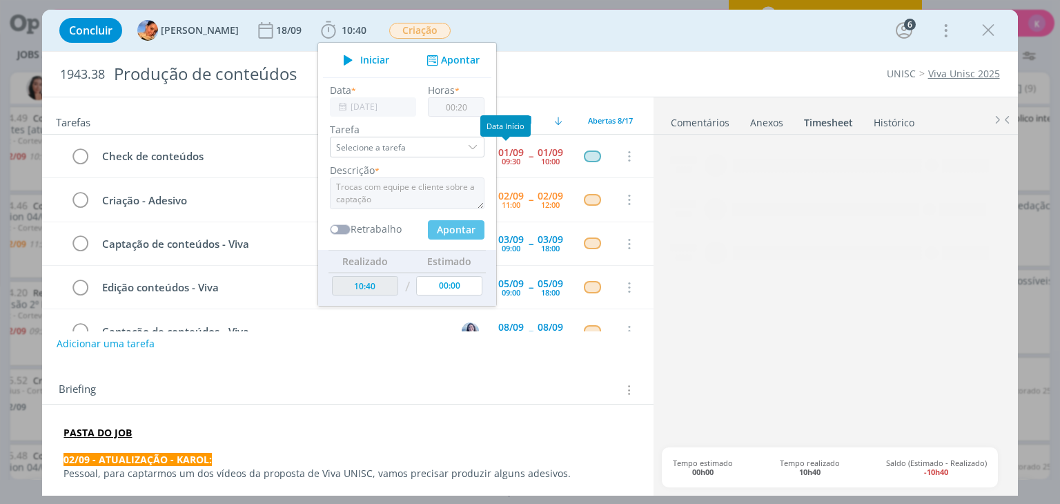
type input "11:00"
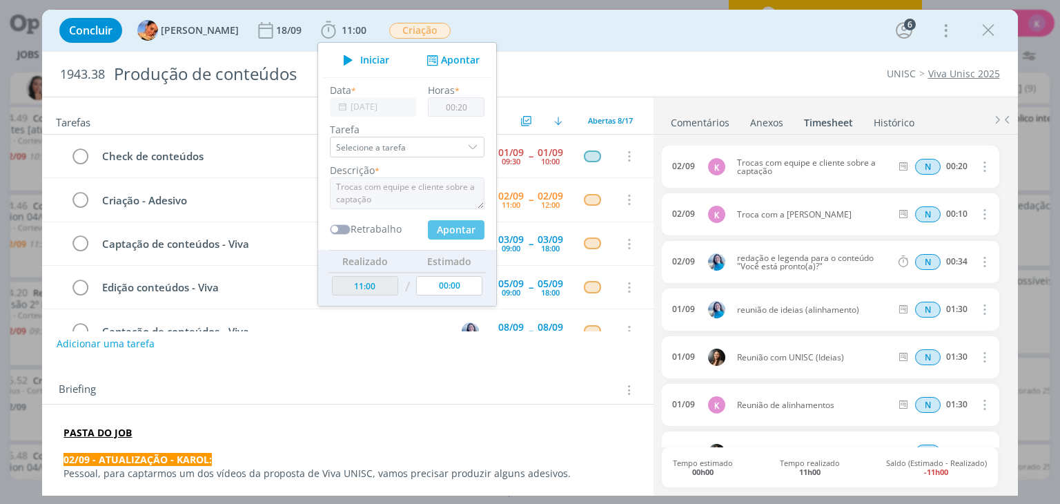
type input "00:00"
click at [775, 46] on div "Concluir Luíza Santana 18/09 11:00 Iniciar Apontar Data * 02/09/2025 Horas * 00…" at bounding box center [529, 30] width 954 height 33
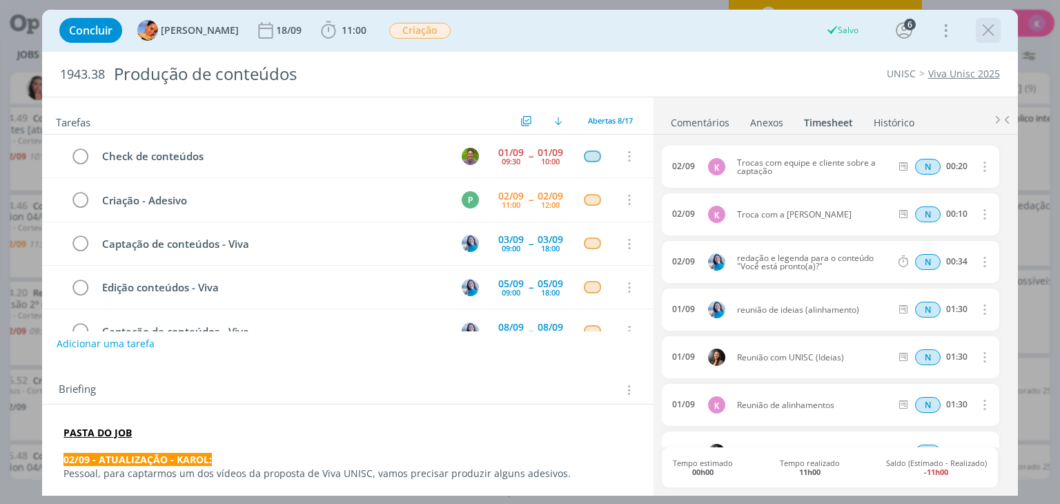
click at [983, 28] on icon "dialog" at bounding box center [988, 30] width 21 height 21
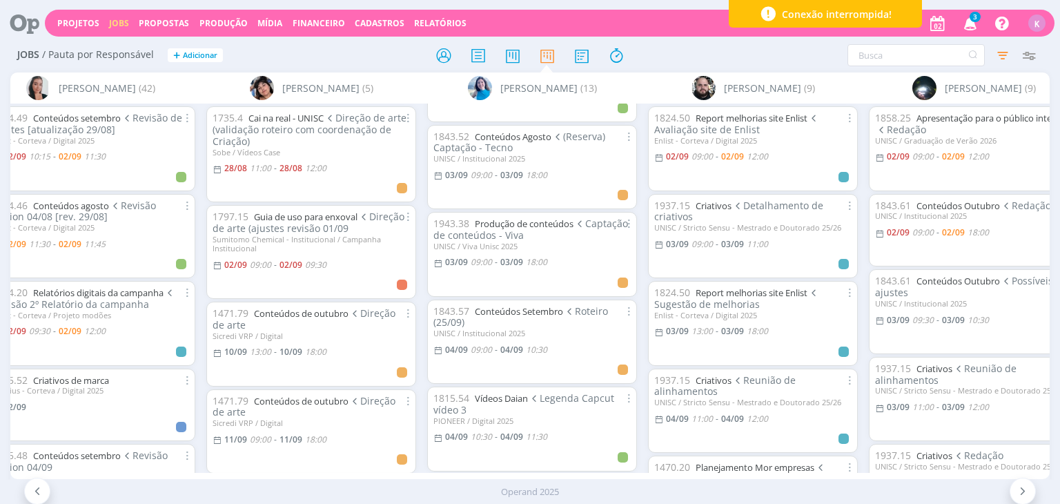
click at [976, 23] on icon "button" at bounding box center [971, 22] width 24 height 23
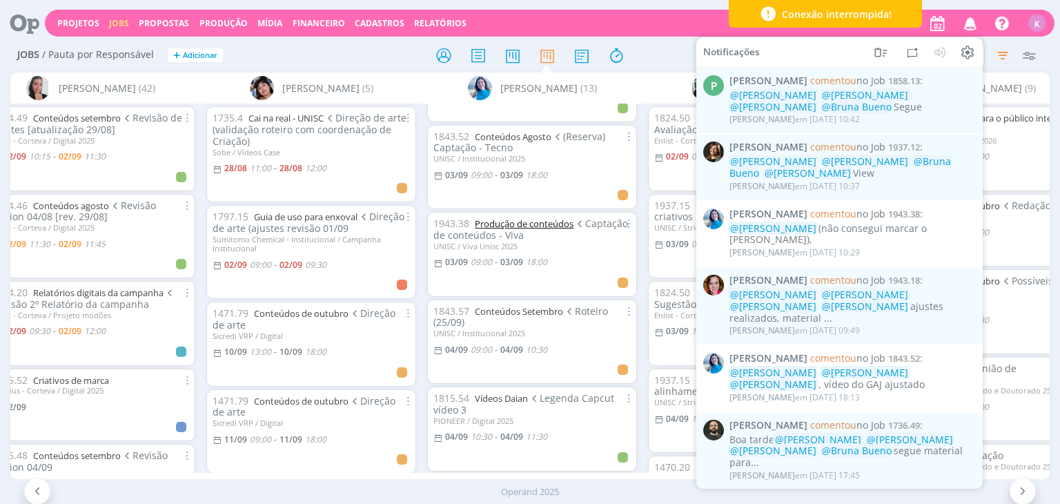
click at [505, 223] on link "Produção de conteúdos" at bounding box center [524, 223] width 99 height 12
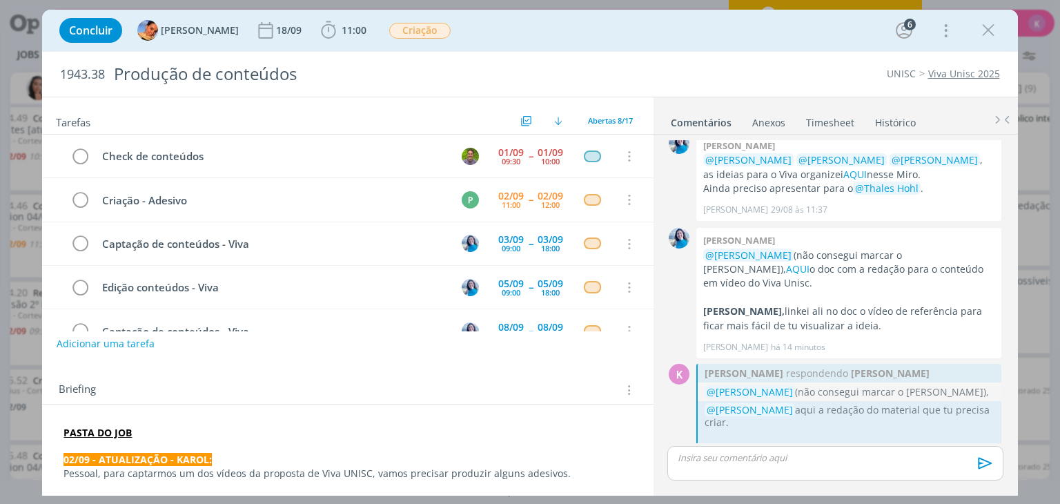
scroll to position [43, 0]
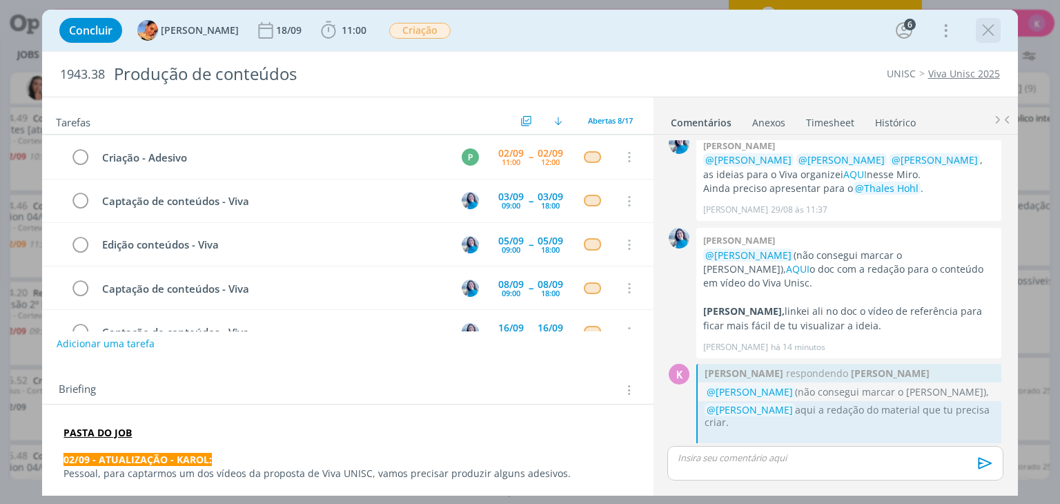
click at [984, 40] on button "dialog" at bounding box center [988, 30] width 21 height 21
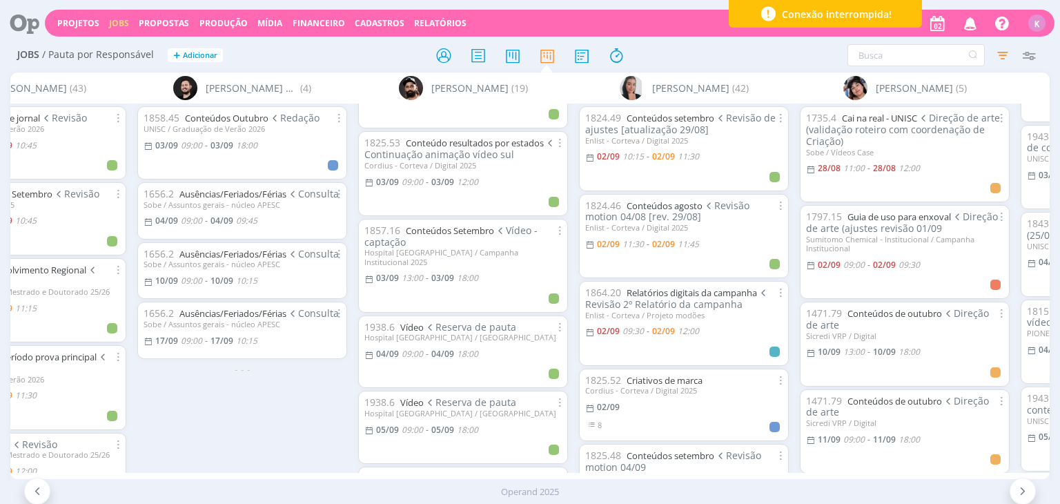
scroll to position [207, 0]
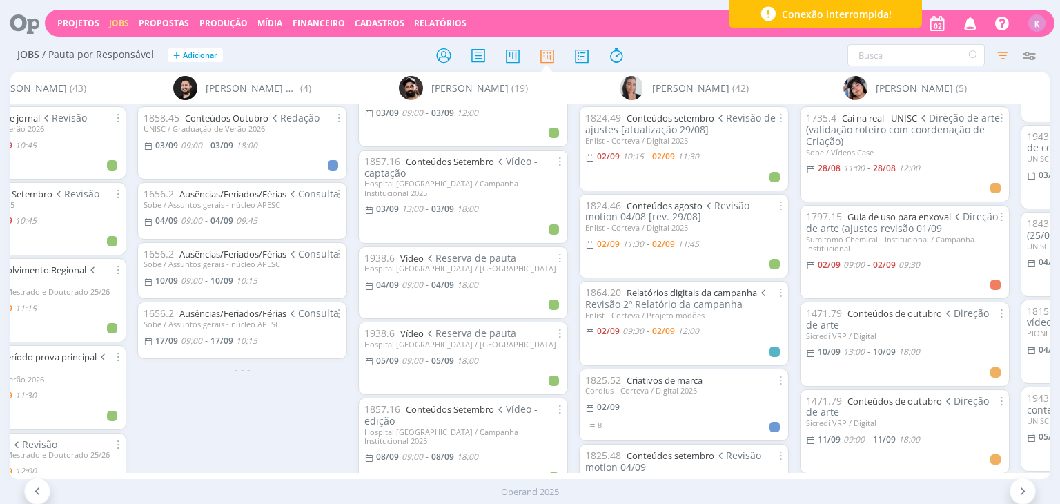
click at [787, 458] on div "1824.49 Conteúdos setembro Revisão de ajustes [atualização 29/08] Enlist - Cort…" at bounding box center [683, 288] width 221 height 369
click at [266, 454] on div "1858.45 Conteúdos Outubro Redação UNISC / Graduação de Verão 2026 03/09 09:00 -…" at bounding box center [242, 288] width 221 height 369
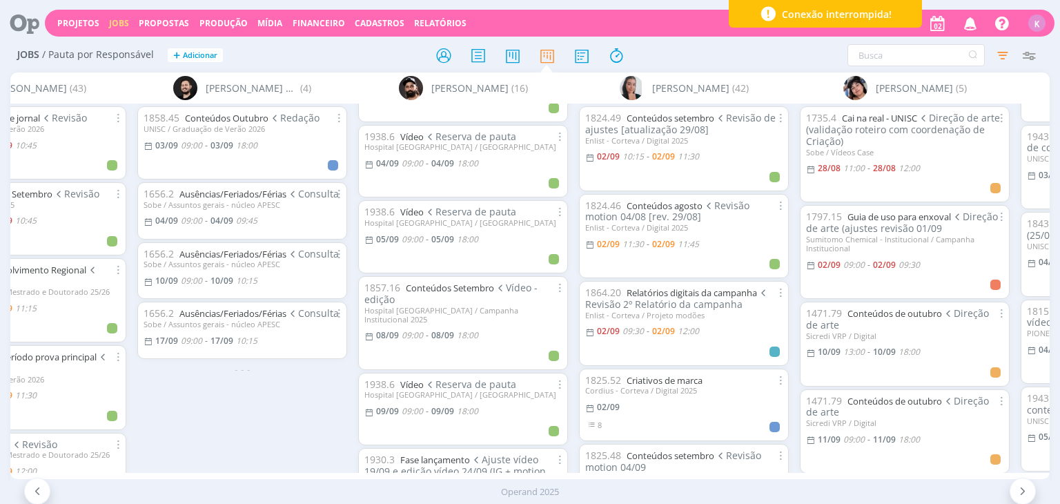
scroll to position [345, 0]
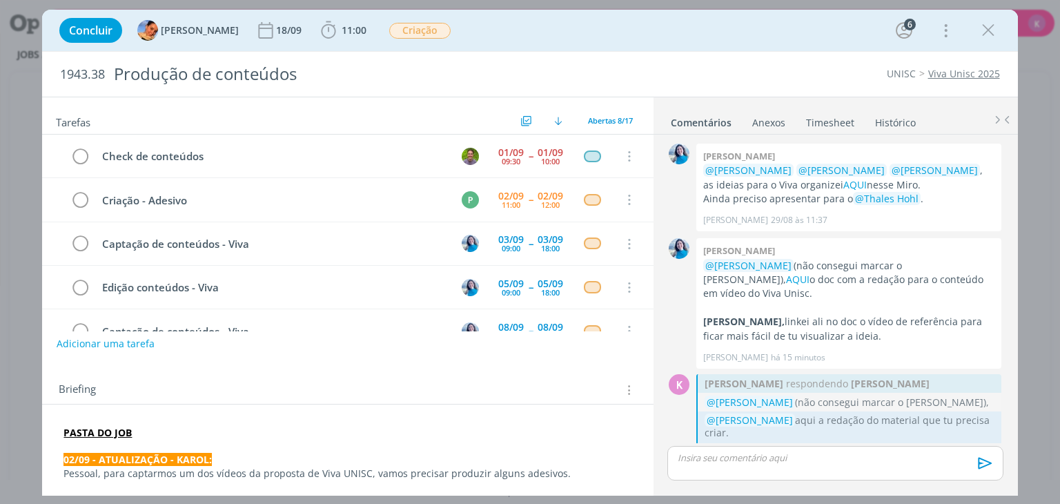
scroll to position [10, 0]
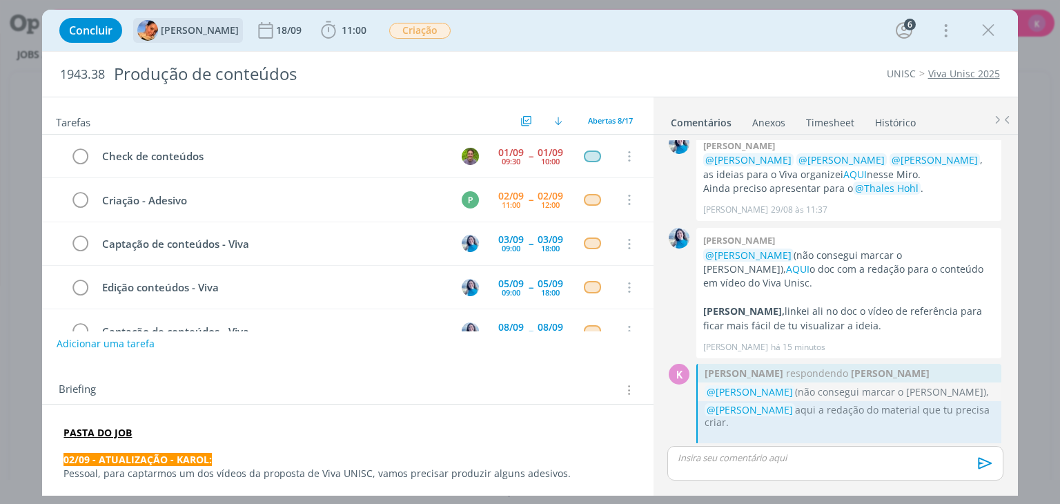
click at [170, 32] on span "[PERSON_NAME]" at bounding box center [200, 31] width 78 height 10
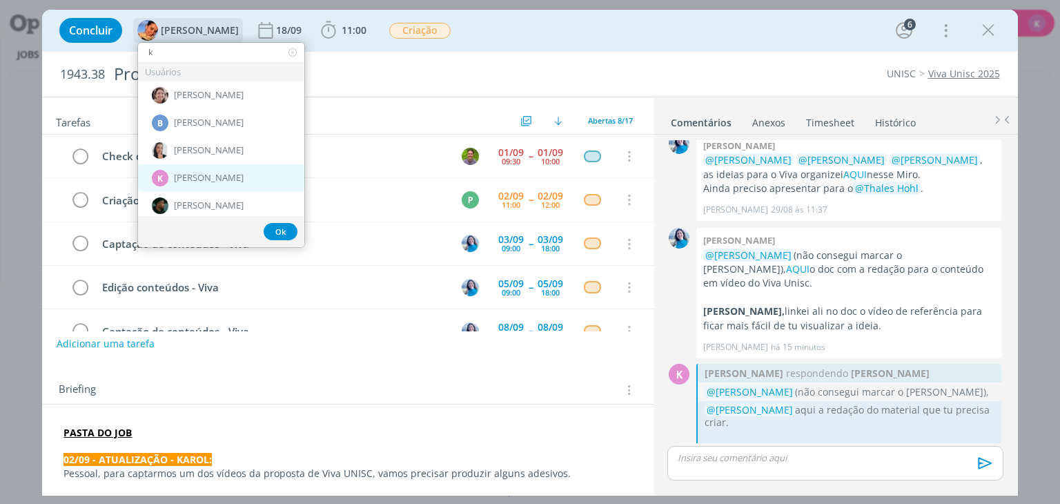
type input "k"
click at [235, 173] on span "[PERSON_NAME]" at bounding box center [209, 178] width 70 height 11
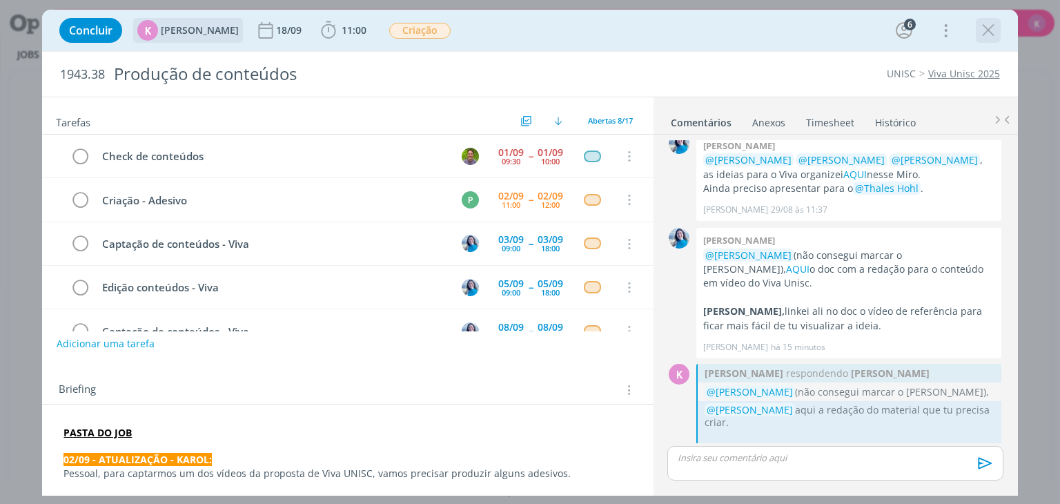
click at [997, 31] on div "dialog" at bounding box center [988, 30] width 25 height 25
click at [982, 31] on icon "dialog" at bounding box center [988, 30] width 21 height 21
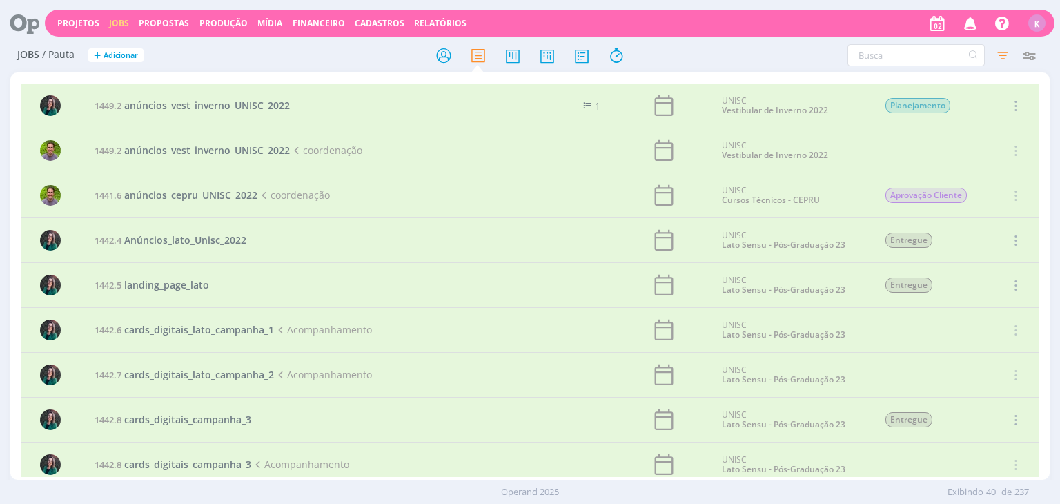
click at [970, 14] on icon "button" at bounding box center [971, 22] width 24 height 23
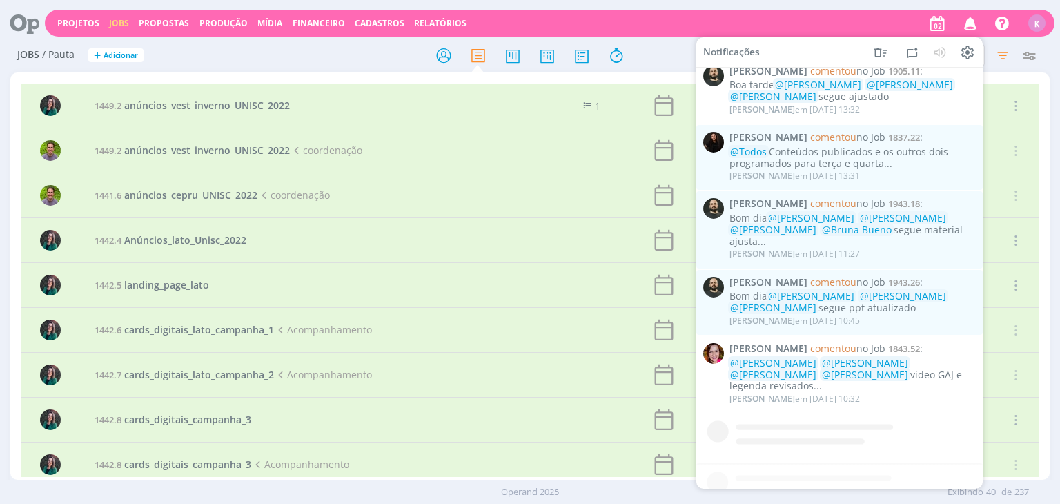
scroll to position [1304, 0]
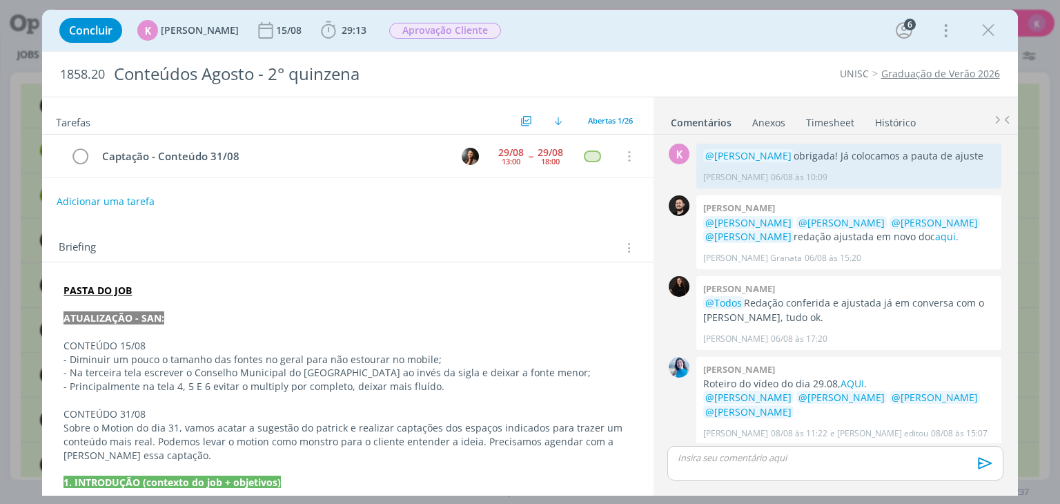
scroll to position [2166, 0]
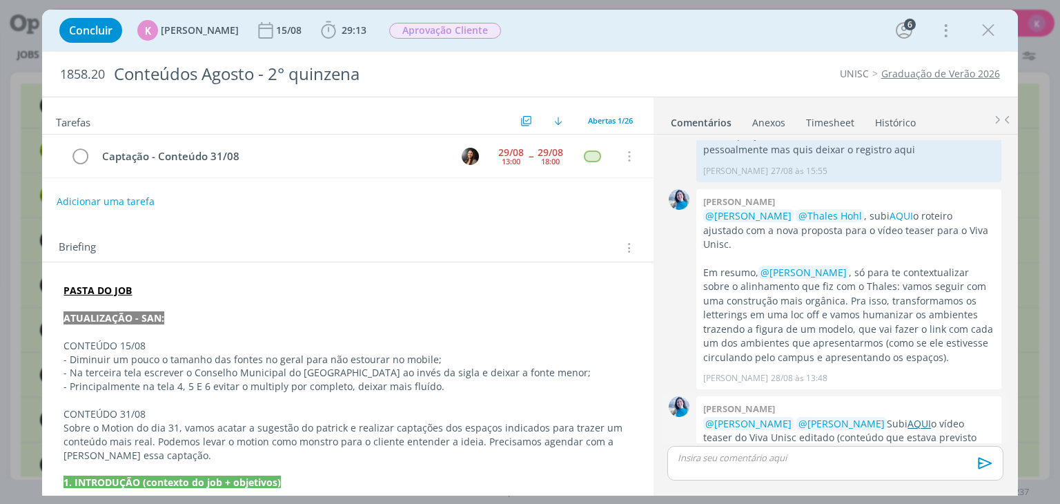
click at [909, 417] on link "AQUI" at bounding box center [918, 423] width 23 height 13
click at [656, 466] on div "K 0 @[PERSON_NAME] obrigada! Já colocamos a pauta de ajuste [PERSON_NAME] [DATE…" at bounding box center [836, 314] width 364 height 358
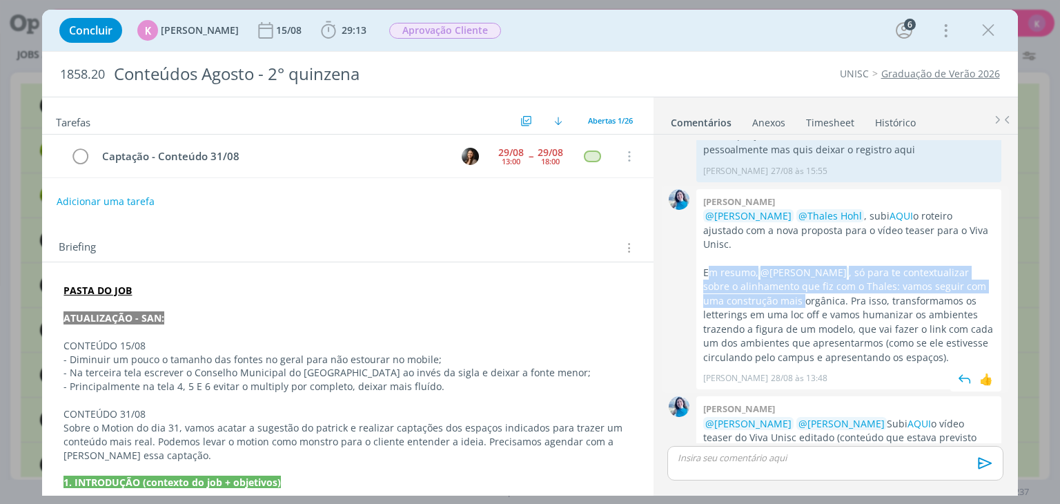
drag, startPoint x: 707, startPoint y: 215, endPoint x: 787, endPoint y: 261, distance: 92.4
click at [779, 266] on p "Em resumo, @[PERSON_NAME] , só para te contextualizar sobre o alinhamento que f…" at bounding box center [848, 315] width 291 height 99
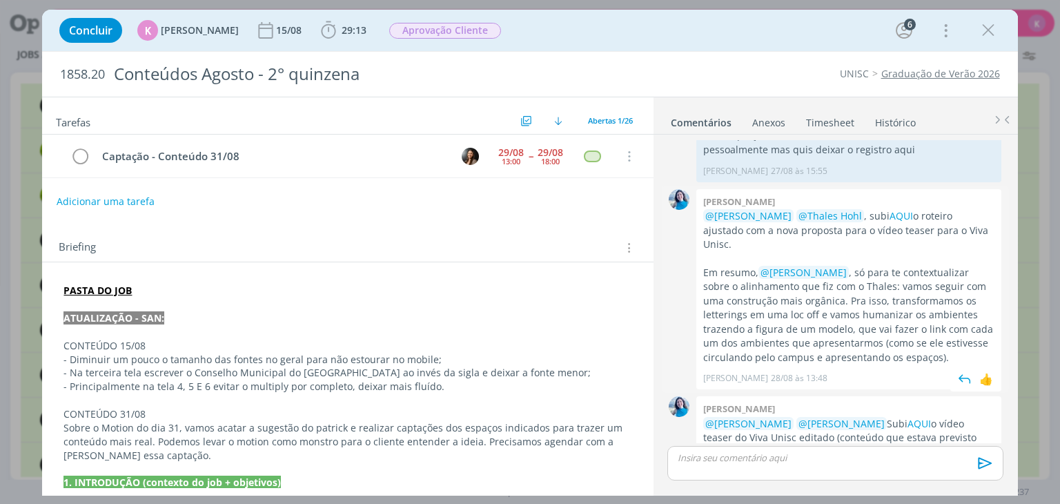
click at [807, 280] on p "Em resumo, @[PERSON_NAME] , só para te contextualizar sobre o alinhamento que f…" at bounding box center [848, 315] width 291 height 99
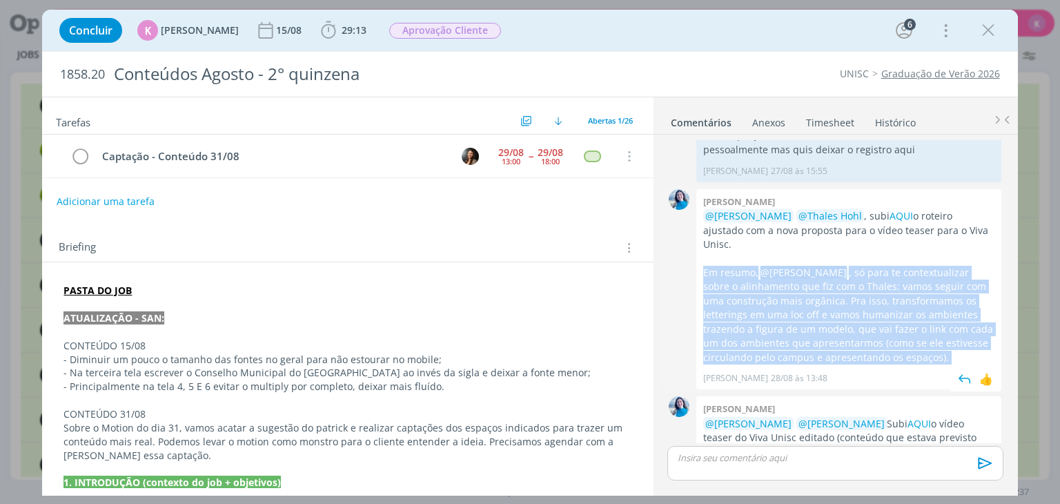
click at [807, 280] on p "Em resumo, @[PERSON_NAME] , só para te contextualizar sobre o alinhamento que f…" at bounding box center [848, 315] width 291 height 99
click at [784, 293] on p "Em resumo, @[PERSON_NAME] , só para te contextualizar sobre o alinhamento que f…" at bounding box center [848, 315] width 291 height 99
click at [765, 266] on p "Em resumo, @[PERSON_NAME] , só para te contextualizar sobre o alinhamento que f…" at bounding box center [848, 315] width 291 height 99
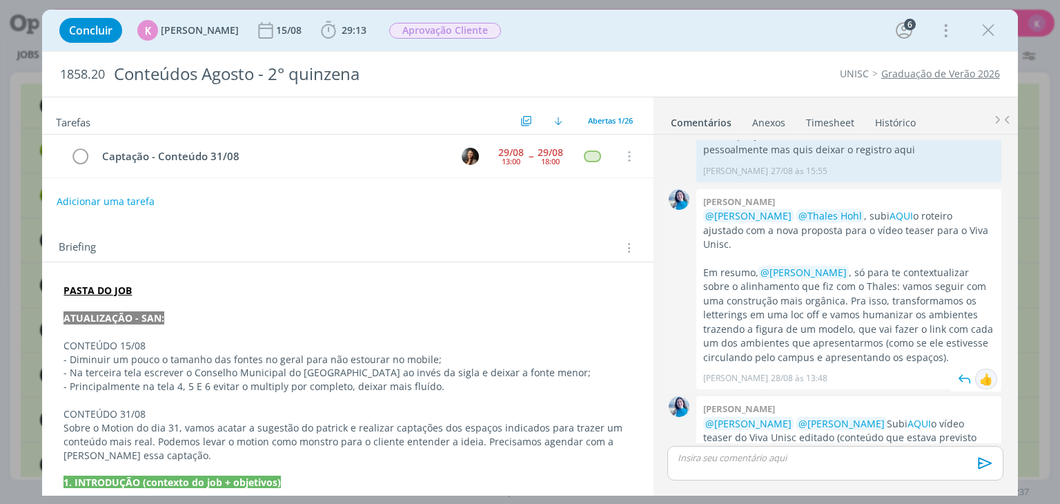
click at [979, 371] on div "👍" at bounding box center [986, 379] width 14 height 17
click at [979, 480] on div "👍" at bounding box center [986, 488] width 14 height 17
click at [456, 33] on span "Aprovação Cliente" at bounding box center [445, 31] width 112 height 16
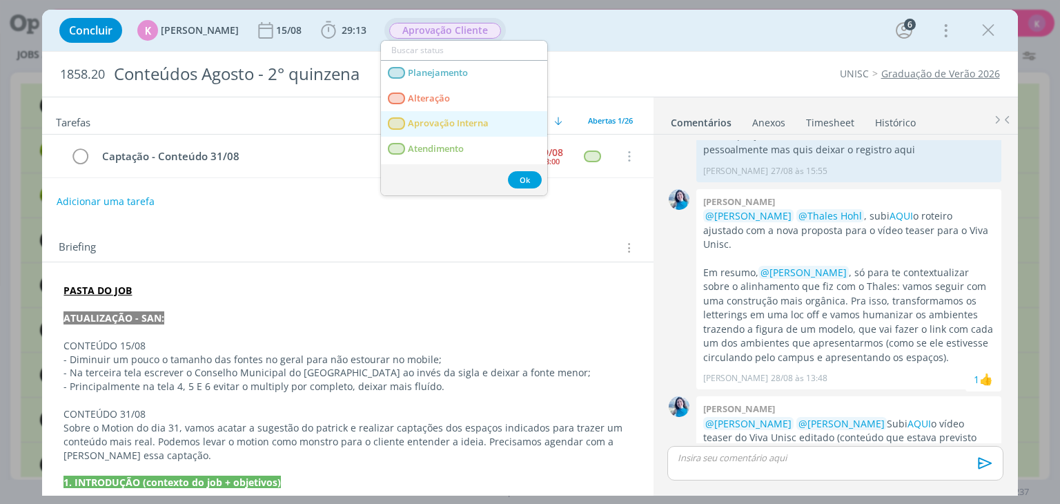
click at [486, 115] on Interna "Aprovação Interna" at bounding box center [464, 124] width 166 height 26
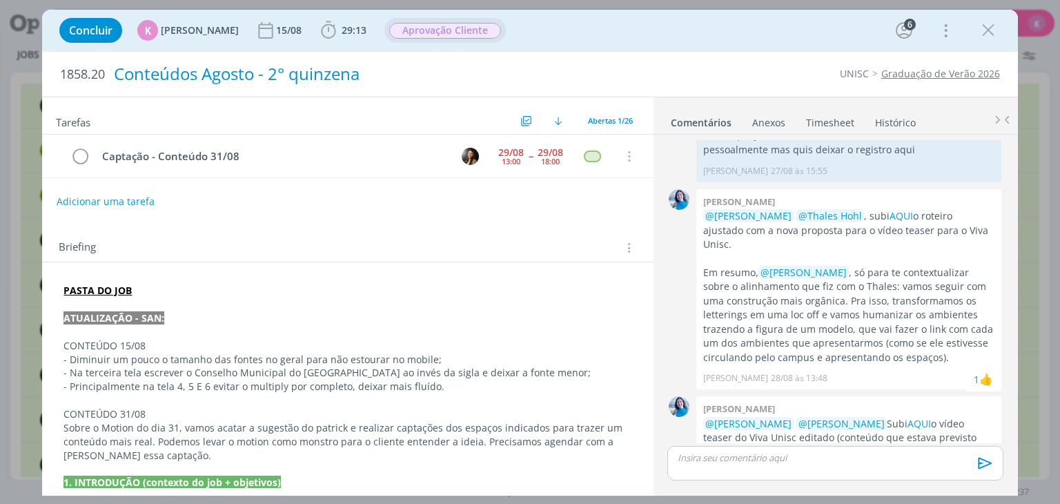
click at [578, 73] on div "Conteúdos Agosto - 2° quinzena" at bounding box center [355, 74] width 495 height 34
click at [842, 121] on link "Timesheet" at bounding box center [830, 120] width 50 height 20
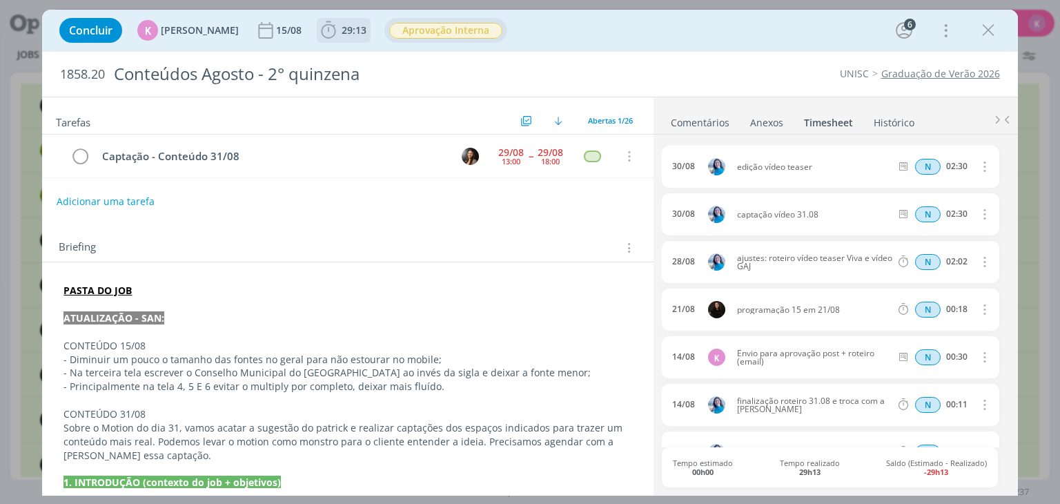
click at [350, 28] on span "29:13" at bounding box center [354, 29] width 25 height 13
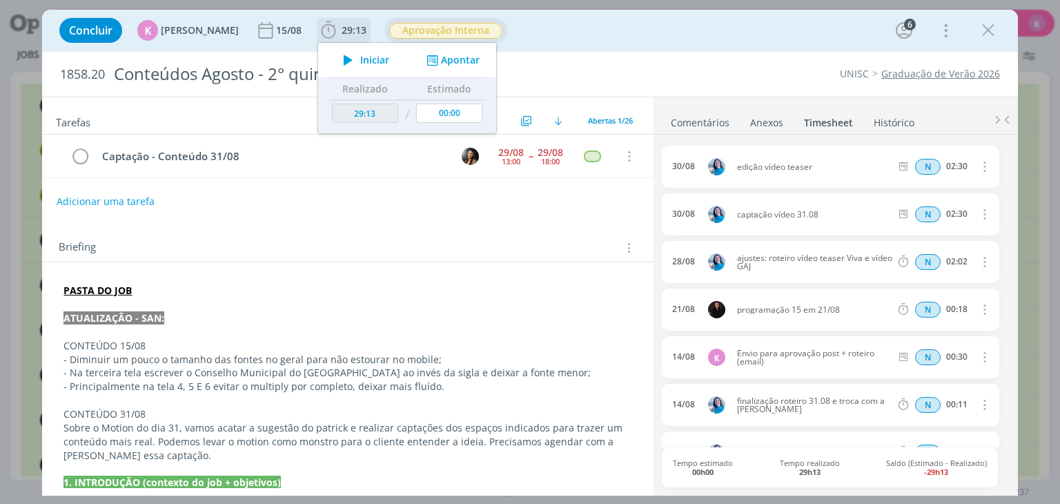
click at [452, 59] on button "Apontar" at bounding box center [451, 60] width 57 height 14
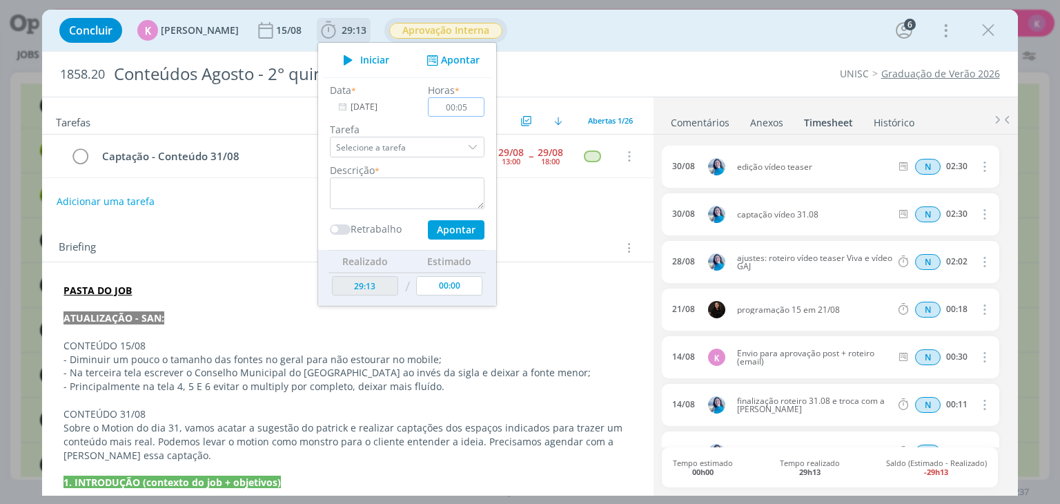
type input "00:05"
click at [433, 197] on textarea "dialog" at bounding box center [407, 193] width 155 height 32
type textarea "Envio para aprovação interna"
click at [447, 233] on button "Apontar" at bounding box center [456, 229] width 57 height 19
type input "29:18"
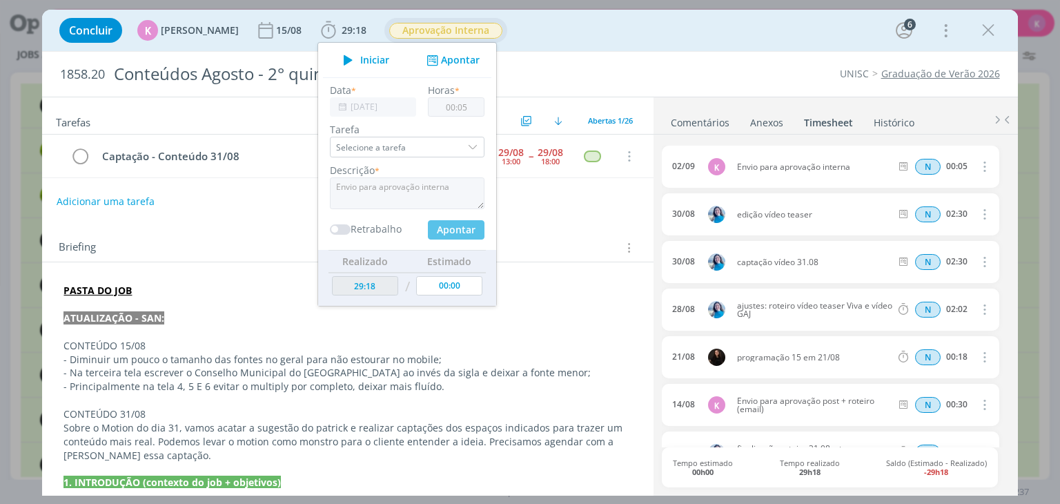
type input "00:00"
drag, startPoint x: 991, startPoint y: 26, endPoint x: 929, endPoint y: 41, distance: 63.9
click at [991, 26] on icon "dialog" at bounding box center [988, 30] width 21 height 21
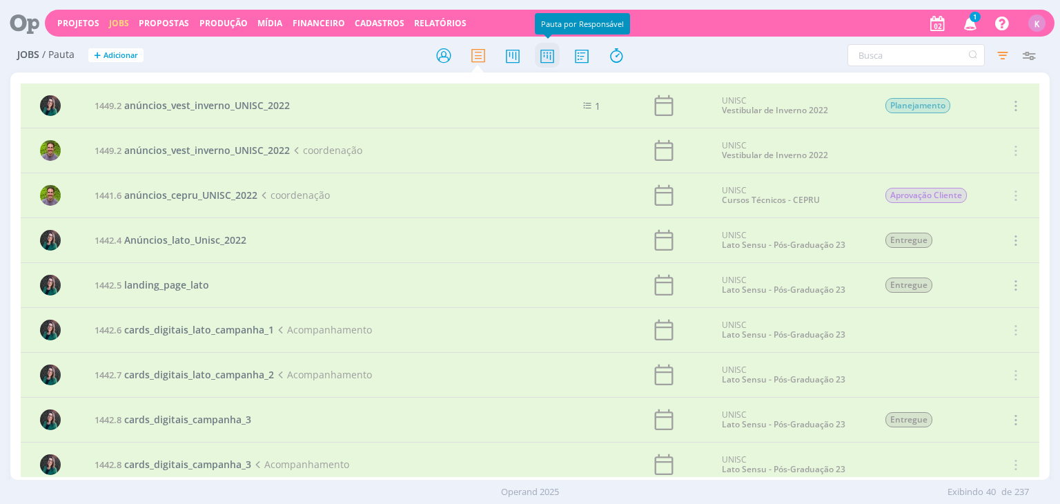
click at [547, 65] on icon at bounding box center [547, 55] width 25 height 27
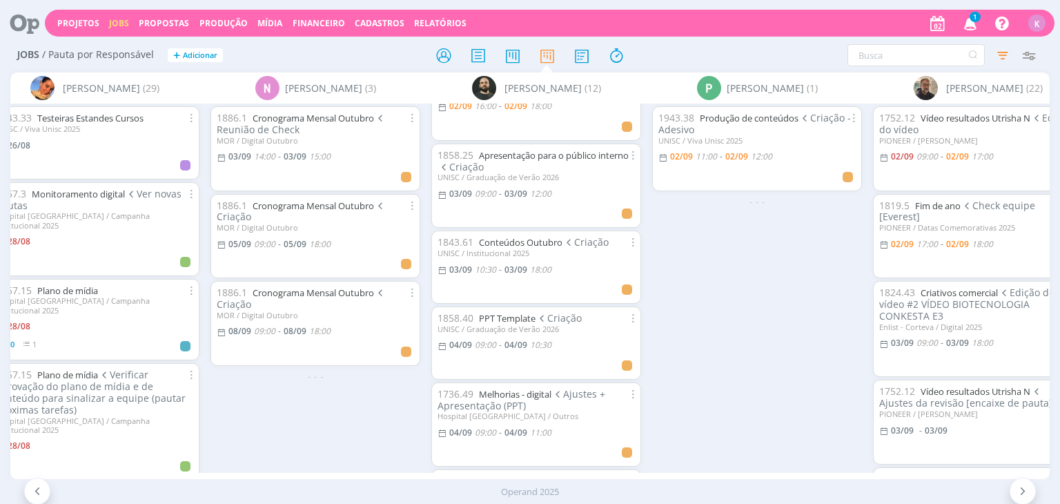
scroll to position [276, 0]
click at [491, 271] on span "10:30" at bounding box center [485, 271] width 21 height 12
type input "18:00"
type input "10:30"
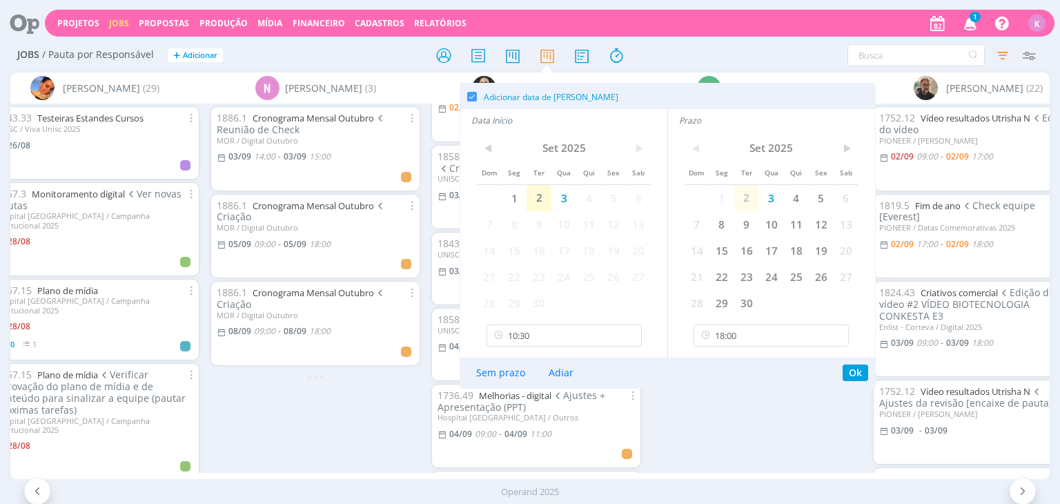
click at [676, 412] on div "1943.38 Produção de conteúdos Criação - Adesivo UNISC / Viva Unisc 2025 [DATE] …" at bounding box center [757, 288] width 221 height 369
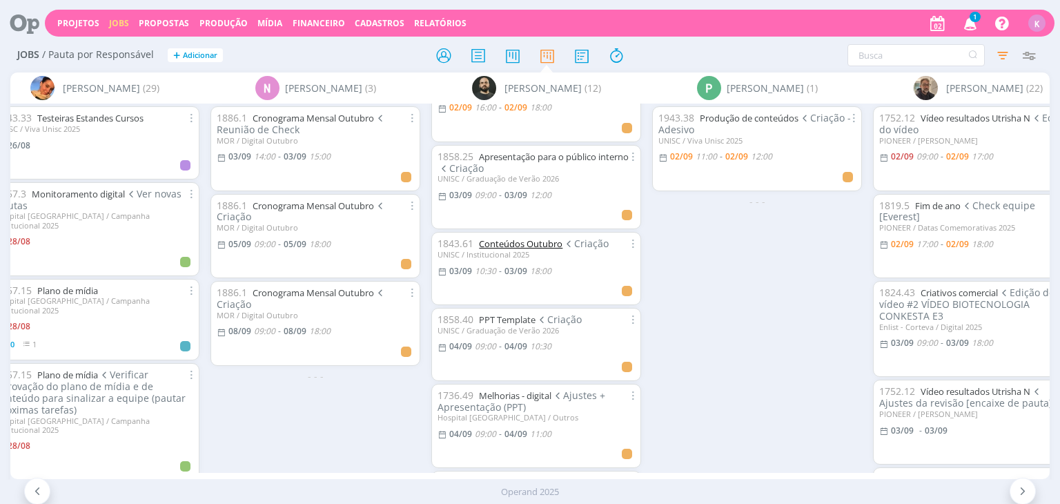
click at [522, 243] on link "Conteúdos Outubro" at bounding box center [521, 243] width 84 height 12
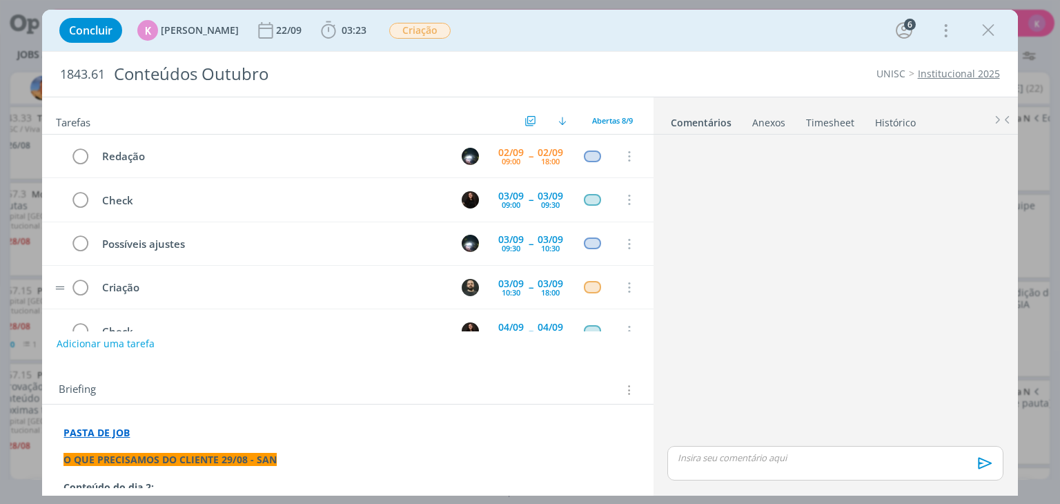
scroll to position [86, 0]
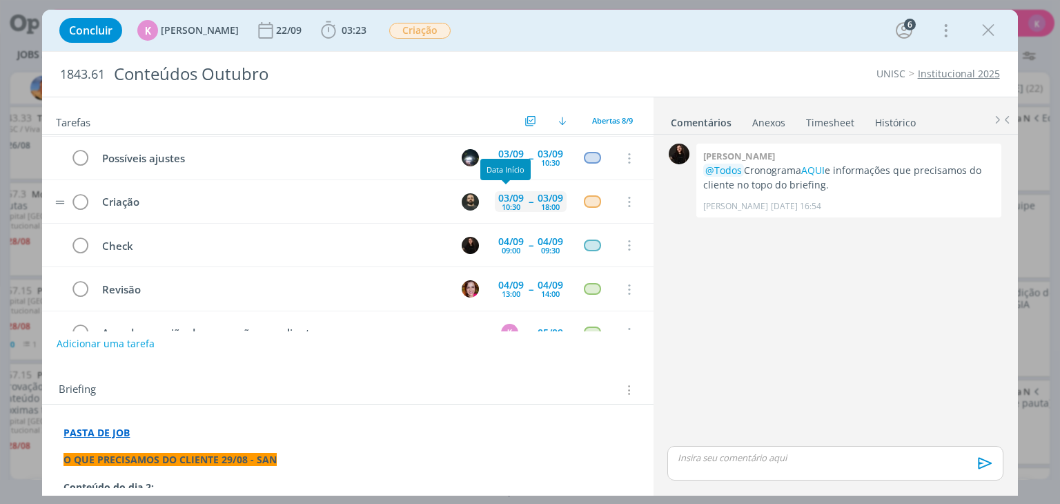
click at [509, 203] on div "10:30" at bounding box center [511, 207] width 19 height 8
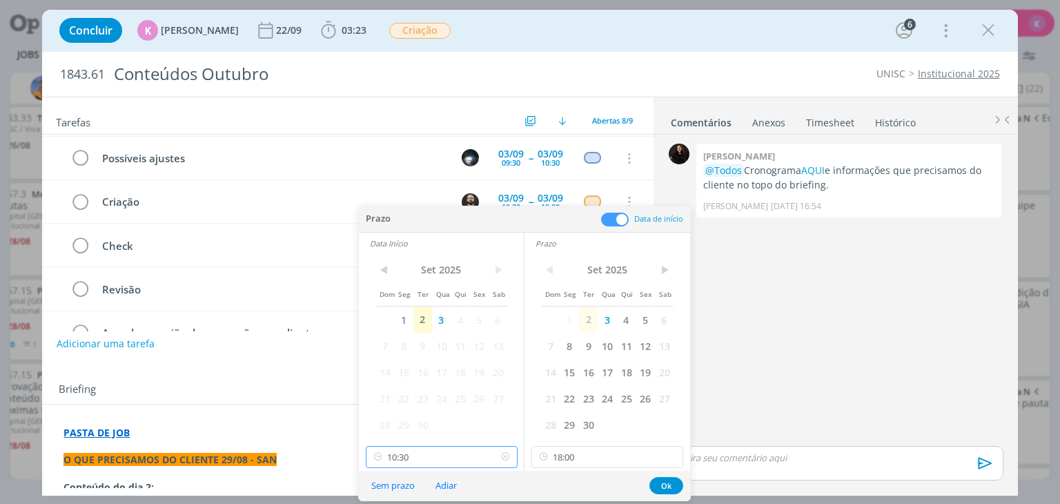
click at [417, 458] on input "10:30" at bounding box center [442, 457] width 152 height 22
click at [447, 390] on div "13:00" at bounding box center [443, 392] width 155 height 25
type input "13:00"
click at [573, 453] on input "18:00" at bounding box center [607, 457] width 152 height 22
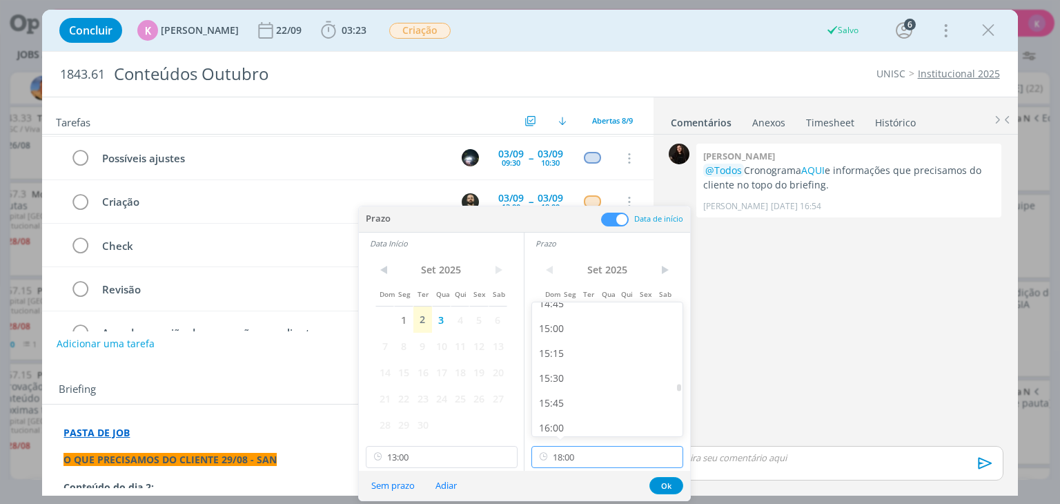
scroll to position [1408, 0]
click at [582, 356] on div "14:30" at bounding box center [609, 347] width 155 height 25
type input "14:30"
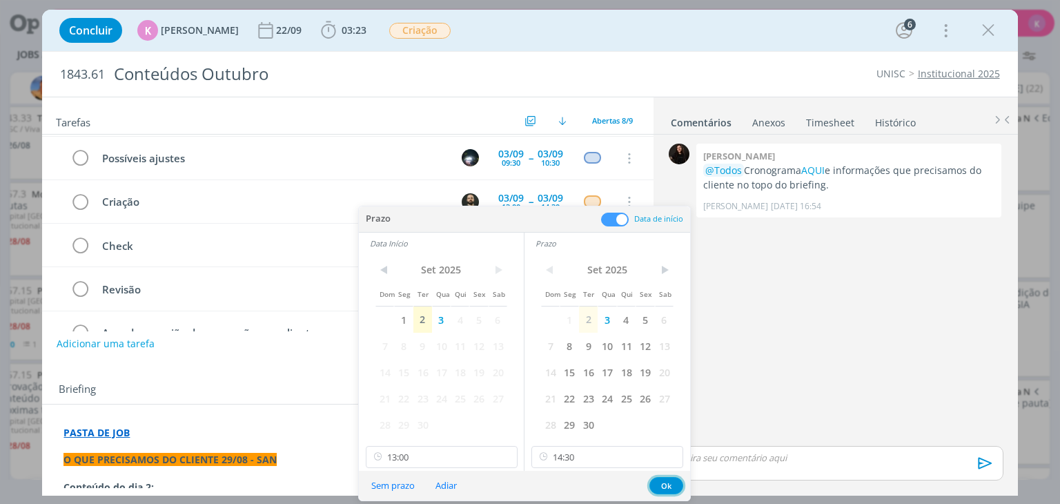
click at [674, 480] on button "Ok" at bounding box center [666, 485] width 34 height 17
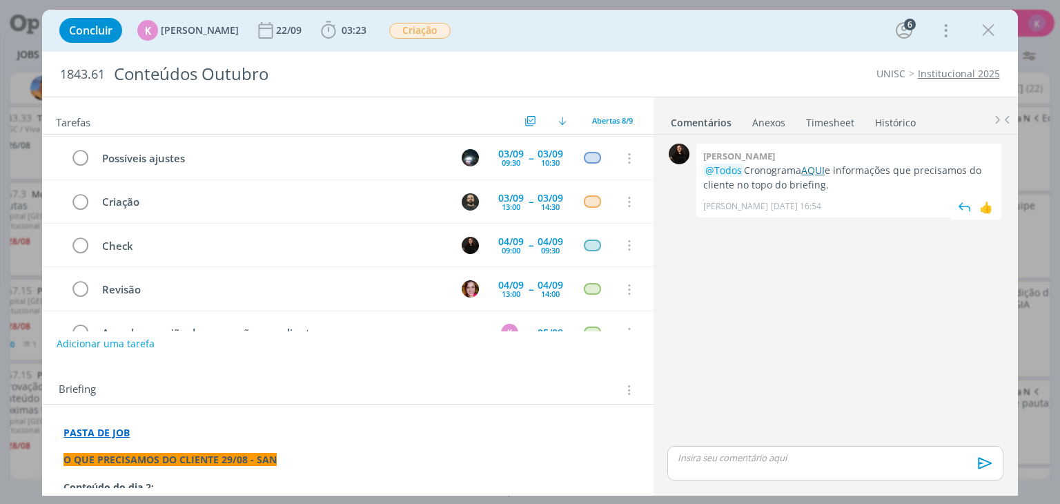
click at [819, 171] on link "AQUI" at bounding box center [812, 170] width 23 height 13
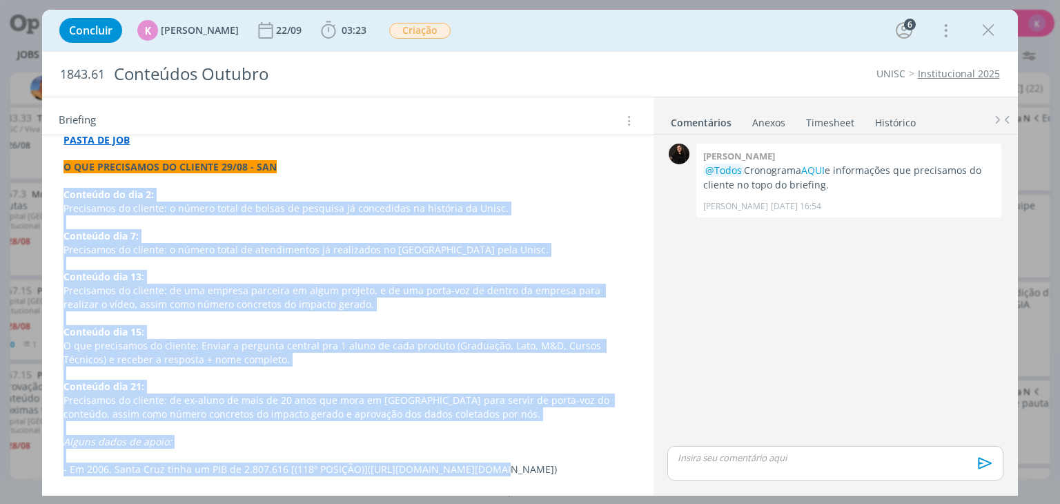
scroll to position [568, 0]
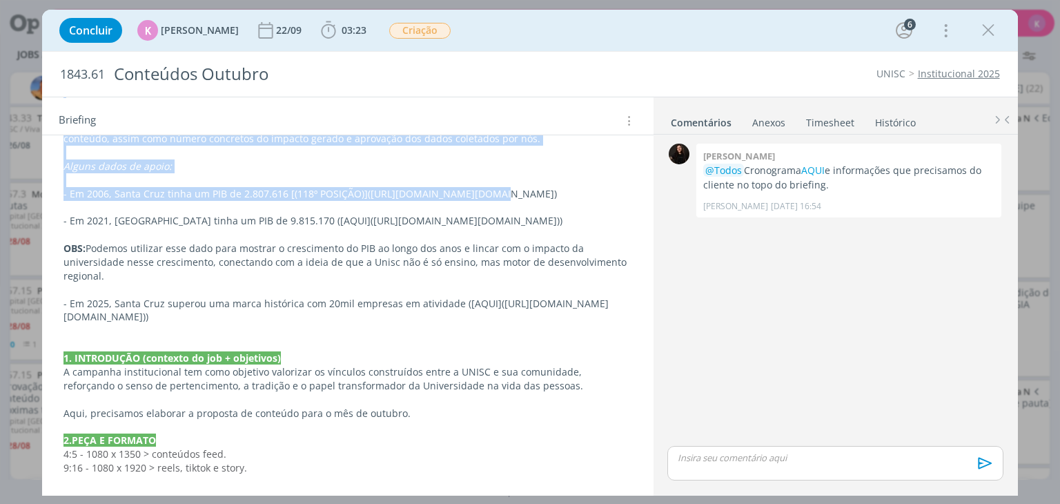
drag, startPoint x: 66, startPoint y: 283, endPoint x: 505, endPoint y: 242, distance: 440.8
click at [505, 242] on div "PASTA DE JOB O QUE PRECISAMOS DO CLIENTE 29/08 - SAN Conteúdo do dia 2: Precisa…" at bounding box center [347, 399] width 589 height 1093
copy div "Conteúdo do dia 2: Precisamos do cliente: o número total de bolsas de pesquisa …"
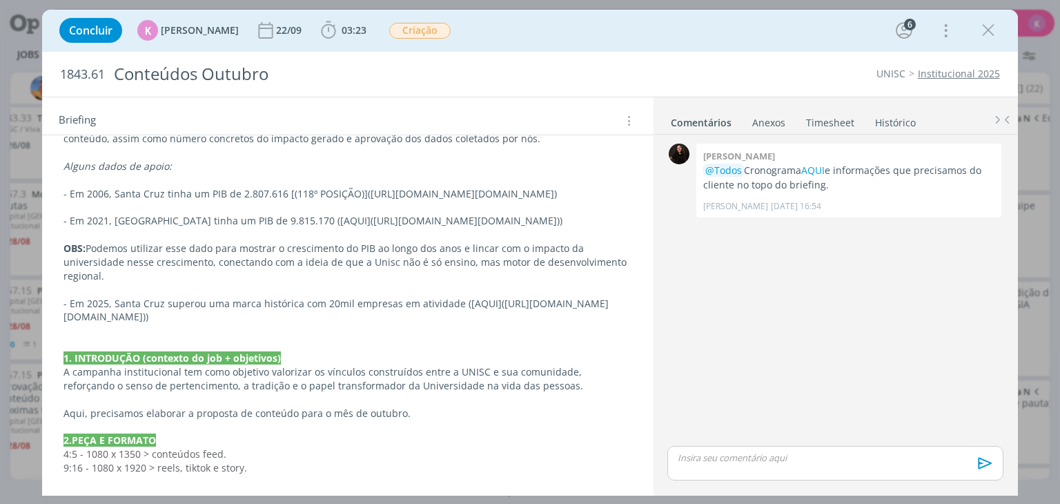
click at [773, 356] on div "0 Sandriny soares @Todos Cronograma AQUI e informações que precisamos do client…" at bounding box center [835, 291] width 346 height 303
click at [767, 458] on p "dialog" at bounding box center [834, 457] width 313 height 12
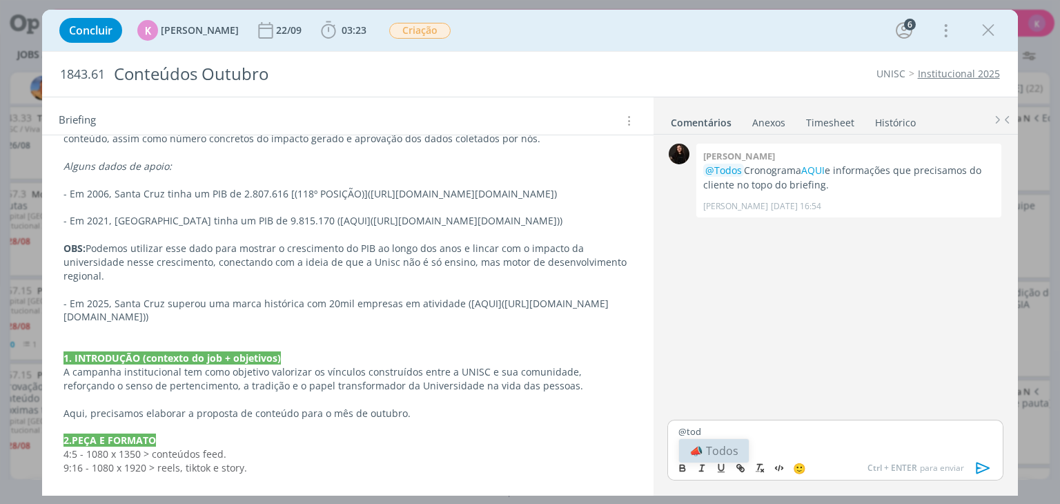
click at [709, 448] on li "📣 Todos" at bounding box center [714, 450] width 70 height 23
click at [878, 435] on p "﻿ @ Todos ﻿ todas as informações solicitadas" at bounding box center [834, 431] width 313 height 12
click at [979, 469] on icon "dialog" at bounding box center [983, 468] width 21 height 21
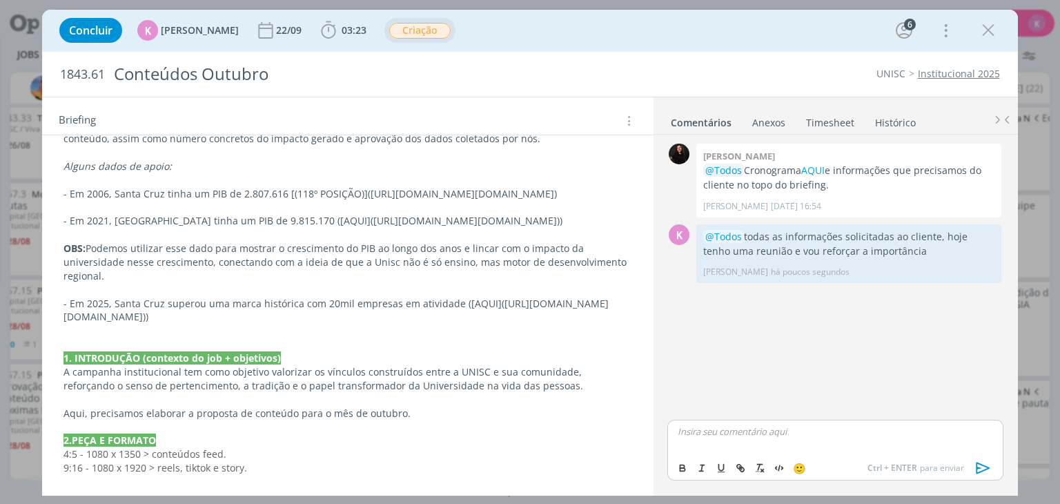
click at [426, 37] on span "Criação" at bounding box center [419, 31] width 61 height 16
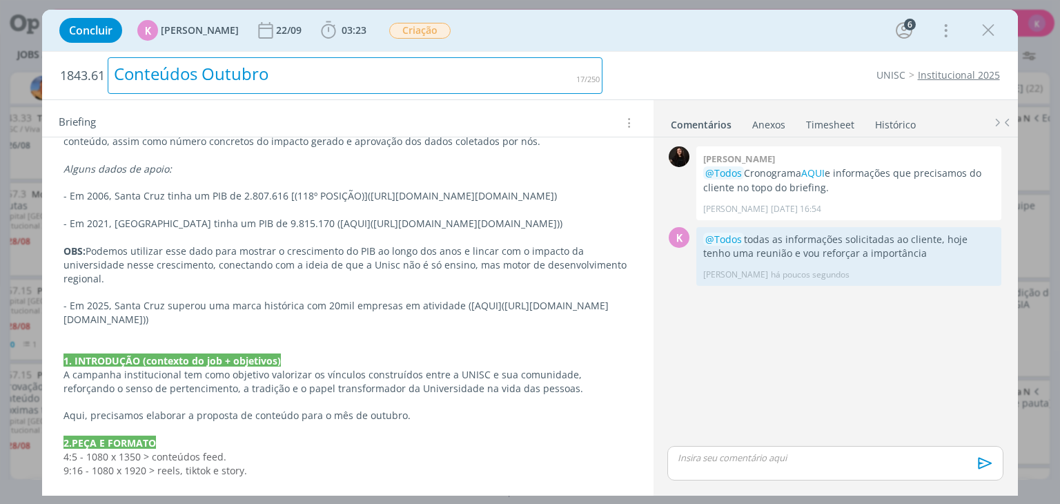
click at [588, 94] on h2 "1843.61 Conteúdos Outubro" at bounding box center [331, 76] width 542 height 48
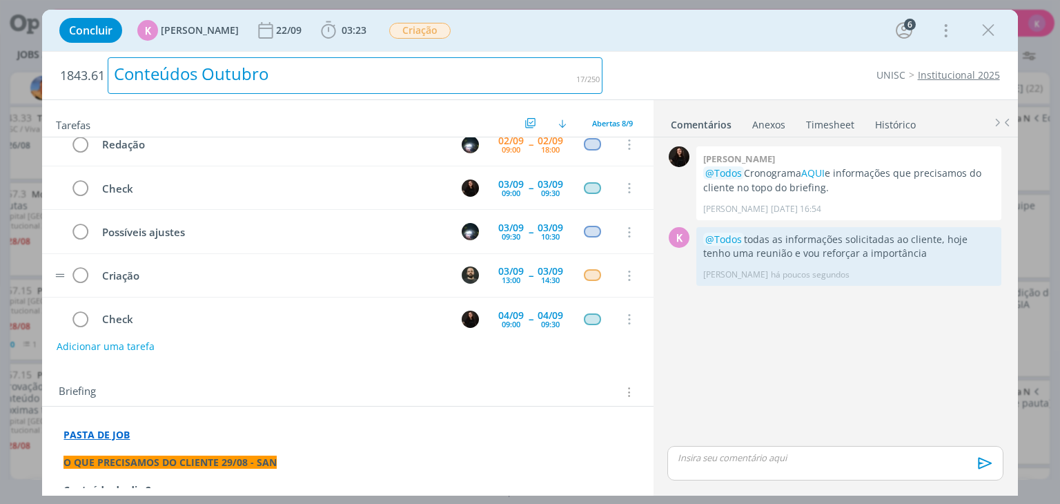
scroll to position [0, 0]
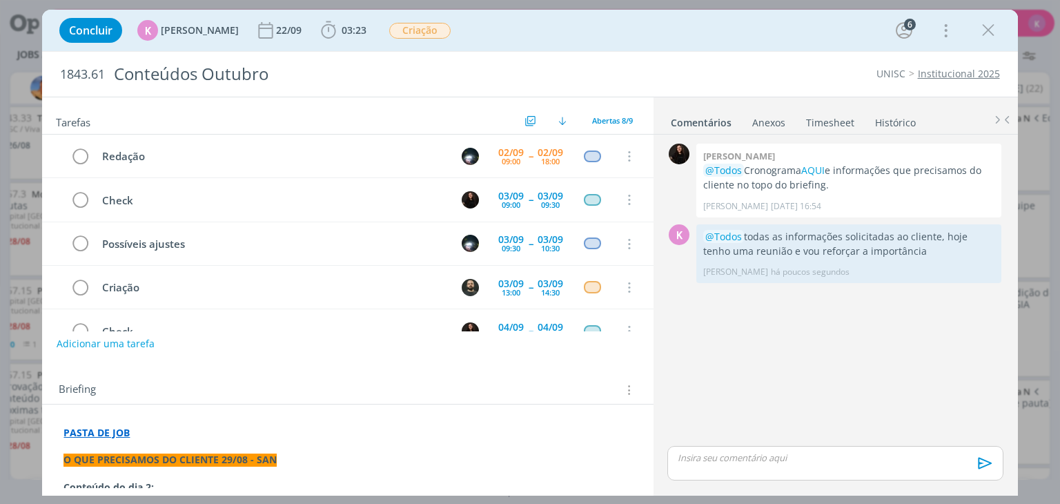
click at [807, 130] on ul "Comentários Anexos 0 Timesheet Histórico" at bounding box center [836, 115] width 364 height 37
click at [812, 124] on link "Timesheet" at bounding box center [830, 120] width 50 height 20
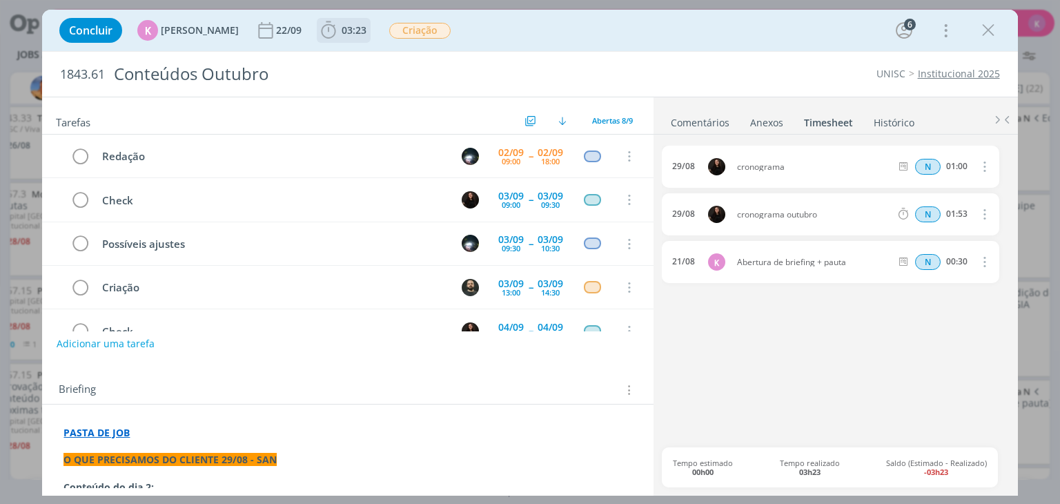
click at [342, 25] on span "03:23" at bounding box center [354, 29] width 25 height 13
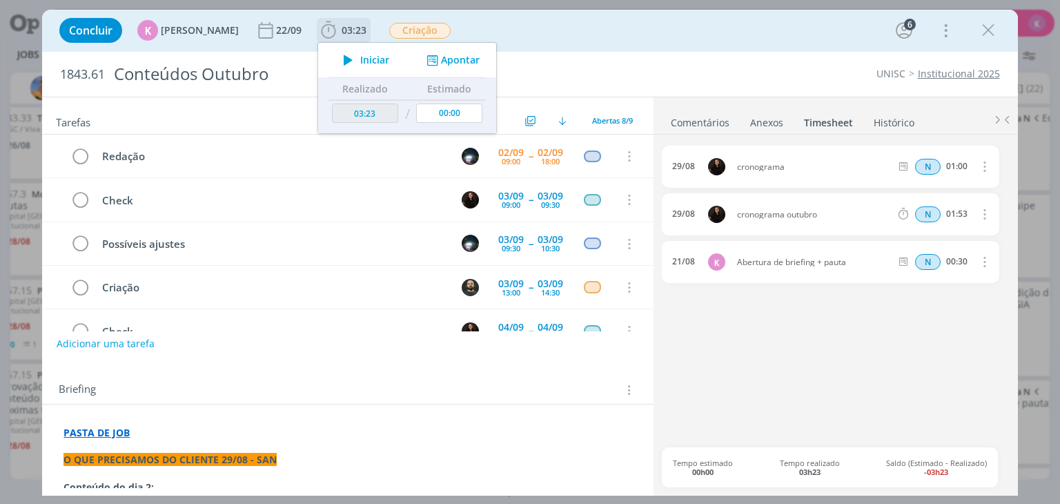
click at [466, 56] on button "Apontar" at bounding box center [451, 60] width 57 height 14
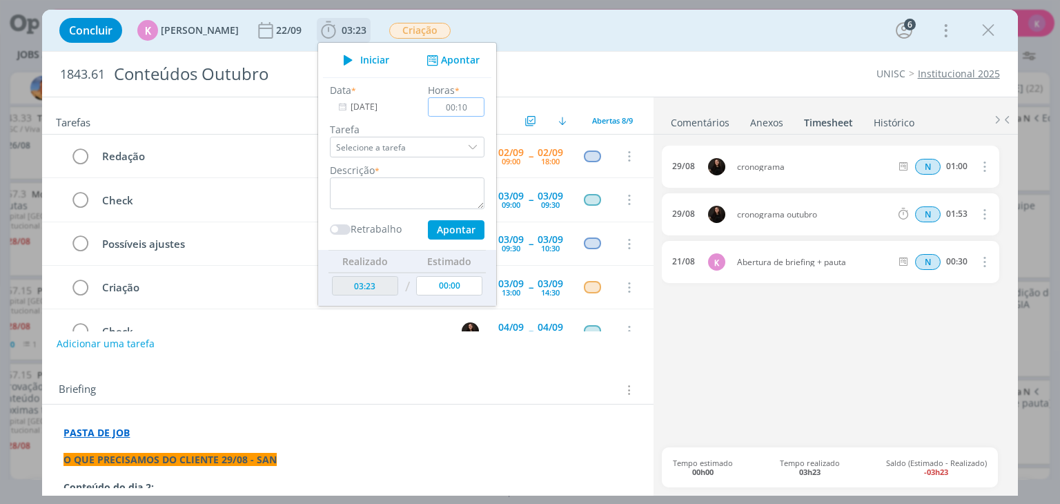
type input "00:10"
click at [438, 193] on textarea "dialog" at bounding box center [407, 193] width 155 height 32
type textarea "Solicitação de necessidades"
click at [440, 226] on button "Apontar" at bounding box center [456, 229] width 57 height 19
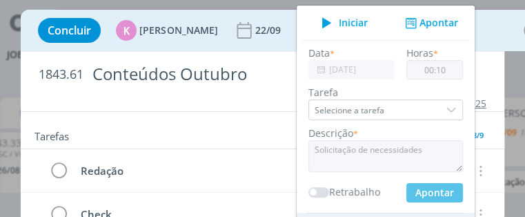
type input "03:33"
type input "00:00"
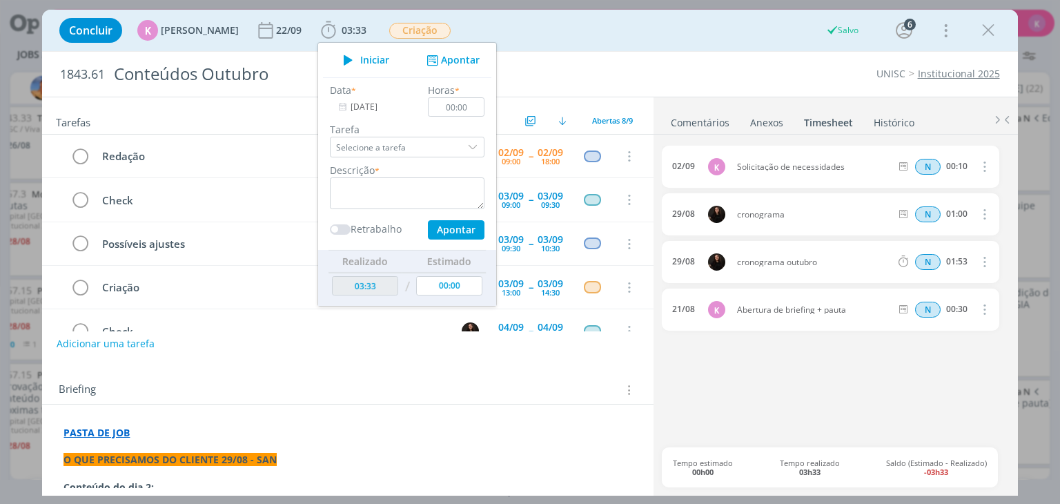
click at [643, 39] on div "Concluir K Karoline Arend 22/09 03:33 Iniciar Apontar Data * 02/09/2025 Horas *…" at bounding box center [529, 30] width 954 height 33
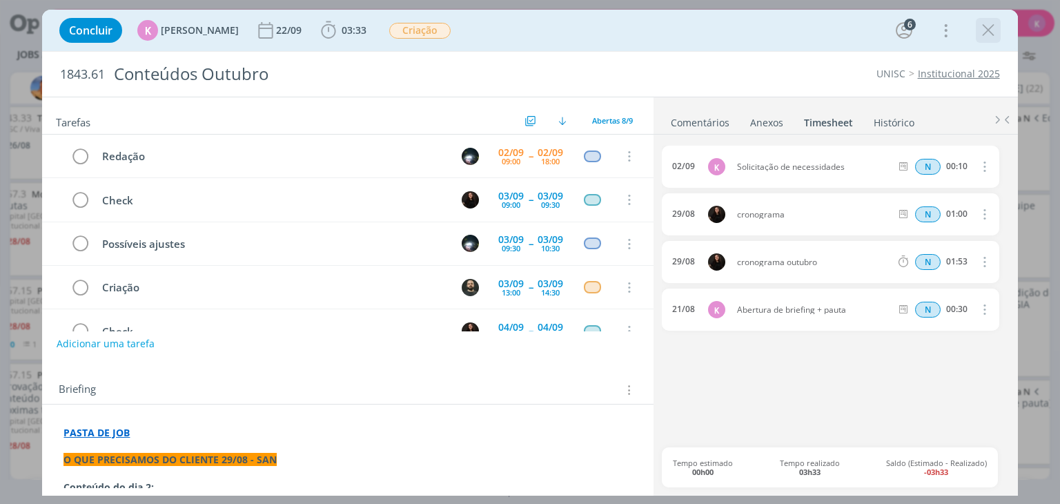
click at [981, 23] on icon "dialog" at bounding box center [988, 30] width 21 height 21
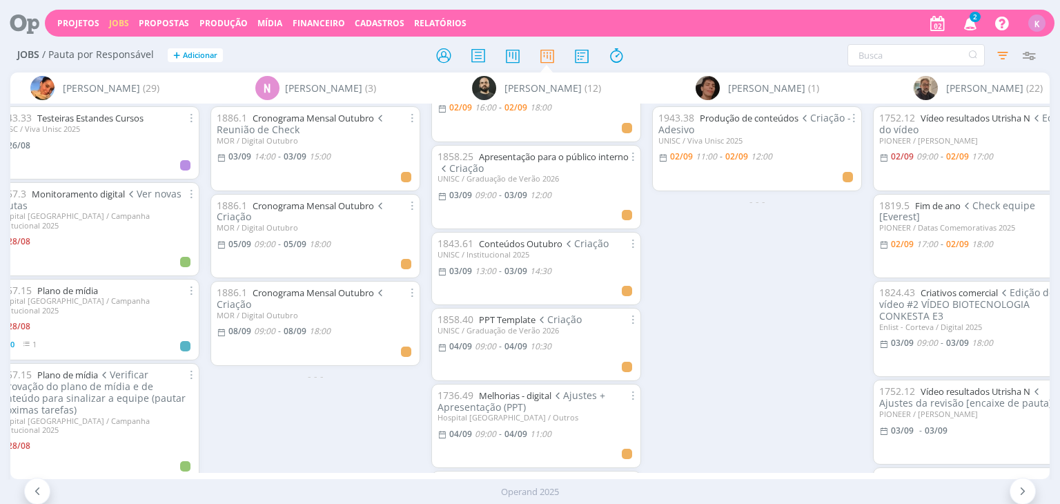
click at [31, 23] on icon at bounding box center [20, 23] width 28 height 27
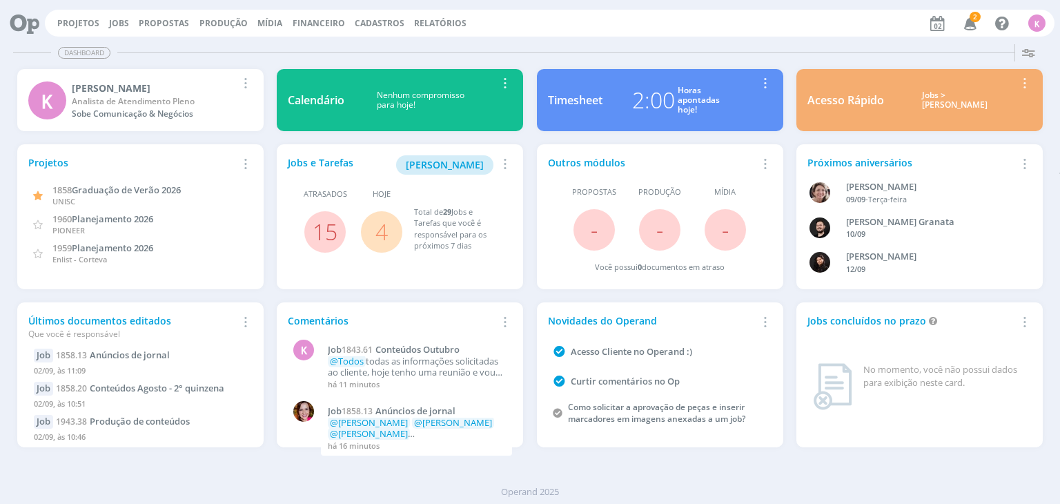
click at [31, 23] on icon at bounding box center [20, 23] width 28 height 27
click at [675, 103] on div "2:00" at bounding box center [653, 100] width 43 height 33
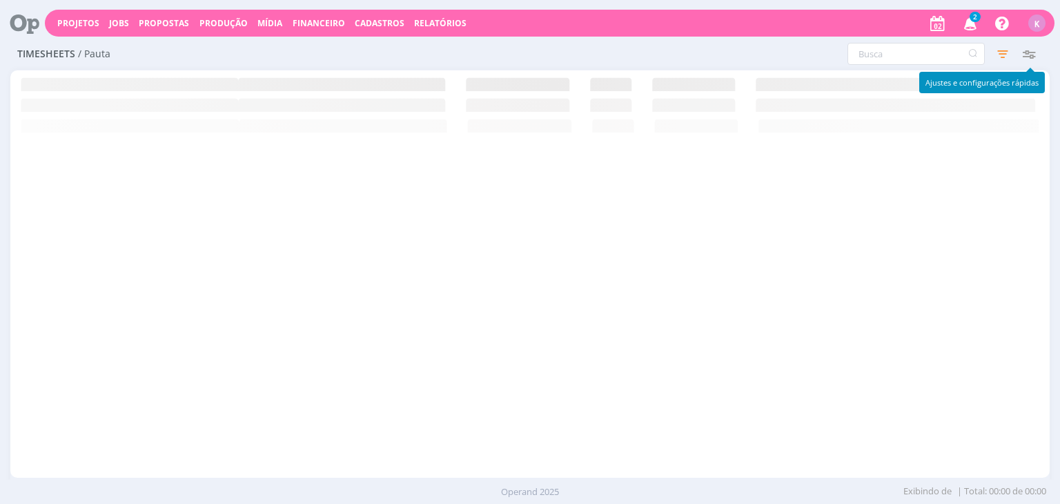
click at [1024, 55] on icon "button" at bounding box center [1029, 53] width 25 height 25
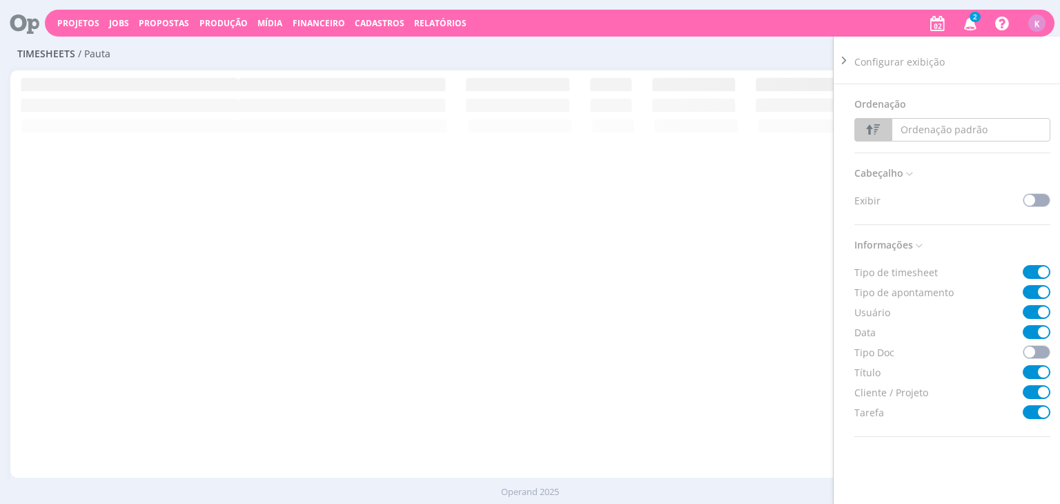
click at [773, 164] on div at bounding box center [529, 273] width 1039 height 407
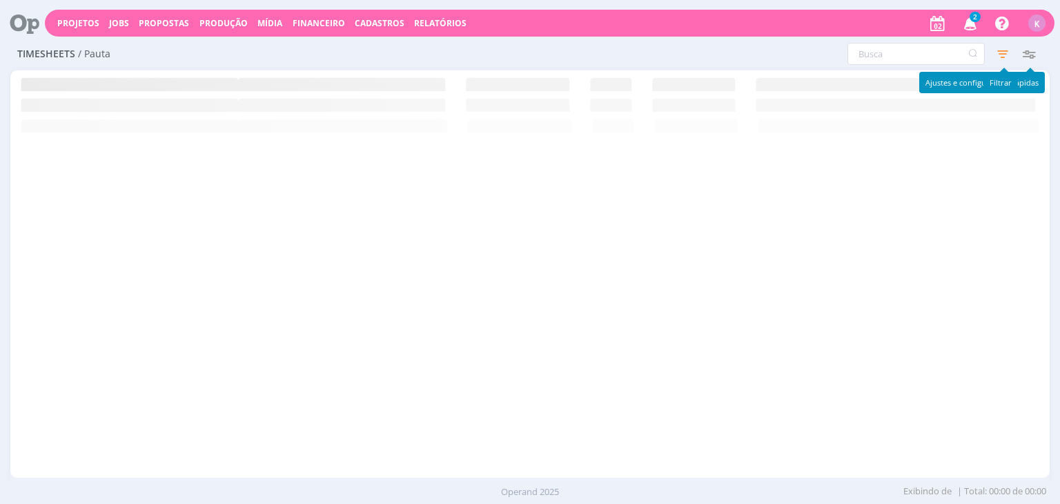
click at [1003, 48] on icon "button" at bounding box center [1002, 53] width 25 height 25
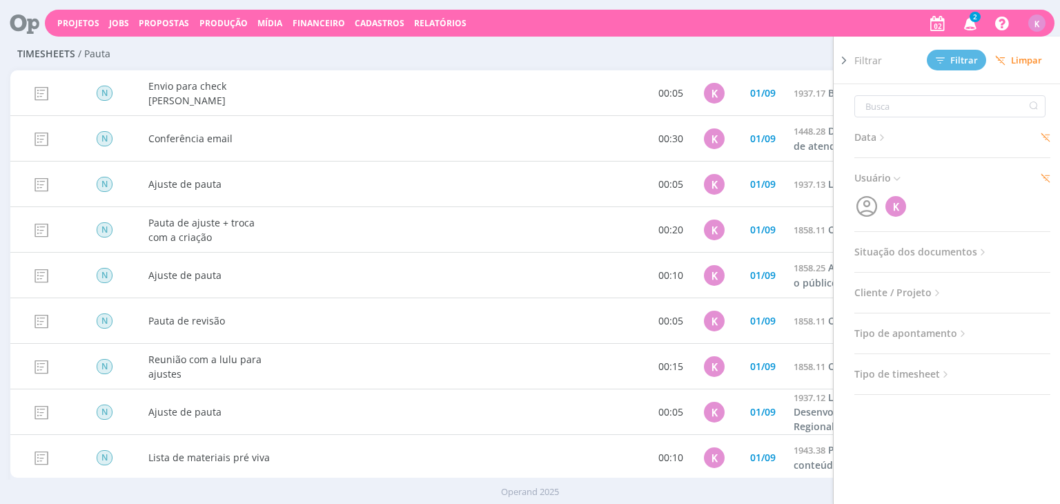
click at [883, 133] on icon at bounding box center [882, 138] width 12 height 12
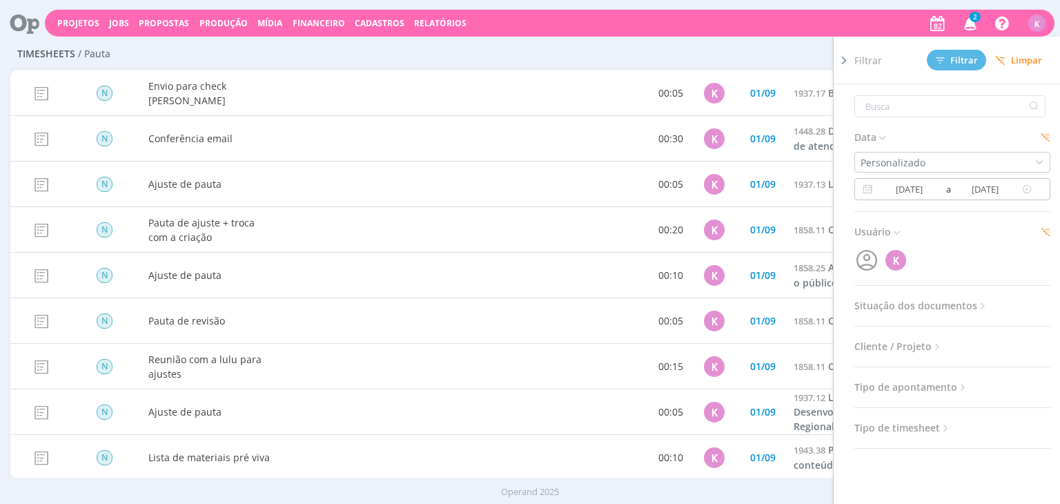
click at [919, 183] on input "[DATE]" at bounding box center [909, 189] width 67 height 17
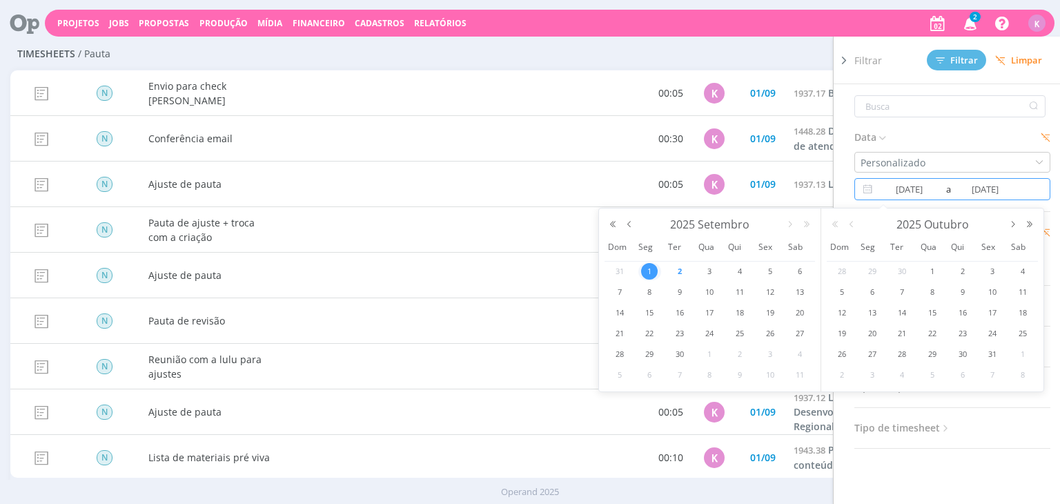
click at [680, 273] on span "2" at bounding box center [679, 271] width 17 height 17
type input "[DATE]"
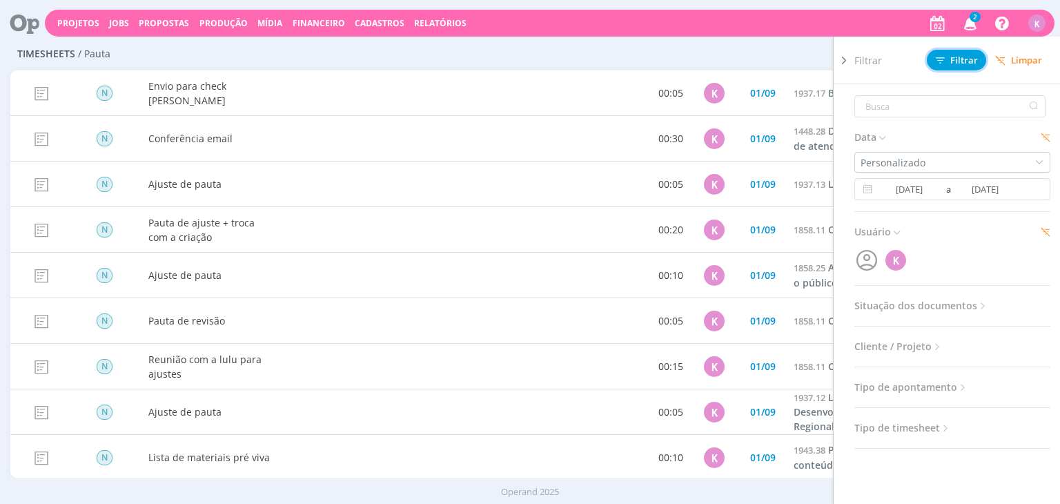
click at [958, 66] on button "Filtrar" at bounding box center [956, 60] width 59 height 21
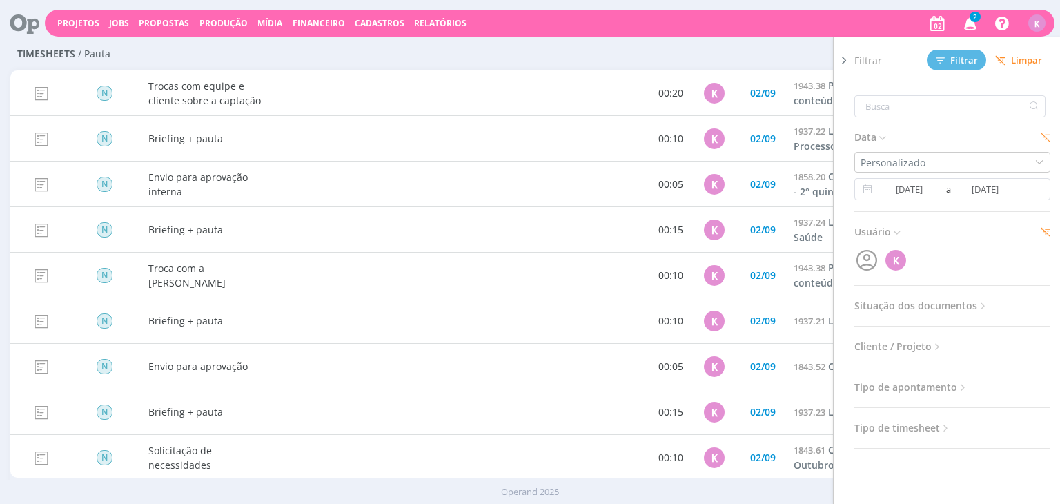
click at [500, 64] on div "Timesheets / Pauta Configurar exibição Ordenação Ordenação padrão Tipo de times…" at bounding box center [529, 55] width 1039 height 32
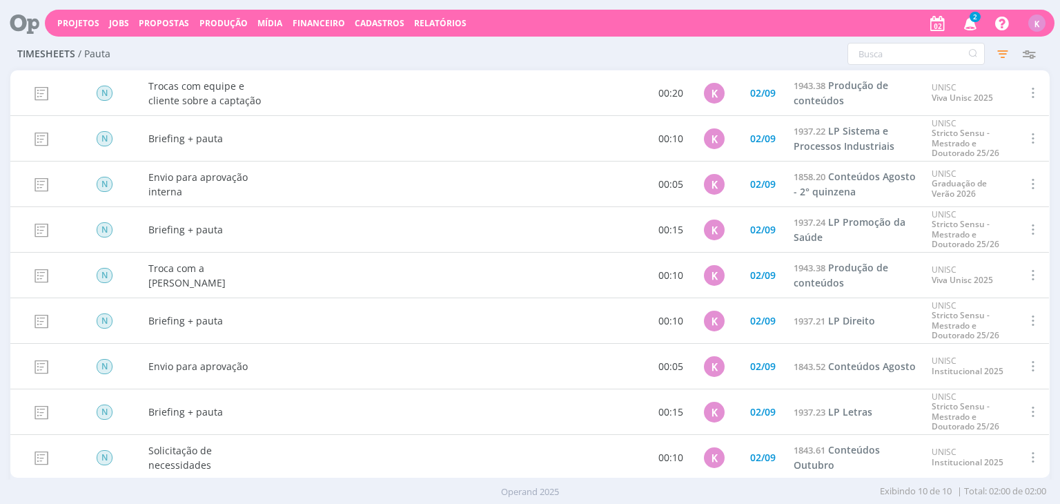
click at [25, 20] on icon at bounding box center [20, 23] width 28 height 27
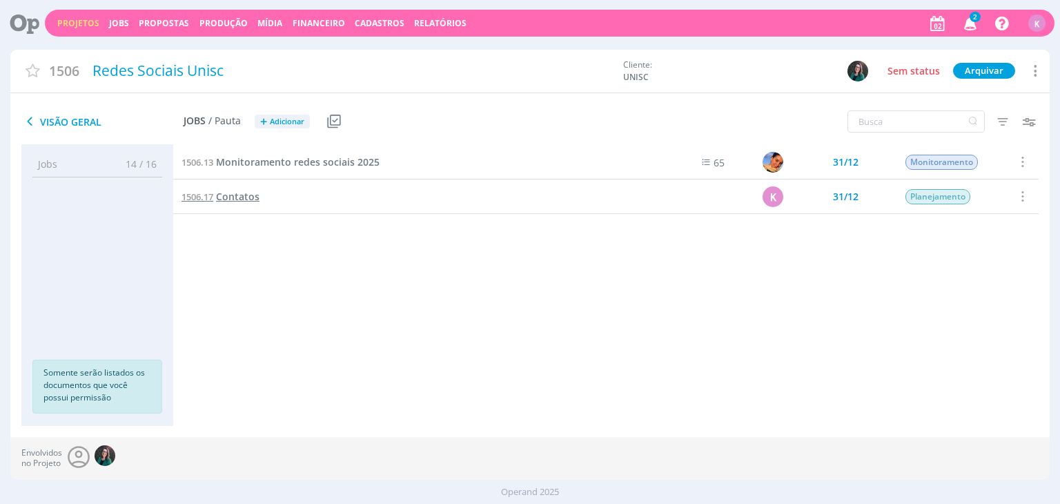
click at [240, 197] on span "Contatos" at bounding box center [237, 196] width 43 height 13
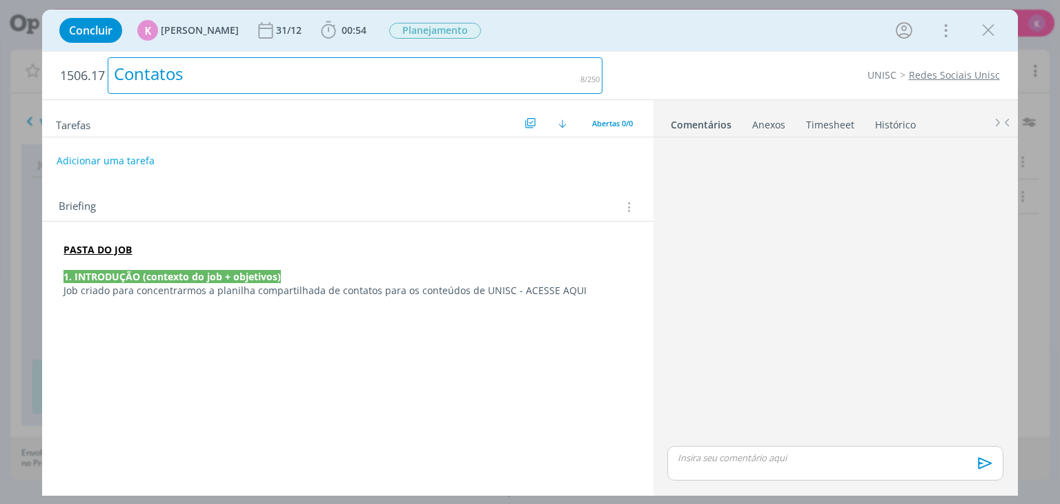
click at [177, 78] on div "Contatos" at bounding box center [355, 75] width 495 height 37
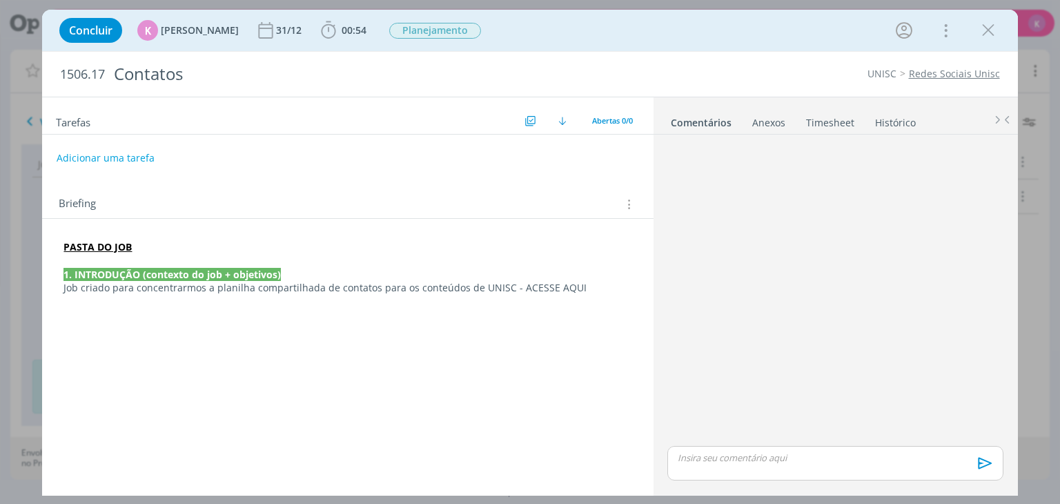
click at [269, 193] on div "Briefing Briefings Predefinidos Versões do Briefing Ver Briefing do Projeto" at bounding box center [347, 199] width 611 height 37
click at [328, 33] on icon "dialog" at bounding box center [328, 30] width 21 height 21
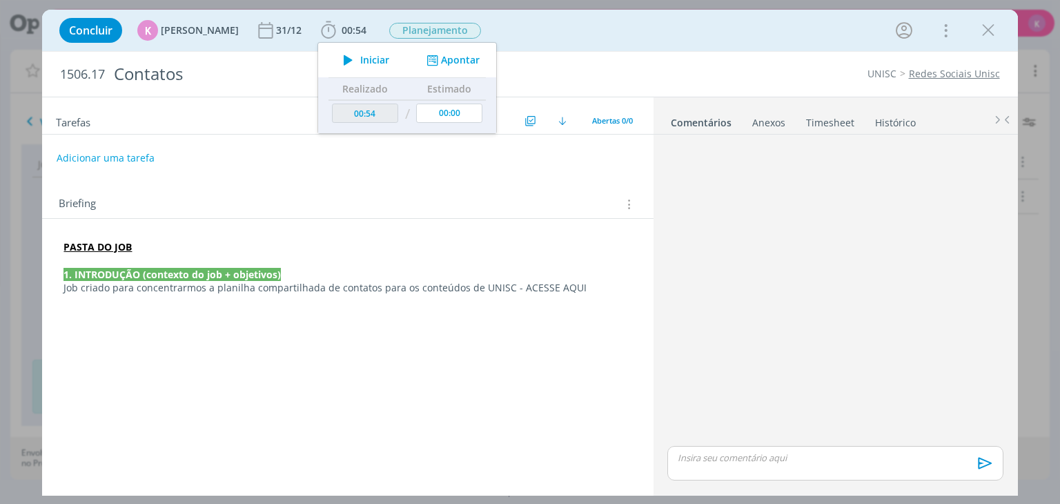
click at [696, 82] on div "1506.17 Contatos UNISC Redes Sociais Unisc" at bounding box center [529, 74] width 975 height 45
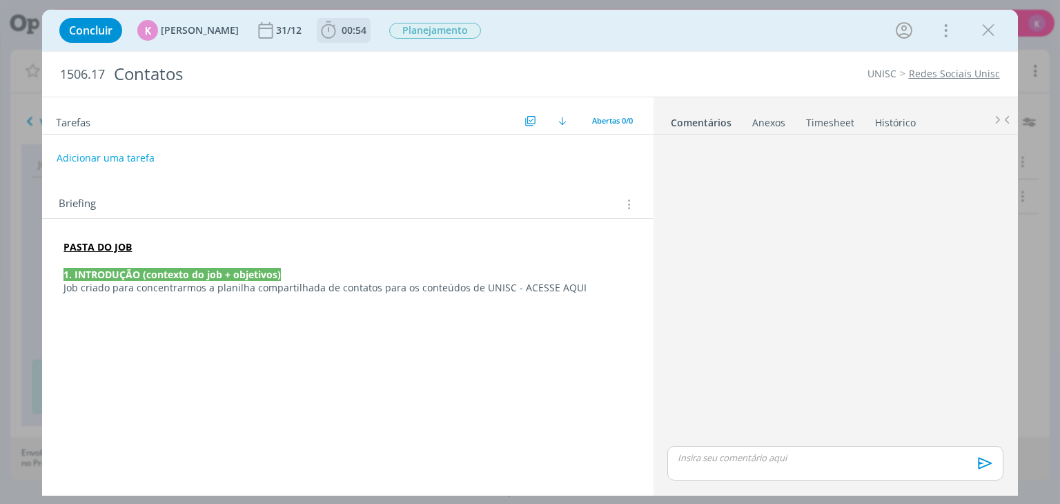
click at [342, 29] on span "00:54" at bounding box center [354, 29] width 25 height 13
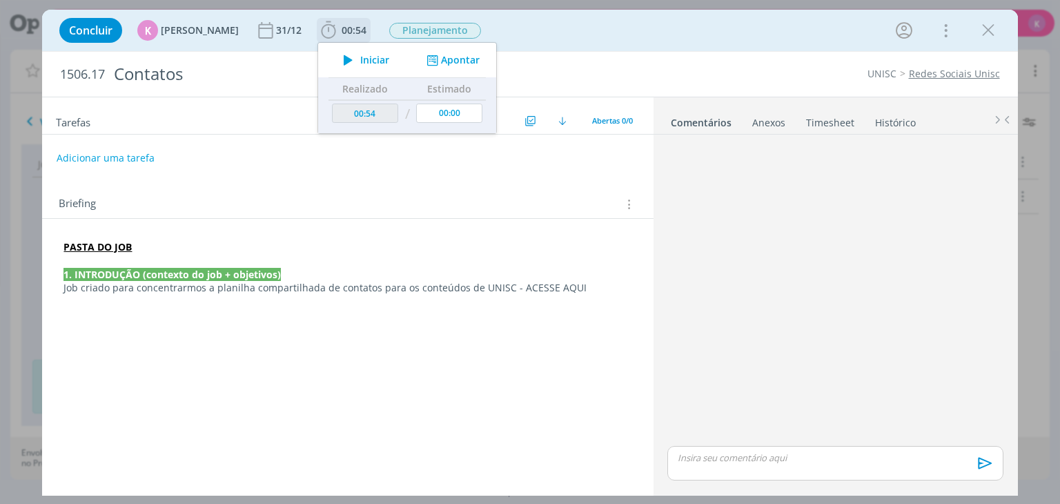
click at [337, 53] on icon "dialog" at bounding box center [348, 60] width 24 height 18
click at [638, 46] on div "Concluir K Karoline Arend 31/12 00:54 Iniciar Apontar Data * 02/09/2025 Horas *…" at bounding box center [529, 30] width 954 height 33
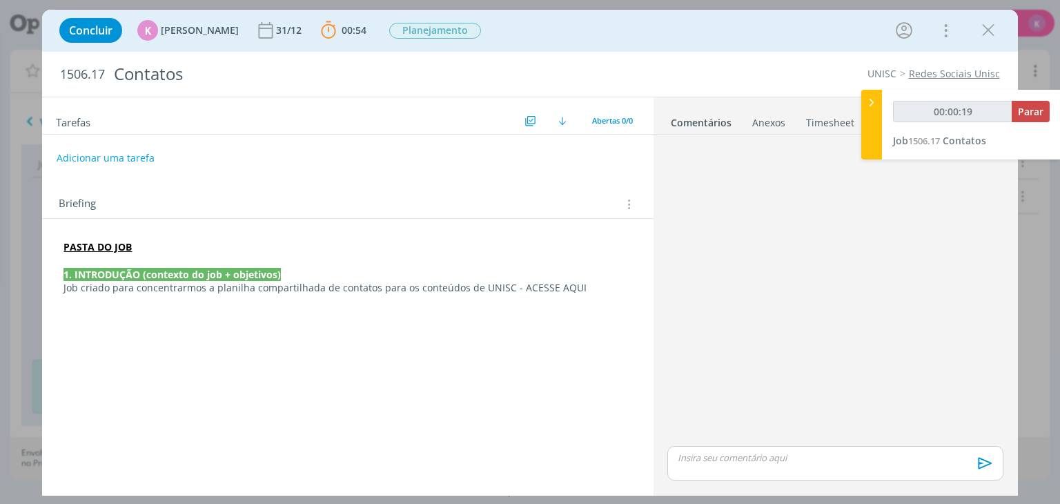
click at [537, 208] on div "Briefing Briefings Predefinidos Versões do Briefing Ver Briefing do Projeto" at bounding box center [349, 204] width 581 height 18
type input "00:00:21"
click at [870, 112] on div at bounding box center [871, 125] width 21 height 70
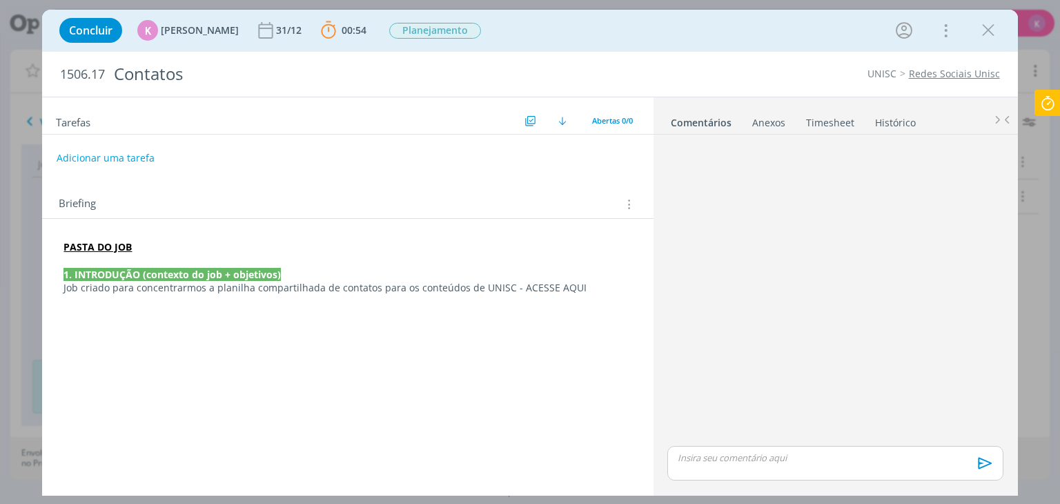
click at [1043, 100] on icon at bounding box center [1047, 103] width 25 height 27
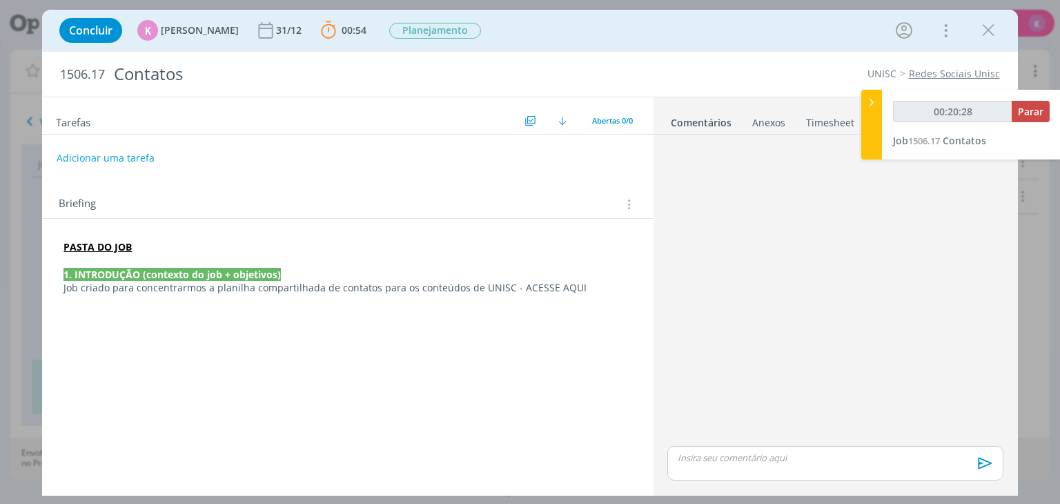
type input "00:20:29"
click at [873, 105] on icon at bounding box center [872, 102] width 14 height 14
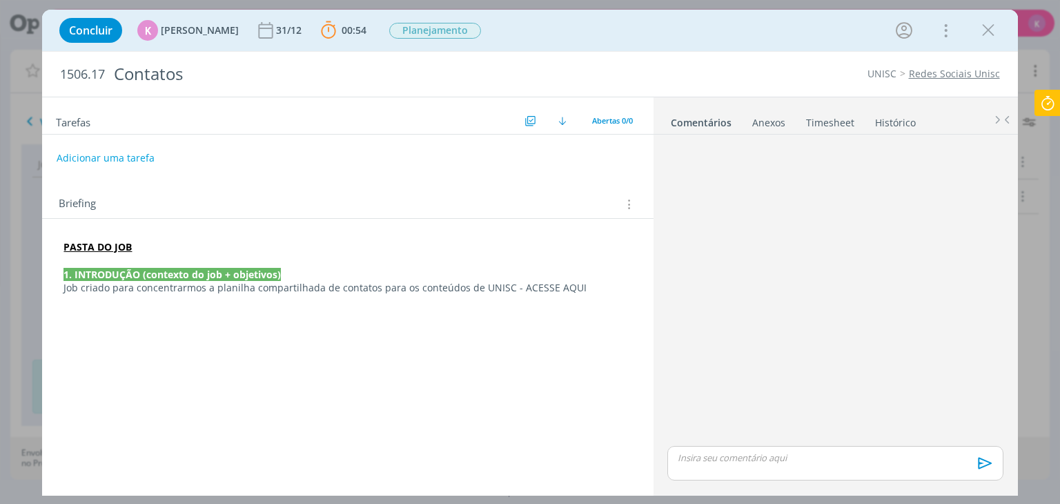
click at [1041, 108] on icon at bounding box center [1047, 103] width 25 height 27
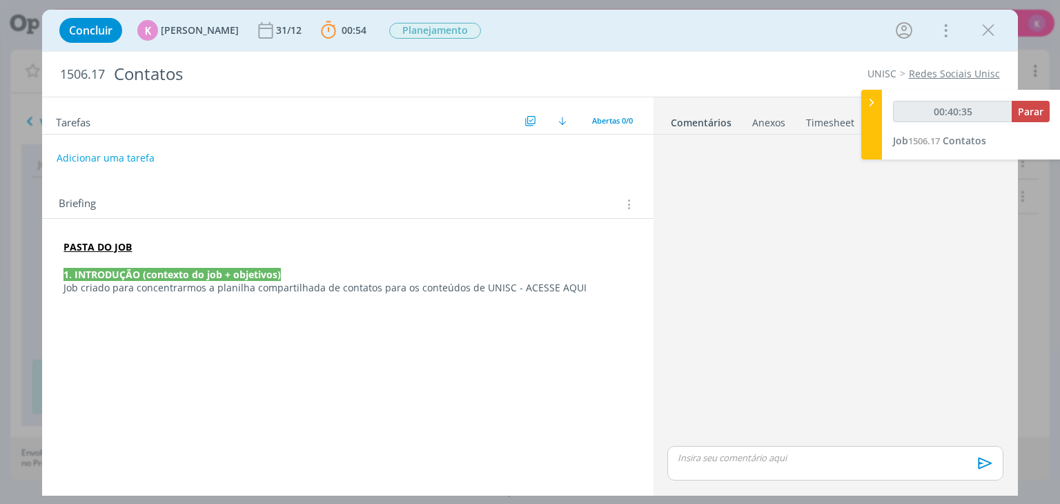
click at [948, 418] on div "dialog" at bounding box center [835, 291] width 346 height 303
type input "01:09:35"
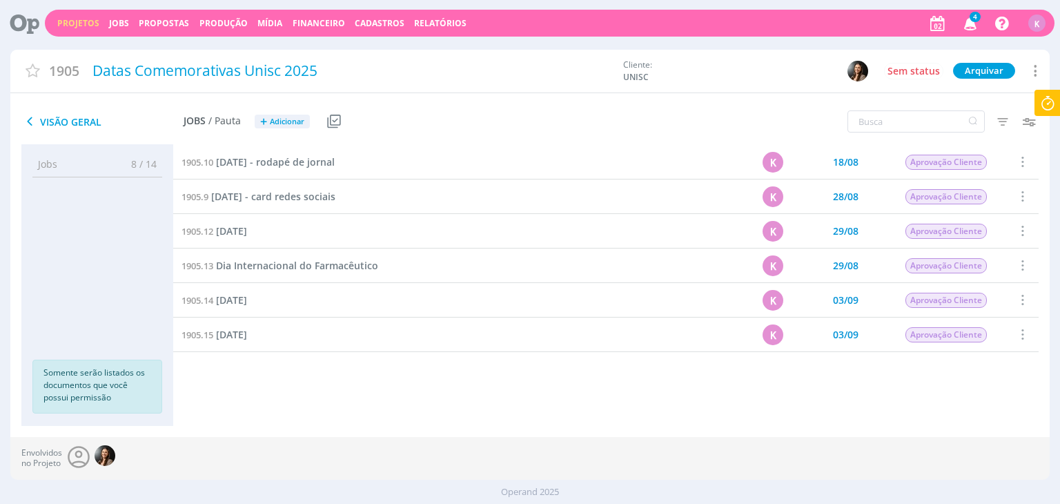
click at [594, 456] on div "Envolvidos no Projeto" at bounding box center [529, 458] width 1039 height 43
click at [63, 26] on link "Projetos" at bounding box center [78, 23] width 42 height 12
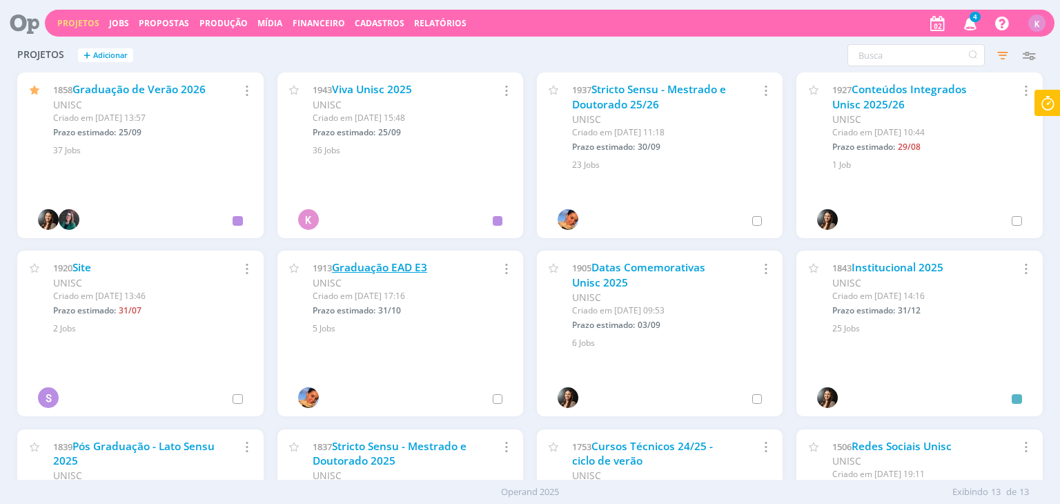
click at [396, 263] on link "Graduação EAD E3" at bounding box center [379, 267] width 95 height 14
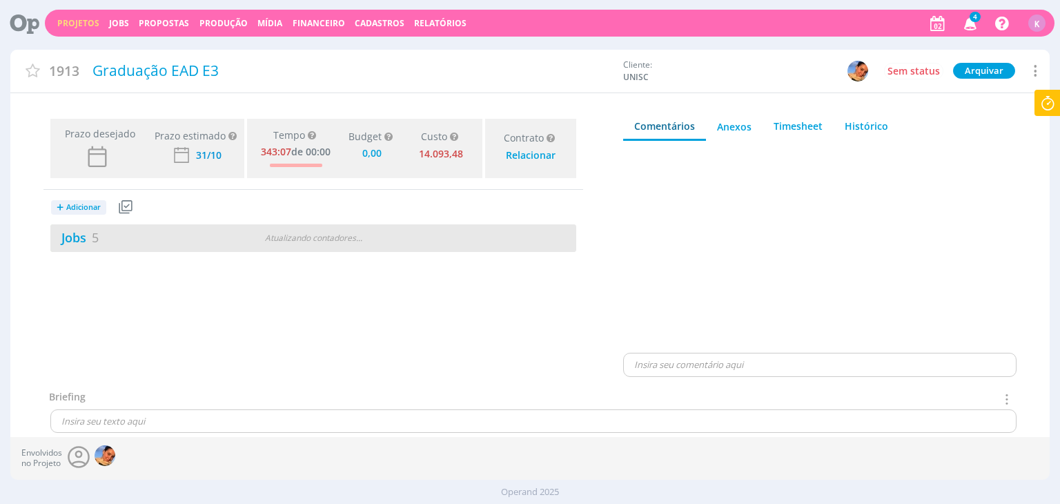
type input "0,00"
click at [89, 242] on link "Jobs 5" at bounding box center [74, 237] width 48 height 17
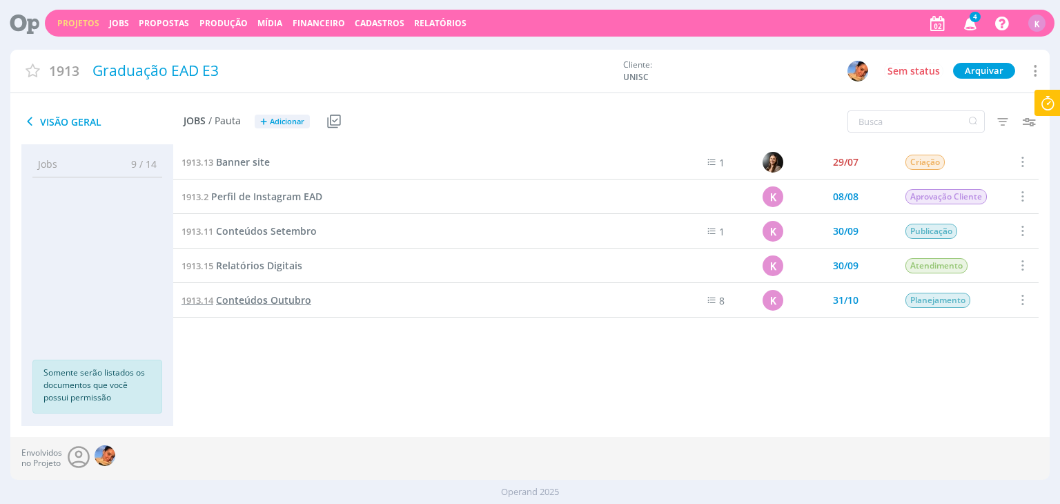
click at [237, 295] on span "Conteúdos Outubro" at bounding box center [263, 299] width 95 height 13
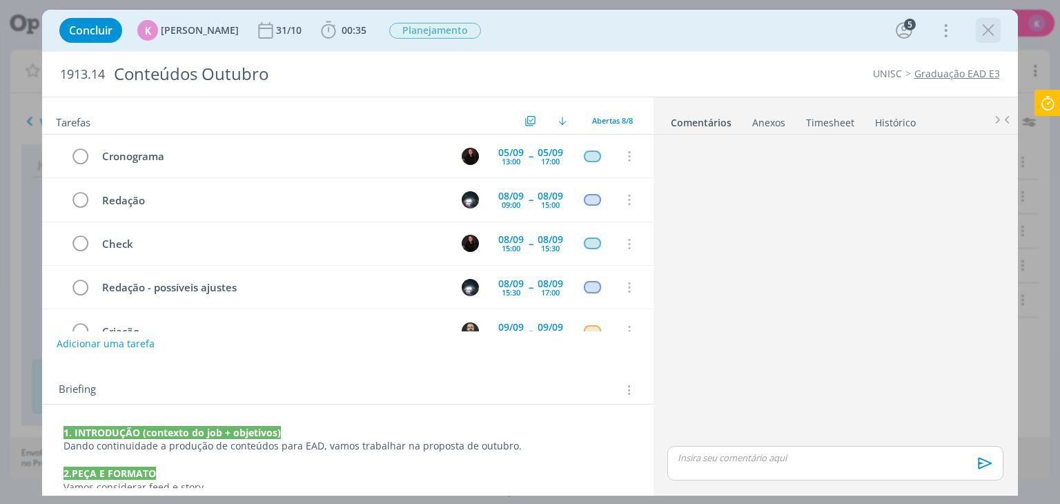
click at [983, 32] on icon "dialog" at bounding box center [988, 30] width 21 height 21
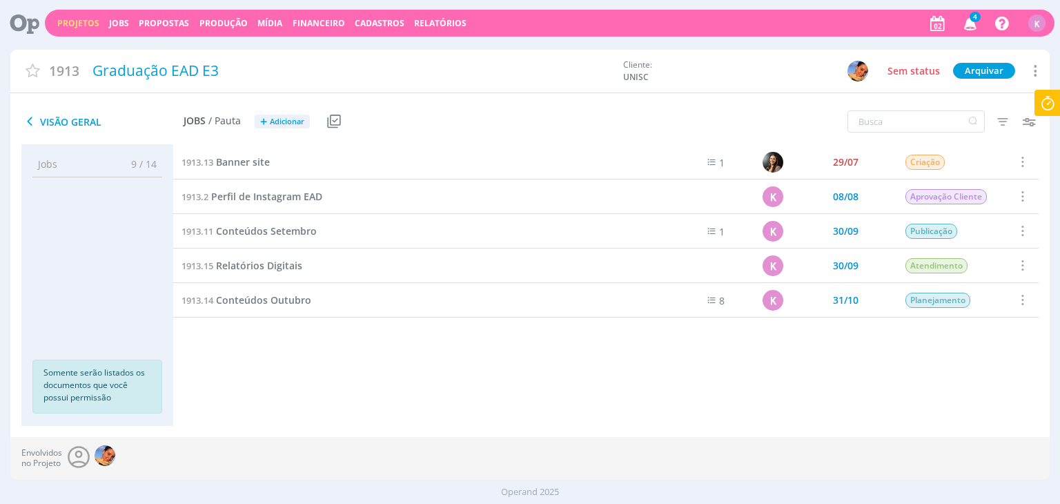
click at [83, 22] on link "Projetos" at bounding box center [78, 23] width 42 height 12
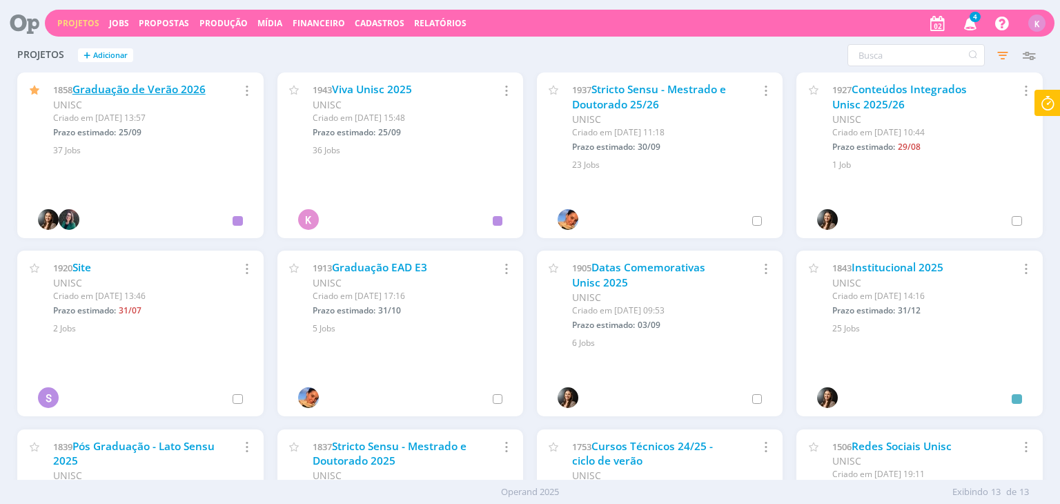
click at [173, 94] on link "Graduação de Verão 2026" at bounding box center [138, 89] width 133 height 14
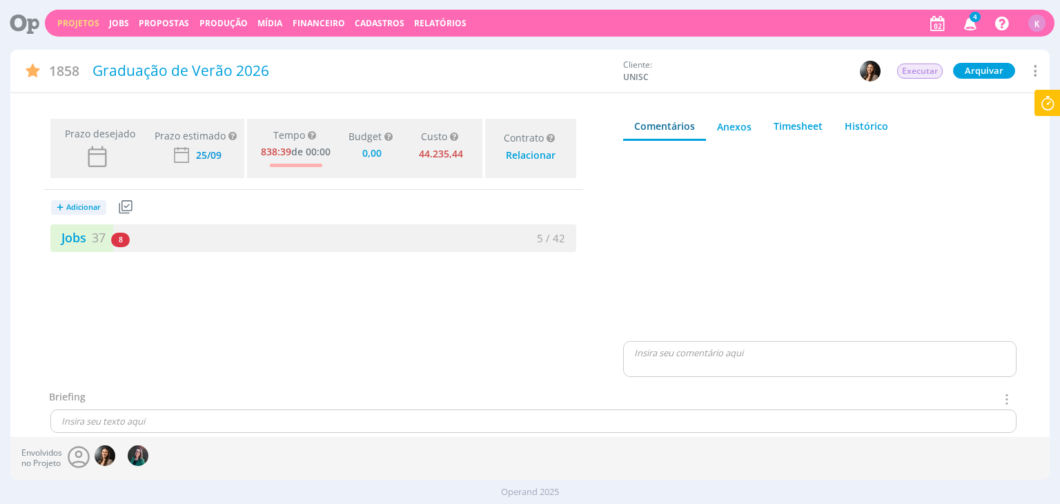
type input "0,00"
click at [333, 462] on div "Envolvidos no Projeto" at bounding box center [529, 458] width 1039 height 43
click at [84, 17] on link "Projetos" at bounding box center [78, 23] width 42 height 12
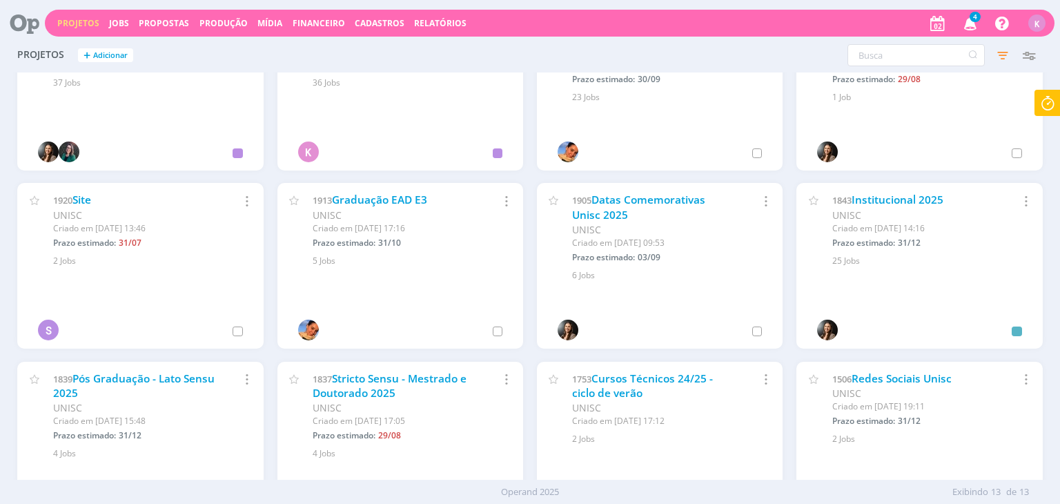
scroll to position [69, 0]
click at [901, 194] on link "Institucional 2025" at bounding box center [898, 198] width 92 height 14
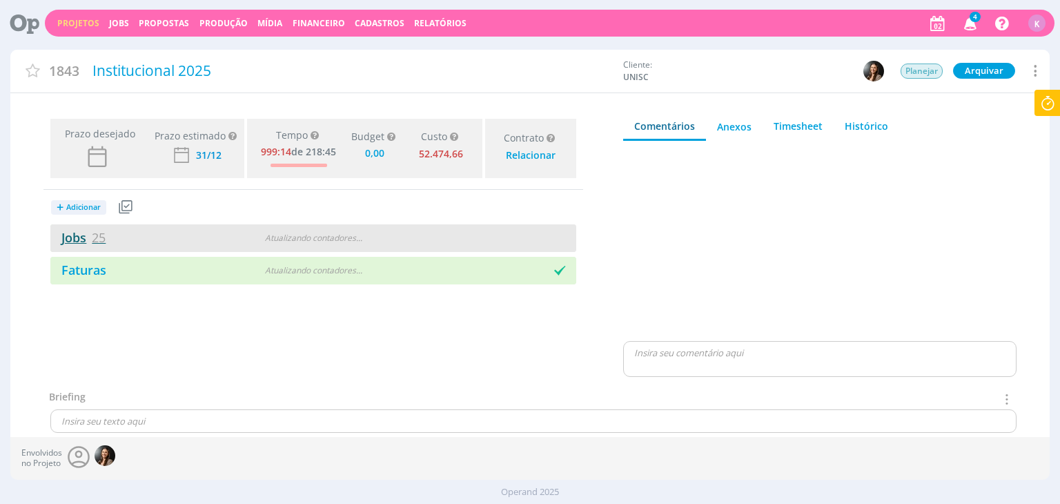
click at [103, 238] on span "25" at bounding box center [99, 237] width 14 height 17
type input "0,00"
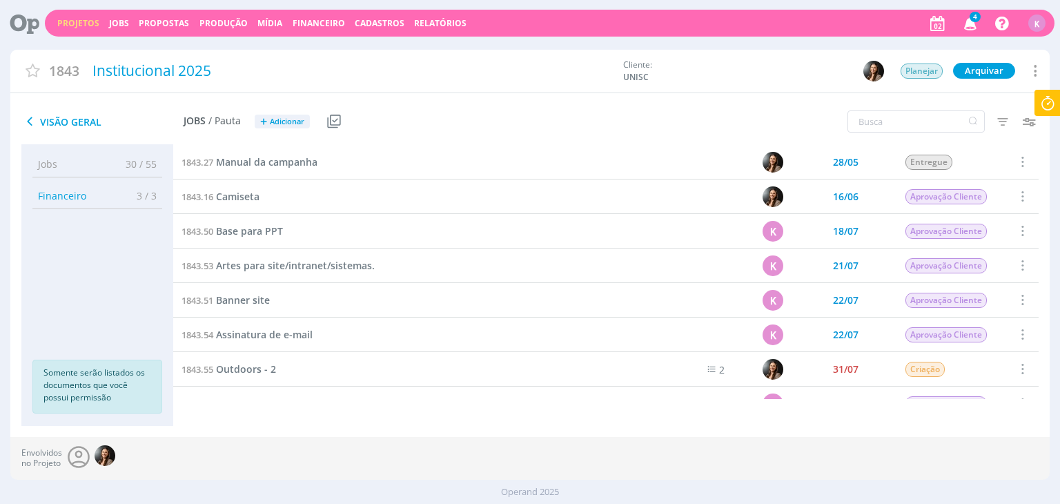
scroll to position [207, 0]
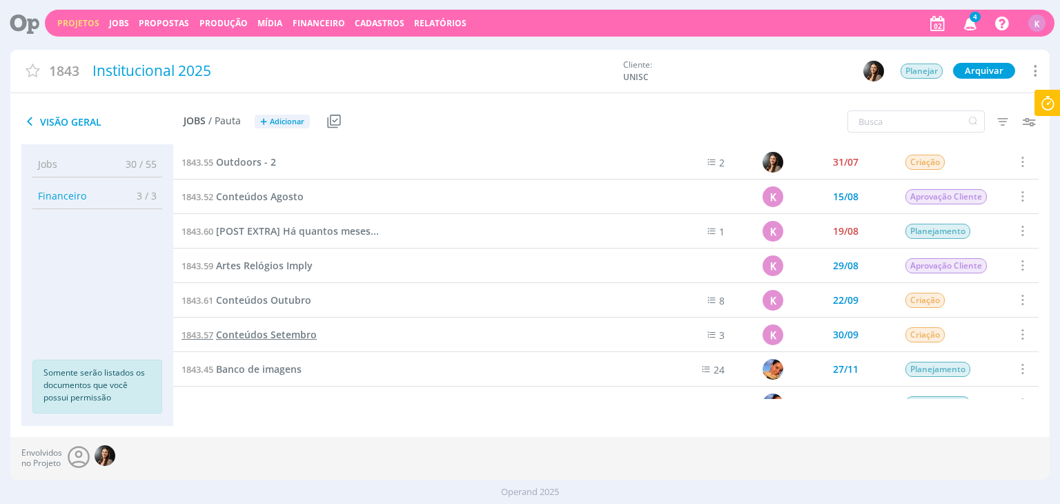
click at [241, 335] on span "Conteúdos Setembro" at bounding box center [266, 334] width 101 height 13
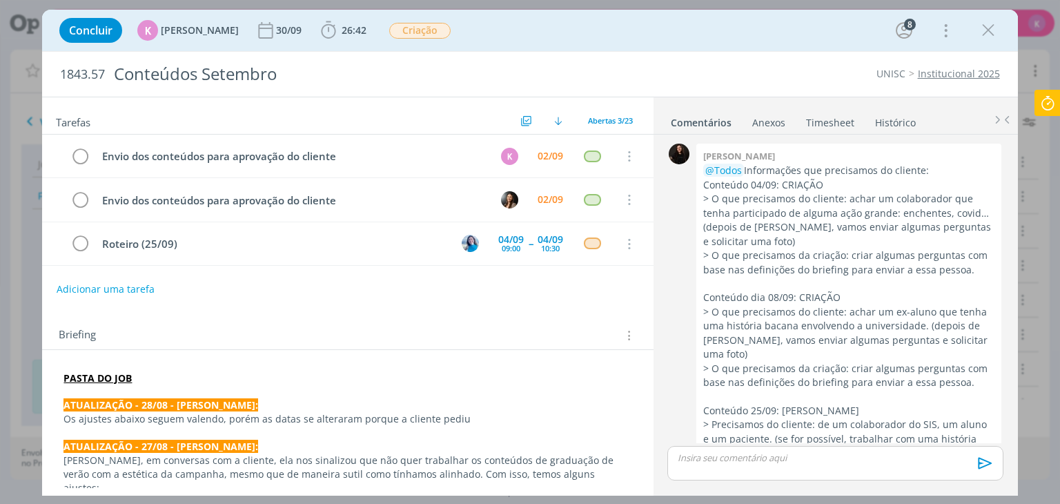
scroll to position [2327, 0]
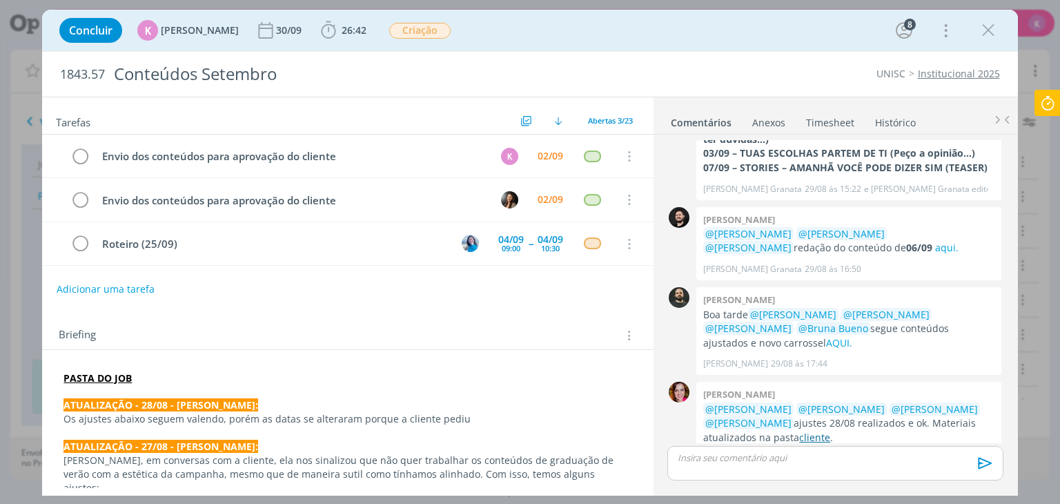
click at [799, 431] on link "cliente" at bounding box center [814, 437] width 31 height 13
click at [411, 23] on span "Criação" at bounding box center [419, 31] width 61 height 16
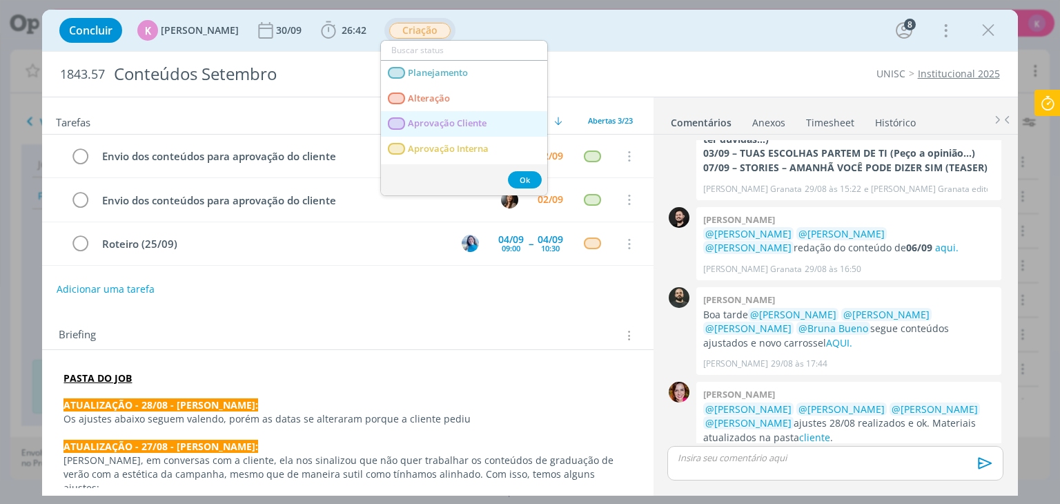
click at [451, 125] on span "Aprovação Cliente" at bounding box center [448, 123] width 79 height 11
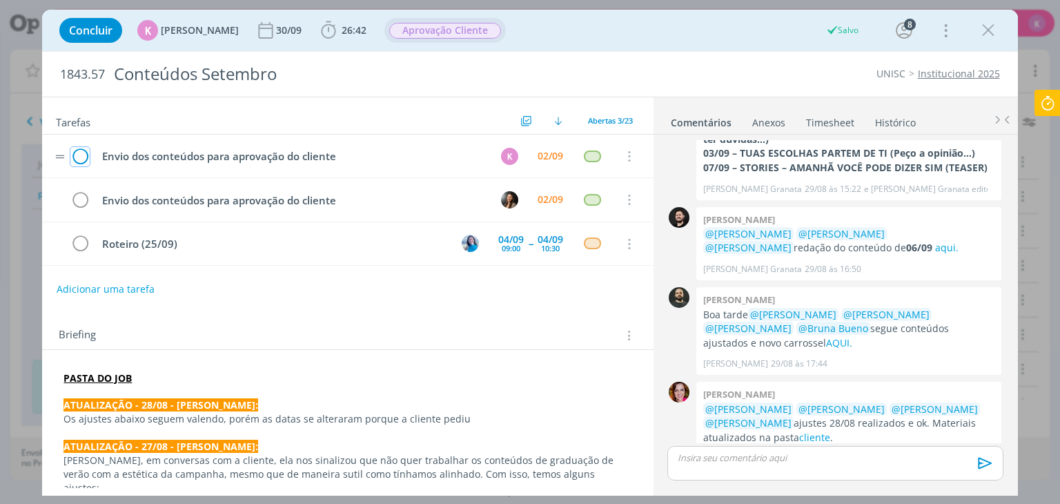
click at [82, 152] on icon "dialog" at bounding box center [79, 156] width 19 height 21
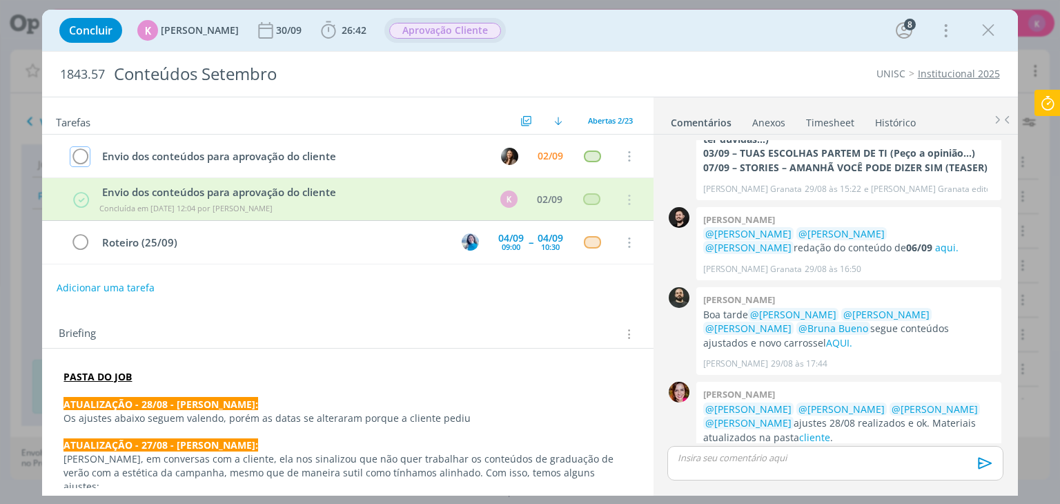
click at [82, 152] on icon "dialog" at bounding box center [79, 156] width 19 height 21
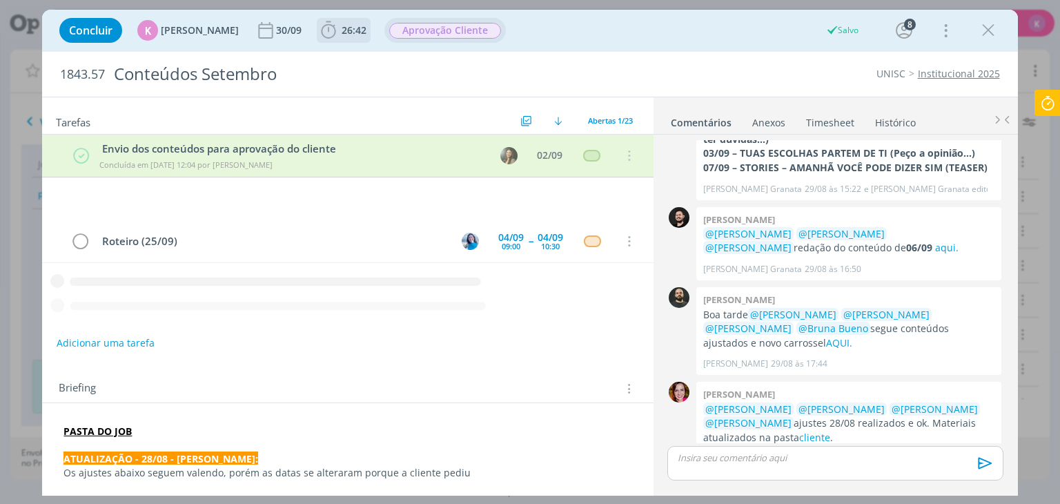
click at [342, 23] on span "26:42" at bounding box center [343, 30] width 51 height 21
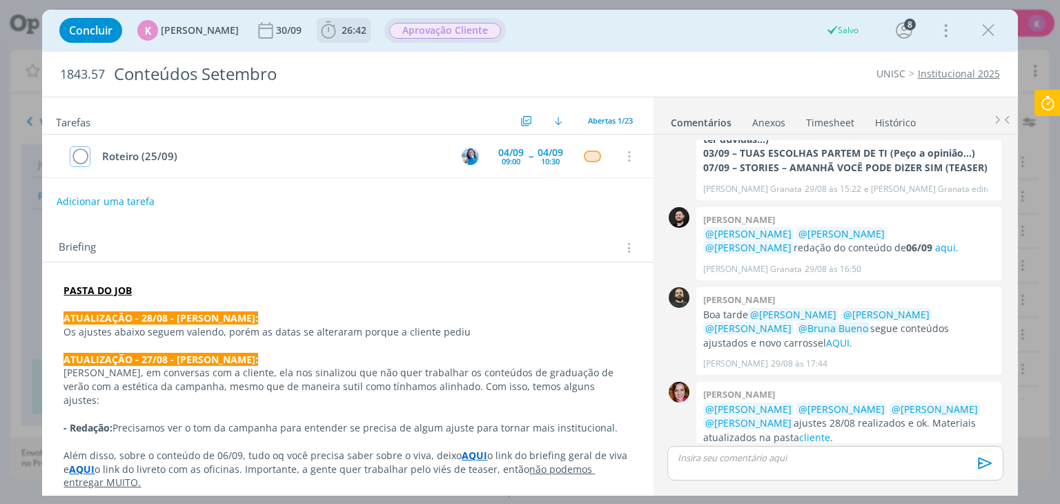
click at [342, 26] on span "26:42" at bounding box center [354, 29] width 25 height 13
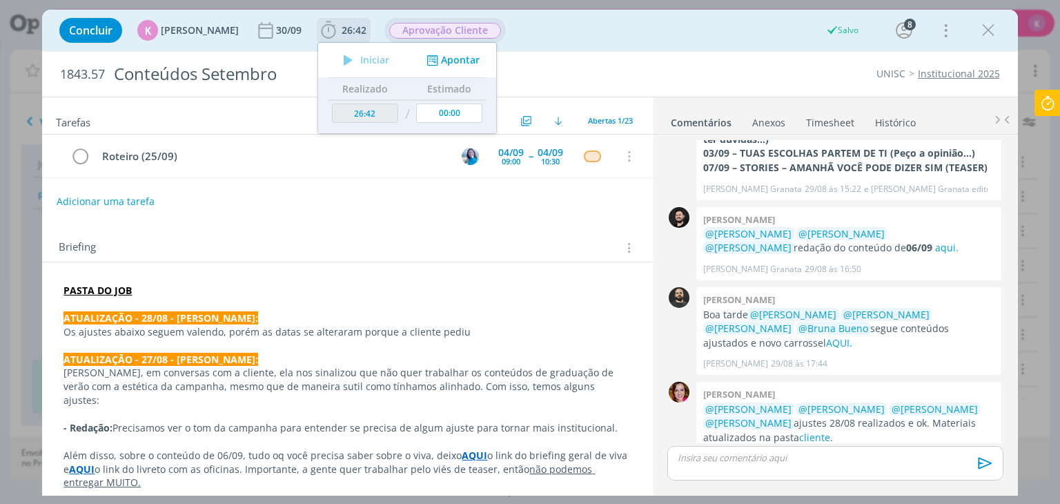
click at [455, 61] on button "Apontar" at bounding box center [451, 60] width 57 height 14
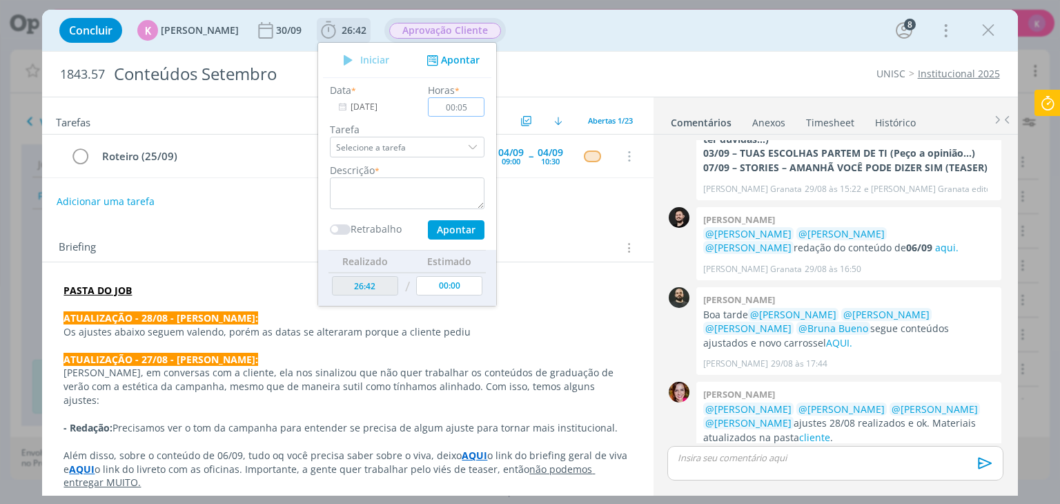
type input "00:05"
click at [377, 202] on textarea "dialog" at bounding box center [407, 193] width 155 height 32
type textarea "e"
type textarea "Envio para aprovação com cliente"
click at [444, 228] on button "Apontar" at bounding box center [456, 229] width 57 height 19
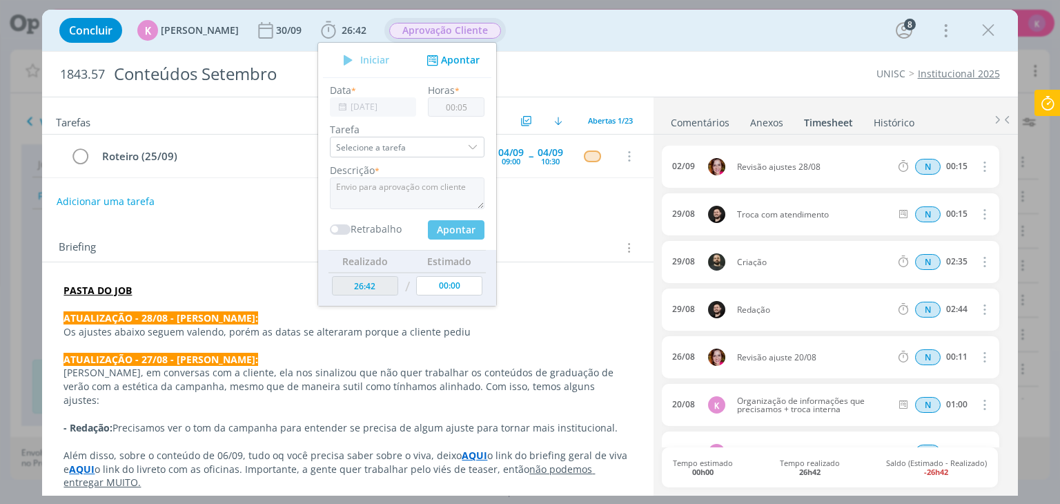
type input "00:00"
type input "26:47"
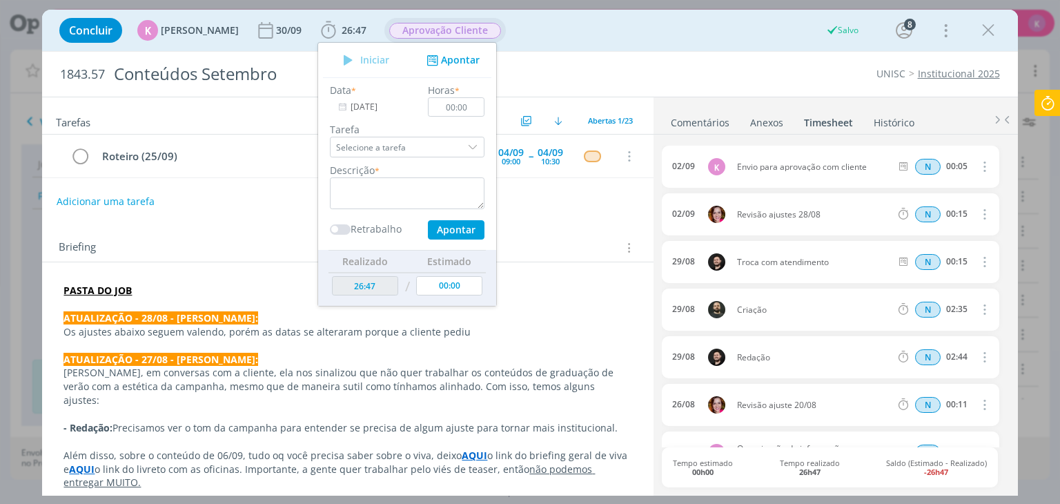
click at [718, 117] on link "Comentários" at bounding box center [700, 120] width 60 height 20
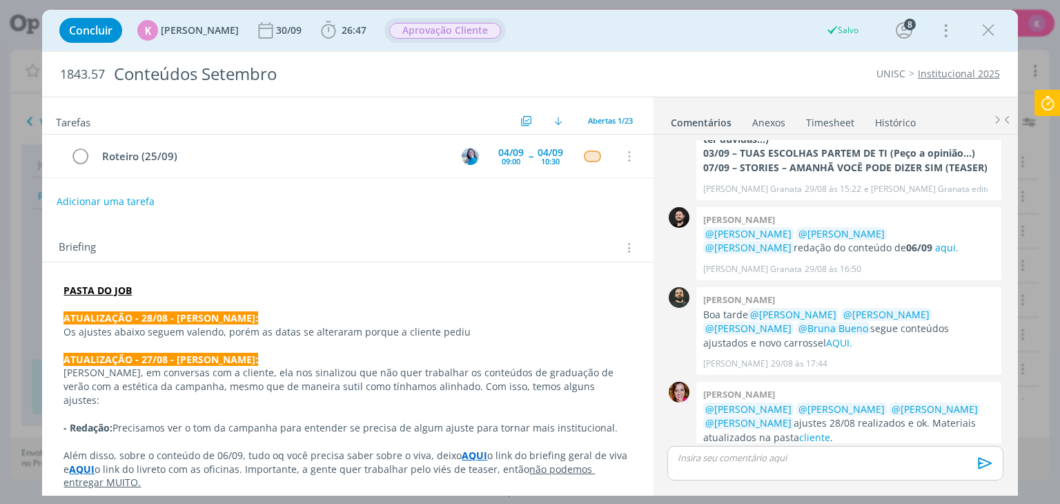
click at [746, 459] on p "dialog" at bounding box center [834, 457] width 313 height 12
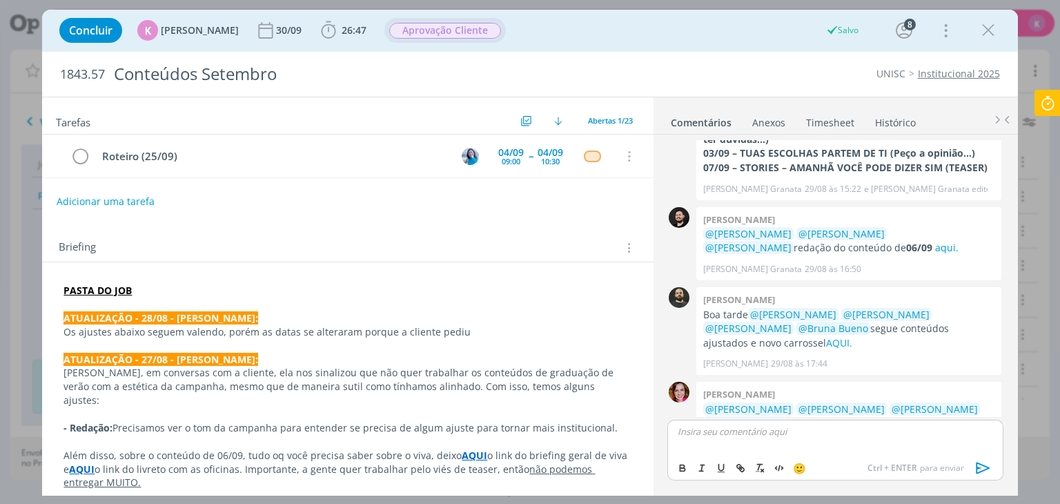
scroll to position [2353, 0]
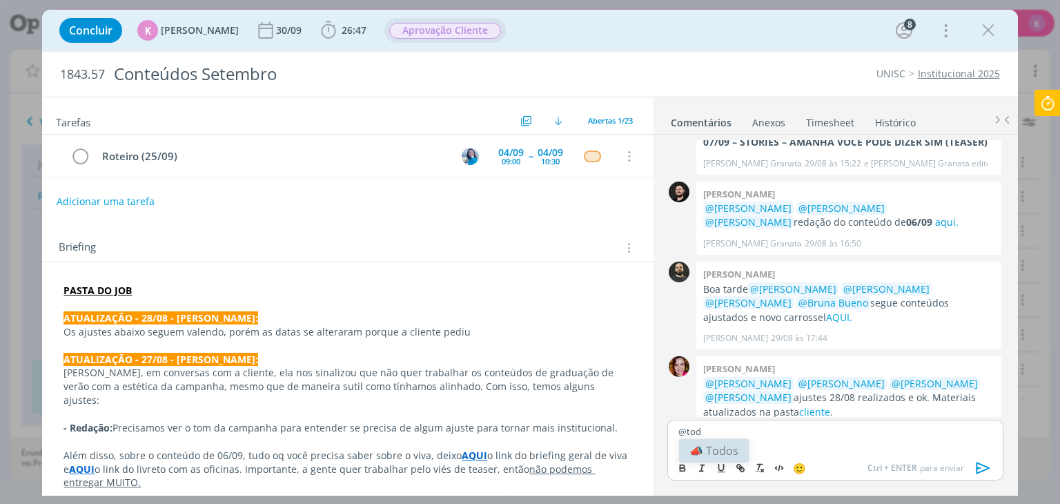
click at [746, 459] on li "📣 Todos" at bounding box center [714, 450] width 70 height 23
click at [983, 467] on icon "dialog" at bounding box center [983, 468] width 21 height 21
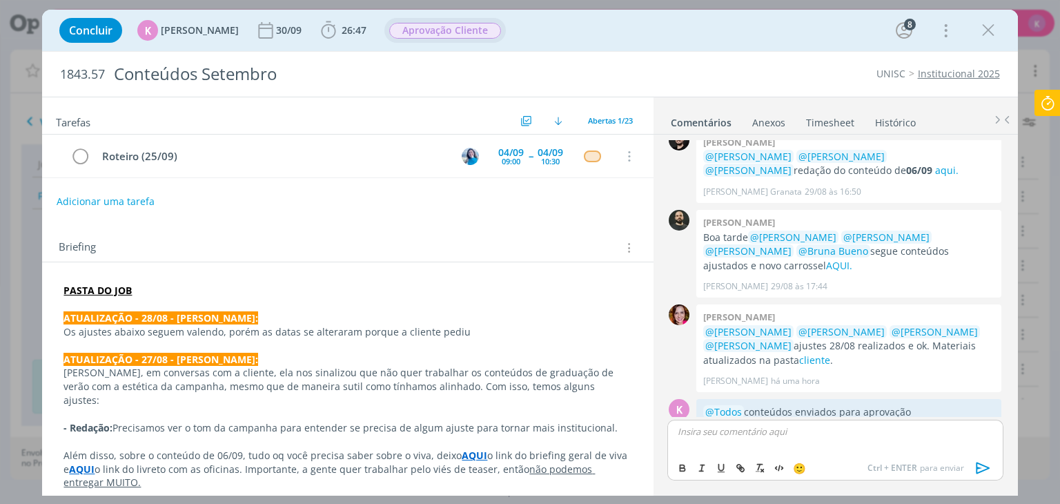
click at [507, 239] on div "Briefing Briefings Predefinidos Versões do Briefing Ver Briefing do Projeto" at bounding box center [349, 248] width 581 height 18
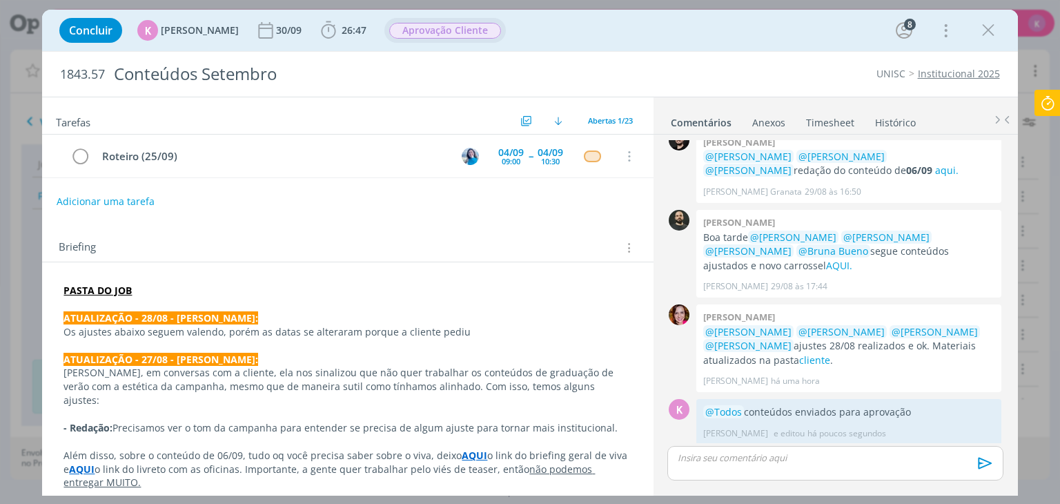
scroll to position [2379, 0]
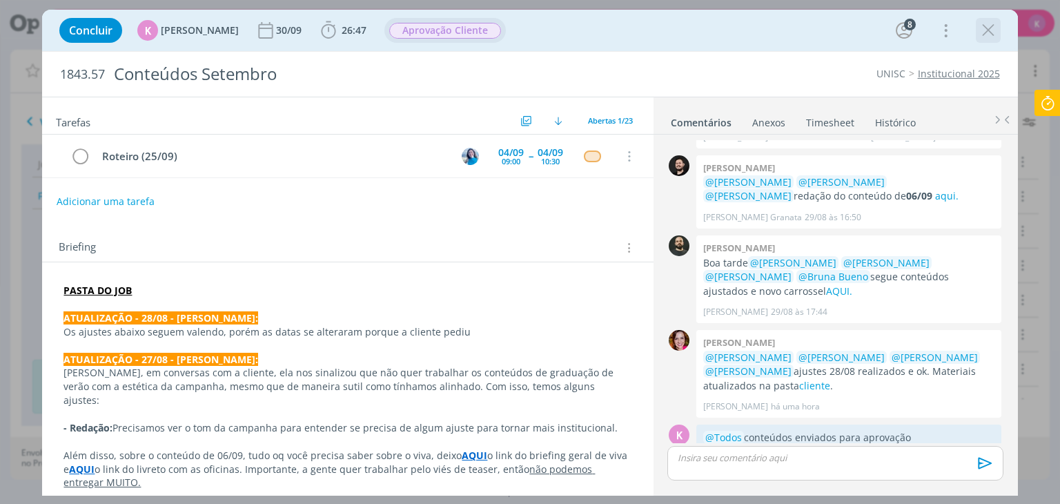
click at [983, 32] on icon "dialog" at bounding box center [988, 30] width 21 height 21
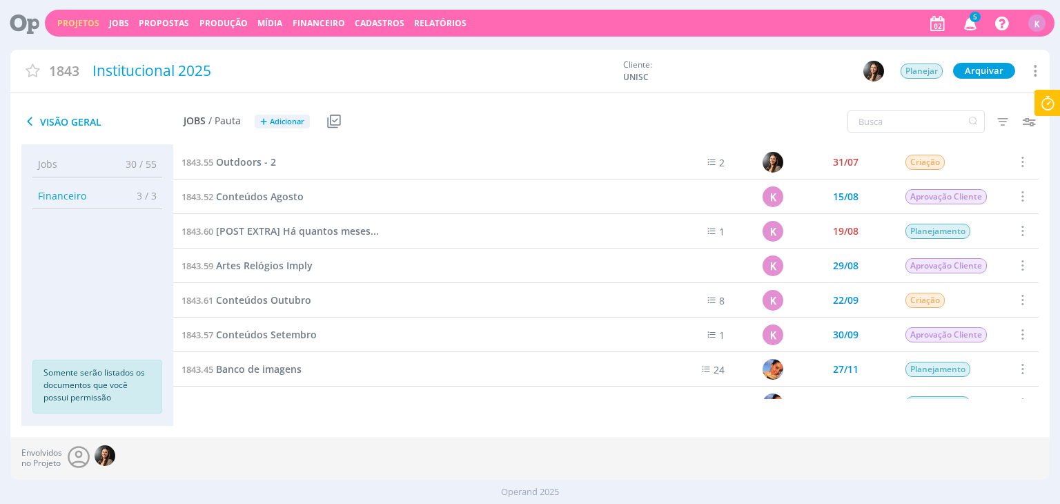
click at [72, 26] on link "Projetos" at bounding box center [78, 23] width 42 height 12
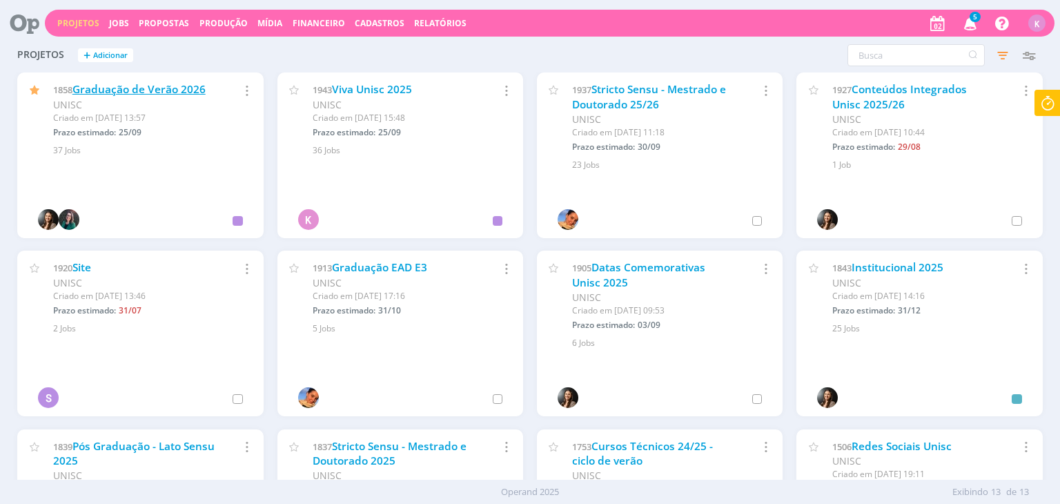
click at [121, 87] on link "Graduação de Verão 2026" at bounding box center [138, 89] width 133 height 14
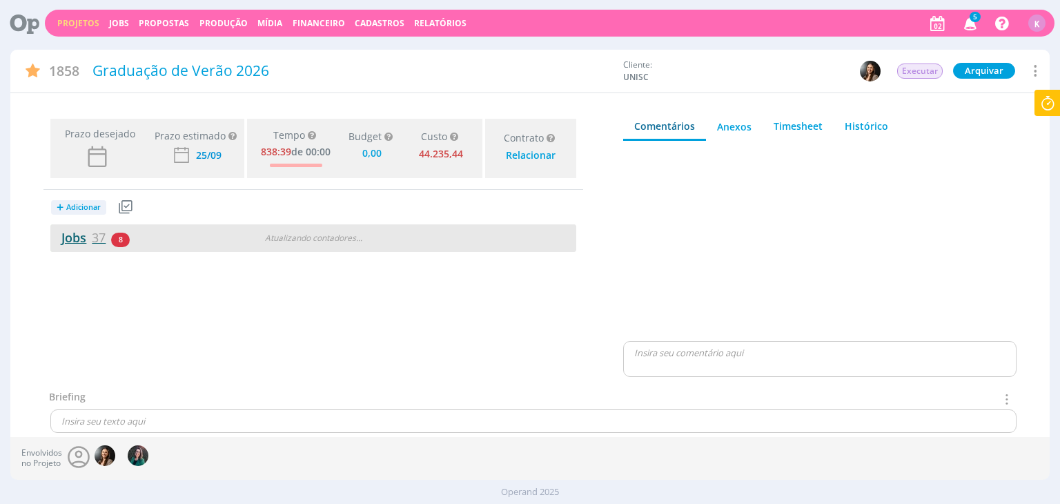
type input "0,00"
click at [73, 243] on link "Jobs 37" at bounding box center [77, 237] width 55 height 17
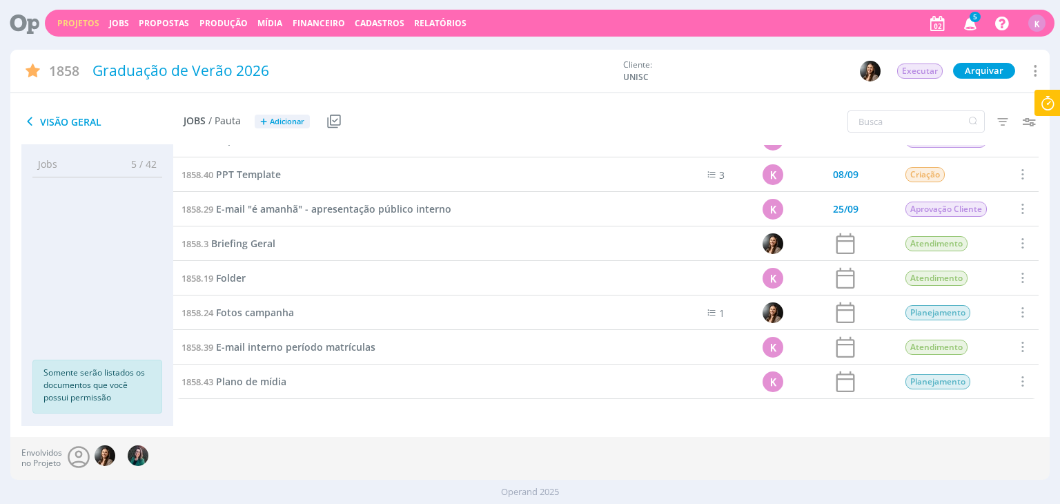
scroll to position [885, 0]
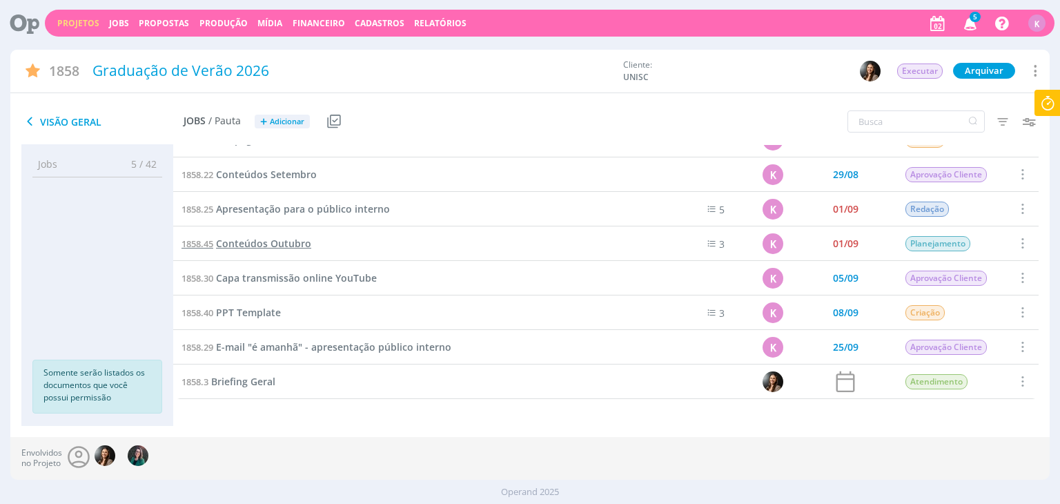
click at [284, 250] on span "Conteúdos Outubro" at bounding box center [263, 243] width 95 height 13
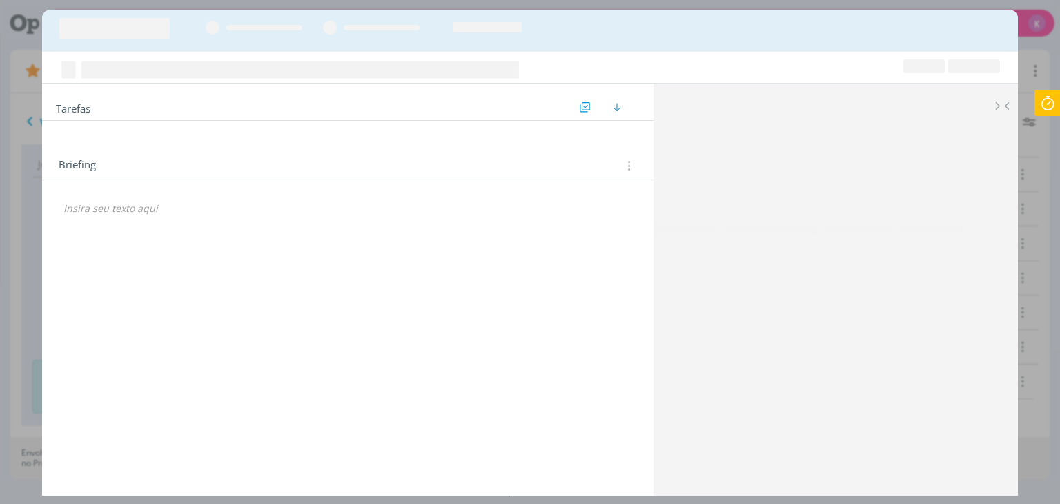
scroll to position [816, 0]
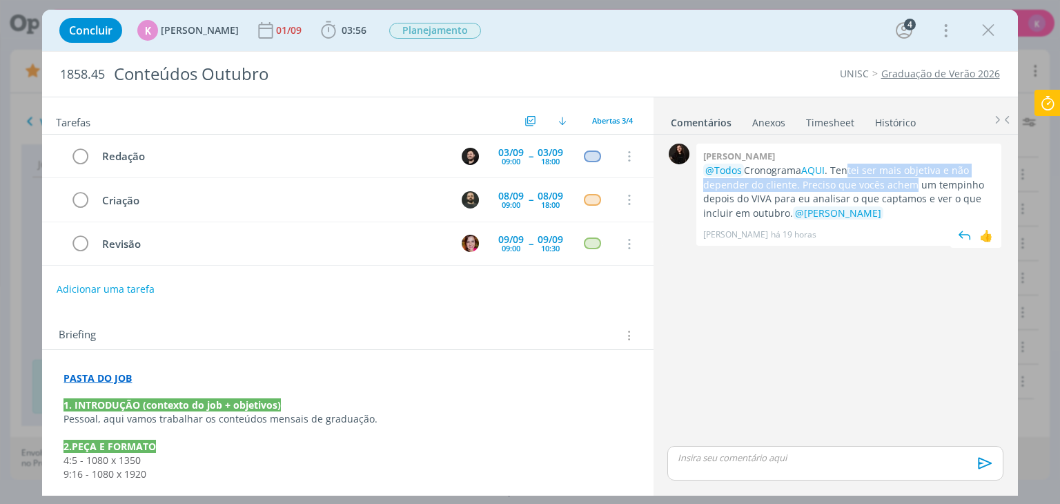
drag, startPoint x: 852, startPoint y: 175, endPoint x: 912, endPoint y: 194, distance: 62.9
click at [900, 187] on p "@Todos Cronograma AQUI . Tentei ser mais objetiva e não depender do cliente. Pr…" at bounding box center [848, 192] width 291 height 57
click at [912, 194] on p "@Todos Cronograma AQUI . Tentei ser mais objetiva e não depender do cliente. Pr…" at bounding box center [848, 192] width 291 height 57
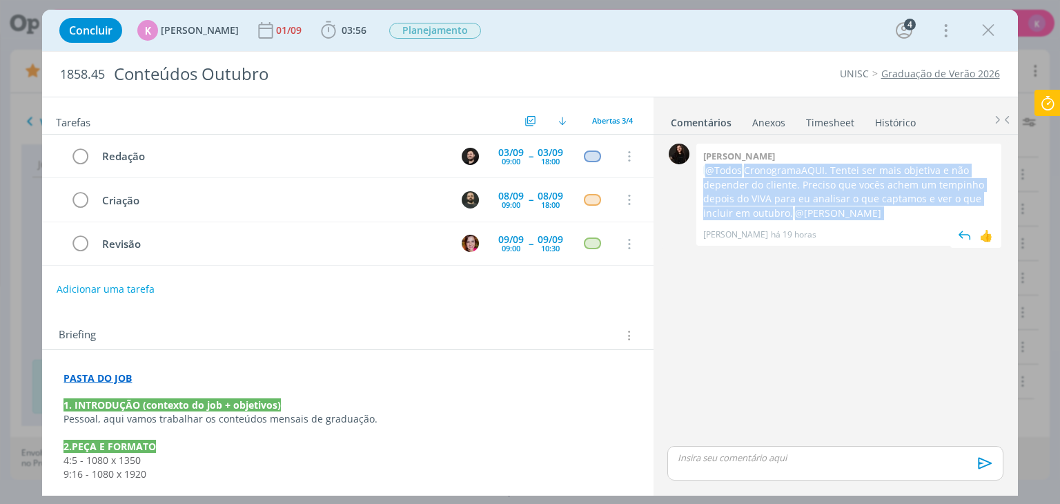
click at [912, 194] on p "@Todos Cronograma AQUI . Tentei ser mais objetiva e não depender do cliente. Pr…" at bounding box center [848, 192] width 291 height 57
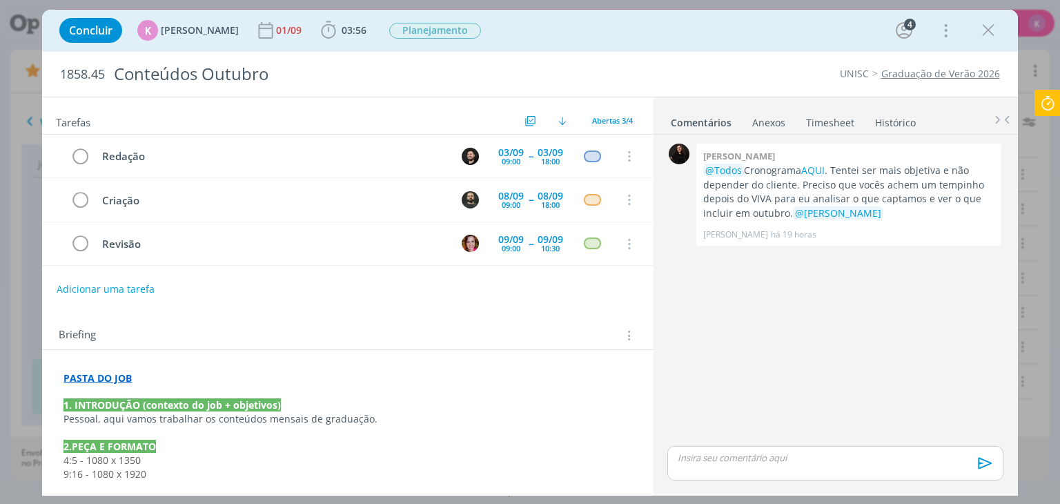
click at [808, 340] on div "0 [PERSON_NAME] @Todos Cronograma AQUI . Tentei ser mais objetiva e não depende…" at bounding box center [835, 291] width 346 height 303
drag, startPoint x: 834, startPoint y: 188, endPoint x: 922, endPoint y: 194, distance: 88.5
click at [922, 194] on p "@Todos Cronograma AQUI . Tentei ser mais objetiva e não depender do cliente. Pr…" at bounding box center [848, 192] width 291 height 57
click at [823, 178] on p "@Todos Cronograma AQUI . Tentei ser mais objetiva e não depender do cliente. Pr…" at bounding box center [848, 192] width 291 height 57
click at [816, 172] on link "AQUI" at bounding box center [812, 170] width 23 height 13
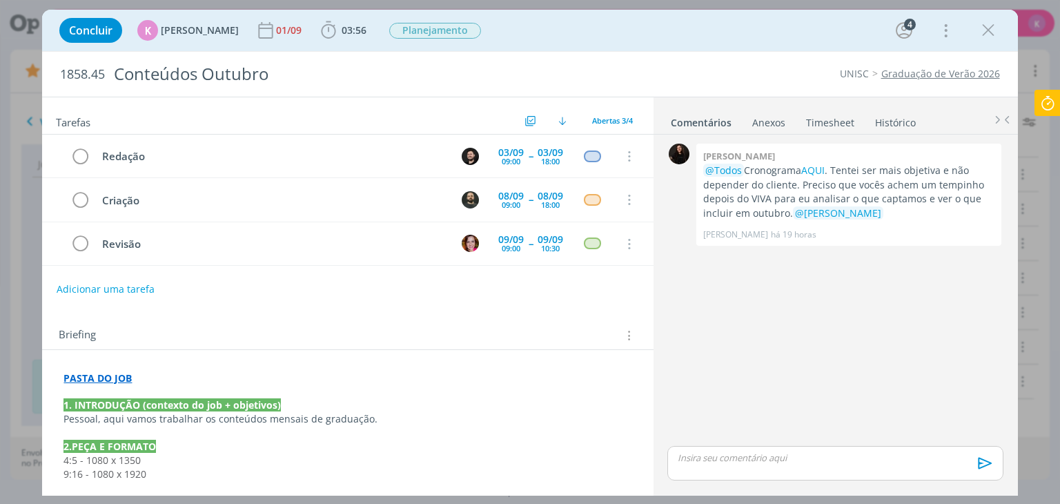
click at [705, 459] on p "dialog" at bounding box center [834, 457] width 313 height 12
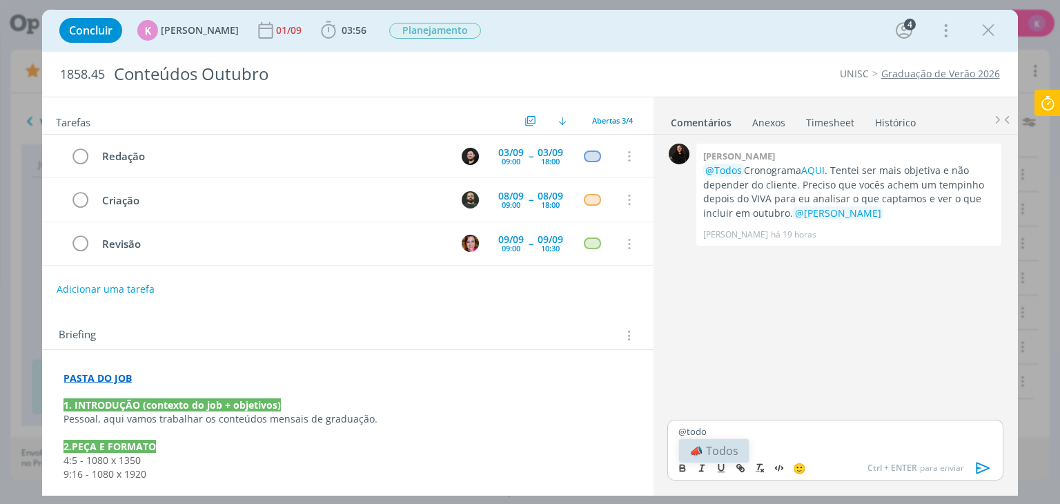
click at [720, 439] on body "Projetos Jobs Propostas Produção [GEOGRAPHIC_DATA] Financeiro Cadastros Relatór…" at bounding box center [530, 252] width 1060 height 504
click at [720, 439] on div "@todo" at bounding box center [834, 437] width 335 height 35
click at [730, 447] on li "📣 Todos" at bounding box center [714, 450] width 70 height 23
click at [978, 467] on icon "dialog" at bounding box center [983, 468] width 14 height 12
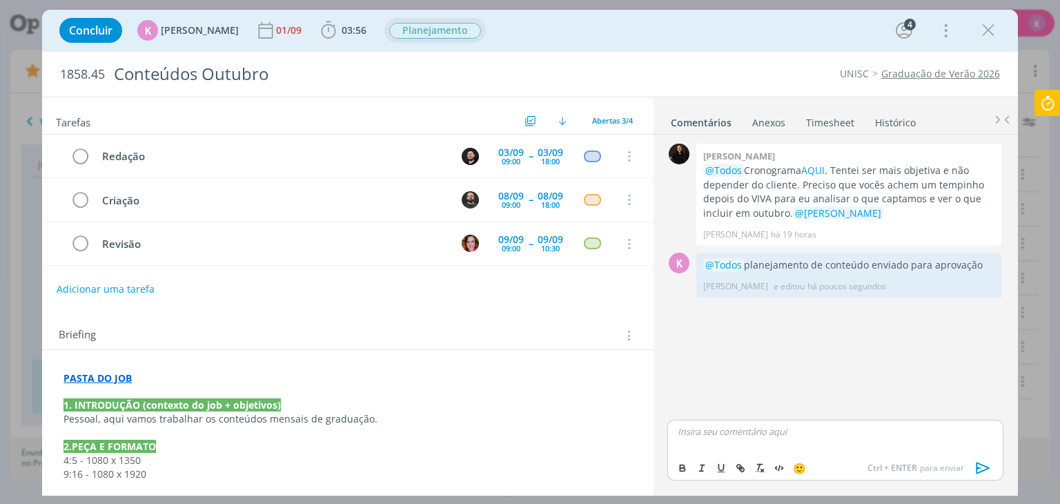
click at [447, 37] on span "Planejamento" at bounding box center [435, 31] width 92 height 16
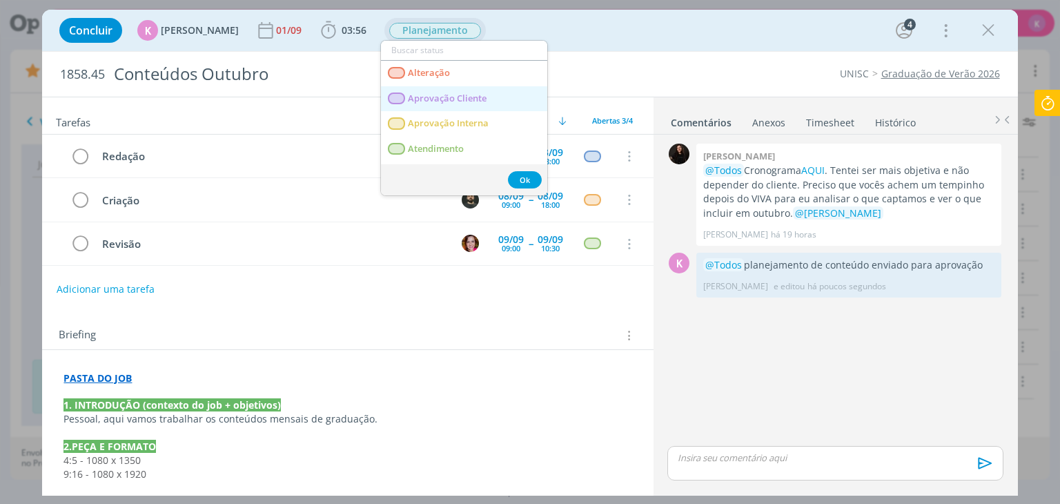
click at [475, 96] on span "Aprovação Cliente" at bounding box center [448, 98] width 79 height 11
